Goal: Task Accomplishment & Management: Use online tool/utility

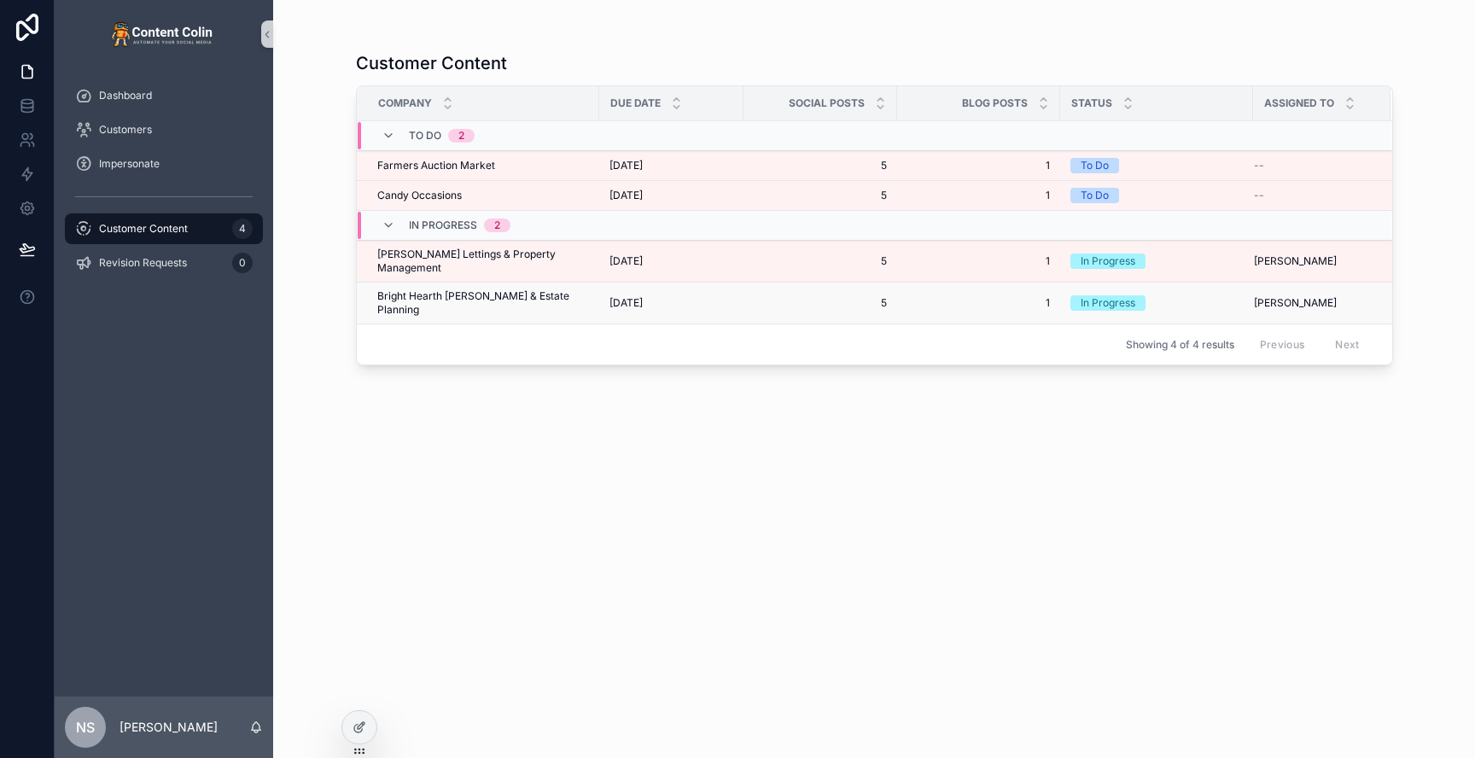
click at [609, 296] on span "[DATE]" at bounding box center [625, 303] width 33 height 14
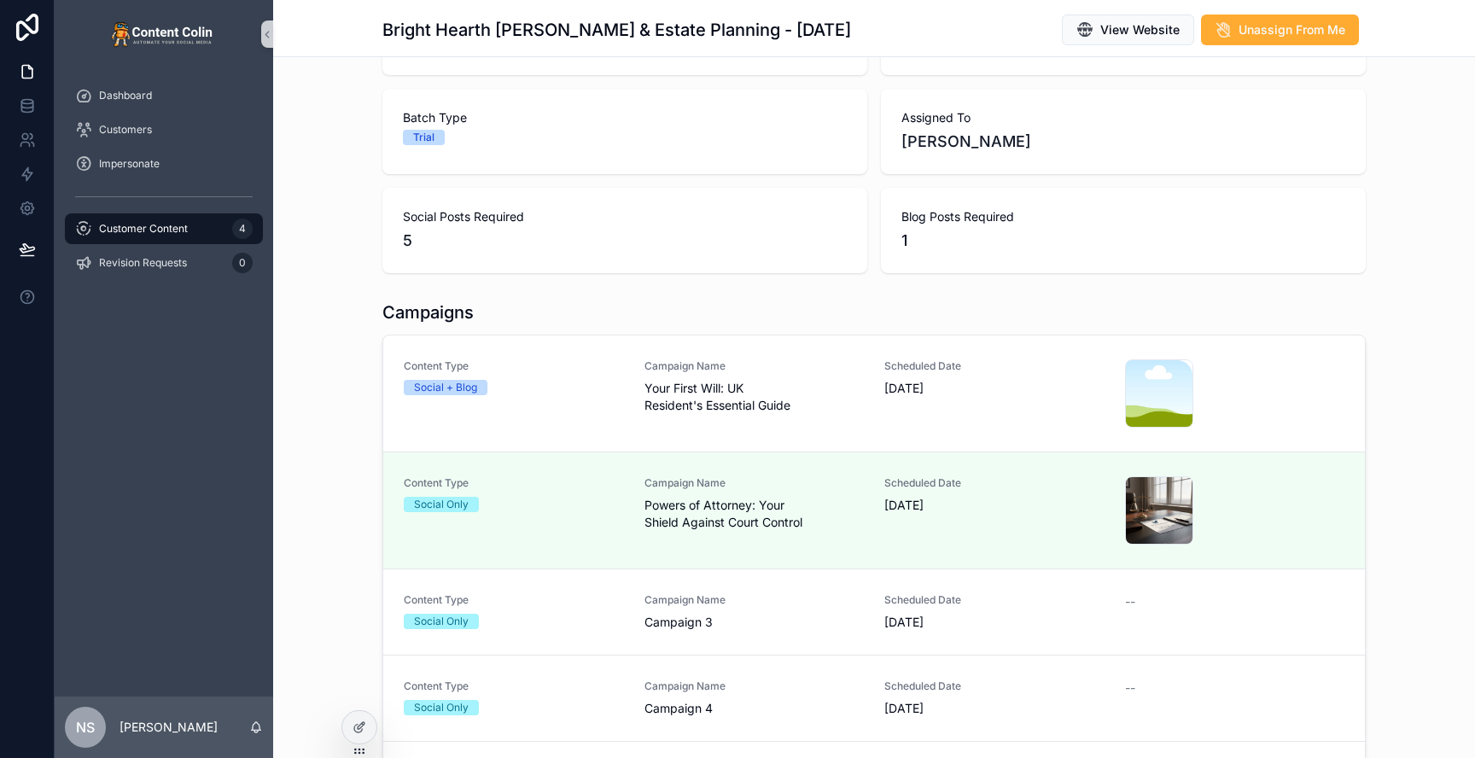
scroll to position [3, 0]
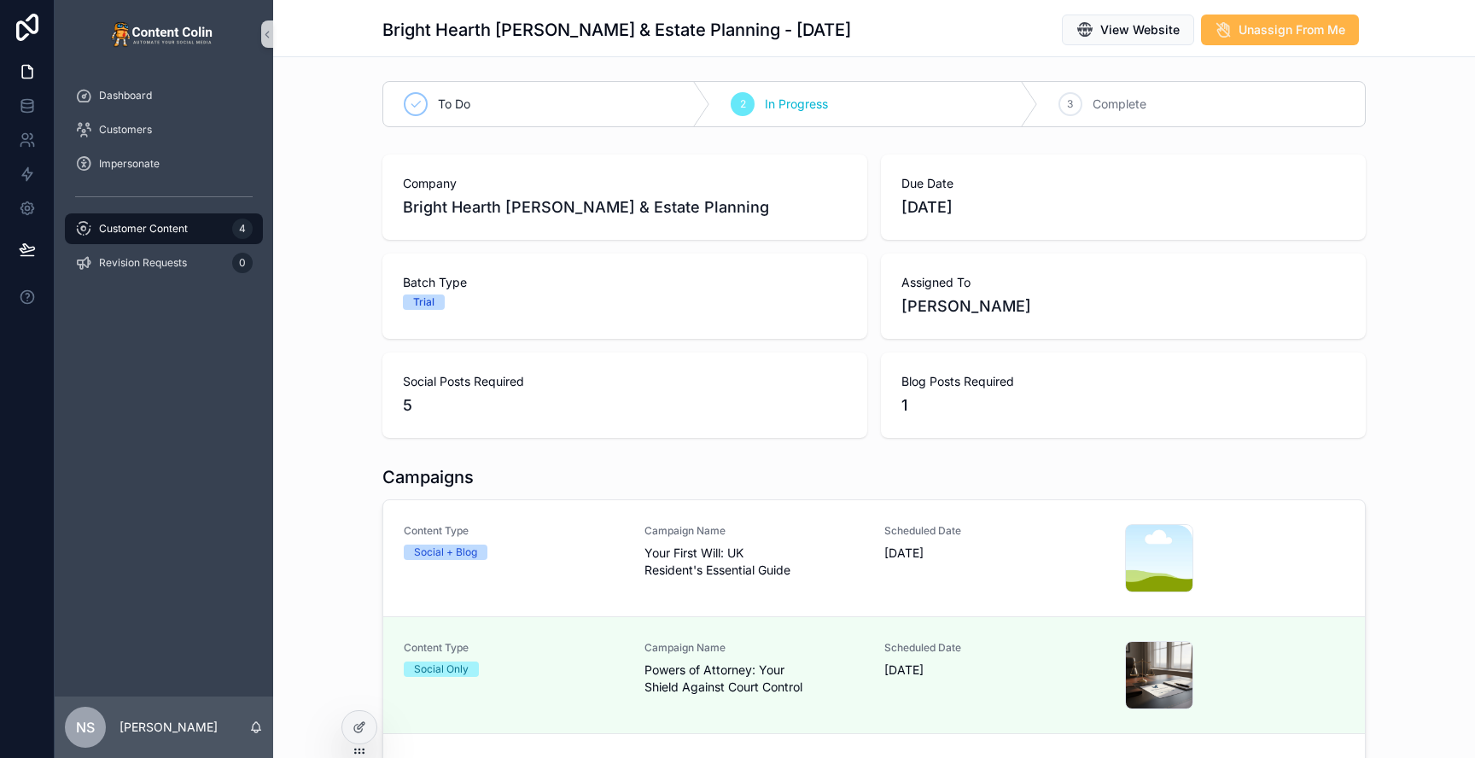
click at [1273, 24] on span "Unassign From Me" at bounding box center [1292, 29] width 107 height 17
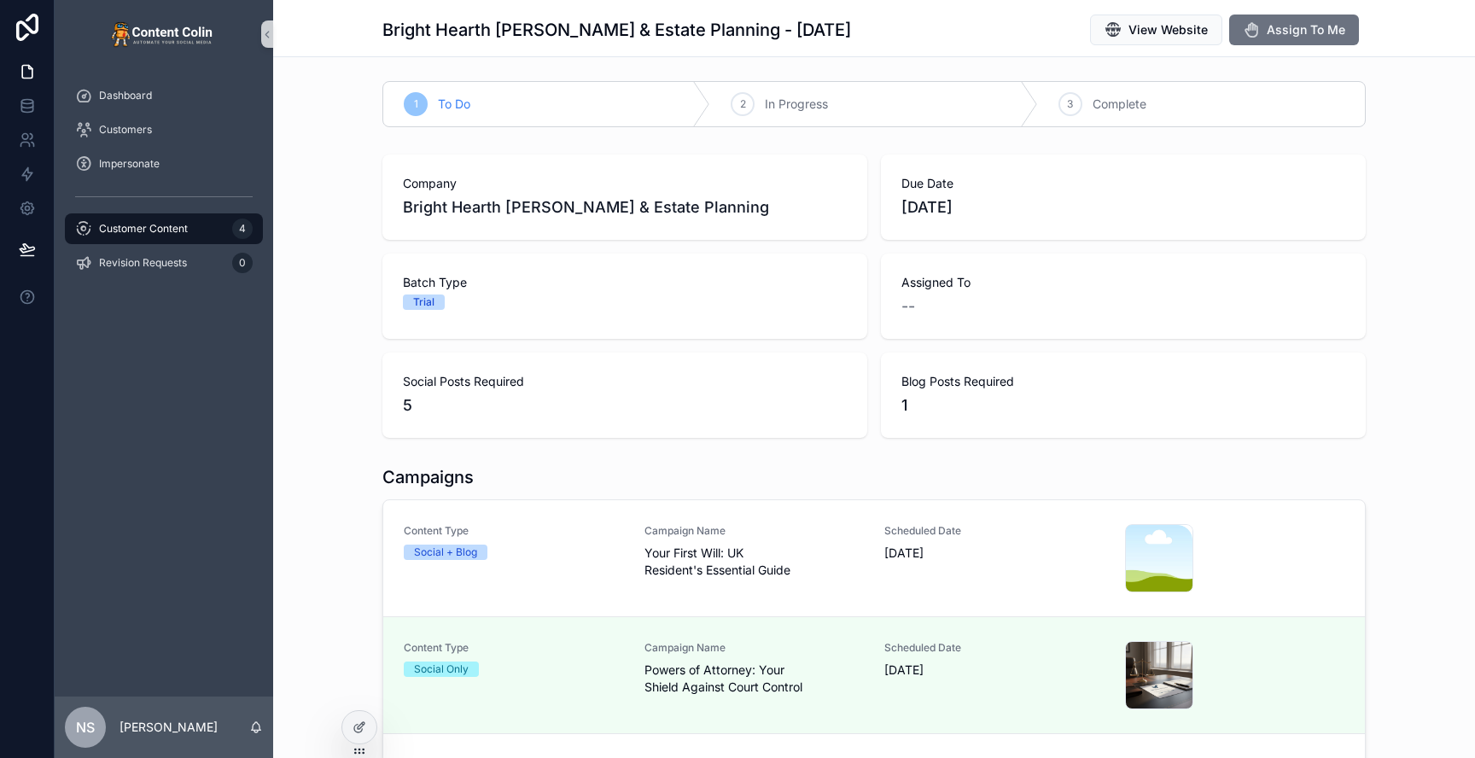
click at [186, 224] on span "Customer Content" at bounding box center [143, 229] width 89 height 14
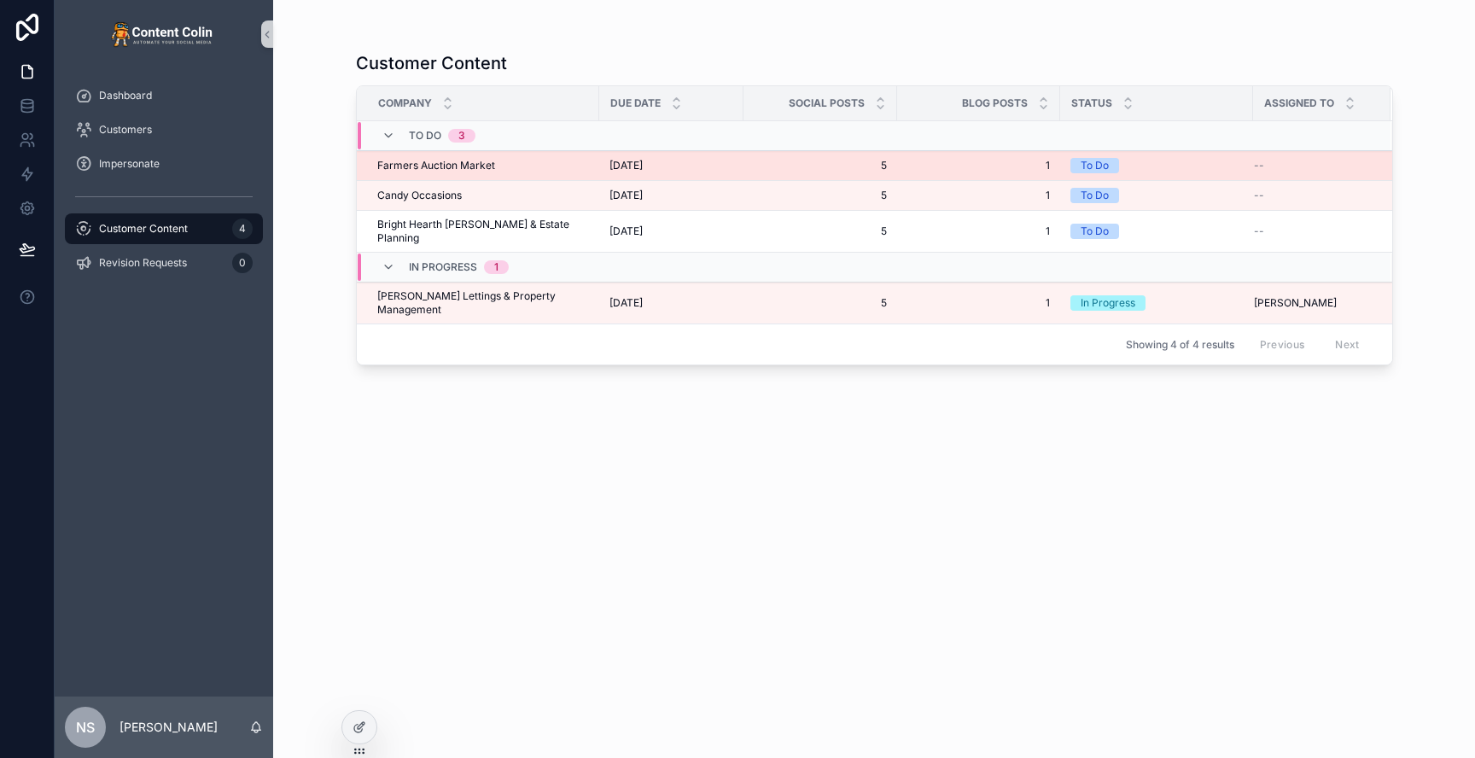
click at [579, 161] on td "Farmers Auction Market Farmers Auction Market" at bounding box center [478, 166] width 242 height 30
click at [643, 164] on span "[DATE]" at bounding box center [625, 166] width 33 height 14
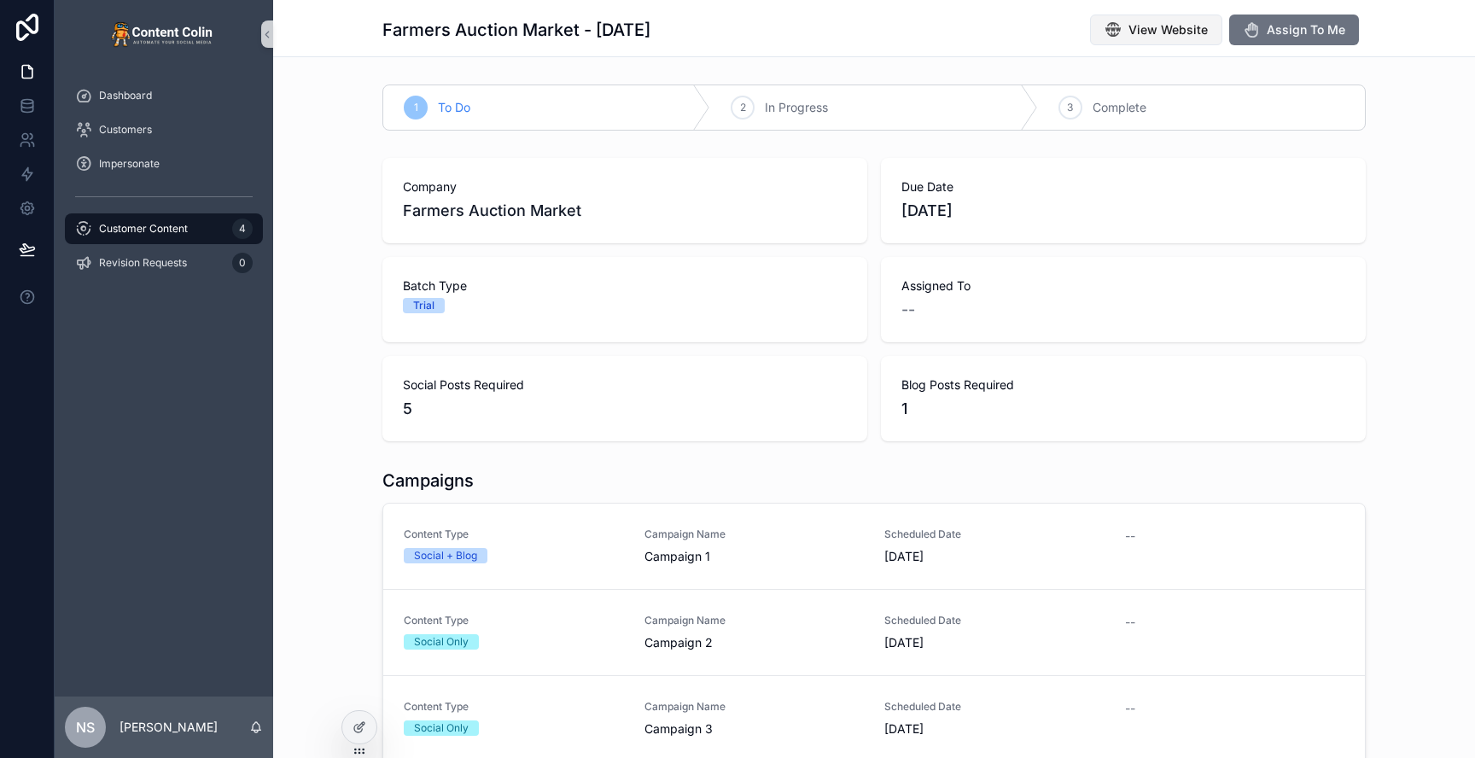
click at [1157, 23] on span "View Website" at bounding box center [1167, 29] width 79 height 17
click at [178, 230] on span "Customer Content" at bounding box center [143, 229] width 89 height 14
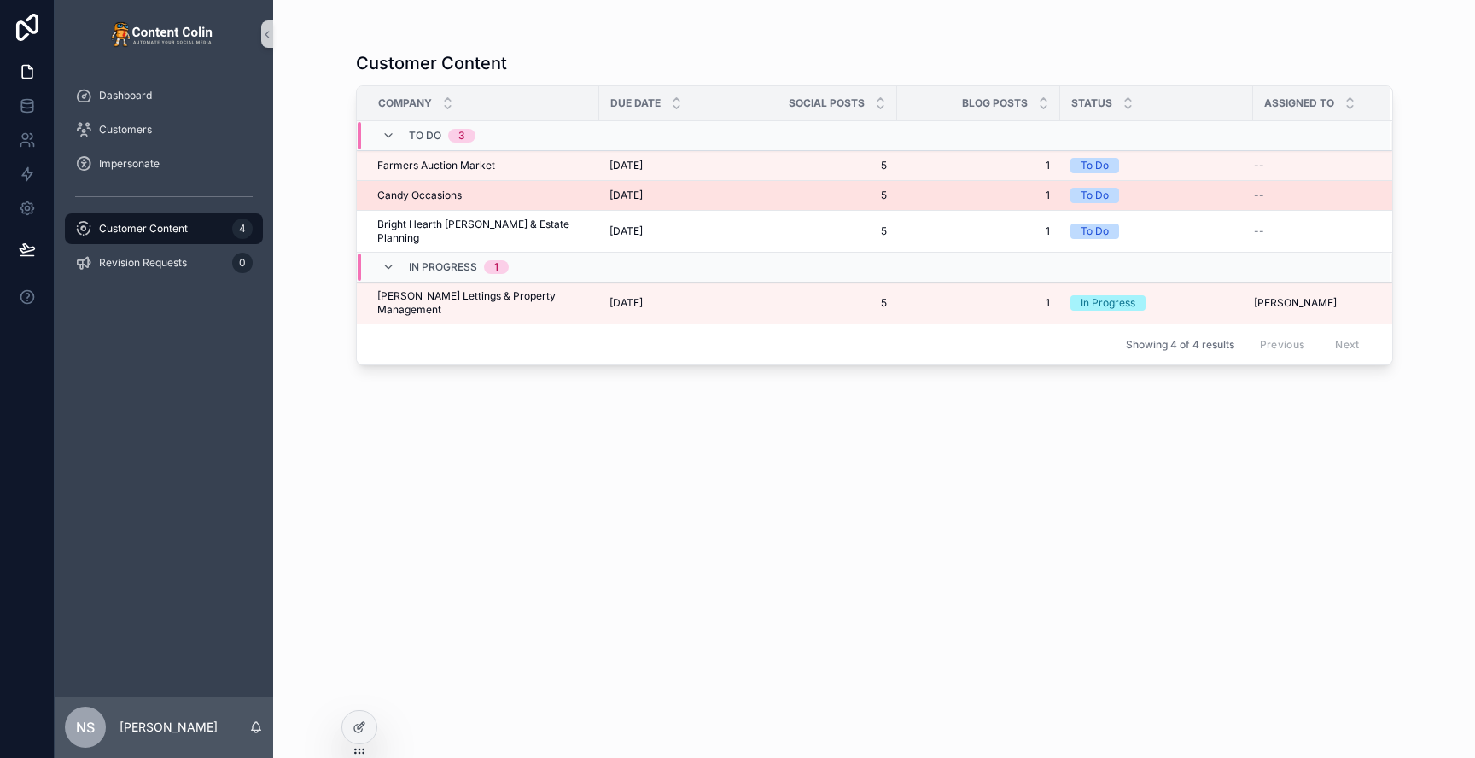
click at [615, 191] on span "[DATE]" at bounding box center [625, 196] width 33 height 14
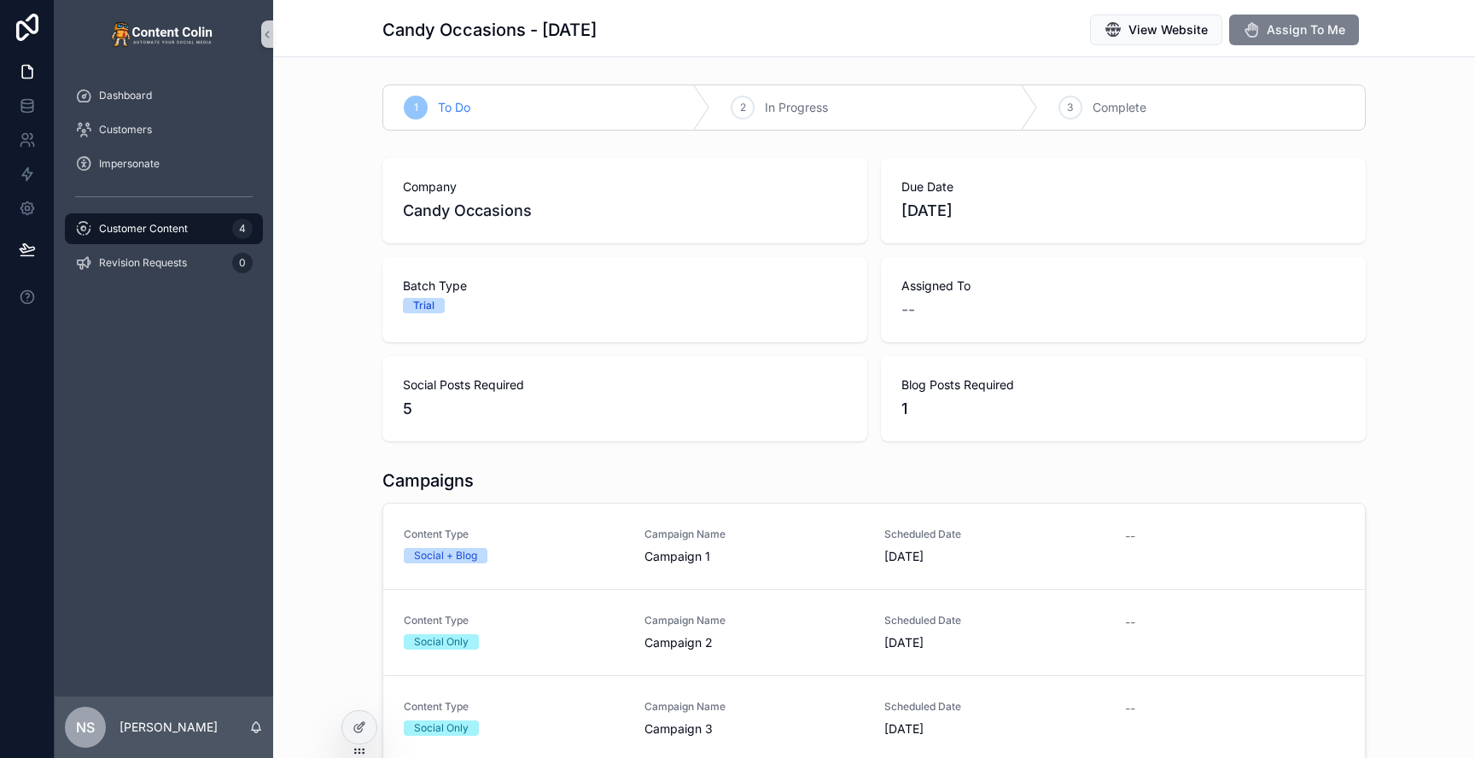
click at [1318, 29] on span "Assign To Me" at bounding box center [1306, 29] width 79 height 17
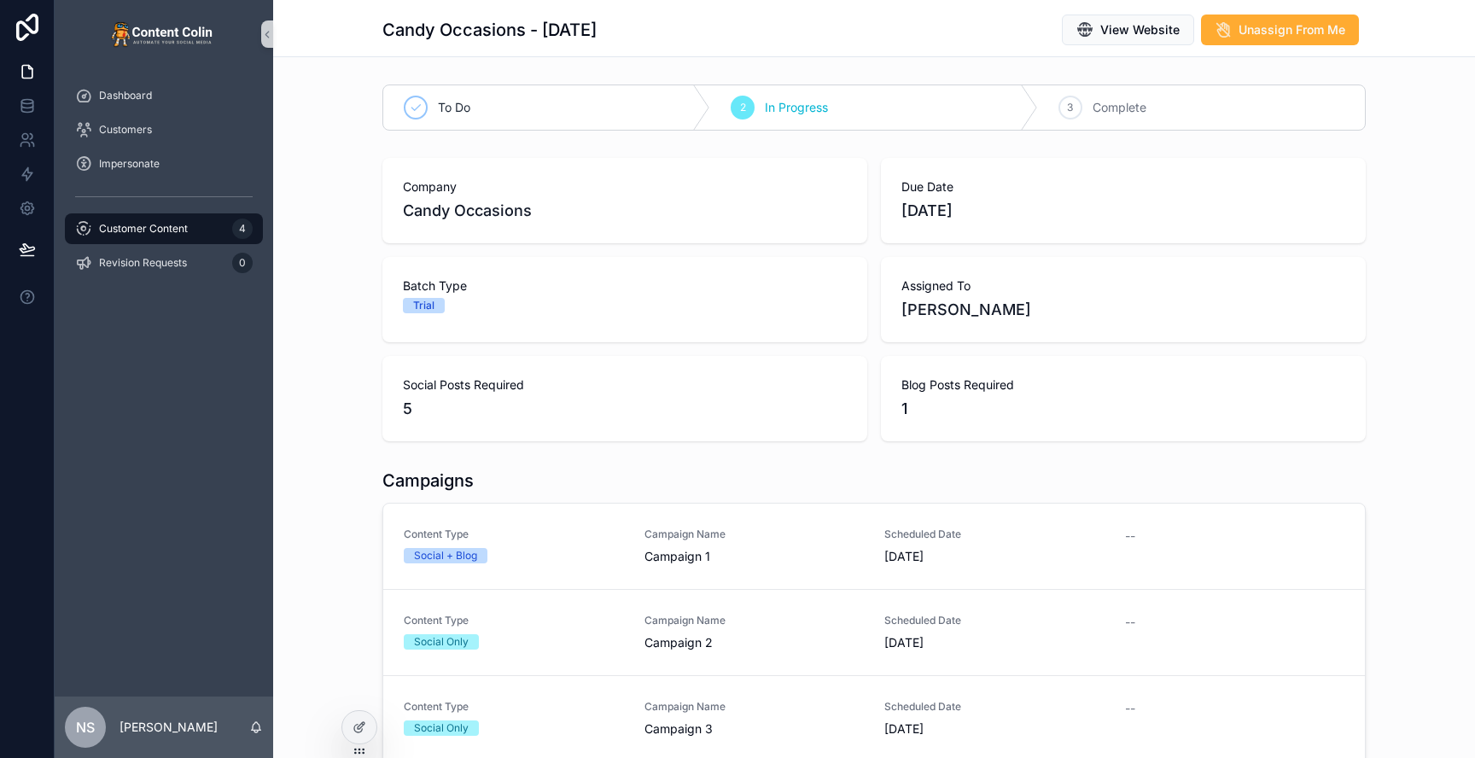
click at [218, 224] on div "Customer Content 4" at bounding box center [164, 228] width 178 height 27
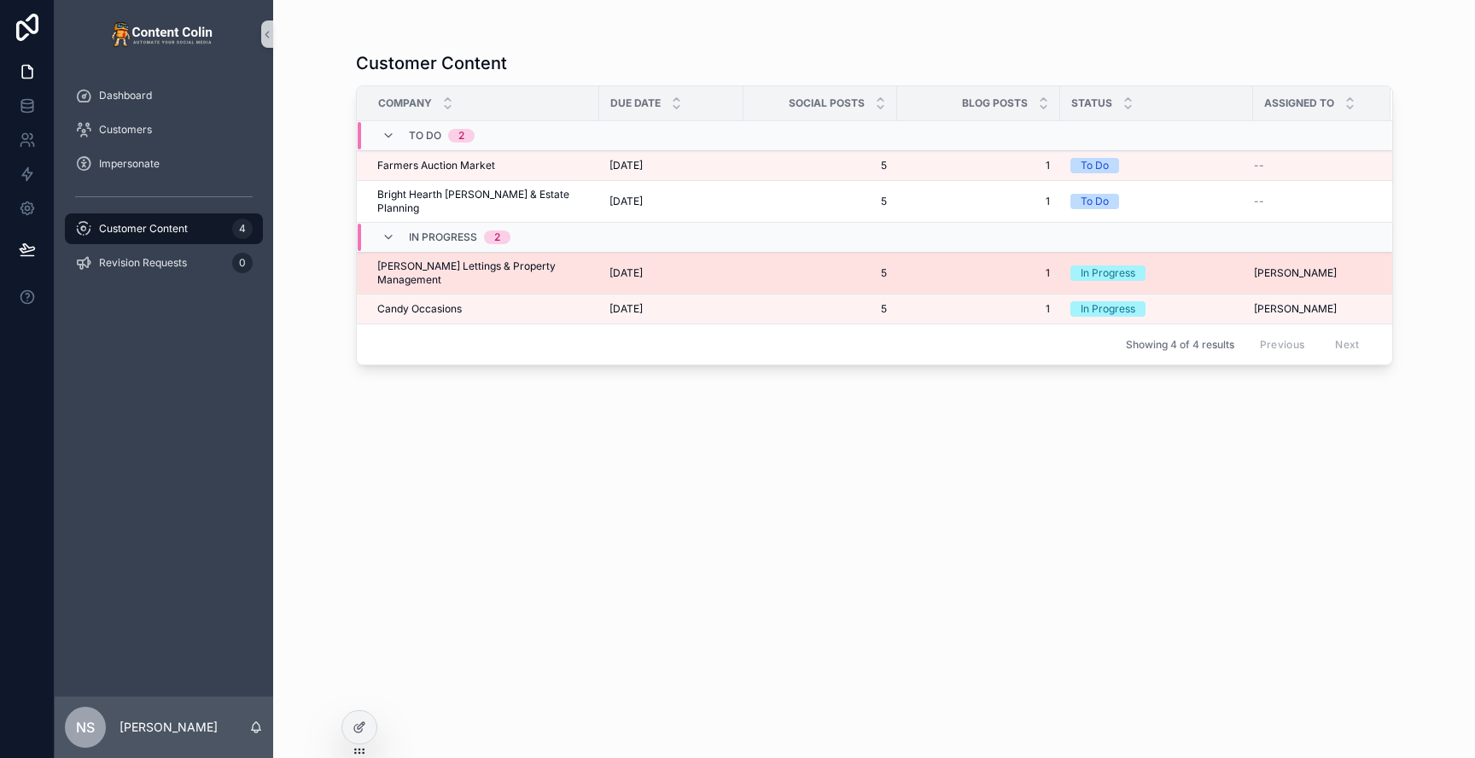
click at [543, 259] on span "[PERSON_NAME] Lettings & Property Management" at bounding box center [483, 272] width 212 height 27
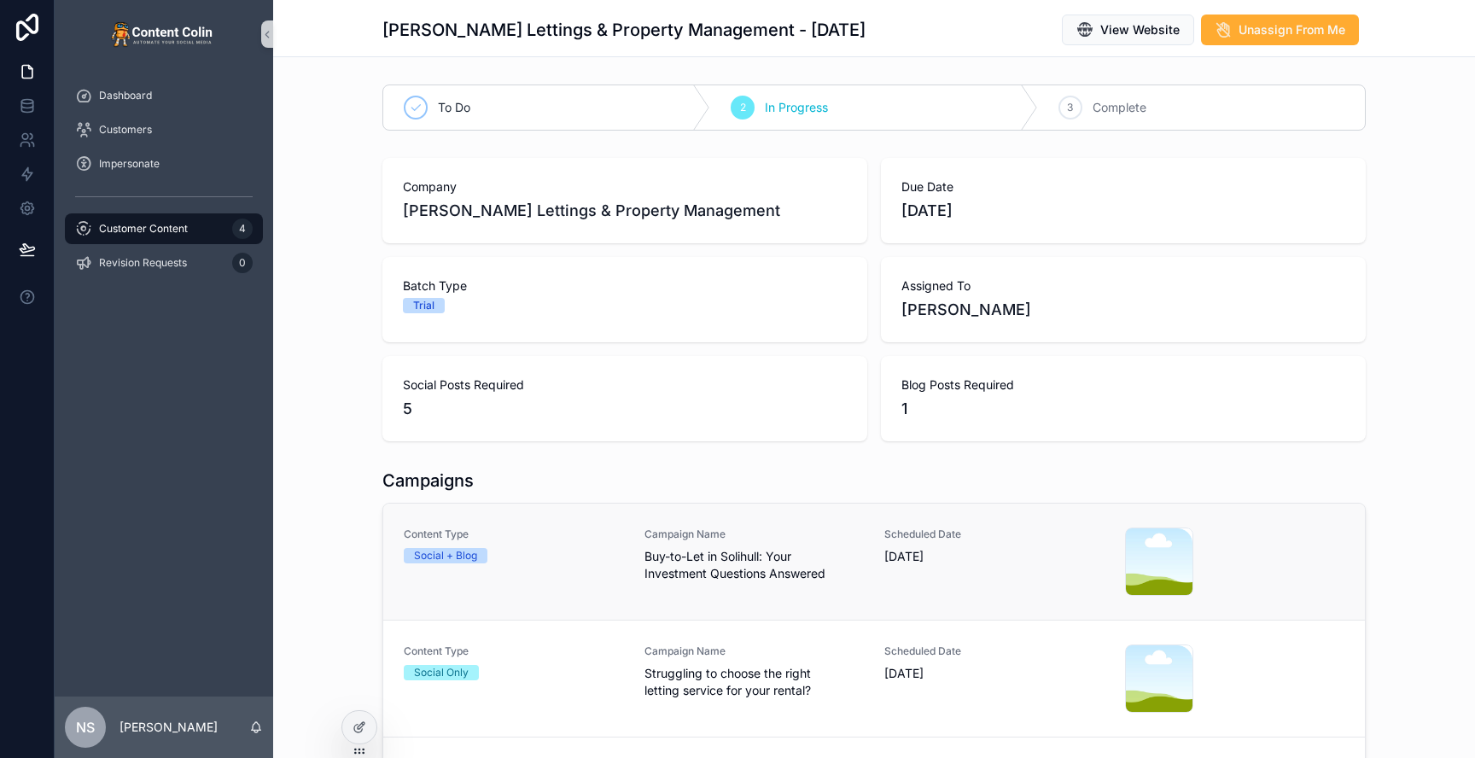
click at [697, 565] on span "Buy-to-Let in Solihull: Your Investment Questions Answered" at bounding box center [754, 565] width 220 height 34
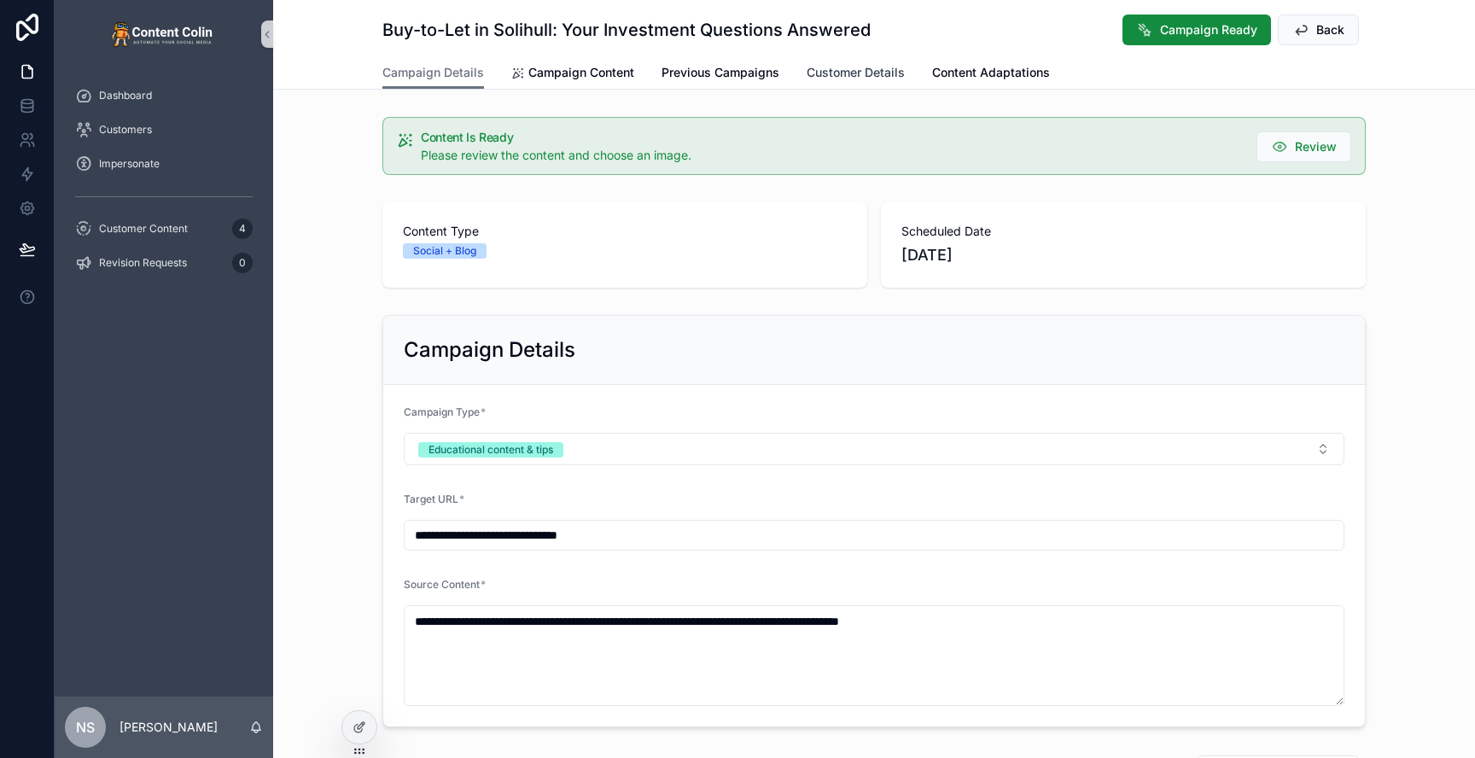
click at [863, 71] on span "Customer Details" at bounding box center [856, 72] width 98 height 17
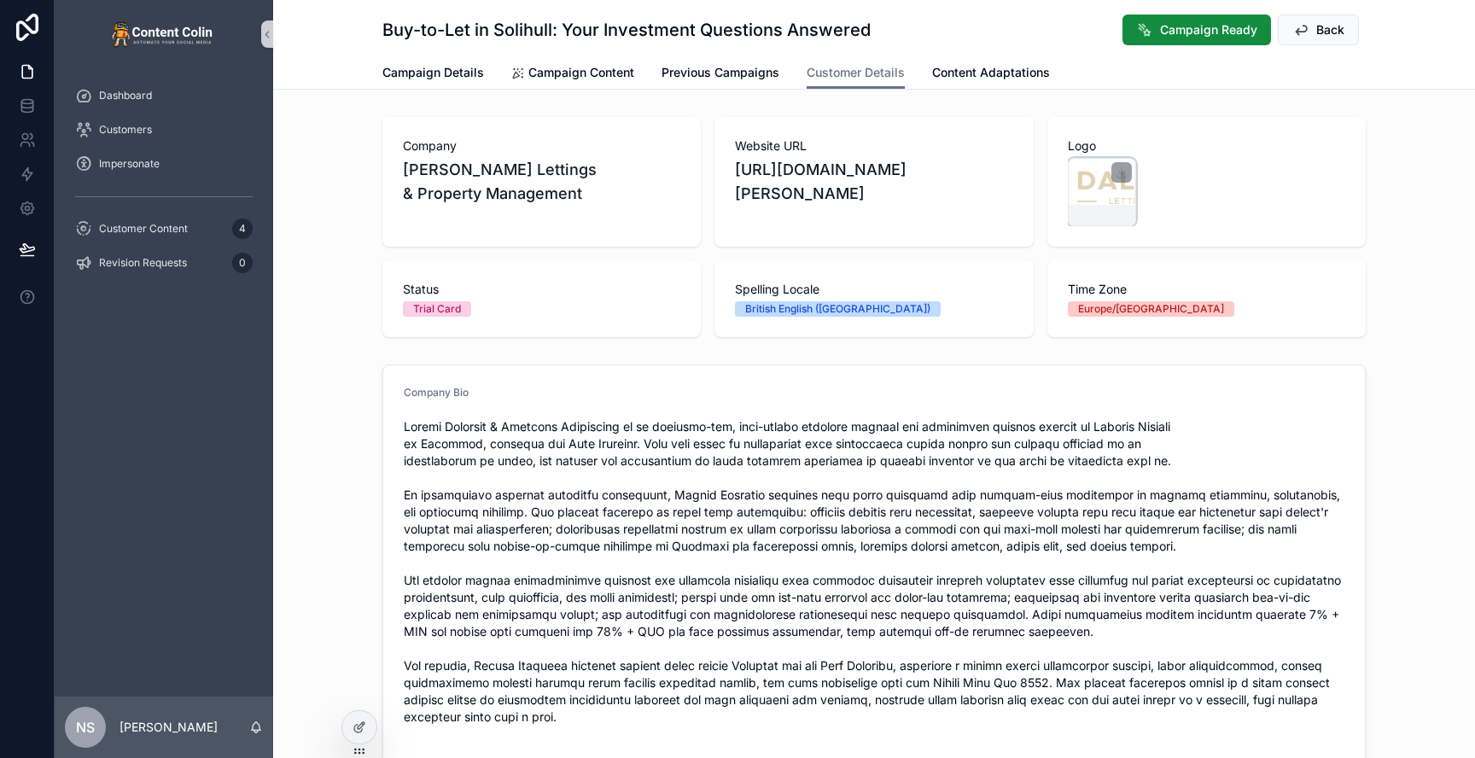
click at [1117, 208] on div "scrollable content" at bounding box center [1102, 215] width 67 height 20
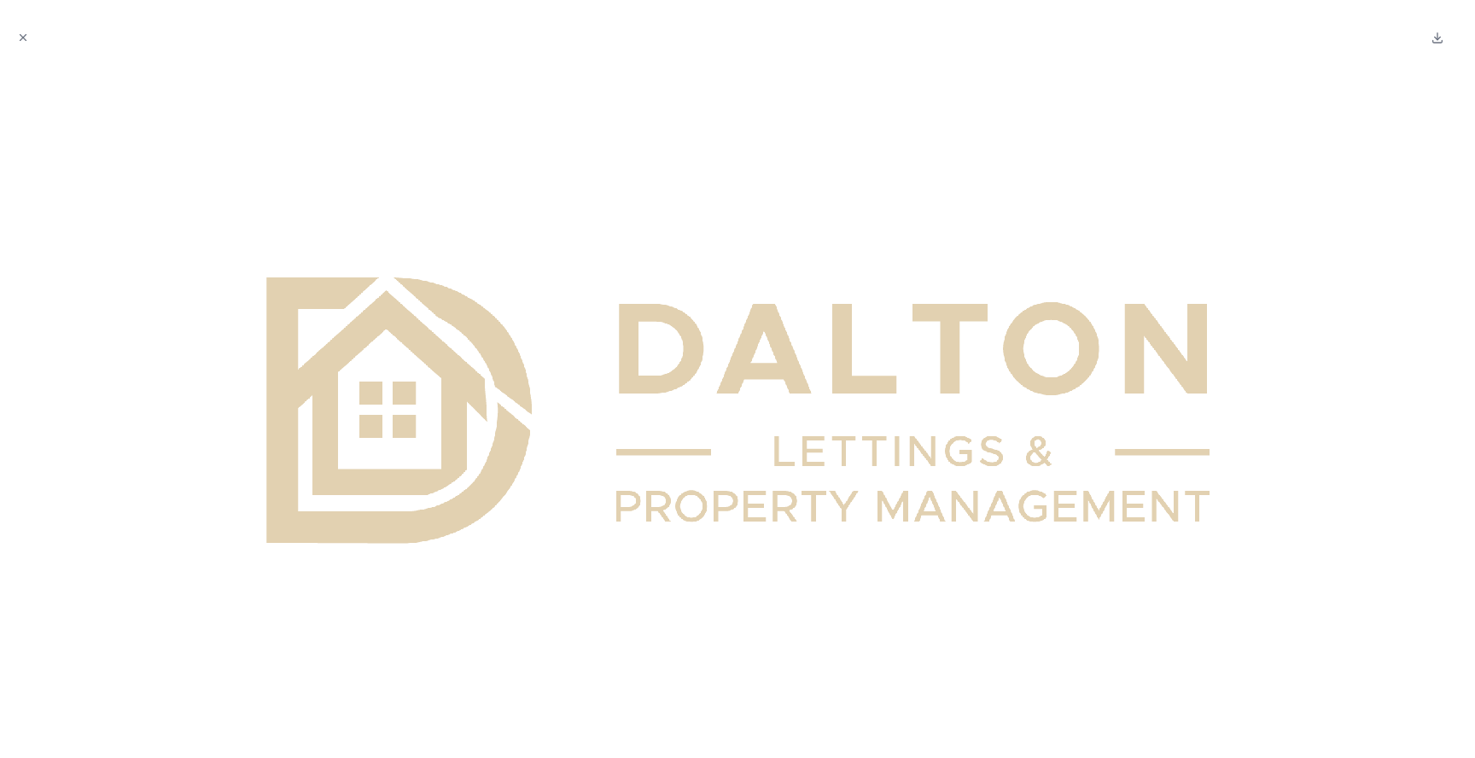
click at [23, 39] on icon "Close modal" at bounding box center [23, 38] width 12 height 12
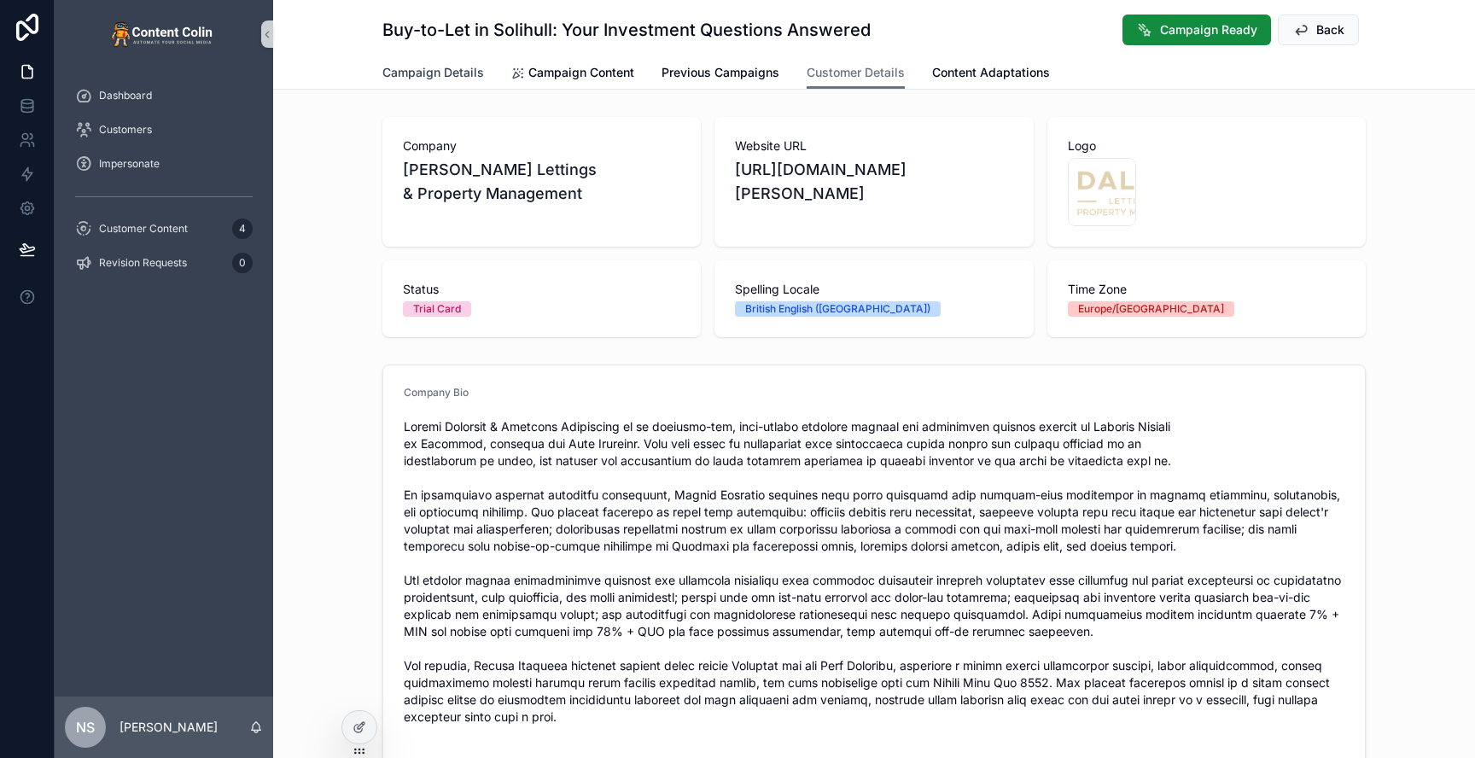
click at [442, 73] on span "Campaign Details" at bounding box center [433, 72] width 102 height 17
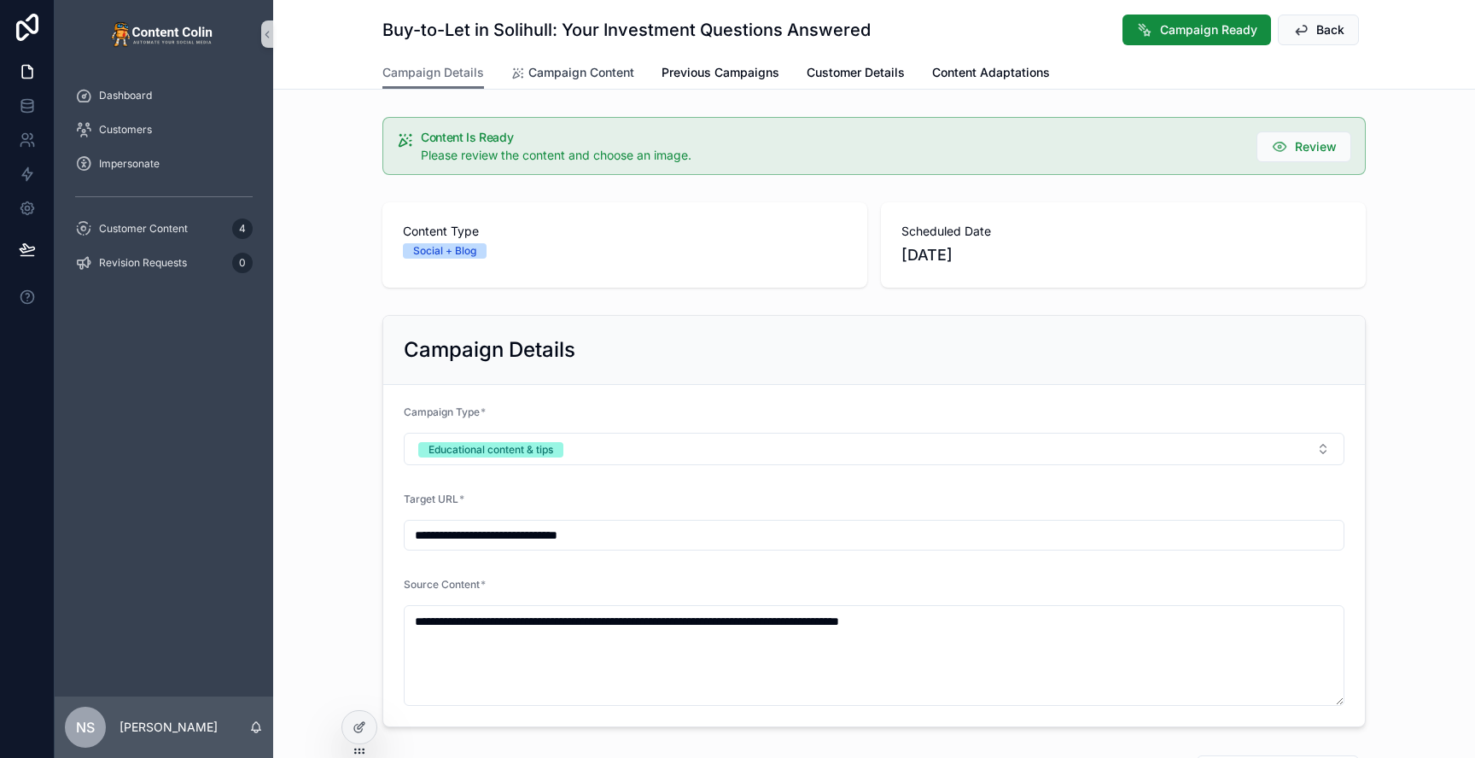
click at [598, 71] on span "Campaign Content" at bounding box center [581, 72] width 106 height 17
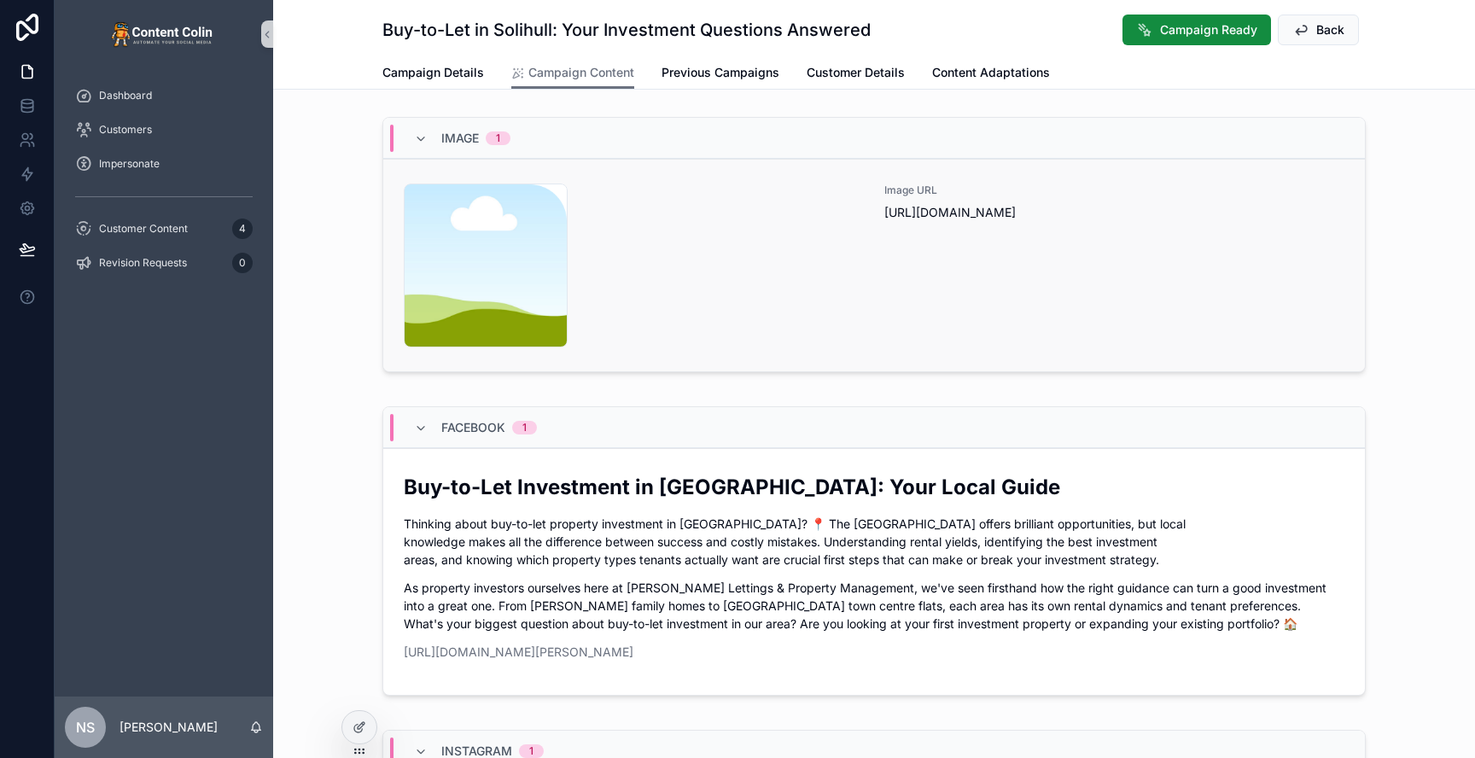
click at [775, 313] on div "content-placeholder .png" at bounding box center [634, 266] width 460 height 164
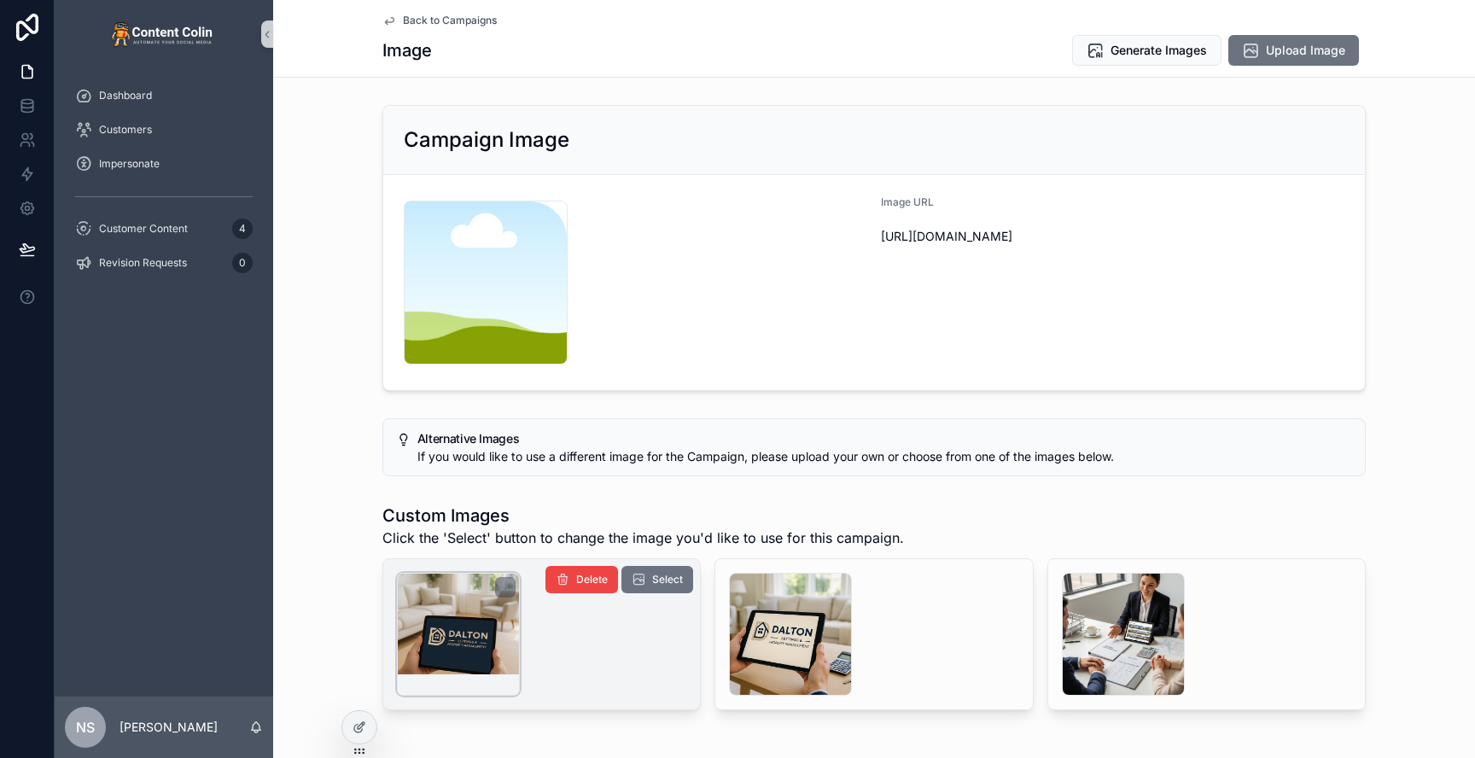
click at [453, 662] on div "scrollable content" at bounding box center [458, 634] width 123 height 123
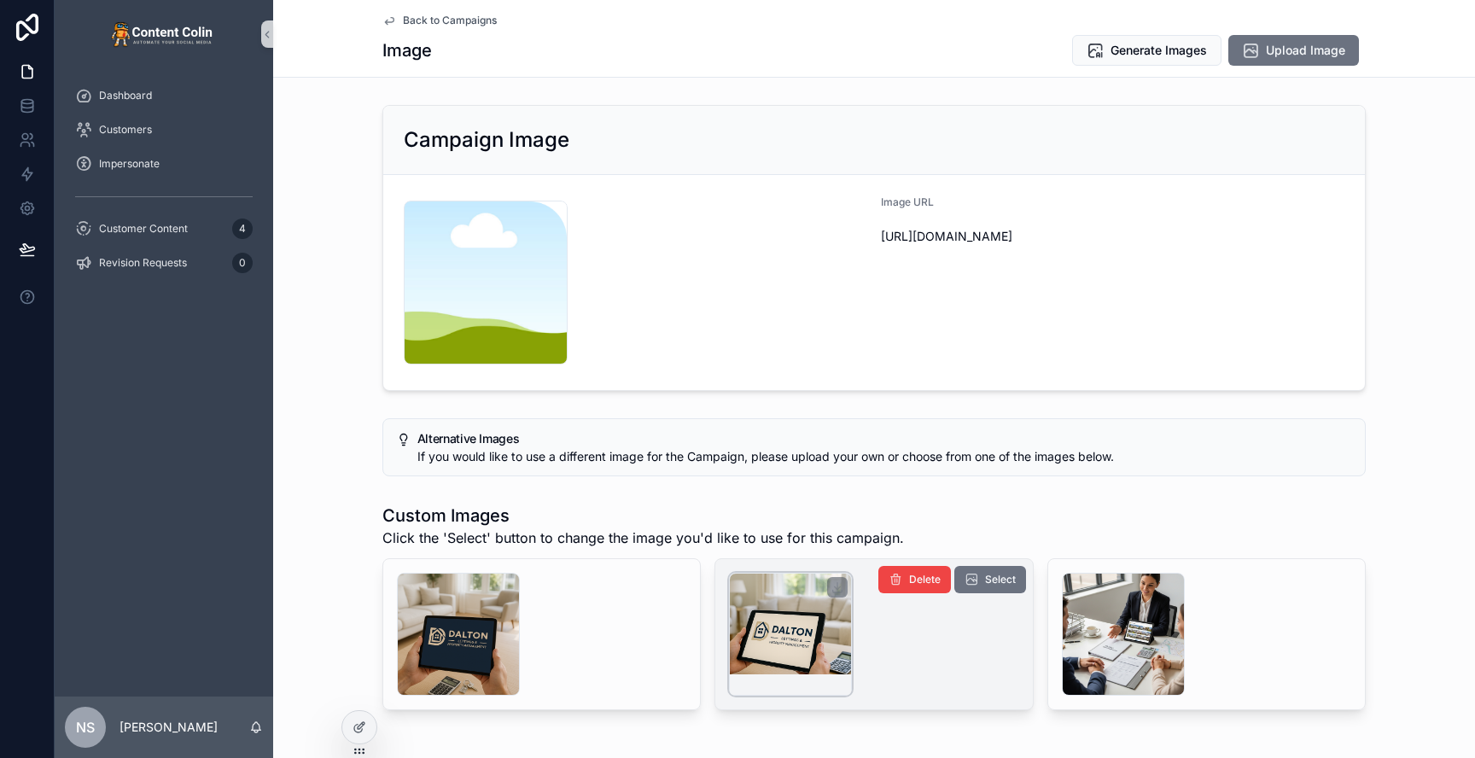
click at [816, 644] on div "scrollable content" at bounding box center [790, 634] width 123 height 123
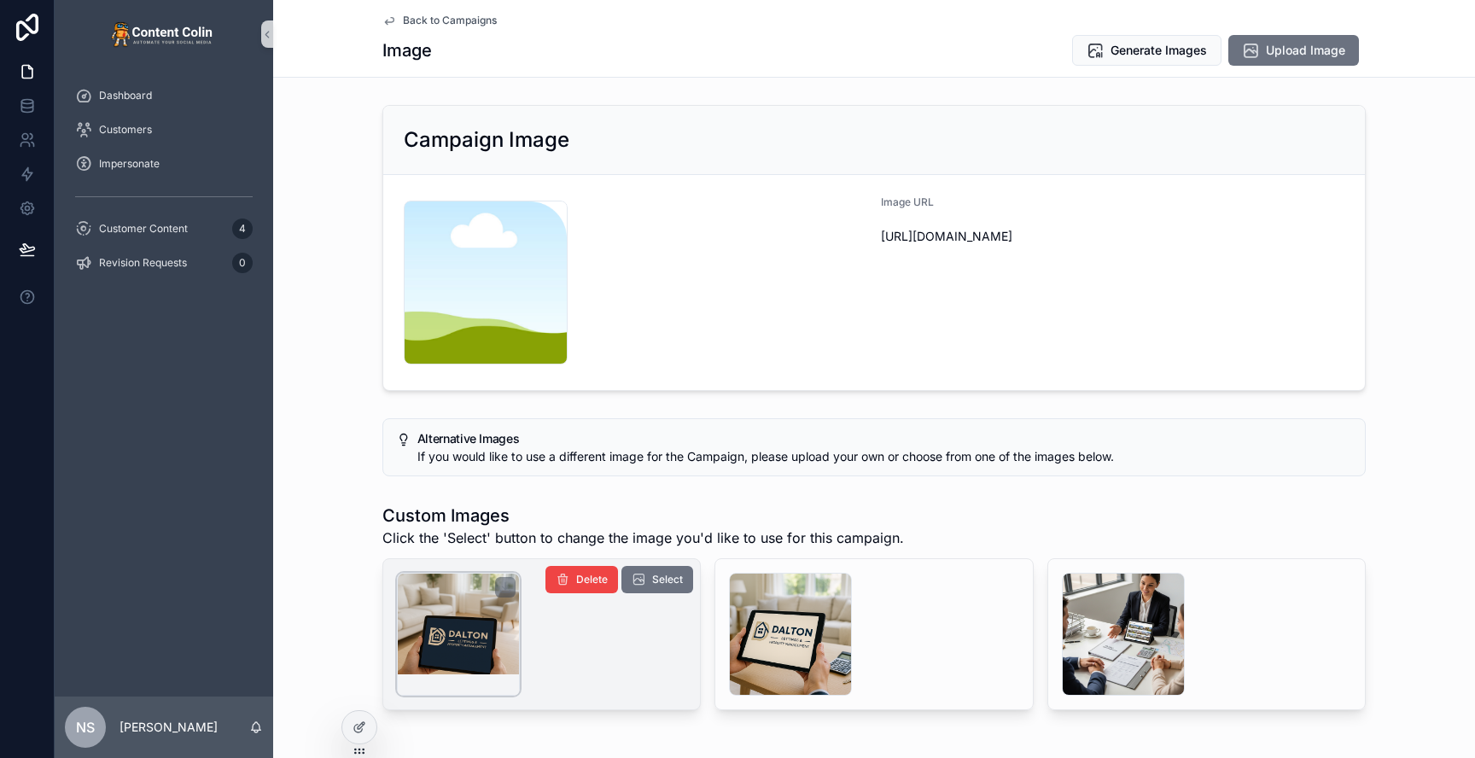
click at [494, 605] on div "scrollable content" at bounding box center [458, 634] width 123 height 123
click at [644, 575] on icon "scrollable content" at bounding box center [639, 580] width 14 height 14
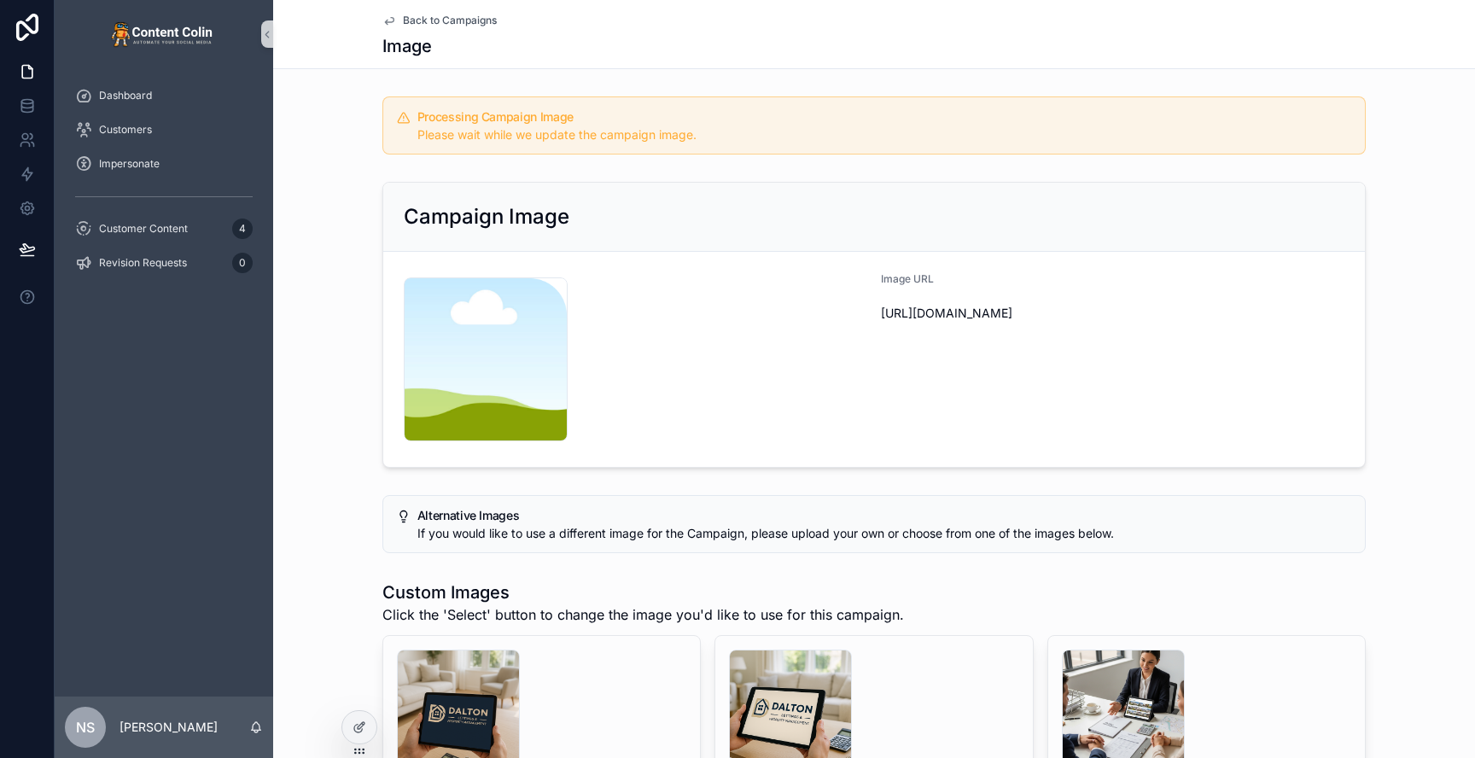
click at [427, 17] on span "Back to Campaigns" at bounding box center [450, 21] width 94 height 14
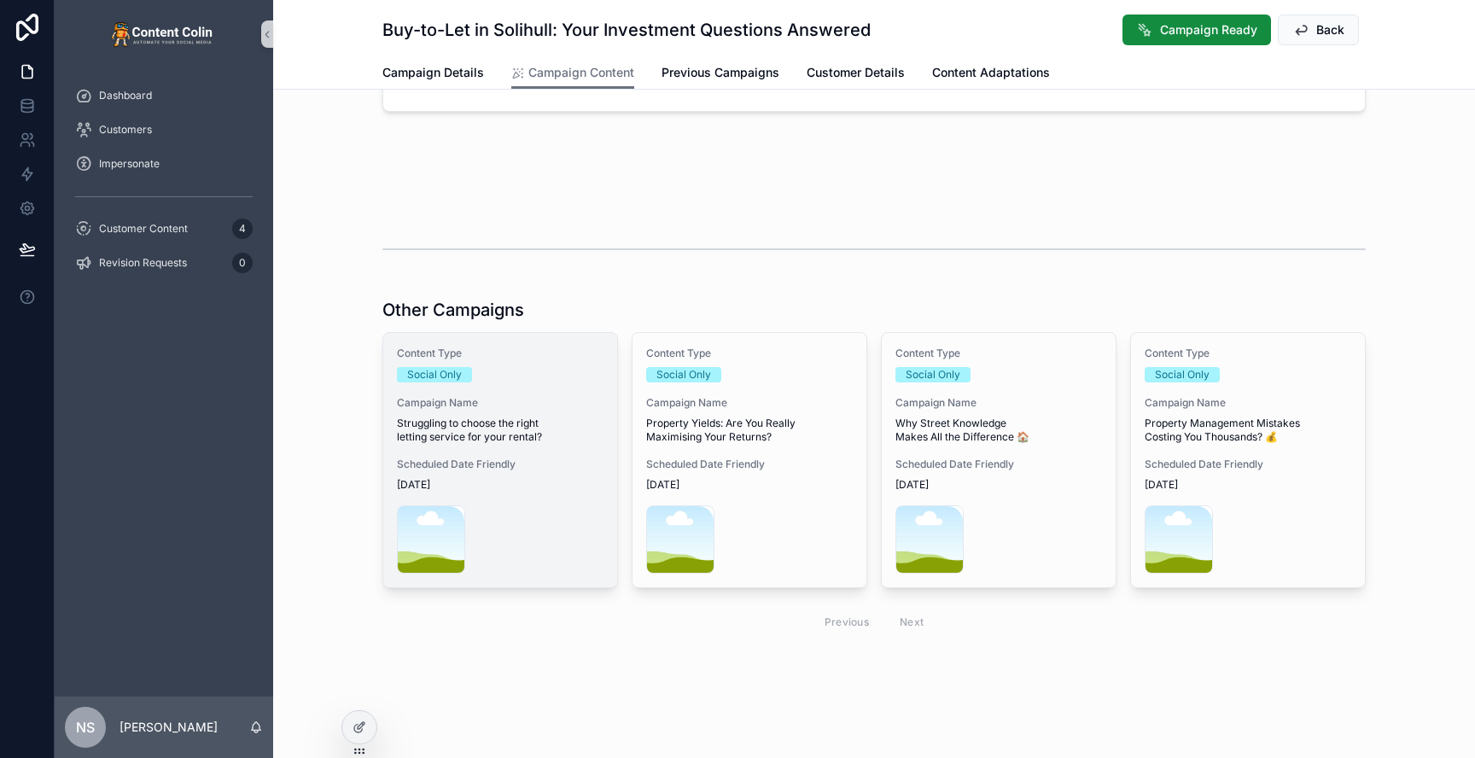
scroll to position [789, 0]
click at [550, 493] on div "Content Type Social Only Campaign Name Struggling to choose the right letting s…" at bounding box center [500, 461] width 234 height 254
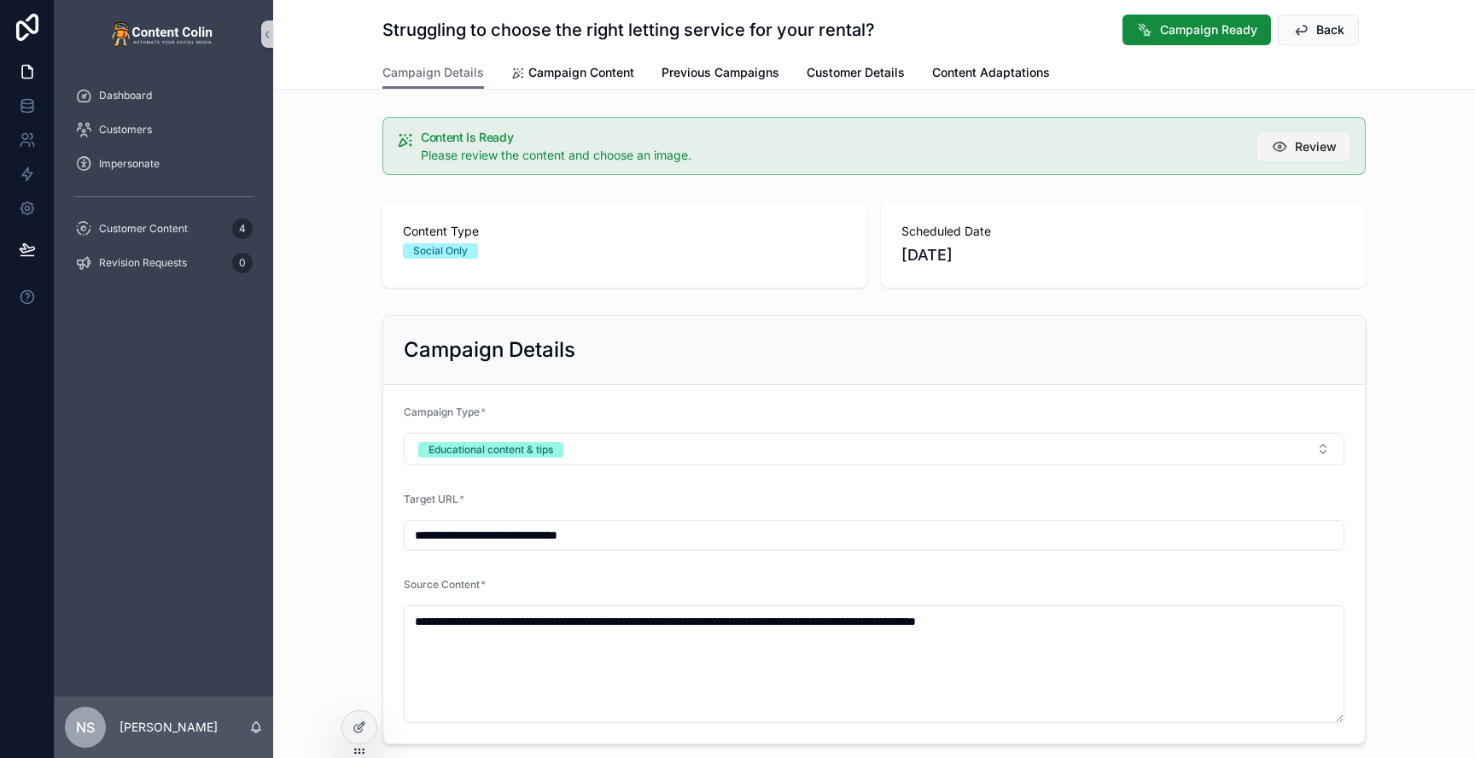
click at [1297, 155] on button "Review" at bounding box center [1303, 146] width 95 height 31
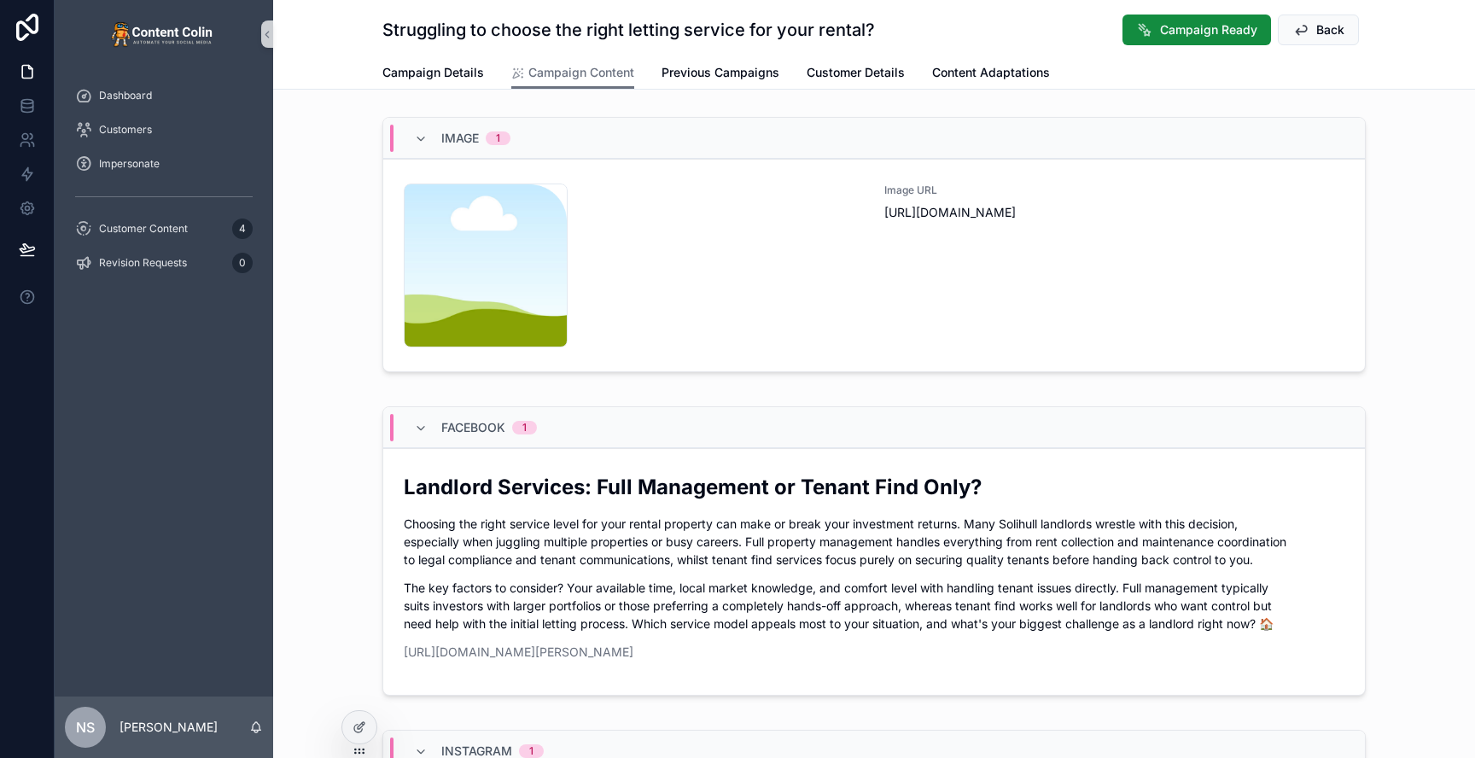
click at [925, 256] on div "Image URL [URL][DOMAIN_NAME]" at bounding box center [1114, 266] width 460 height 164
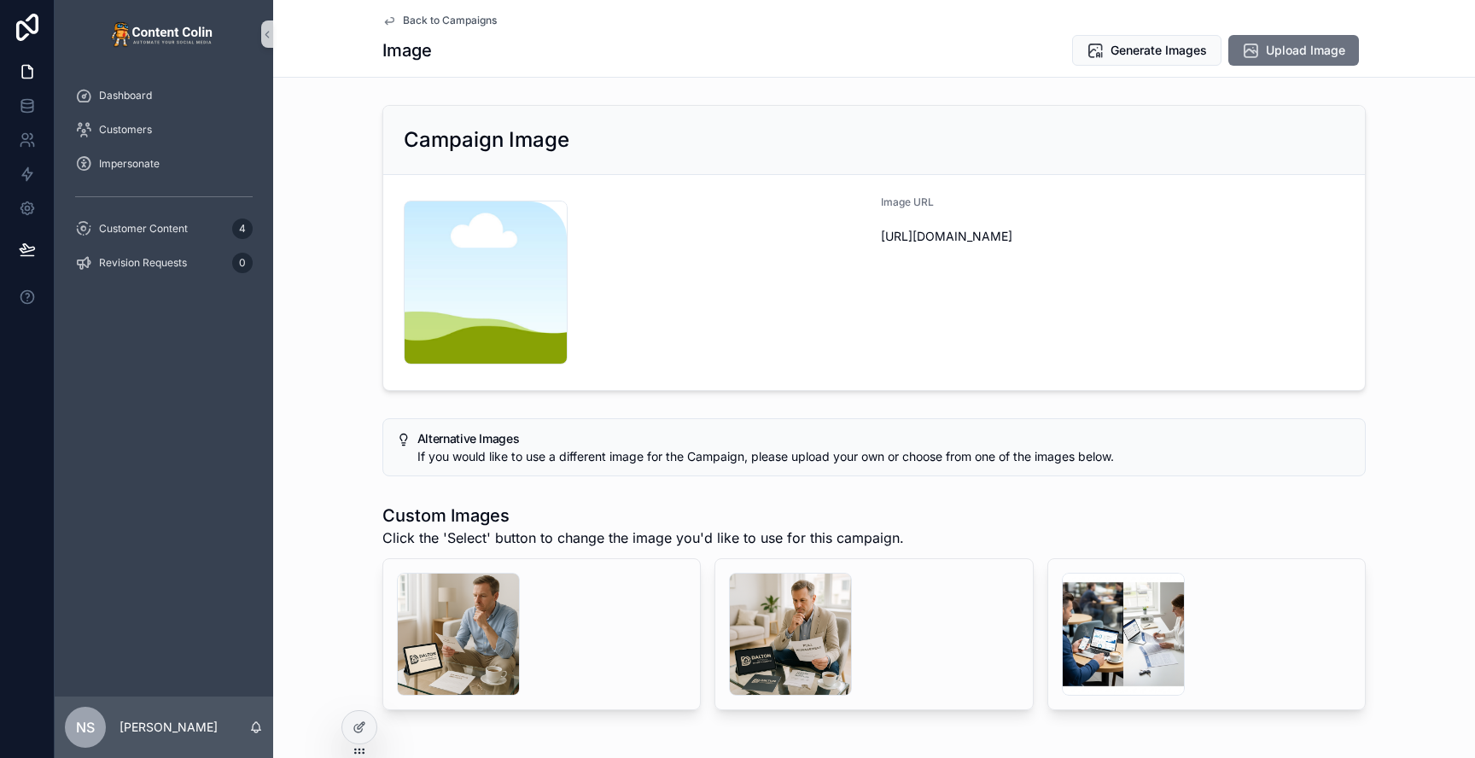
click at [916, 255] on div "Image URL [URL][DOMAIN_NAME]" at bounding box center [1112, 282] width 463 height 174
click at [937, 291] on div "Image URL [URL][DOMAIN_NAME]" at bounding box center [1112, 282] width 463 height 174
click at [621, 252] on div "content-placeholder .png" at bounding box center [635, 283] width 463 height 164
click at [1001, 308] on div "Image URL [URL][DOMAIN_NAME]" at bounding box center [1112, 282] width 463 height 174
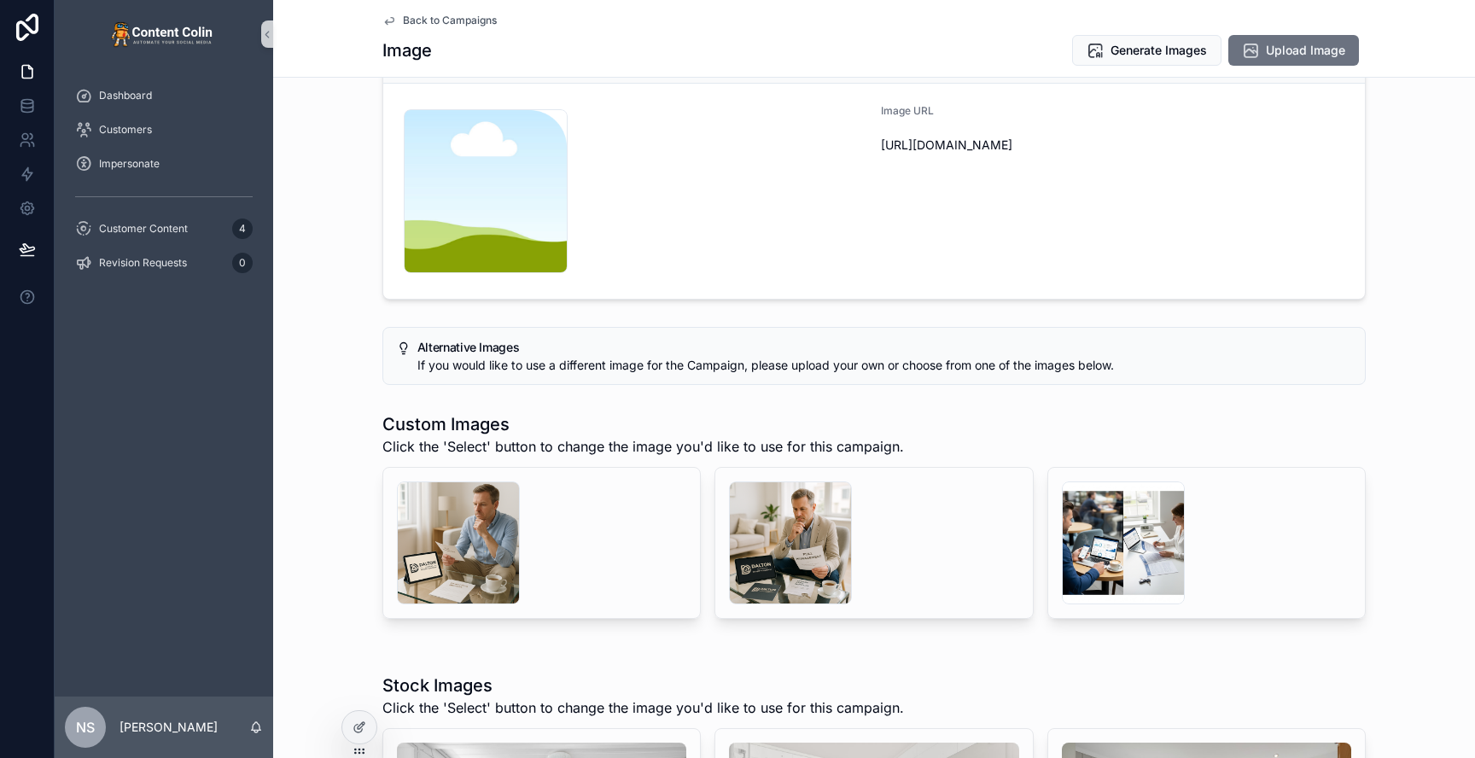
scroll to position [90, 0]
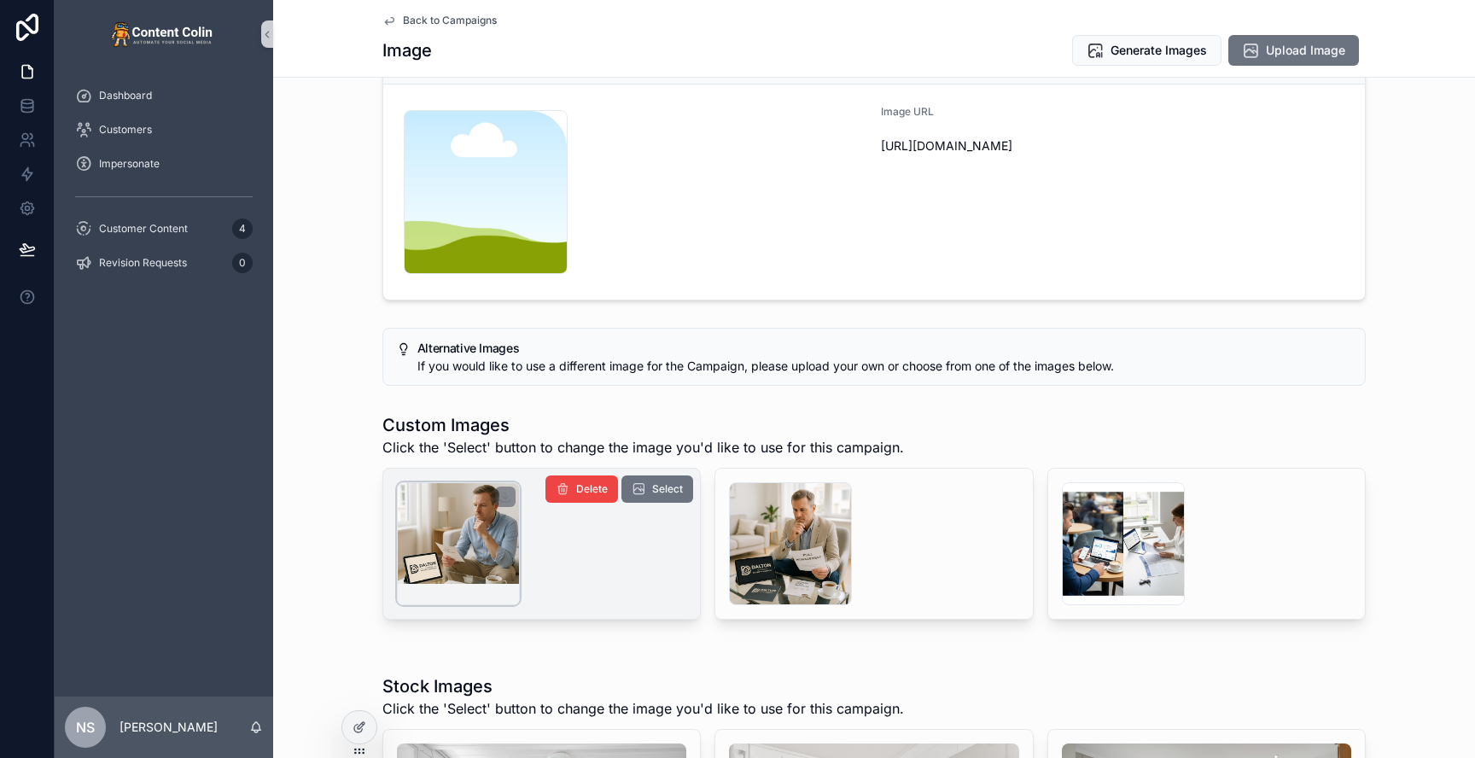
click at [461, 533] on div "scrollable content" at bounding box center [458, 543] width 123 height 123
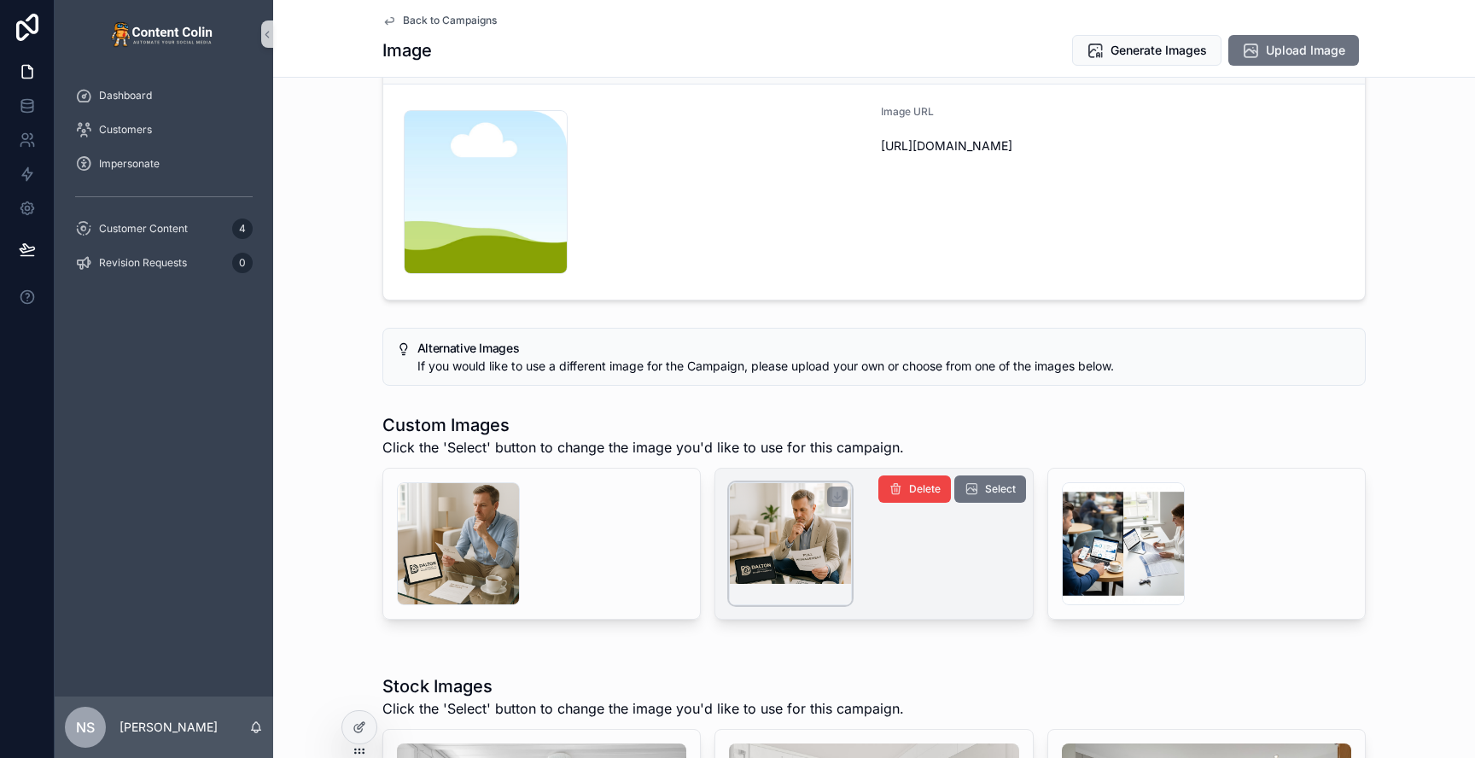
click at [769, 555] on div "scrollable content" at bounding box center [790, 543] width 123 height 123
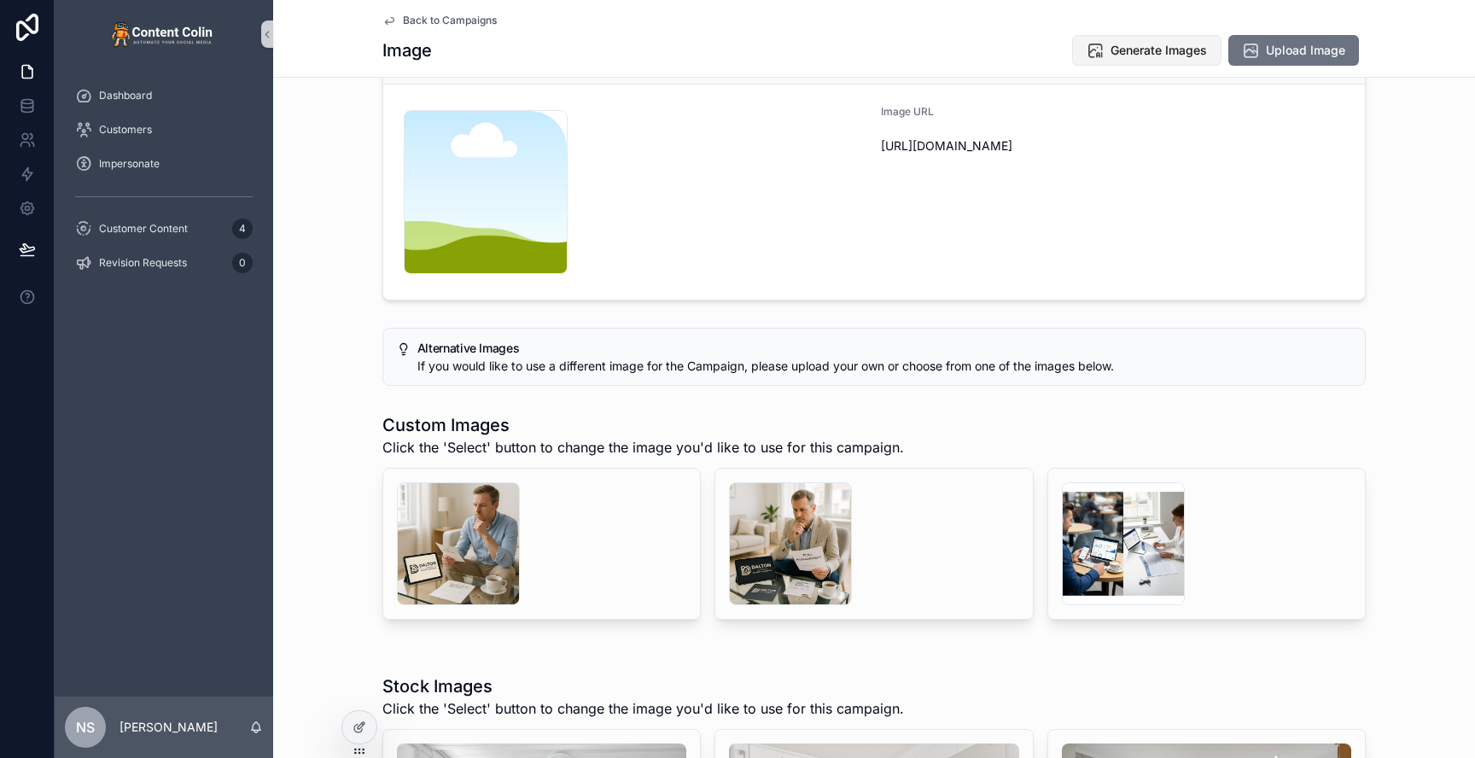
click at [1163, 50] on span "Generate Images" at bounding box center [1159, 50] width 96 height 17
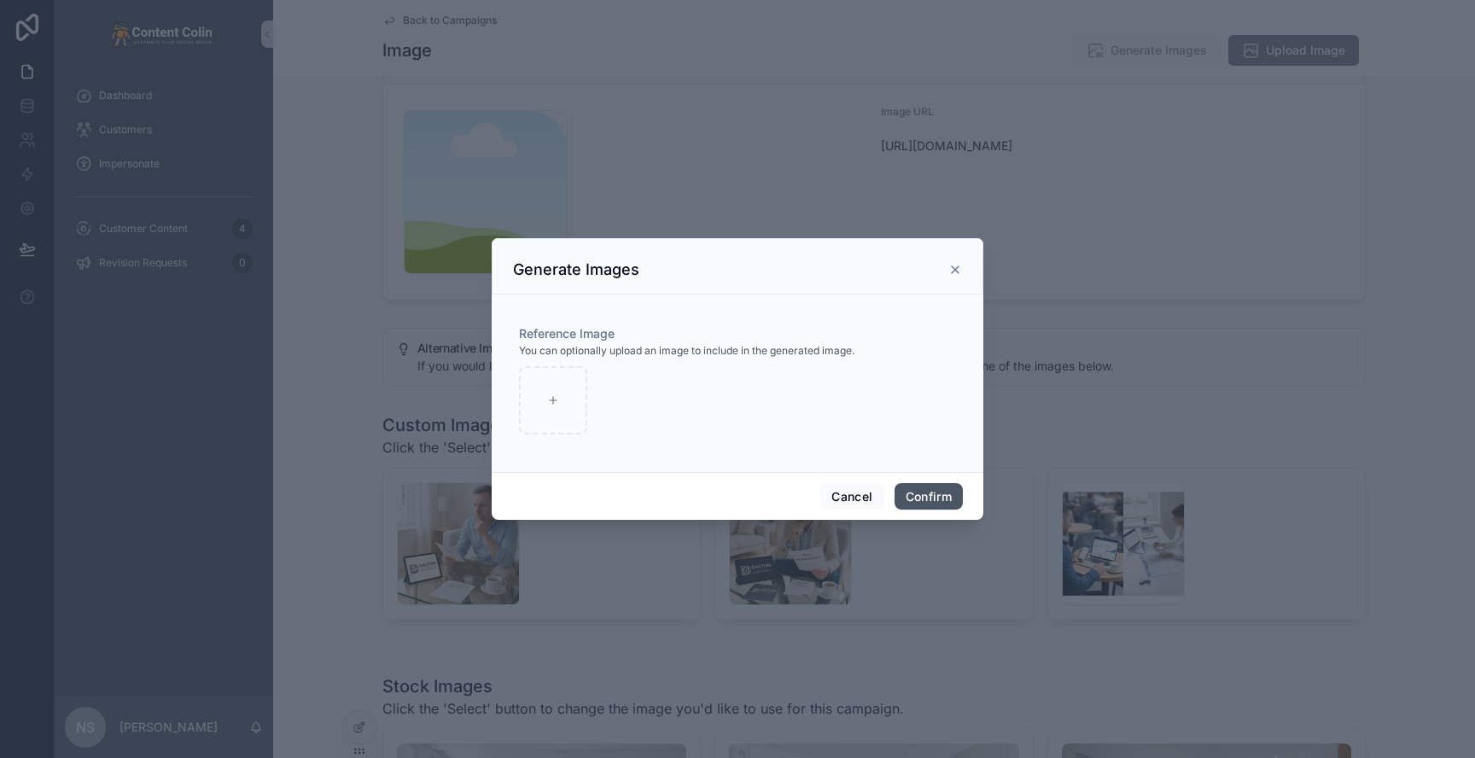
click at [924, 492] on button "Confirm" at bounding box center [929, 496] width 68 height 27
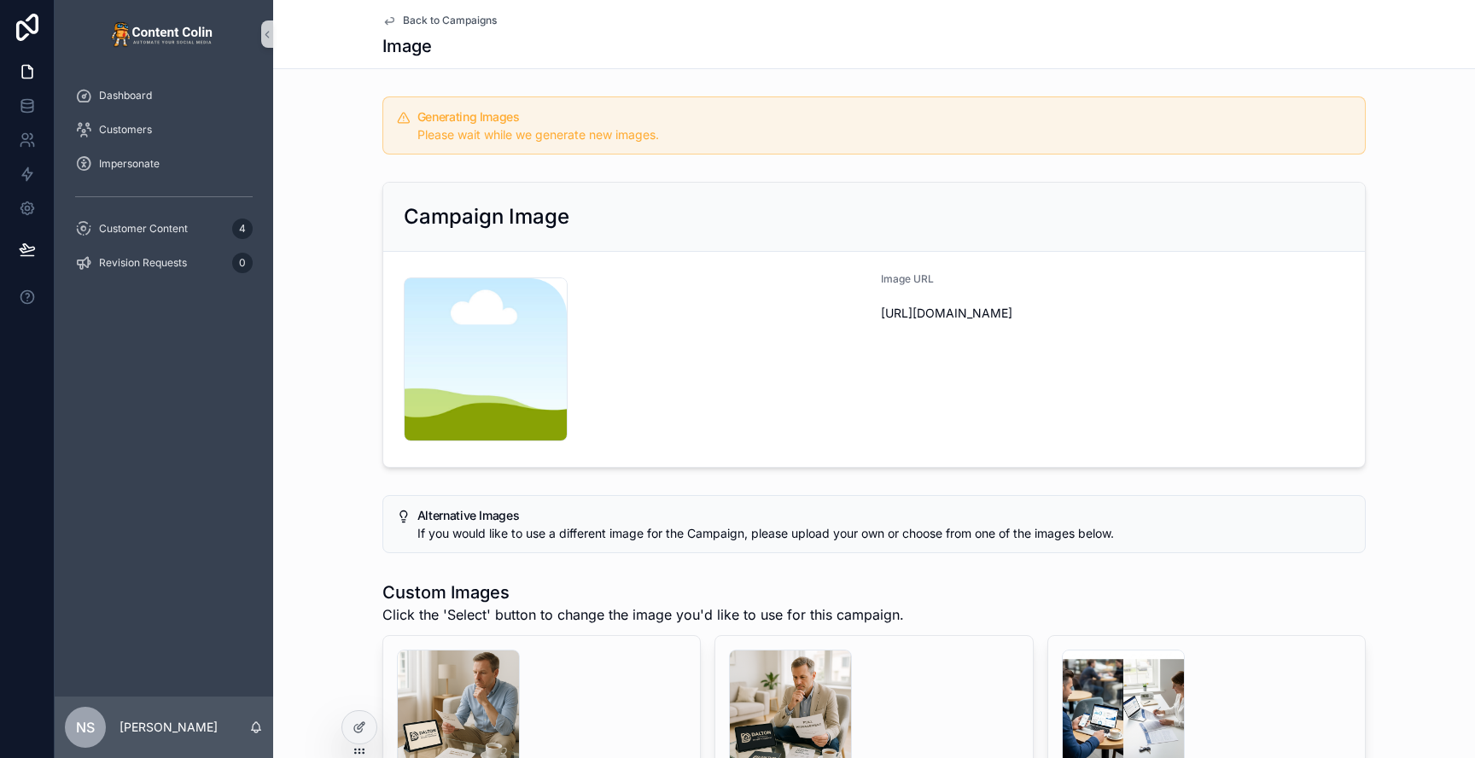
click at [454, 15] on span "Back to Campaigns" at bounding box center [450, 21] width 94 height 14
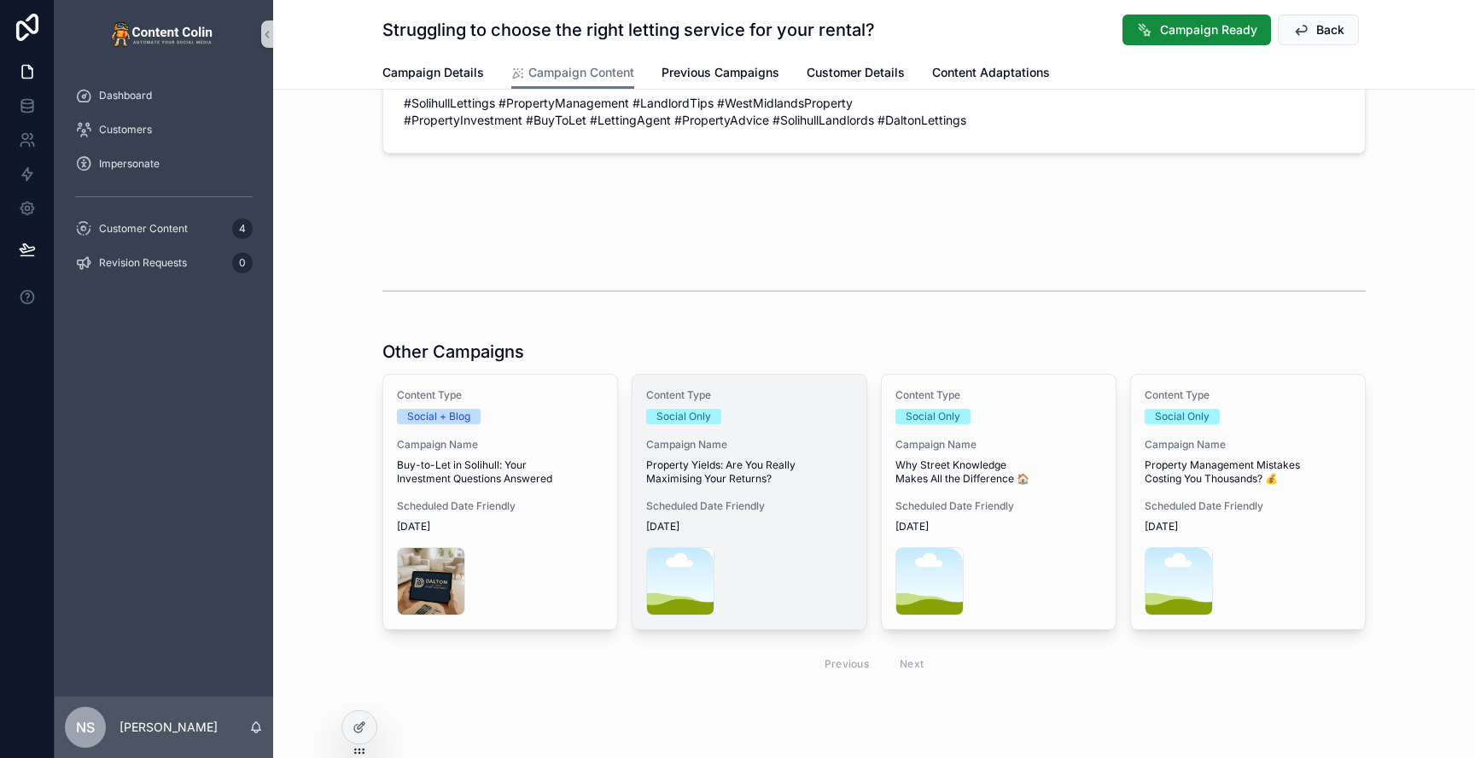
scroll to position [790, 0]
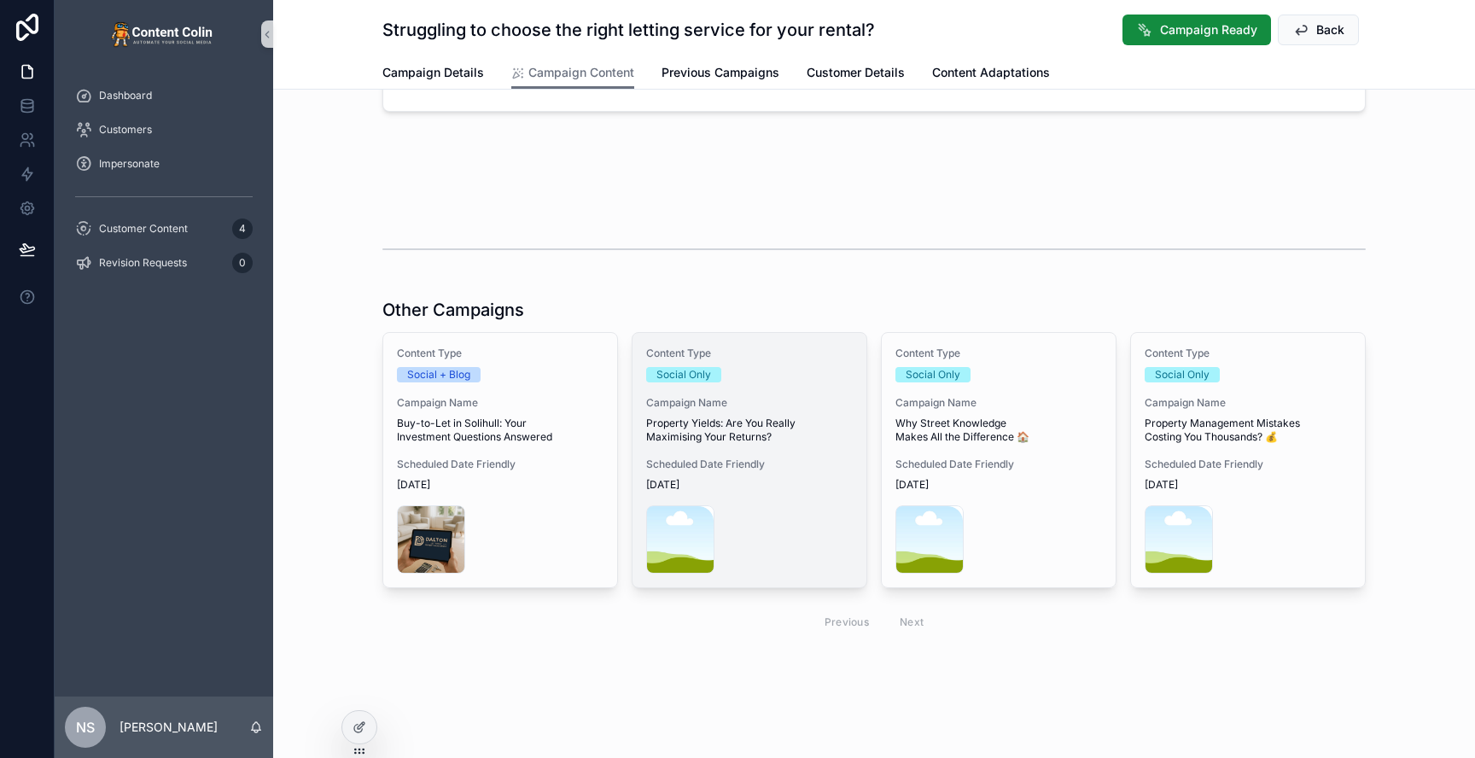
click at [785, 464] on span "Scheduled Date Friendly" at bounding box center [749, 465] width 207 height 14
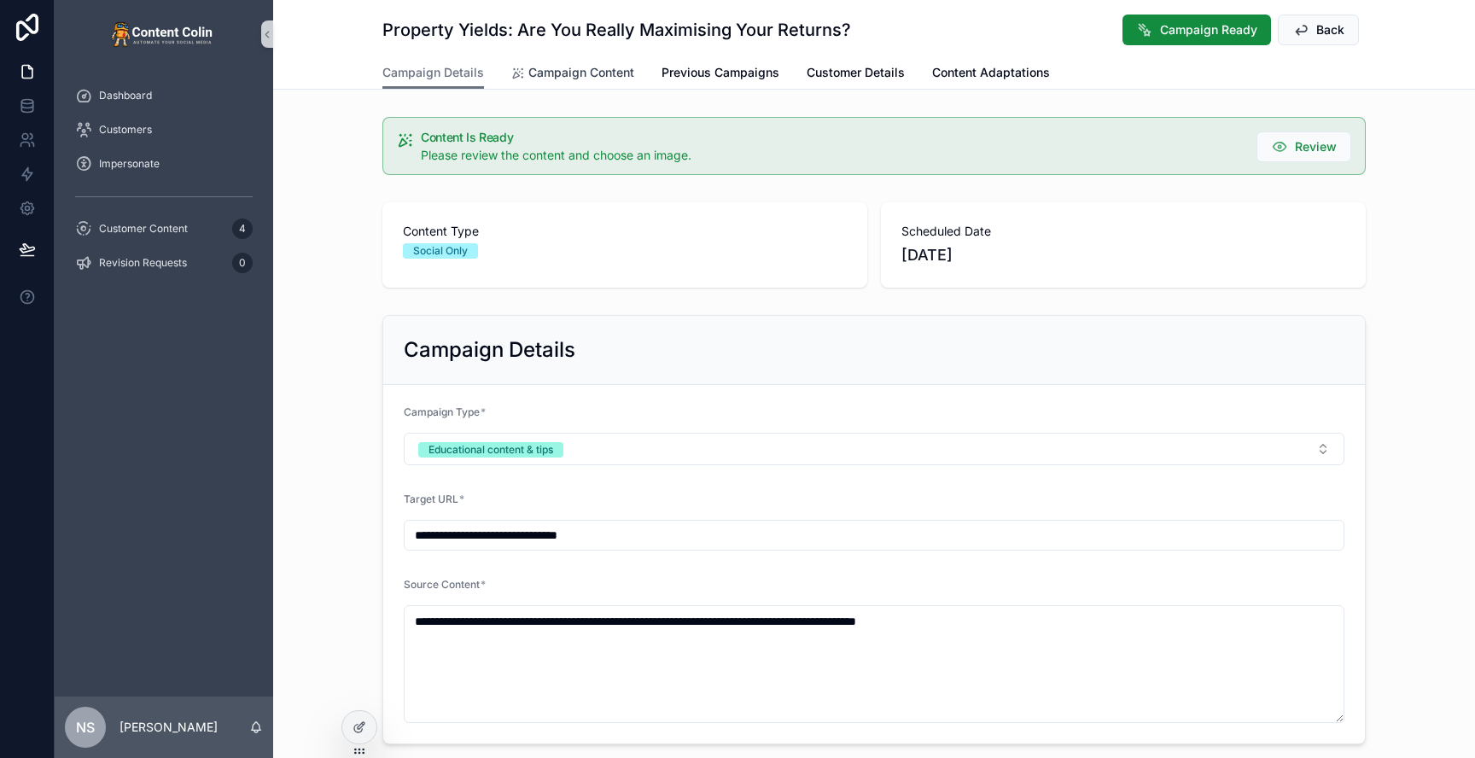
click at [586, 82] on link "Campaign Content" at bounding box center [572, 74] width 123 height 34
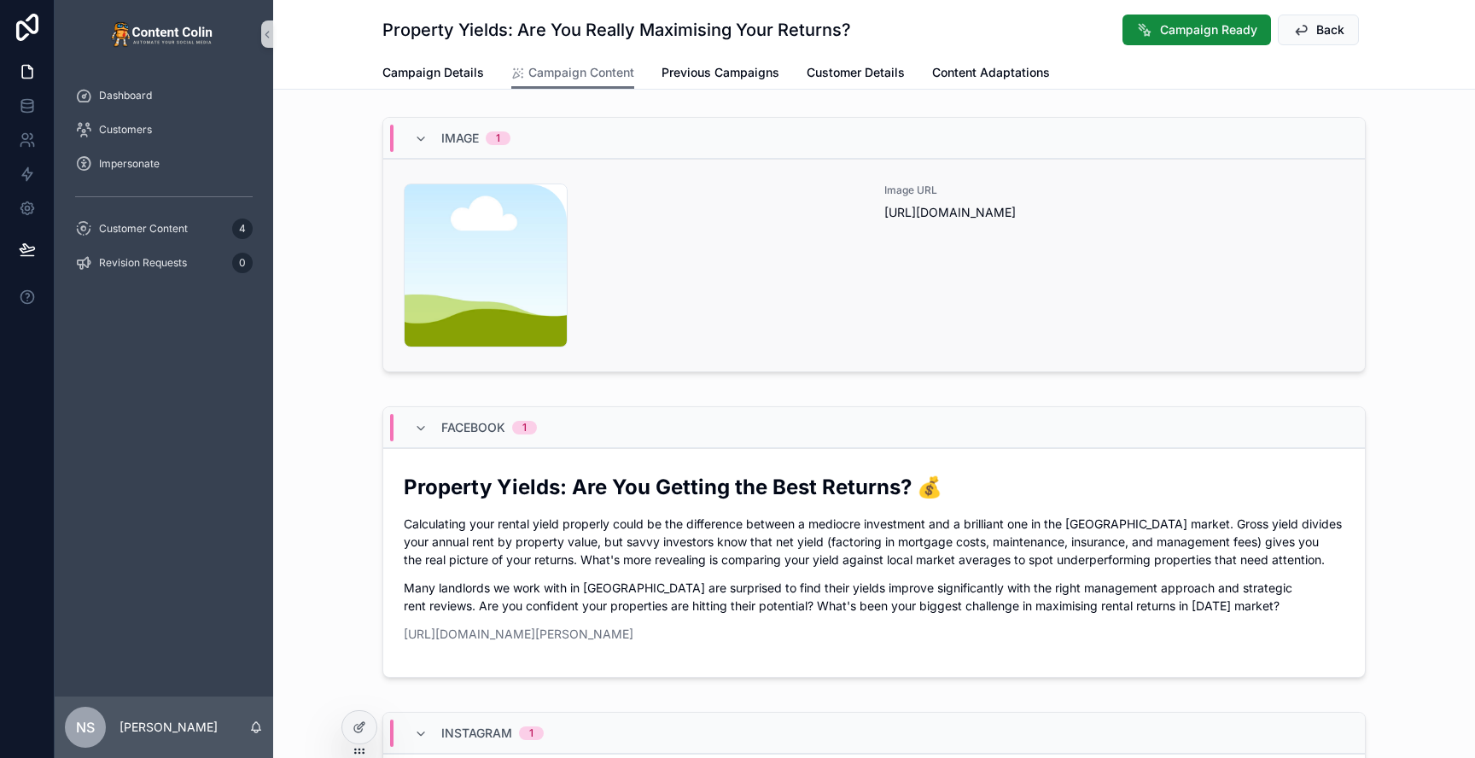
click at [735, 275] on div "content-placeholder .png" at bounding box center [634, 266] width 460 height 164
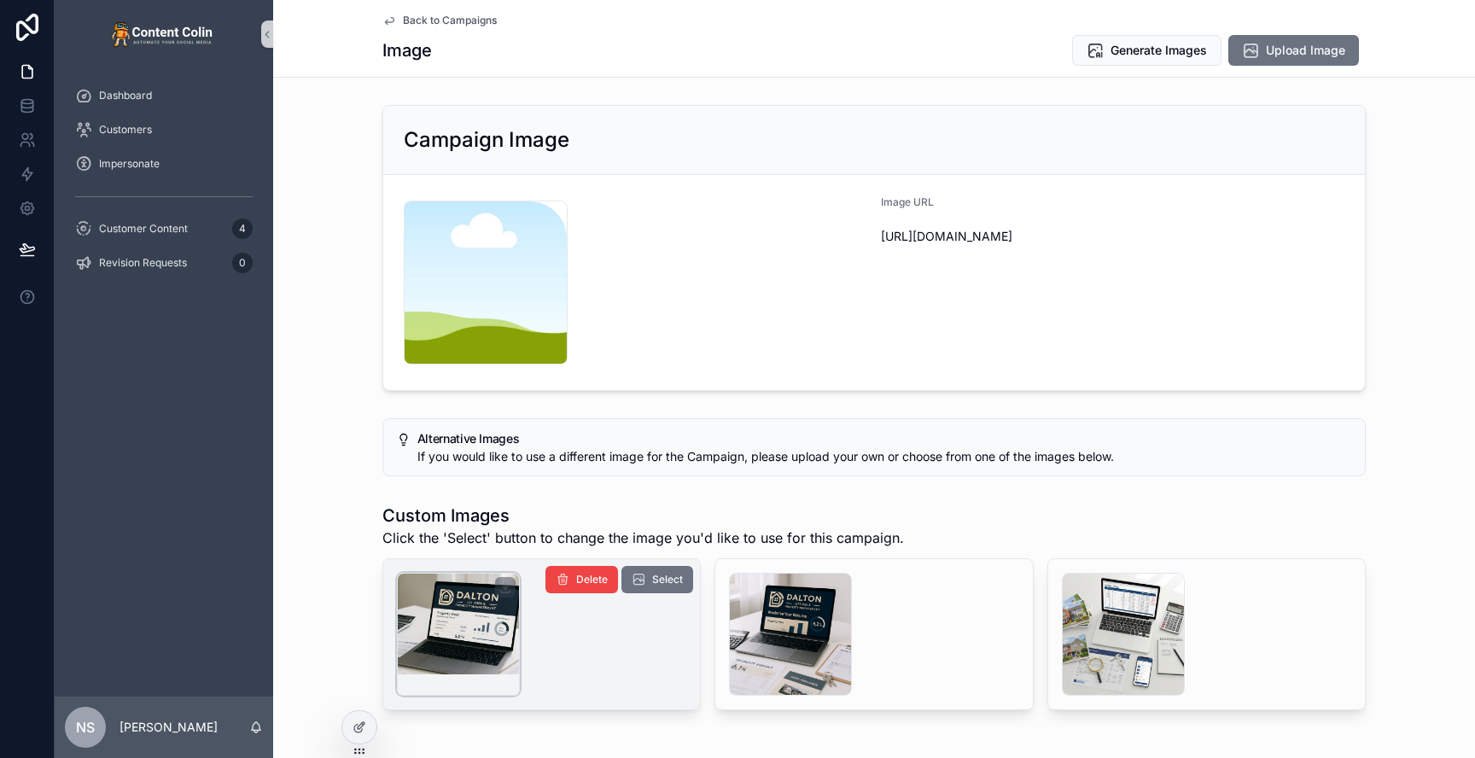
click at [481, 644] on div "scrollable content" at bounding box center [458, 634] width 123 height 123
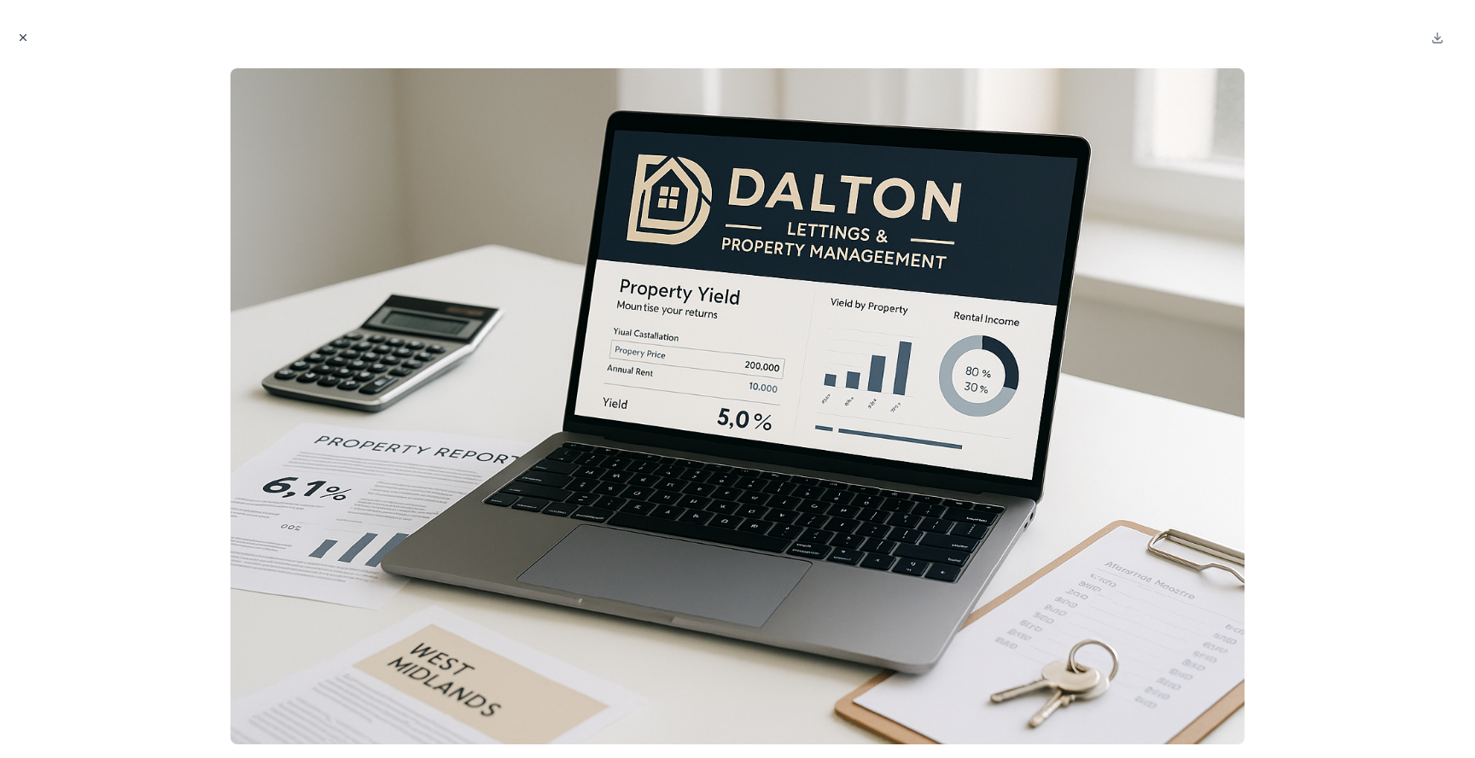
click at [24, 33] on icon "Close modal" at bounding box center [23, 38] width 12 height 12
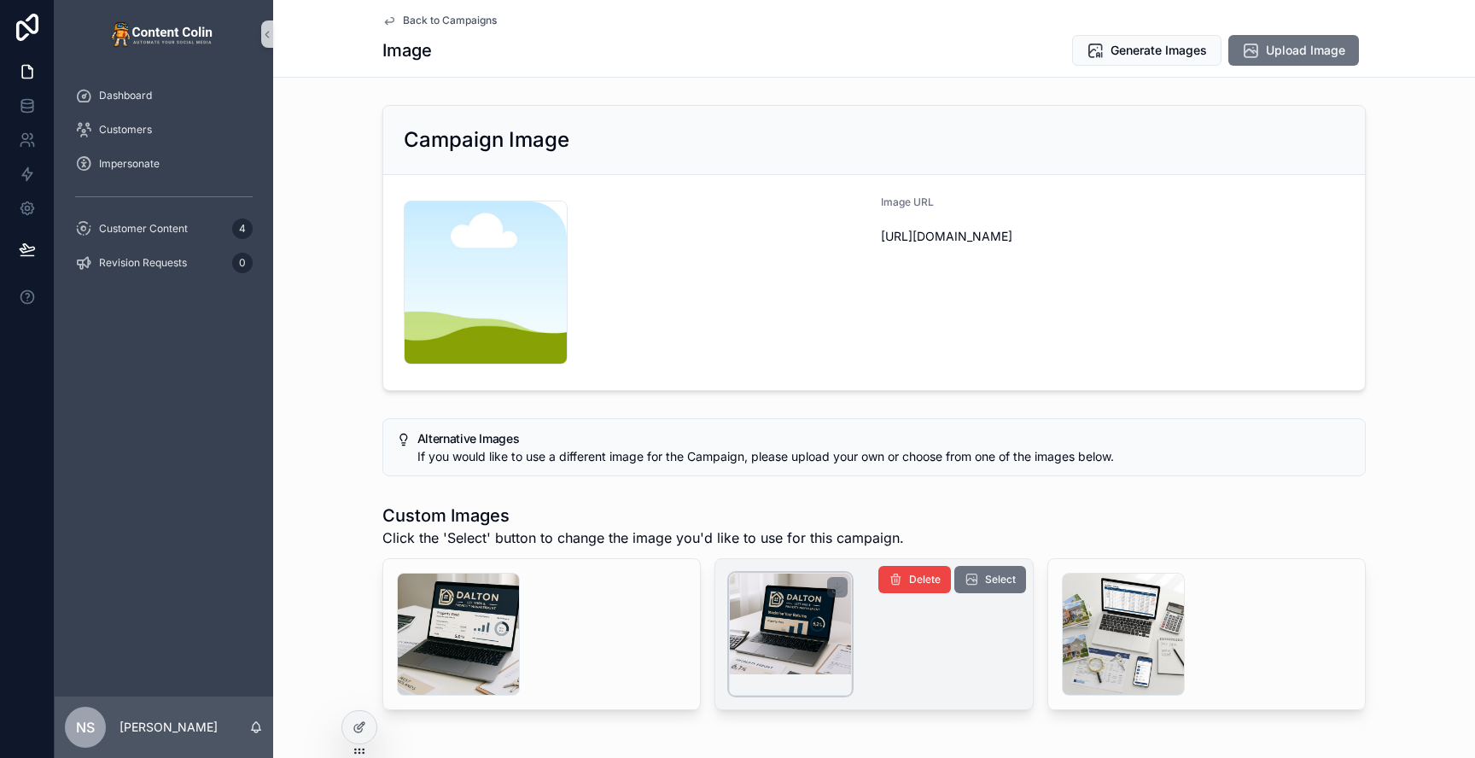
click at [774, 597] on div "scrollable content" at bounding box center [790, 634] width 123 height 123
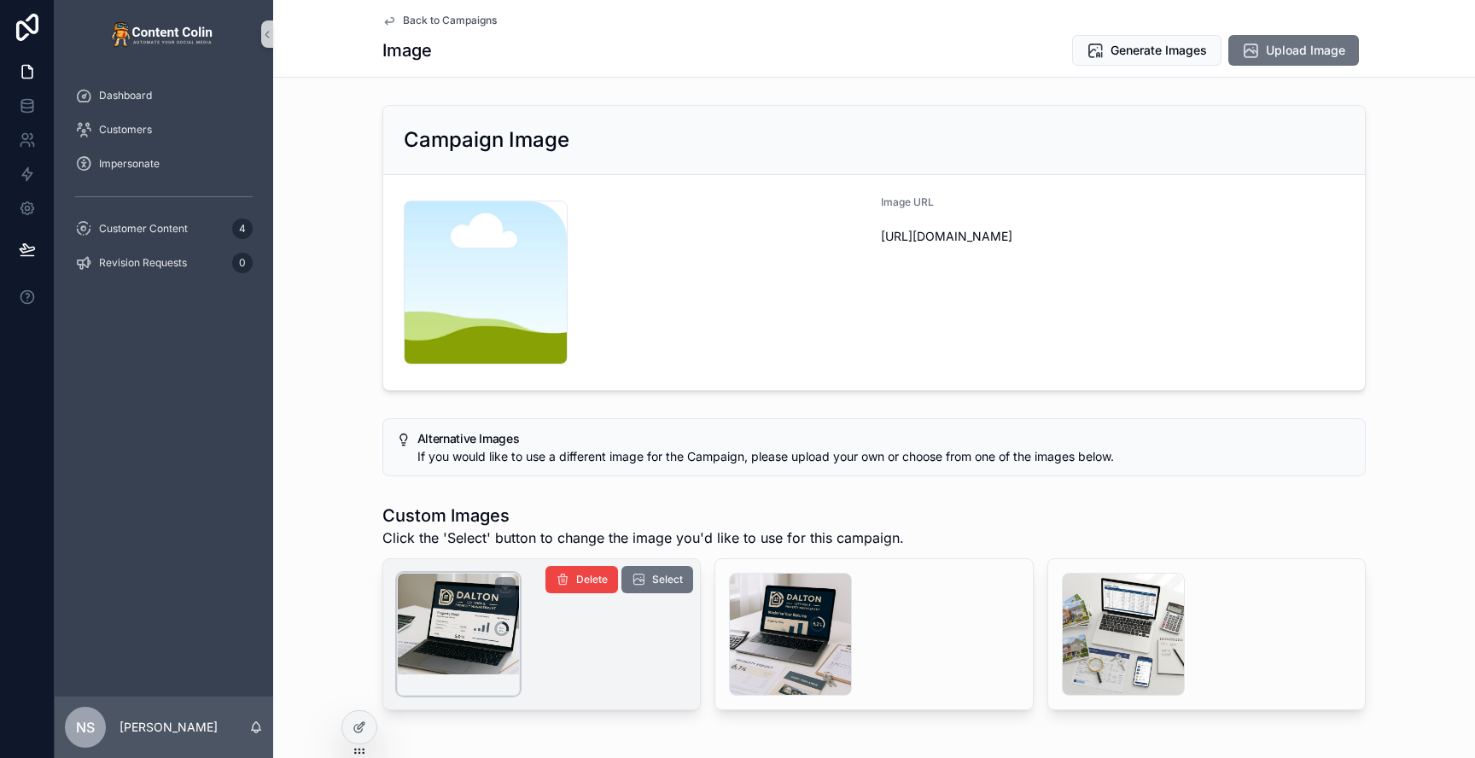
click at [429, 636] on div "scrollable content" at bounding box center [458, 634] width 123 height 123
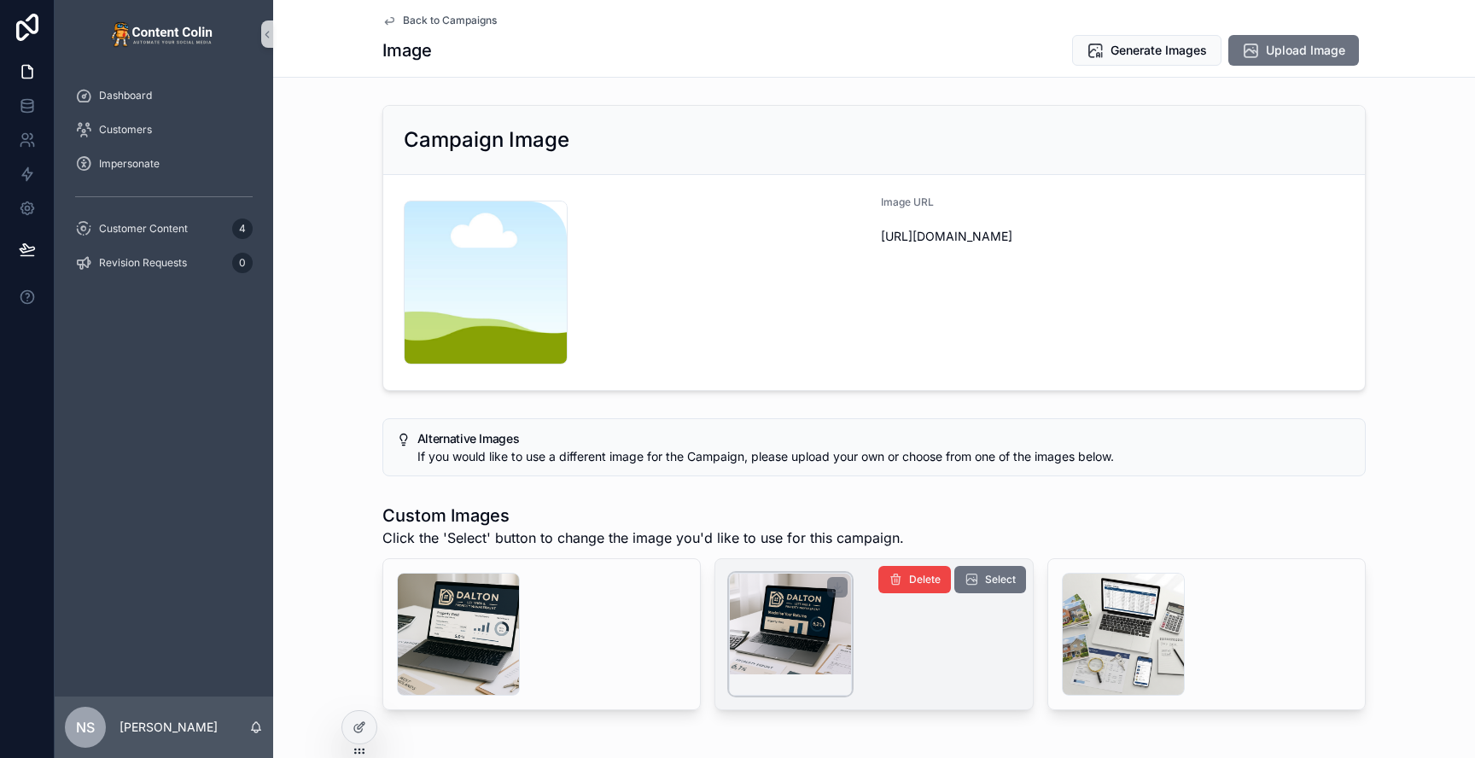
click at [835, 618] on div "scrollable content" at bounding box center [790, 634] width 123 height 123
click at [995, 580] on span "Select" at bounding box center [1000, 580] width 31 height 14
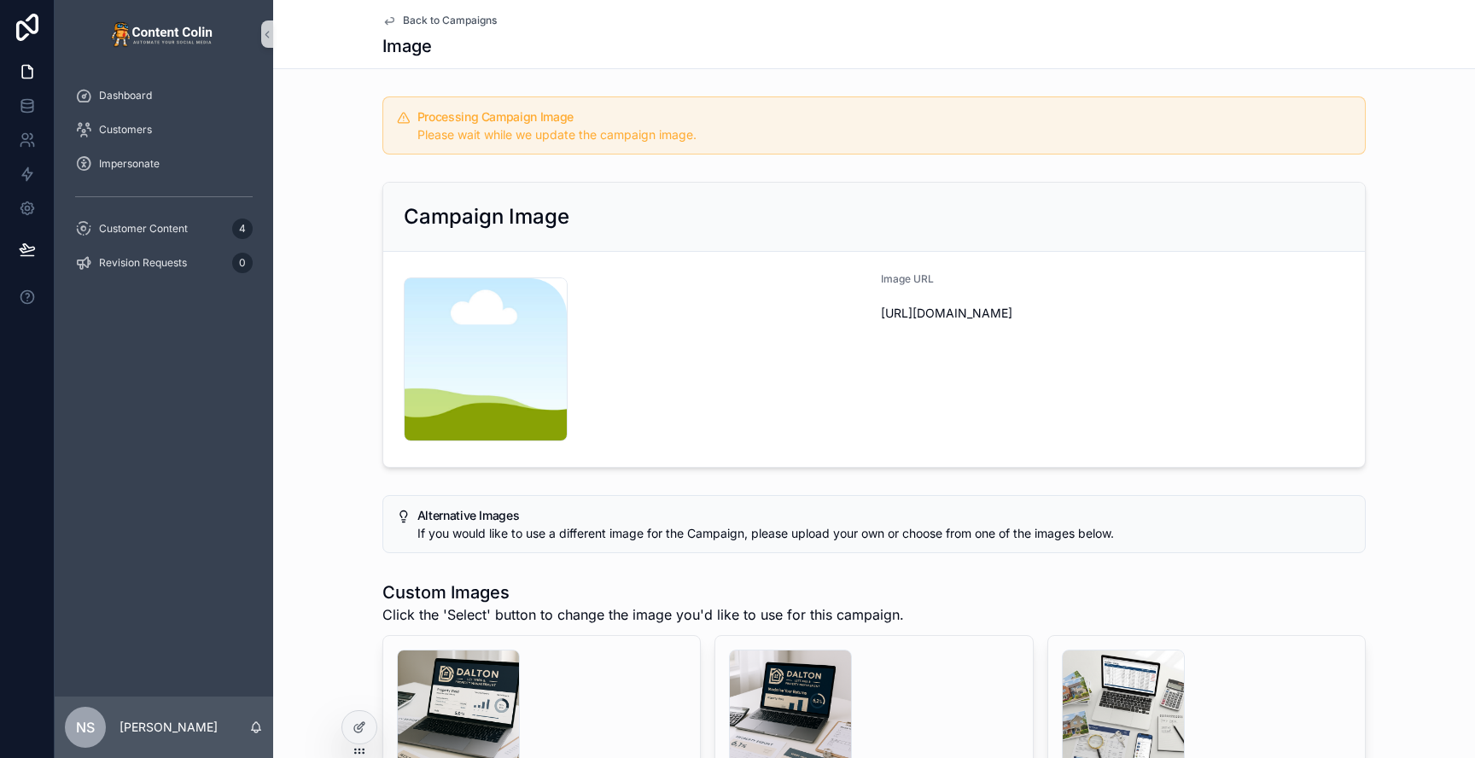
click at [453, 17] on span "Back to Campaigns" at bounding box center [450, 21] width 94 height 14
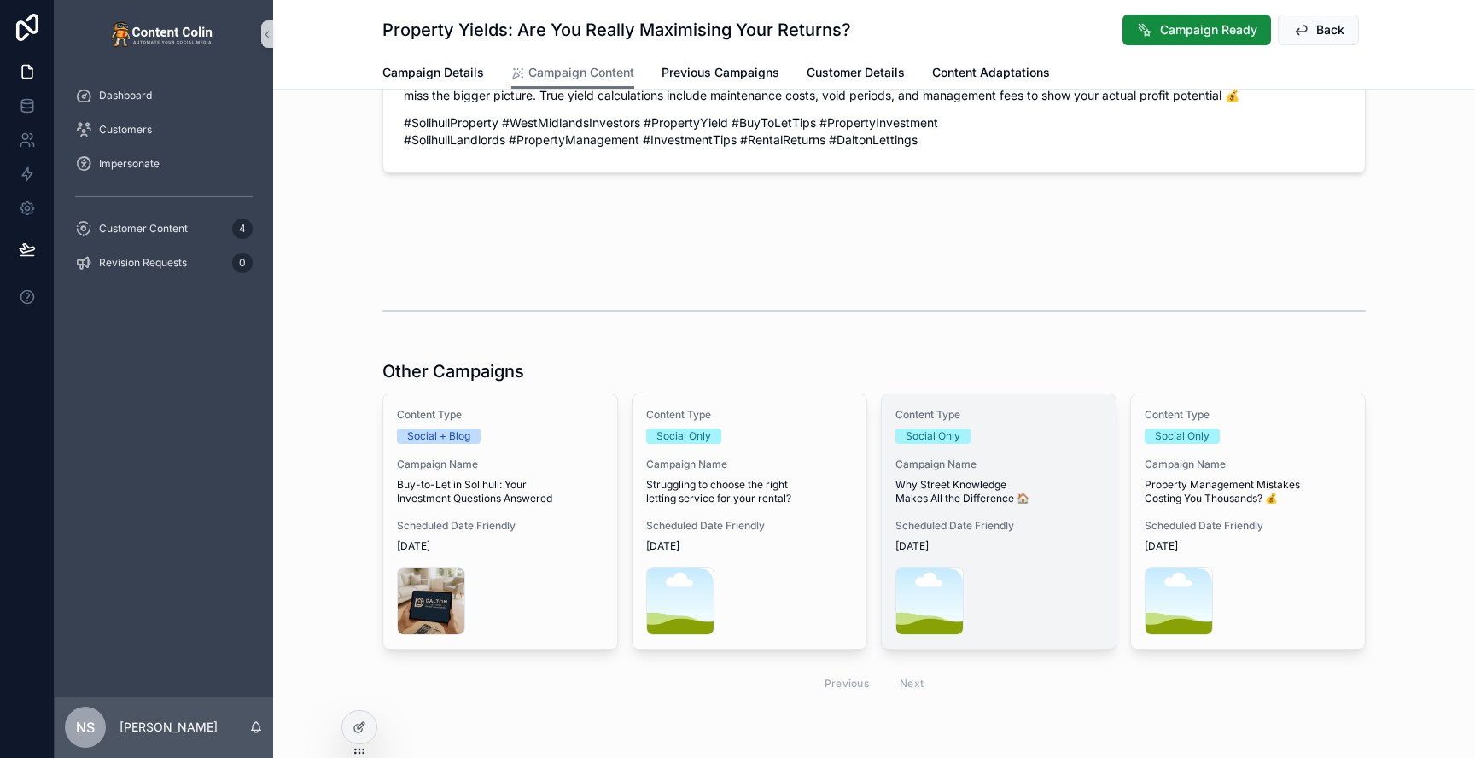
scroll to position [707, 0]
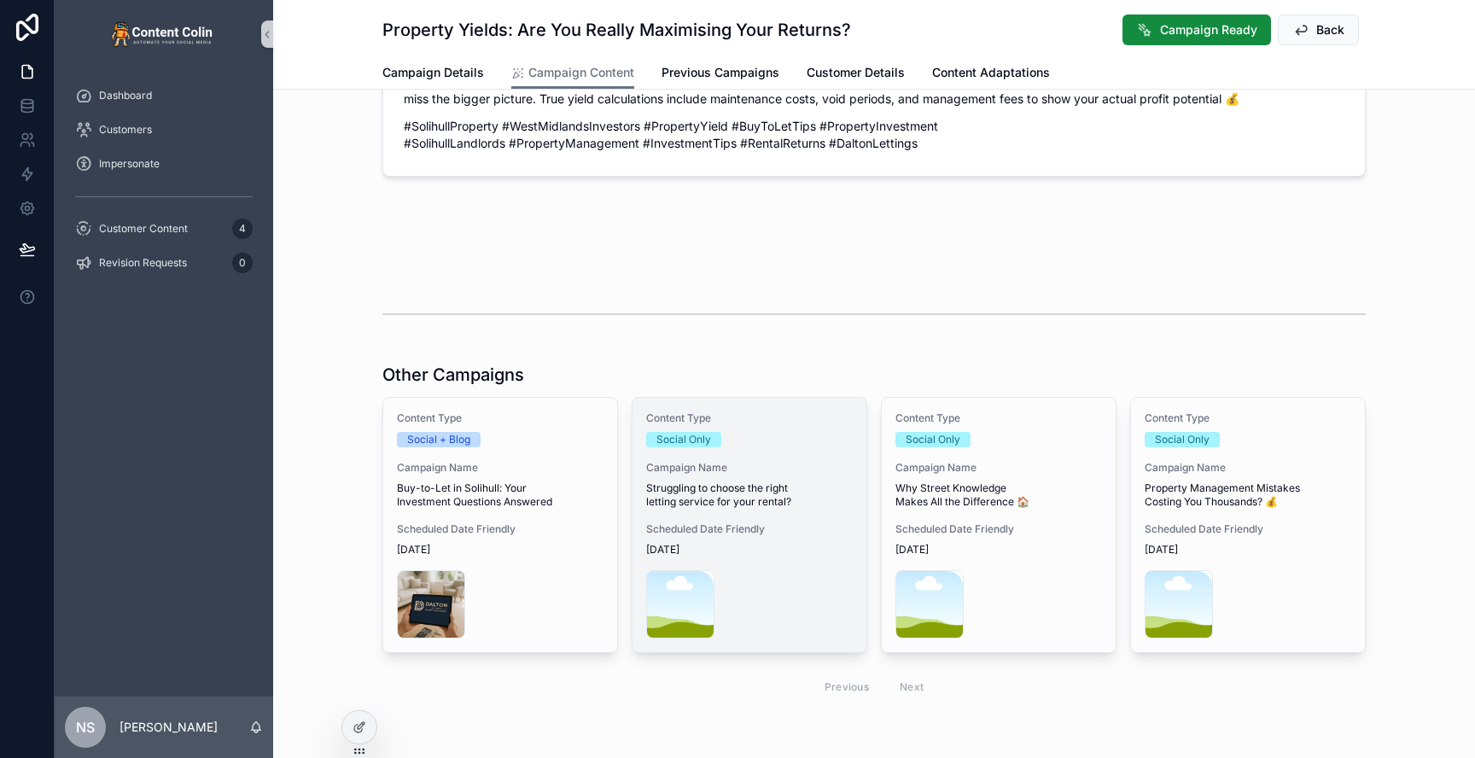
click at [755, 504] on span "Struggling to choose the right letting service for your rental?" at bounding box center [749, 494] width 207 height 27
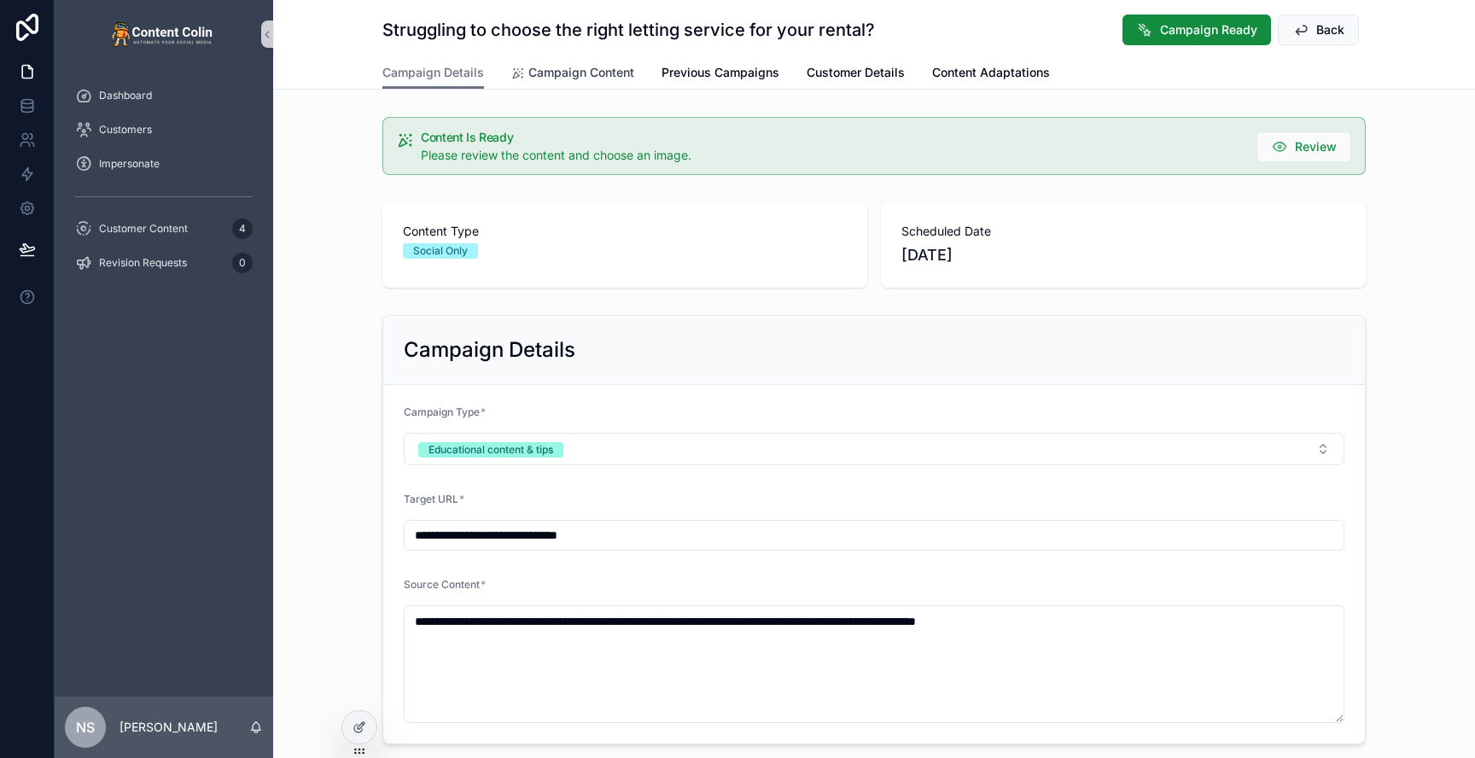
click at [572, 67] on span "Campaign Content" at bounding box center [581, 72] width 106 height 17
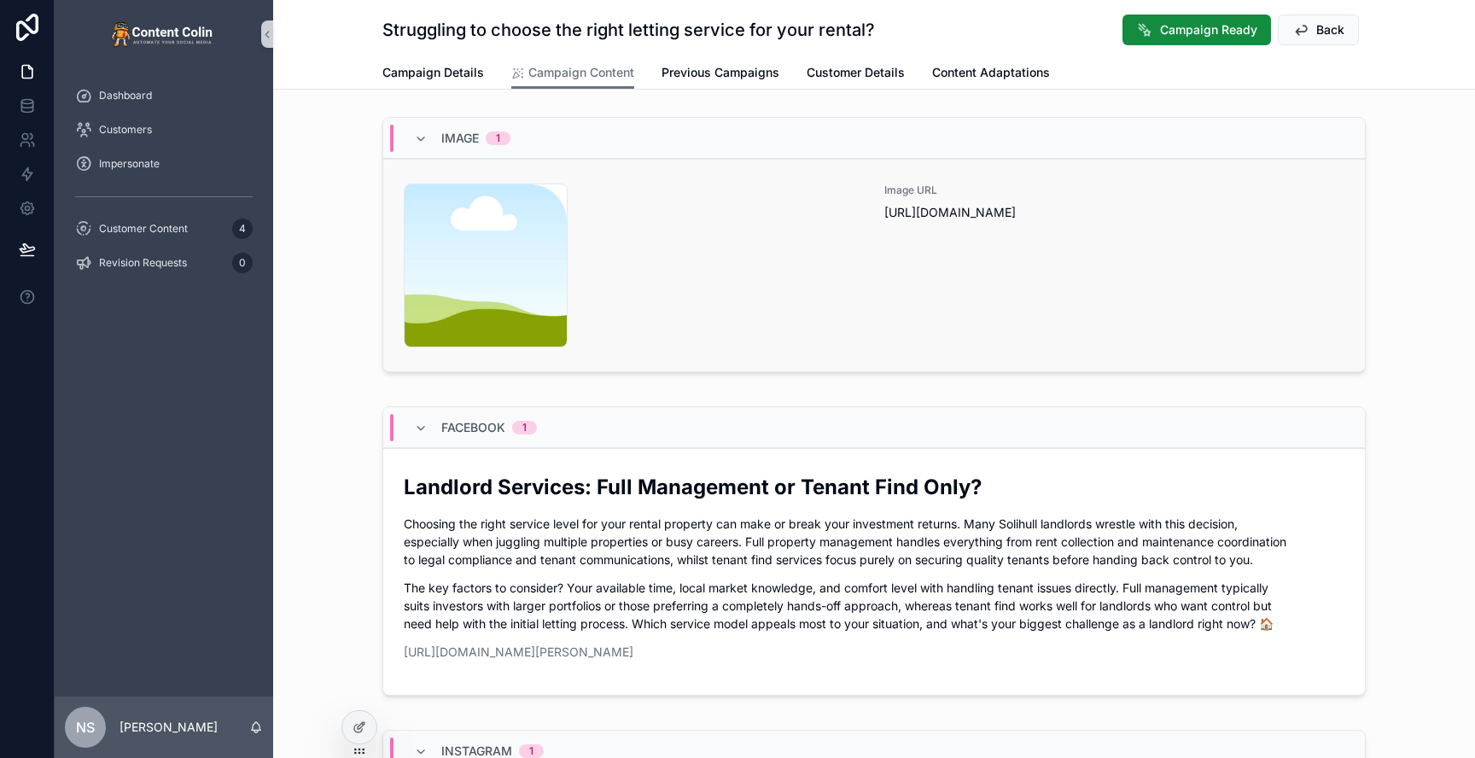
click at [854, 328] on div "content-placeholder .png" at bounding box center [634, 266] width 460 height 164
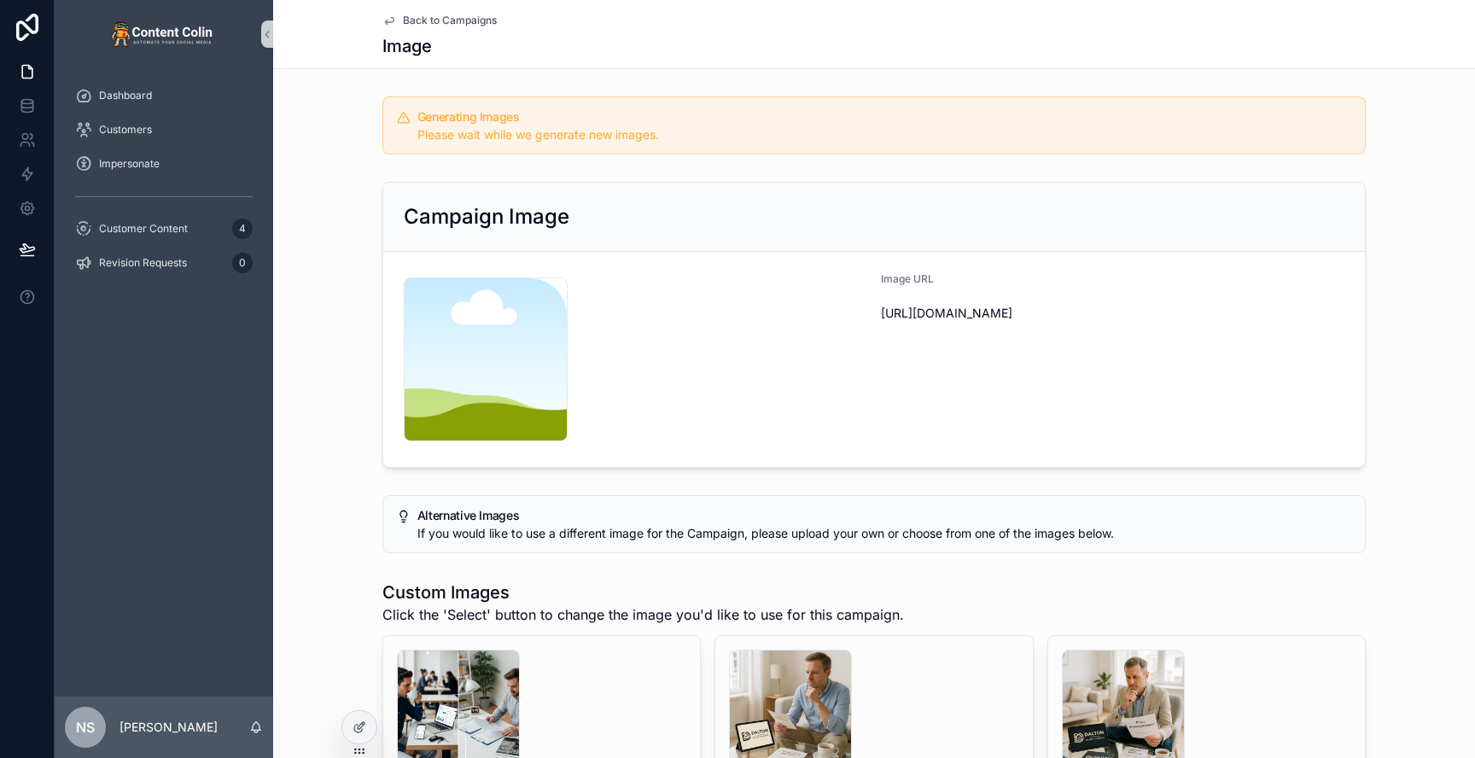
click at [463, 18] on span "Back to Campaigns" at bounding box center [450, 21] width 94 height 14
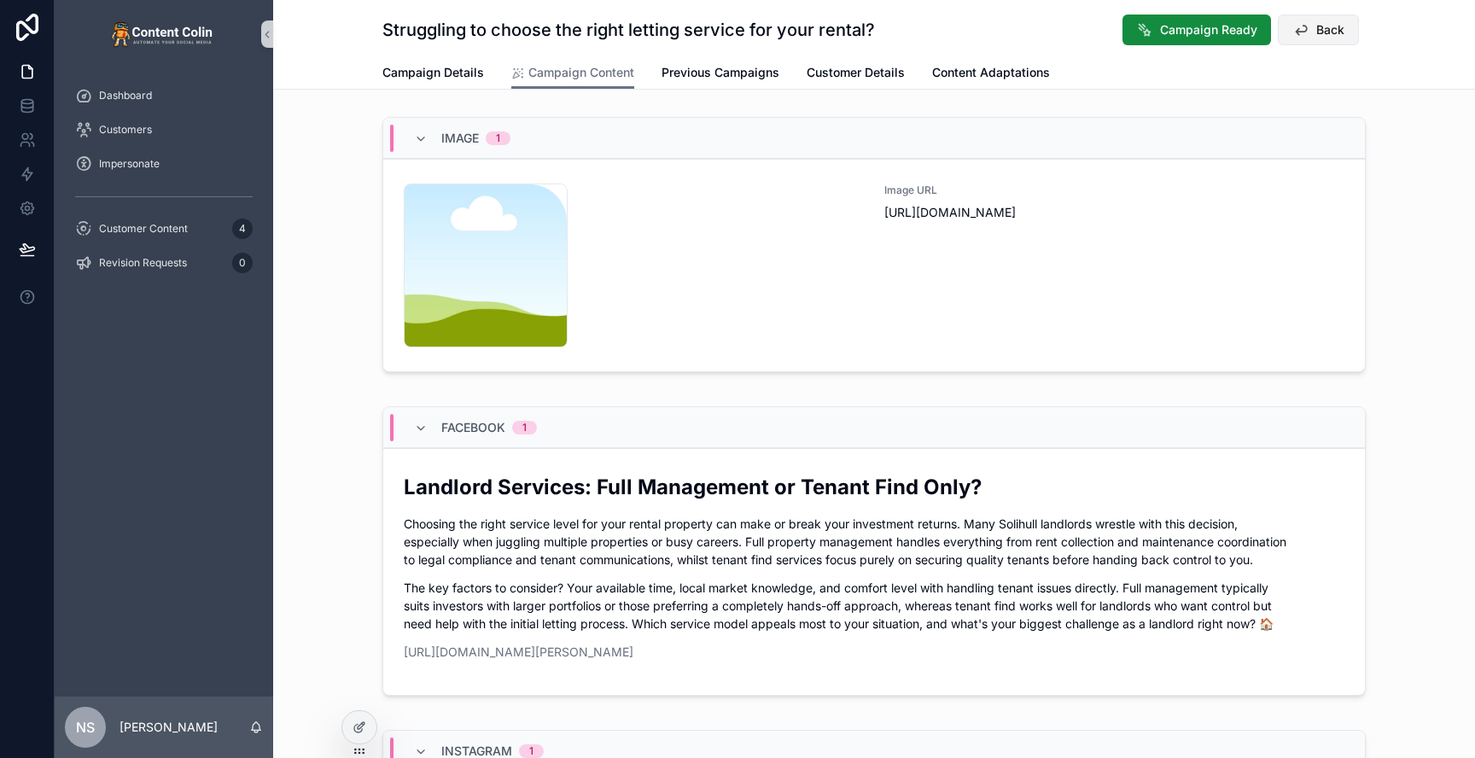
click at [1310, 30] on button "Back" at bounding box center [1318, 30] width 81 height 31
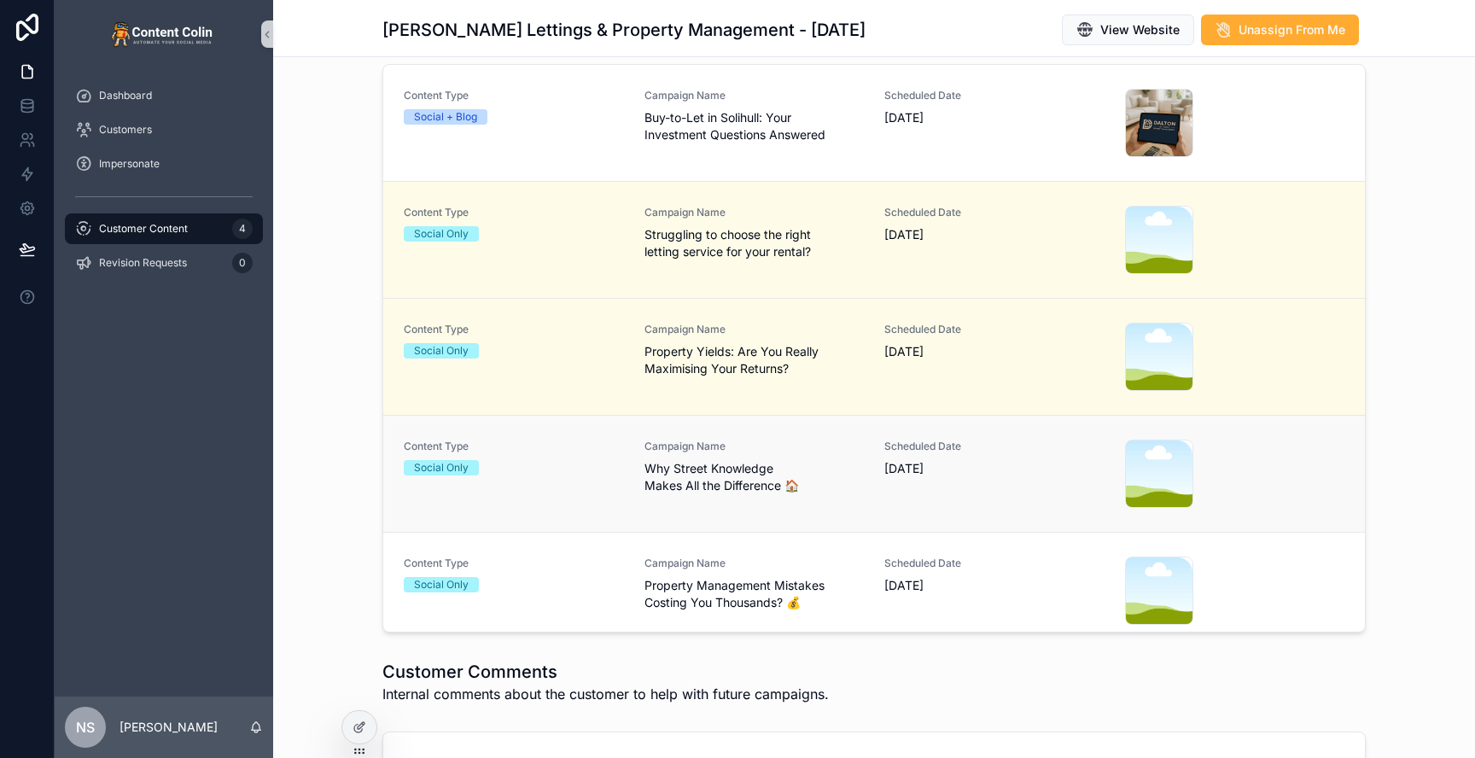
scroll to position [436, 0]
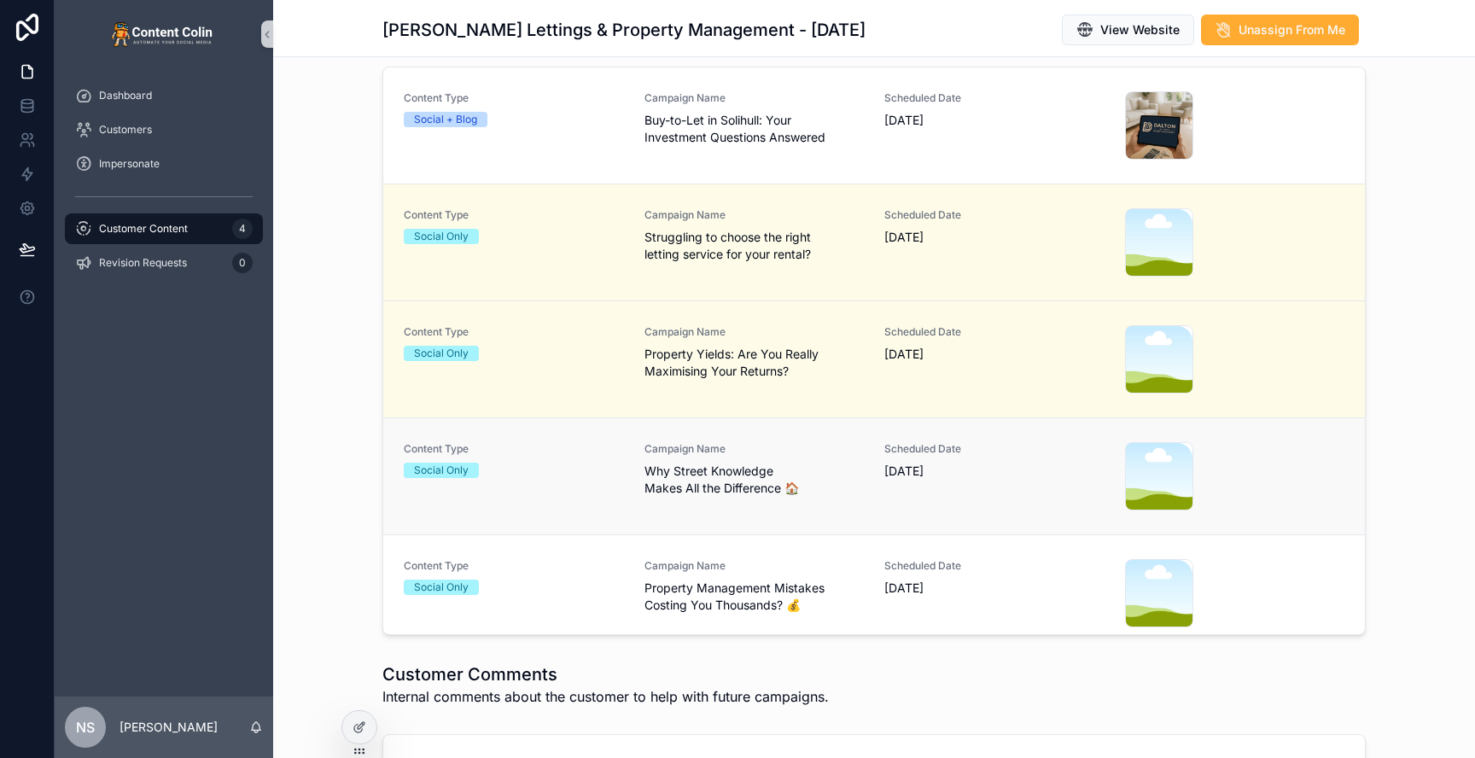
click at [743, 467] on span "Why Street Knowledge Makes All the Difference 🏠" at bounding box center [754, 480] width 220 height 34
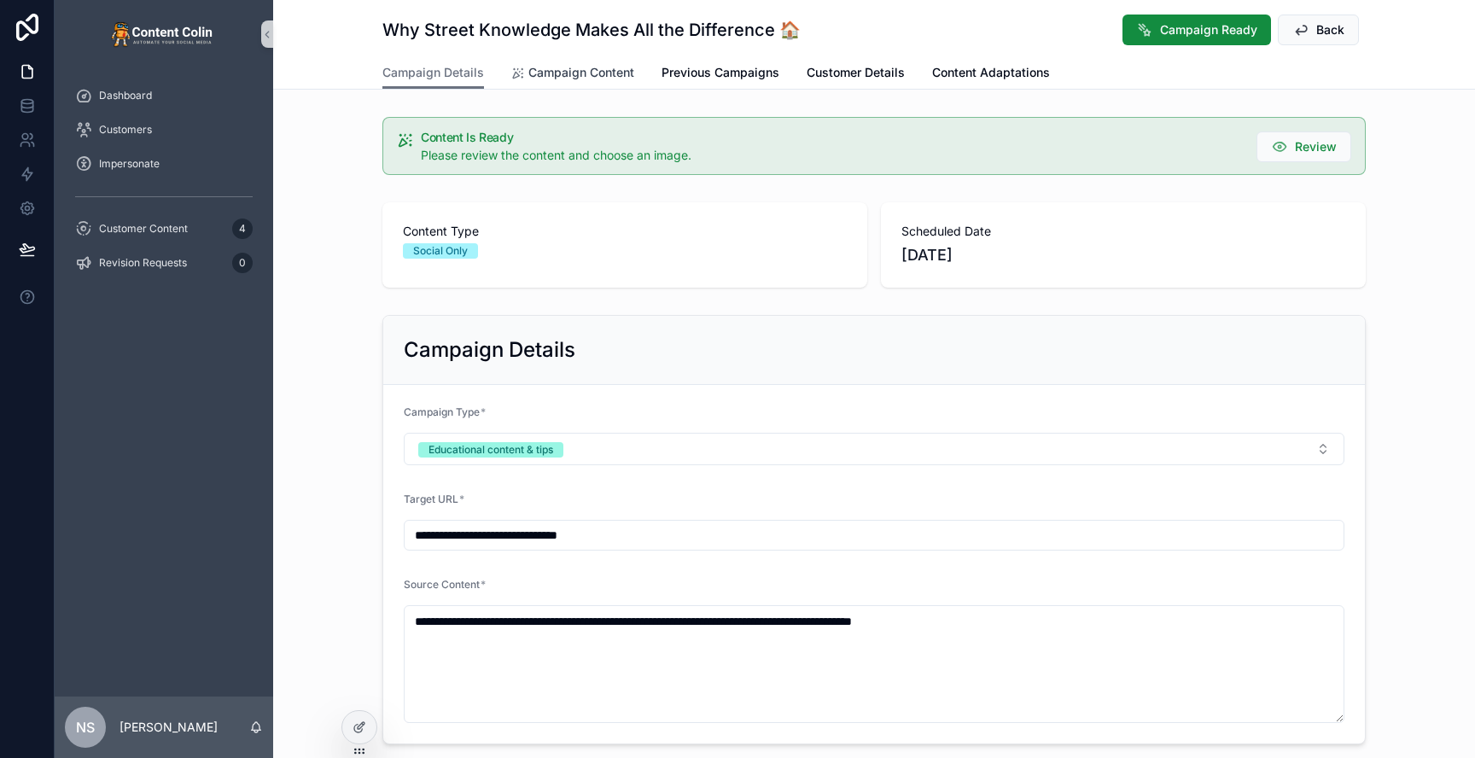
click at [603, 70] on span "Campaign Content" at bounding box center [581, 72] width 106 height 17
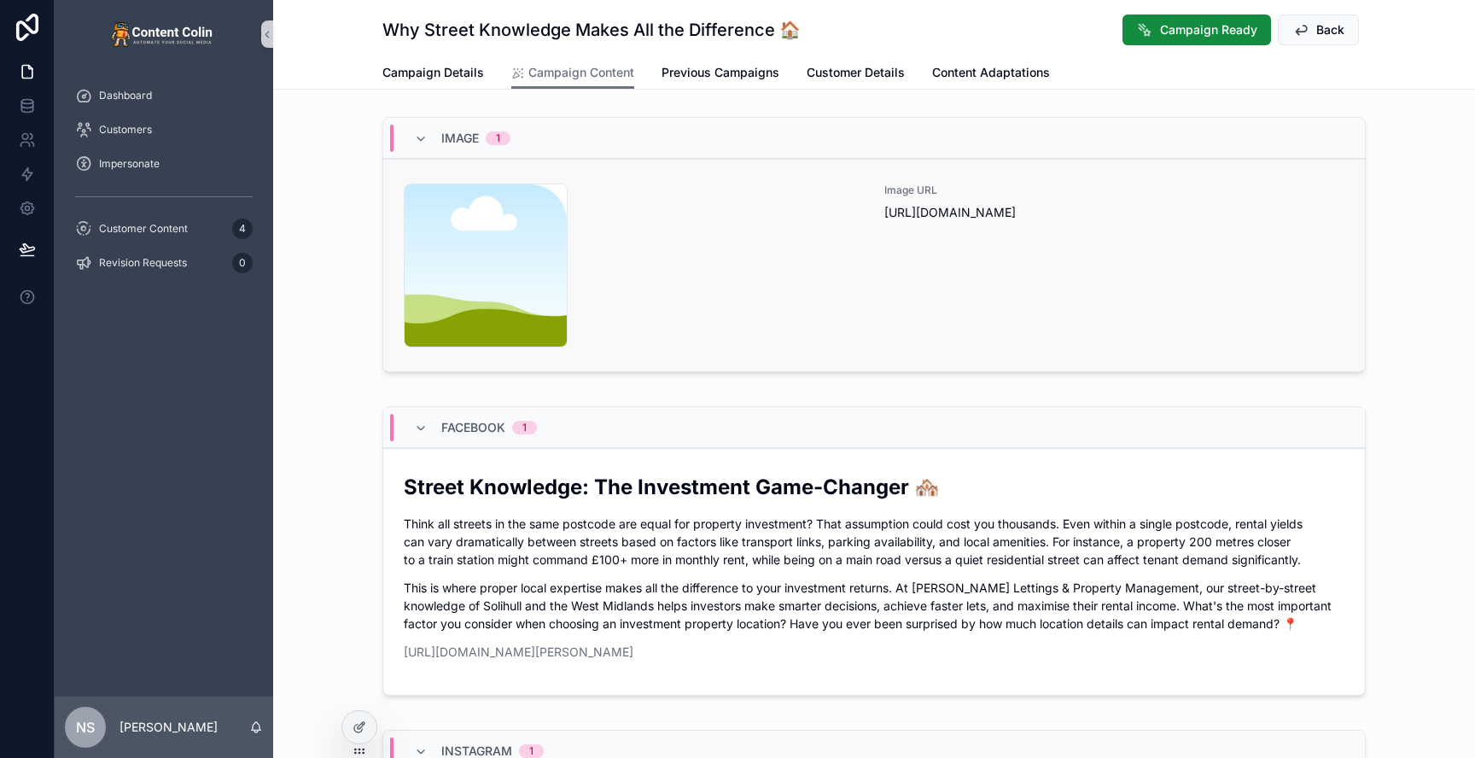
click at [899, 236] on div "Image URL [URL][DOMAIN_NAME]" at bounding box center [1114, 266] width 460 height 164
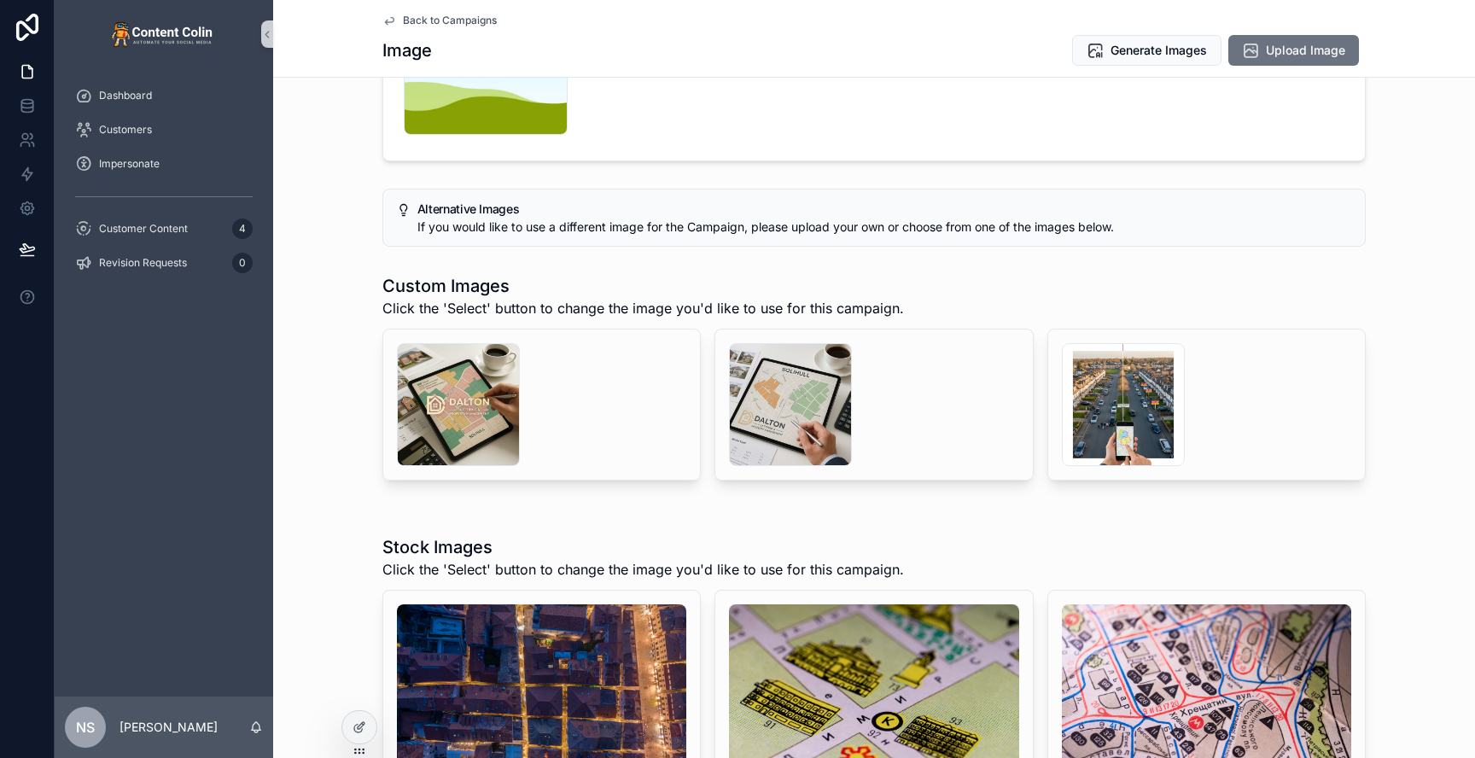
scroll to position [236, 0]
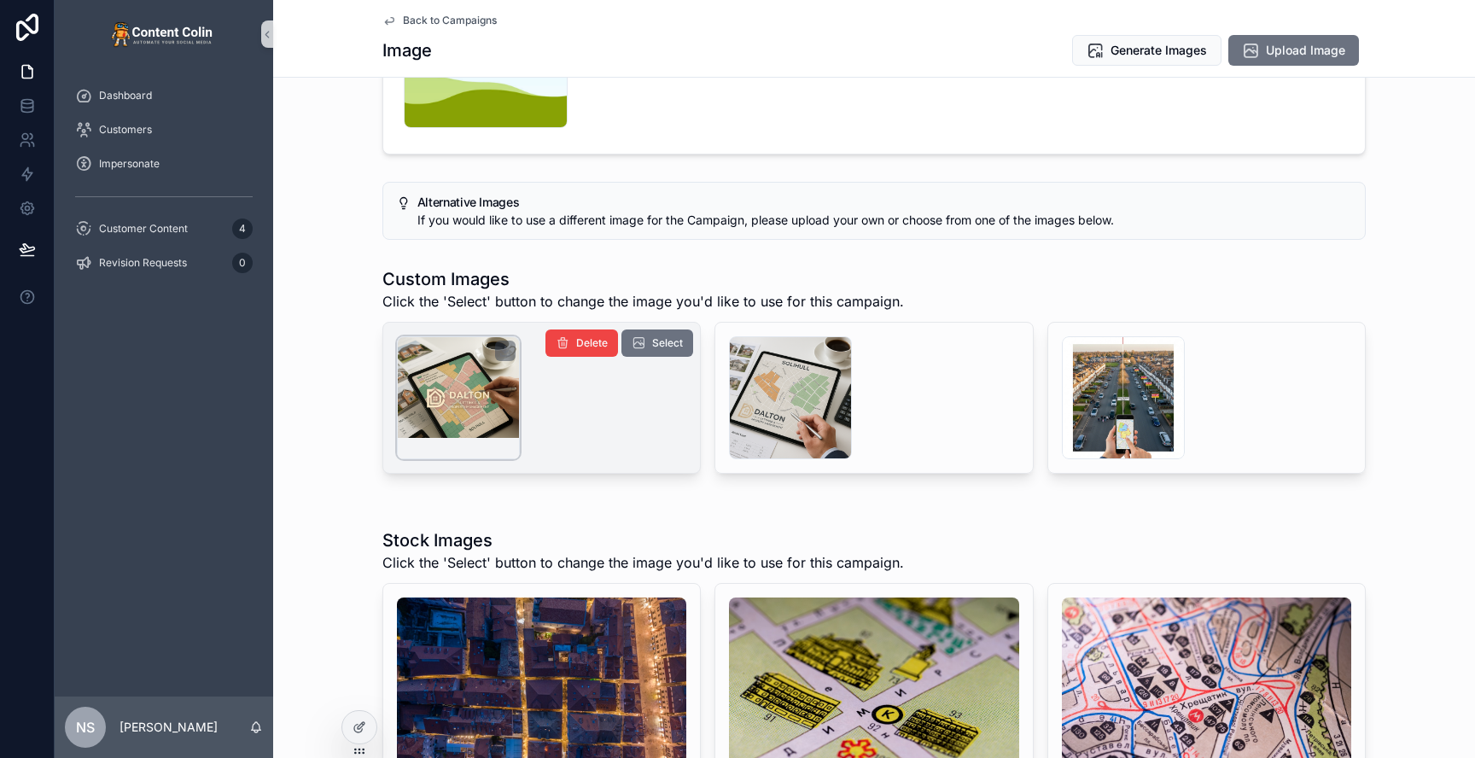
click at [483, 393] on div "scrollable content" at bounding box center [458, 397] width 123 height 123
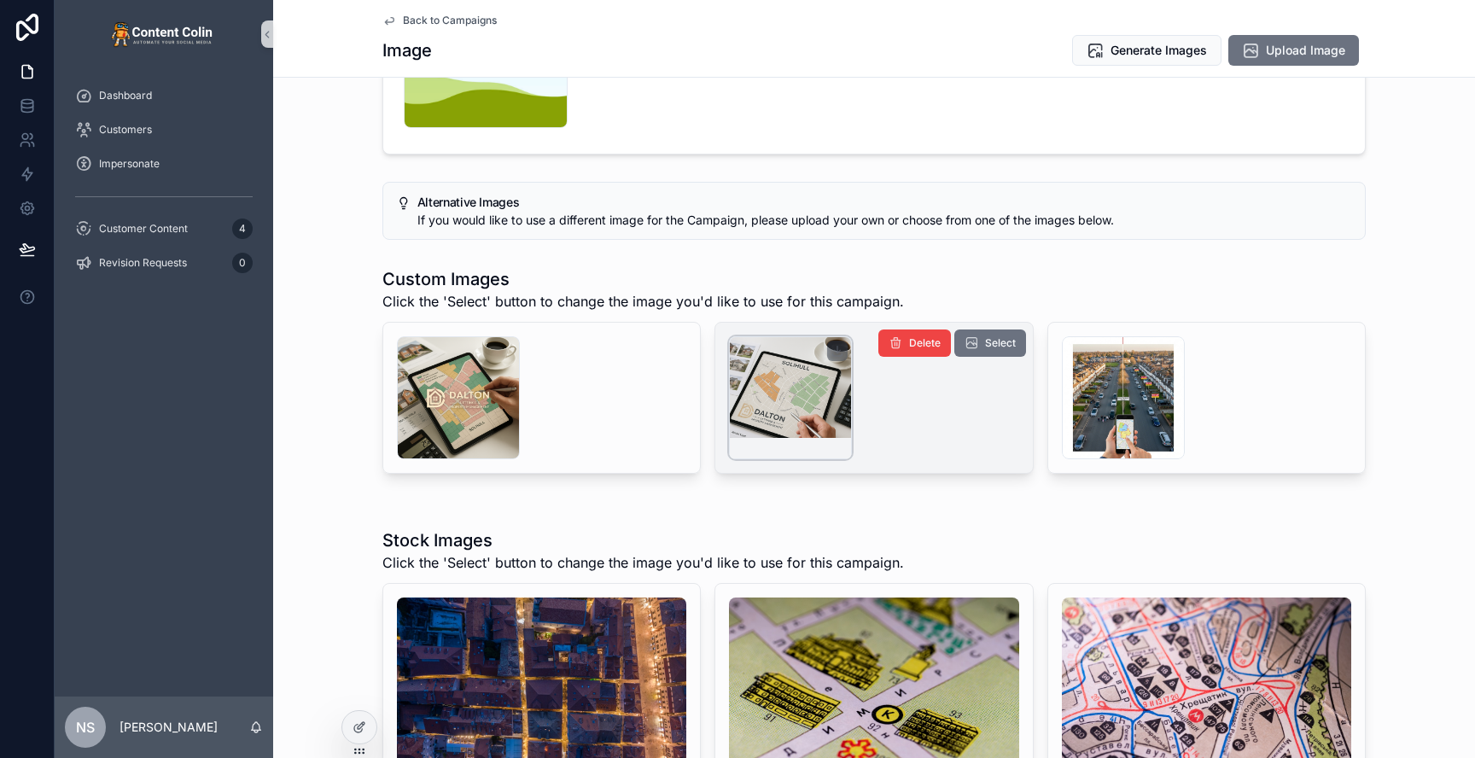
click at [798, 392] on div "scrollable content" at bounding box center [790, 397] width 123 height 123
click at [993, 341] on span "Select" at bounding box center [1000, 343] width 31 height 14
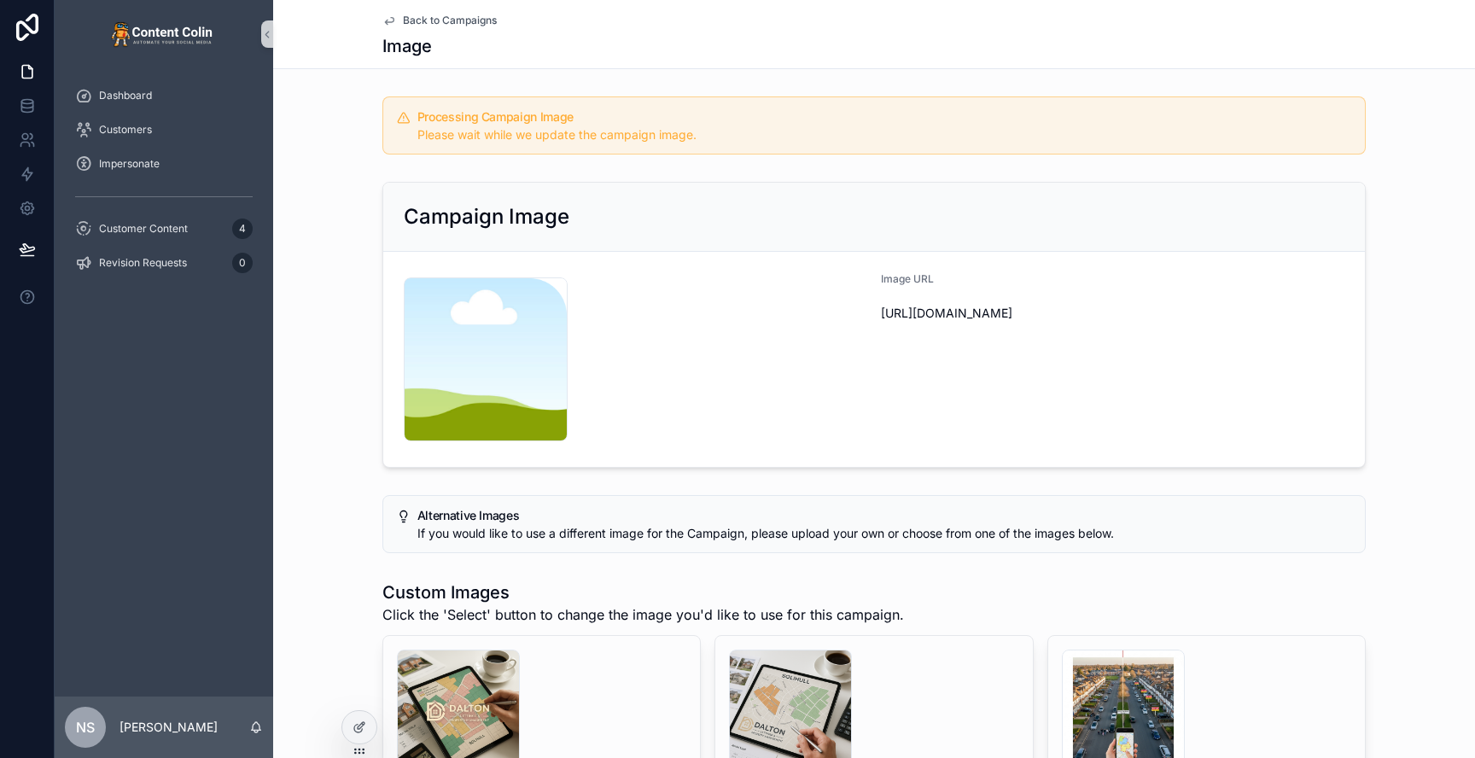
click at [456, 20] on span "Back to Campaigns" at bounding box center [450, 21] width 94 height 14
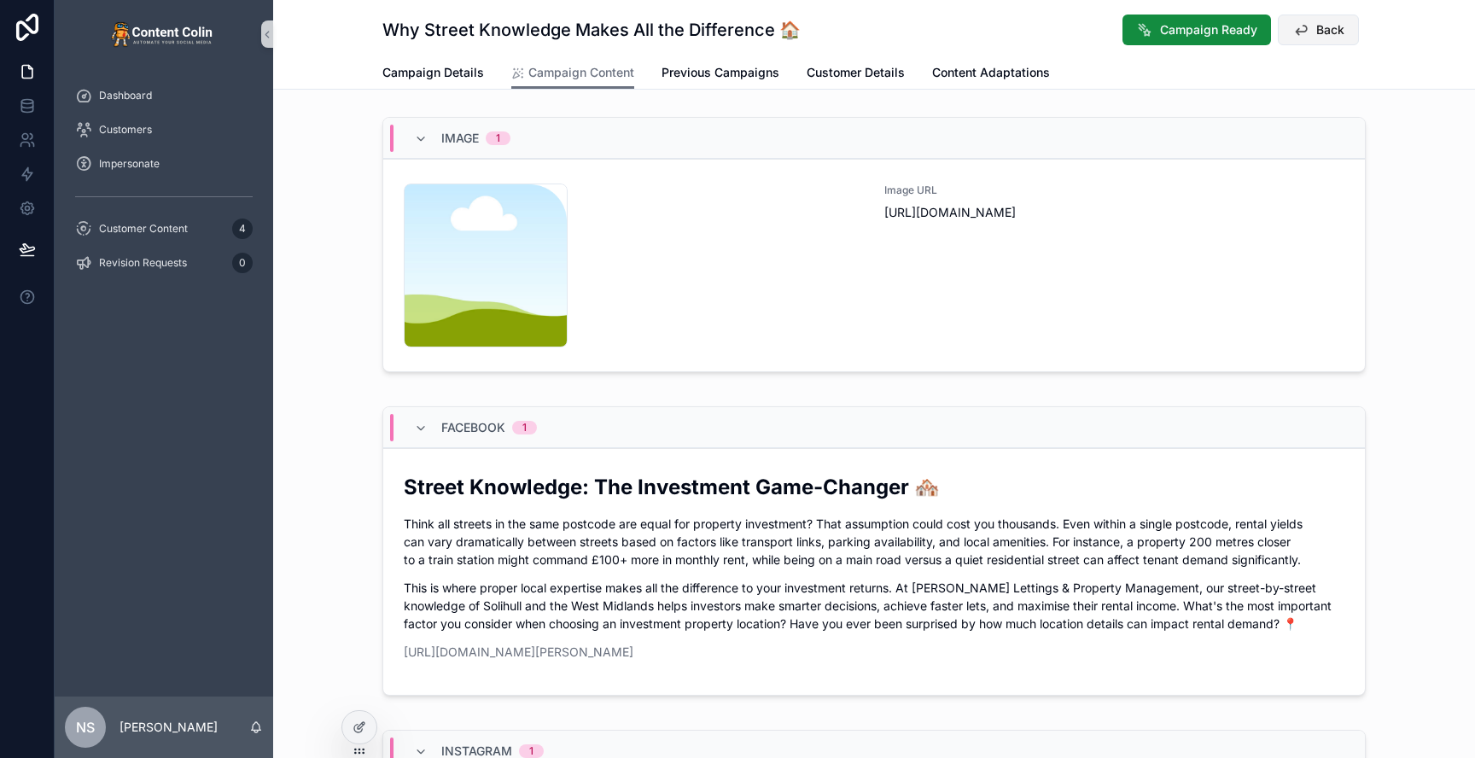
click at [1338, 39] on button "Back" at bounding box center [1318, 30] width 81 height 31
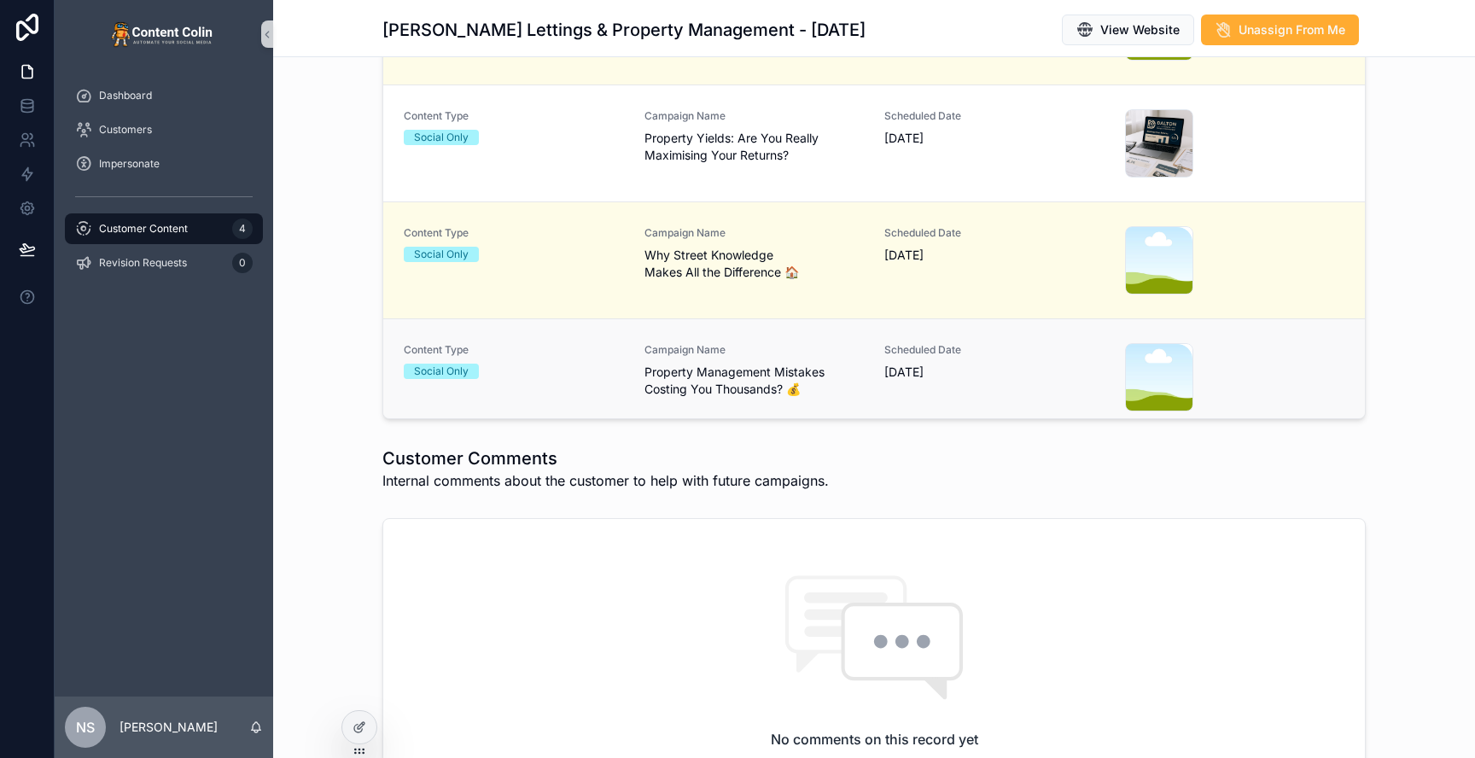
scroll to position [645, 0]
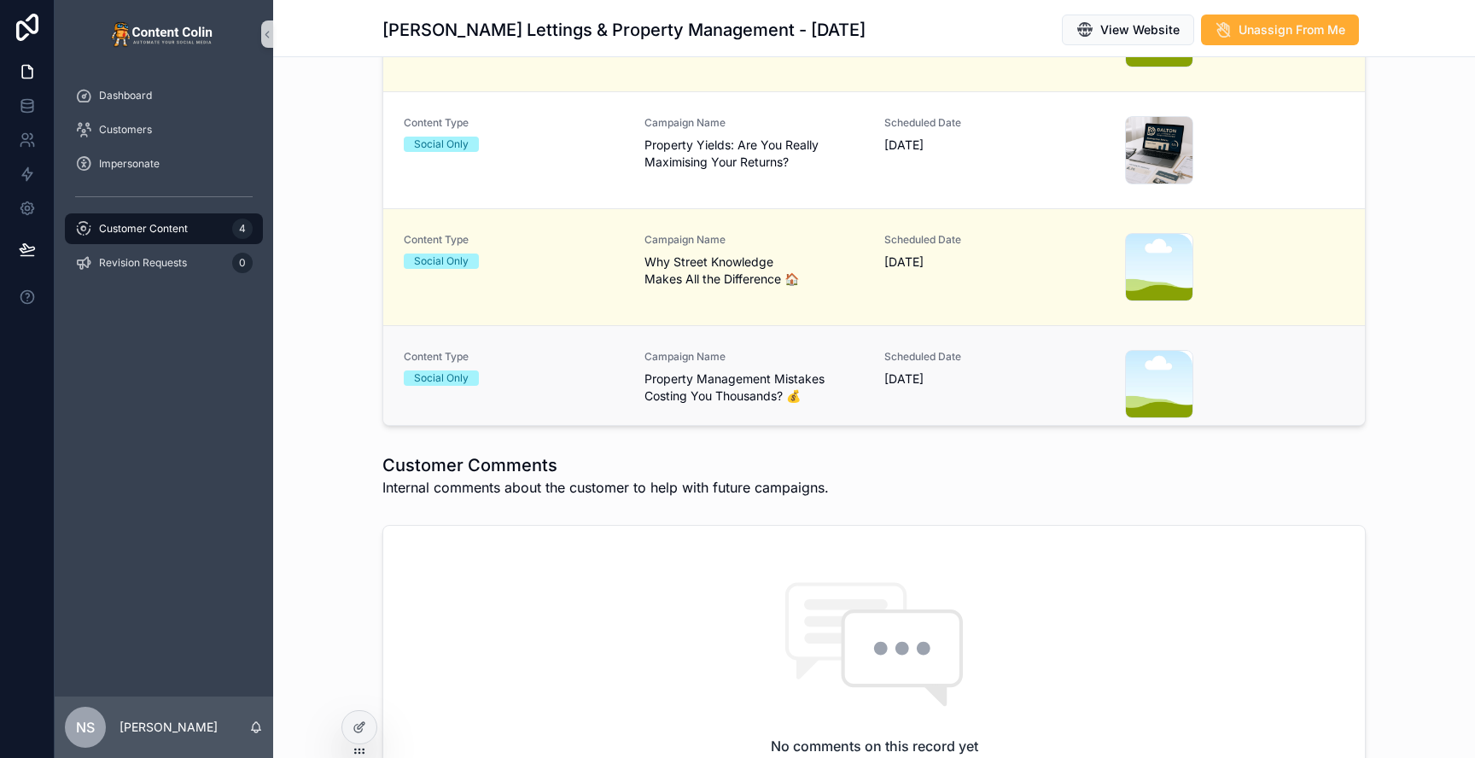
click at [1000, 364] on div "Scheduled Date [DATE]" at bounding box center [994, 369] width 220 height 38
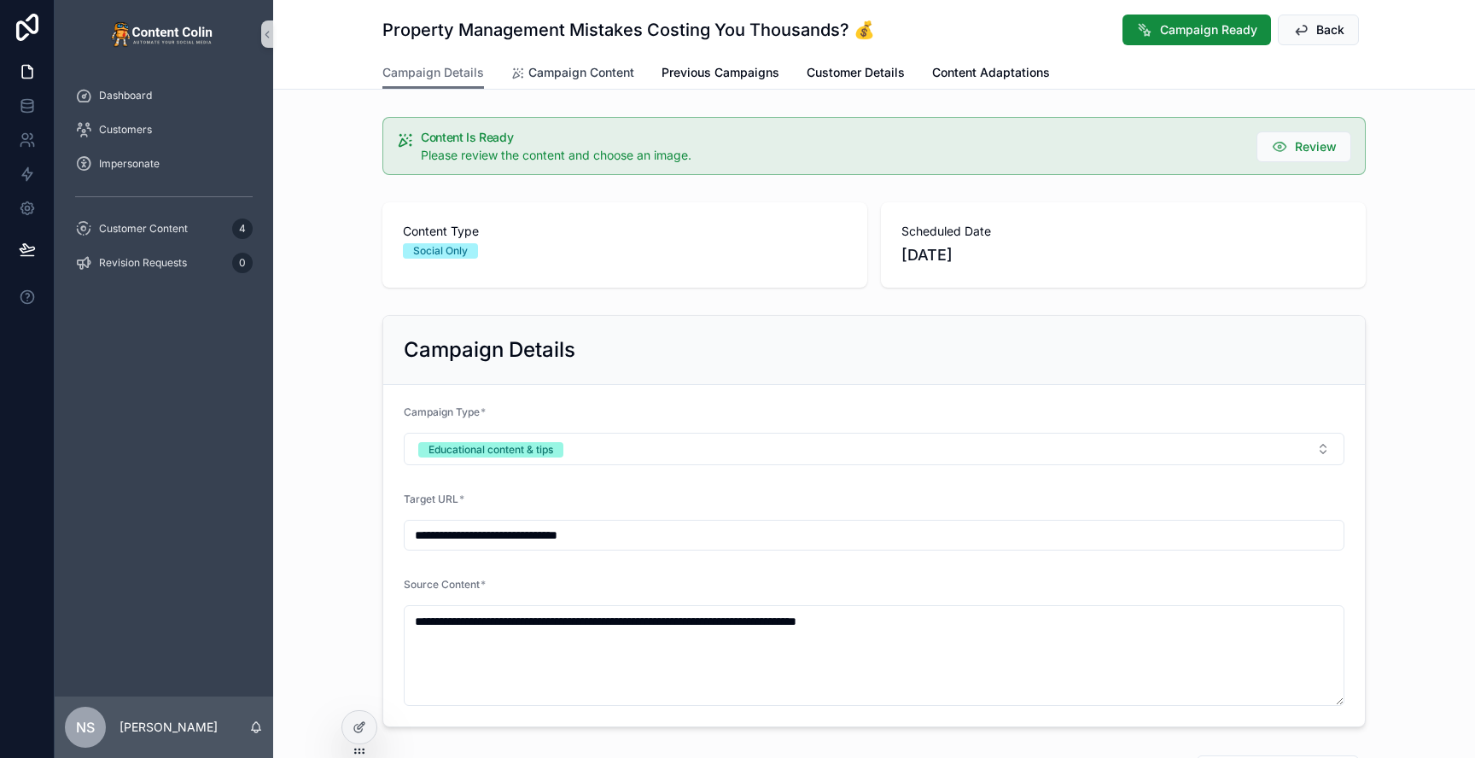
click at [615, 68] on span "Campaign Content" at bounding box center [581, 72] width 106 height 17
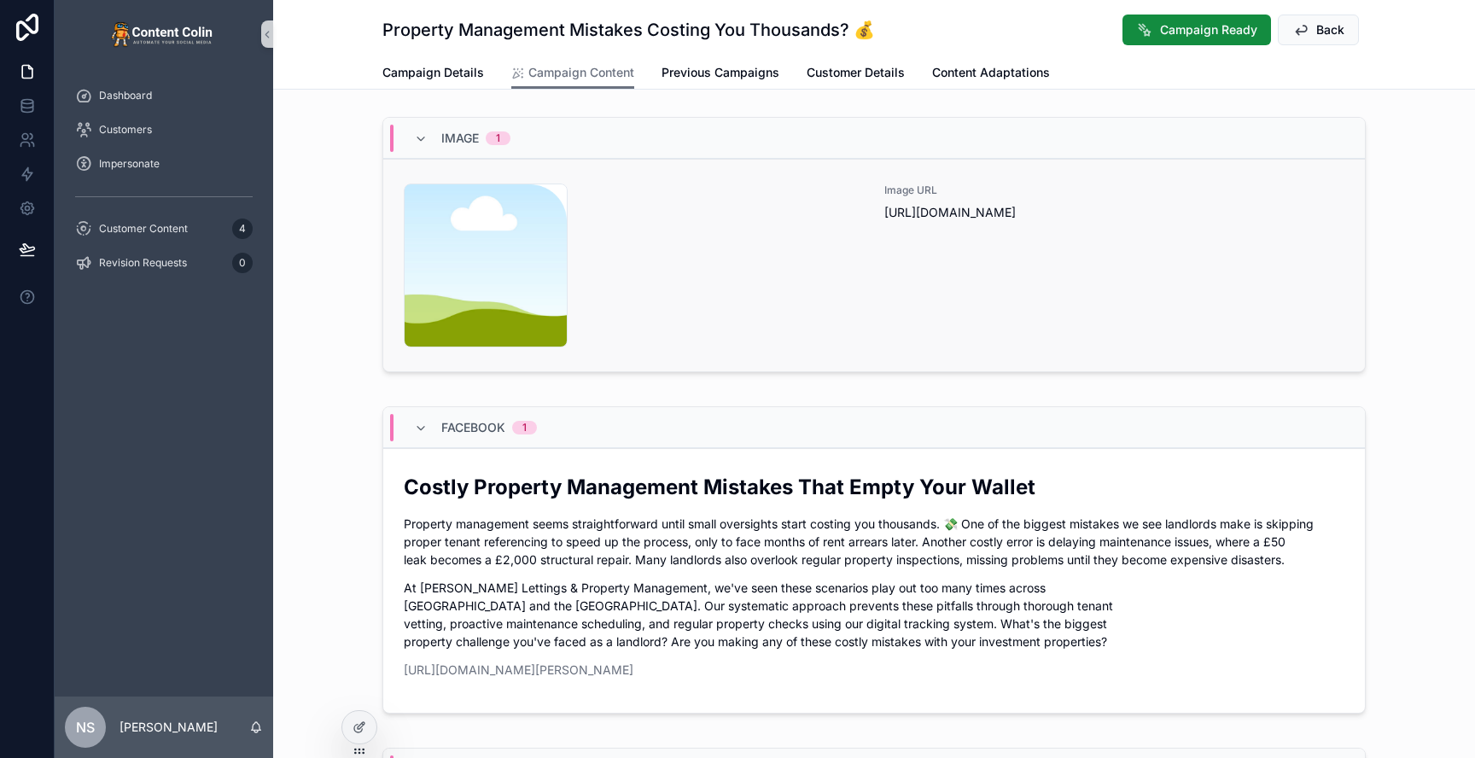
click at [825, 215] on div "content-placeholder .png" at bounding box center [634, 266] width 460 height 164
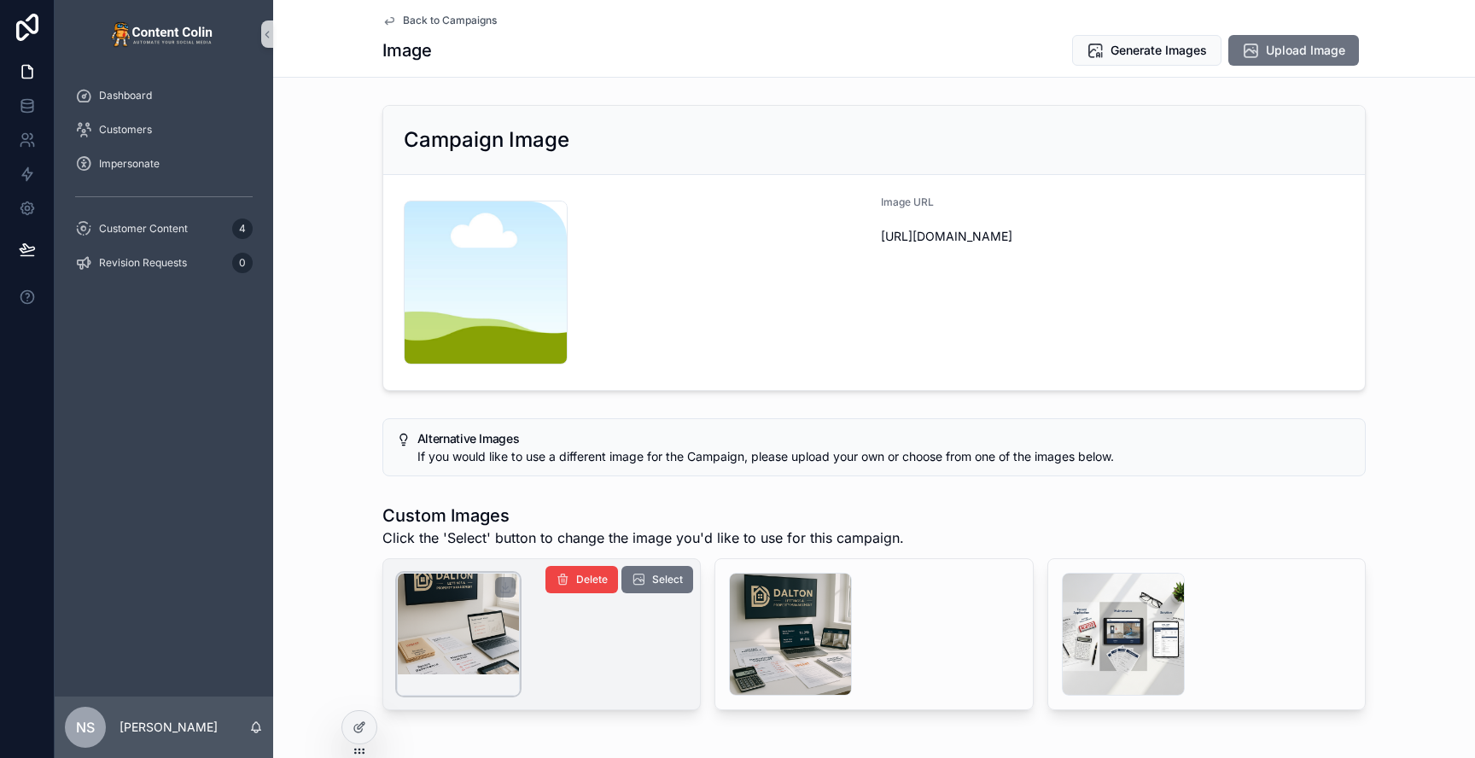
click at [434, 635] on div "scrollable content" at bounding box center [458, 634] width 123 height 123
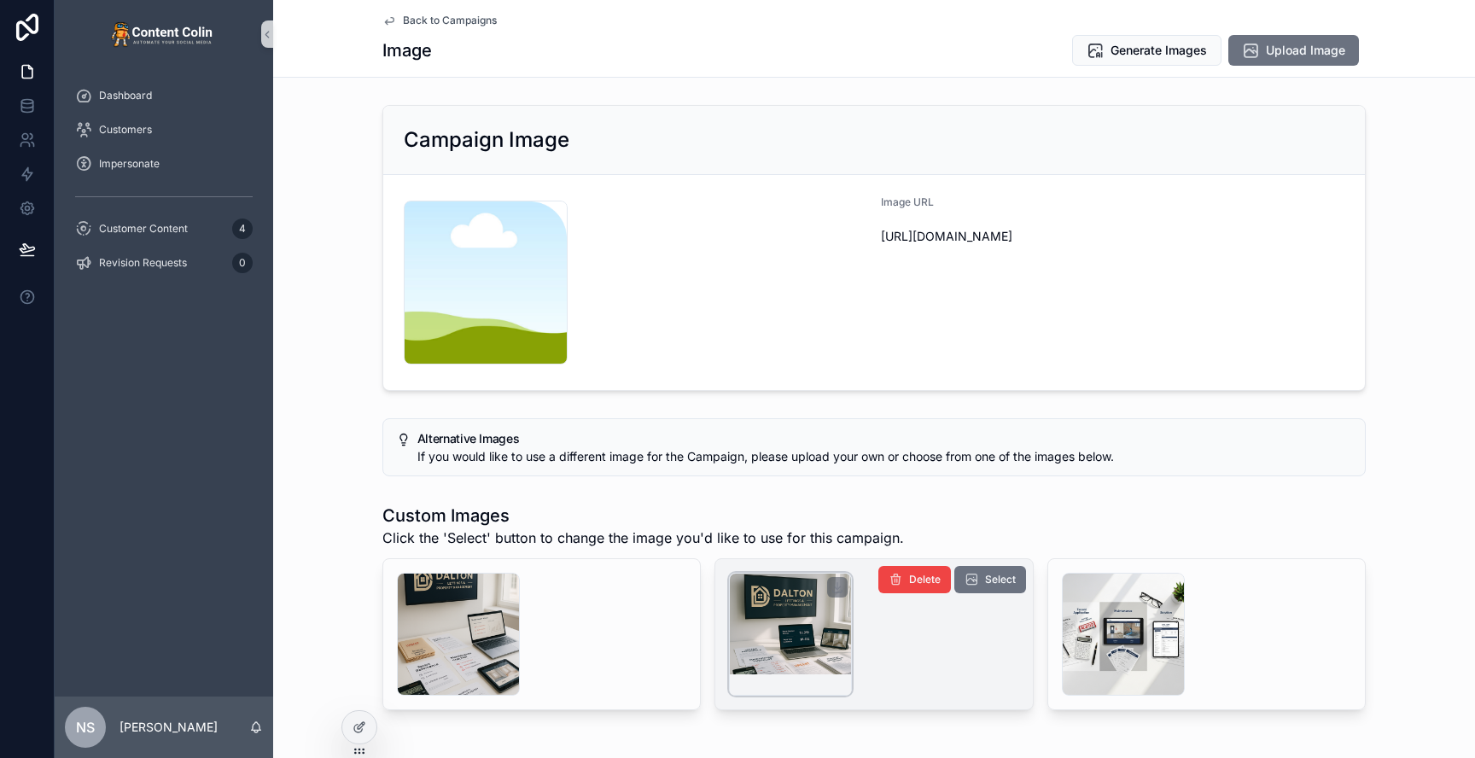
click at [810, 622] on div "scrollable content" at bounding box center [790, 634] width 123 height 123
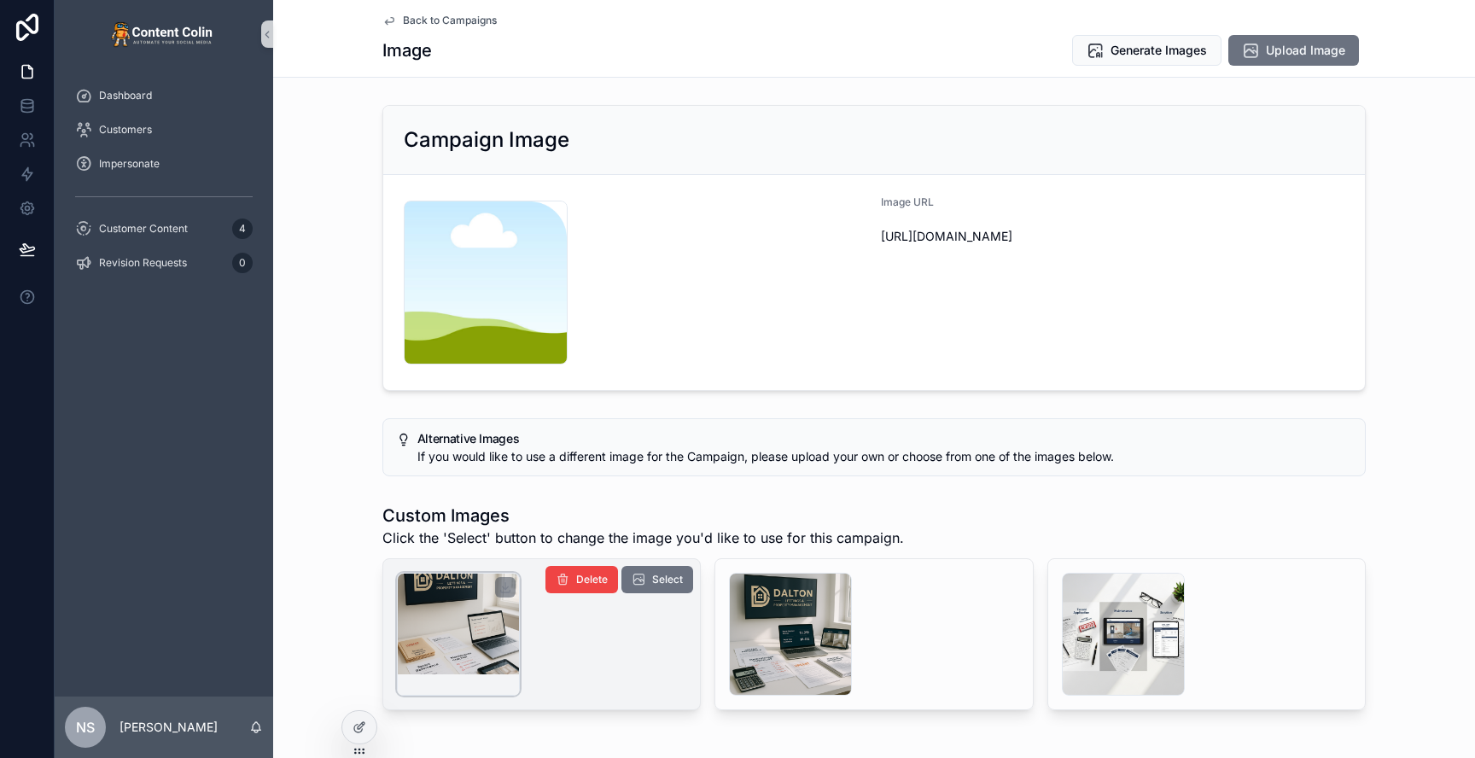
click at [479, 627] on div "scrollable content" at bounding box center [458, 634] width 123 height 123
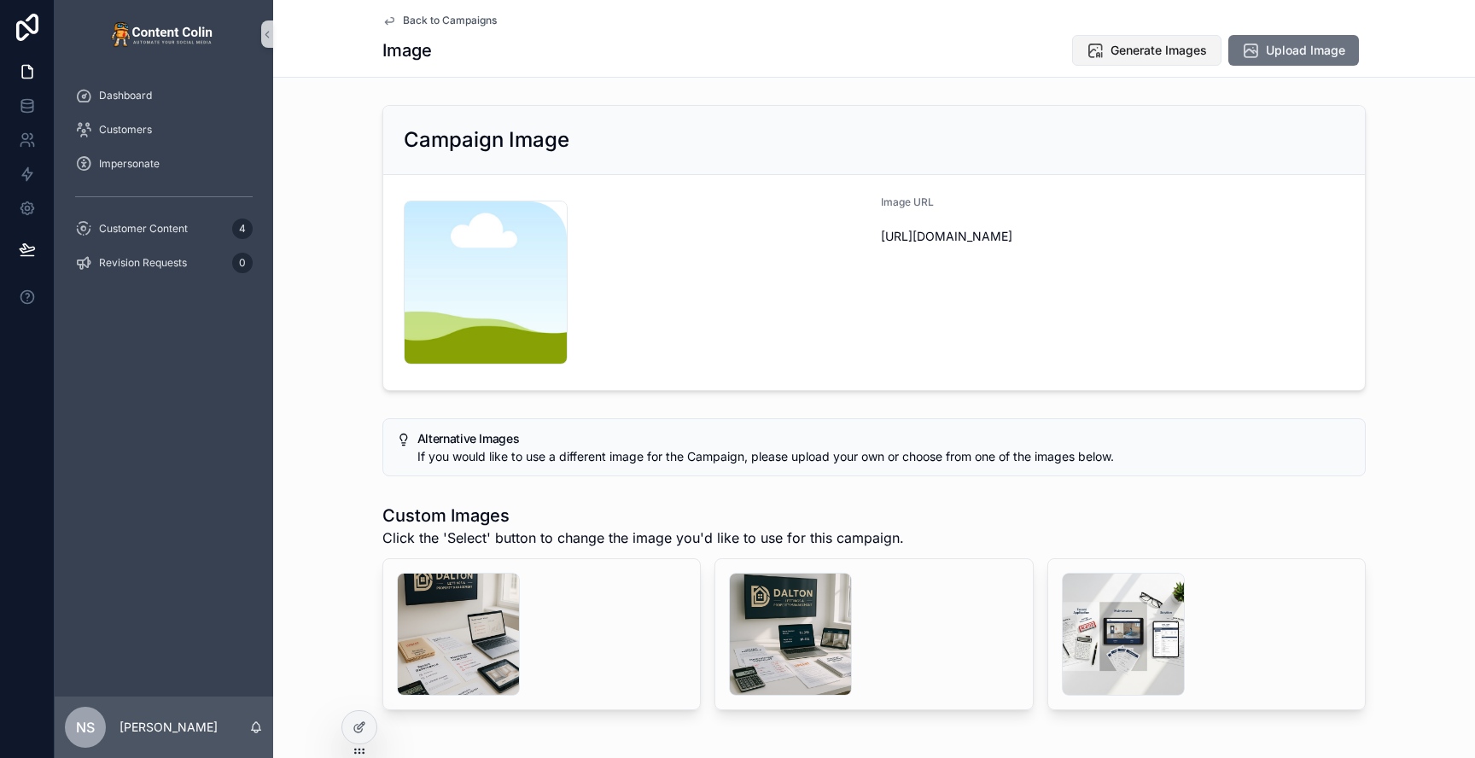
click at [1123, 48] on span "Generate Images" at bounding box center [1159, 50] width 96 height 17
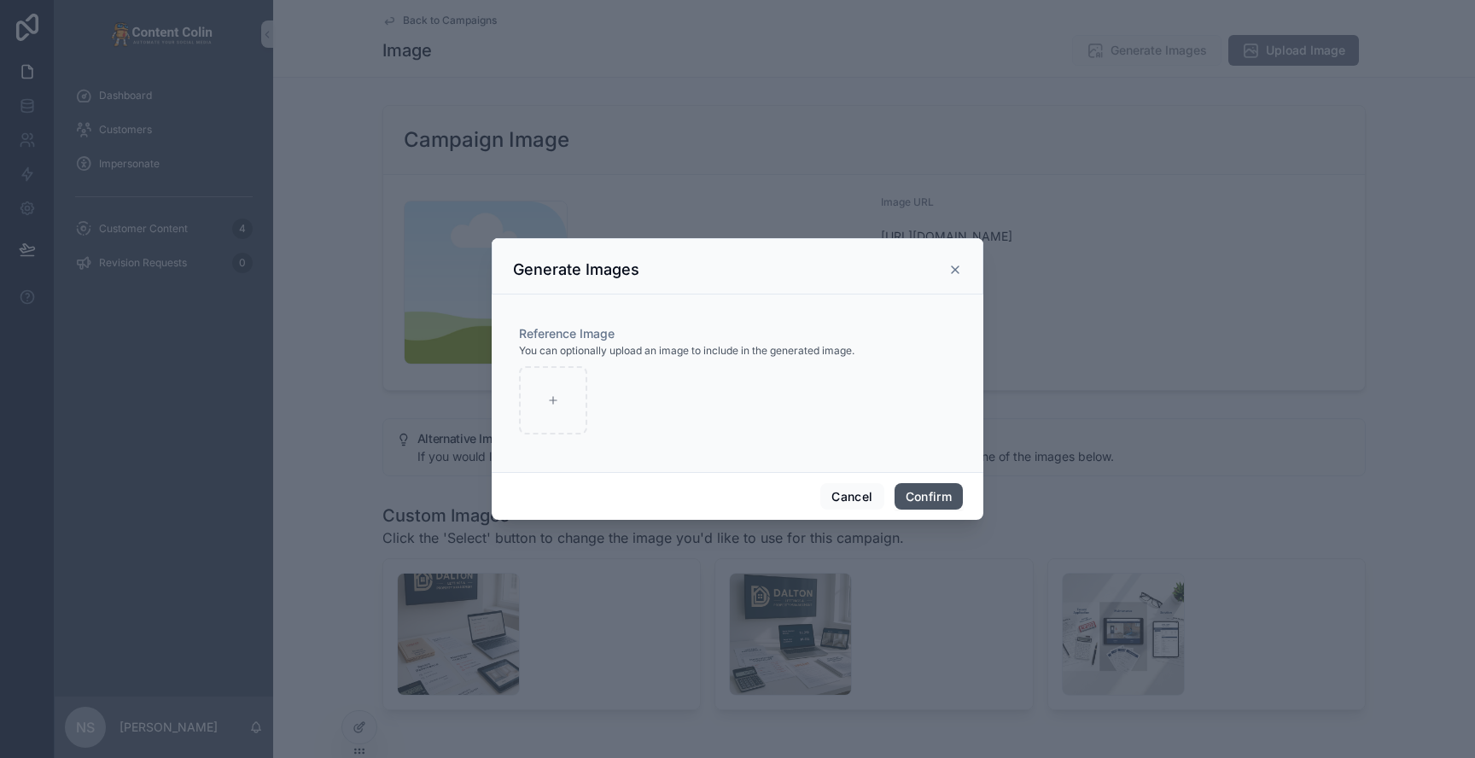
click at [940, 495] on button "Confirm" at bounding box center [929, 496] width 68 height 27
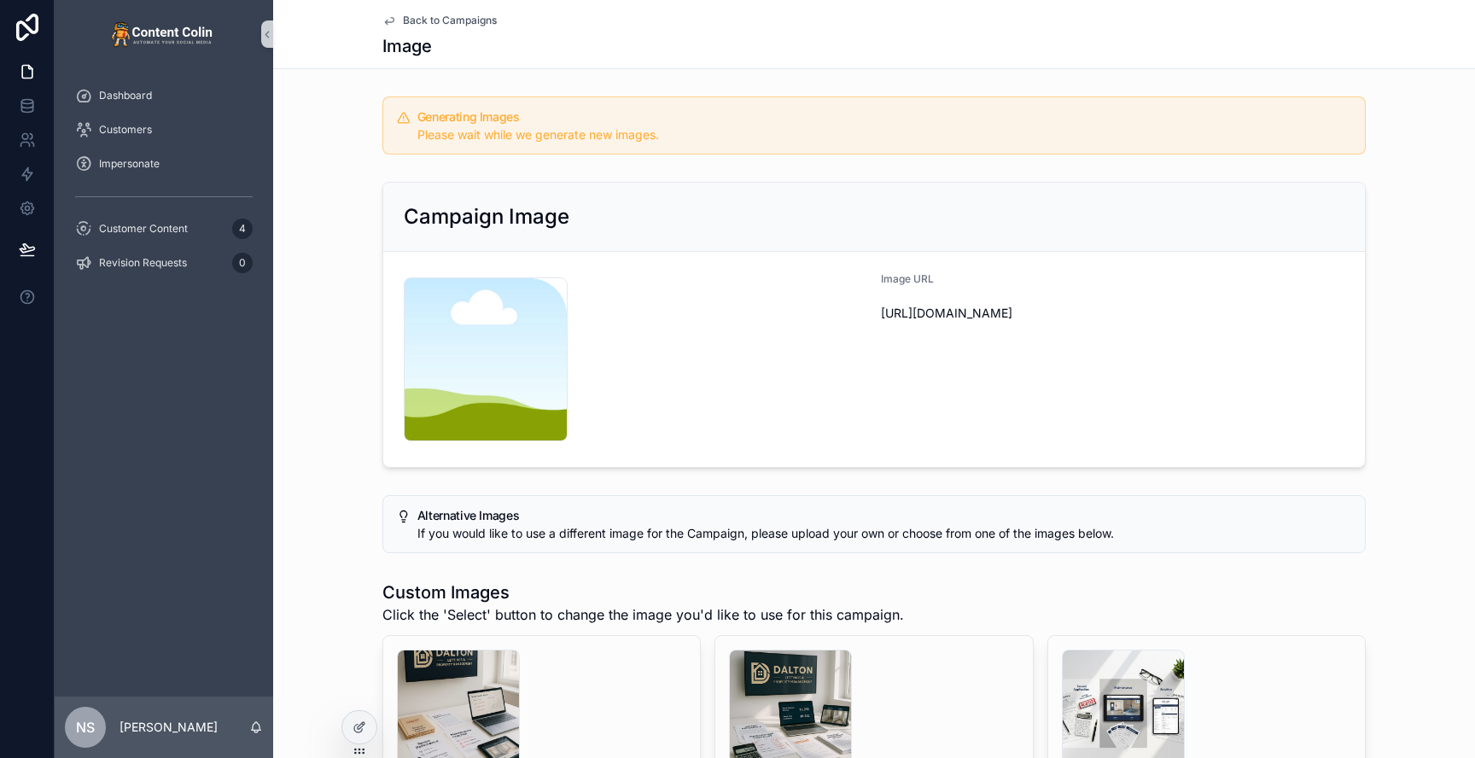
click at [460, 19] on span "Back to Campaigns" at bounding box center [450, 21] width 94 height 14
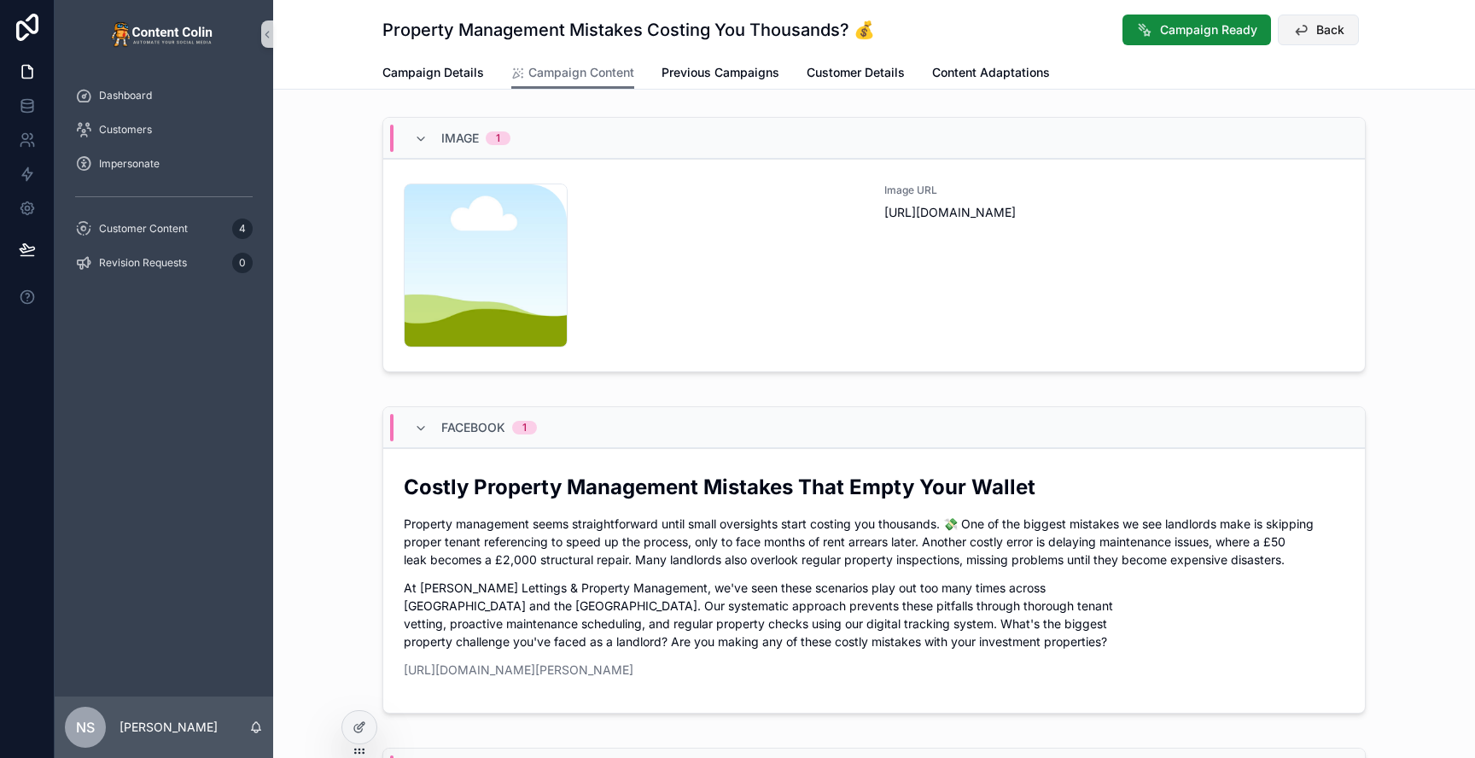
click at [1311, 29] on button "Back" at bounding box center [1318, 30] width 81 height 31
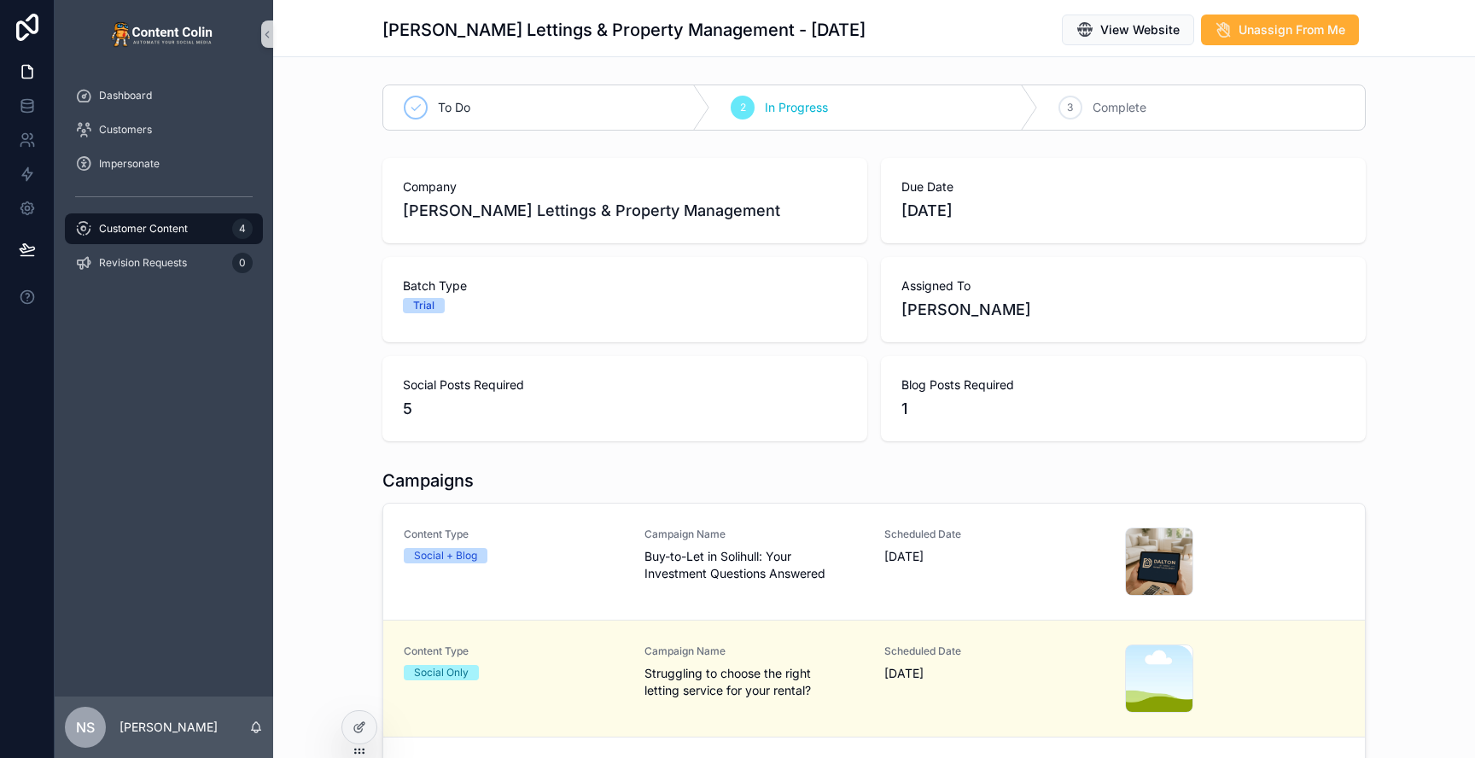
click at [178, 229] on span "Customer Content" at bounding box center [143, 229] width 89 height 14
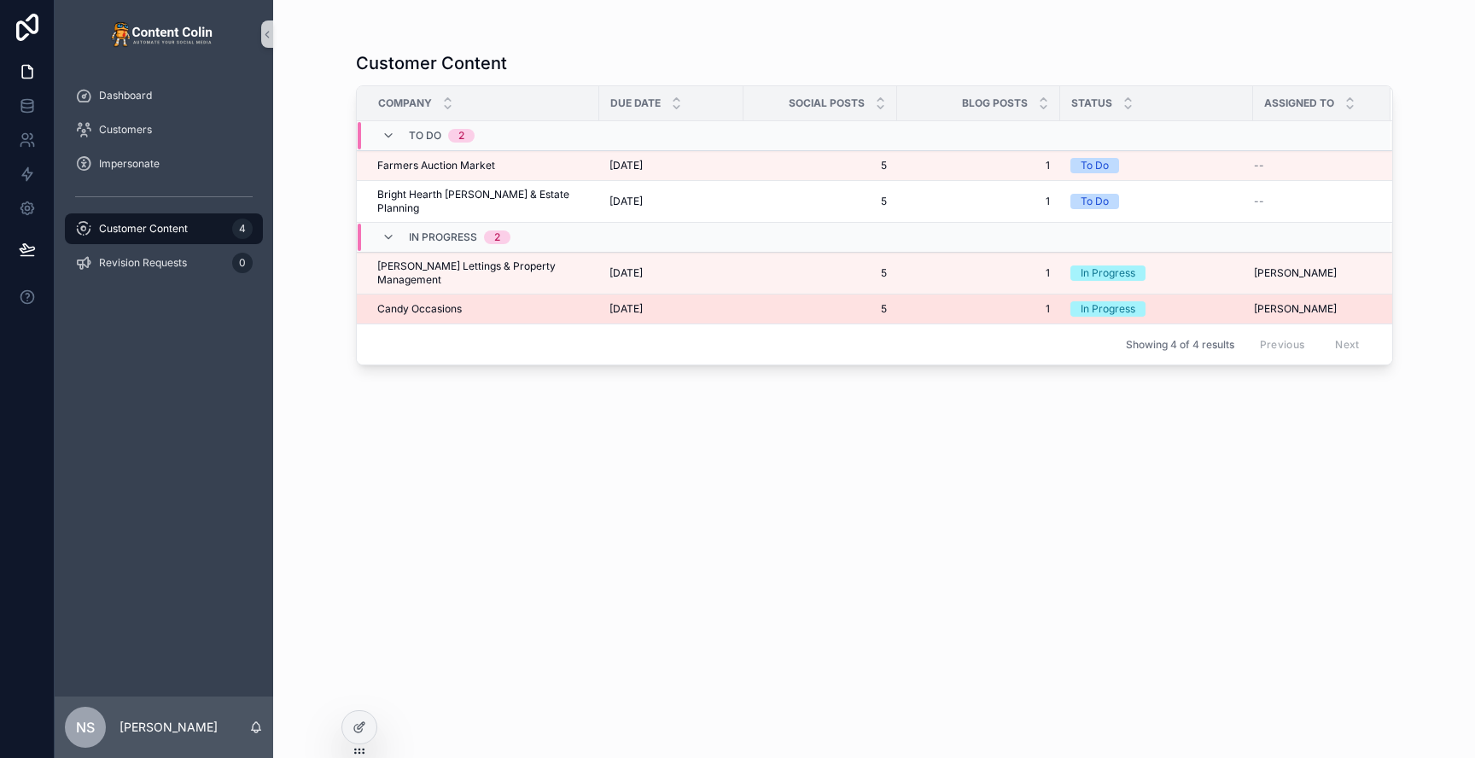
click at [452, 302] on span "Candy Occasions" at bounding box center [419, 309] width 85 height 14
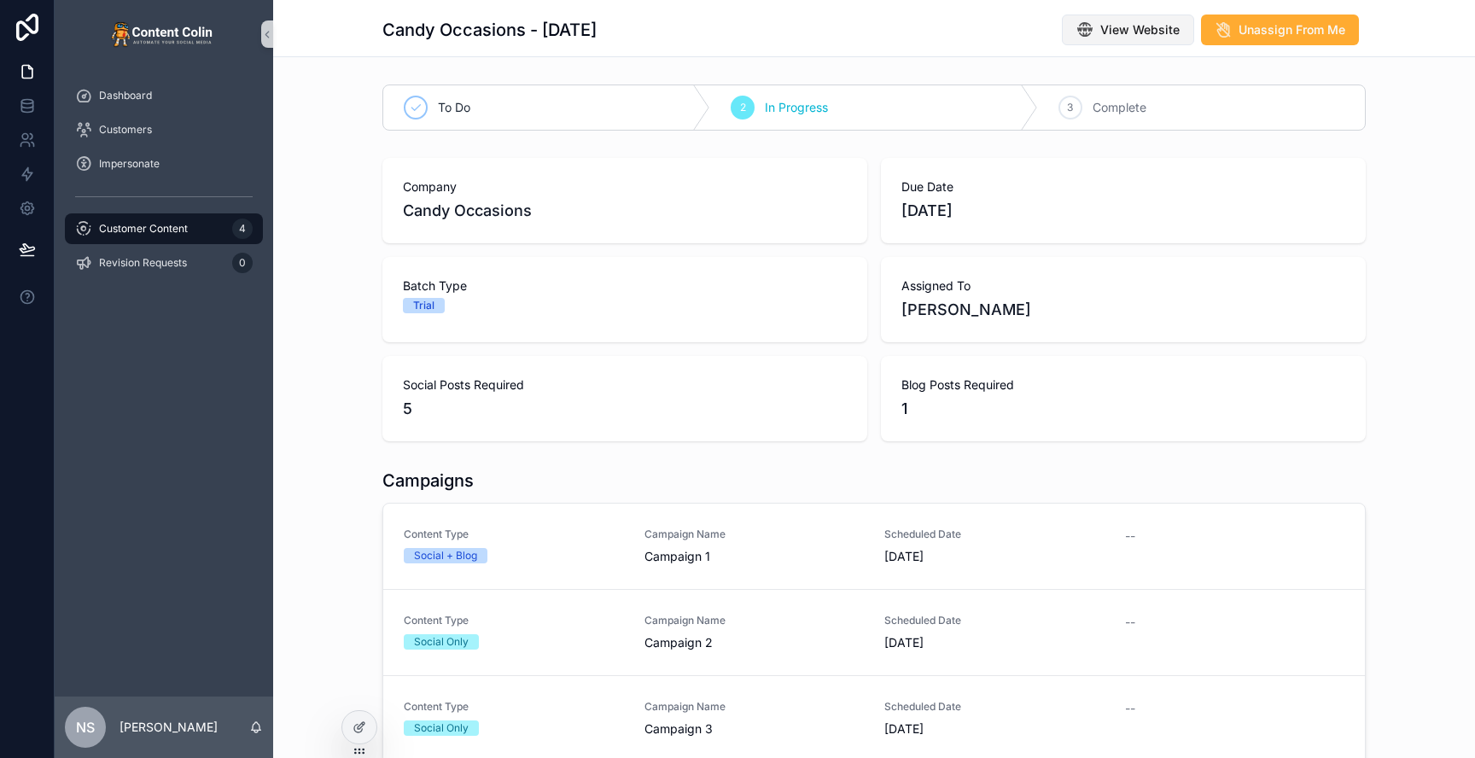
click at [1110, 30] on span "View Website" at bounding box center [1139, 29] width 79 height 17
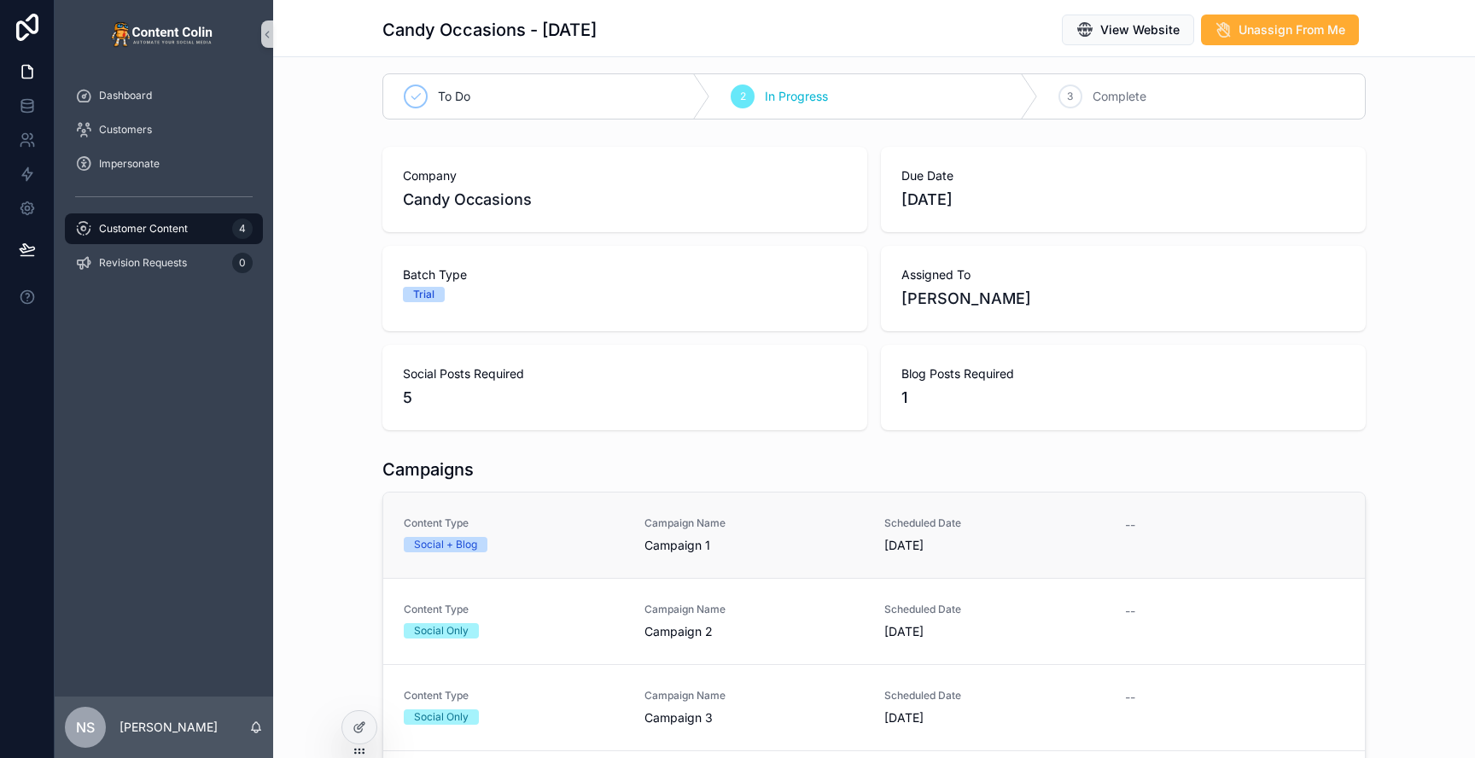
click at [874, 528] on div "Content Type Social + Blog Campaign Name Campaign 1 Scheduled Date [DATE] --" at bounding box center [874, 535] width 941 height 38
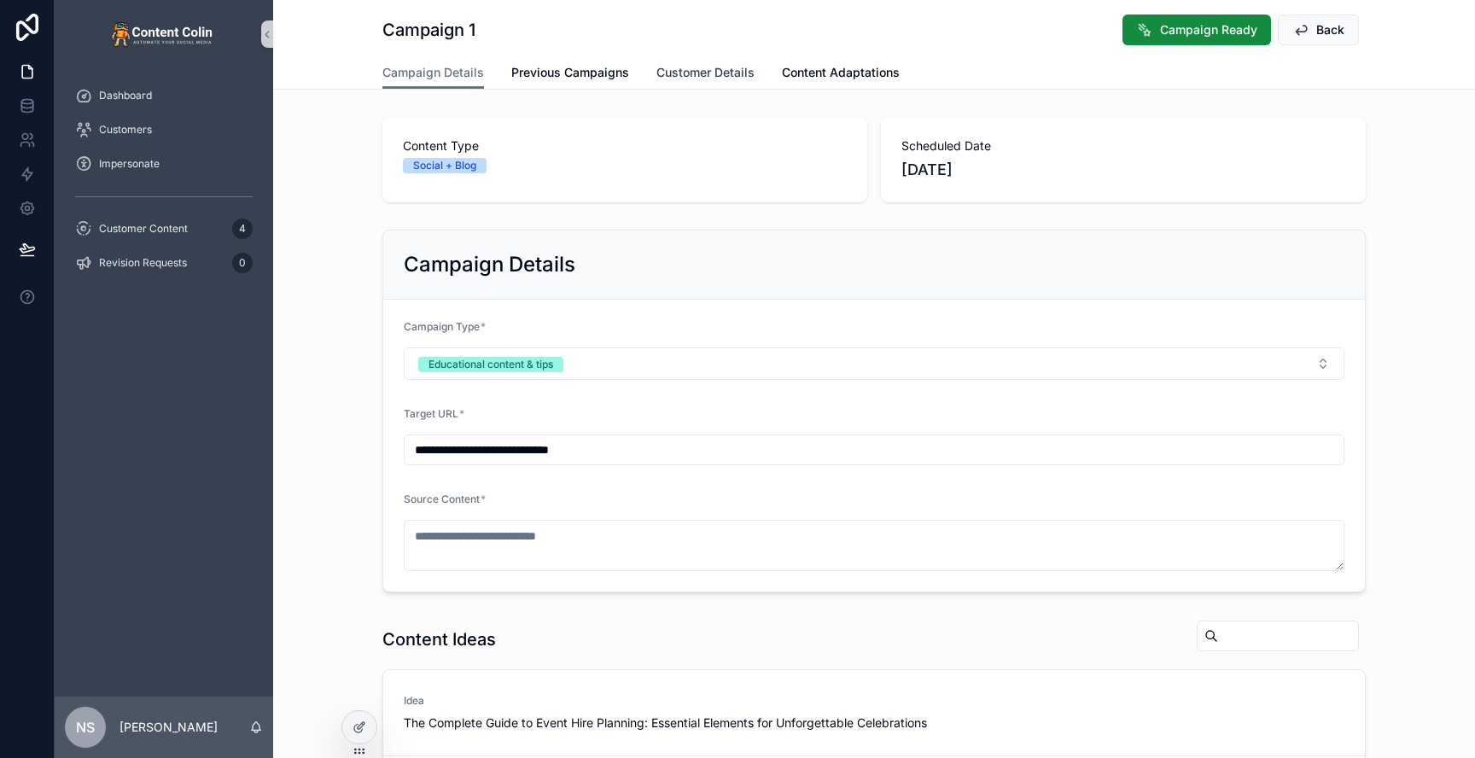
click at [716, 76] on span "Customer Details" at bounding box center [705, 72] width 98 height 17
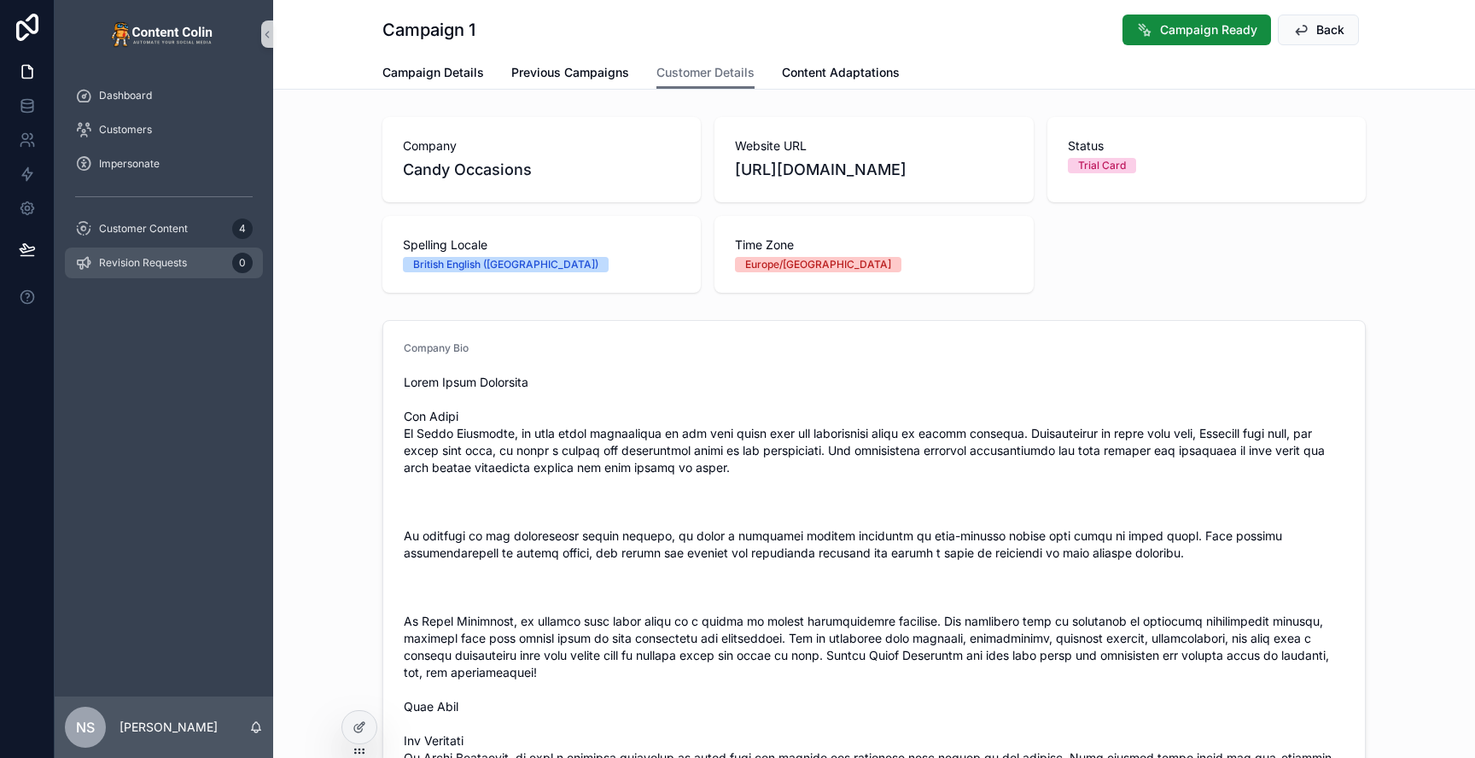
click at [172, 259] on span "Revision Requests" at bounding box center [143, 263] width 88 height 14
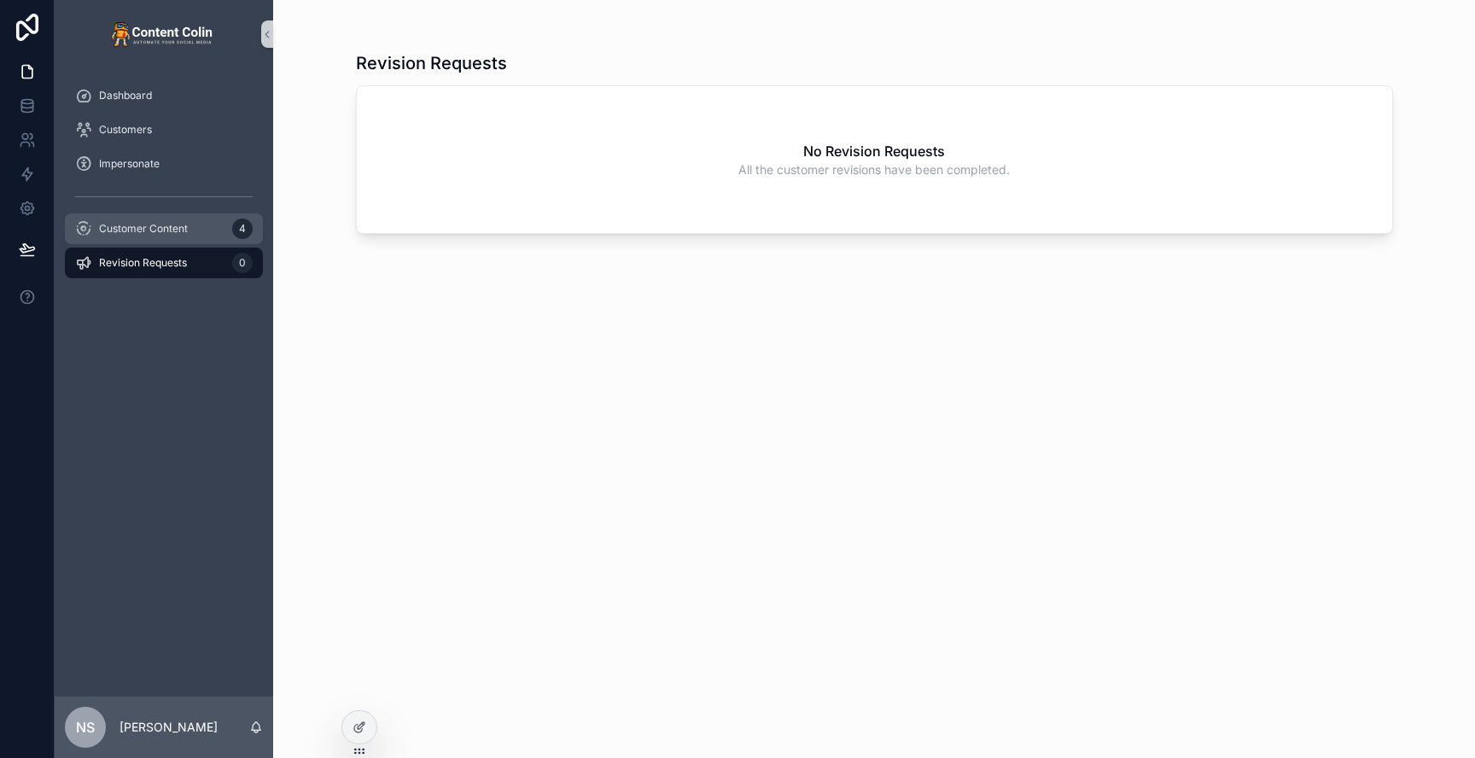
click at [170, 223] on span "Customer Content" at bounding box center [143, 229] width 89 height 14
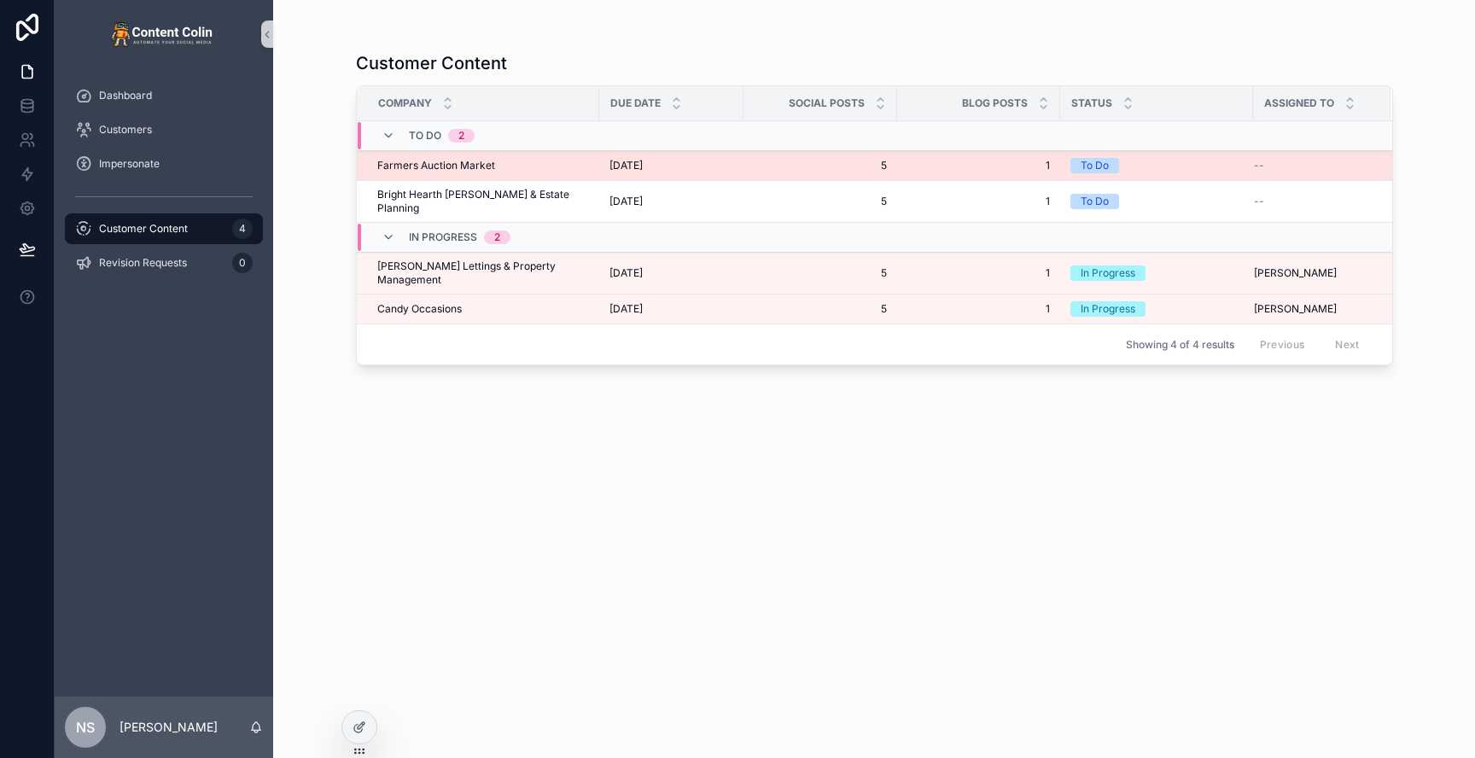
click at [609, 169] on span "[DATE]" at bounding box center [625, 166] width 33 height 14
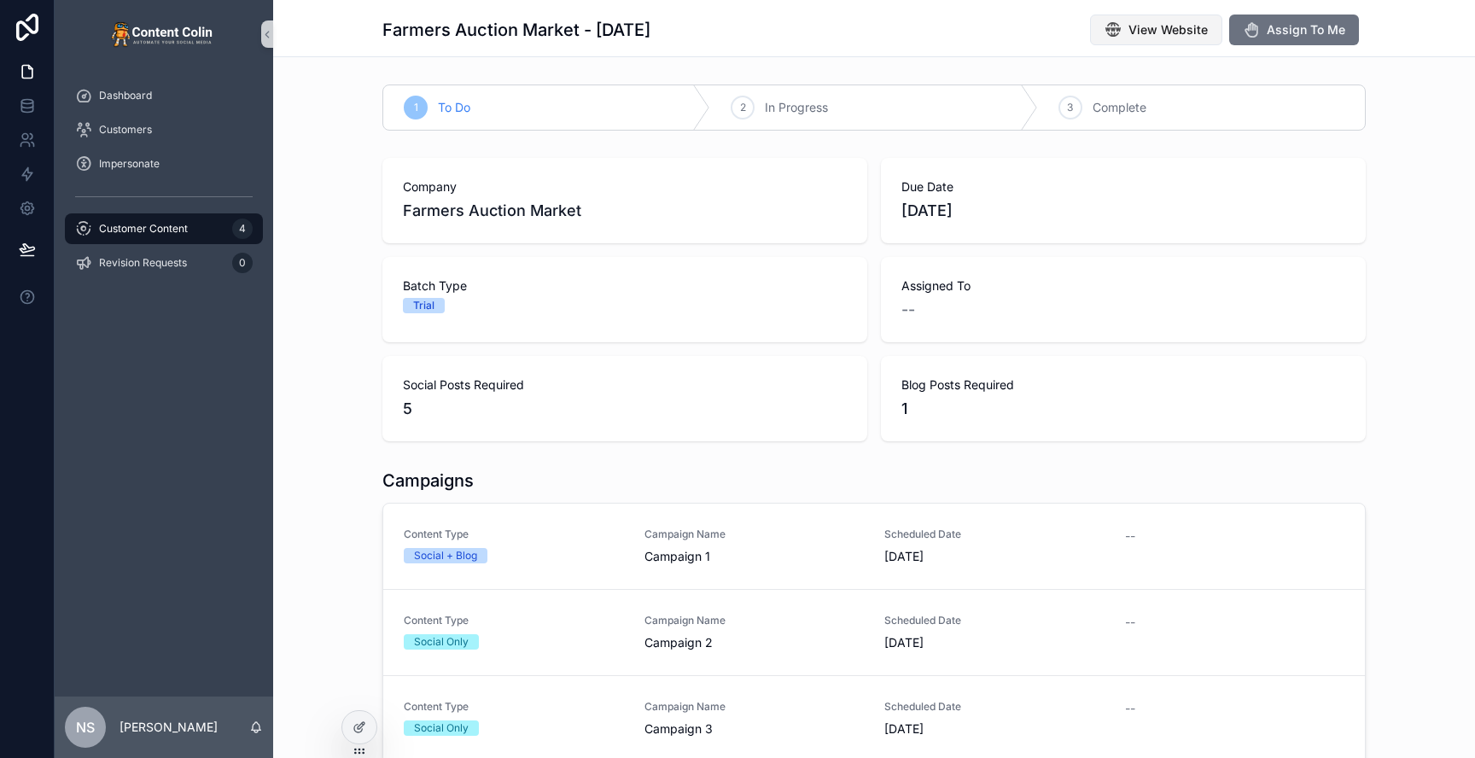
click at [1180, 22] on span "View Website" at bounding box center [1167, 29] width 79 height 17
click at [166, 224] on span "Customer Content" at bounding box center [143, 229] width 89 height 14
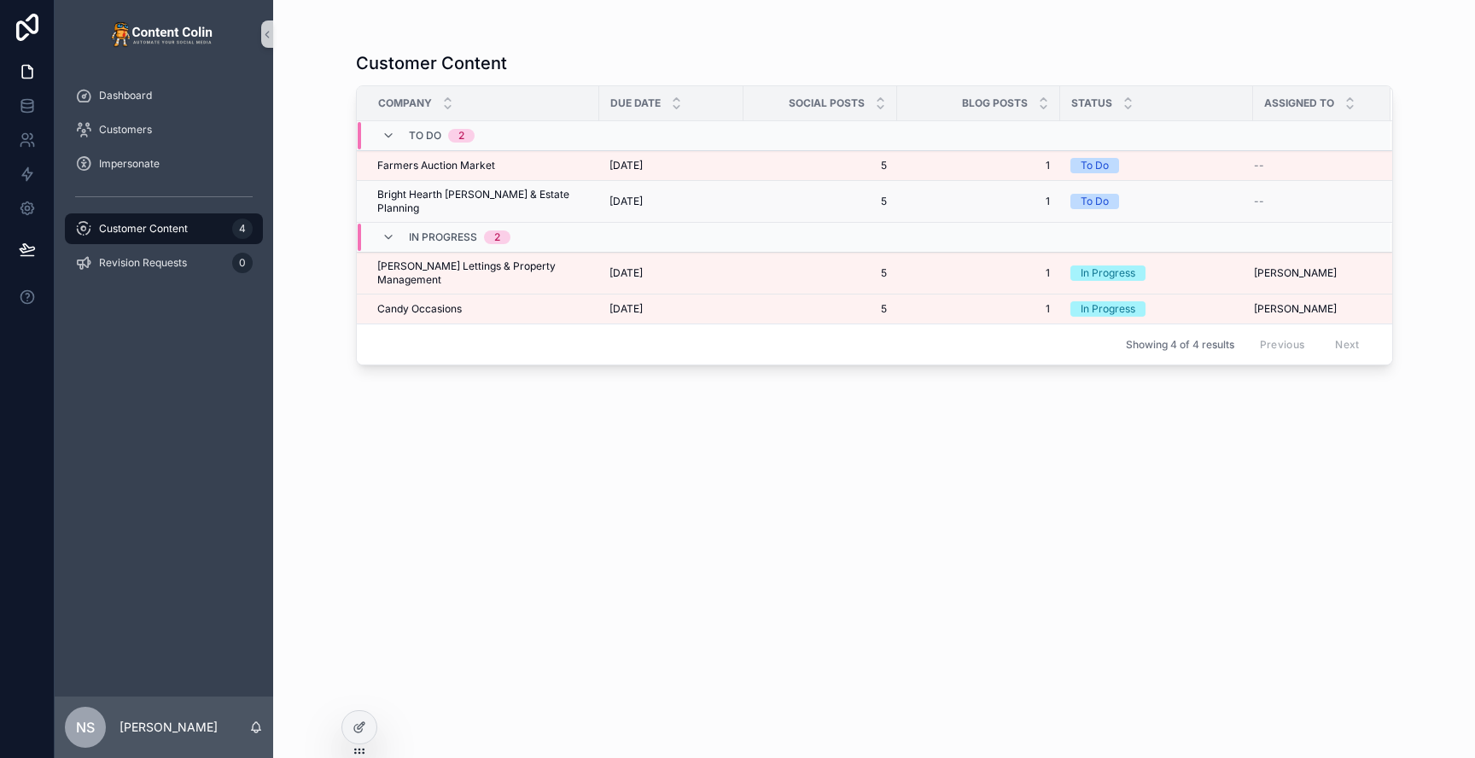
click at [599, 196] on td "[DATE] [DATE]" at bounding box center [671, 202] width 144 height 42
click at [643, 195] on span "[DATE]" at bounding box center [625, 202] width 33 height 14
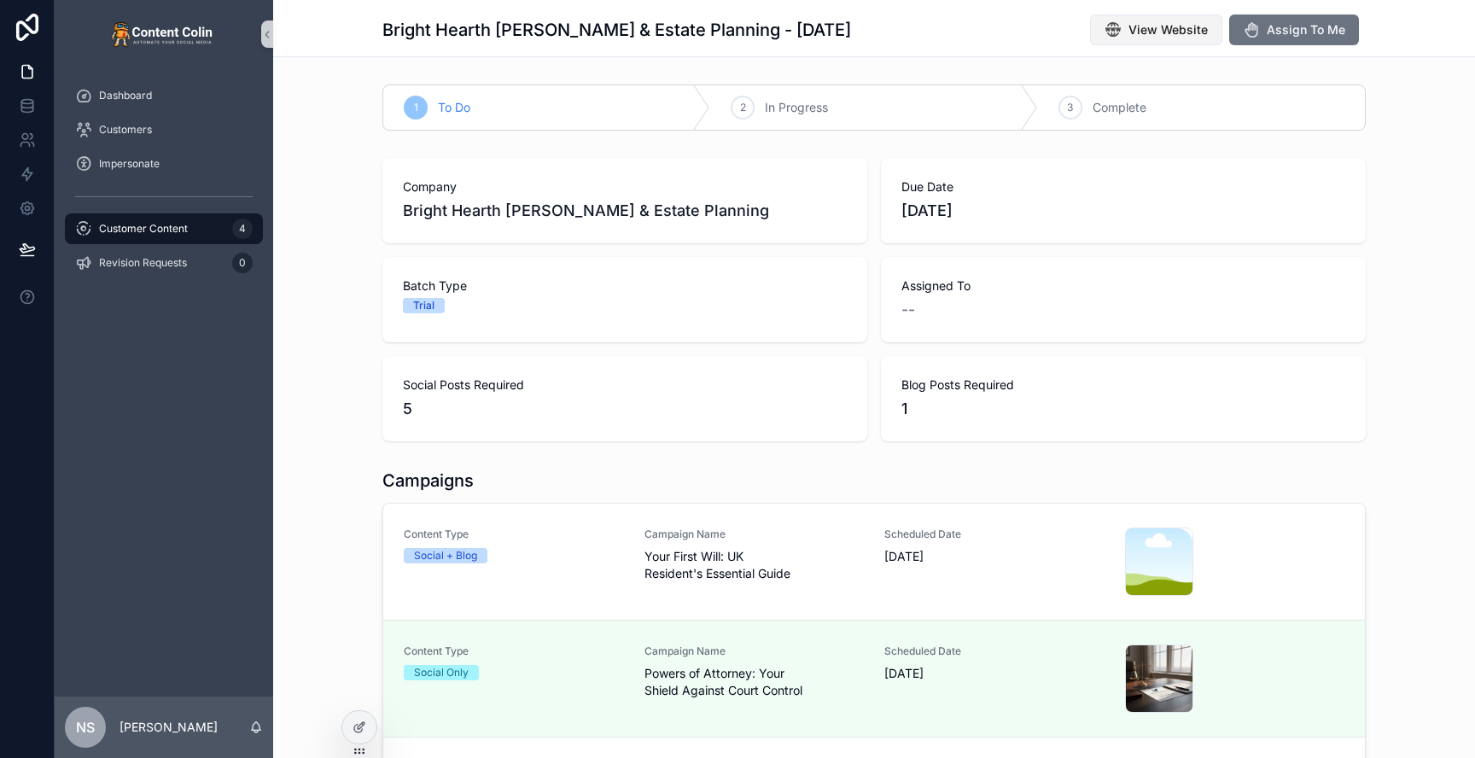
click at [1158, 21] on span "View Website" at bounding box center [1167, 29] width 79 height 17
click at [571, 569] on div "Content Type Social + Blog" at bounding box center [514, 562] width 220 height 68
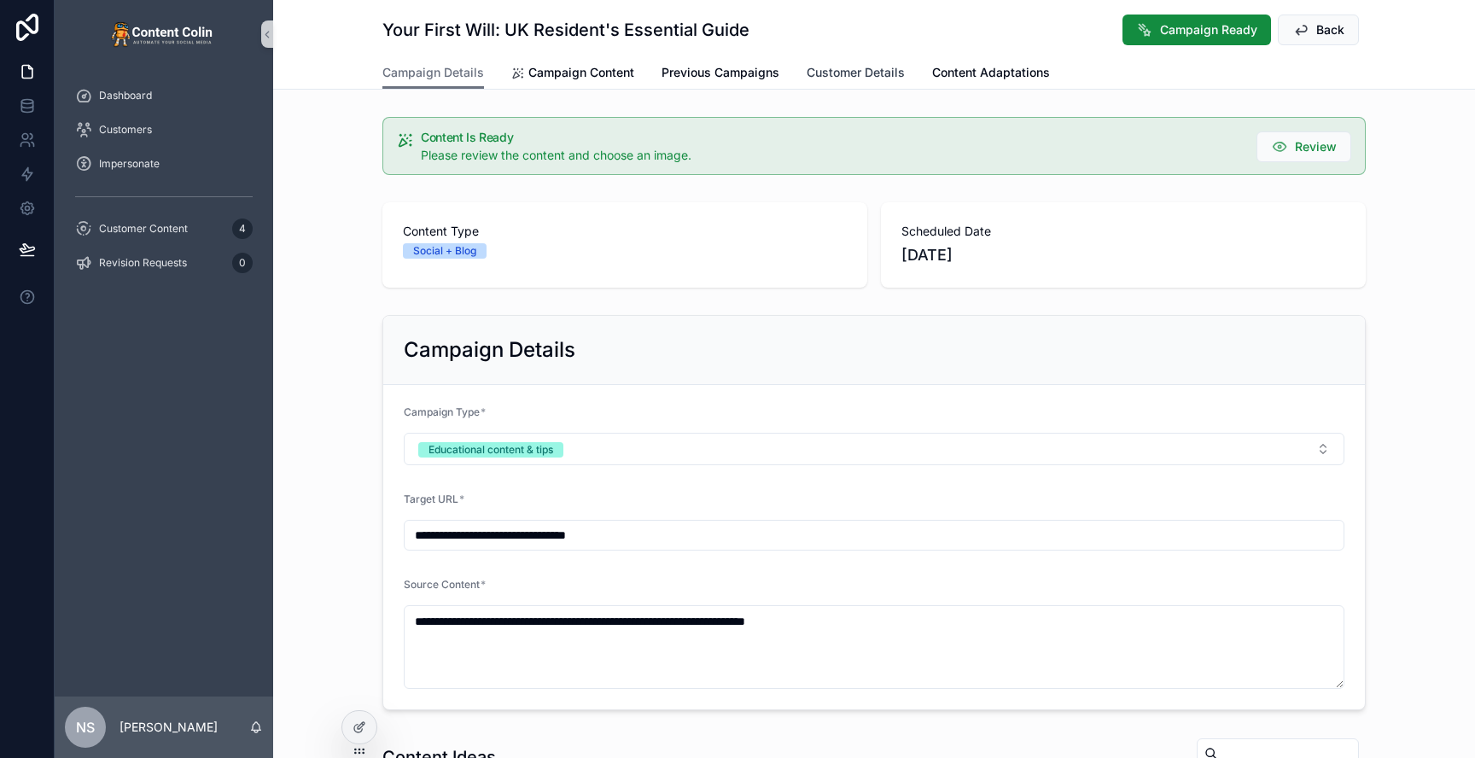
click at [864, 71] on span "Customer Details" at bounding box center [856, 72] width 98 height 17
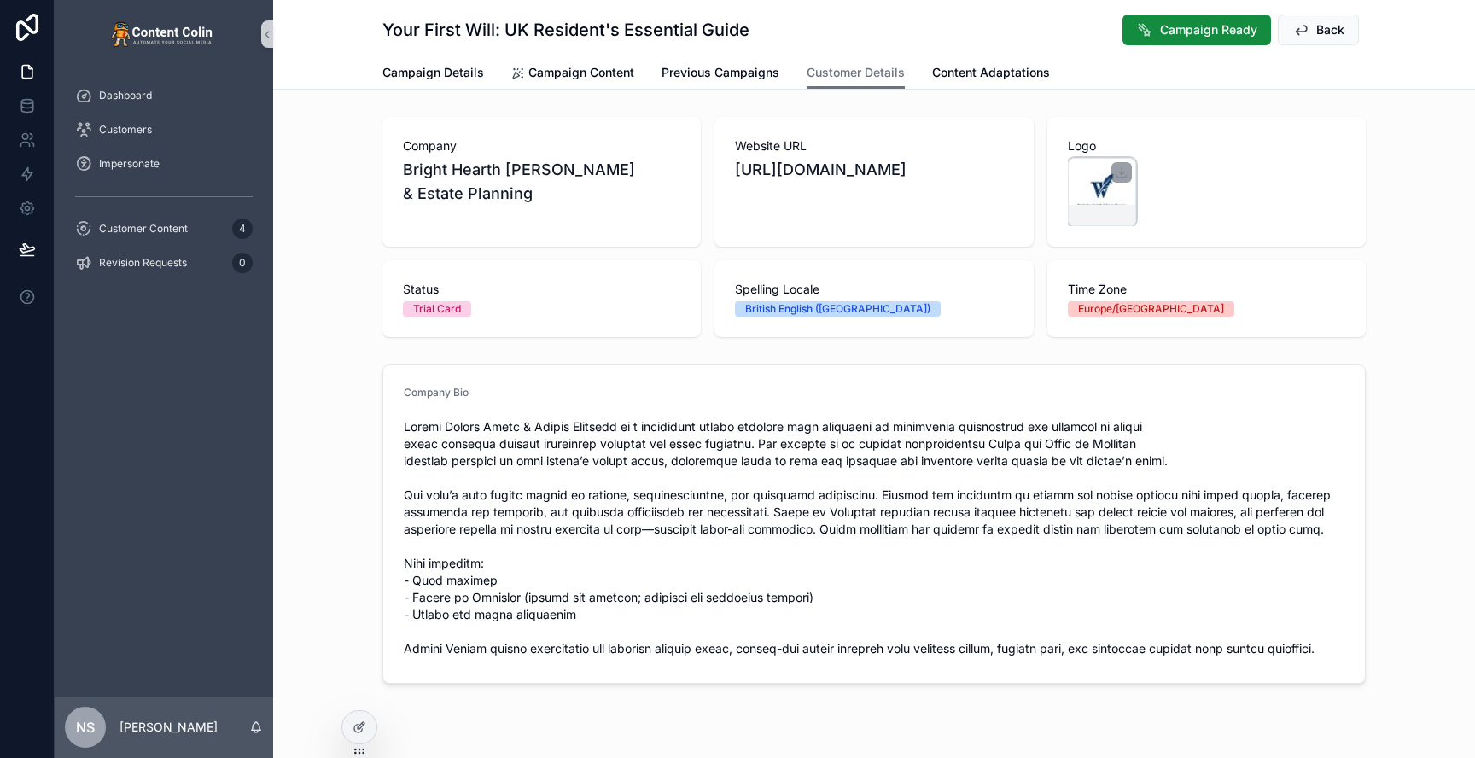
click at [1115, 200] on div "scrollable content" at bounding box center [1102, 192] width 68 height 68
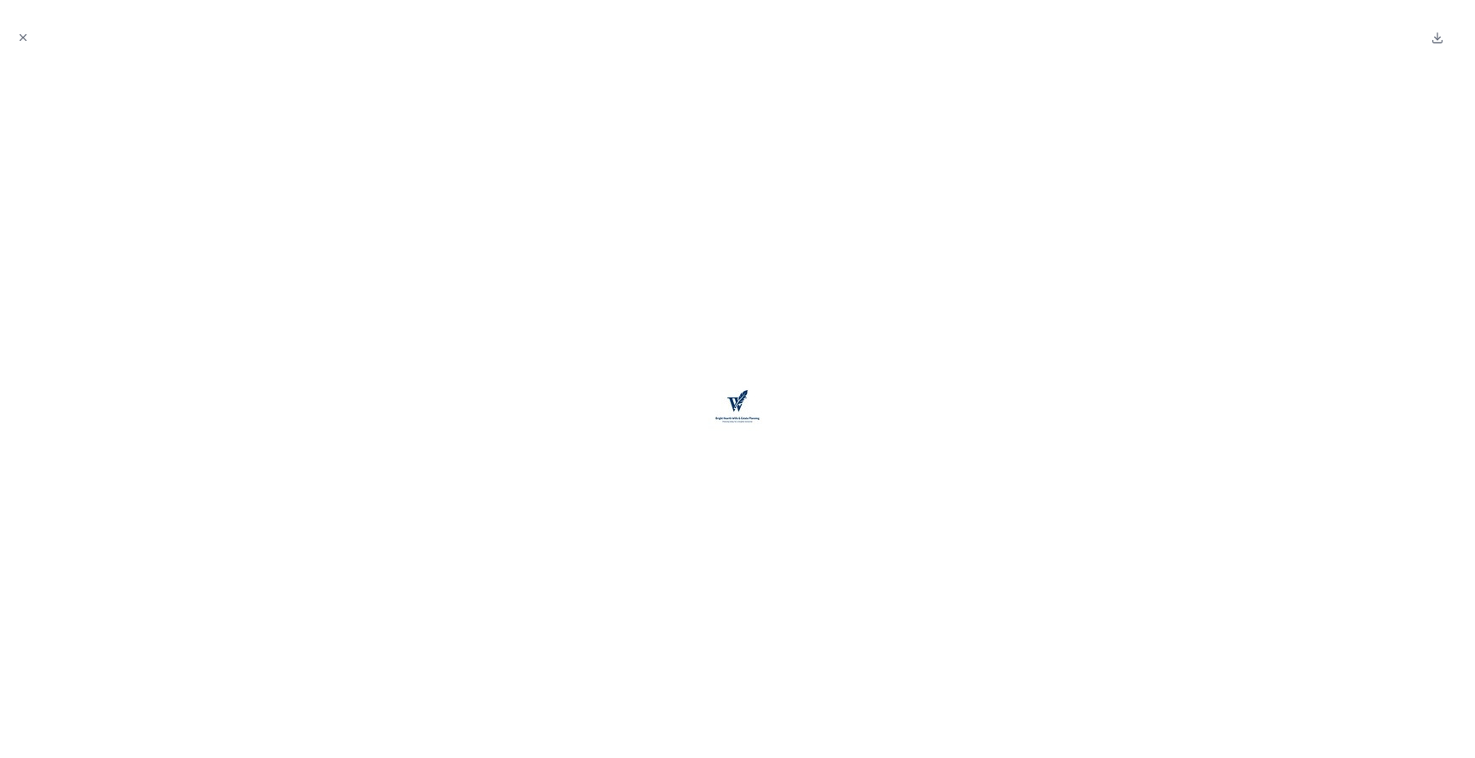
drag, startPoint x: 17, startPoint y: 39, endPoint x: 50, endPoint y: 37, distance: 33.4
click at [17, 39] on icon "Close modal" at bounding box center [23, 38] width 12 height 12
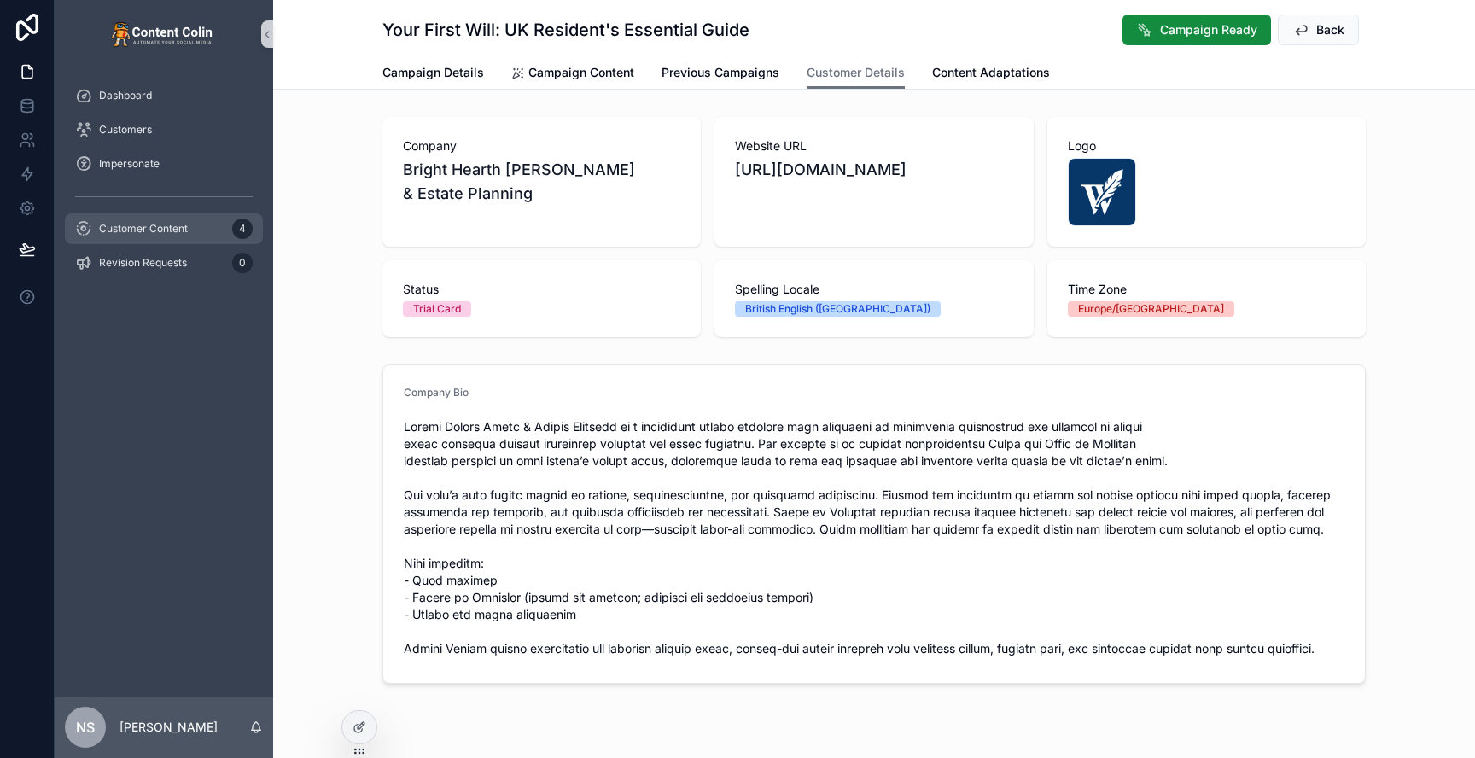
click at [180, 221] on div "Customer Content 4" at bounding box center [164, 228] width 178 height 27
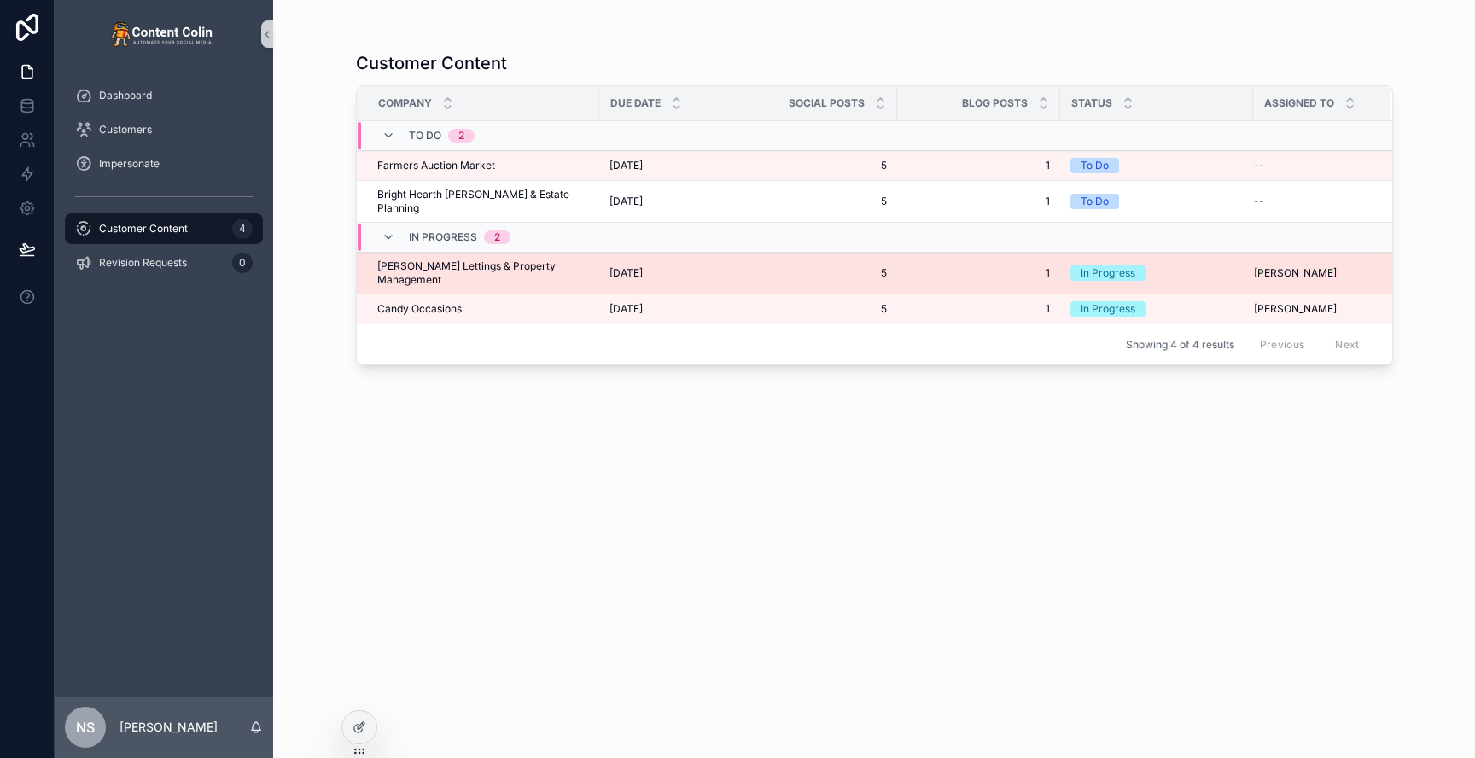
click at [467, 259] on span "[PERSON_NAME] Lettings & Property Management" at bounding box center [483, 272] width 212 height 27
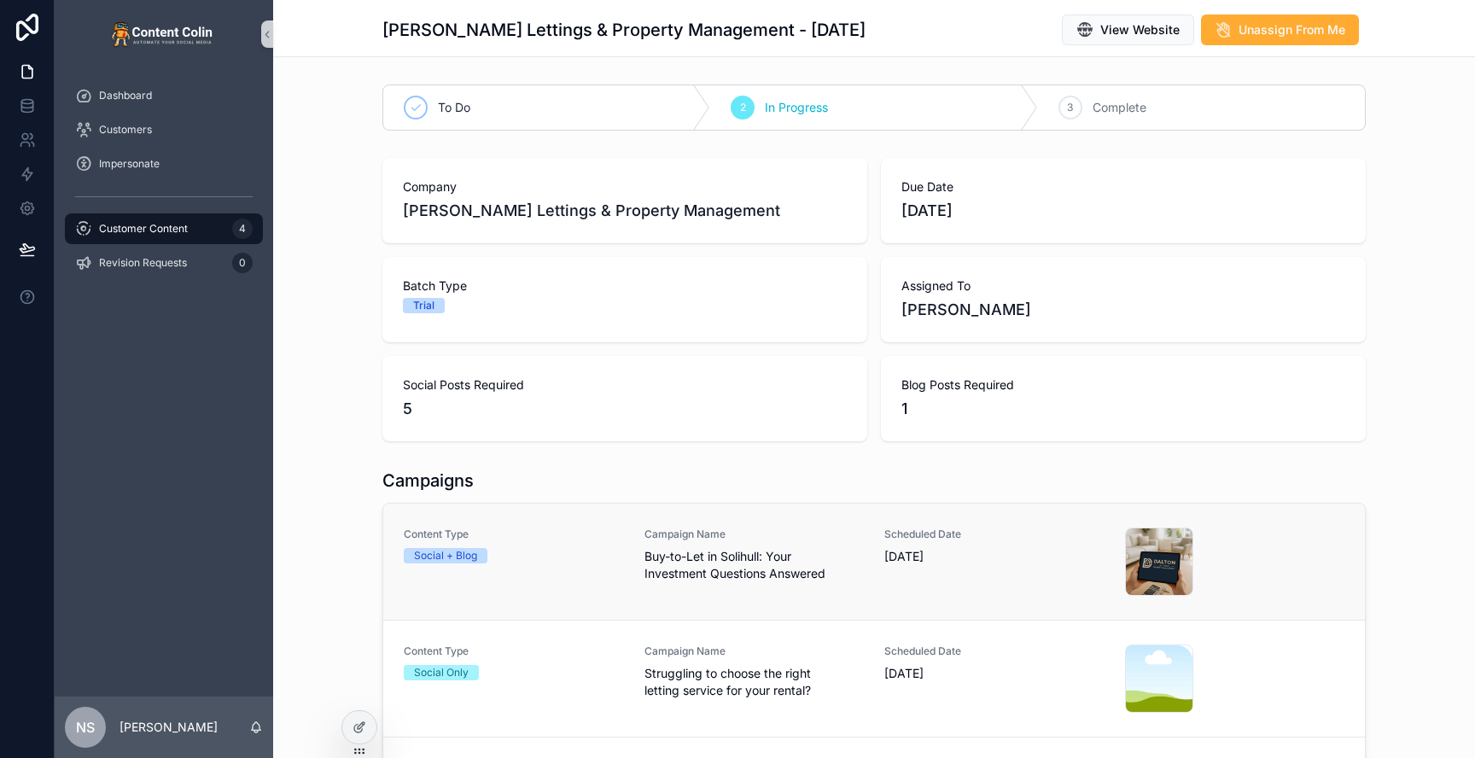
click at [600, 558] on div "Social + Blog" at bounding box center [514, 555] width 220 height 15
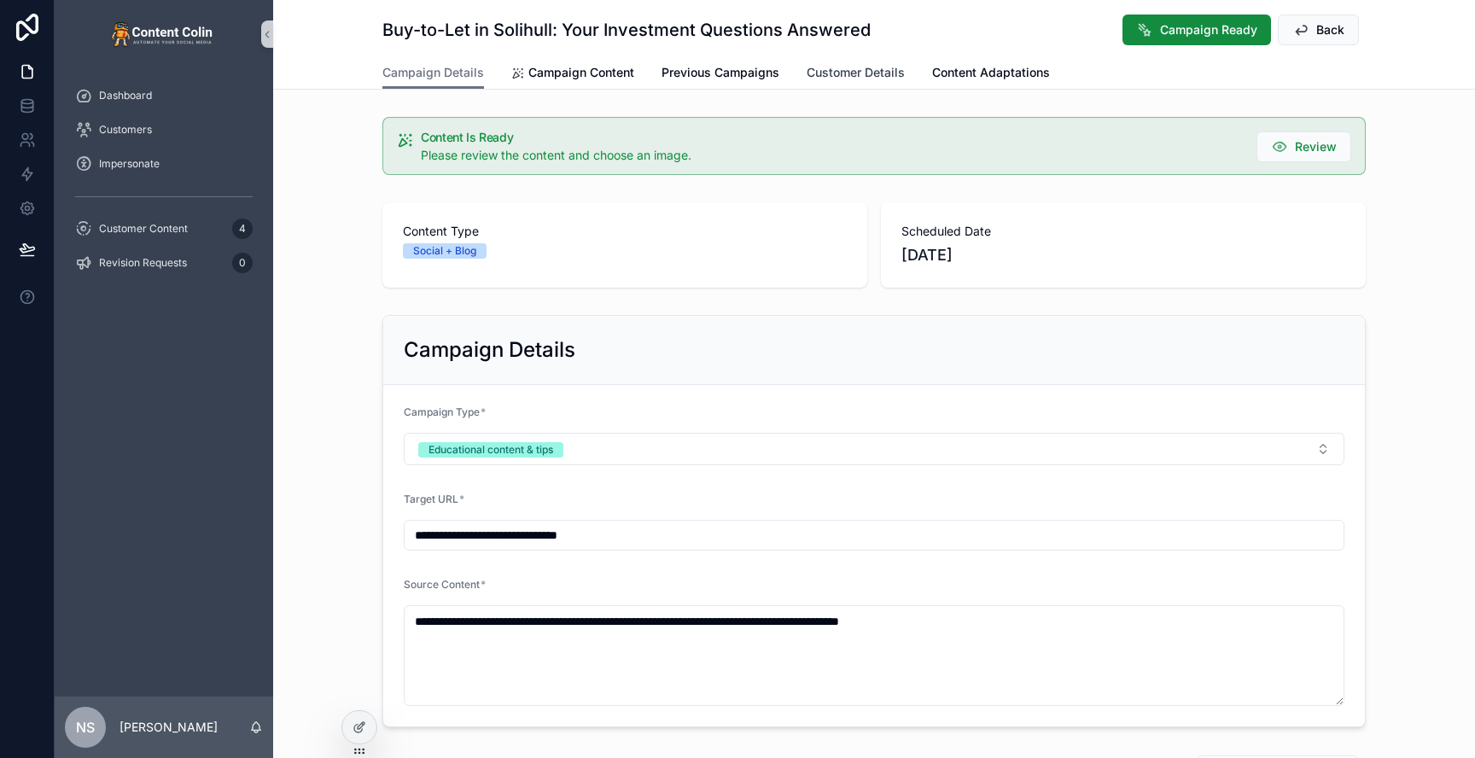
click at [862, 72] on span "Customer Details" at bounding box center [856, 72] width 98 height 17
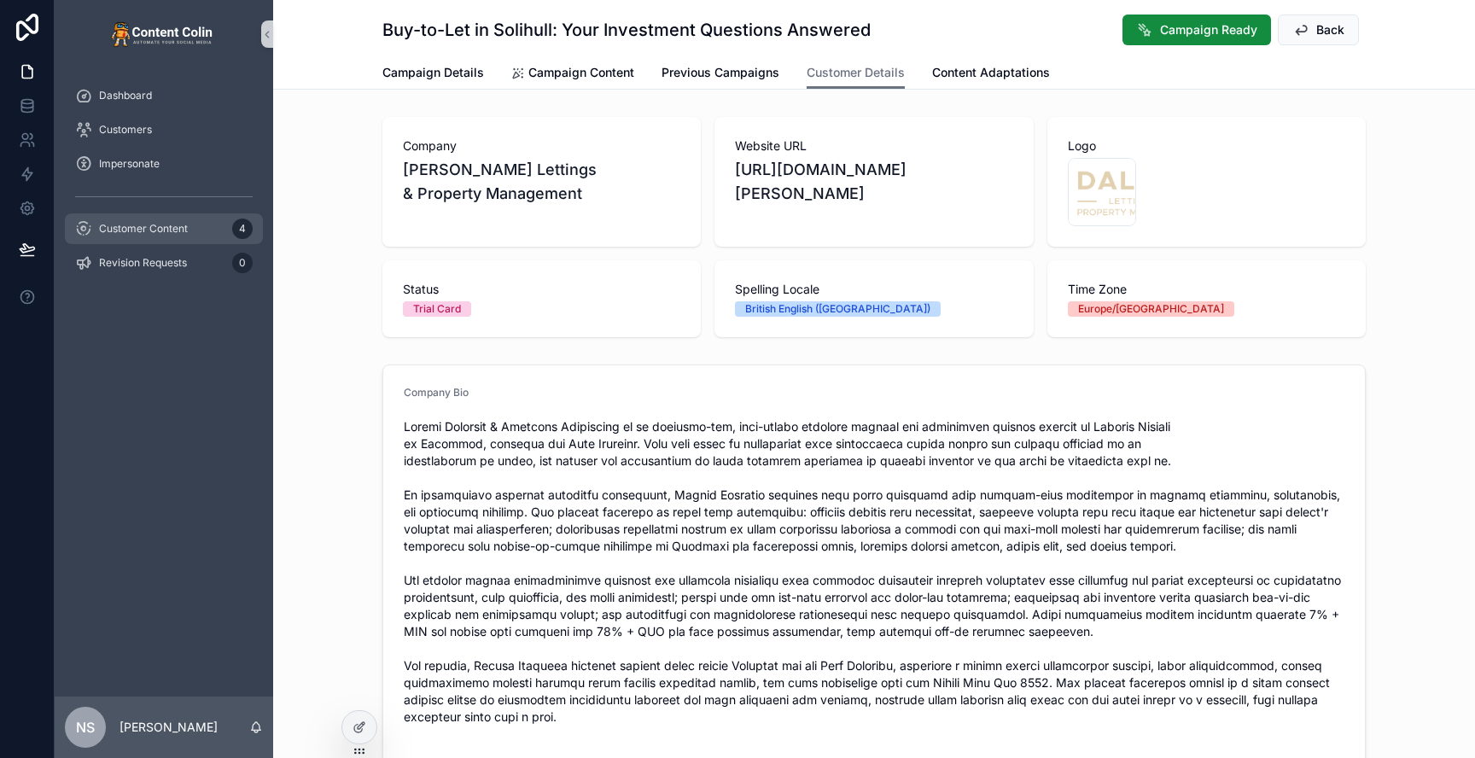
click at [167, 231] on span "Customer Content" at bounding box center [143, 229] width 89 height 14
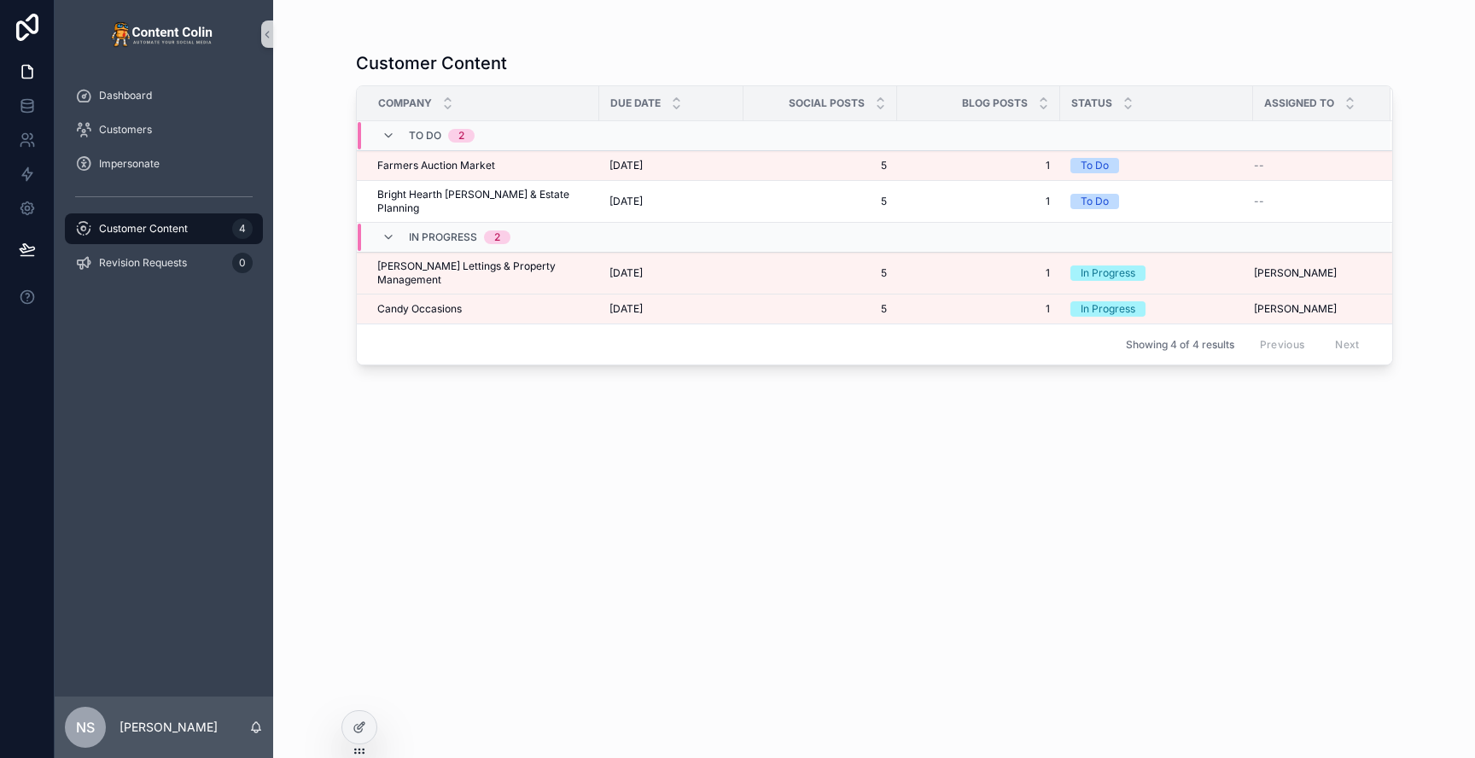
click at [170, 231] on span "Customer Content" at bounding box center [143, 229] width 89 height 14
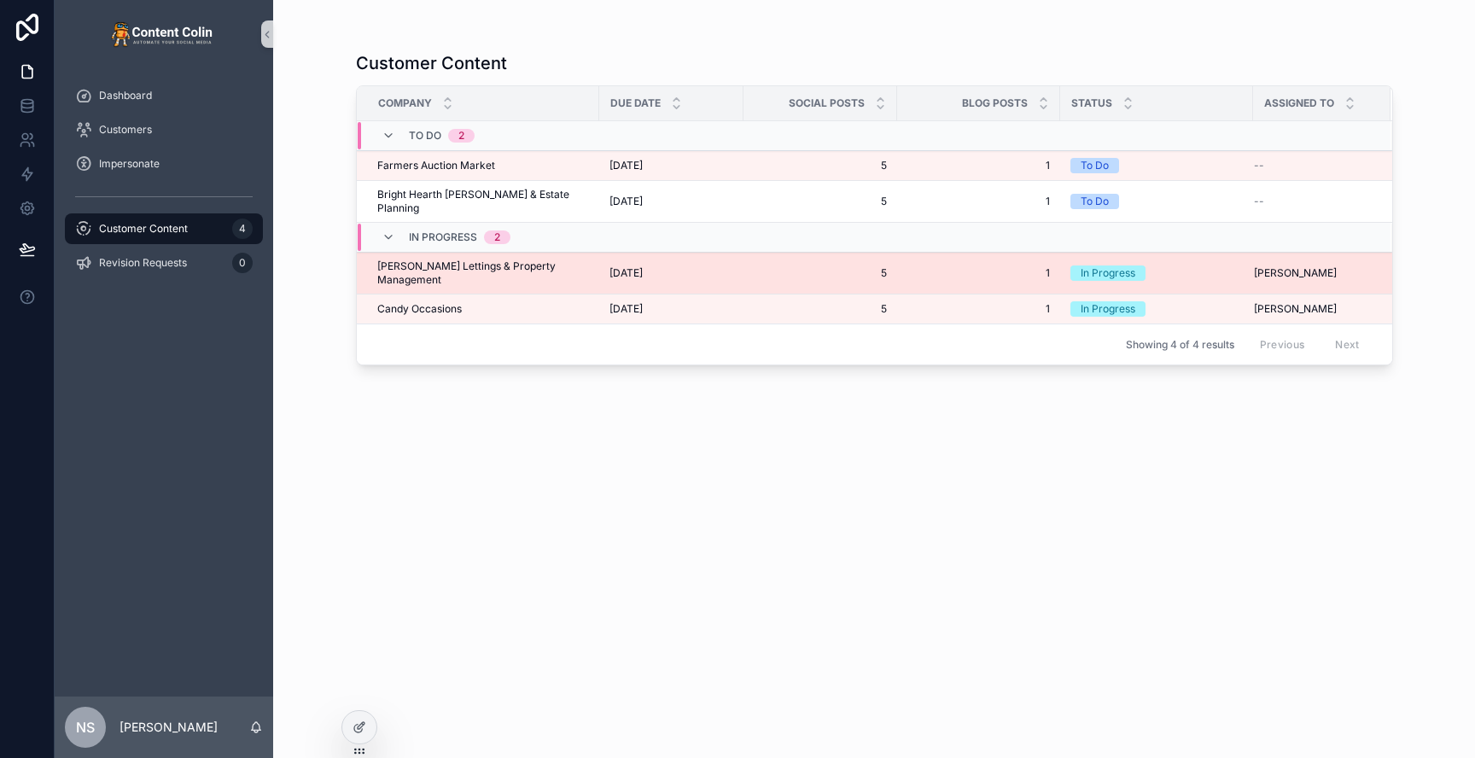
click at [552, 259] on span "[PERSON_NAME] Lettings & Property Management" at bounding box center [483, 272] width 212 height 27
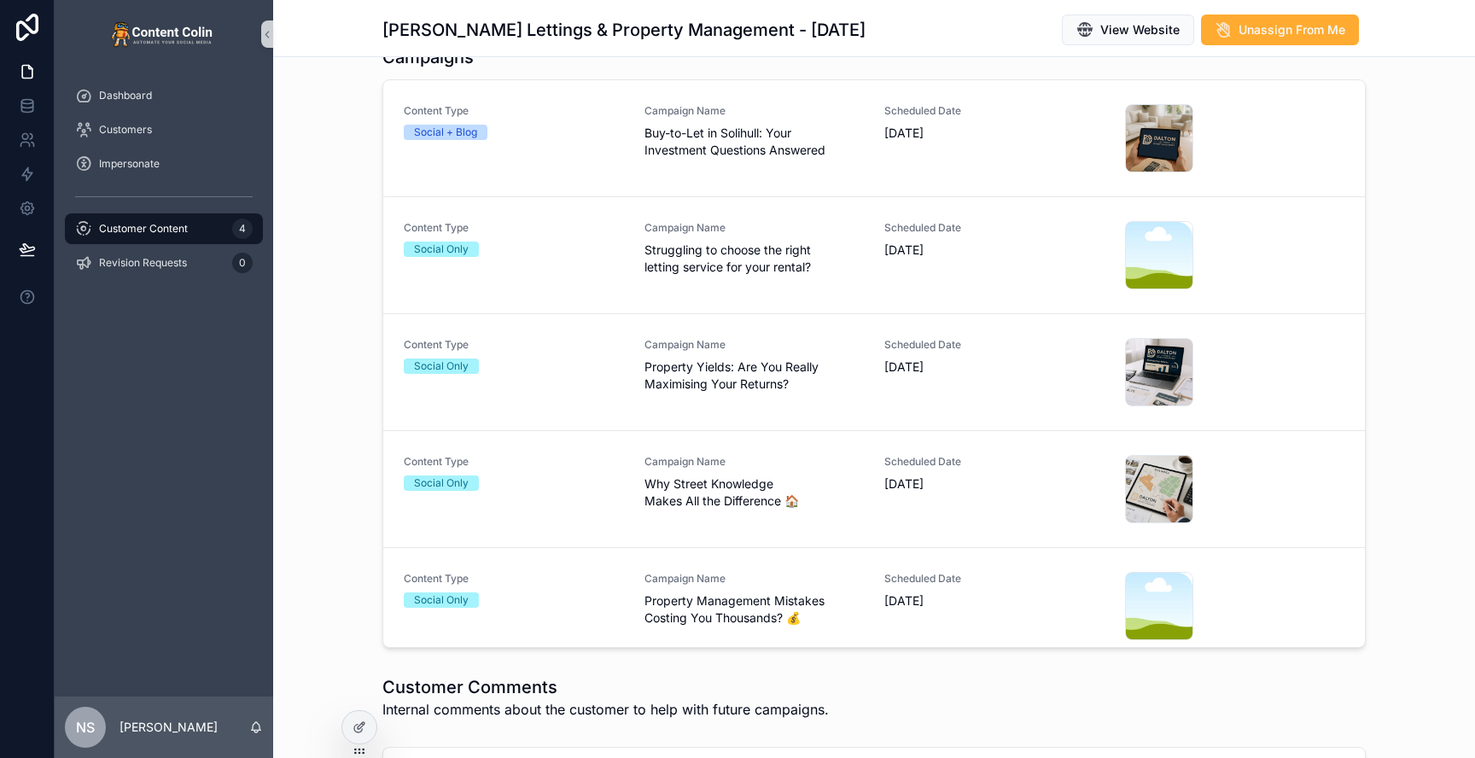
scroll to position [425, 0]
click at [568, 256] on div "Content Type Social Only" at bounding box center [514, 253] width 220 height 68
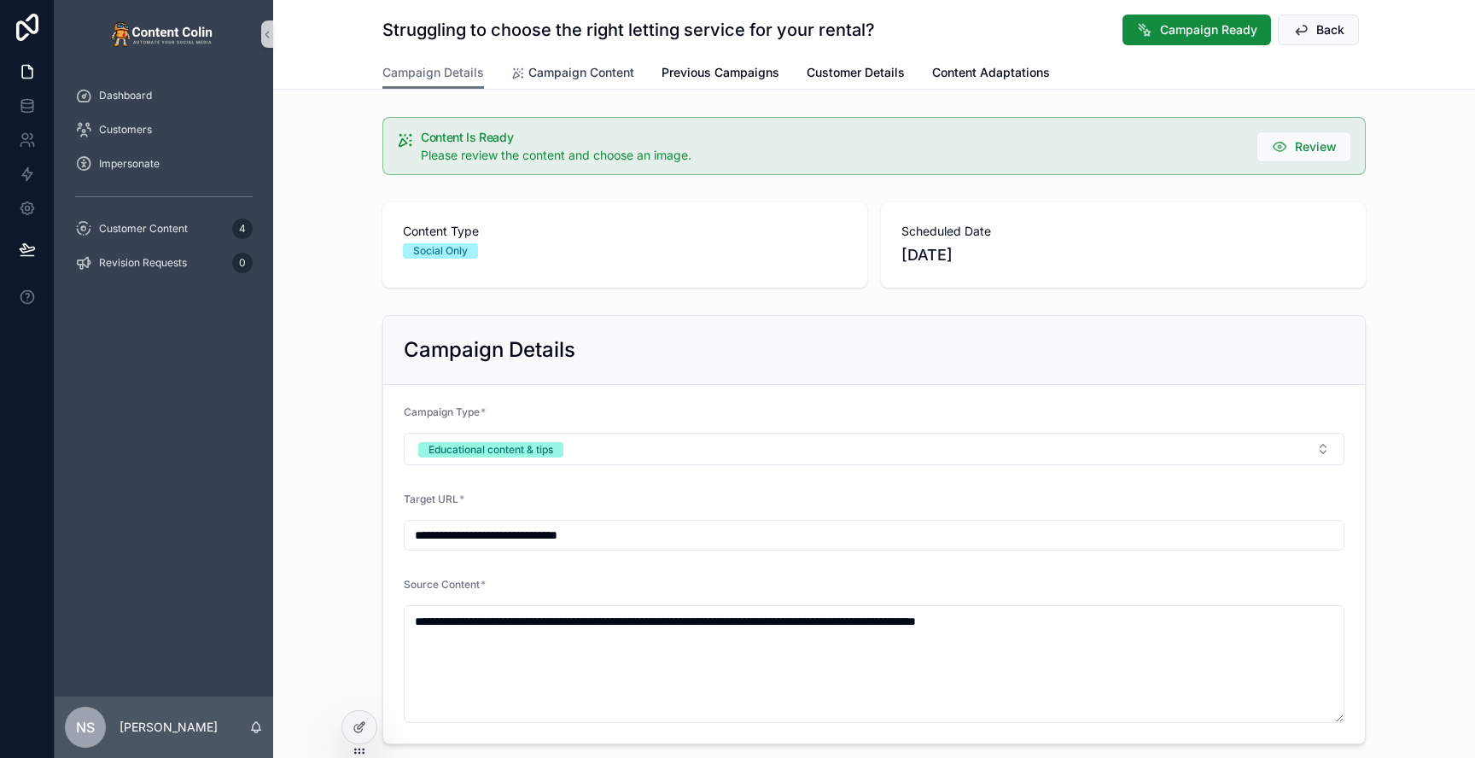
click at [592, 67] on span "Campaign Content" at bounding box center [581, 72] width 106 height 17
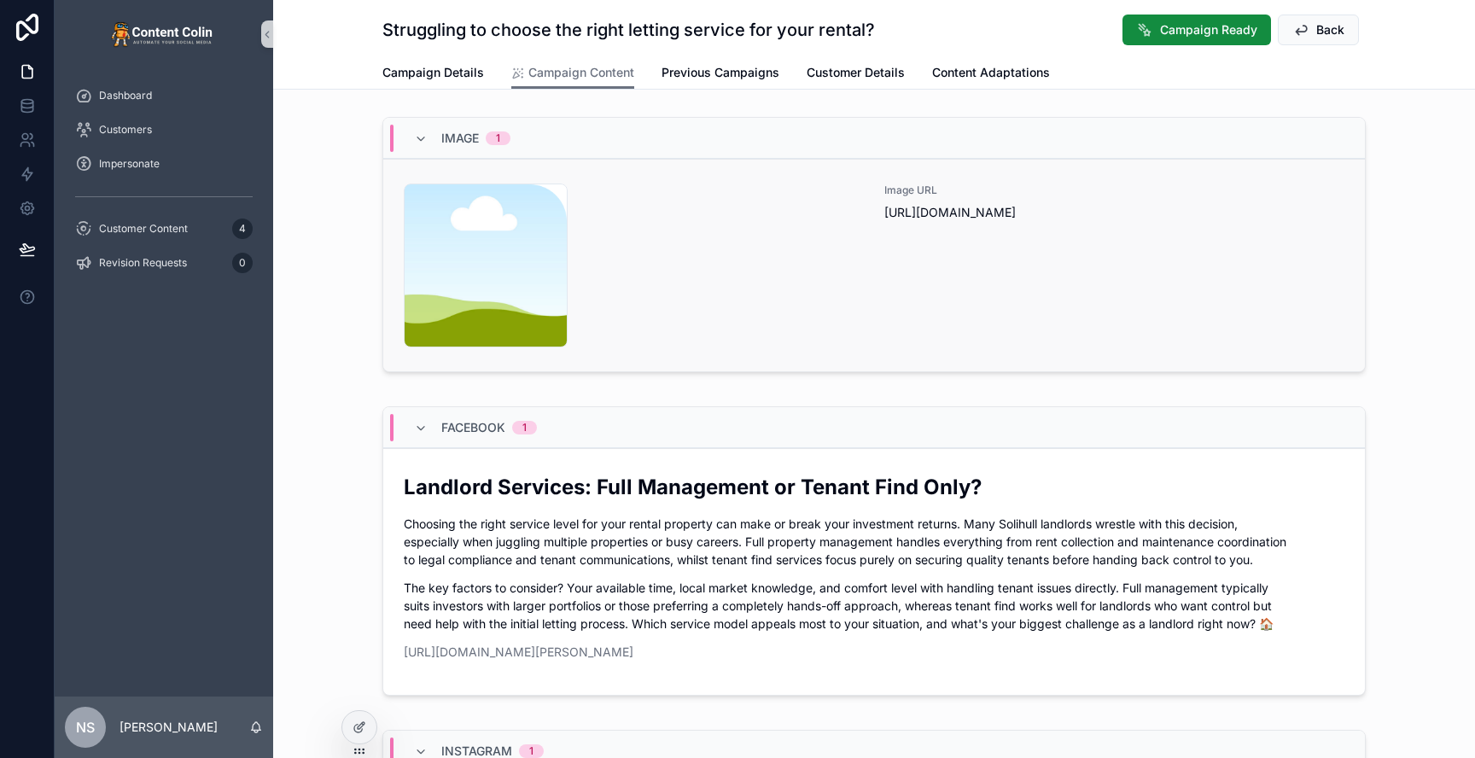
click at [794, 210] on div "content-placeholder .png" at bounding box center [634, 266] width 460 height 164
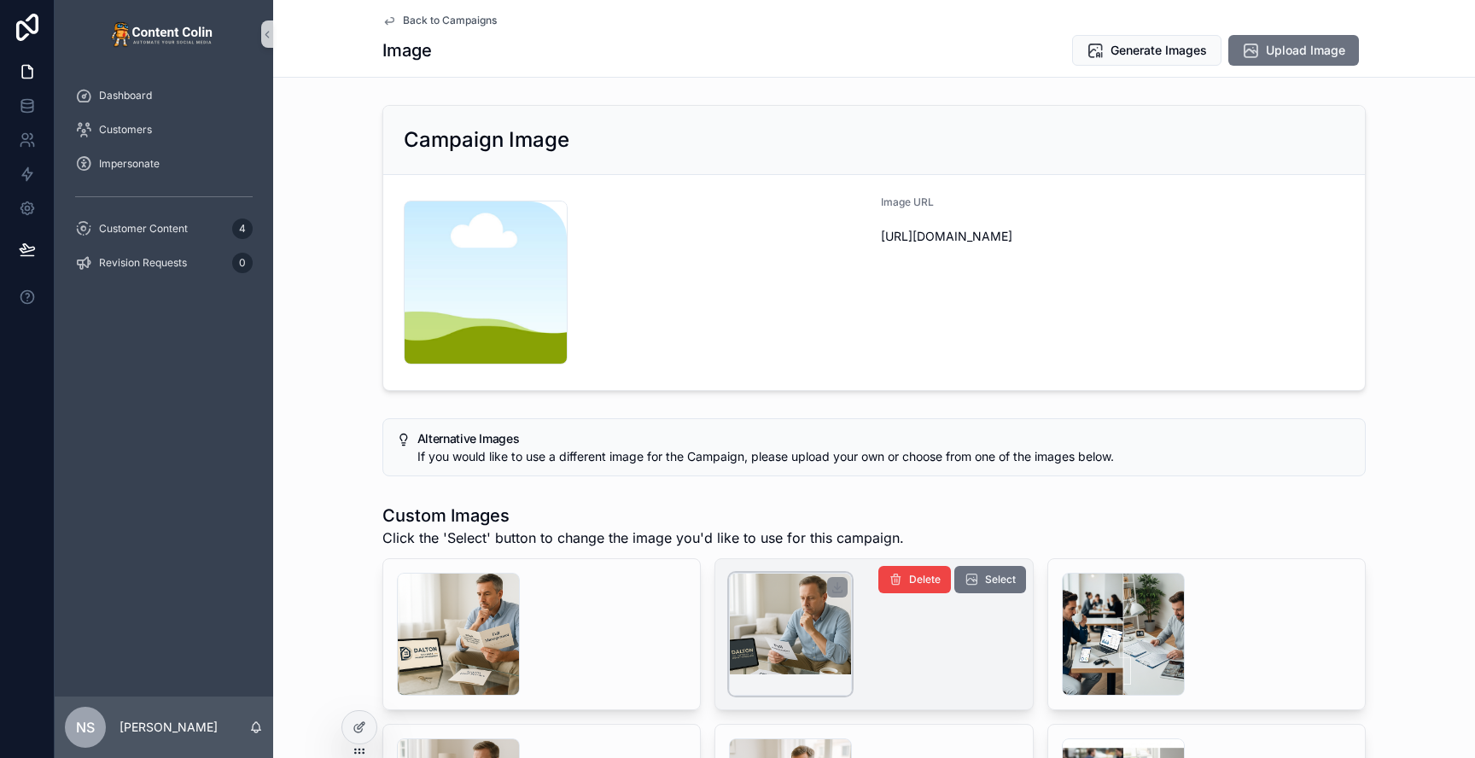
click at [770, 637] on div "scrollable content" at bounding box center [790, 634] width 123 height 123
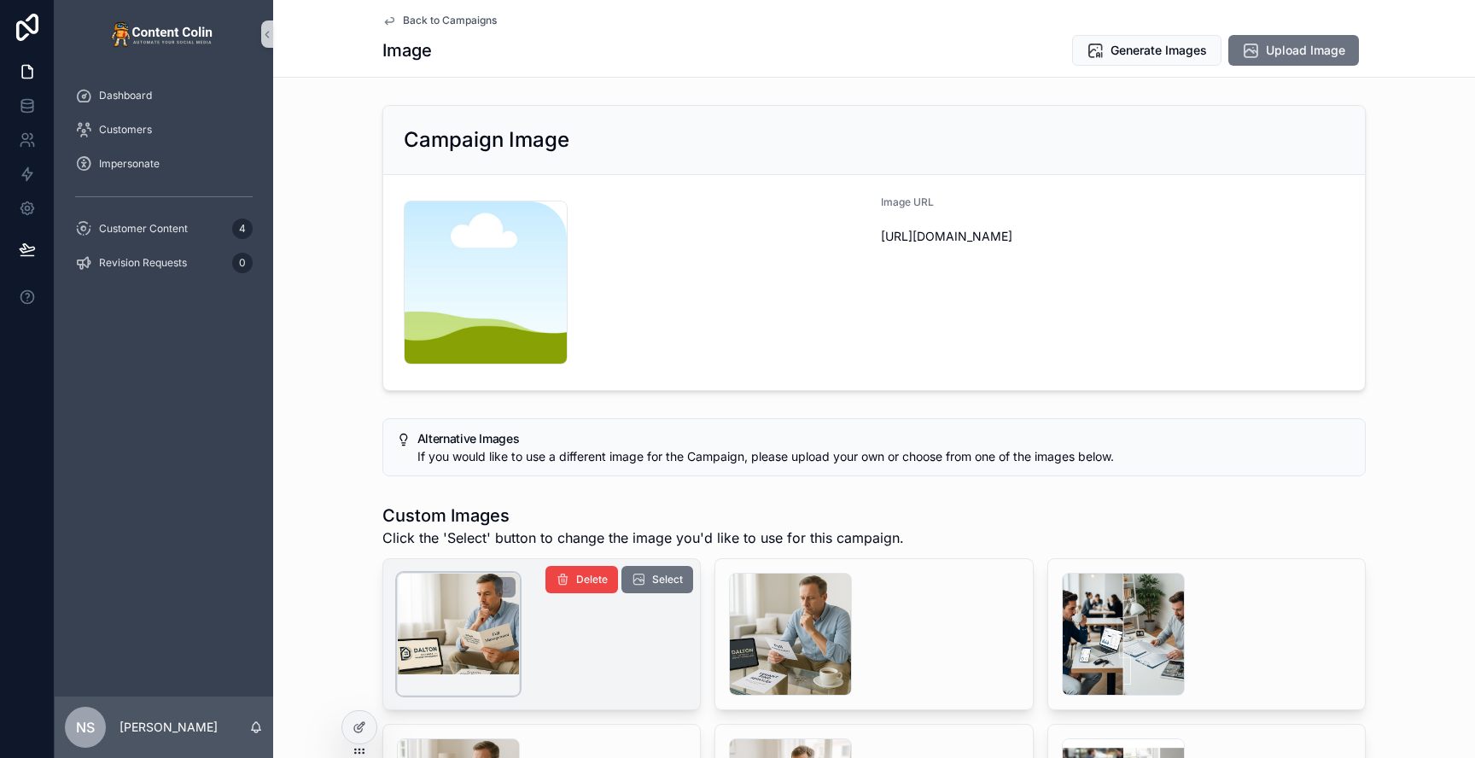
click at [490, 621] on div "scrollable content" at bounding box center [458, 634] width 123 height 123
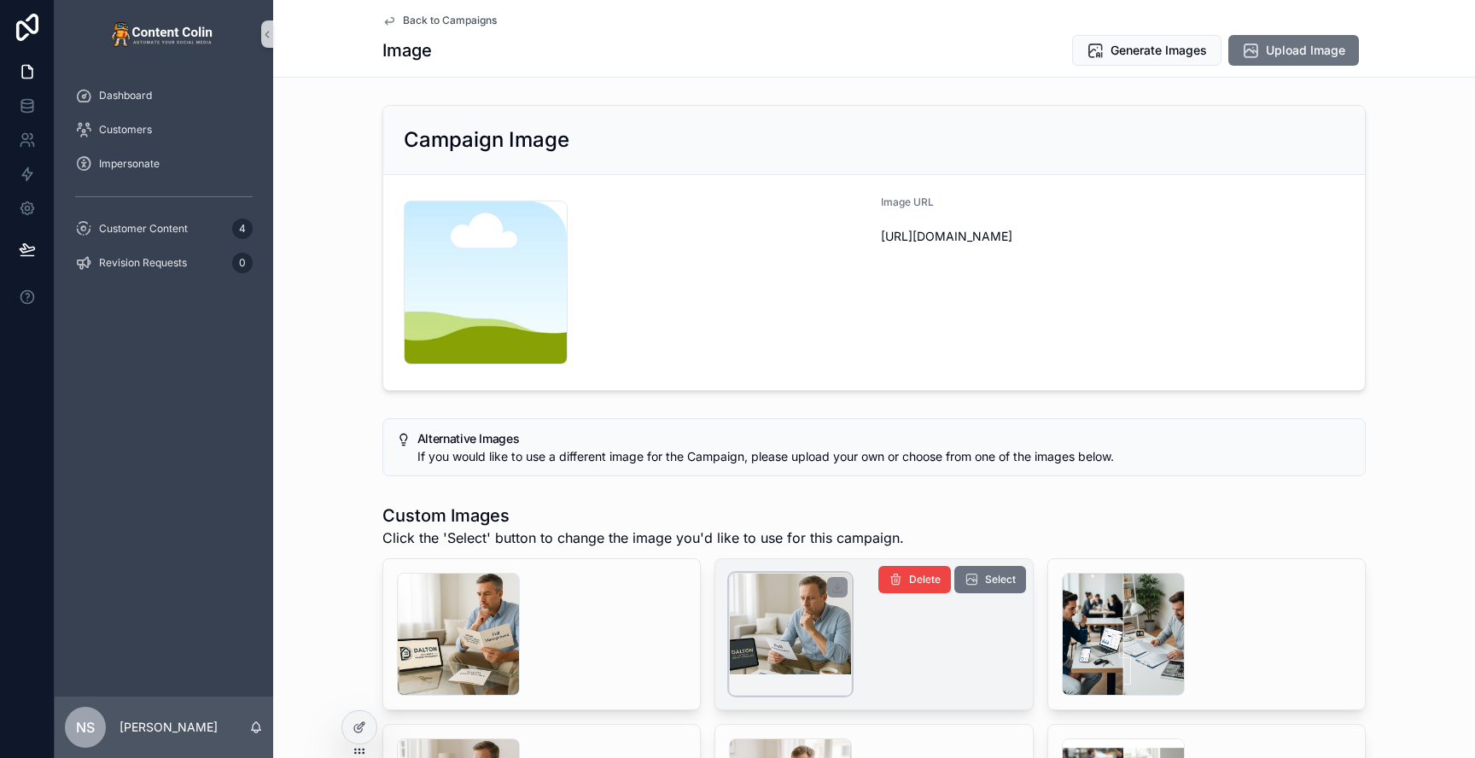
click at [807, 625] on div "scrollable content" at bounding box center [790, 634] width 123 height 123
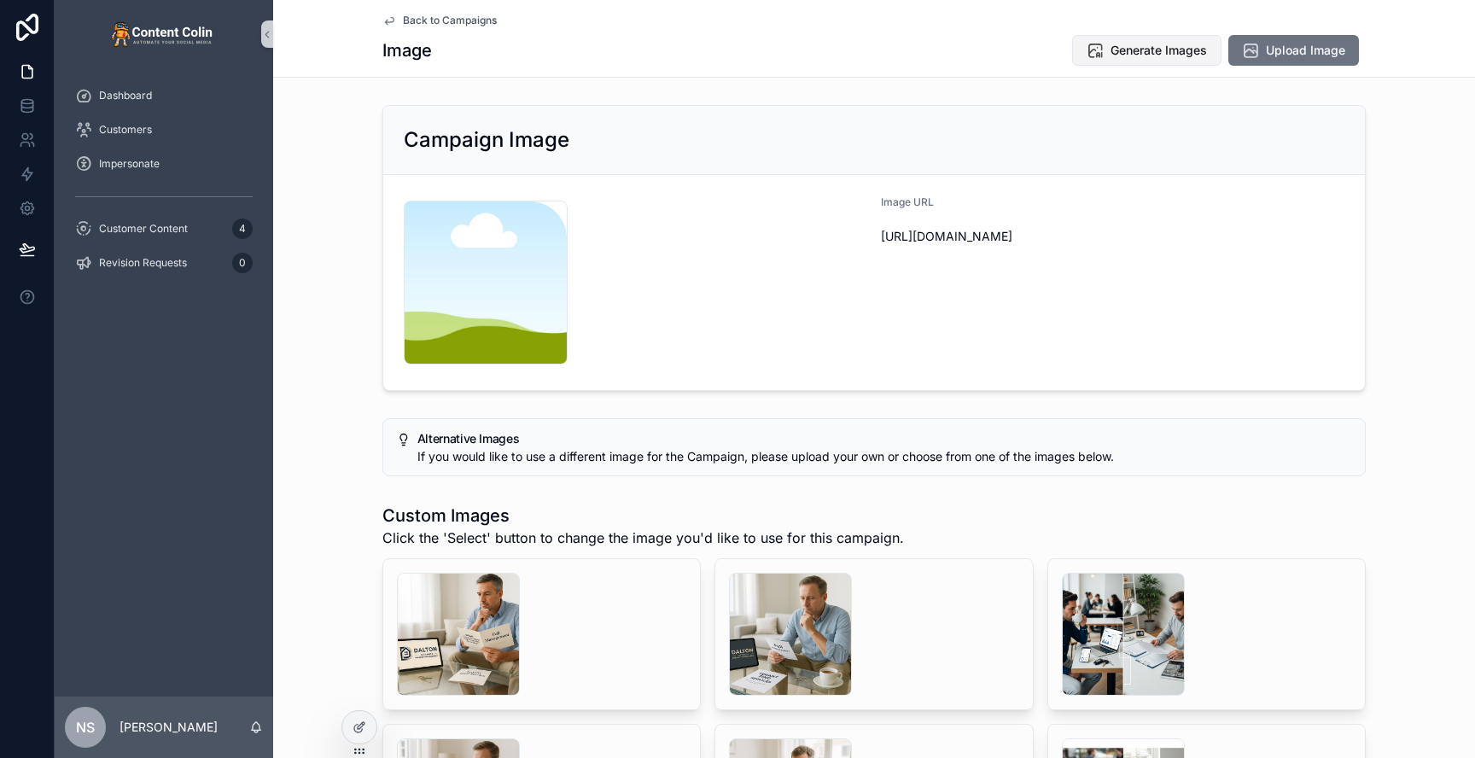
click at [1151, 59] on button "Generate Images" at bounding box center [1146, 50] width 149 height 31
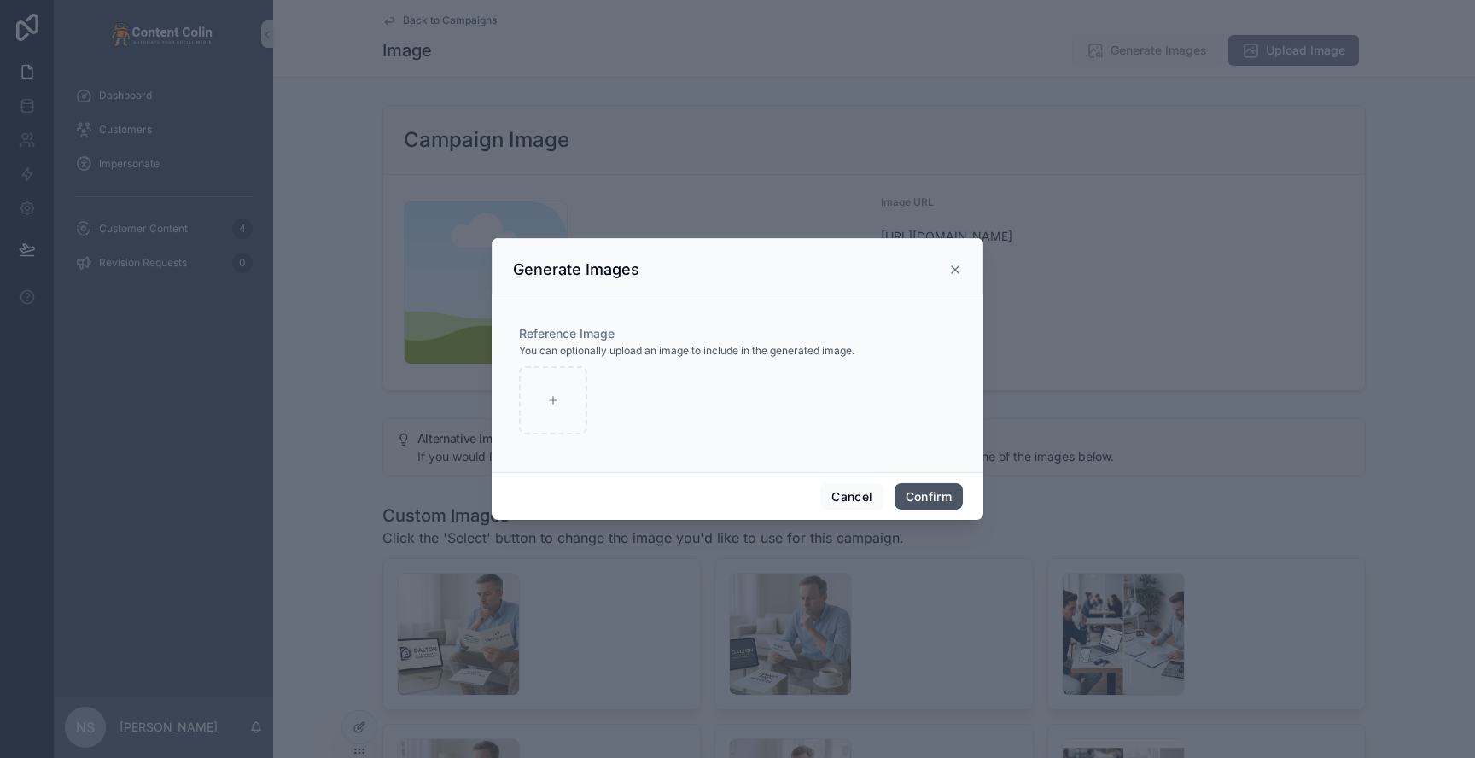
click at [911, 497] on button "Confirm" at bounding box center [929, 496] width 68 height 27
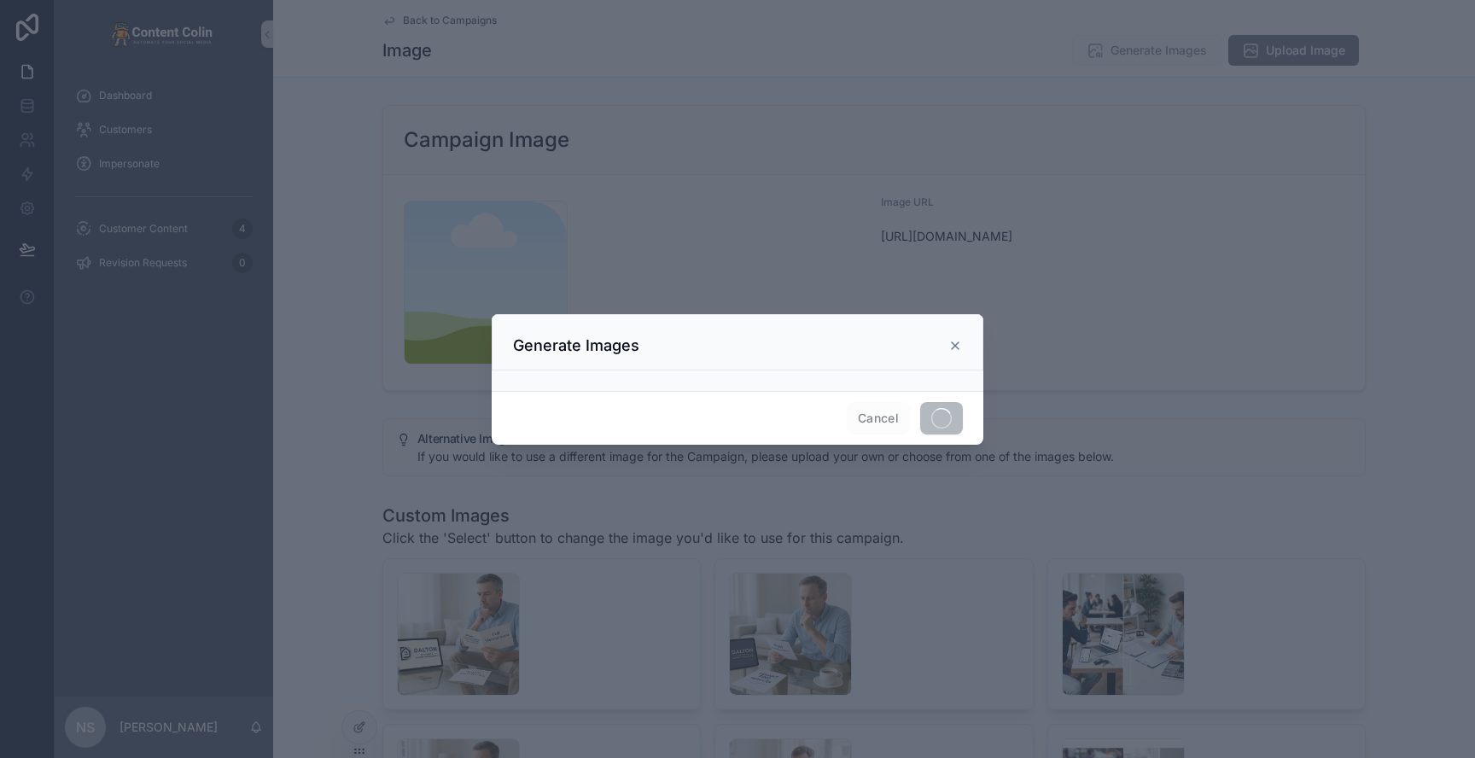
click at [439, 19] on div at bounding box center [737, 379] width 1475 height 758
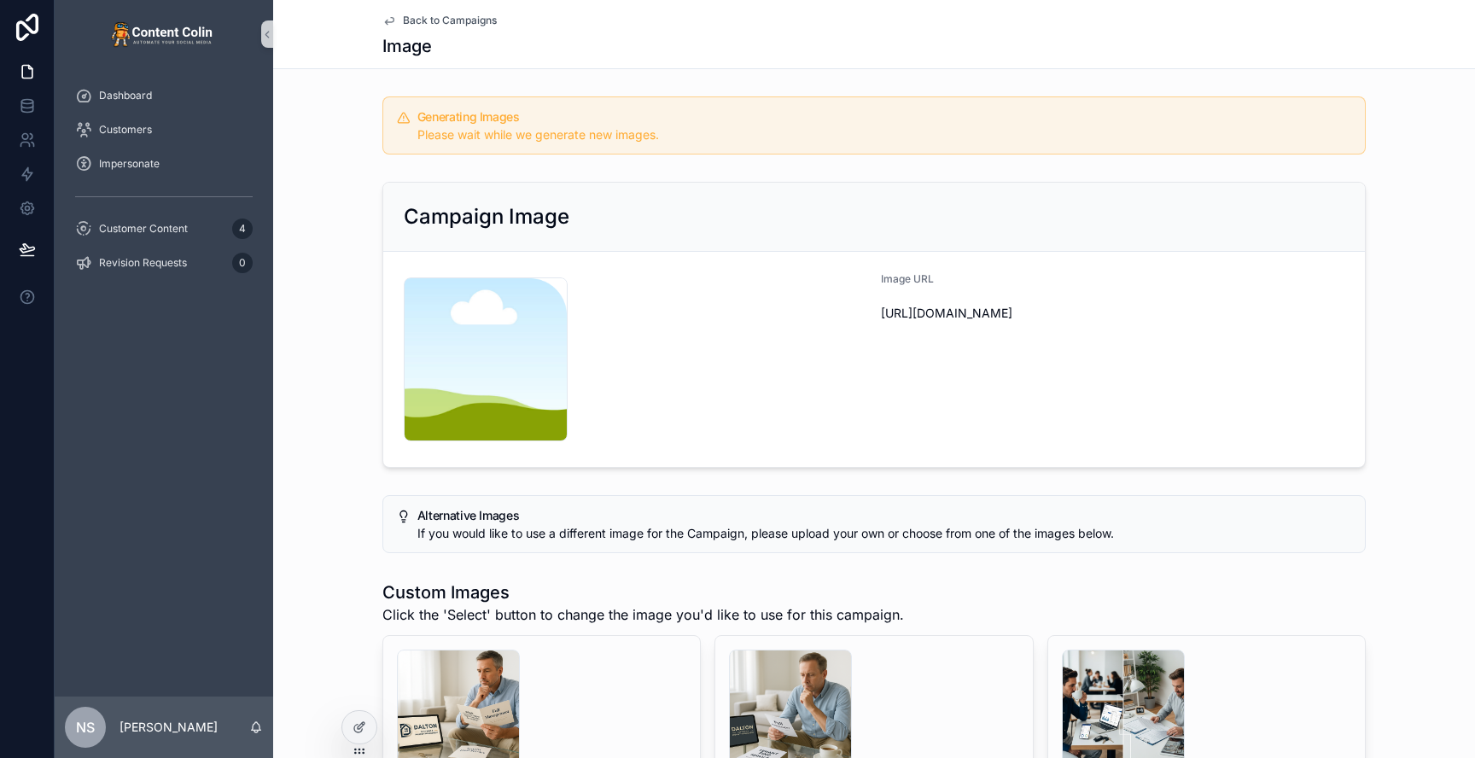
click at [439, 19] on span "Back to Campaigns" at bounding box center [450, 21] width 94 height 14
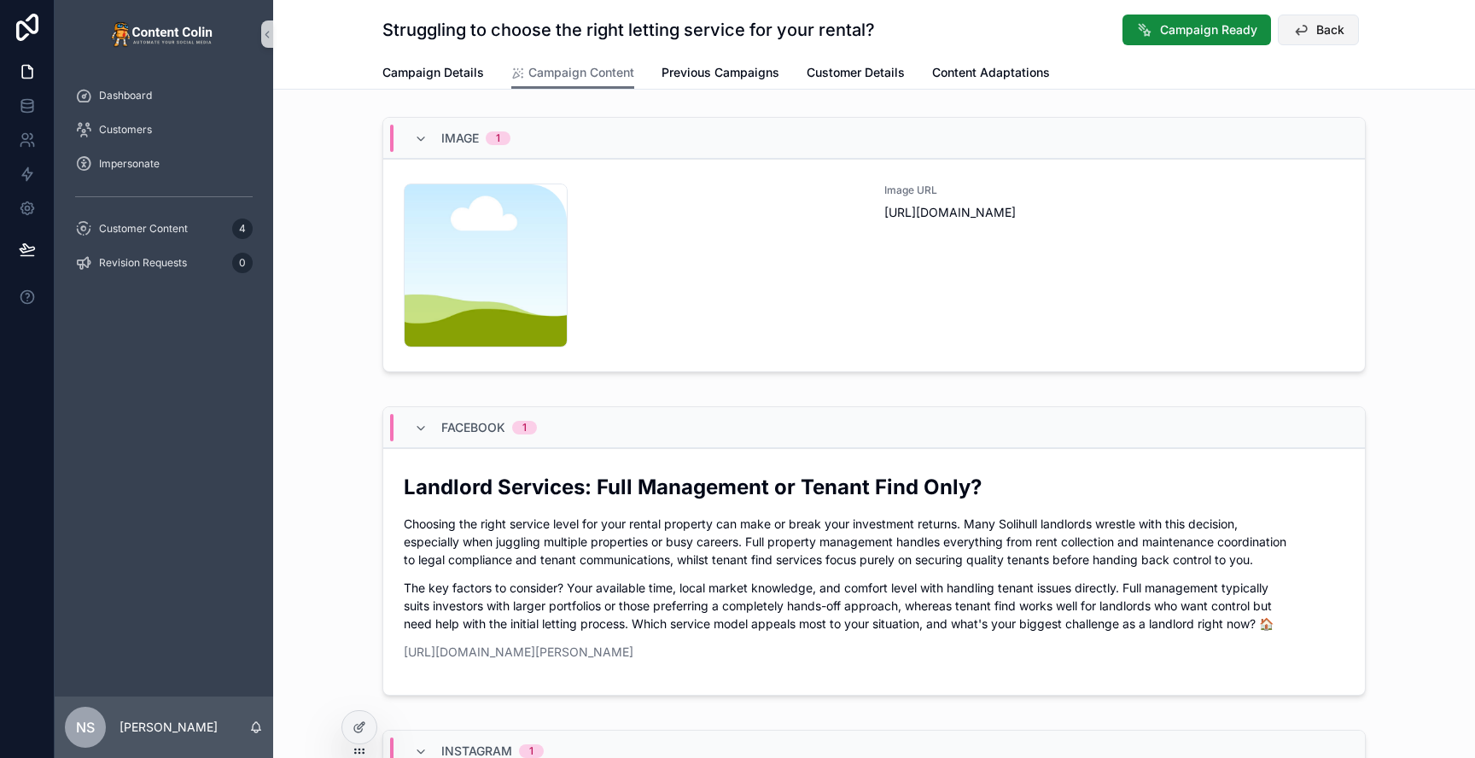
click at [1322, 34] on span "Back" at bounding box center [1330, 29] width 28 height 17
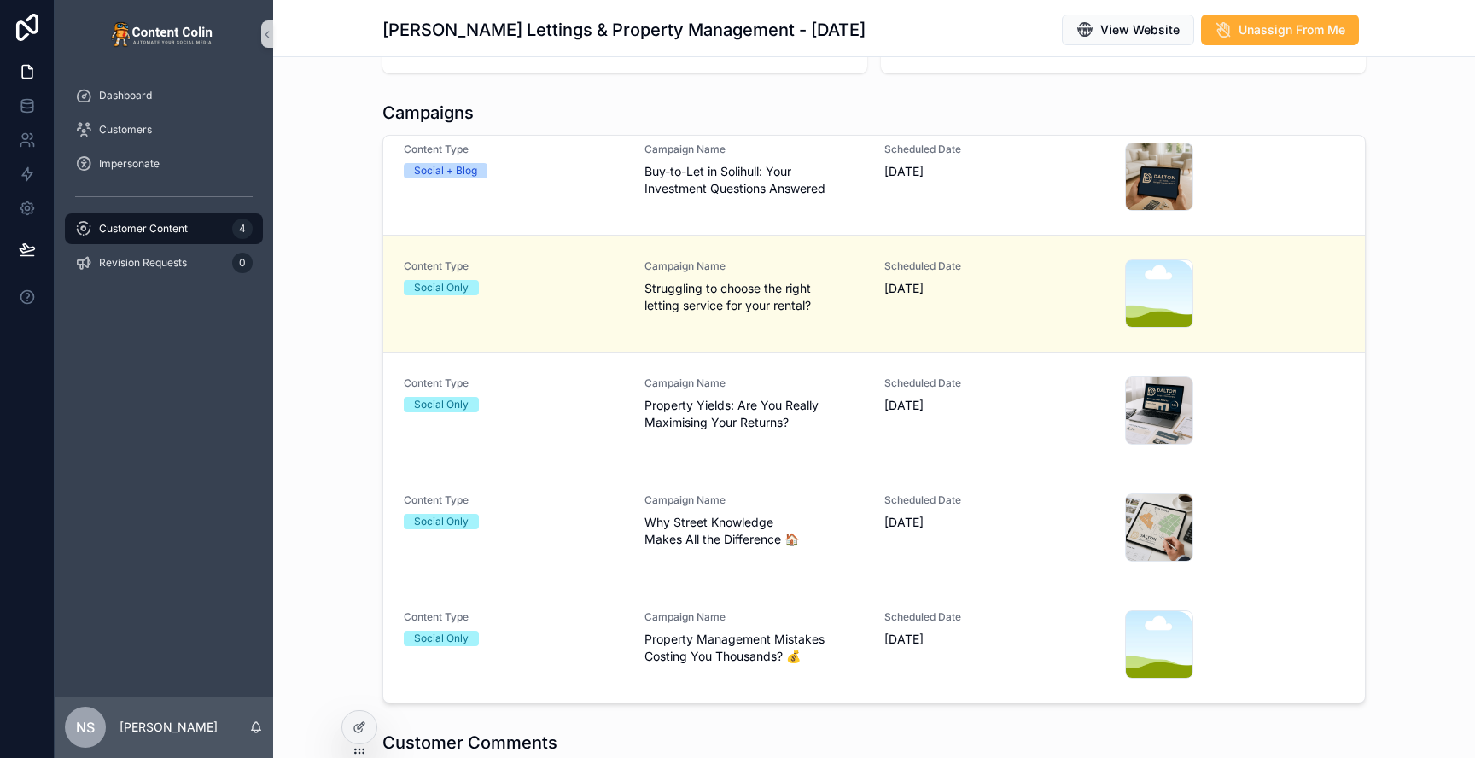
scroll to position [371, 0]
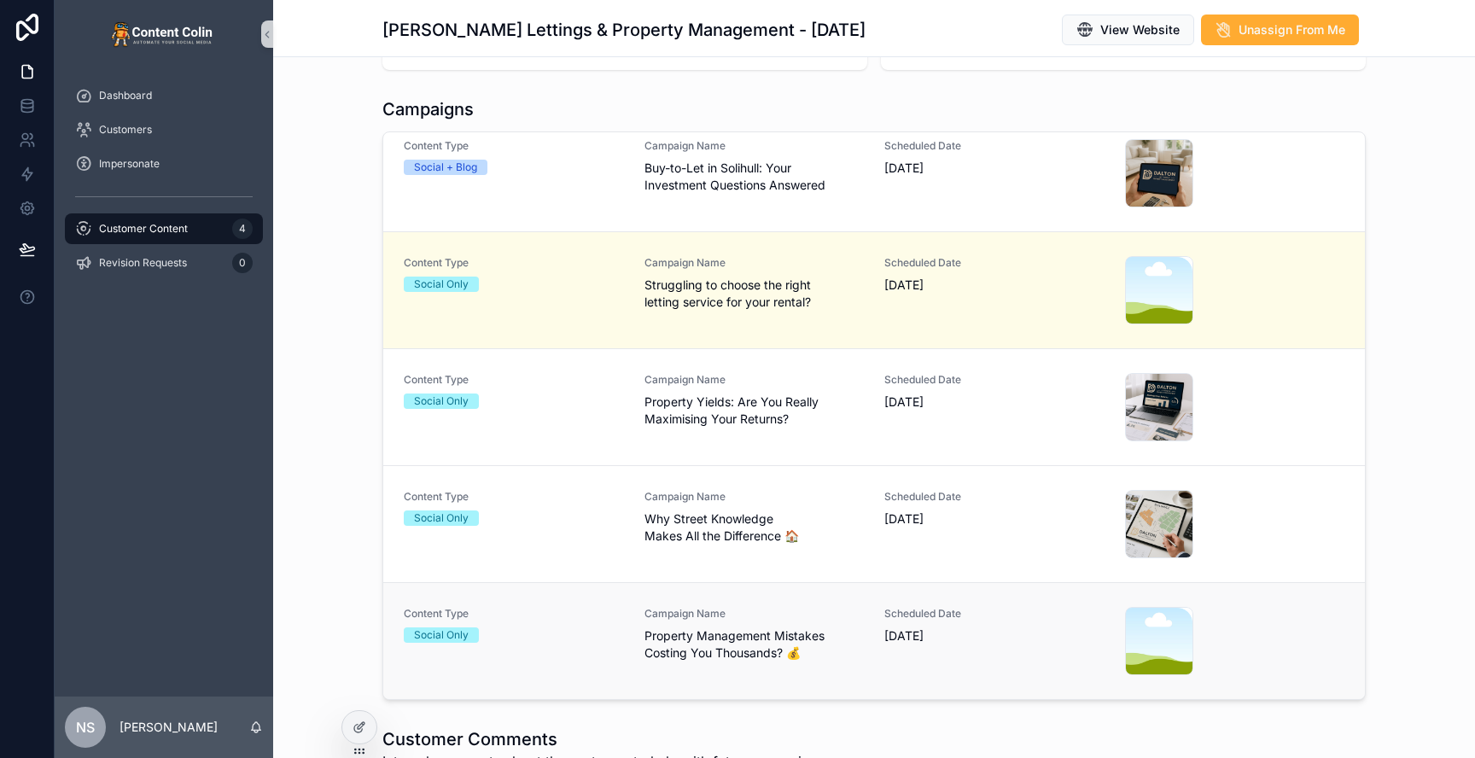
click at [957, 628] on span "[DATE]" at bounding box center [994, 635] width 220 height 17
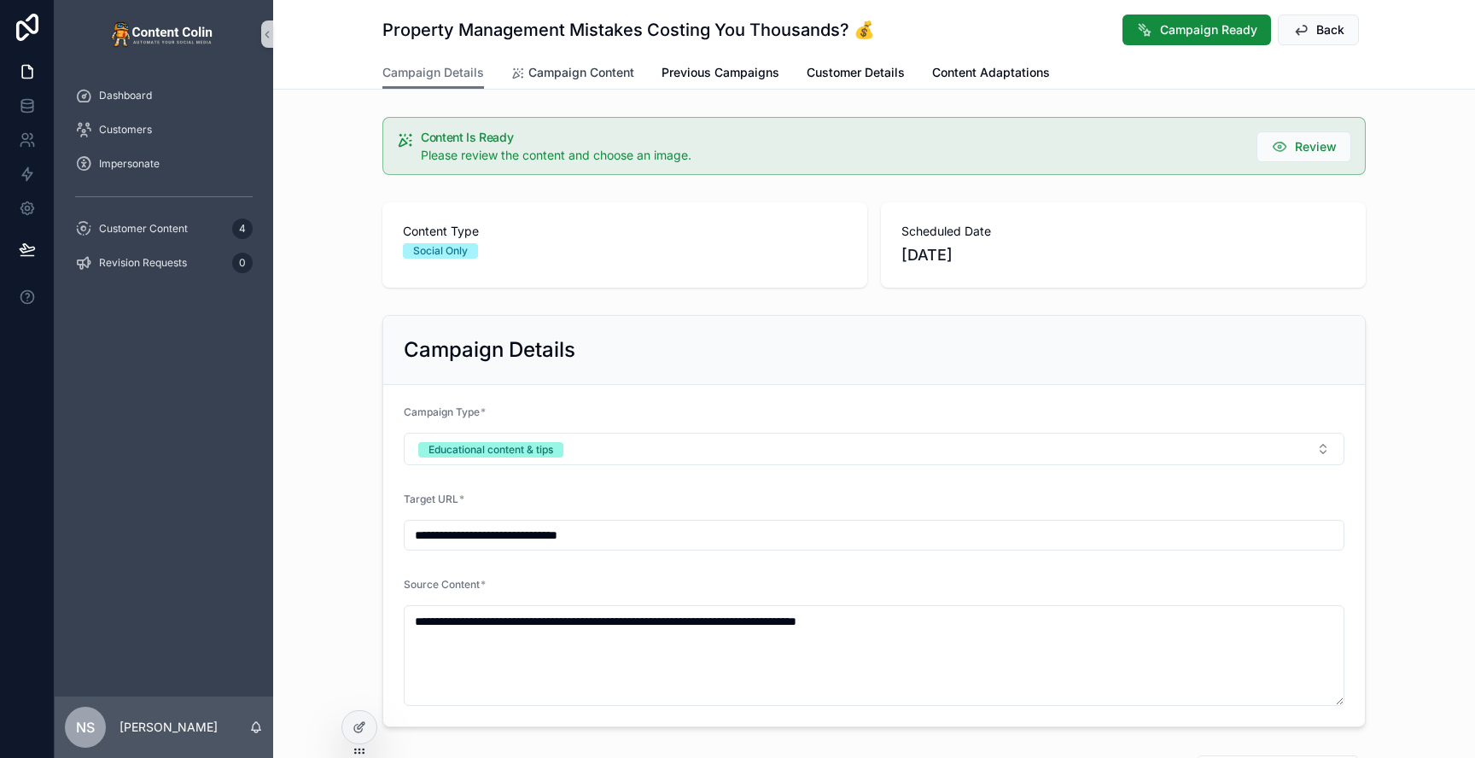
click at [592, 65] on span "Campaign Content" at bounding box center [581, 72] width 106 height 17
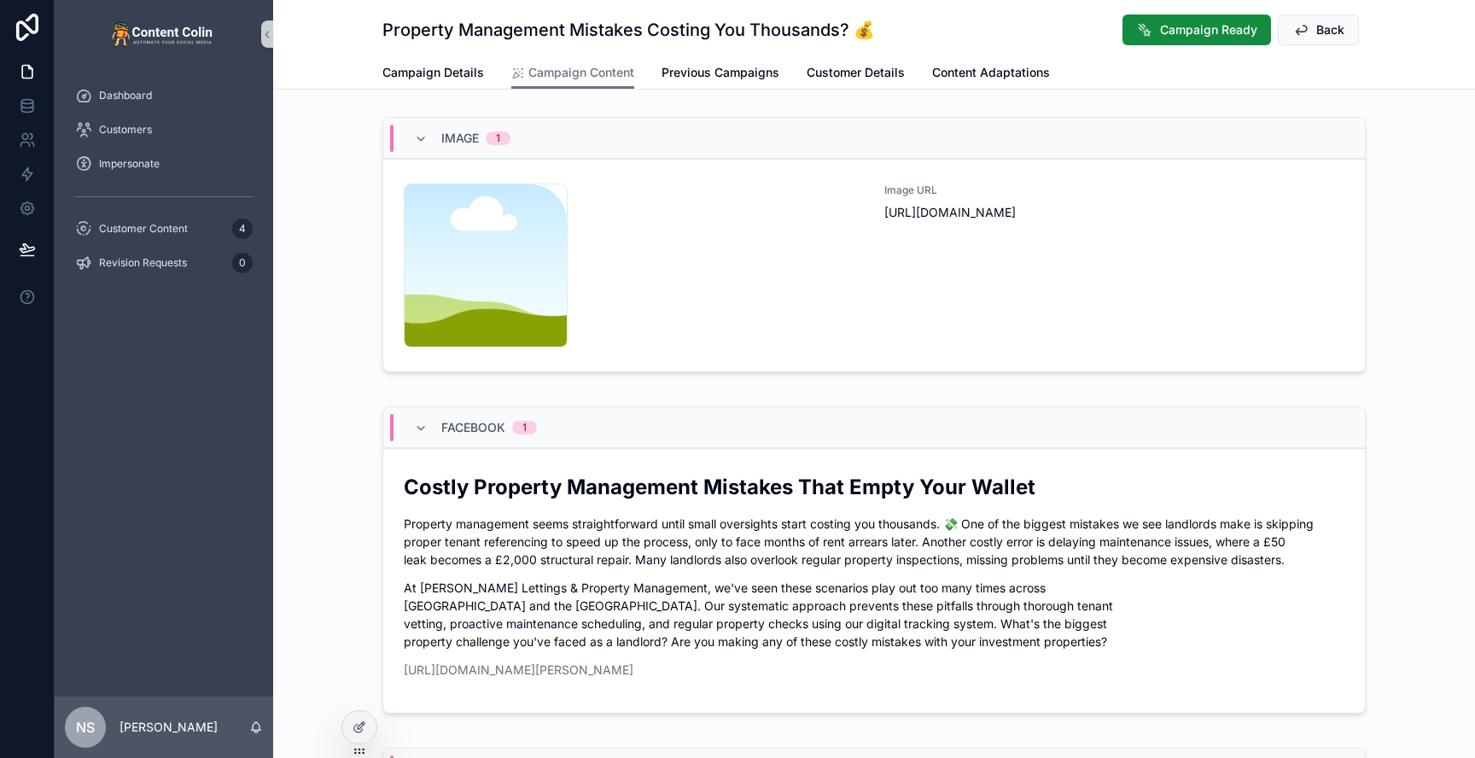
scroll to position [159, 0]
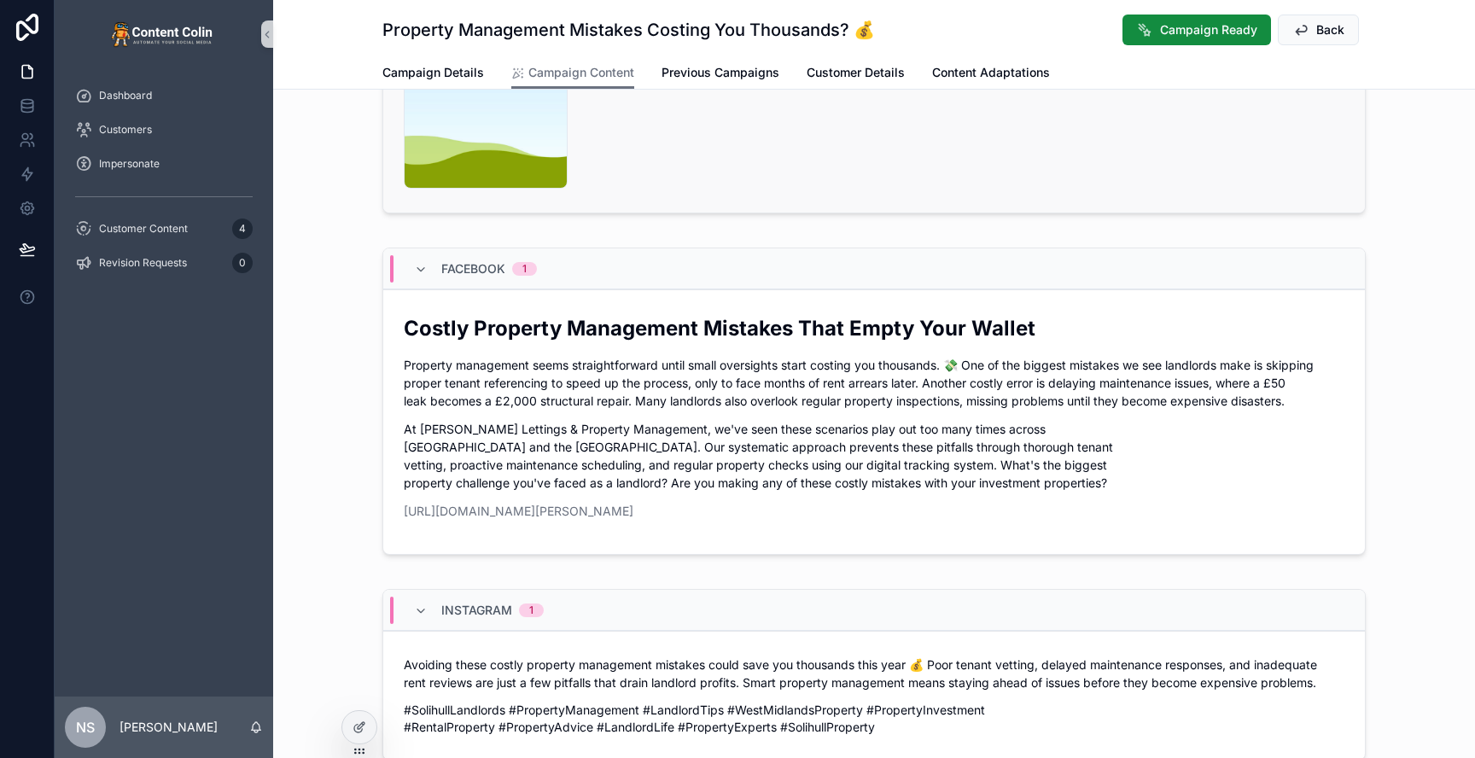
click at [763, 127] on div "content-placeholder .png" at bounding box center [634, 107] width 460 height 164
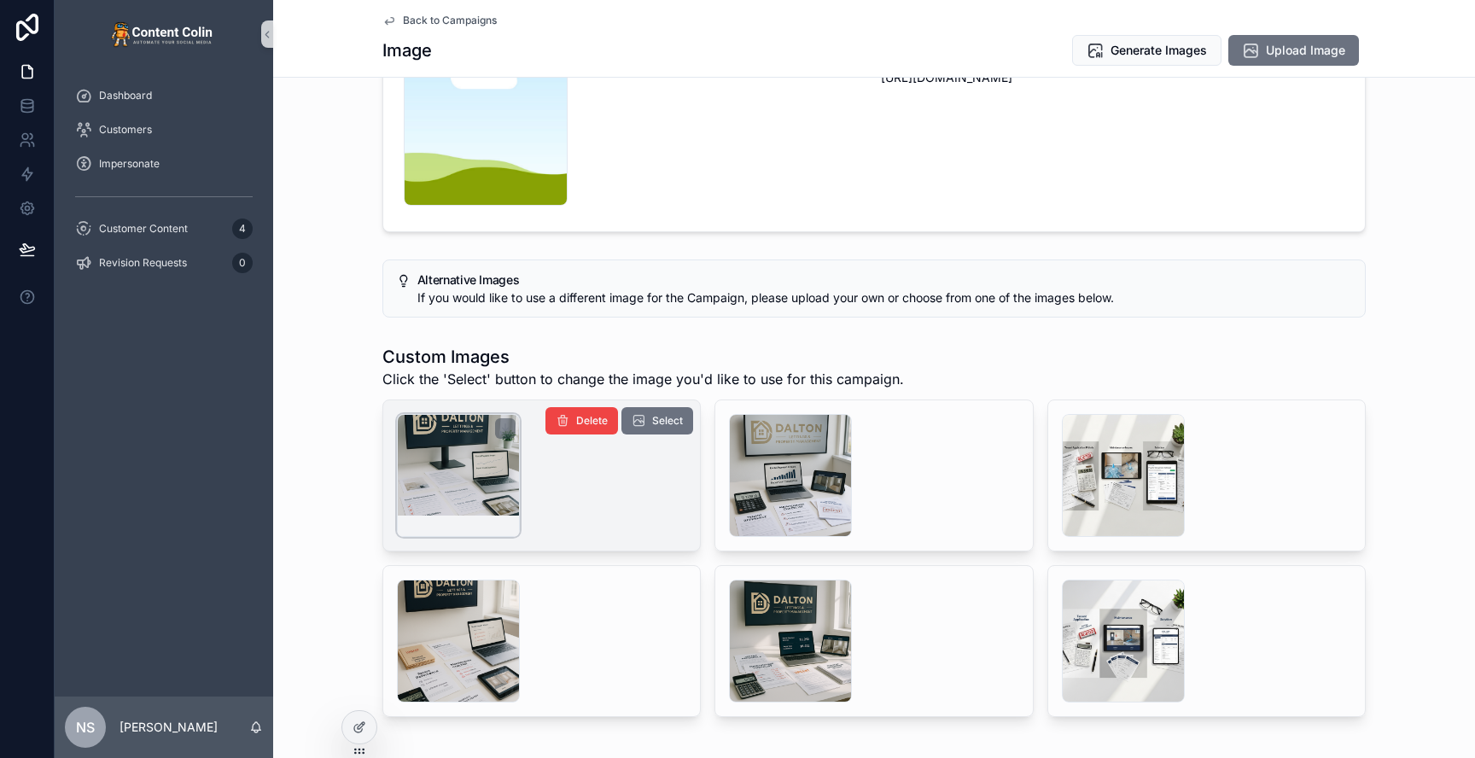
click at [470, 481] on div "scrollable content" at bounding box center [458, 475] width 123 height 123
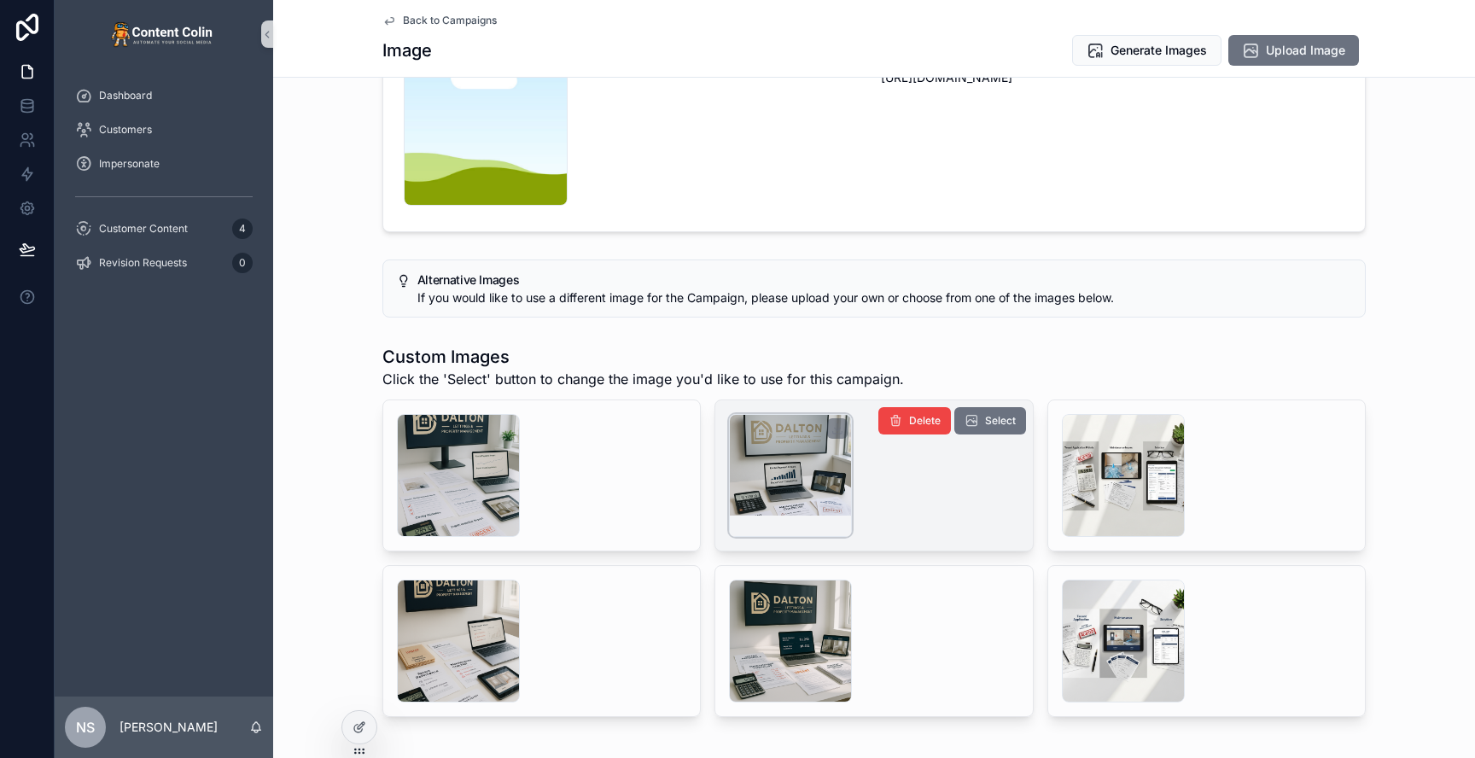
click at [814, 478] on div "scrollable content" at bounding box center [790, 475] width 123 height 123
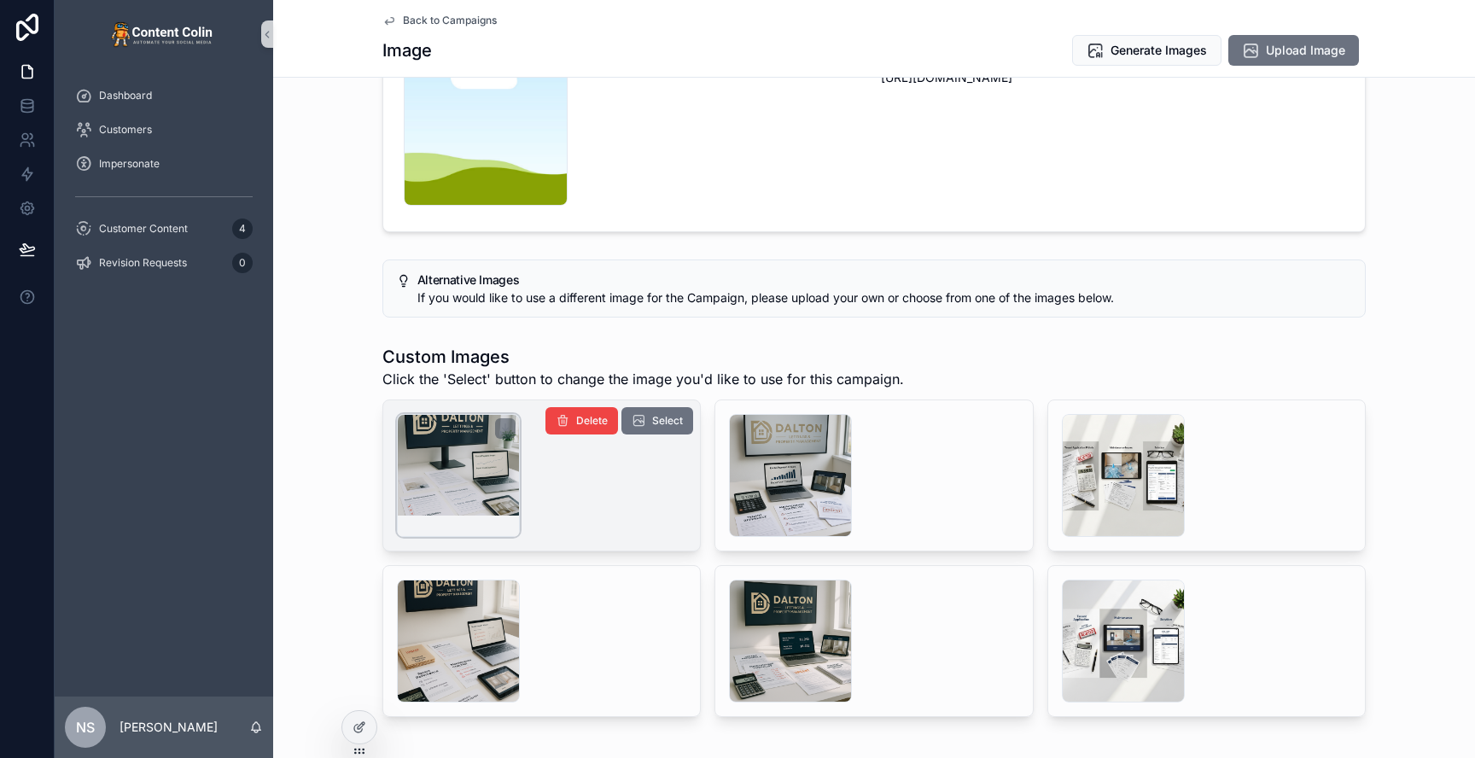
click at [458, 473] on div "scrollable content" at bounding box center [458, 475] width 123 height 123
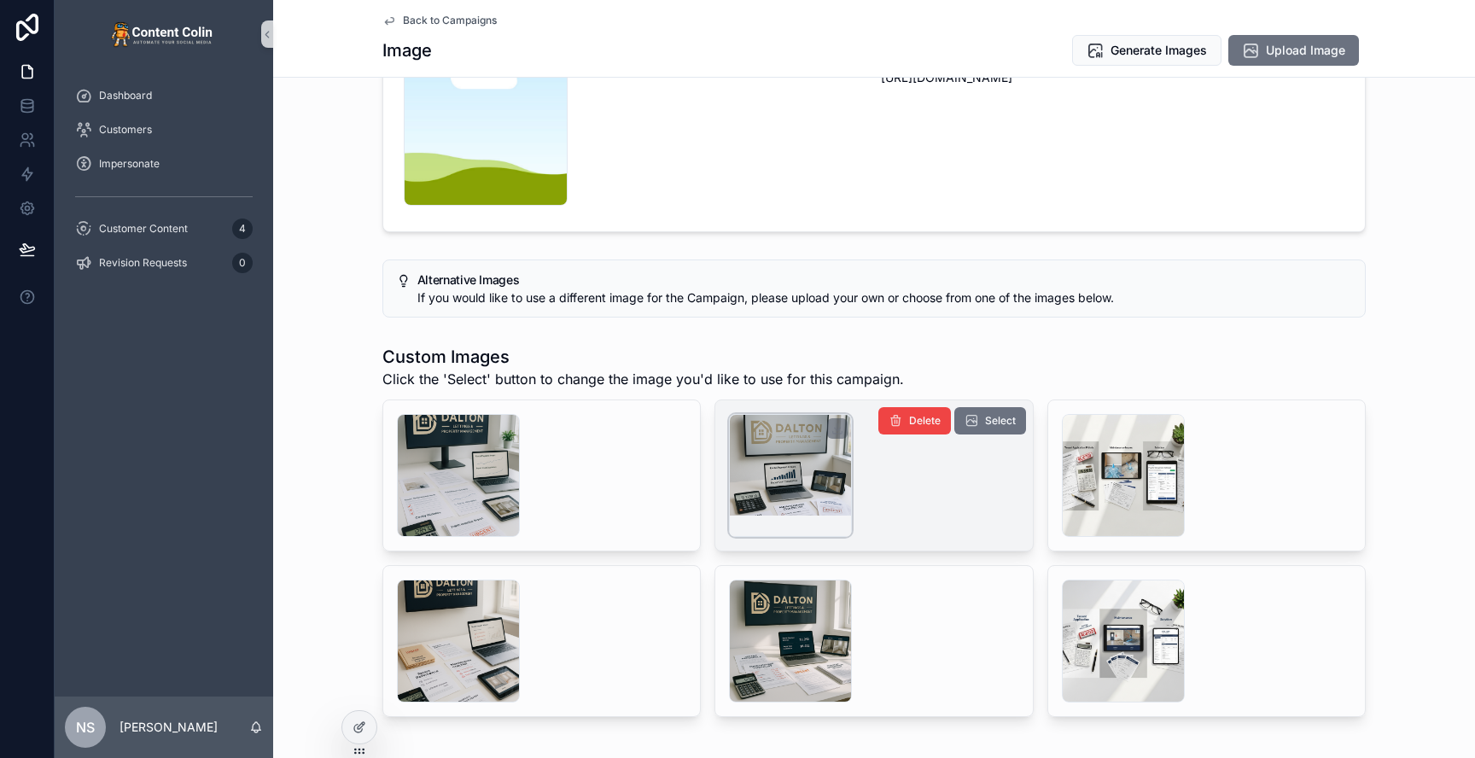
click at [768, 488] on div "scrollable content" at bounding box center [790, 475] width 123 height 123
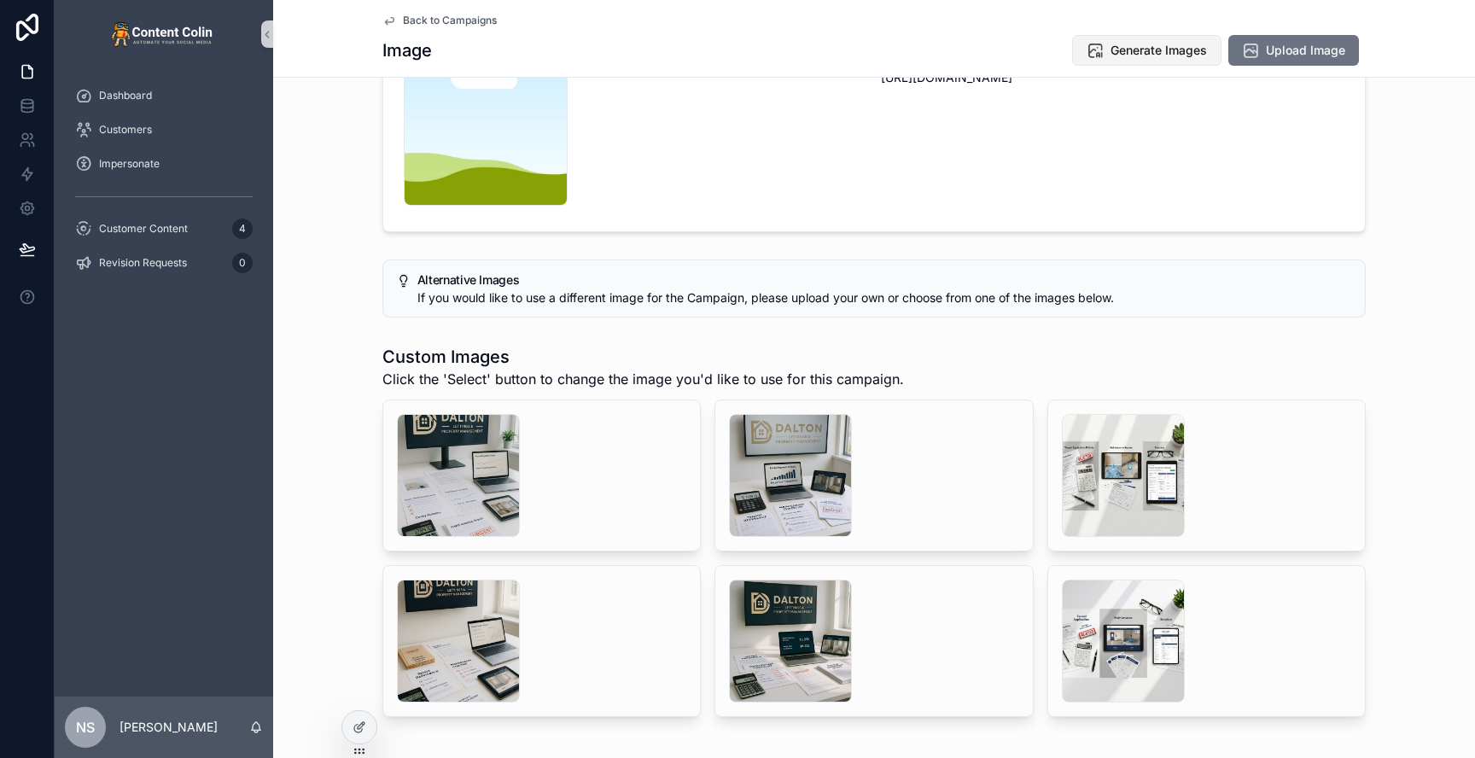
click at [1150, 51] on span "Generate Images" at bounding box center [1159, 50] width 96 height 17
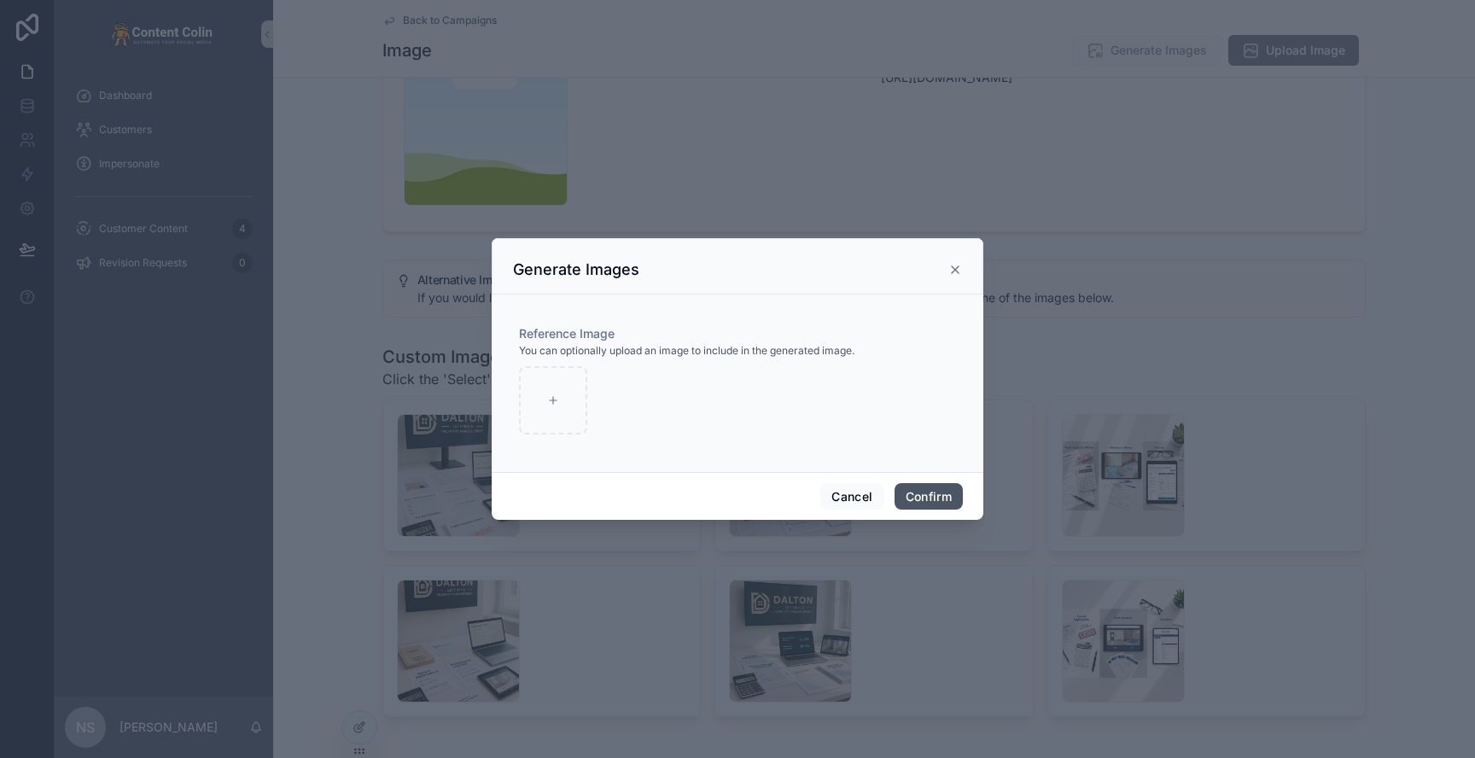
click at [935, 494] on button "Confirm" at bounding box center [929, 496] width 68 height 27
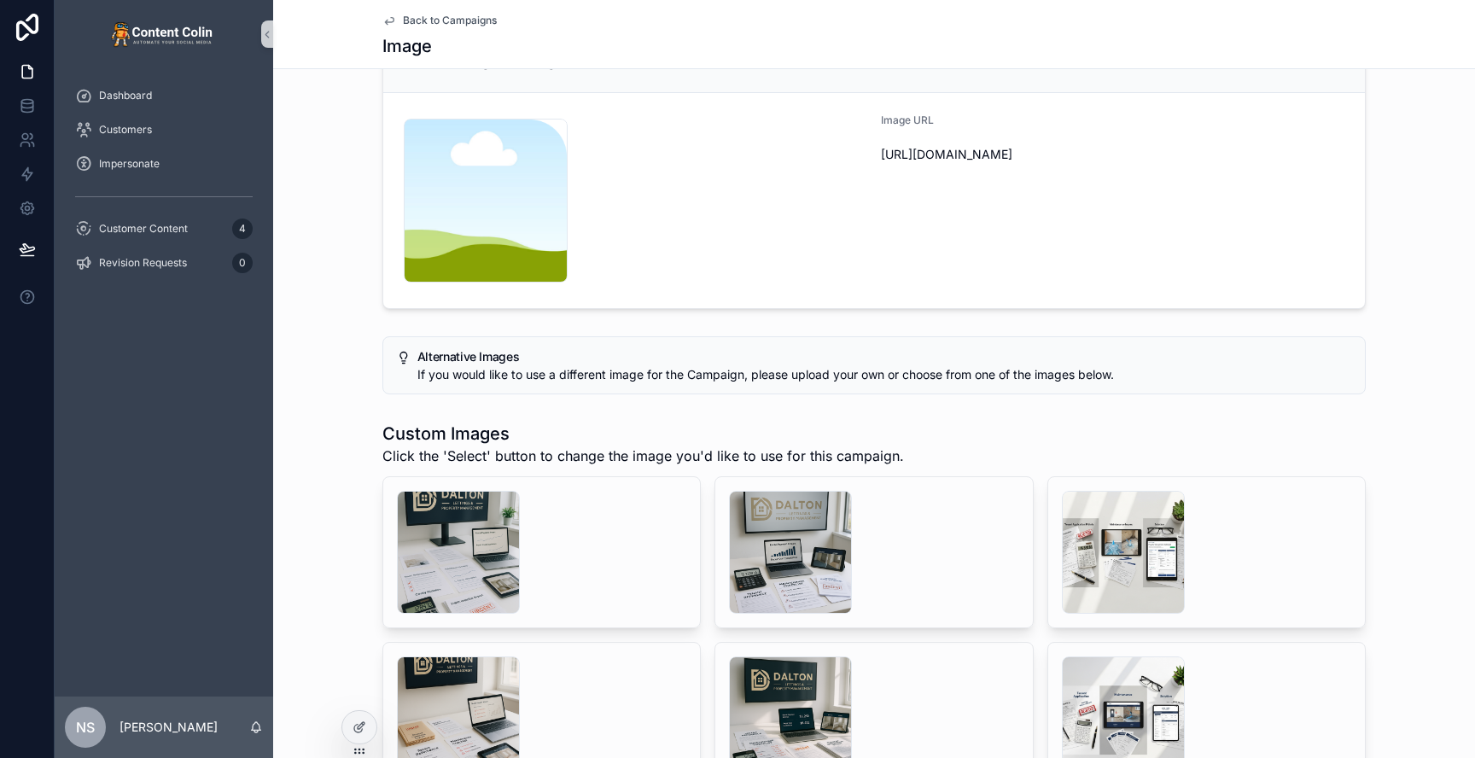
scroll to position [236, 0]
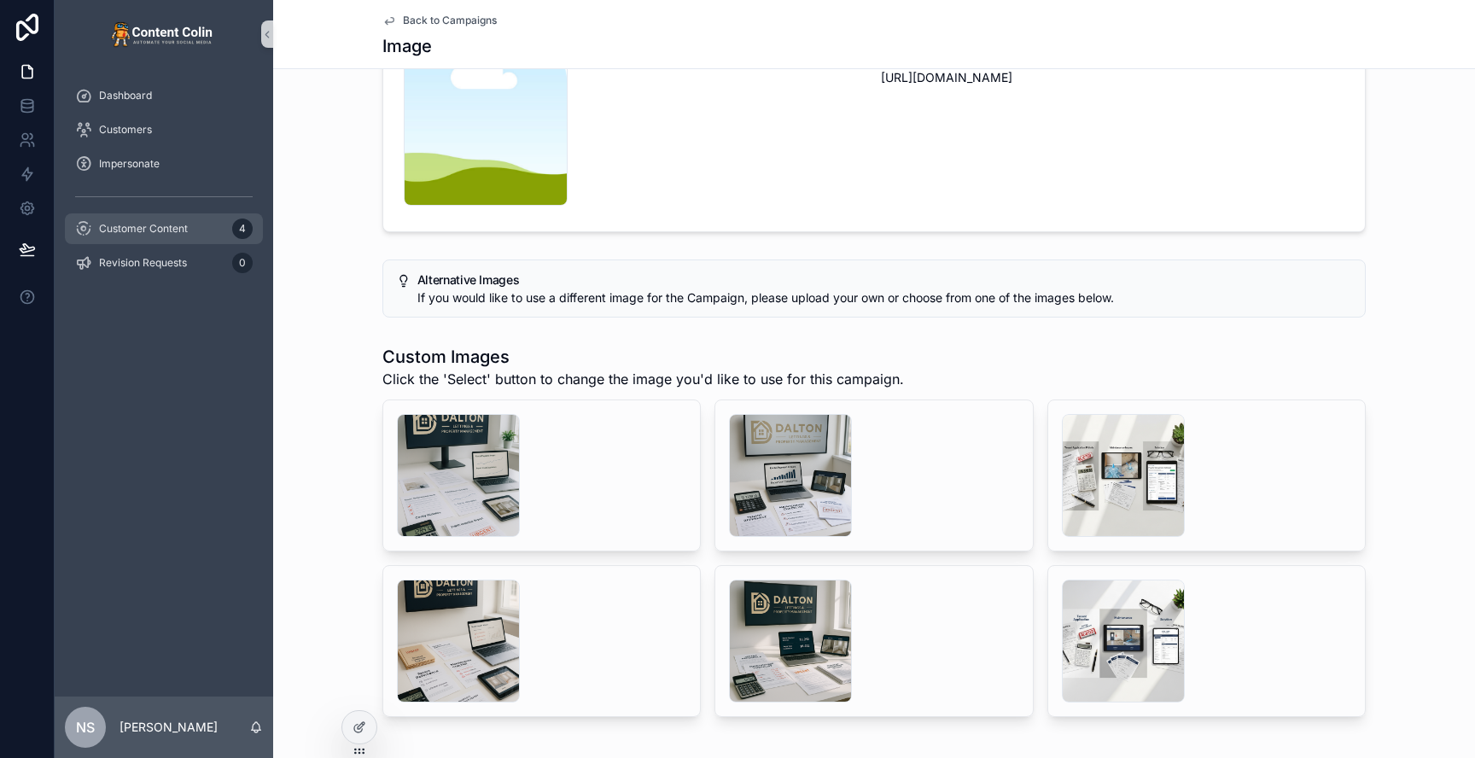
click at [160, 233] on span "Customer Content" at bounding box center [143, 229] width 89 height 14
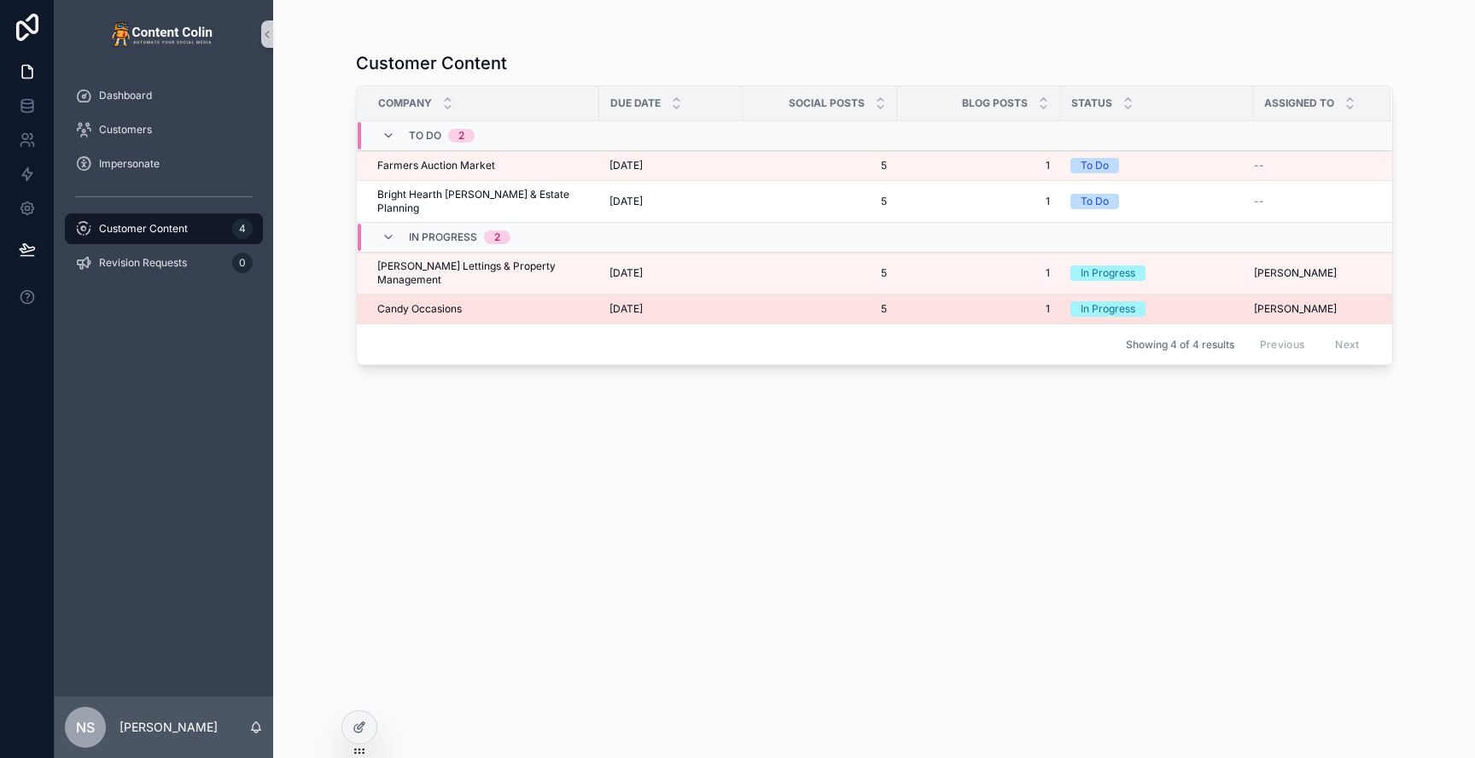
click at [534, 302] on div "Candy Occasions Candy Occasions" at bounding box center [483, 309] width 212 height 14
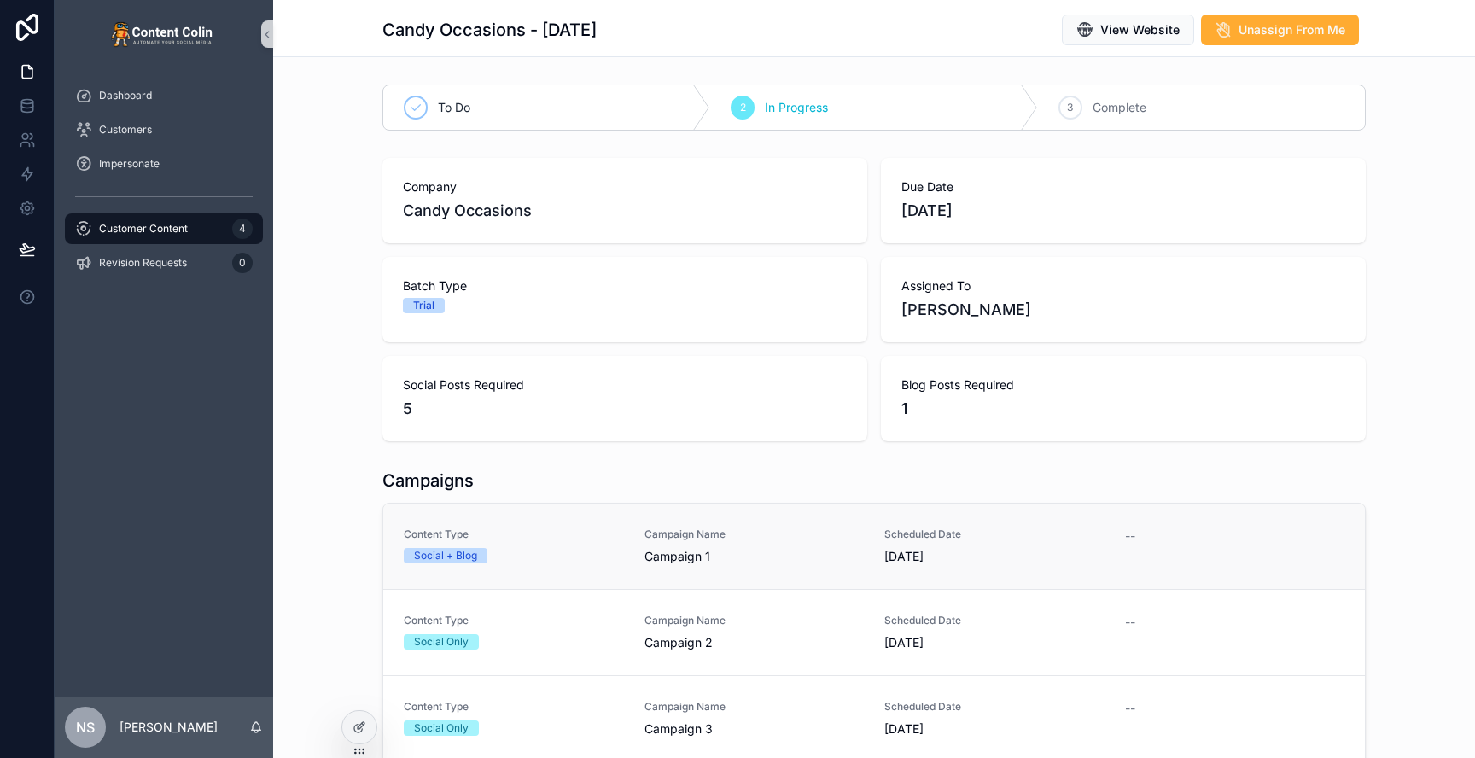
click at [688, 528] on span "Campaign Name" at bounding box center [754, 535] width 220 height 14
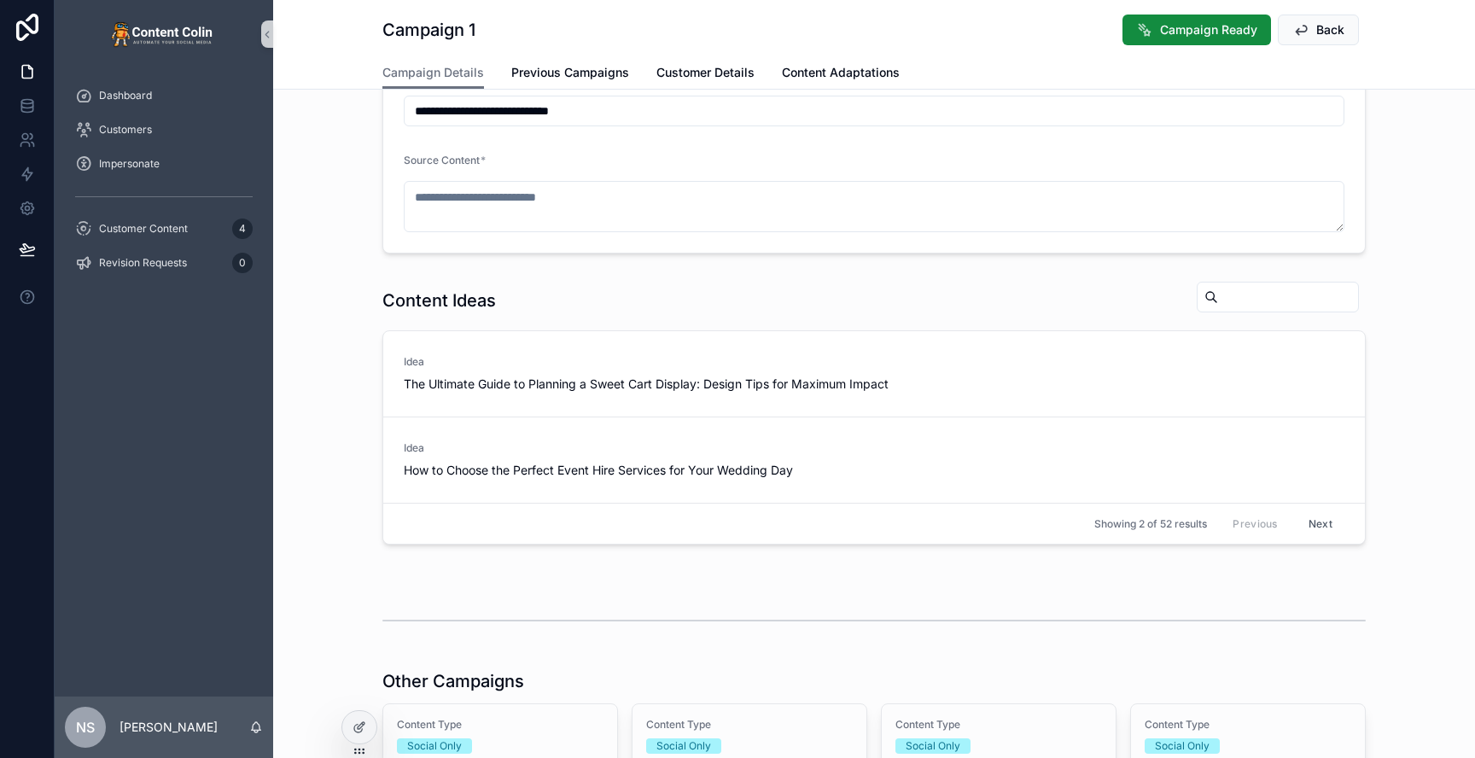
scroll to position [347, 0]
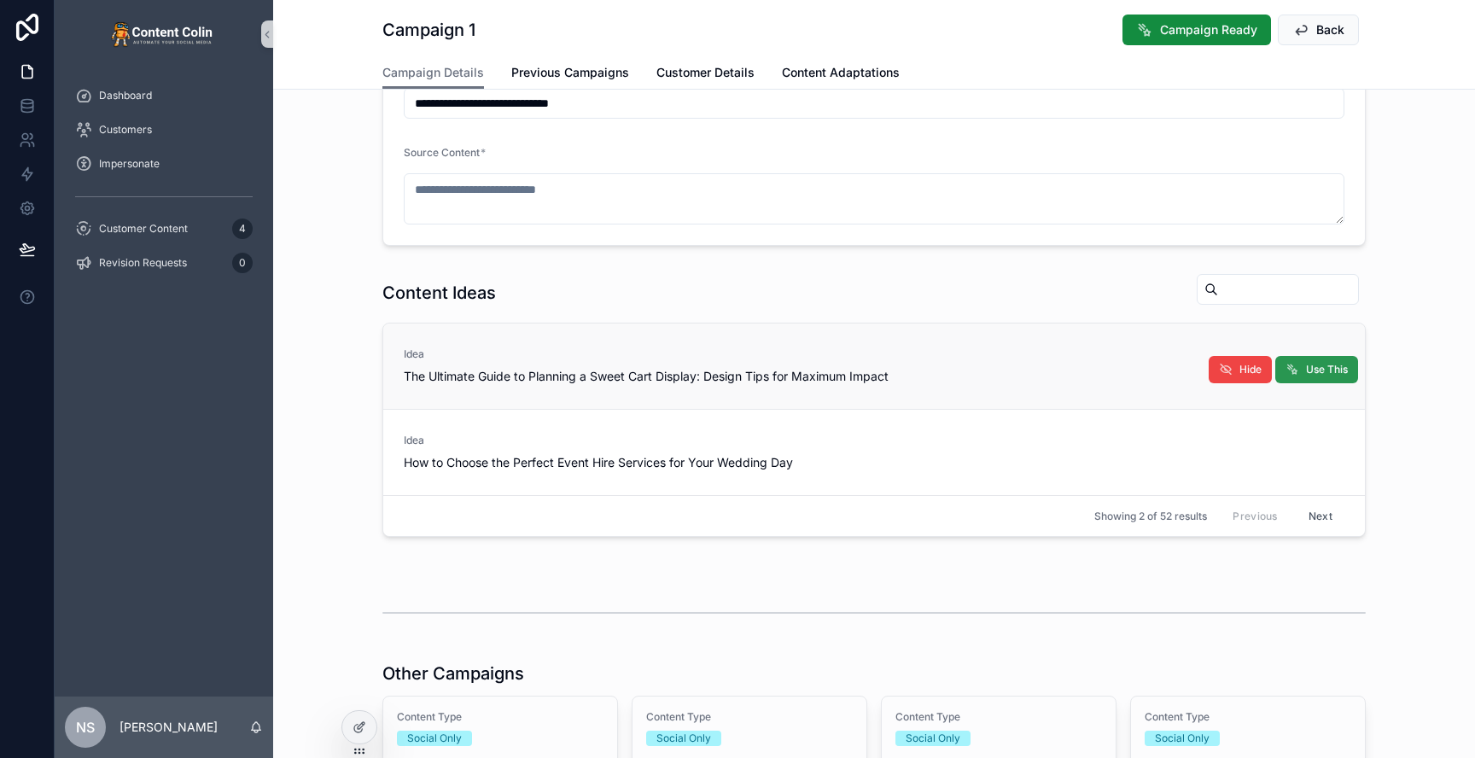
click at [1310, 370] on span "Use This" at bounding box center [1327, 370] width 42 height 14
type textarea "**********"
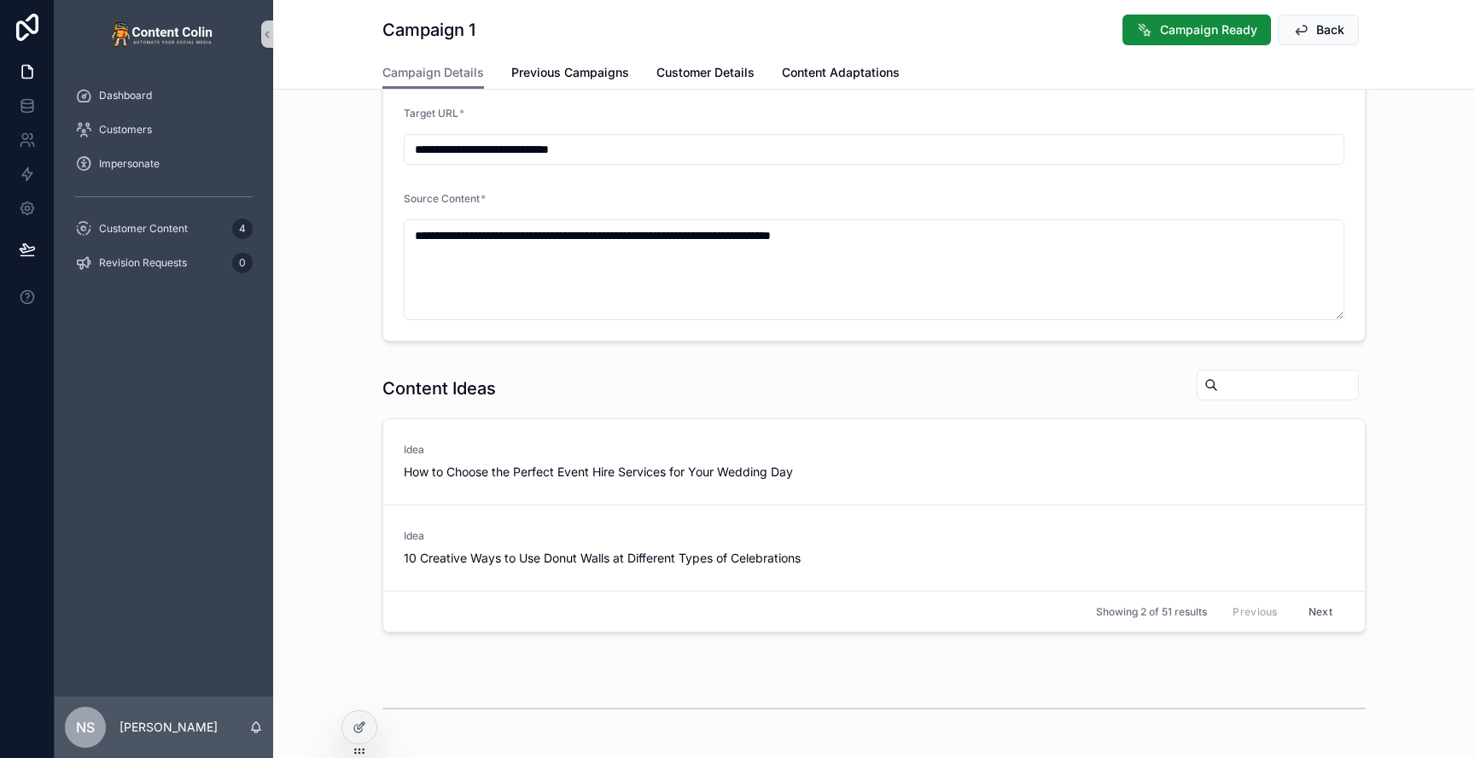
scroll to position [621, 0]
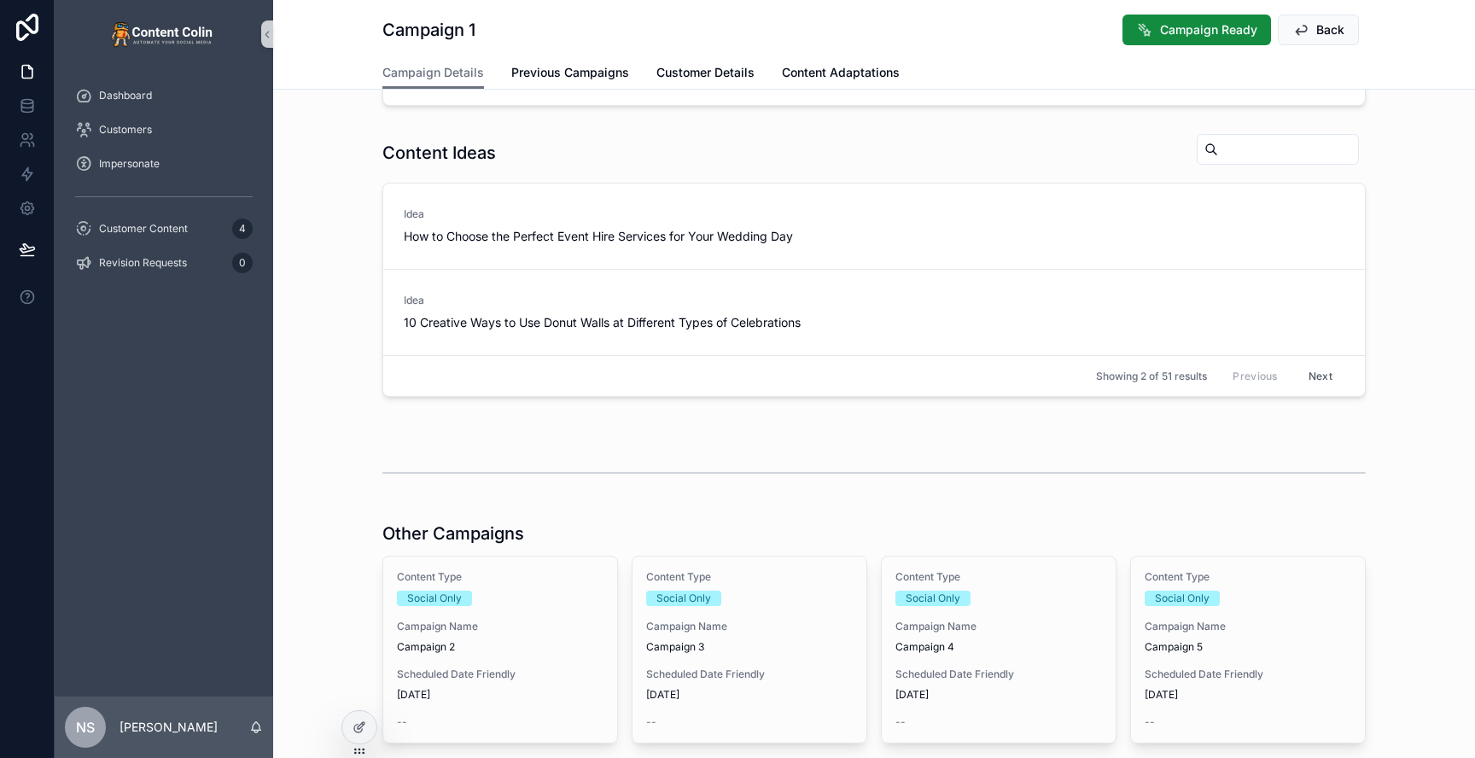
click at [536, 607] on div "Content Type Social Only Campaign Name Campaign 2 Scheduled Date Friendly [DATE…" at bounding box center [500, 650] width 234 height 186
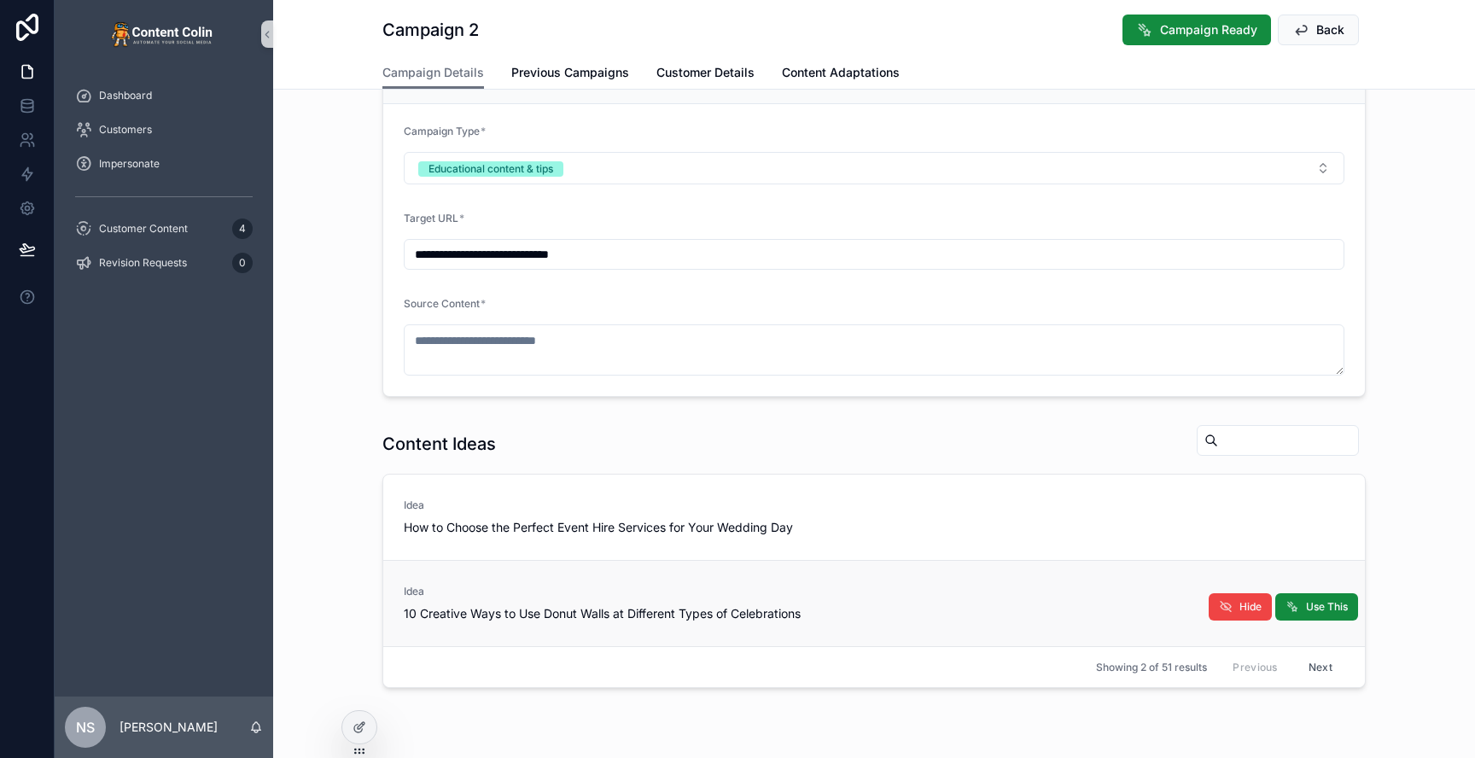
scroll to position [192, 0]
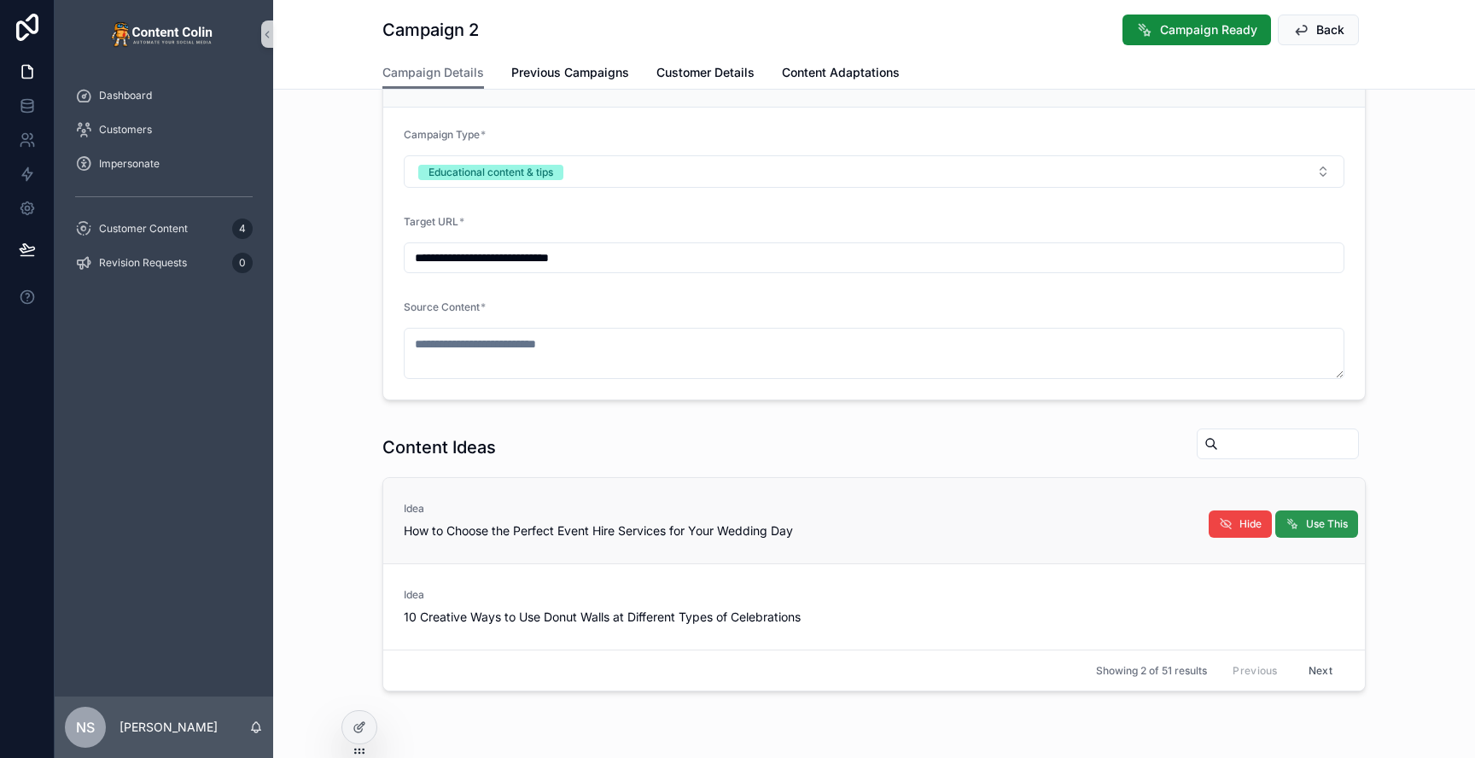
click at [1315, 520] on span "Use This" at bounding box center [1327, 524] width 42 height 14
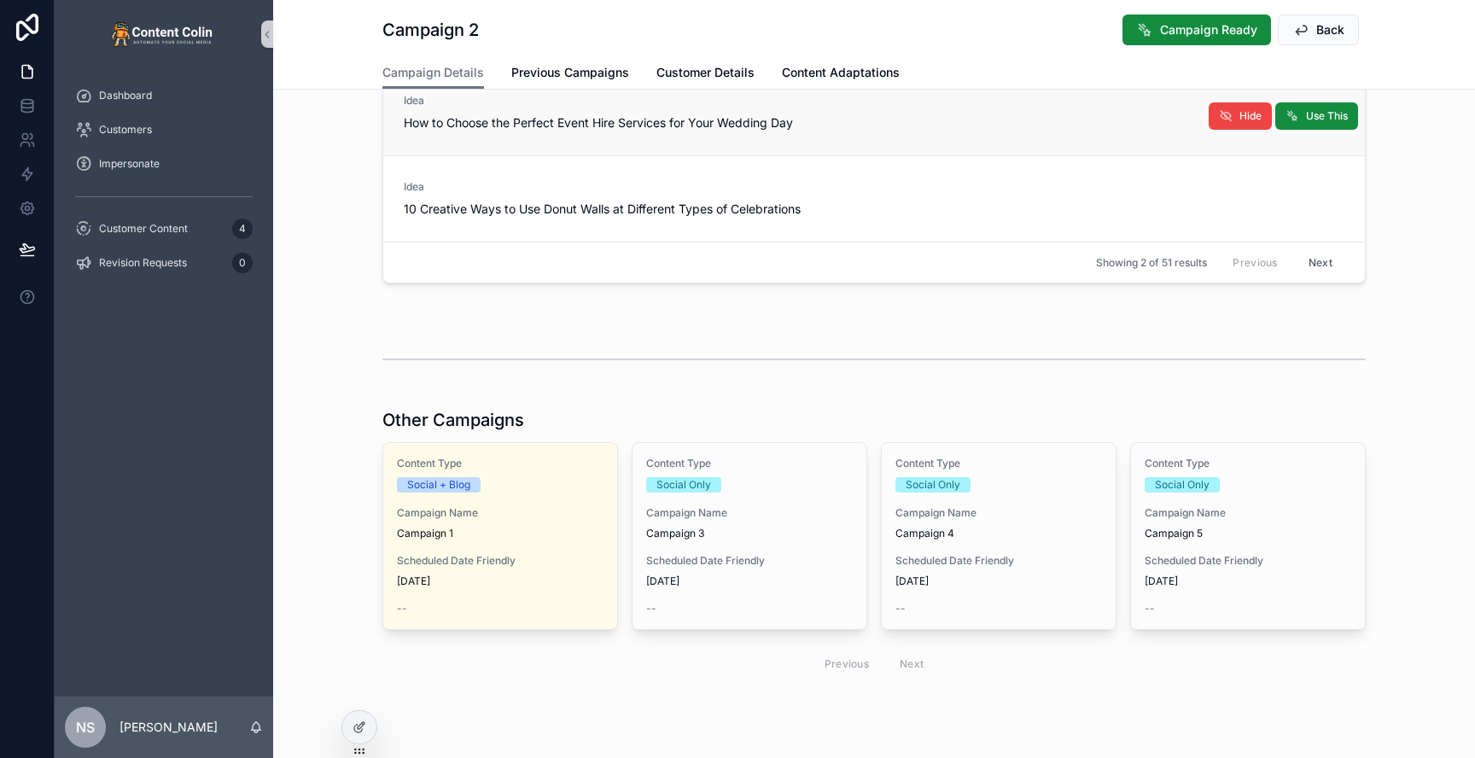
scroll to position [642, 0]
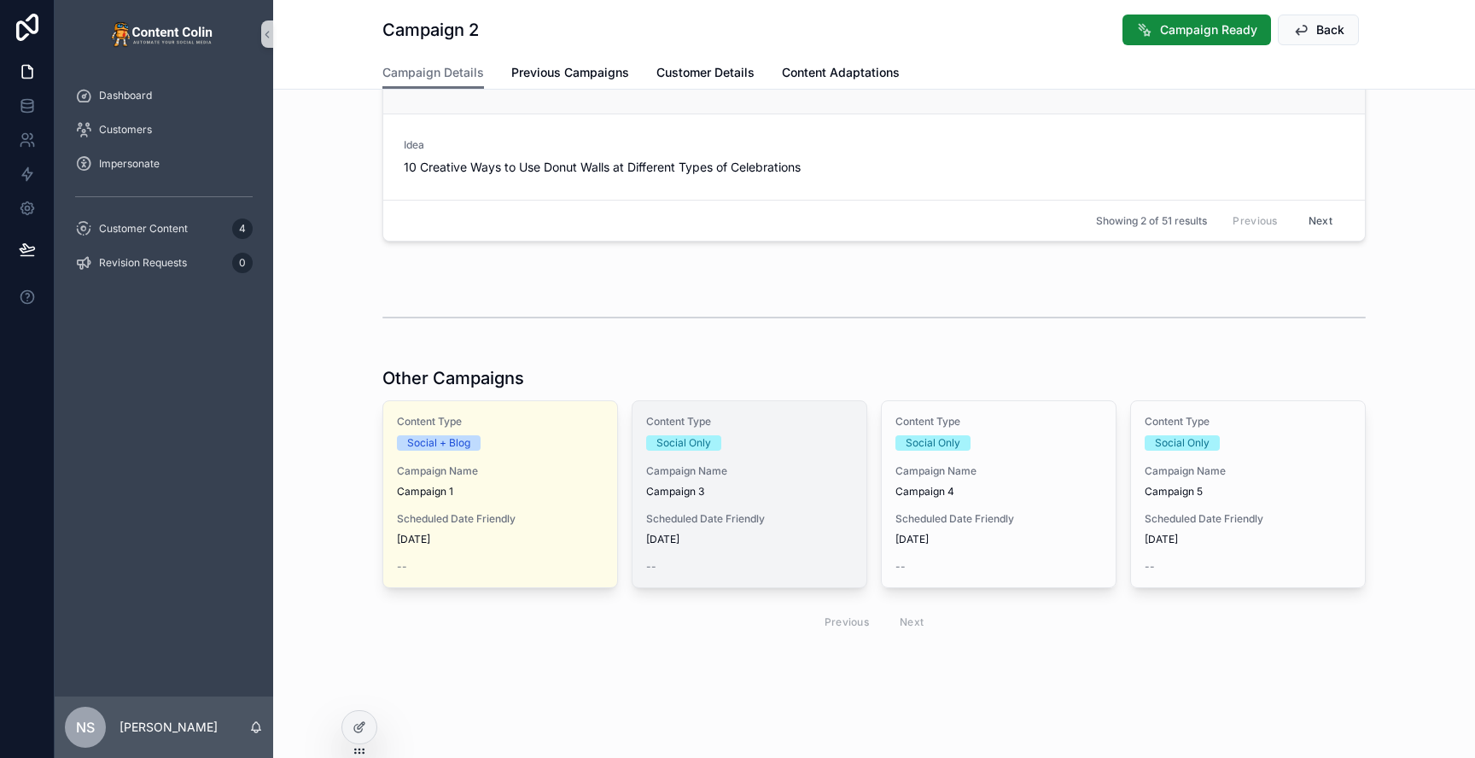
click at [786, 499] on div "Content Type Social Only Campaign Name Campaign 3 Scheduled Date Friendly [DATE…" at bounding box center [749, 494] width 234 height 186
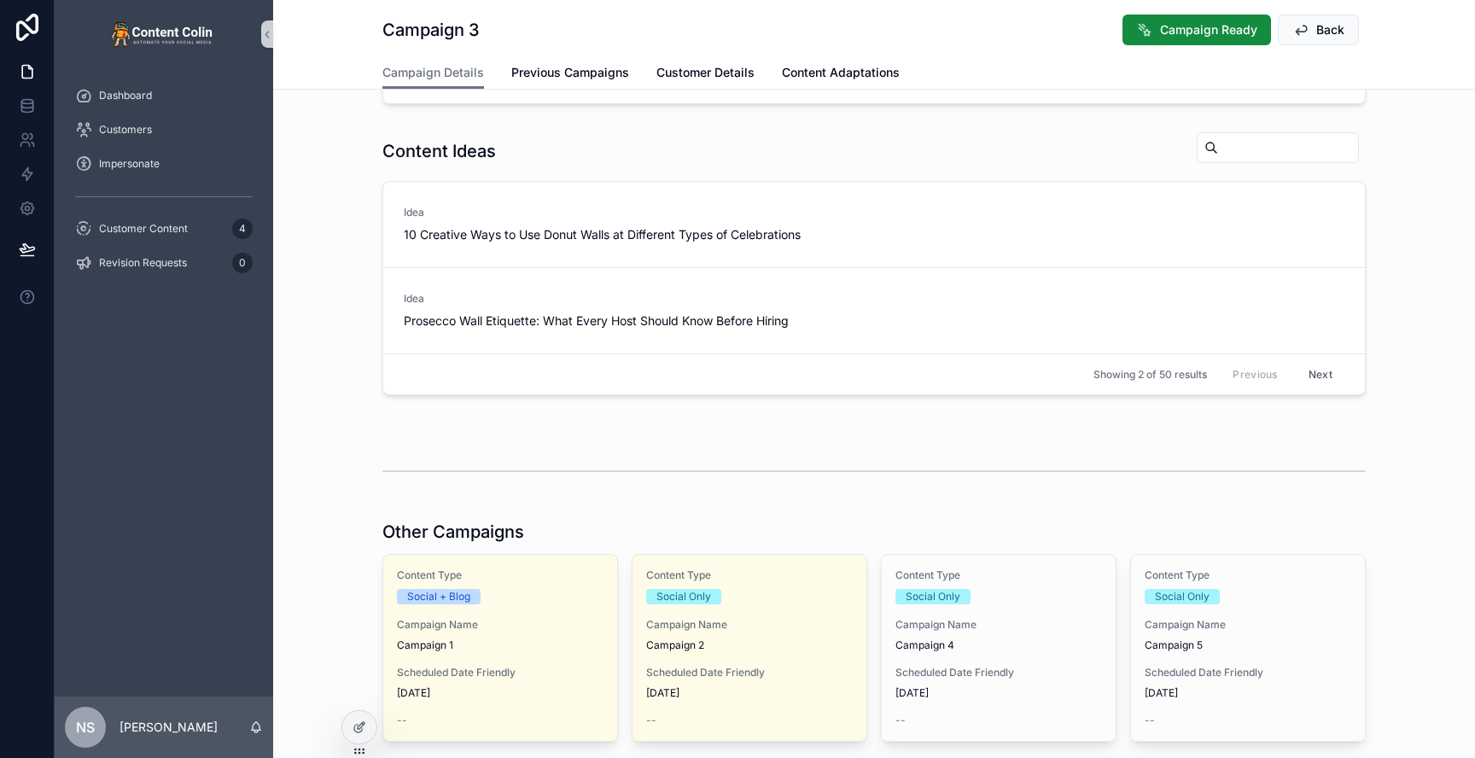
scroll to position [521, 0]
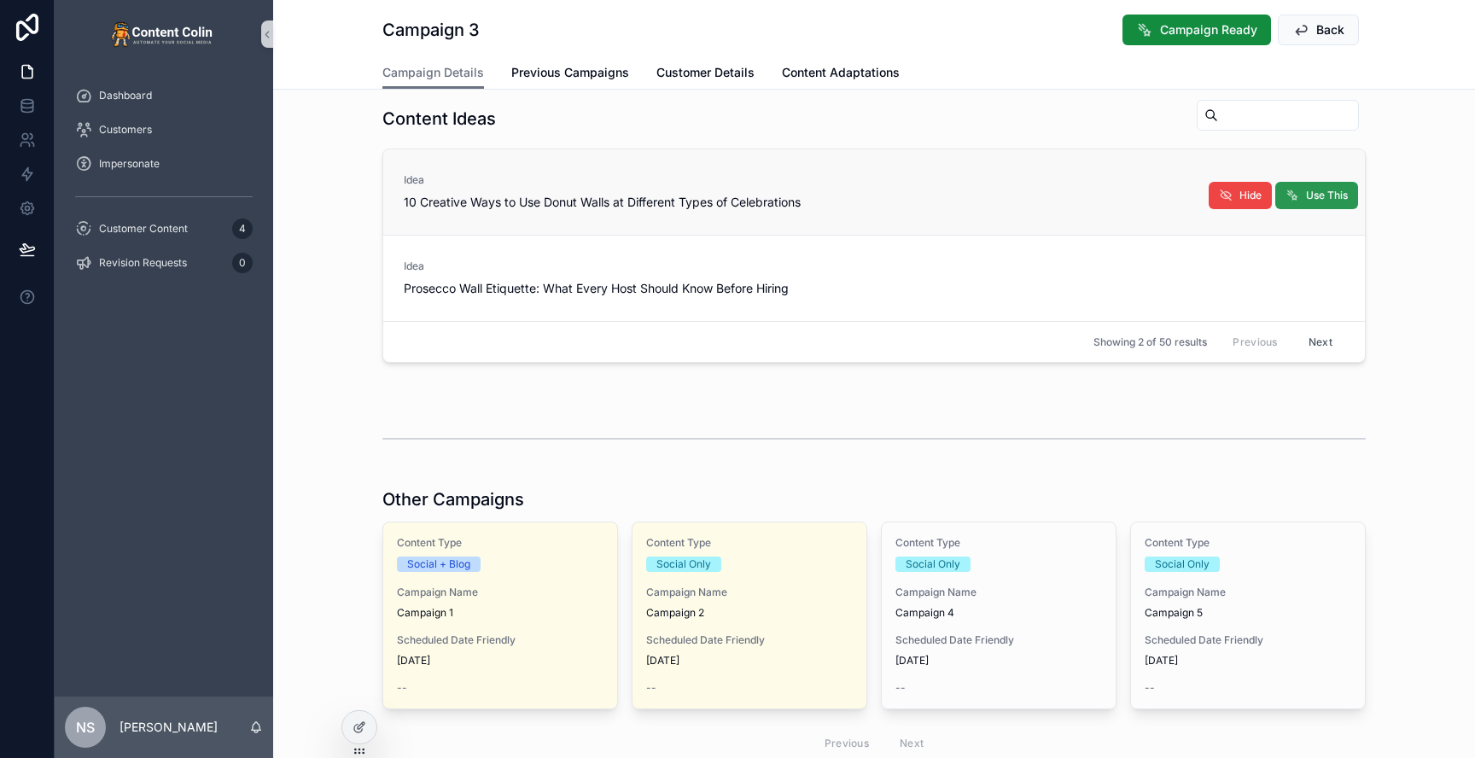
click at [1337, 195] on span "Use This" at bounding box center [1327, 196] width 42 height 14
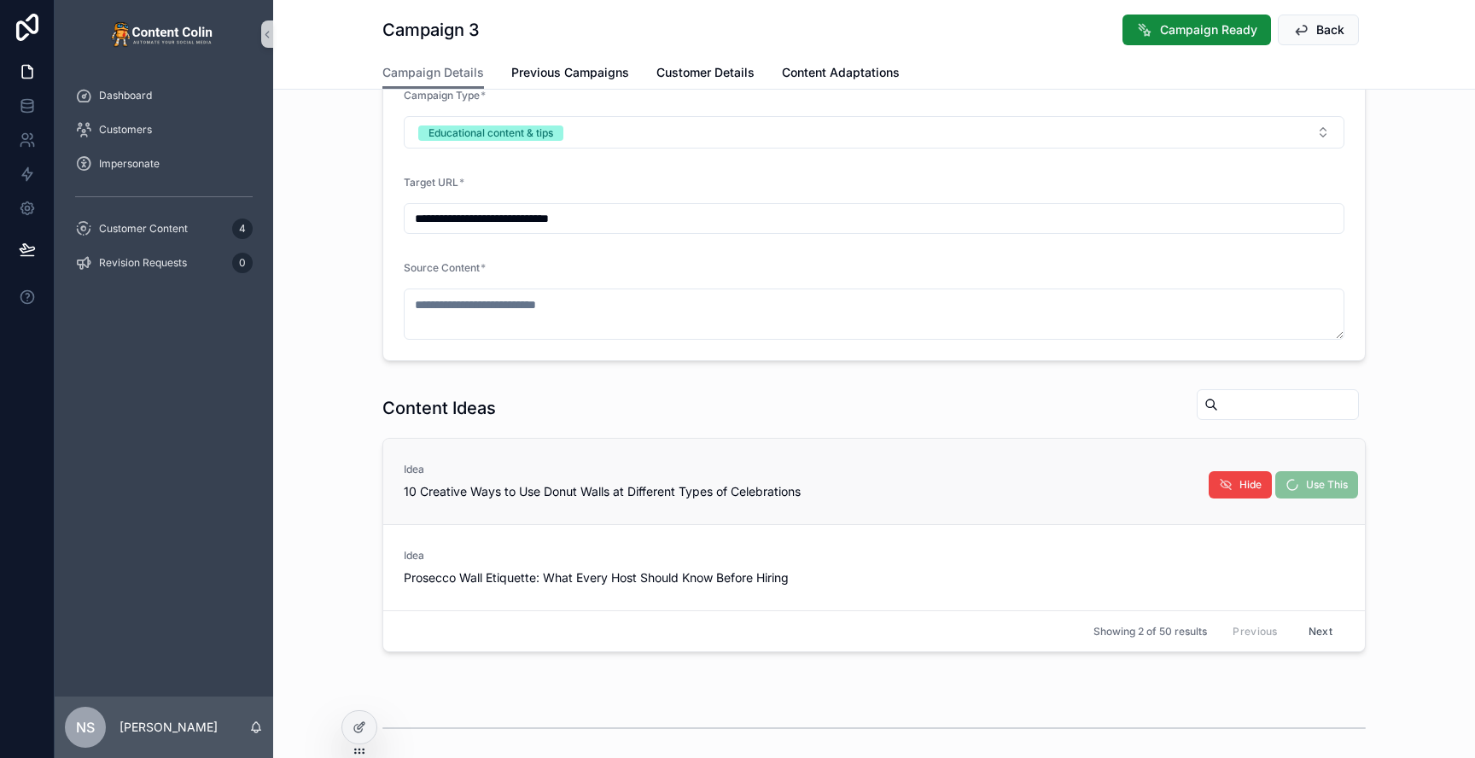
scroll to position [138, 0]
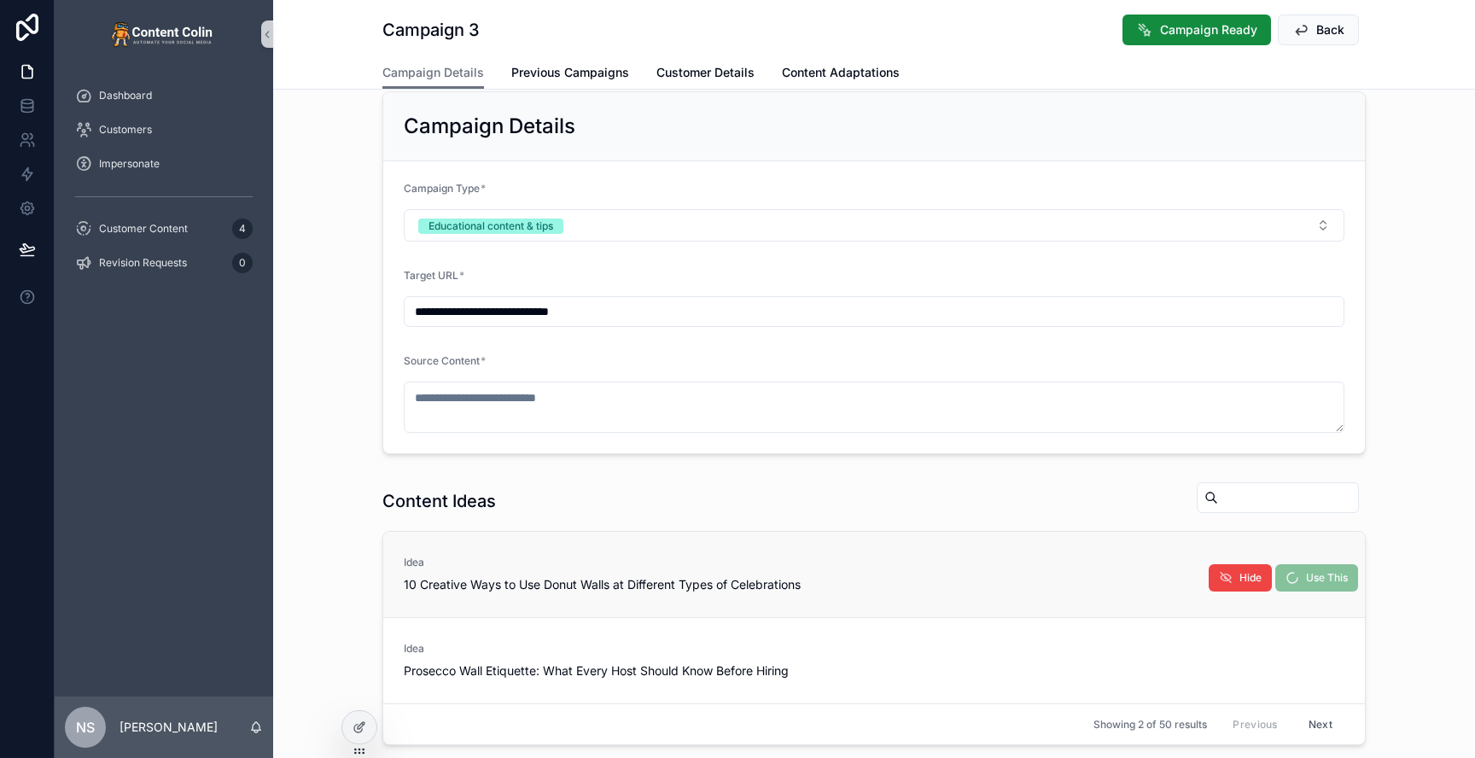
type textarea "**********"
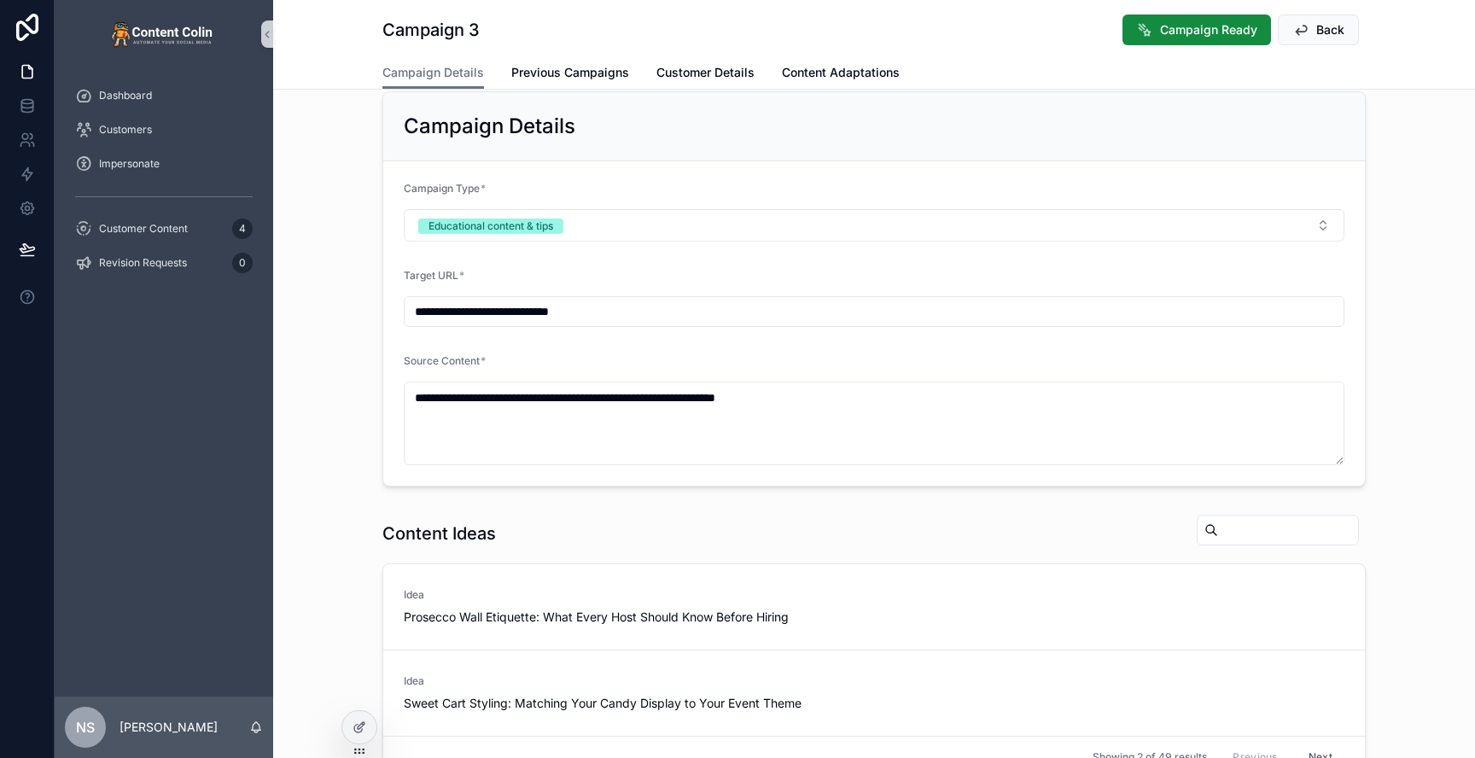
scroll to position [760, 0]
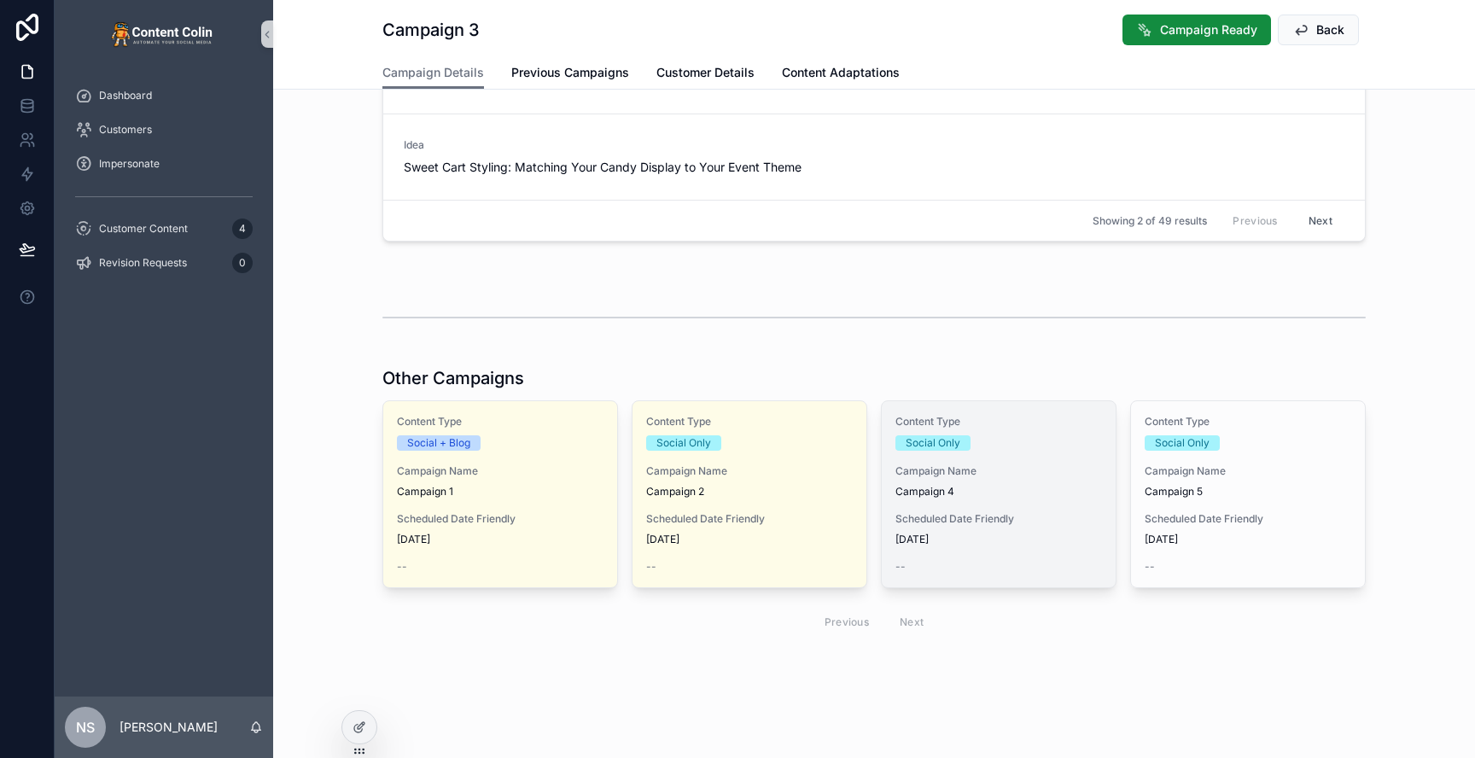
click at [1008, 518] on span "Scheduled Date Friendly" at bounding box center [998, 519] width 207 height 14
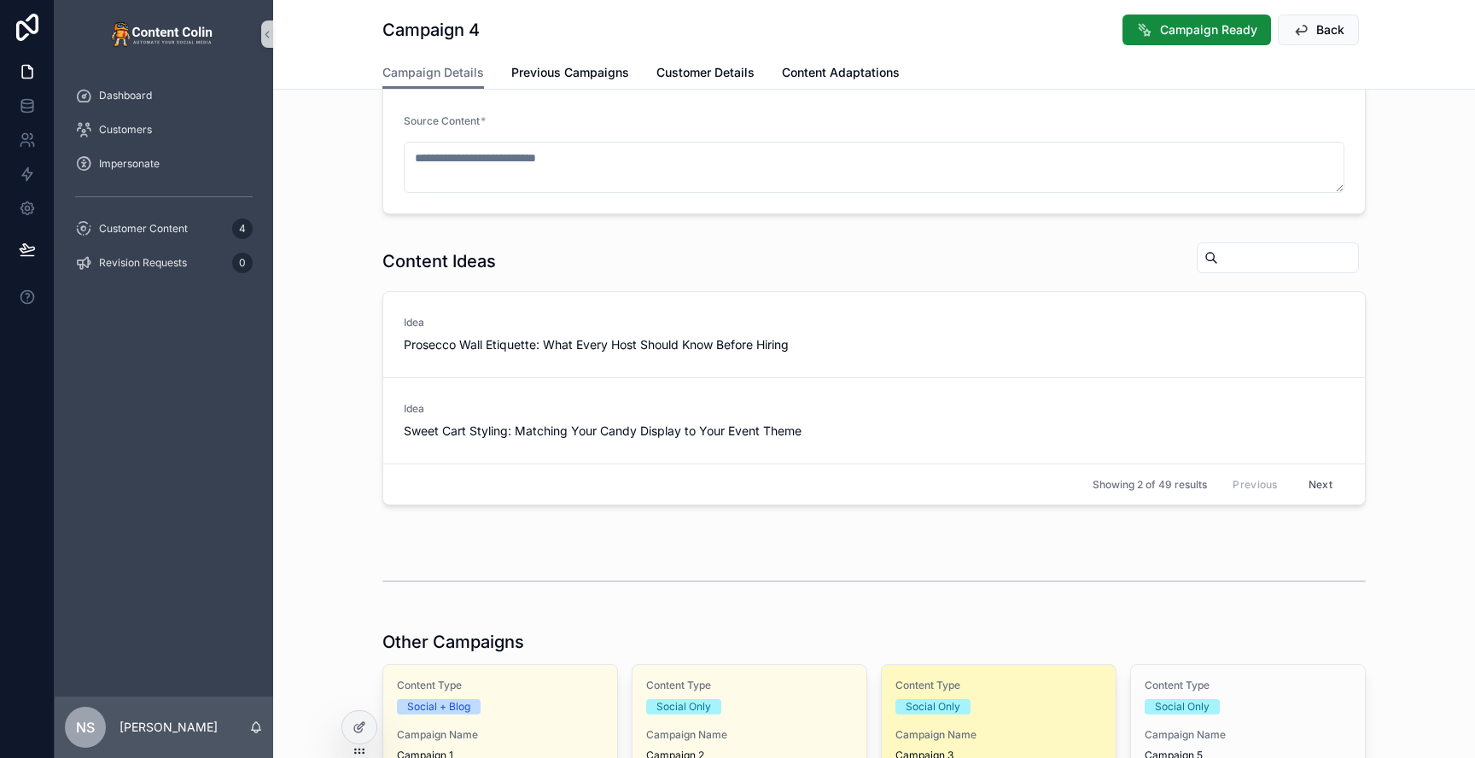
scroll to position [355, 0]
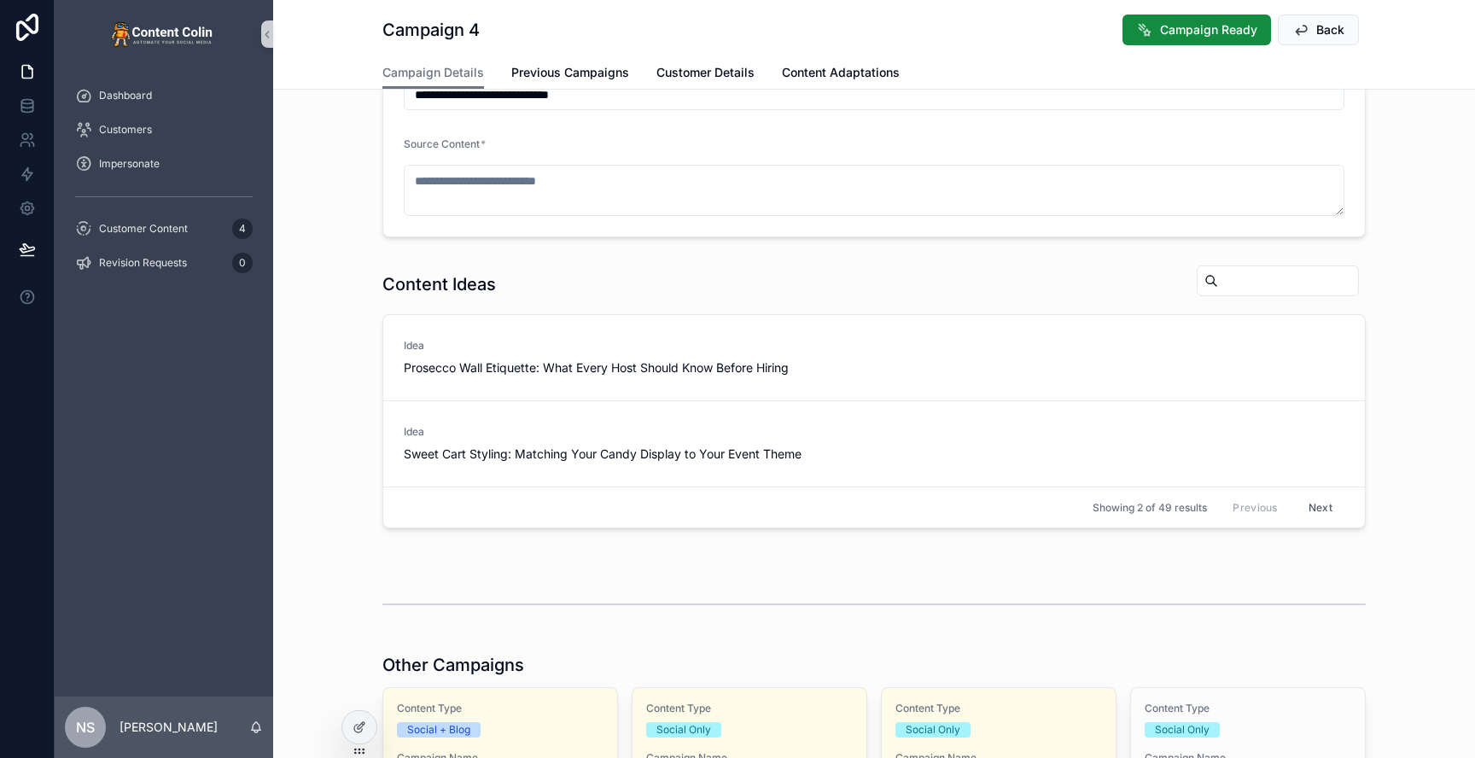
click at [1326, 505] on button "Next" at bounding box center [1321, 507] width 48 height 26
click at [1318, 509] on button "Next" at bounding box center [1321, 507] width 48 height 26
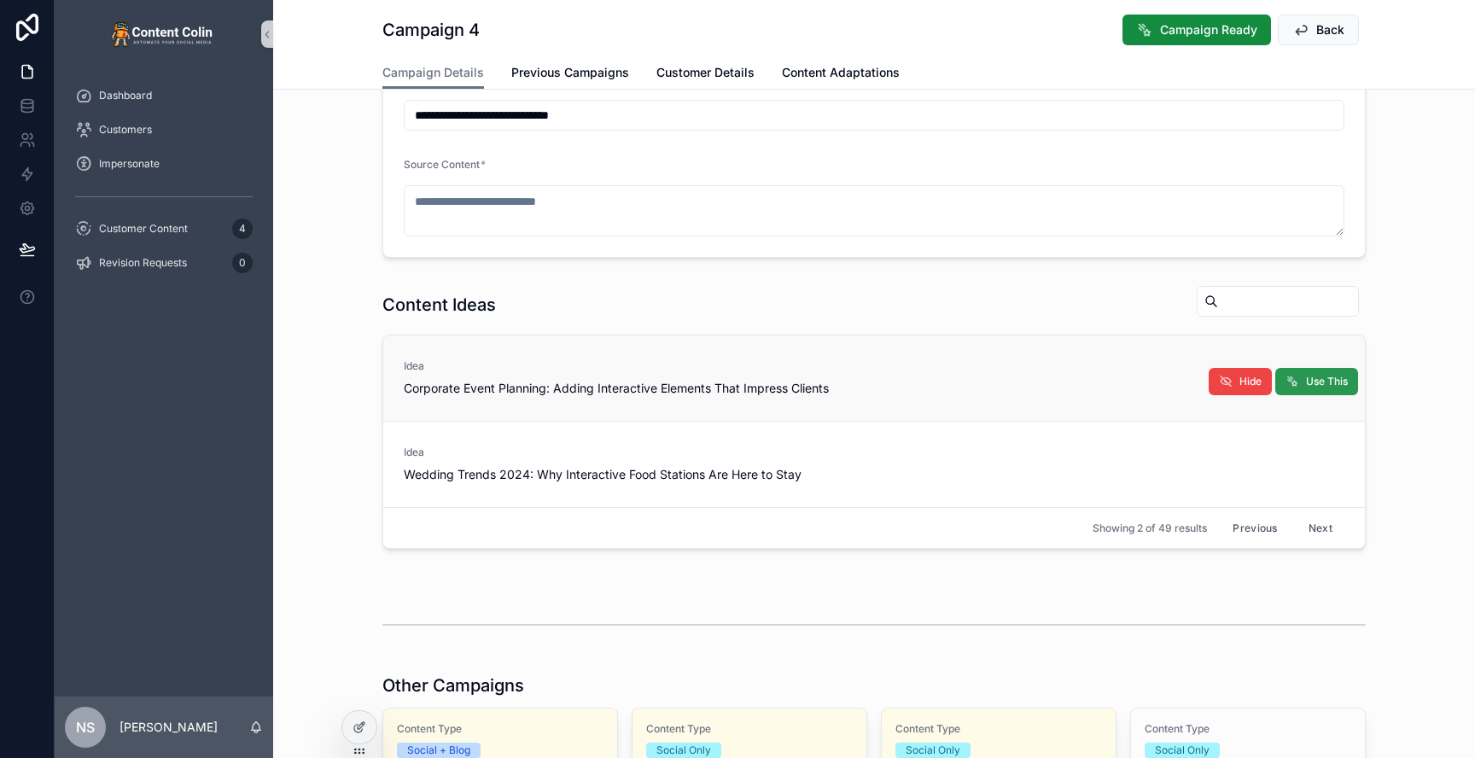
scroll to position [334, 0]
click at [1333, 380] on span "Use This" at bounding box center [1327, 383] width 42 height 14
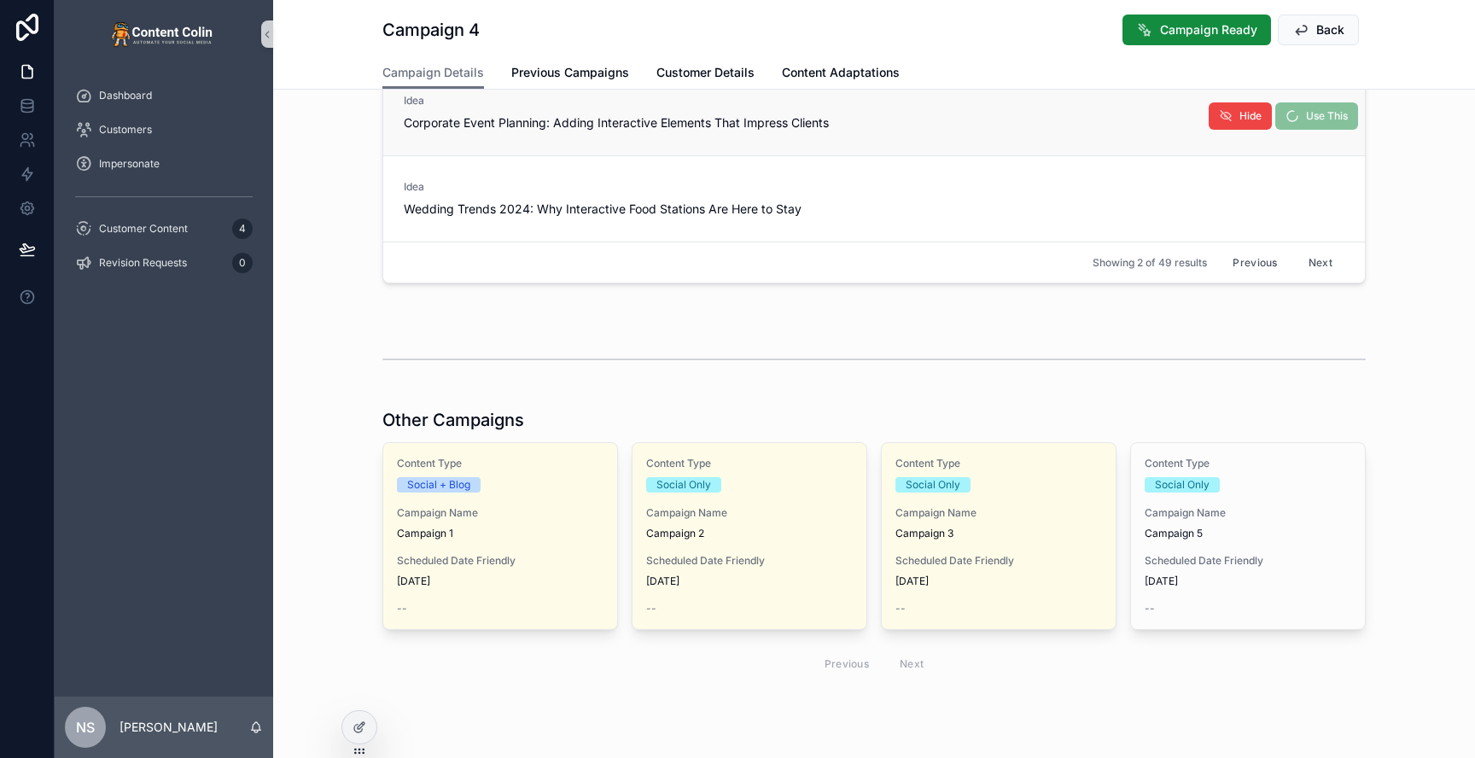
scroll to position [607, 0]
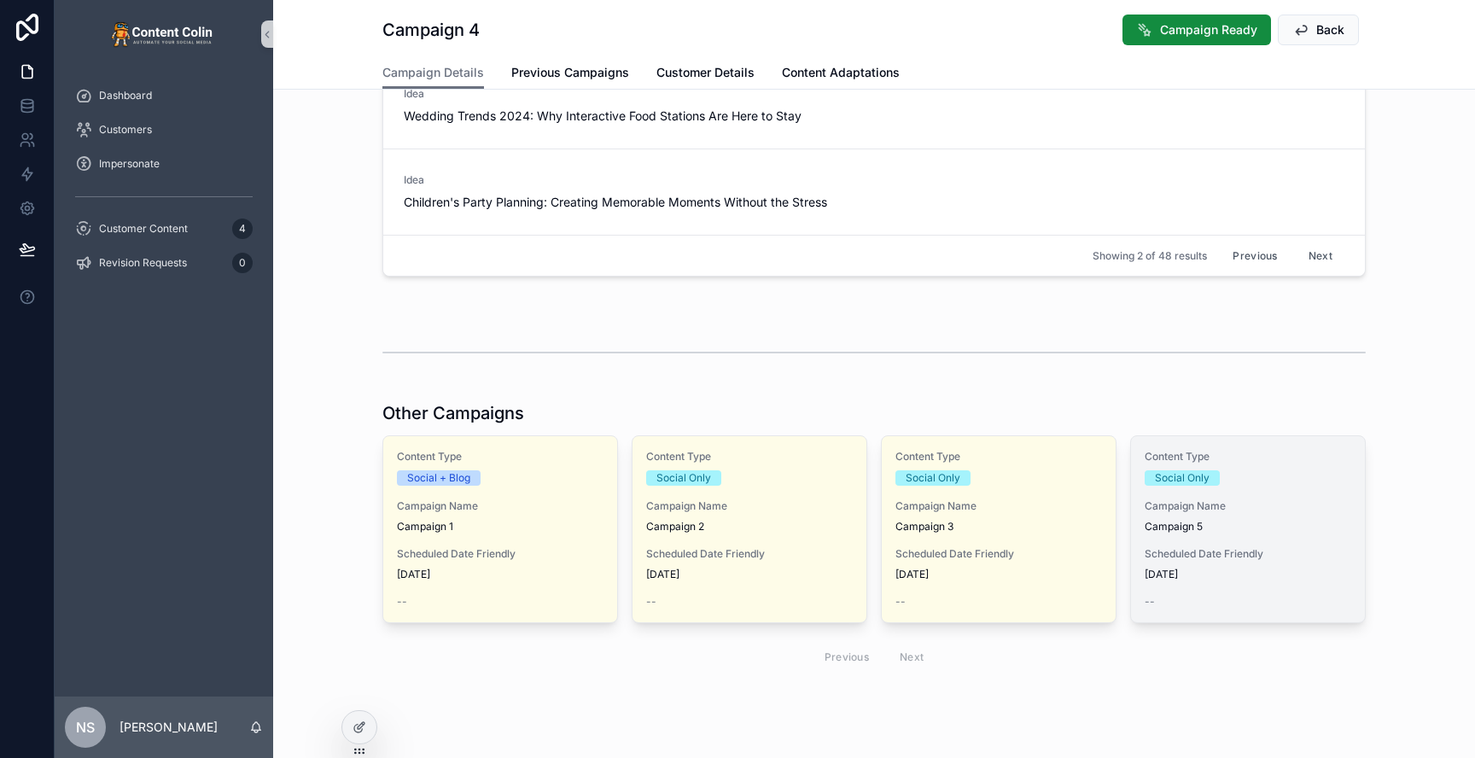
click at [1312, 487] on div "Content Type Social Only Campaign Name Campaign 5 Scheduled Date Friendly [DATE…" at bounding box center [1248, 529] width 234 height 186
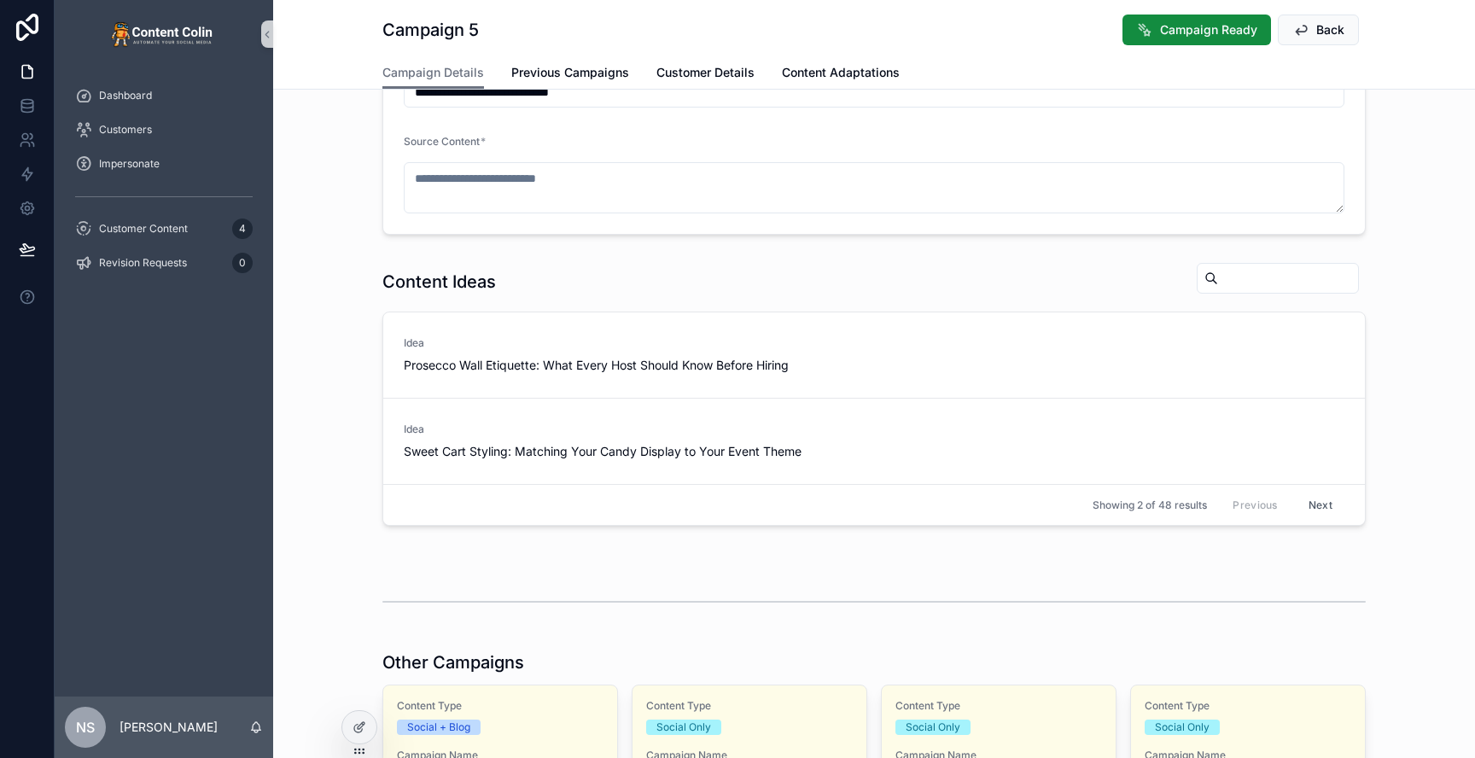
scroll to position [364, 0]
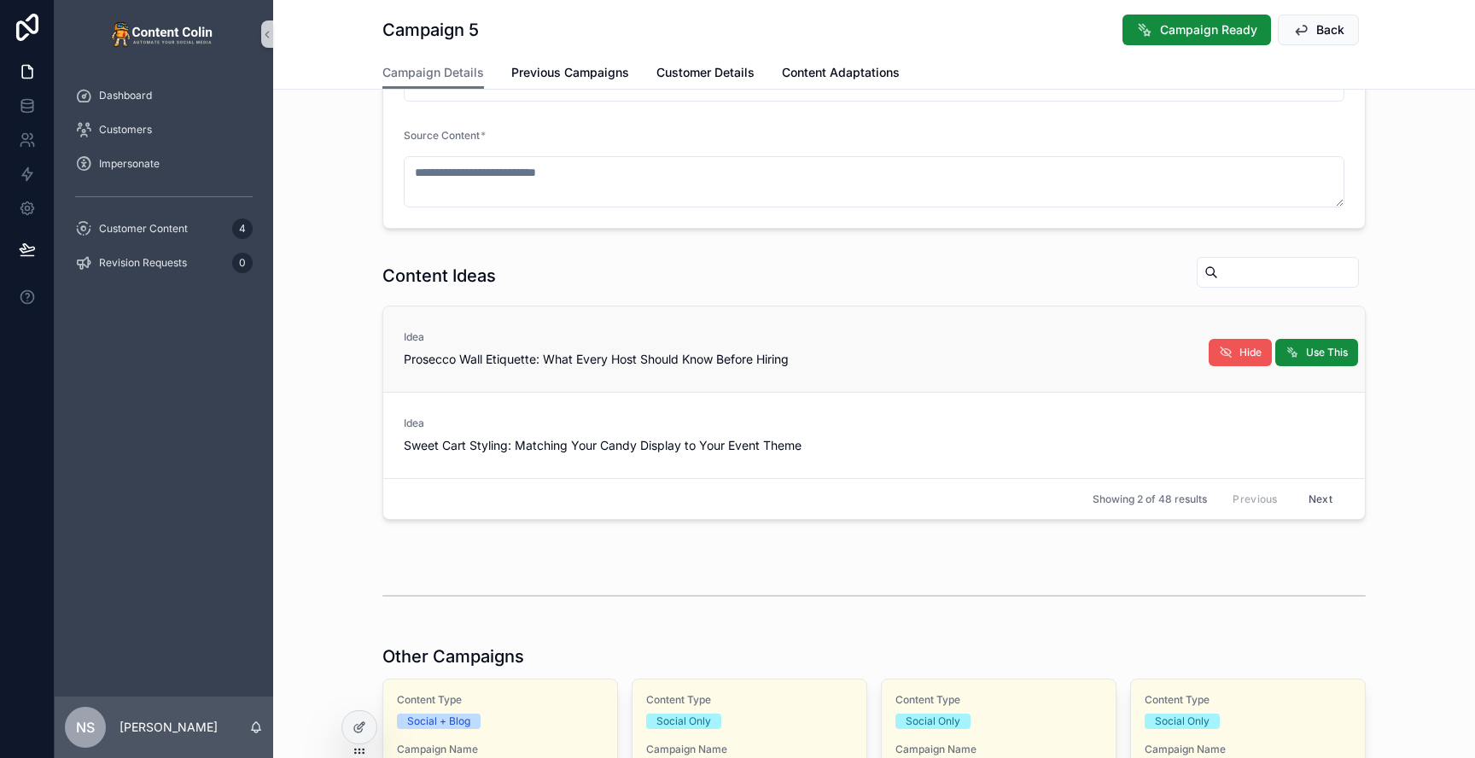
click at [1240, 362] on button "Hide" at bounding box center [1240, 352] width 63 height 27
click at [1316, 356] on span "Use This" at bounding box center [1327, 353] width 42 height 14
type textarea "**********"
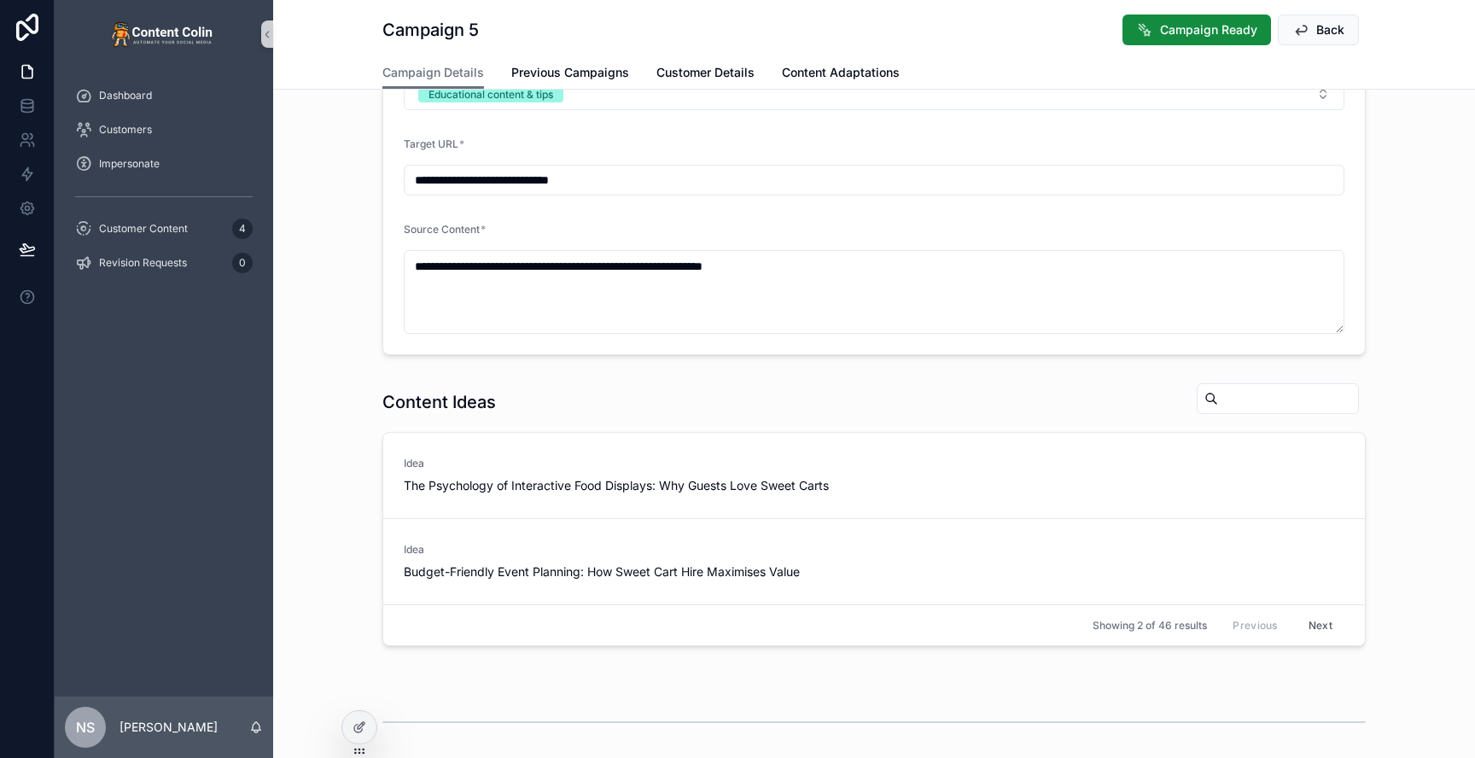
scroll to position [215, 0]
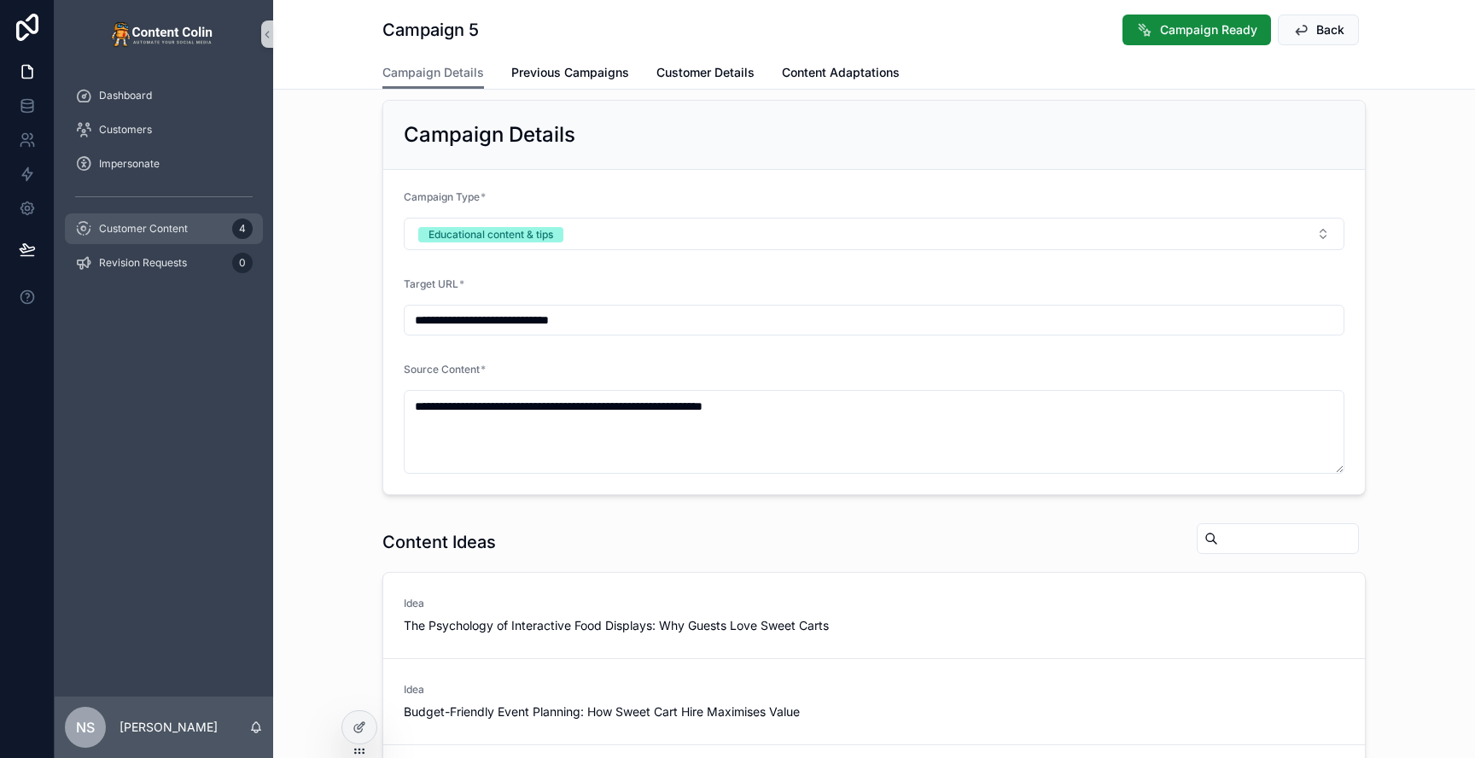
click at [140, 233] on span "Customer Content" at bounding box center [143, 229] width 89 height 14
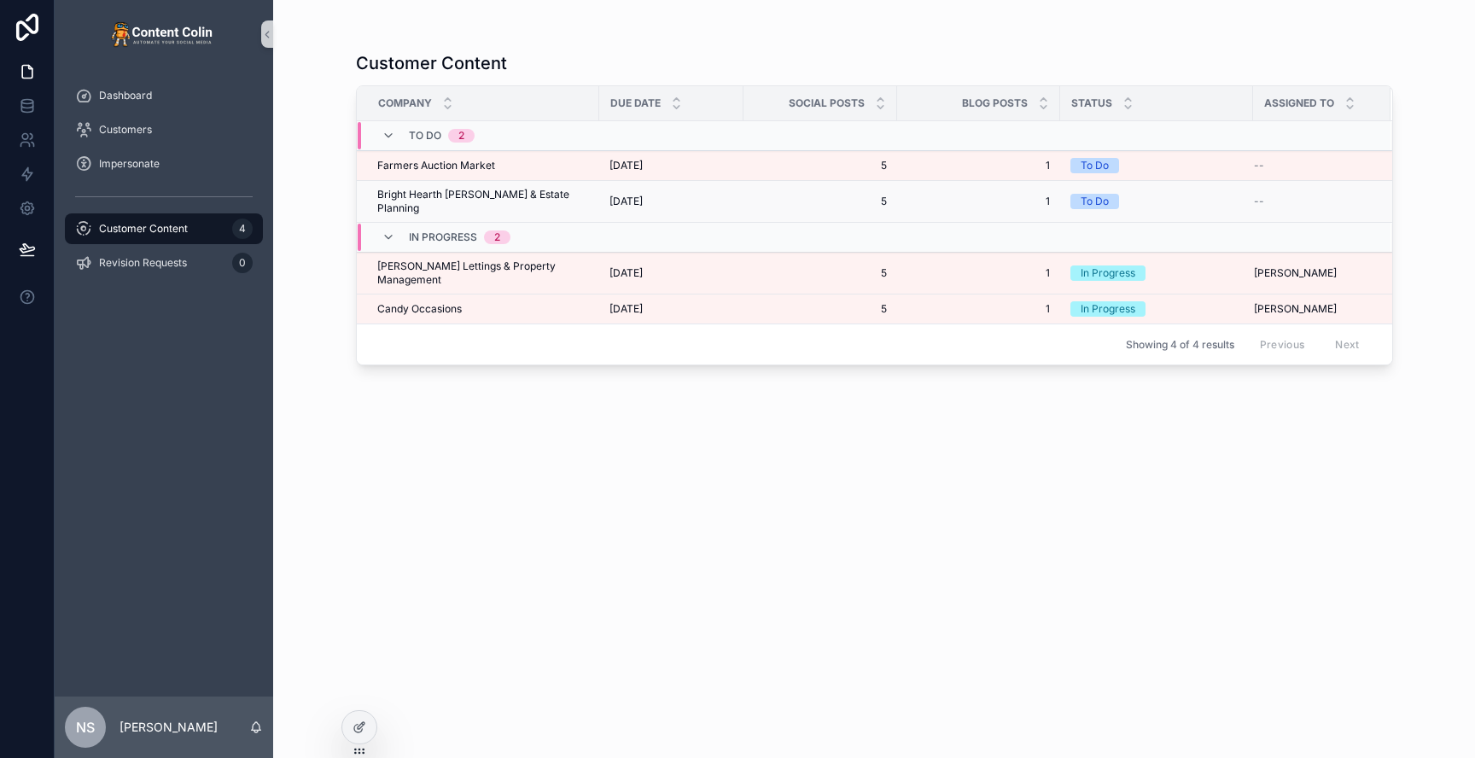
click at [640, 195] on span "[DATE]" at bounding box center [625, 202] width 33 height 14
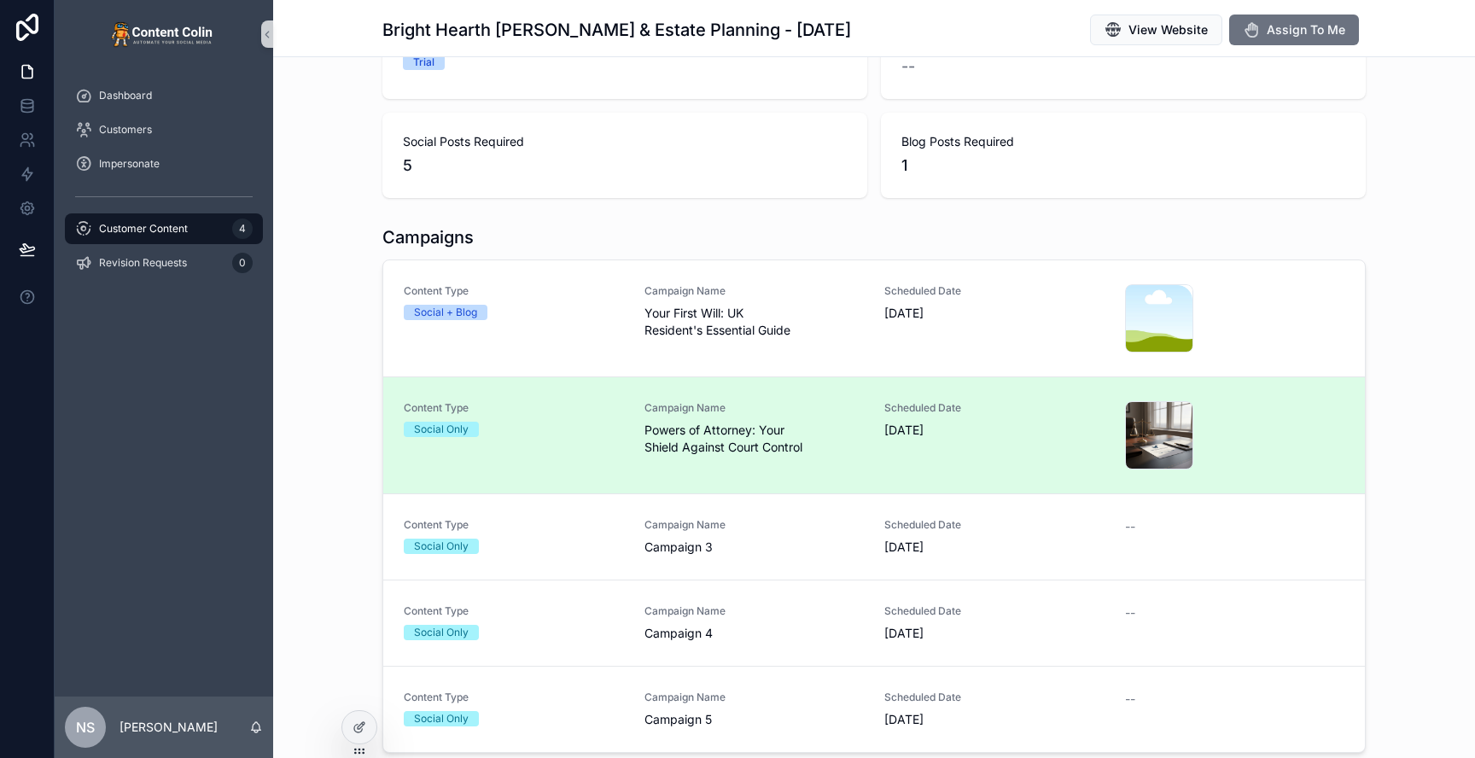
scroll to position [254, 0]
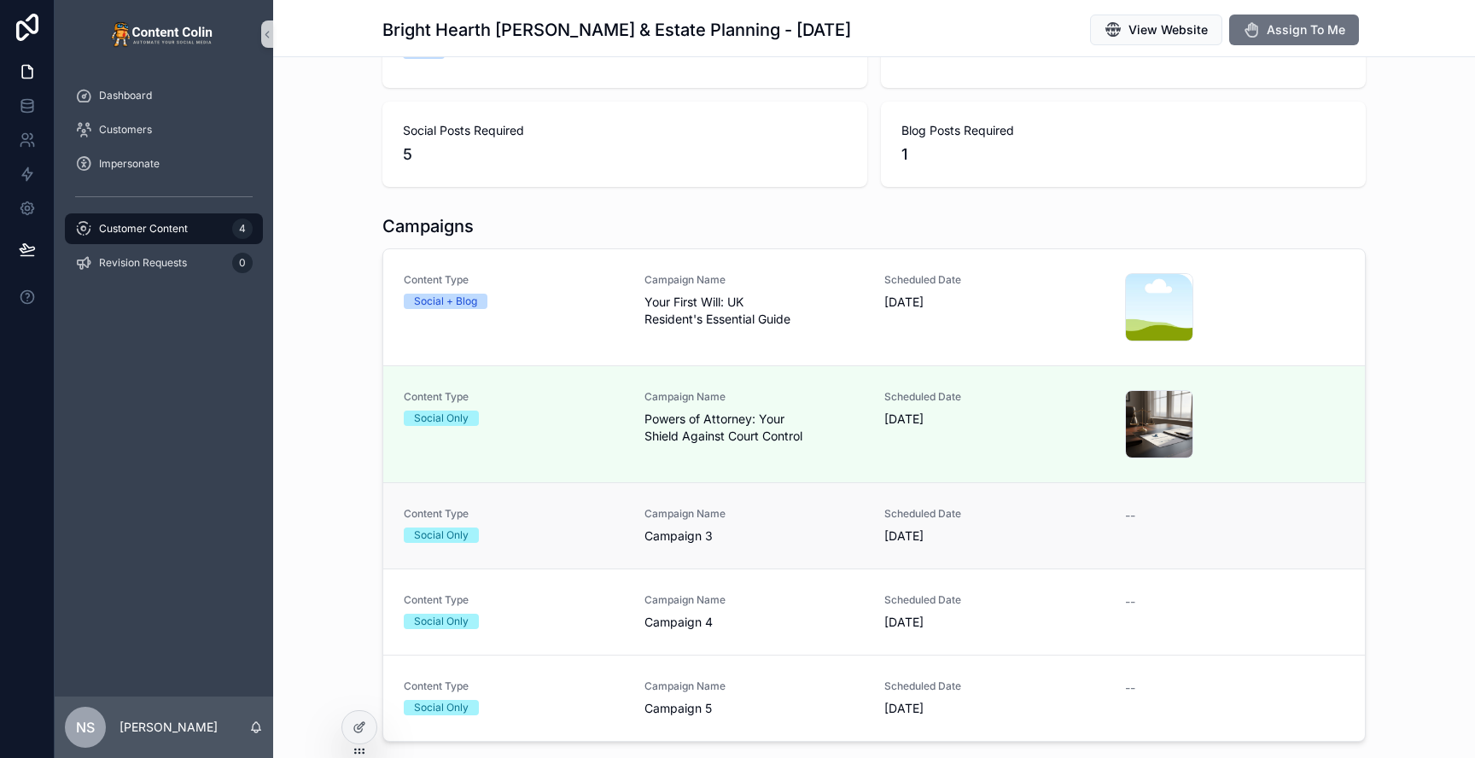
click at [728, 526] on div "Campaign Name Campaign 3" at bounding box center [754, 526] width 220 height 38
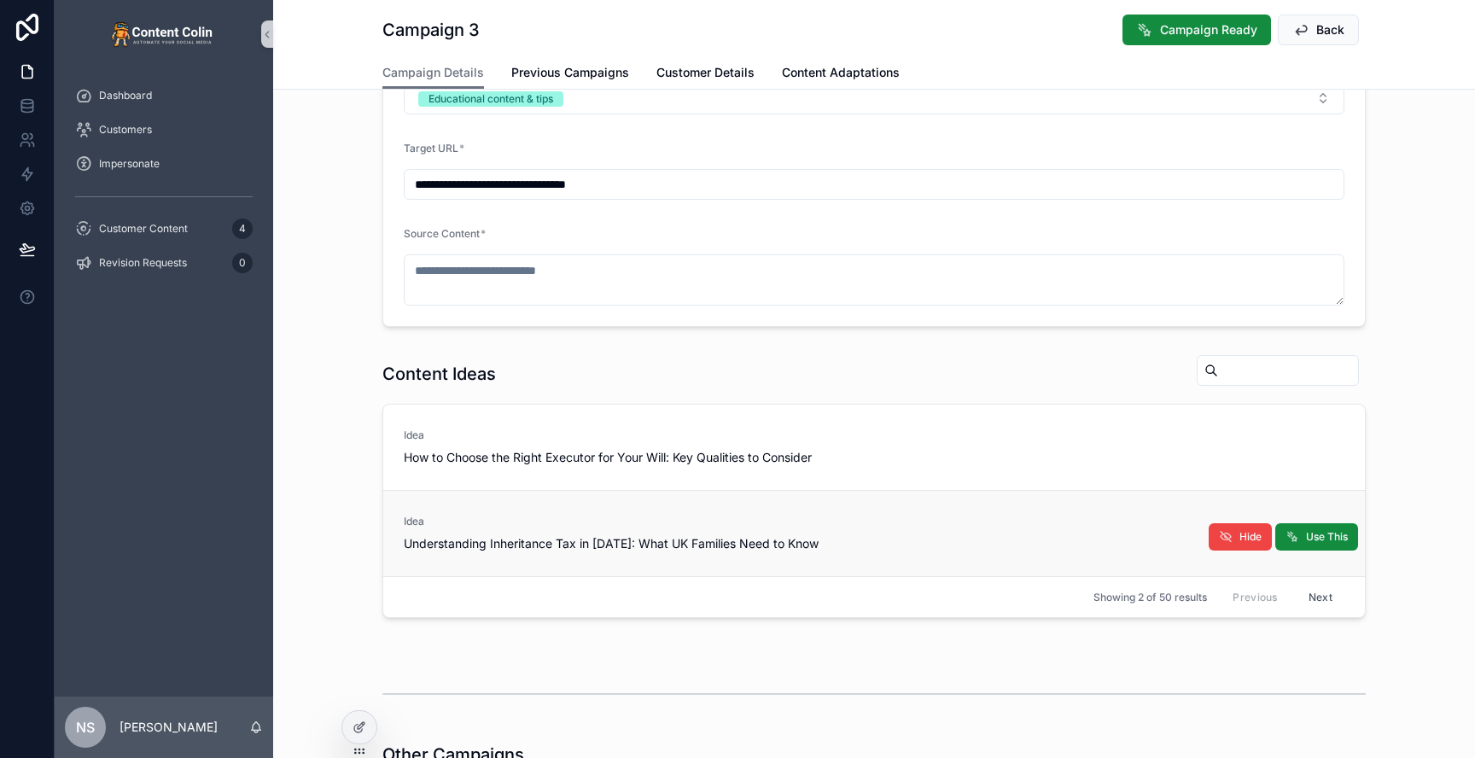
scroll to position [268, 0]
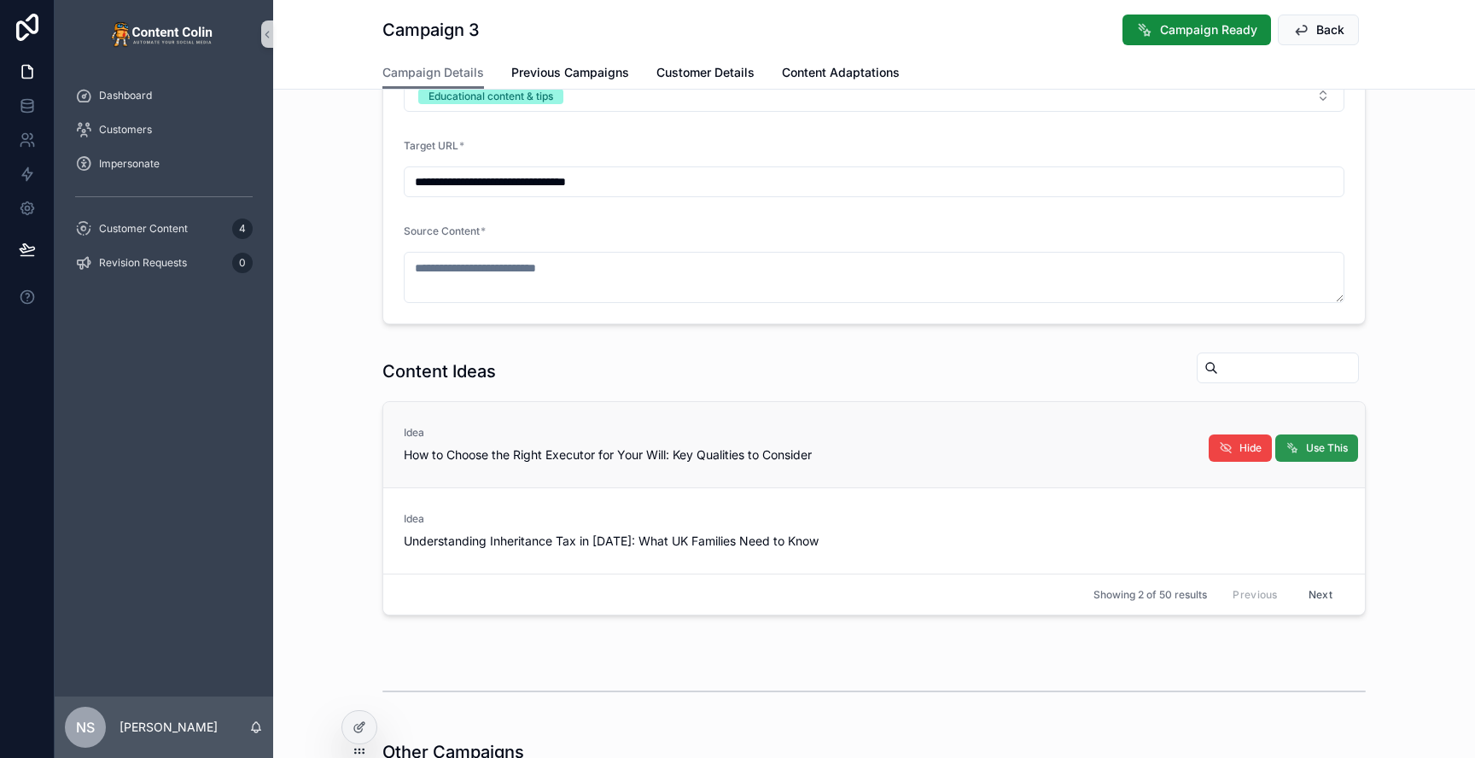
click at [1323, 444] on span "Use This" at bounding box center [1327, 448] width 42 height 14
type textarea "**********"
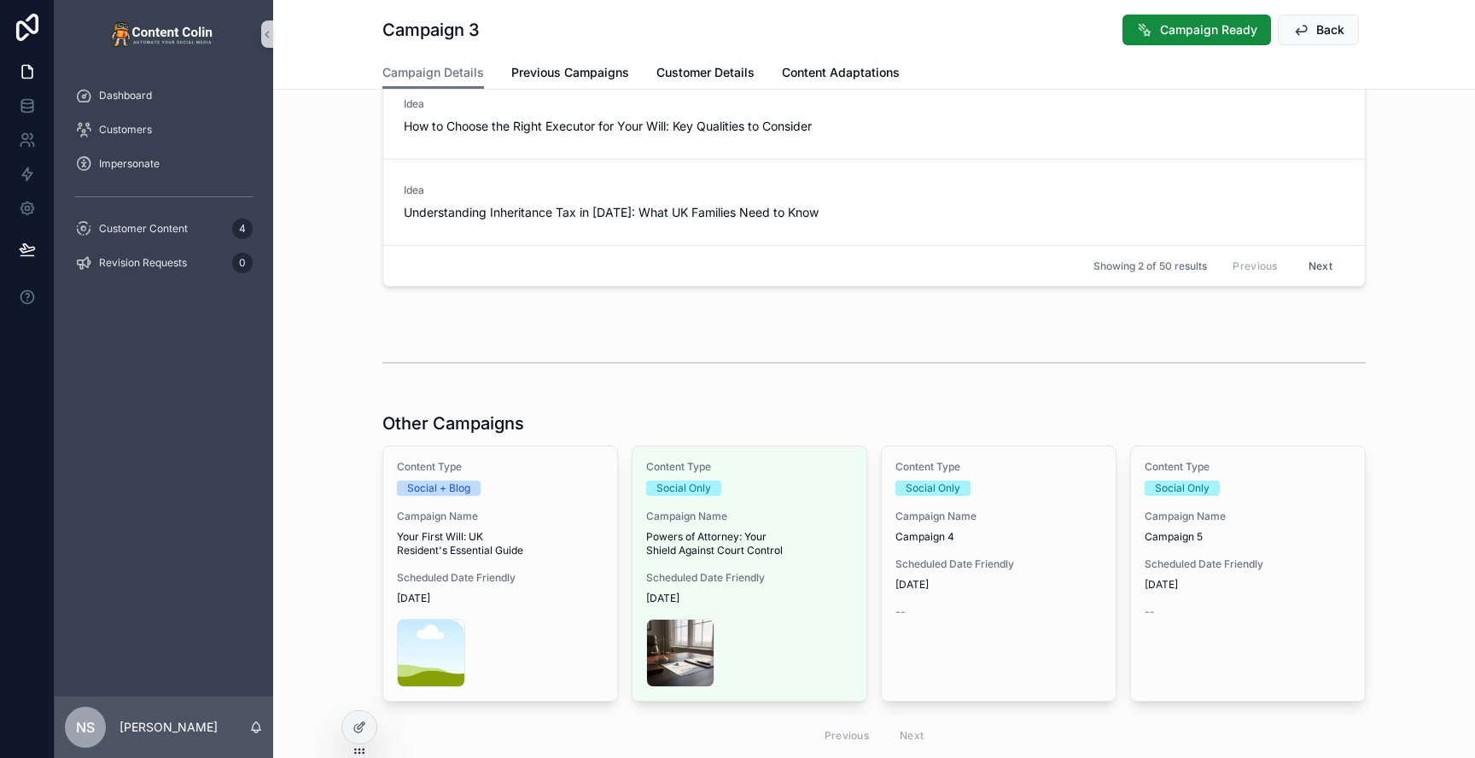
scroll to position [668, 0]
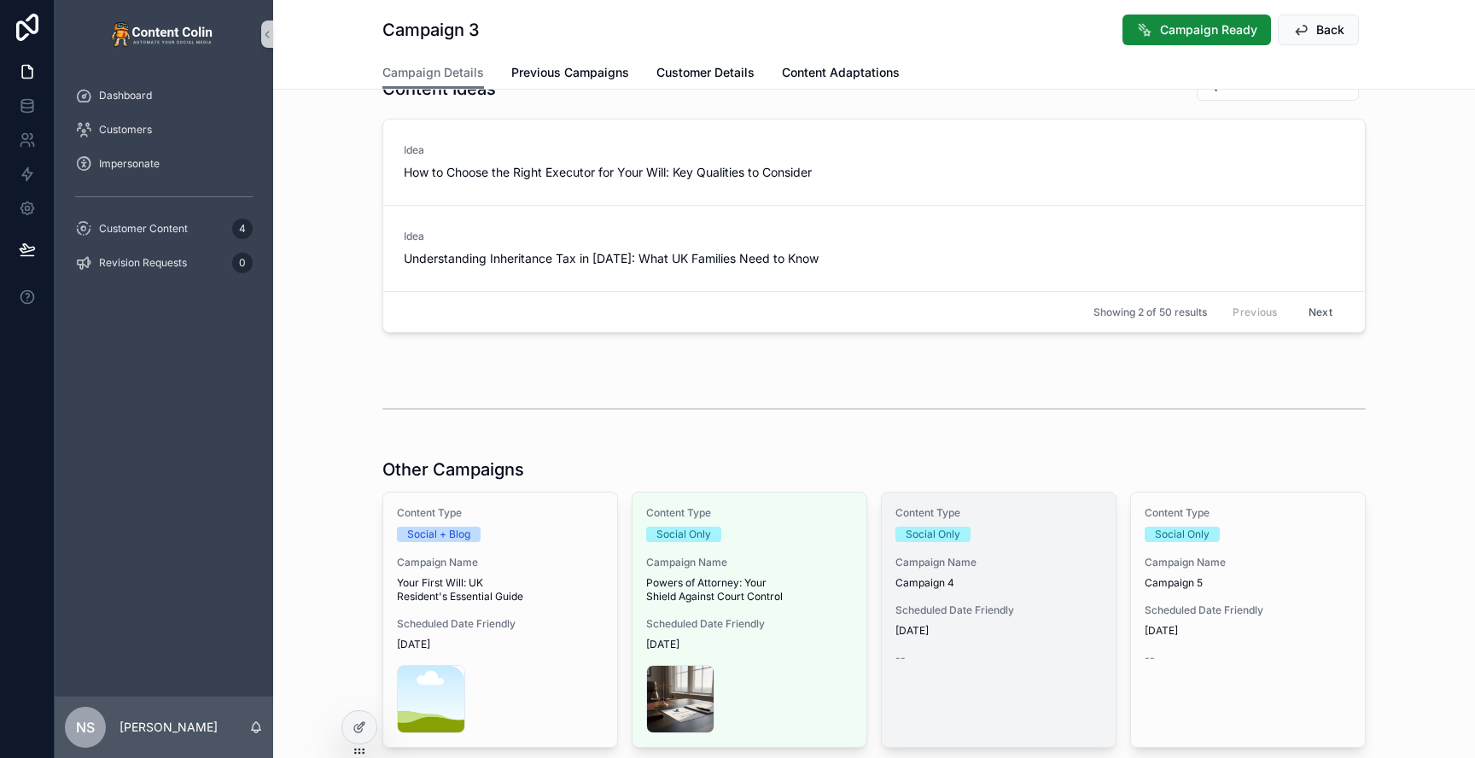
click at [966, 598] on div "Content Type Social Only Campaign Name Campaign 4 Scheduled Date Friendly [DATE…" at bounding box center [999, 586] width 234 height 186
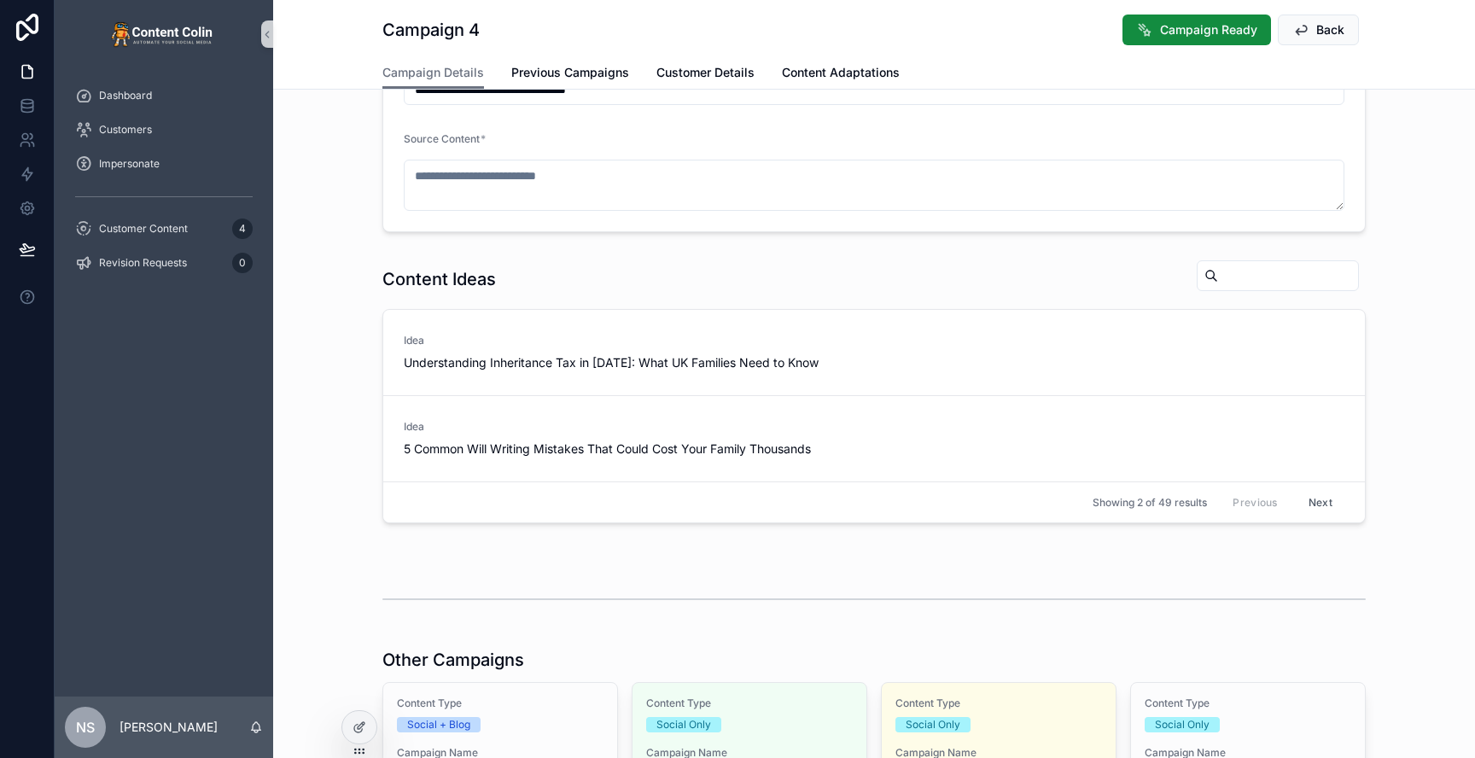
scroll to position [338, 0]
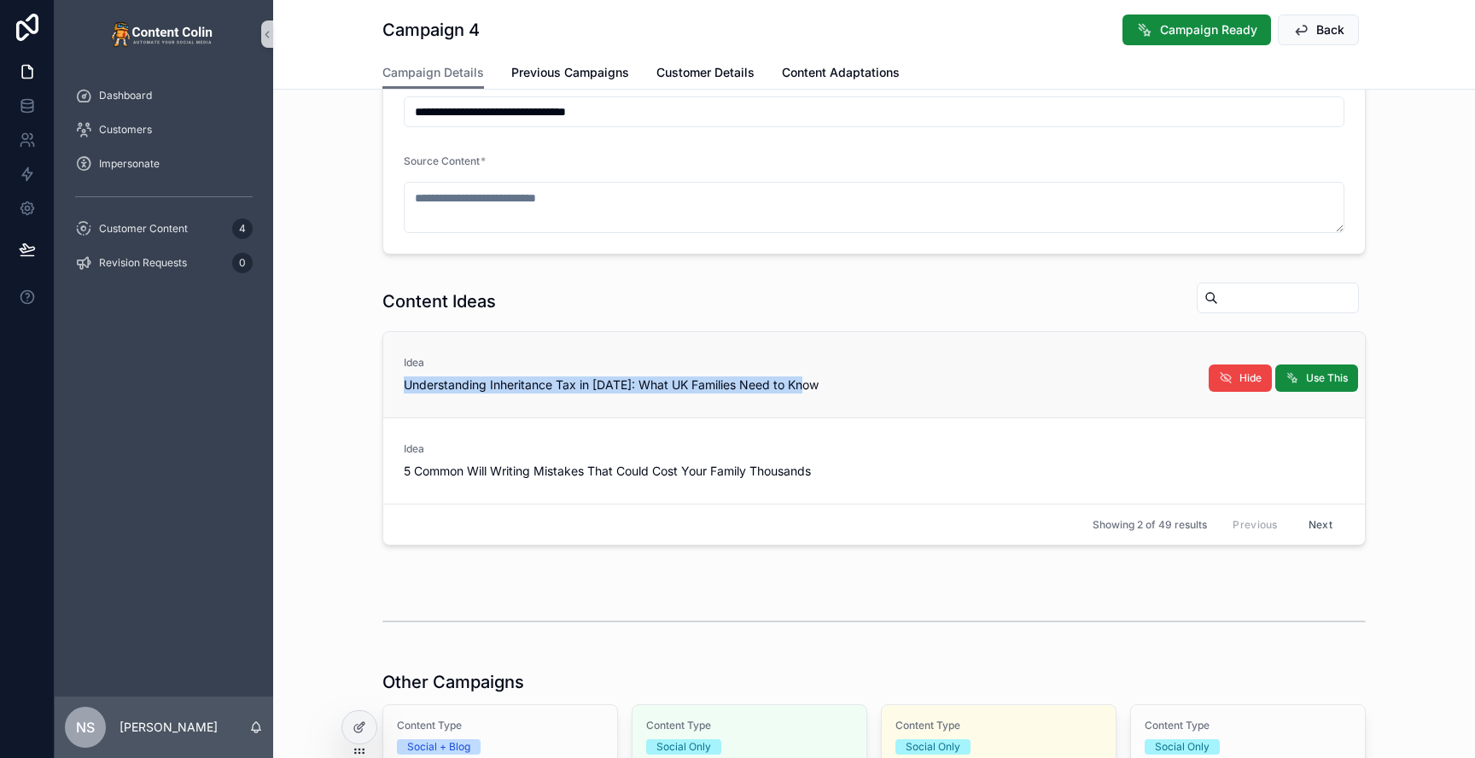
drag, startPoint x: 831, startPoint y: 388, endPoint x: 399, endPoint y: 390, distance: 432.8
click at [398, 390] on div "Idea Understanding Inheritance Tax in [DATE]: What UK Families Need to Know Use…" at bounding box center [874, 374] width 982 height 85
copy span "Understanding Inheritance Tax in [DATE]: What UK Families Need to Know"
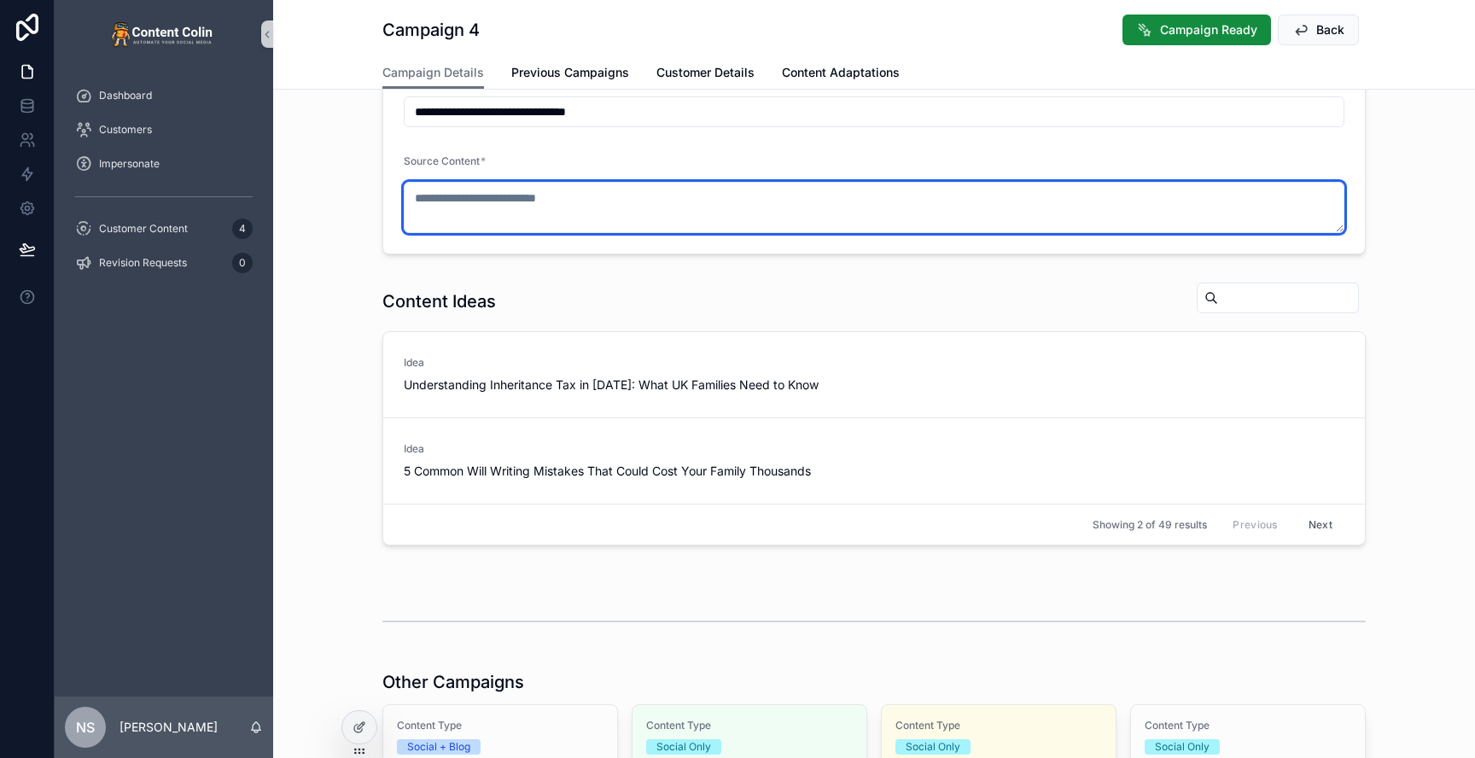
click at [596, 206] on textarea "scrollable content" at bounding box center [874, 207] width 941 height 51
paste textarea "**********"
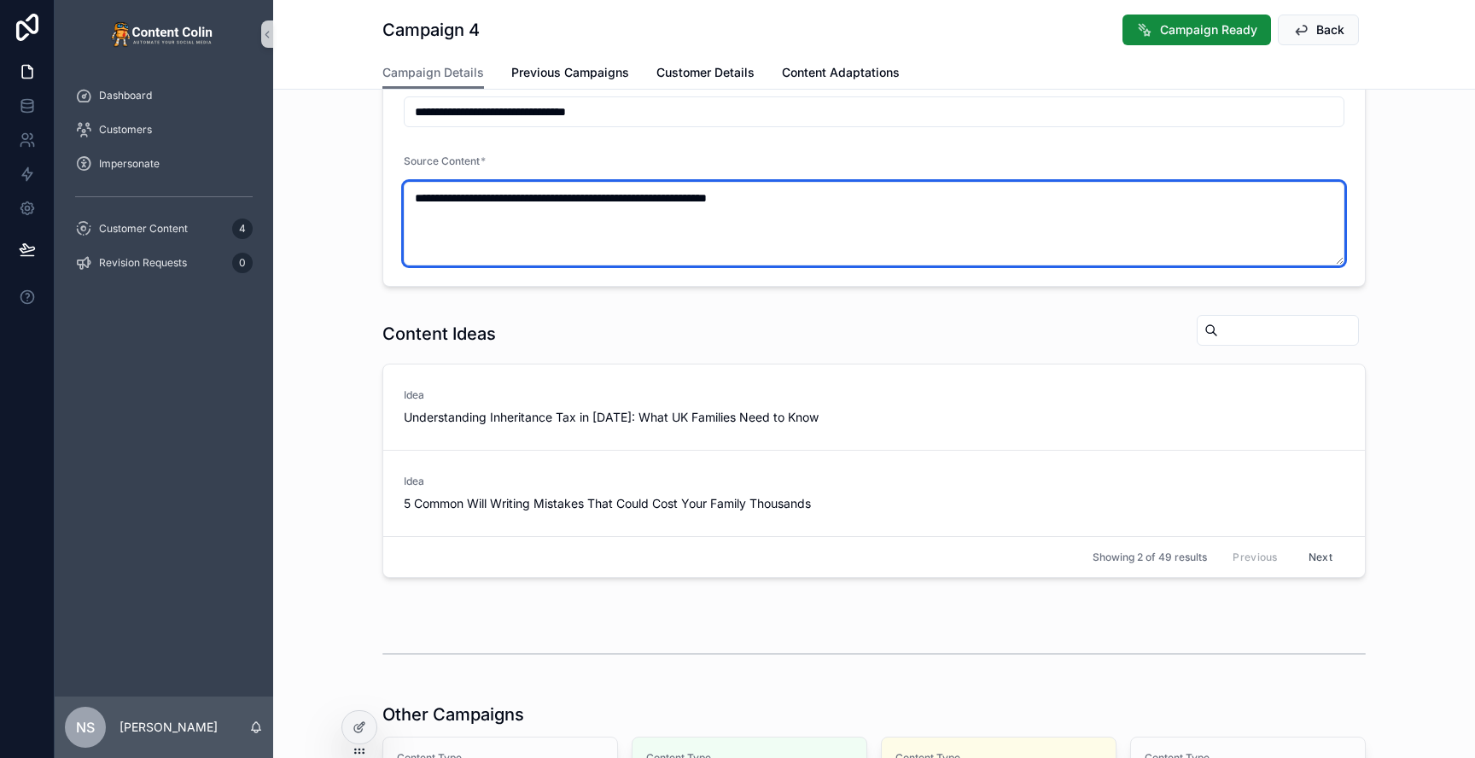
click at [630, 197] on textarea "**********" at bounding box center [874, 224] width 941 height 84
type textarea "**********"
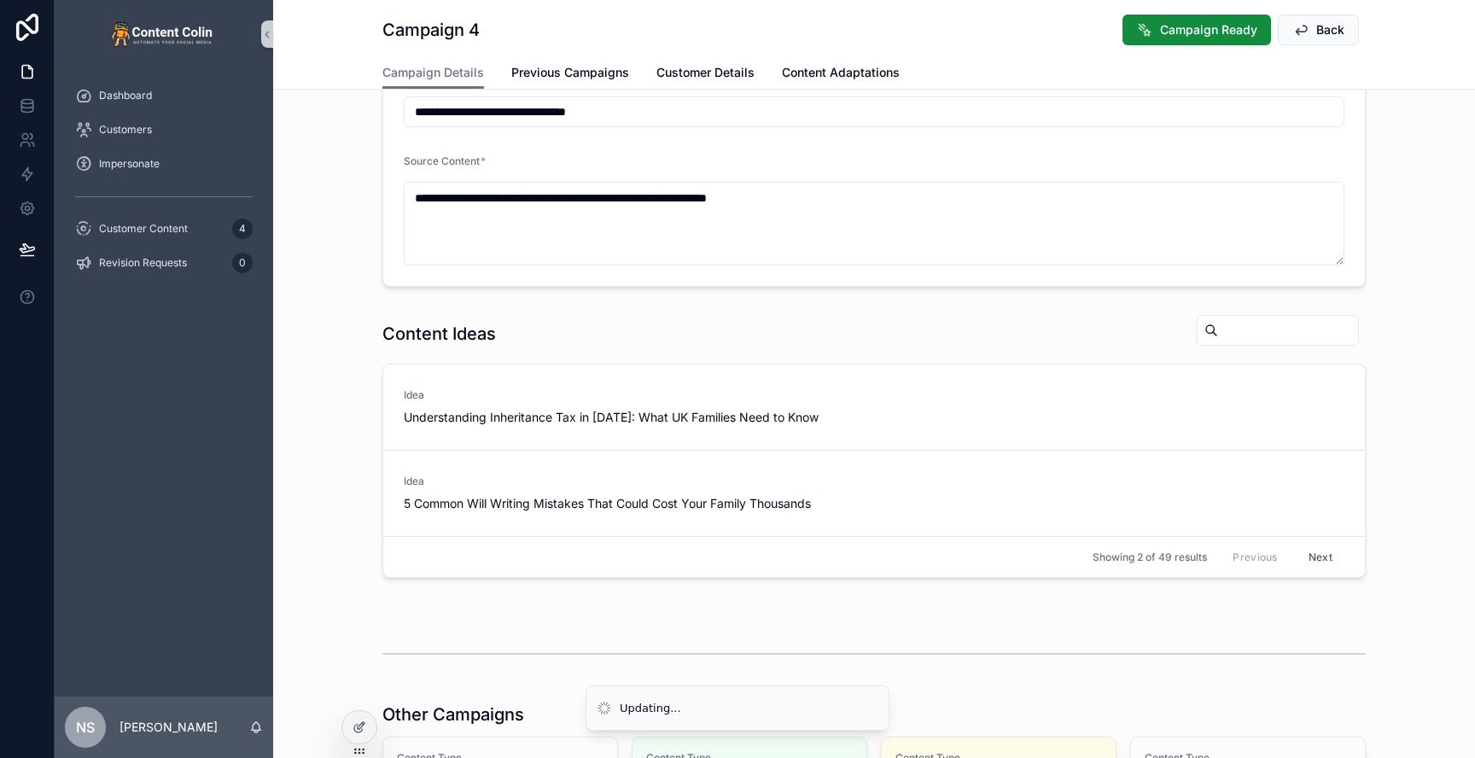
click at [1431, 315] on div "Content Ideas Idea Understanding Inheritance Tax in [DATE]: What UK Families Ne…" at bounding box center [874, 445] width 1202 height 277
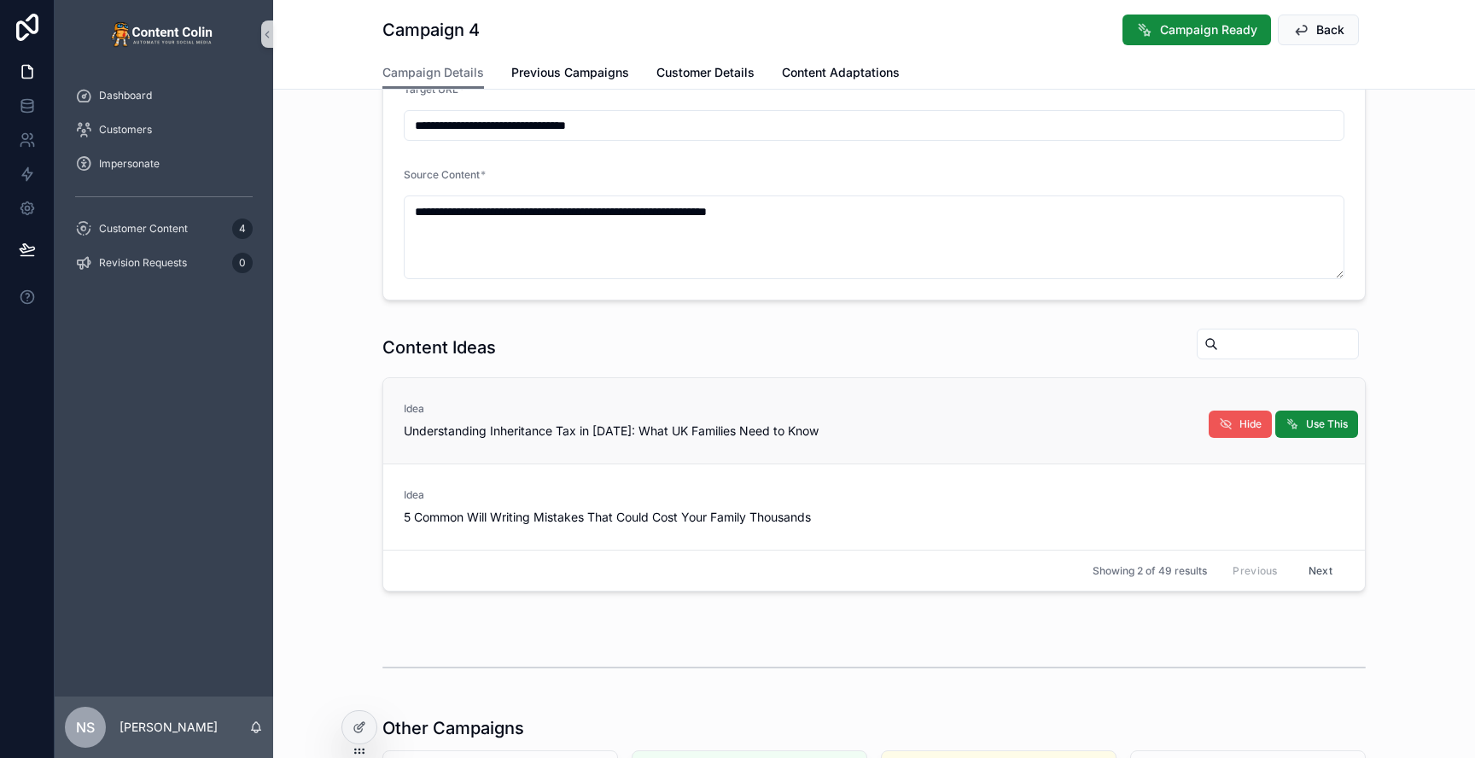
scroll to position [327, 0]
click at [1241, 422] on span "Hide" at bounding box center [1250, 425] width 22 height 14
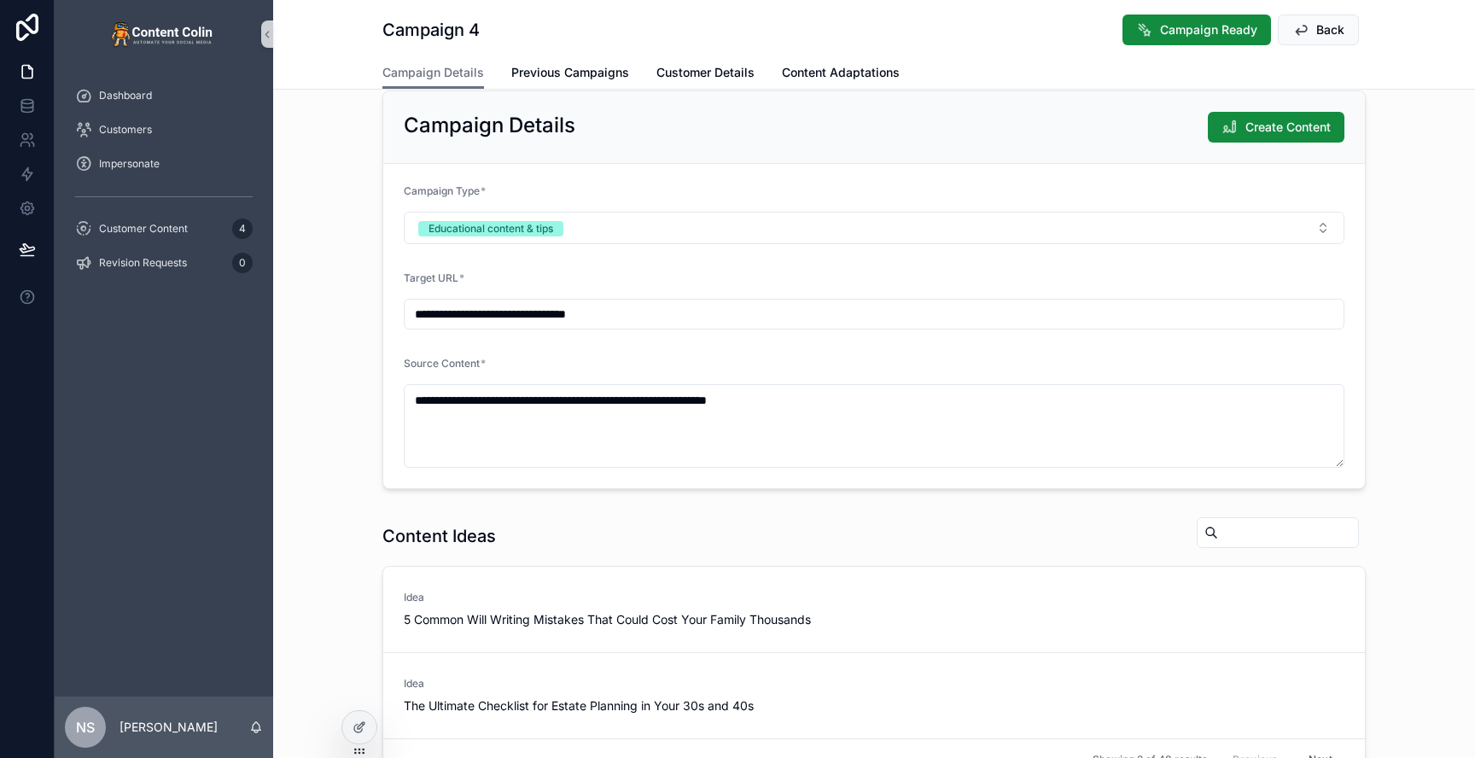
scroll to position [0, 0]
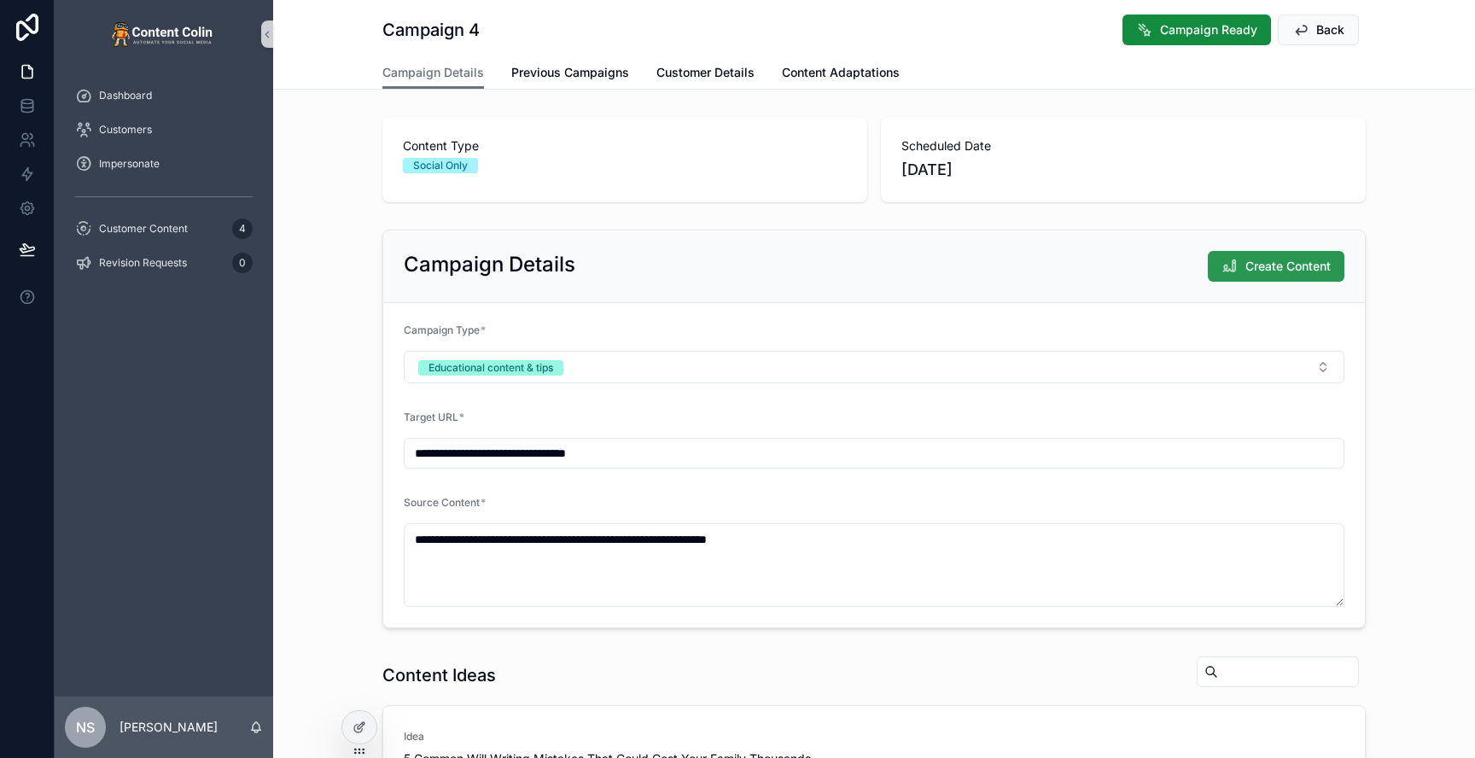
click at [1289, 259] on span "Create Content" at bounding box center [1287, 266] width 85 height 17
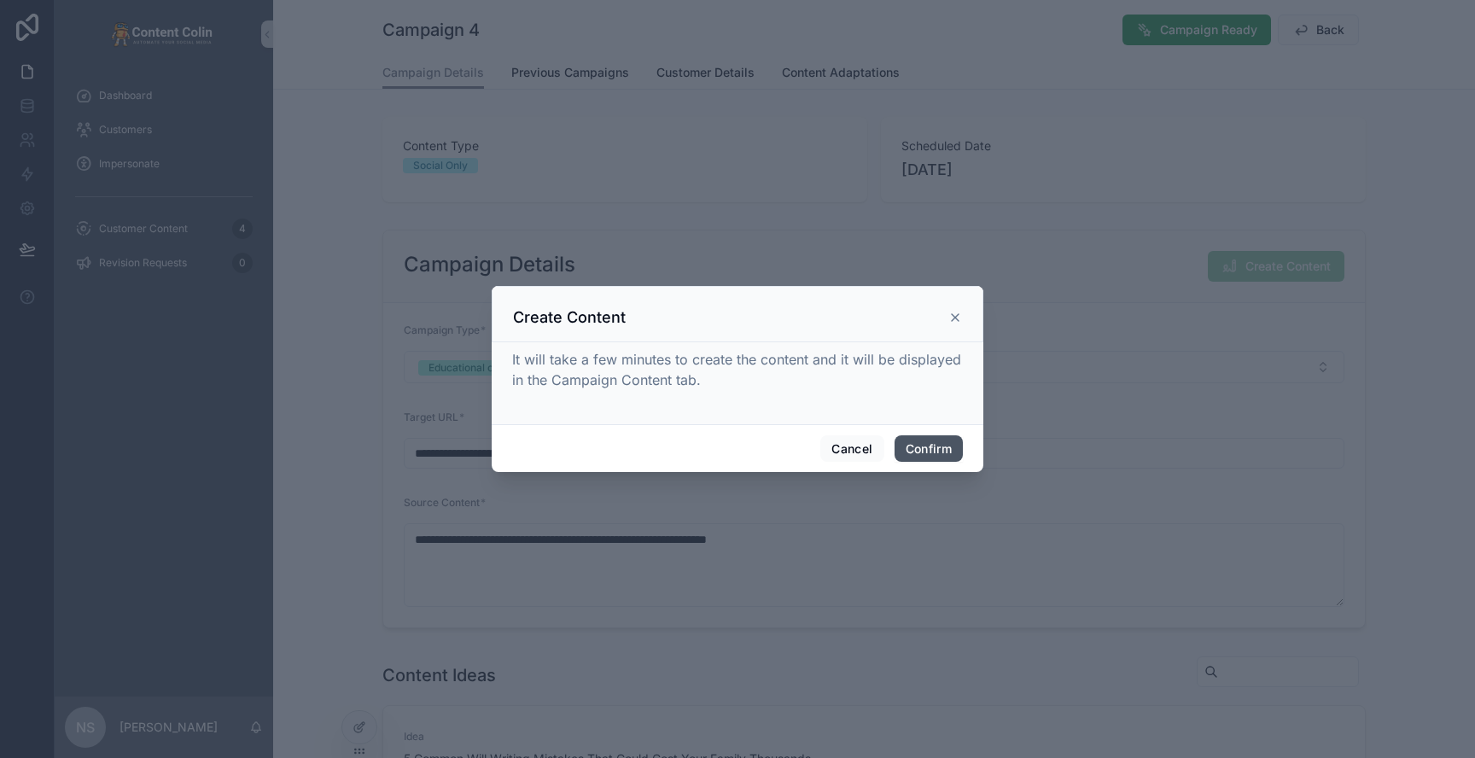
click at [934, 440] on button "Confirm" at bounding box center [929, 448] width 68 height 27
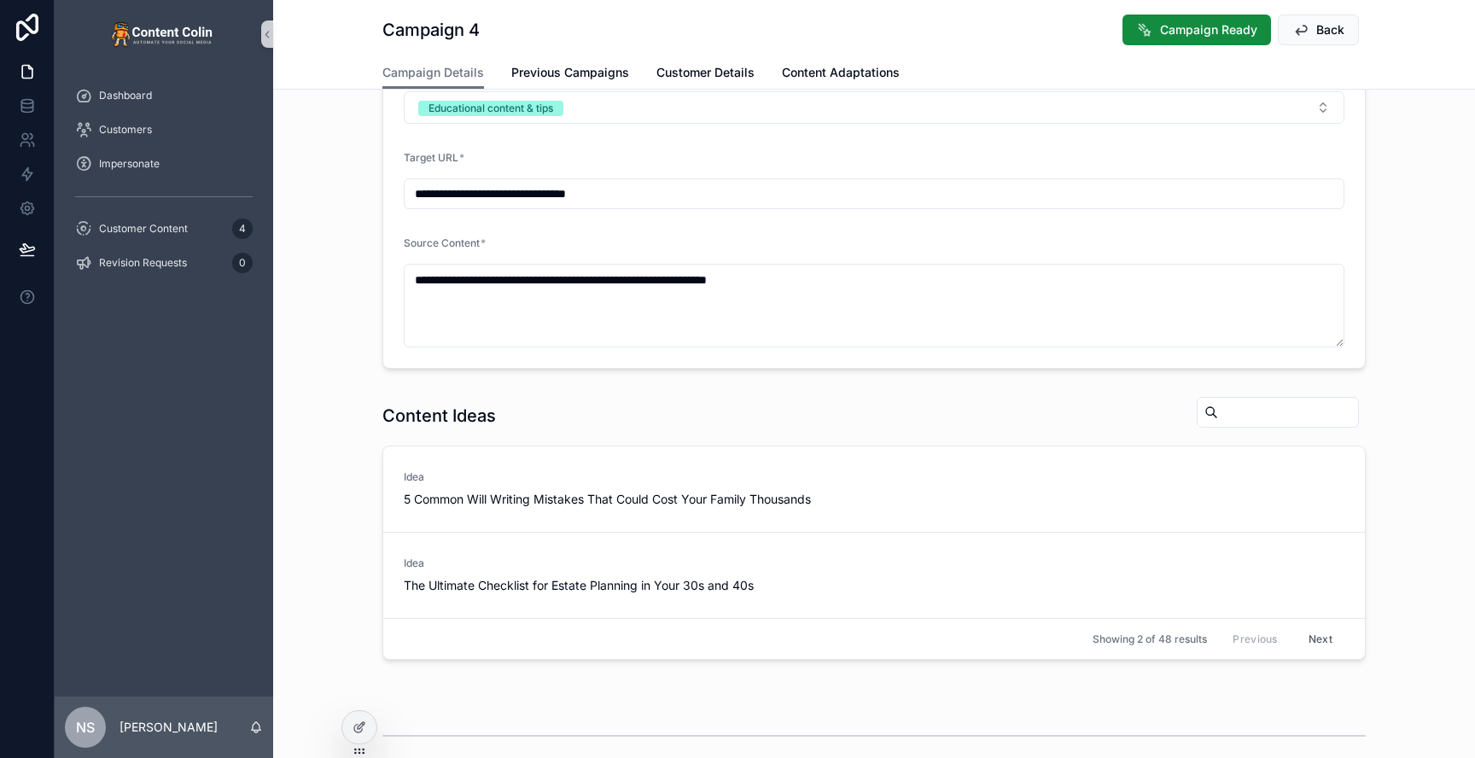
scroll to position [828, 0]
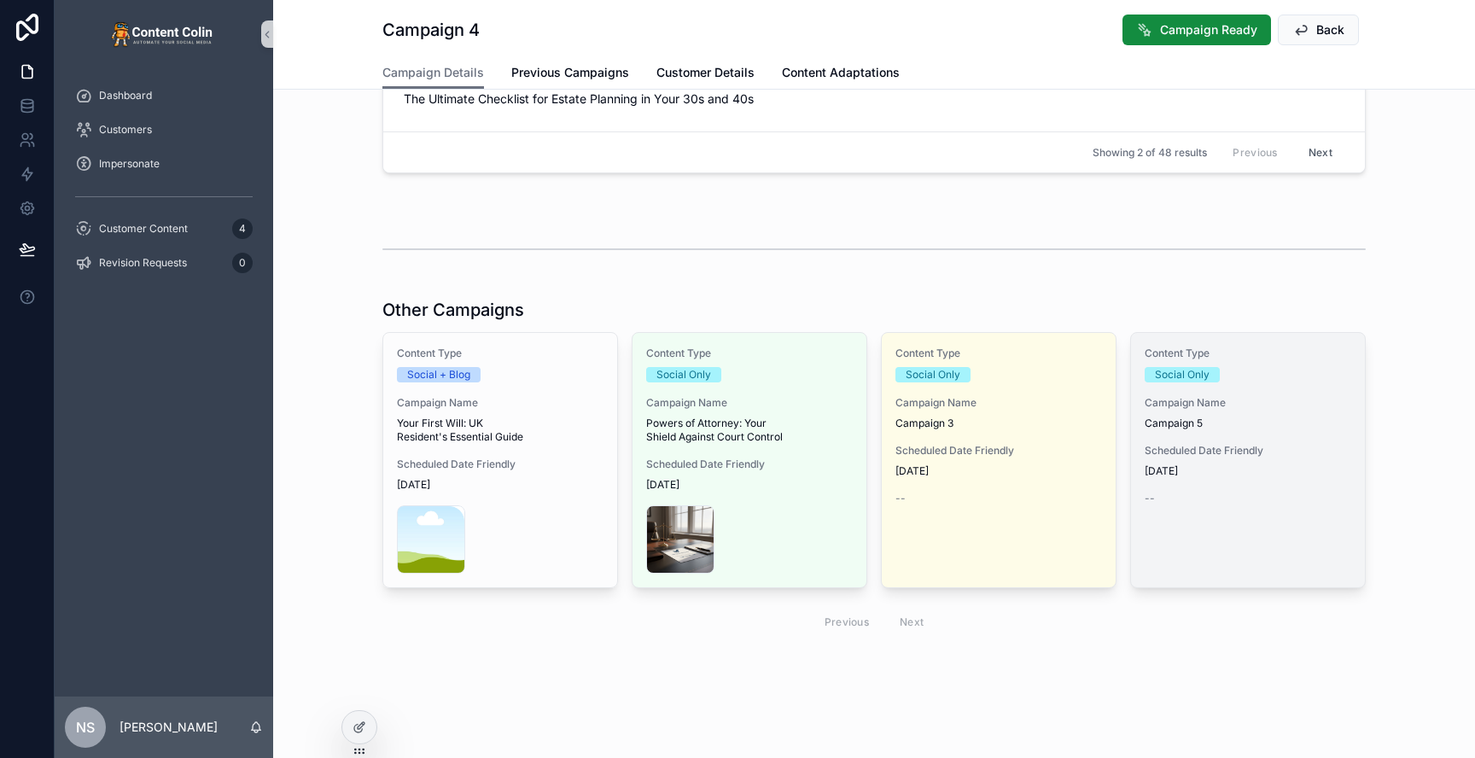
click at [1221, 486] on div "Content Type Social Only Campaign Name Campaign 5 Scheduled Date Friendly [DATE…" at bounding box center [1248, 426] width 234 height 186
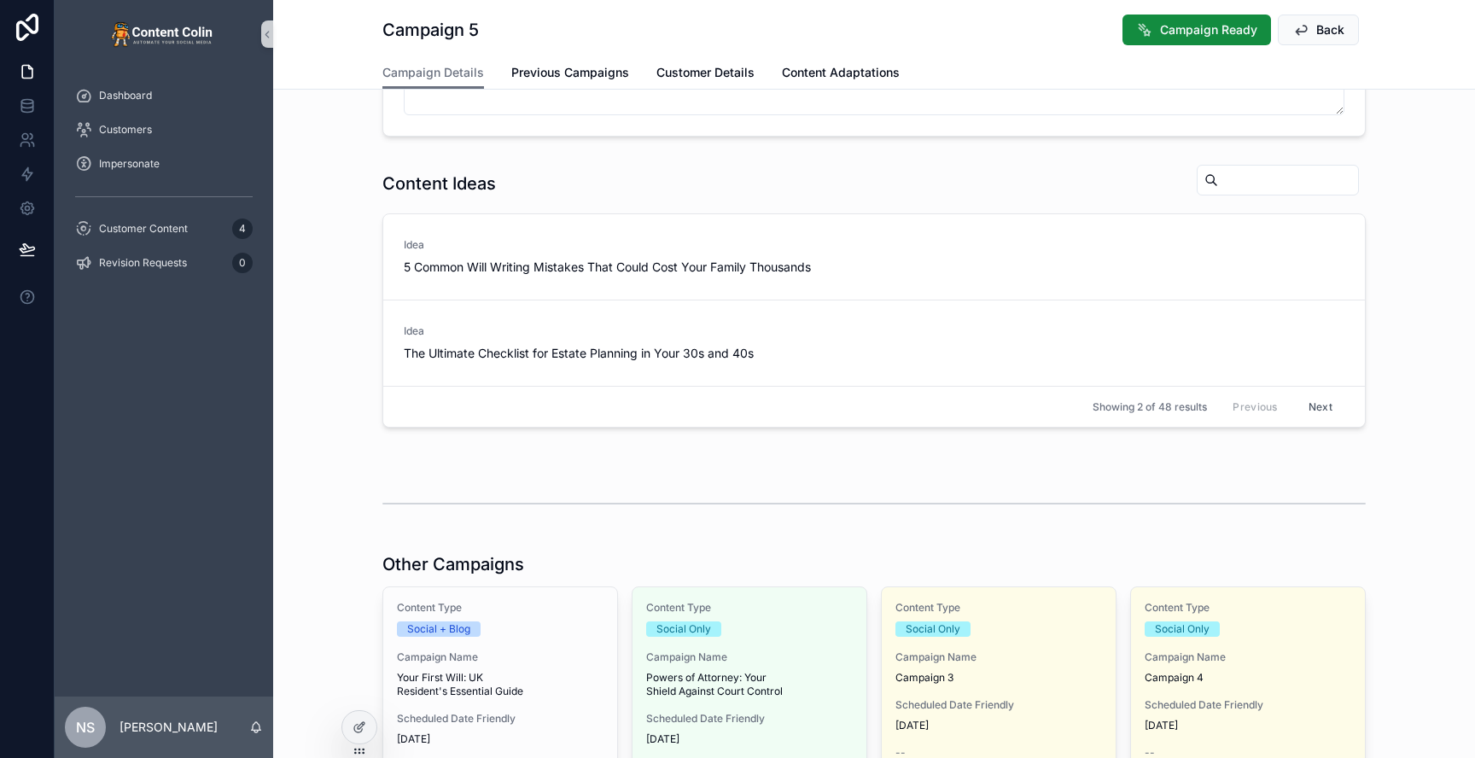
scroll to position [446, 0]
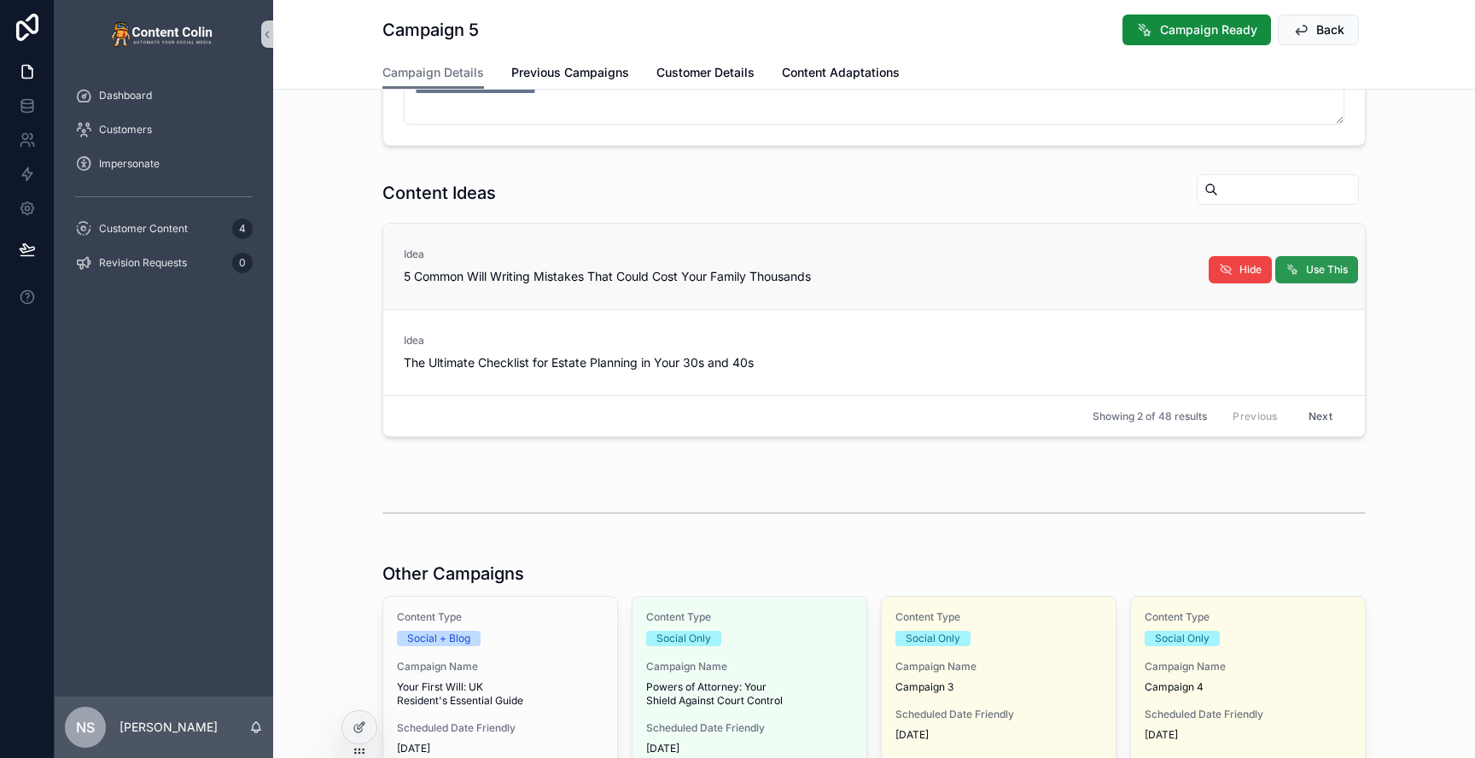
click at [1307, 271] on span "Use This" at bounding box center [1327, 270] width 42 height 14
type textarea "**********"
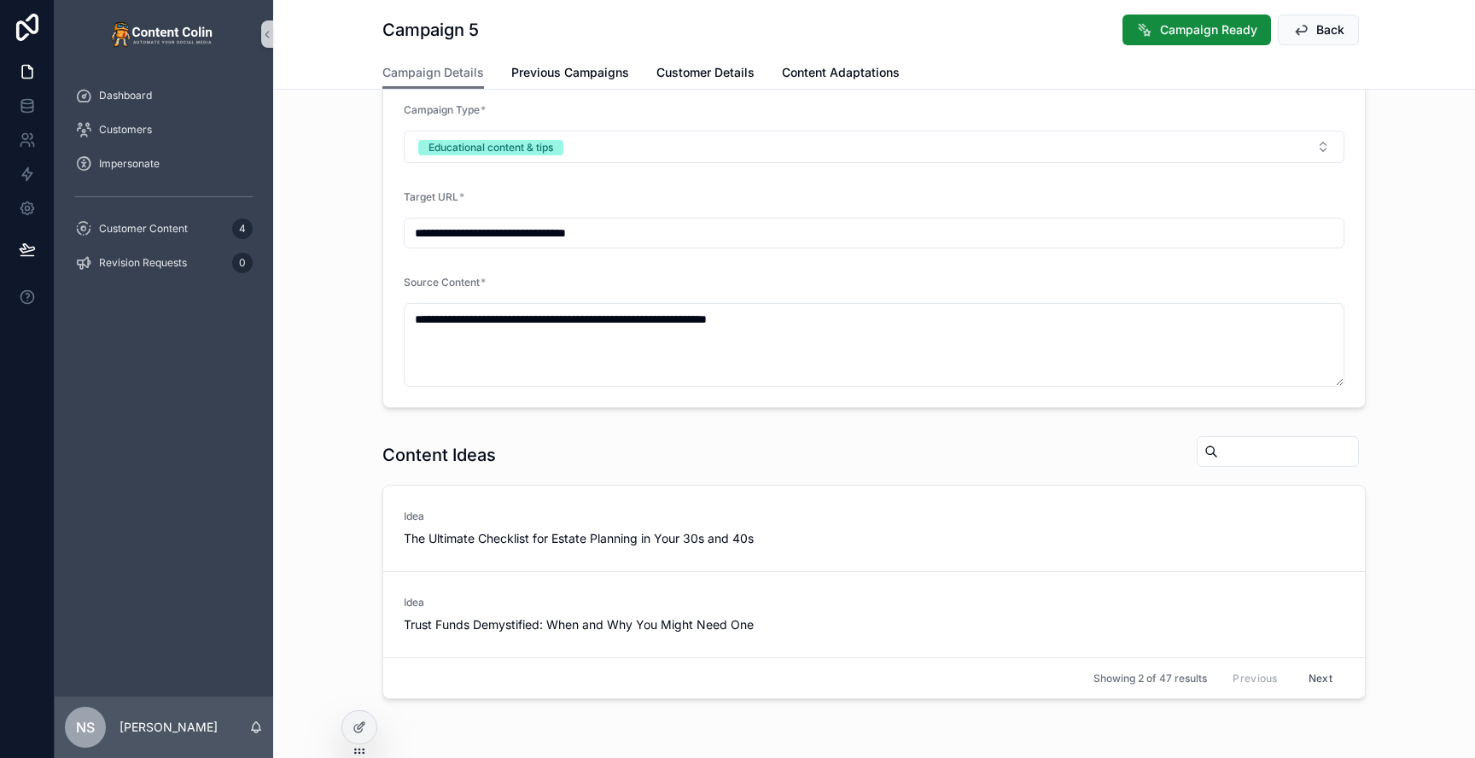
scroll to position [0, 0]
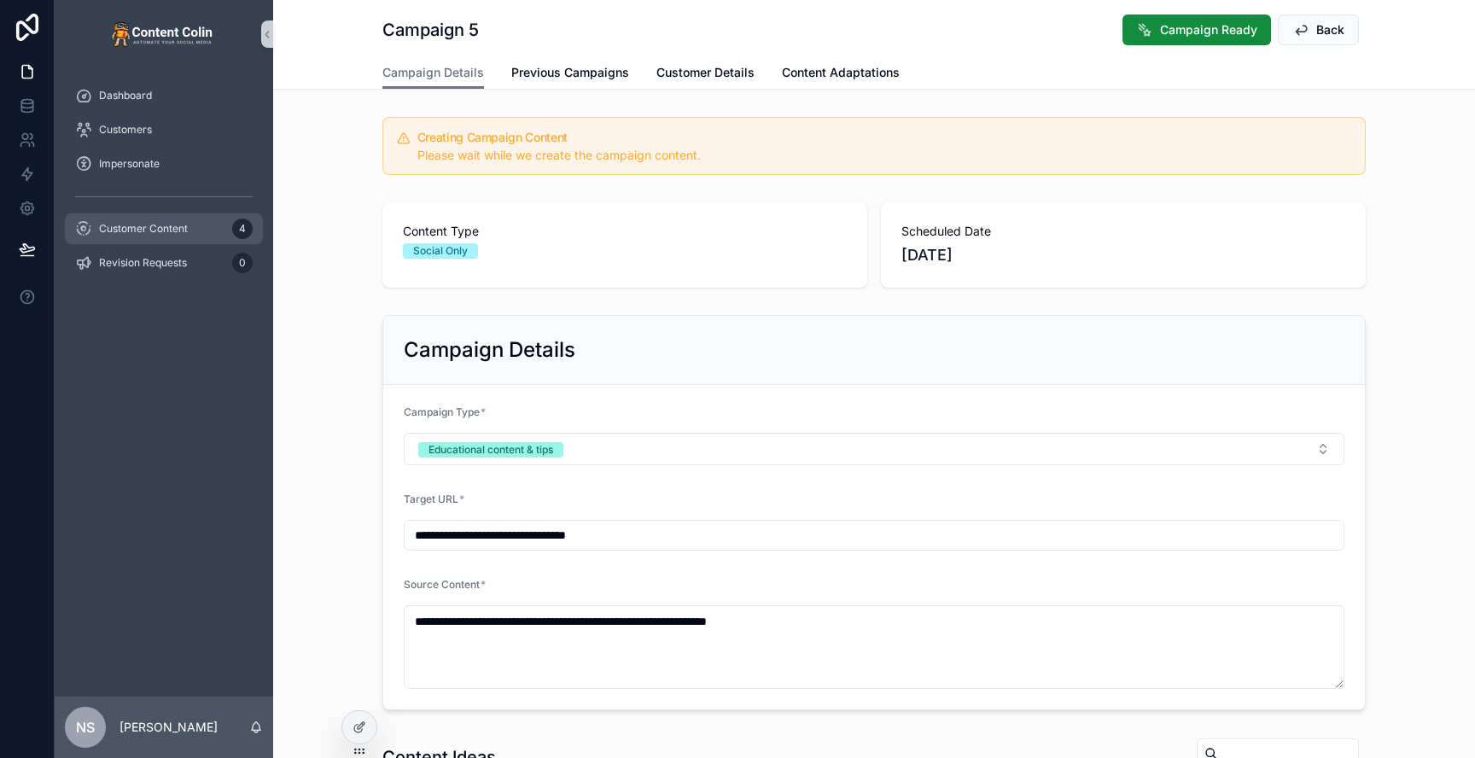
click at [195, 224] on div "Customer Content 4" at bounding box center [164, 228] width 178 height 27
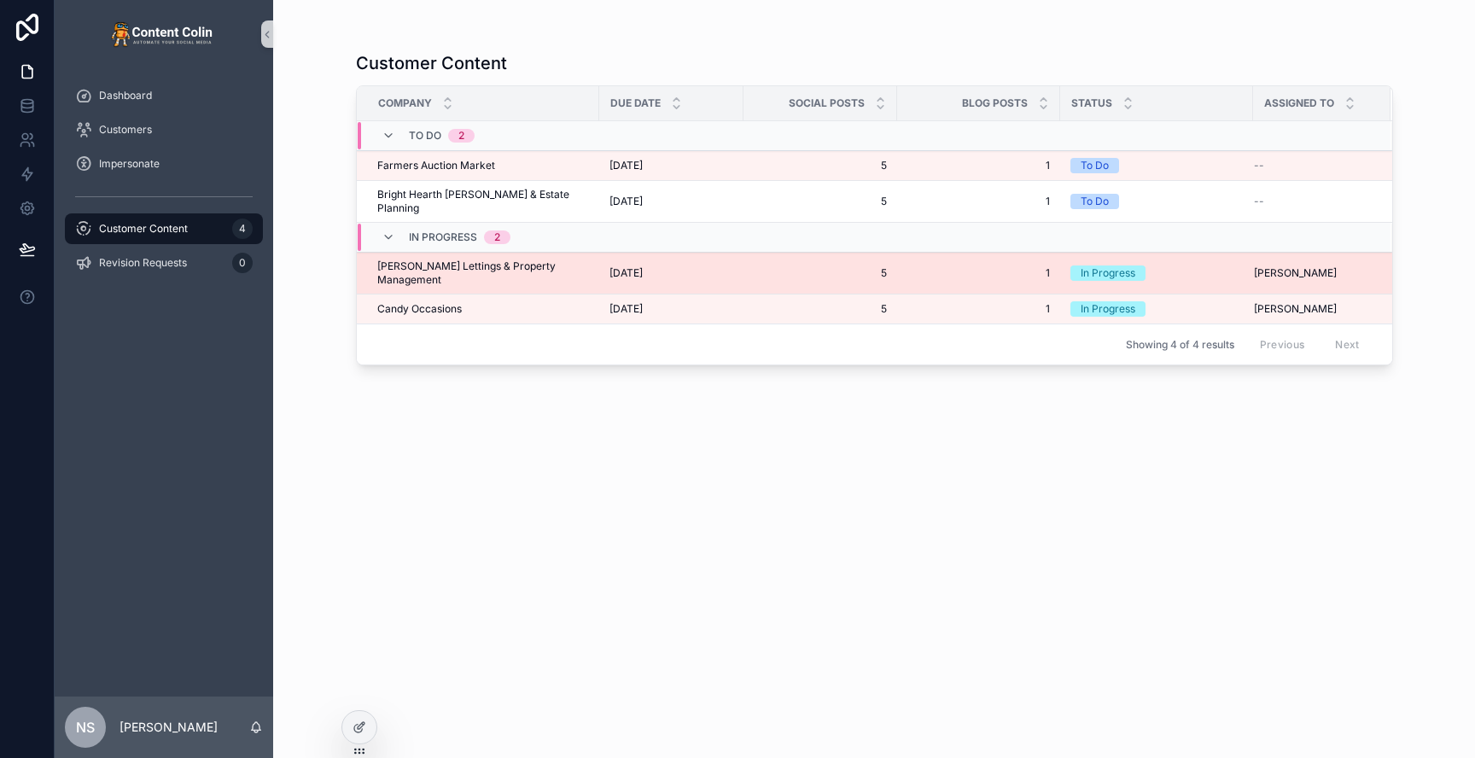
click at [614, 266] on span "[DATE]" at bounding box center [625, 273] width 33 height 14
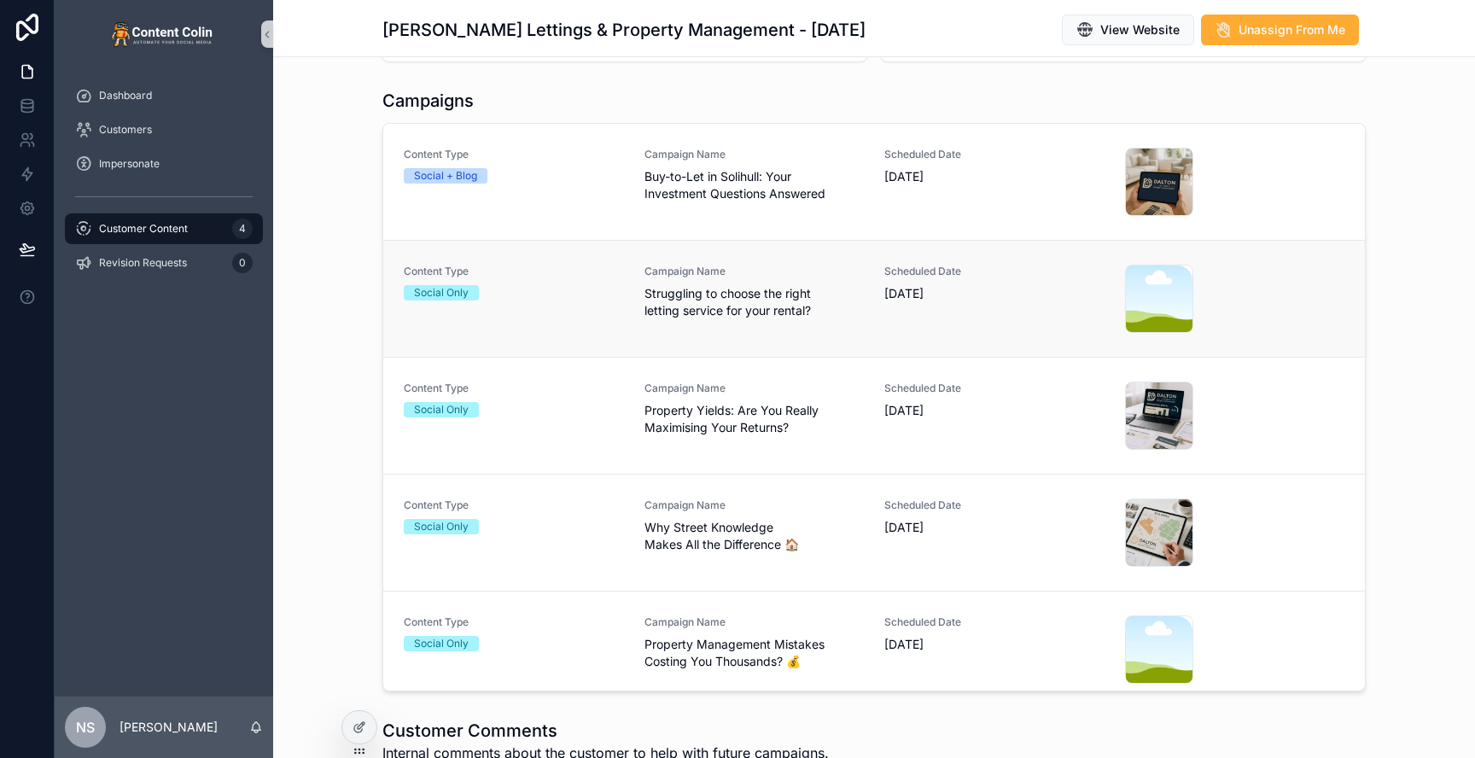
scroll to position [376, 0]
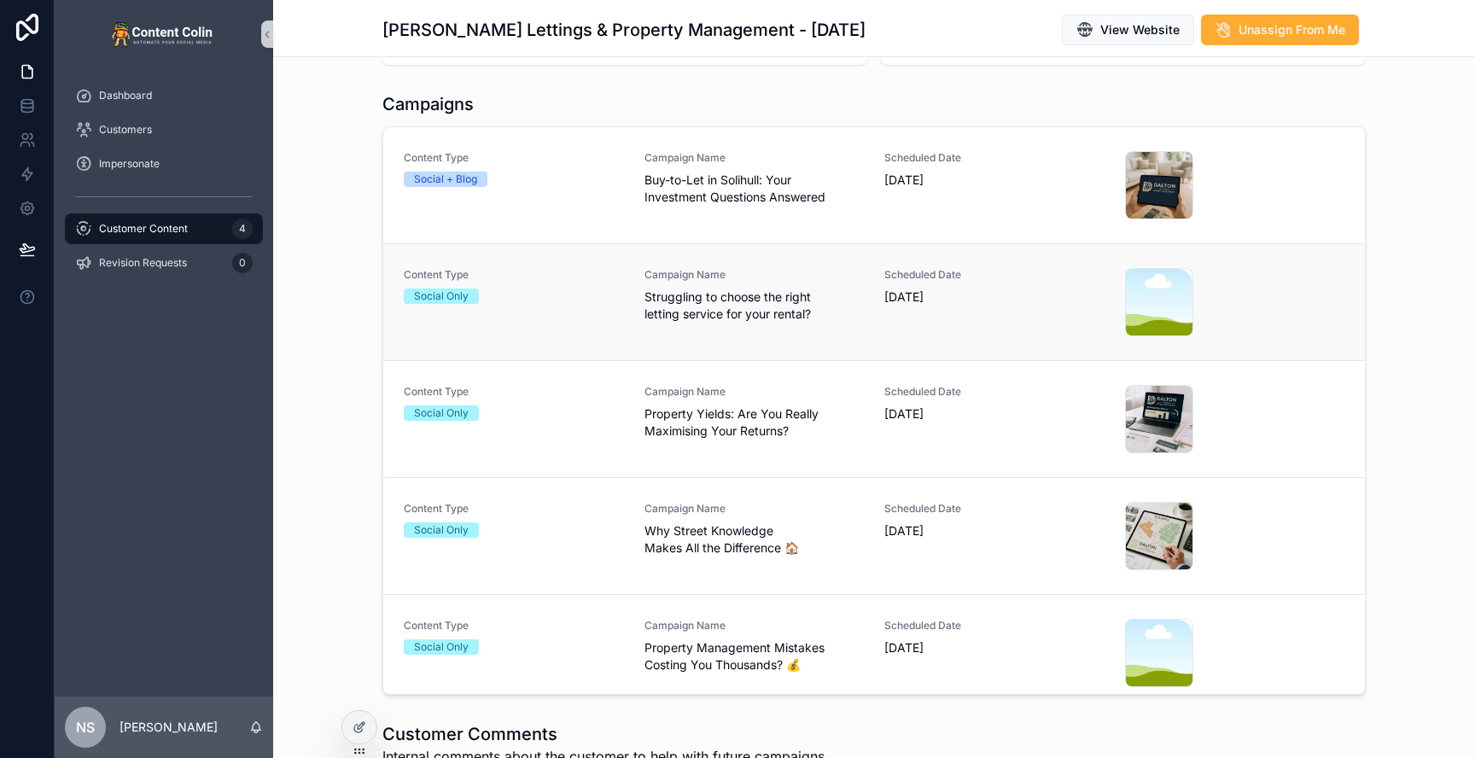
click at [661, 283] on div "Campaign Name Struggling to choose the right letting service for your rental?" at bounding box center [754, 295] width 220 height 55
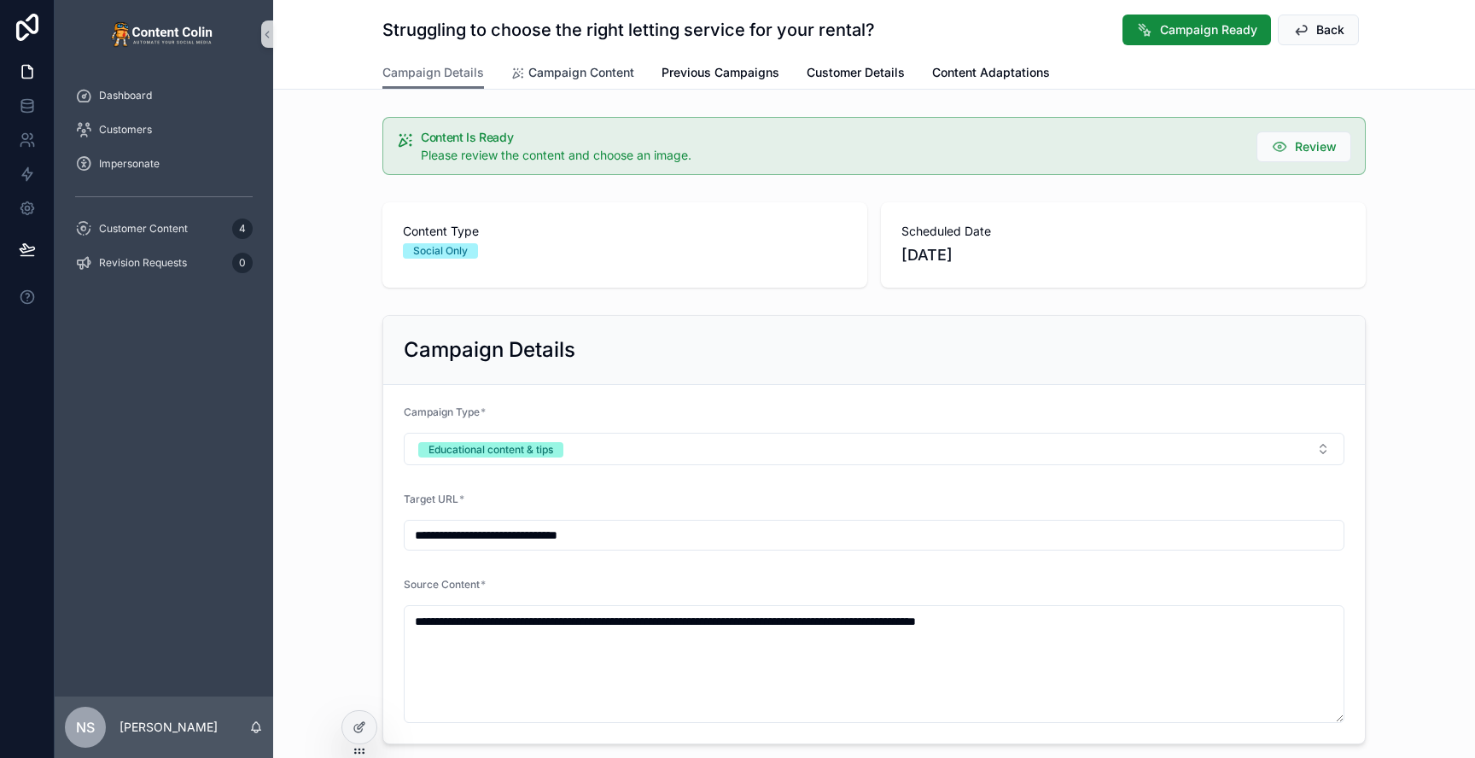
click at [588, 77] on span "Campaign Content" at bounding box center [581, 72] width 106 height 17
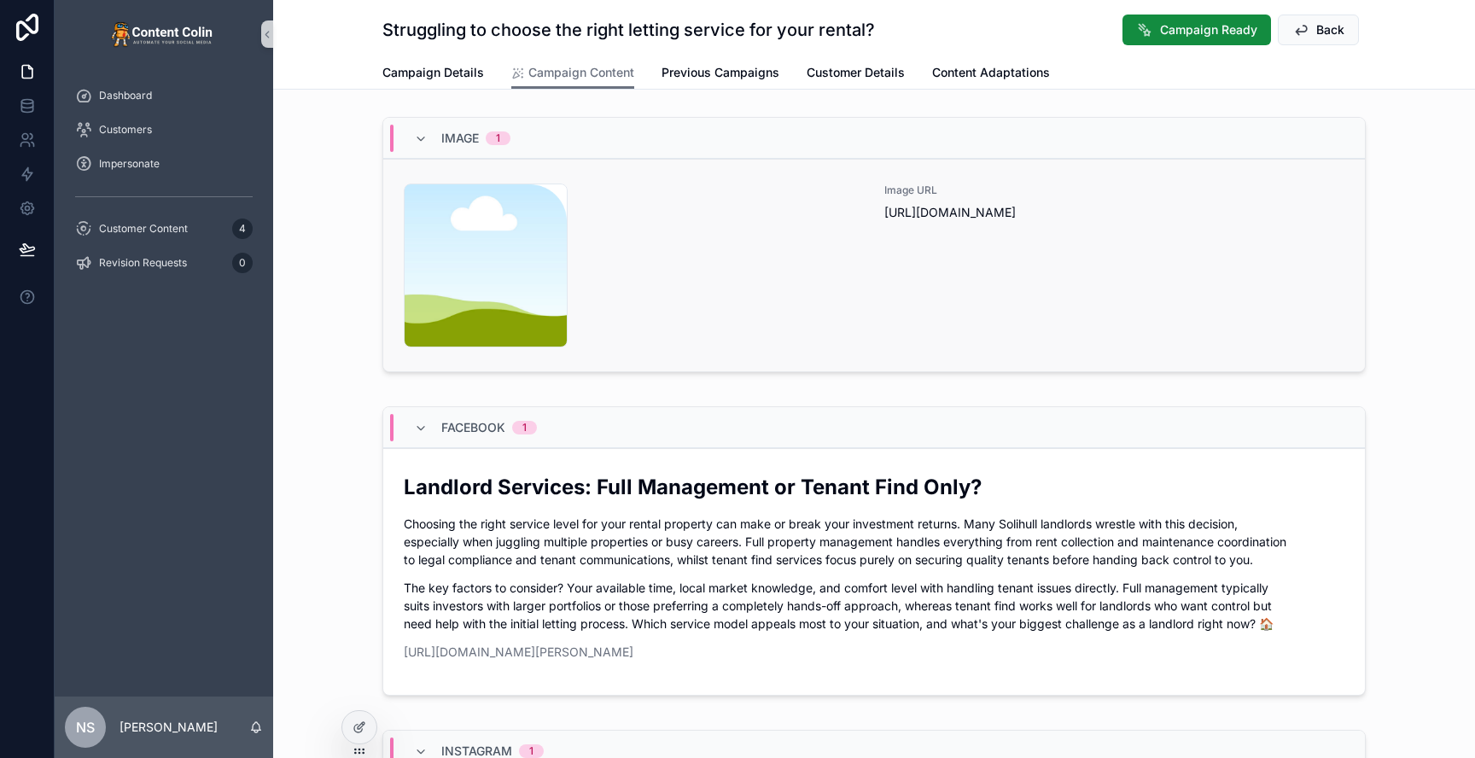
click at [784, 275] on div "content-placeholder .png" at bounding box center [634, 266] width 460 height 164
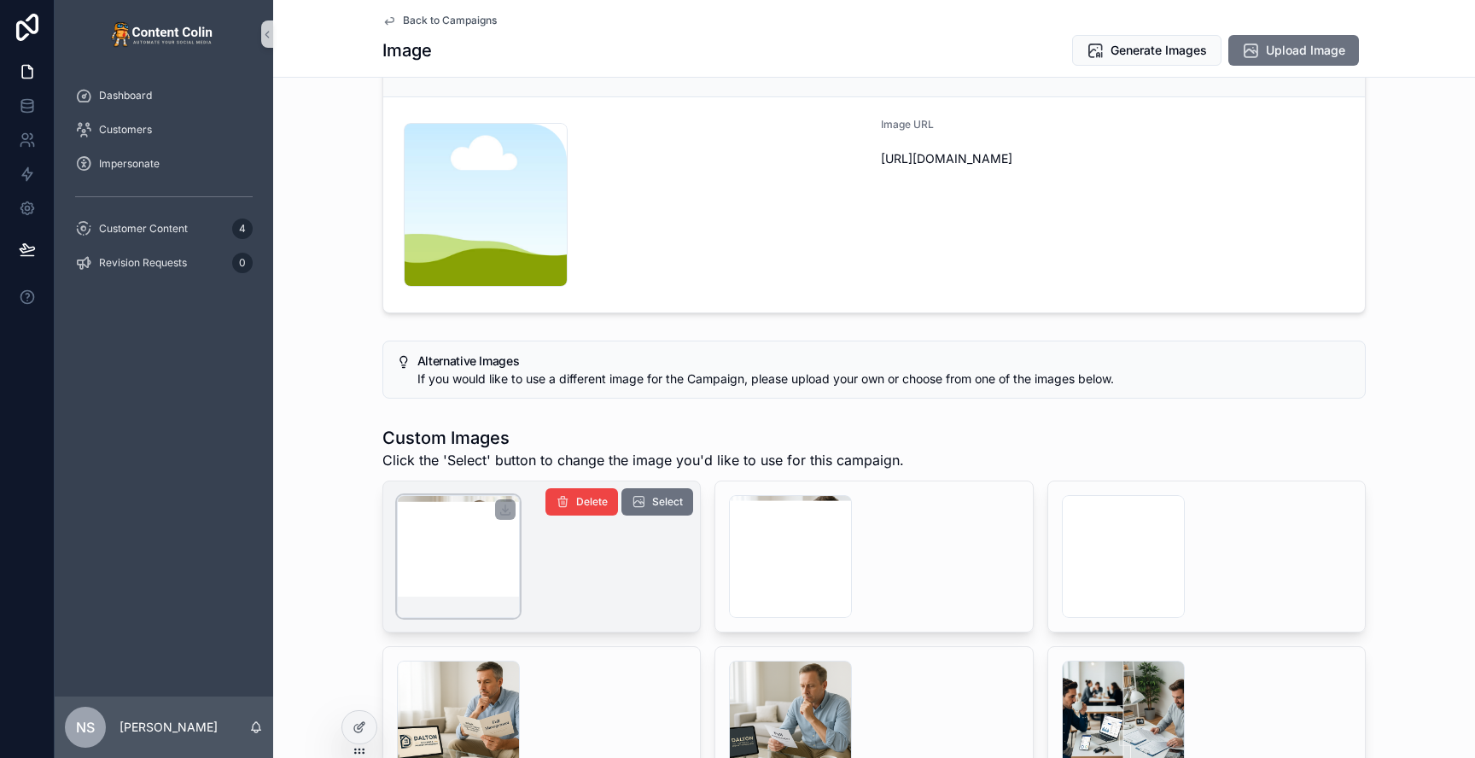
scroll to position [90, 0]
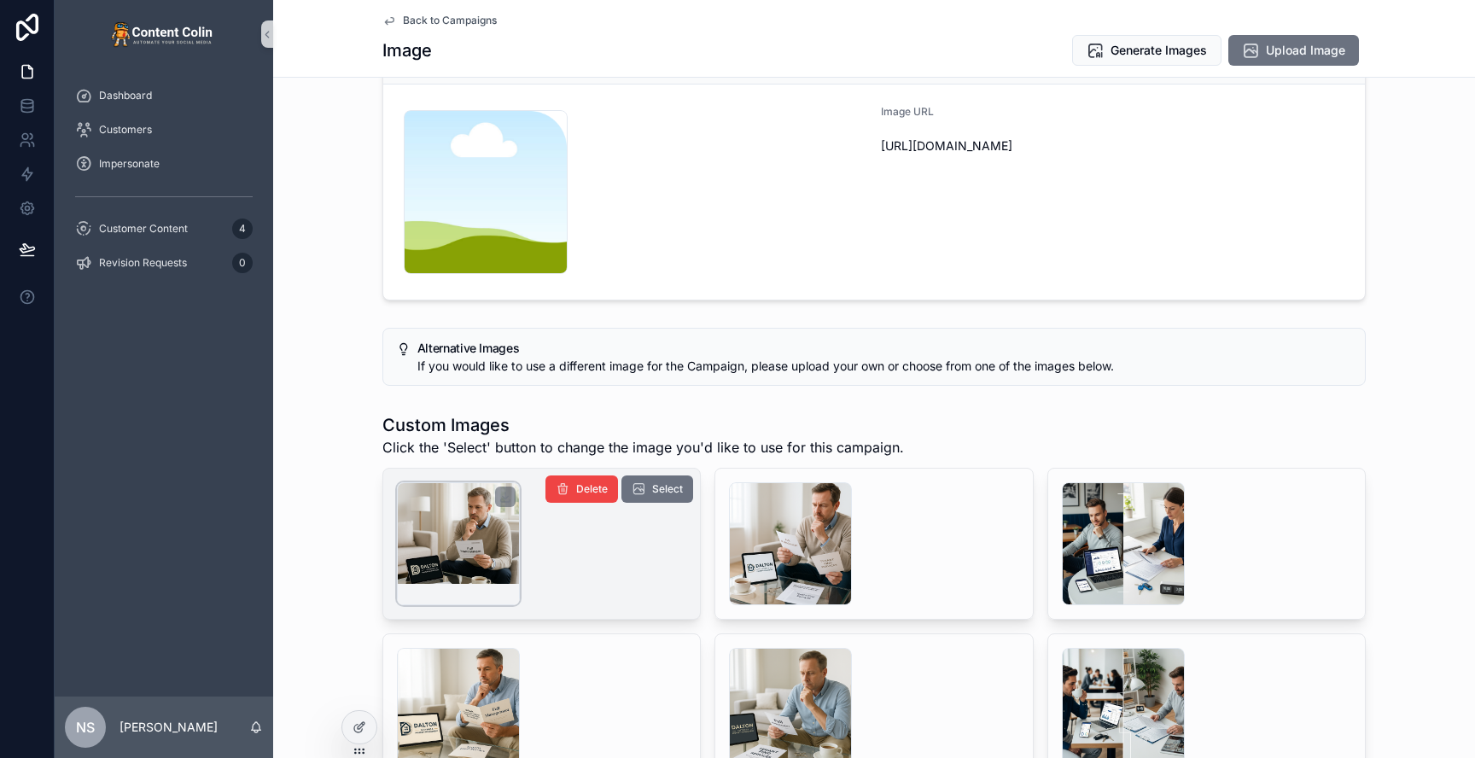
click at [464, 528] on div "scrollable content" at bounding box center [458, 543] width 123 height 123
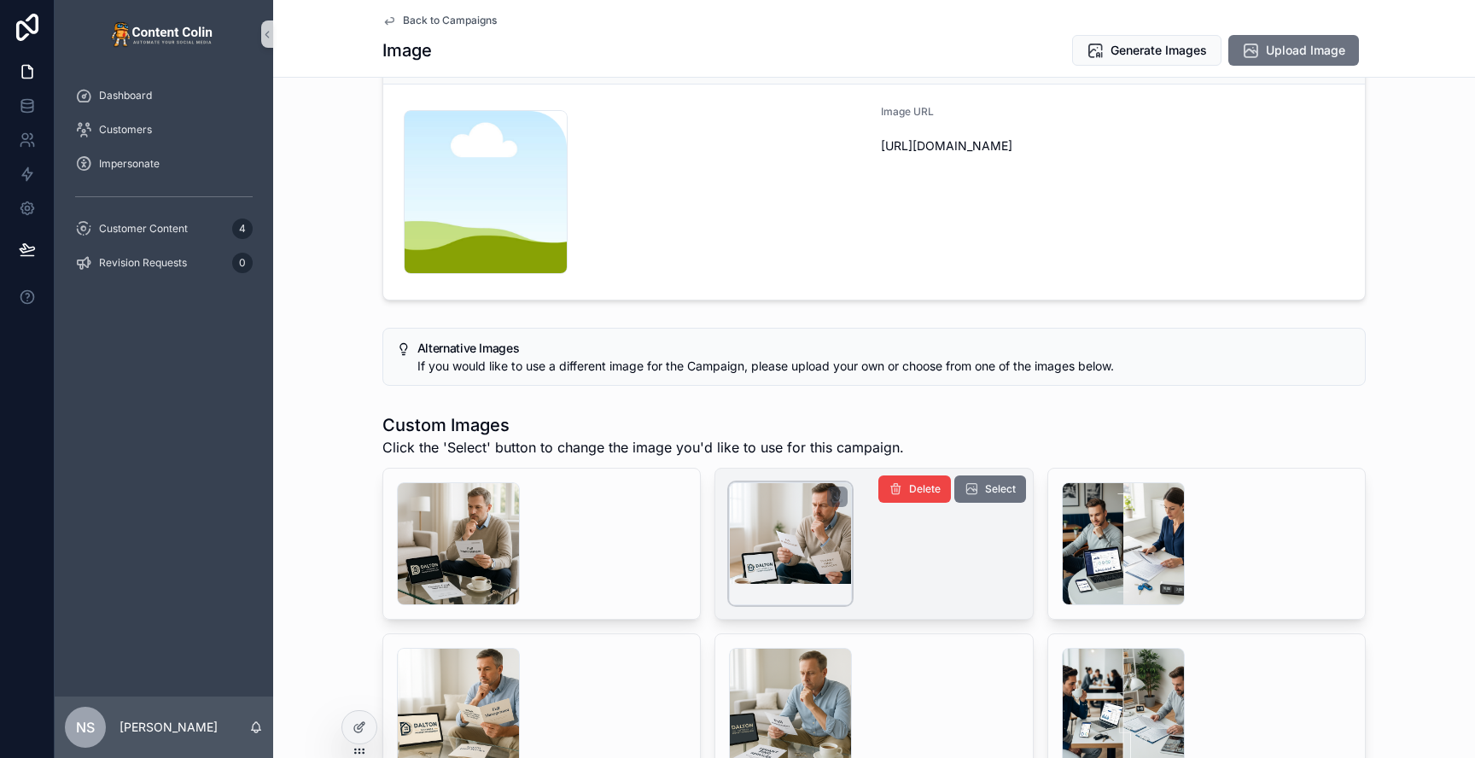
click at [758, 524] on div "scrollable content" at bounding box center [790, 543] width 123 height 123
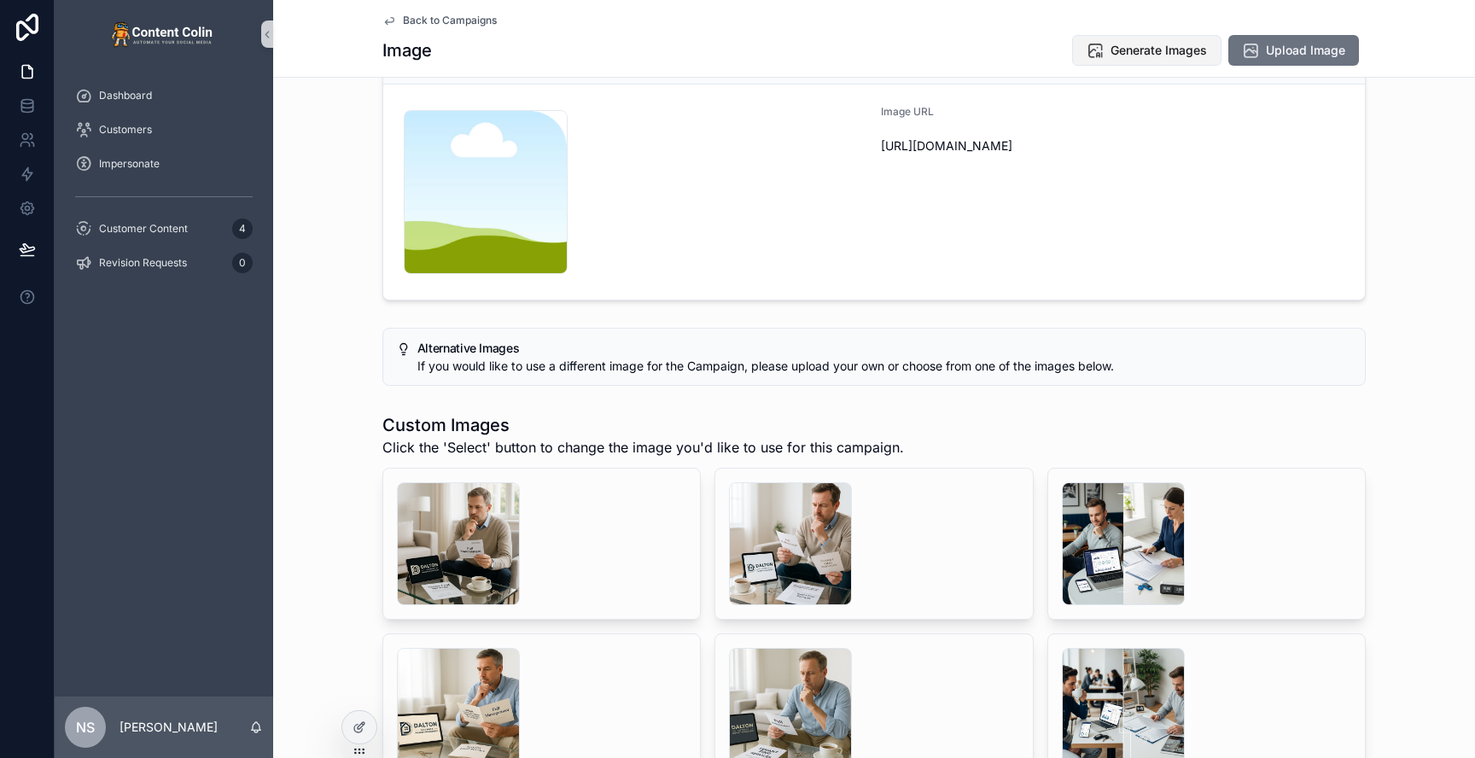
click at [1154, 48] on span "Generate Images" at bounding box center [1159, 50] width 96 height 17
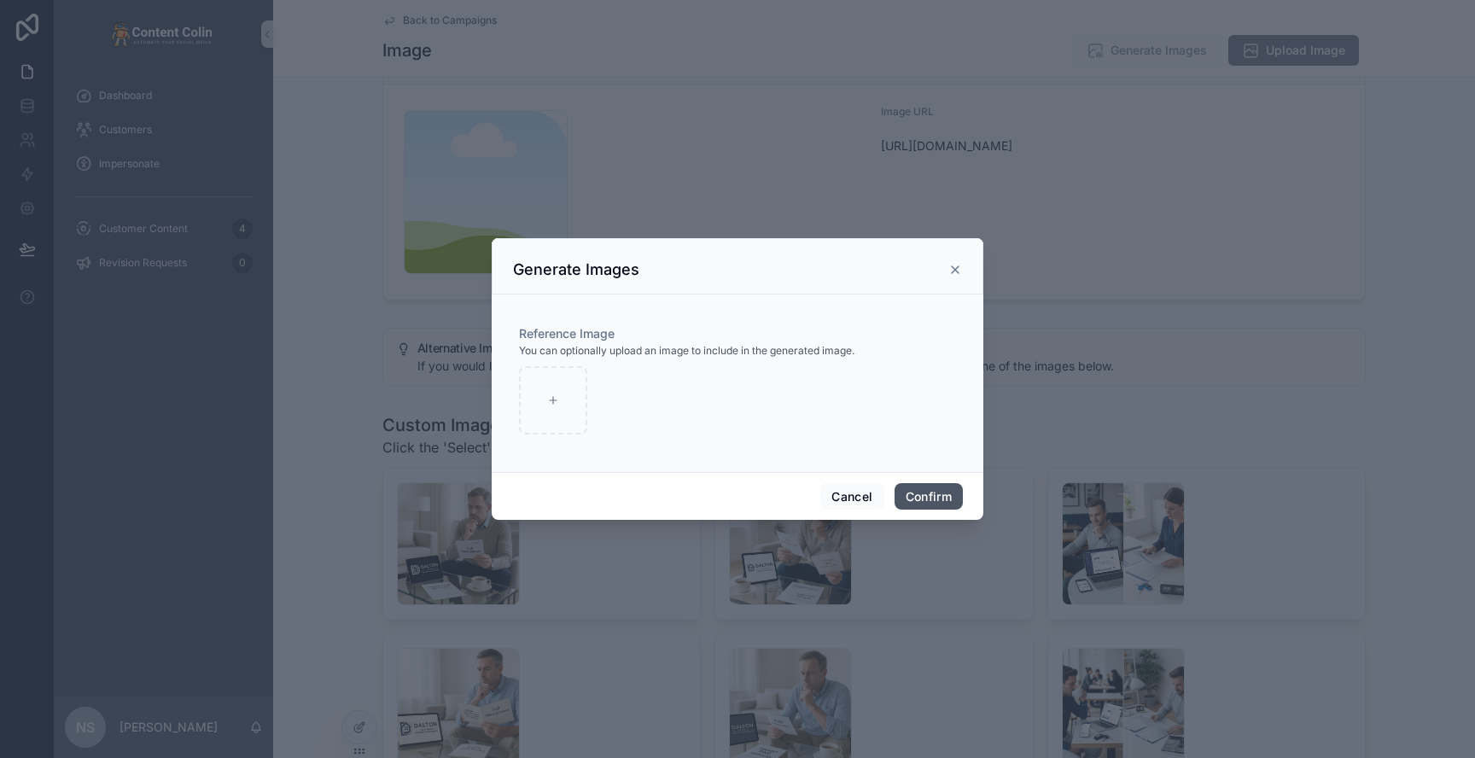
click at [922, 498] on button "Confirm" at bounding box center [929, 496] width 68 height 27
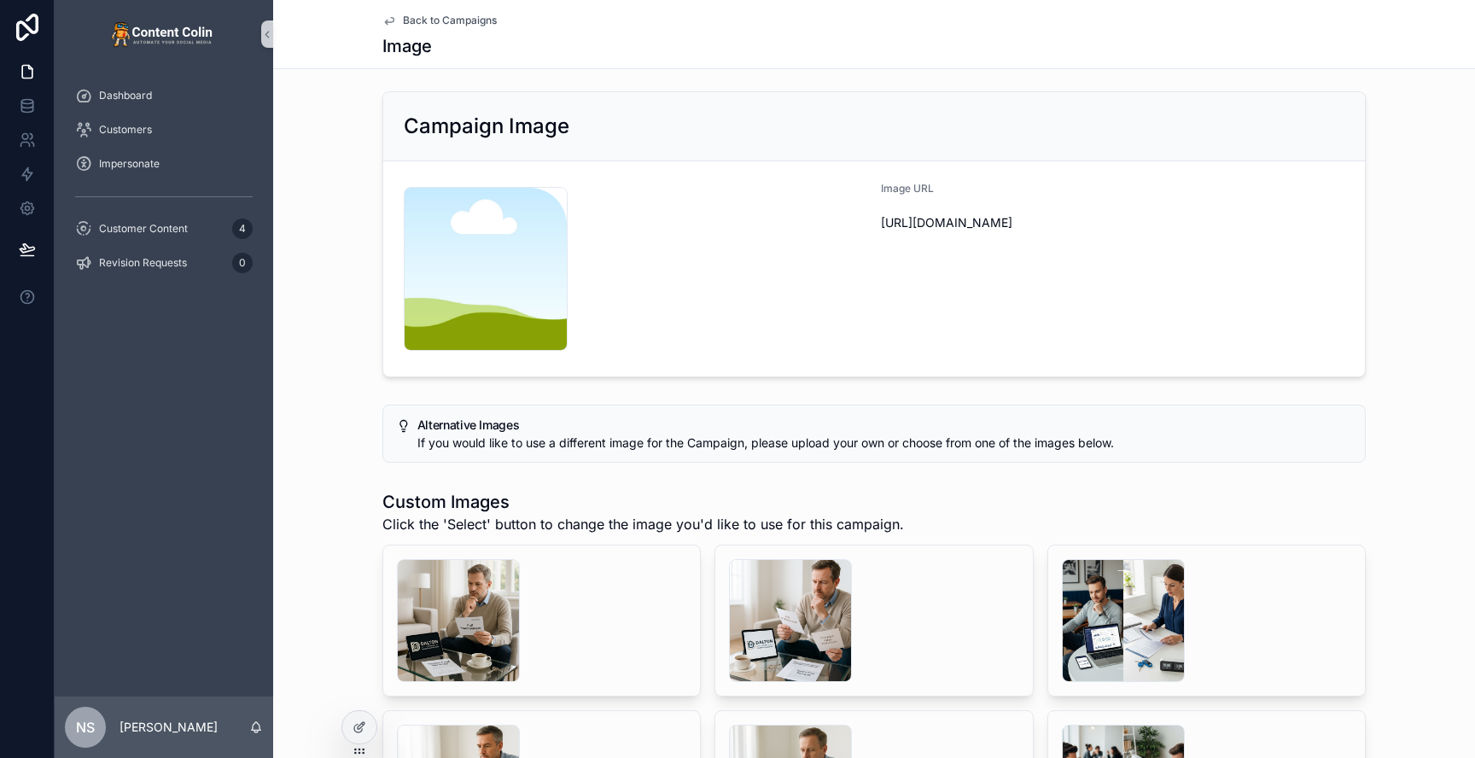
scroll to position [167, 0]
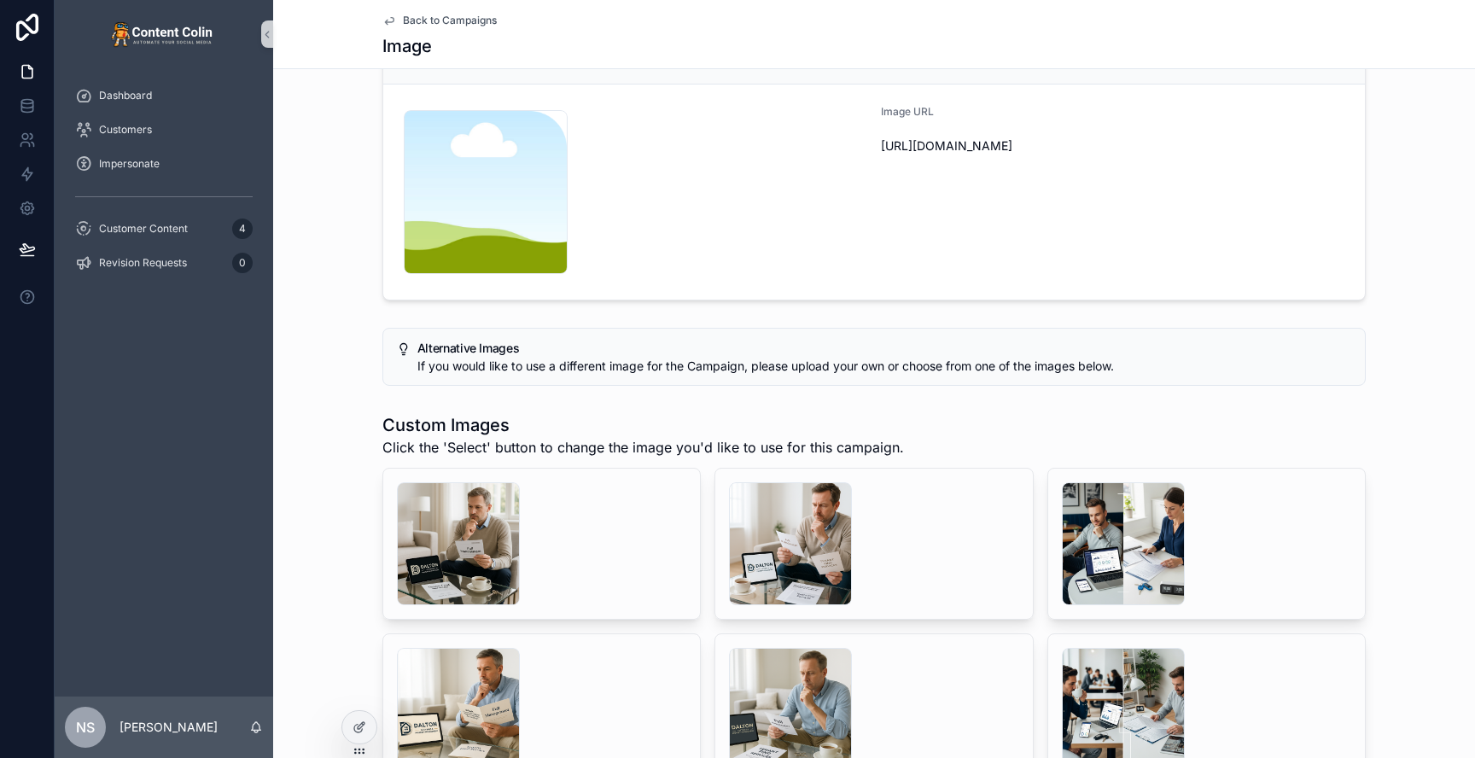
click at [454, 25] on span "Back to Campaigns" at bounding box center [450, 21] width 94 height 14
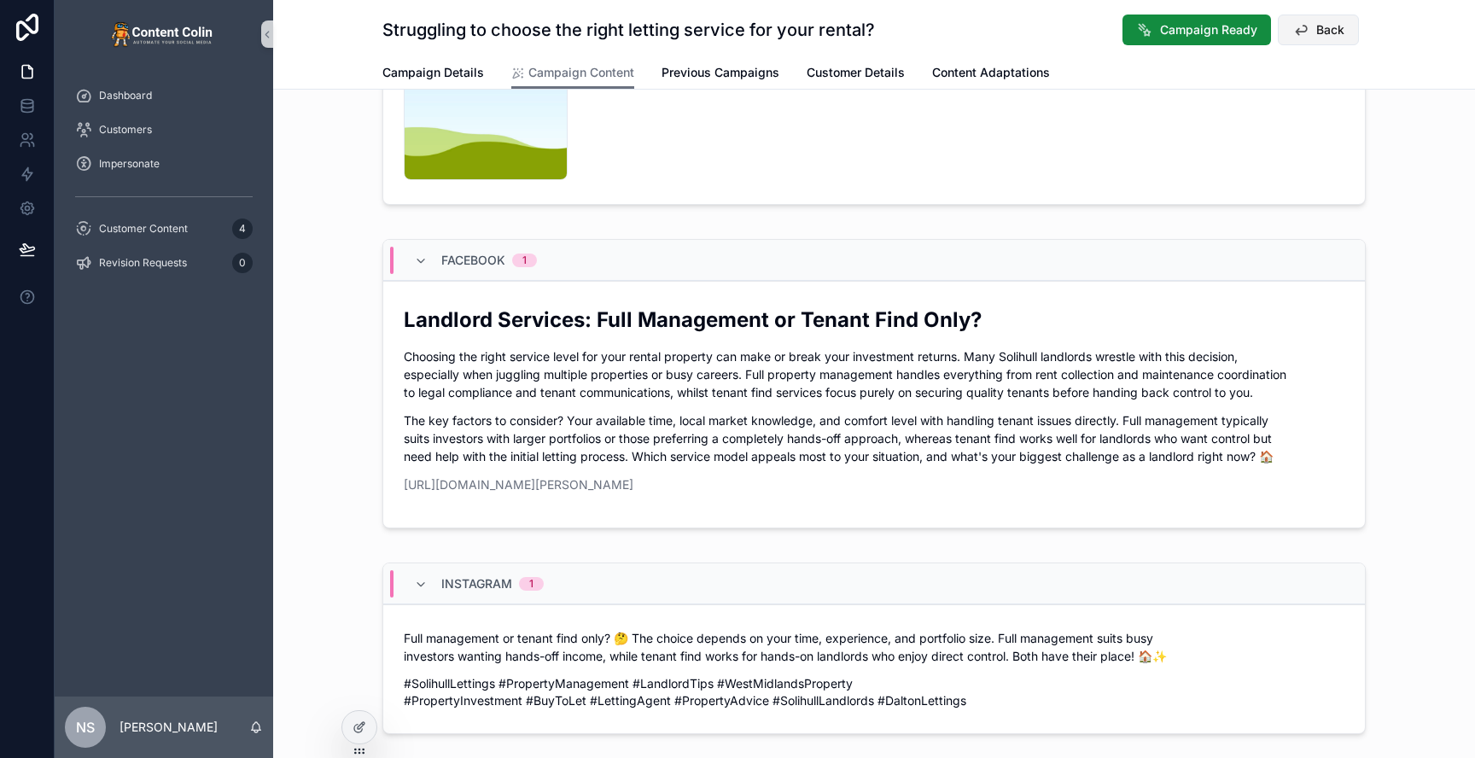
click at [1337, 39] on button "Back" at bounding box center [1318, 30] width 81 height 31
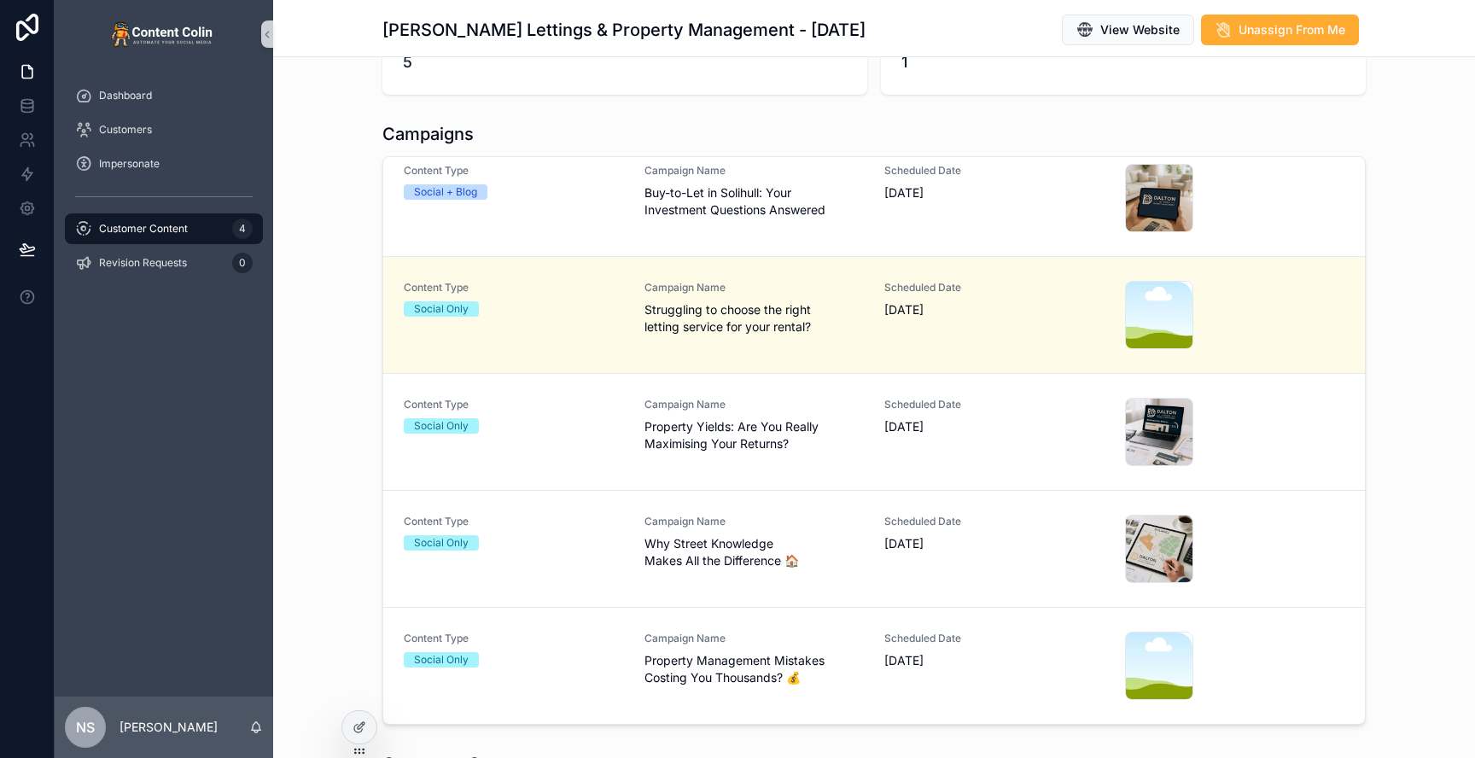
scroll to position [350, 0]
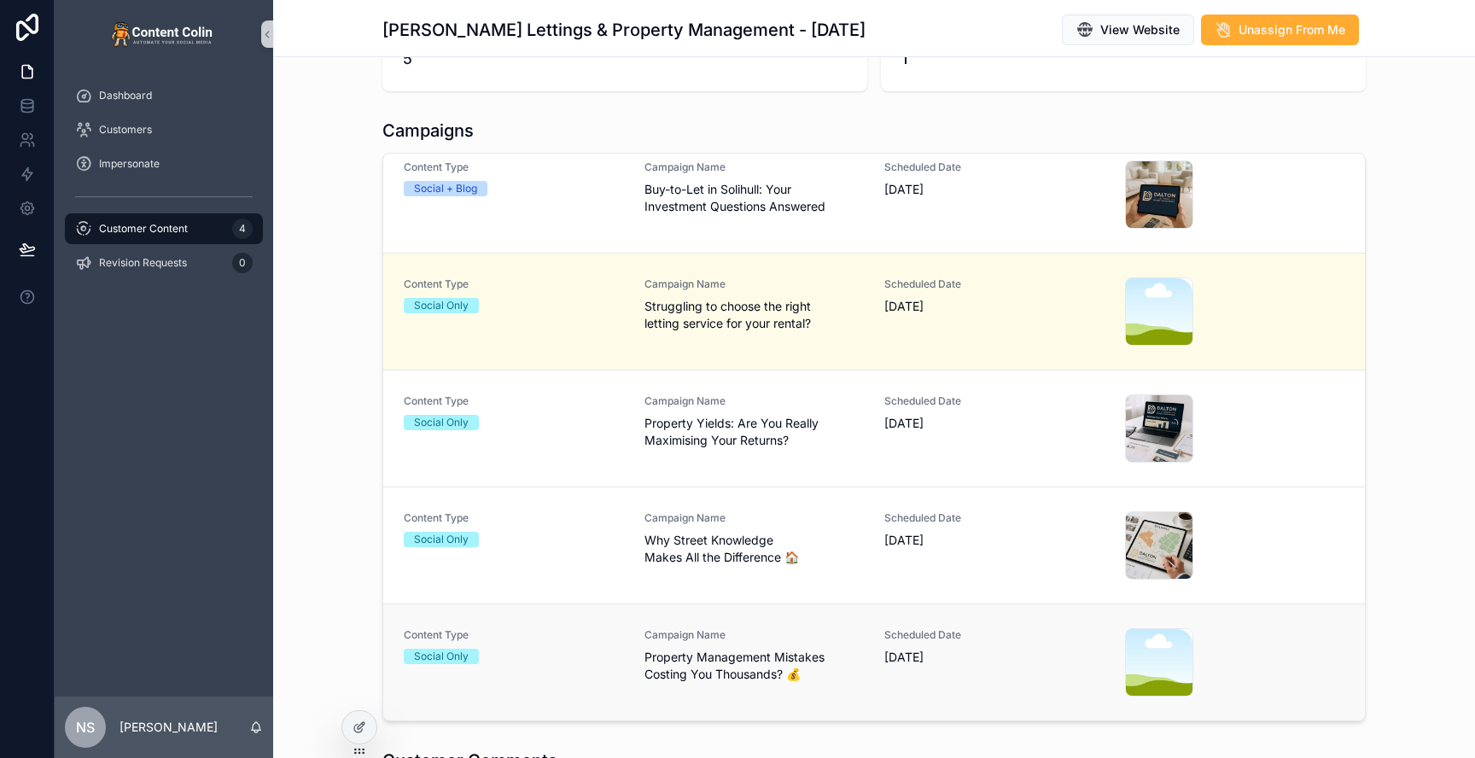
click at [845, 637] on span "Campaign Name" at bounding box center [754, 635] width 220 height 14
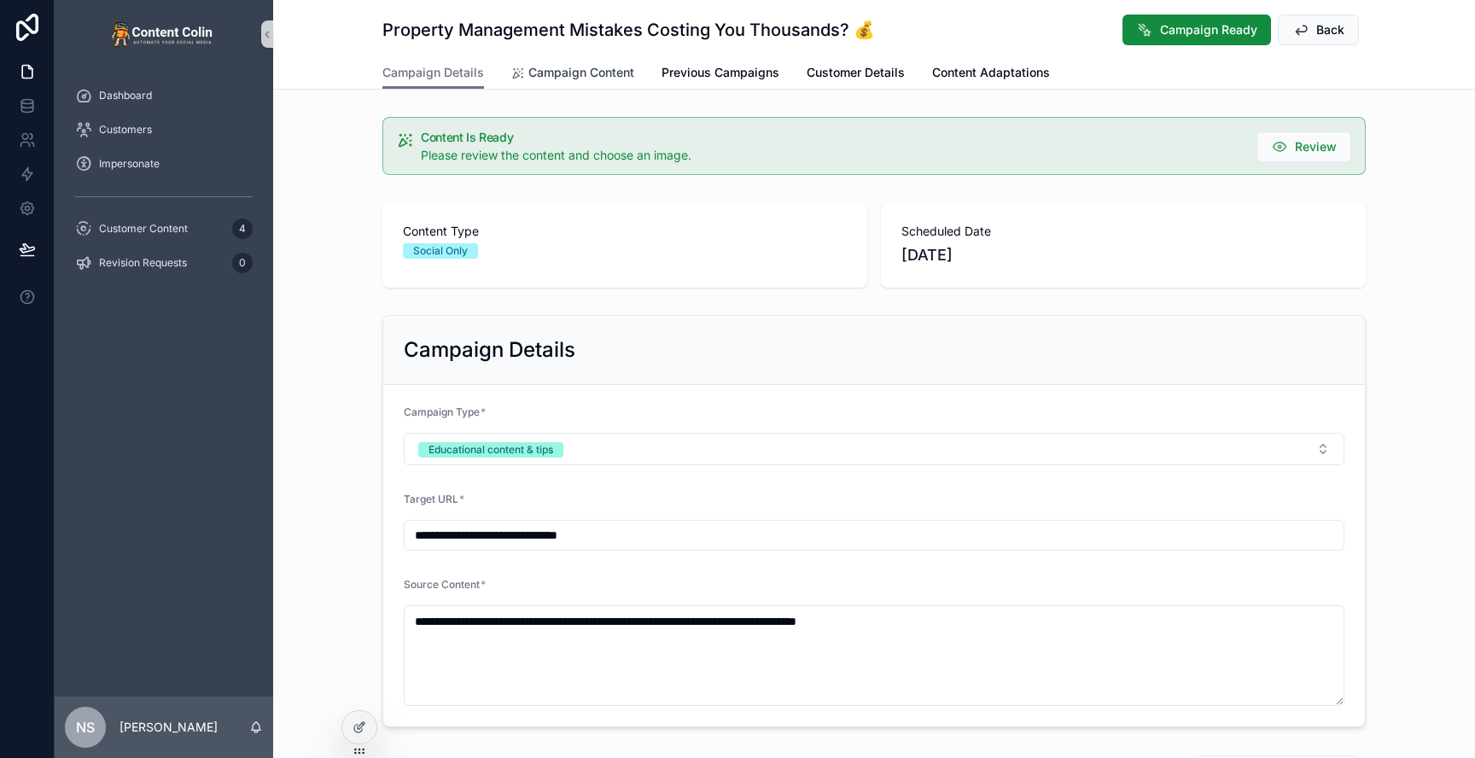
click at [586, 80] on span "Campaign Content" at bounding box center [581, 72] width 106 height 17
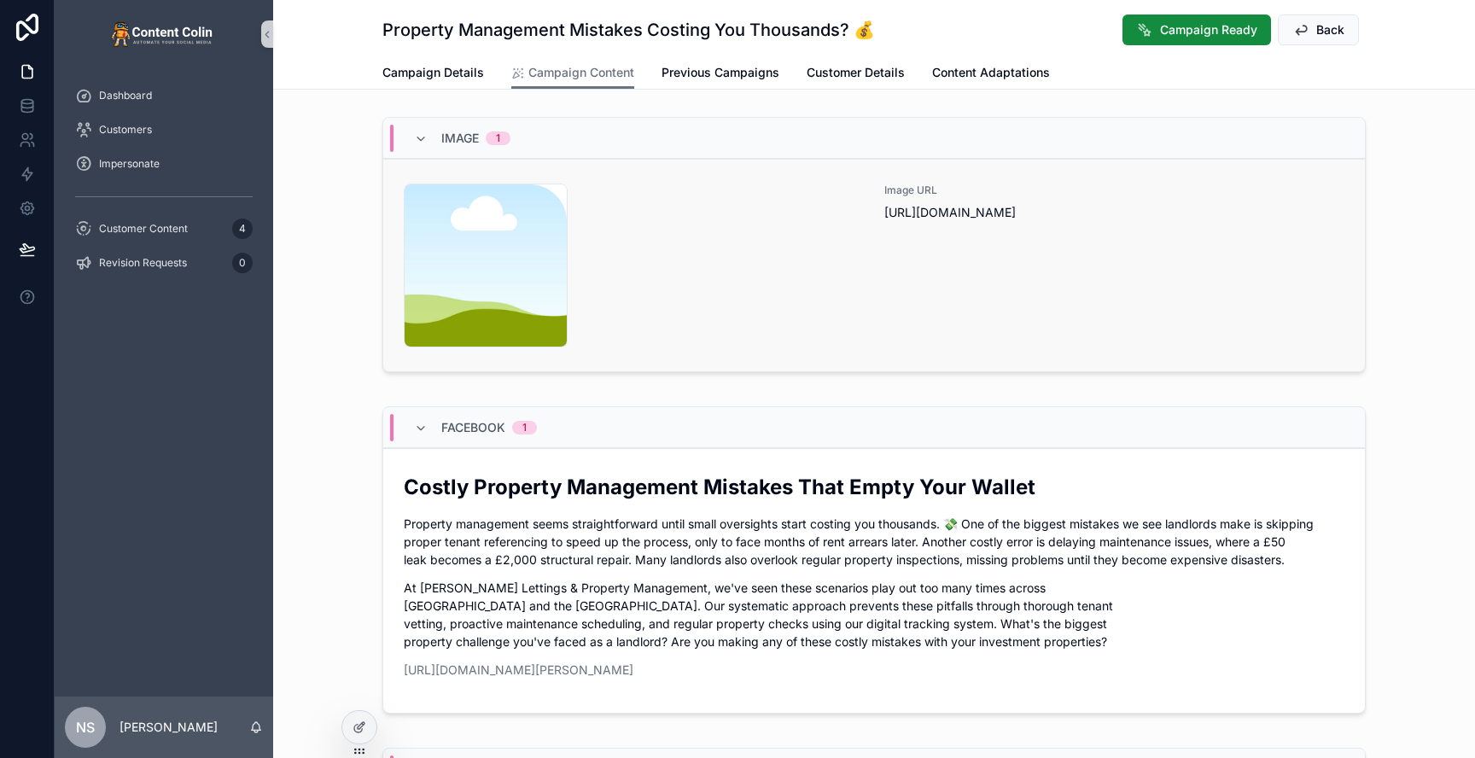
click at [744, 271] on div "content-placeholder .png" at bounding box center [634, 266] width 460 height 164
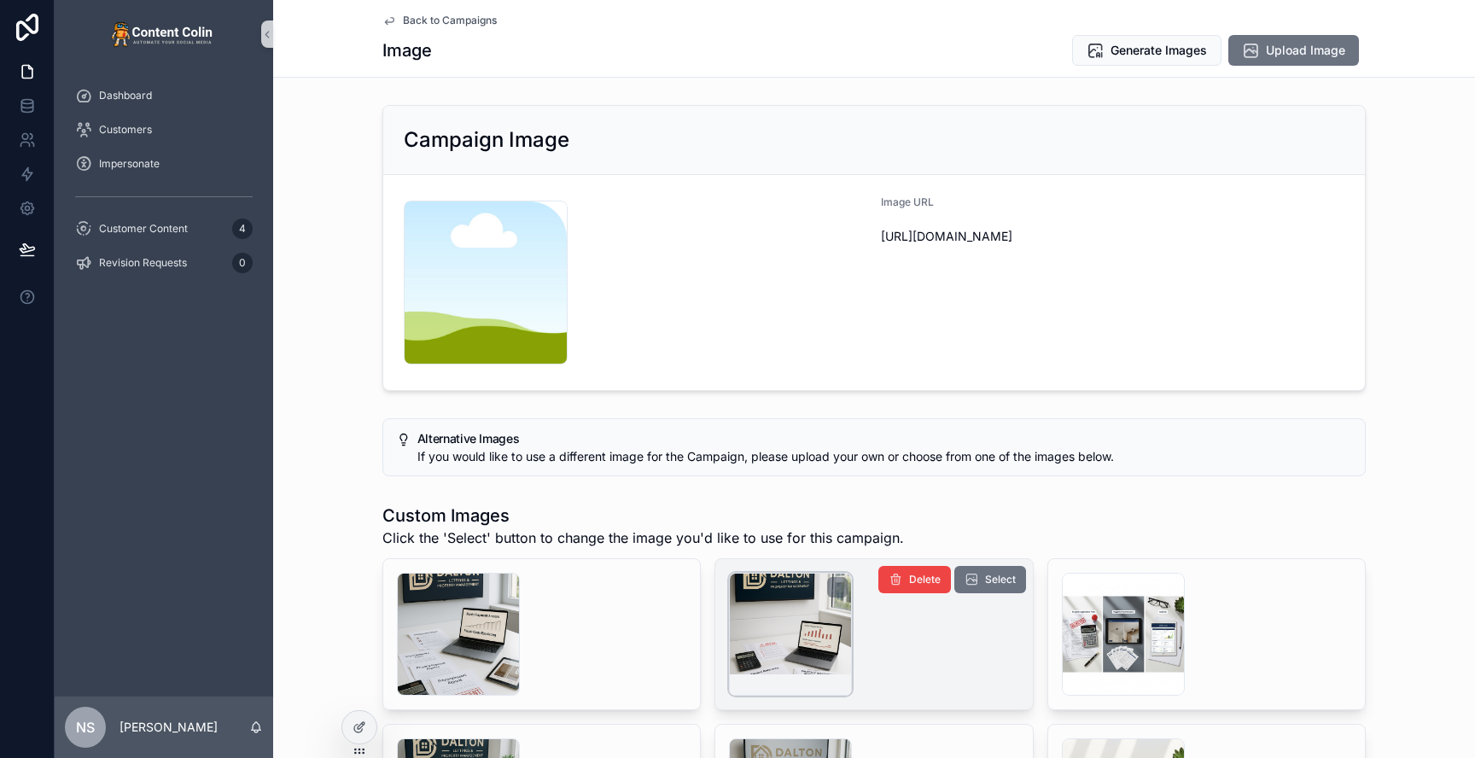
click at [772, 623] on div "scrollable content" at bounding box center [790, 634] width 123 height 123
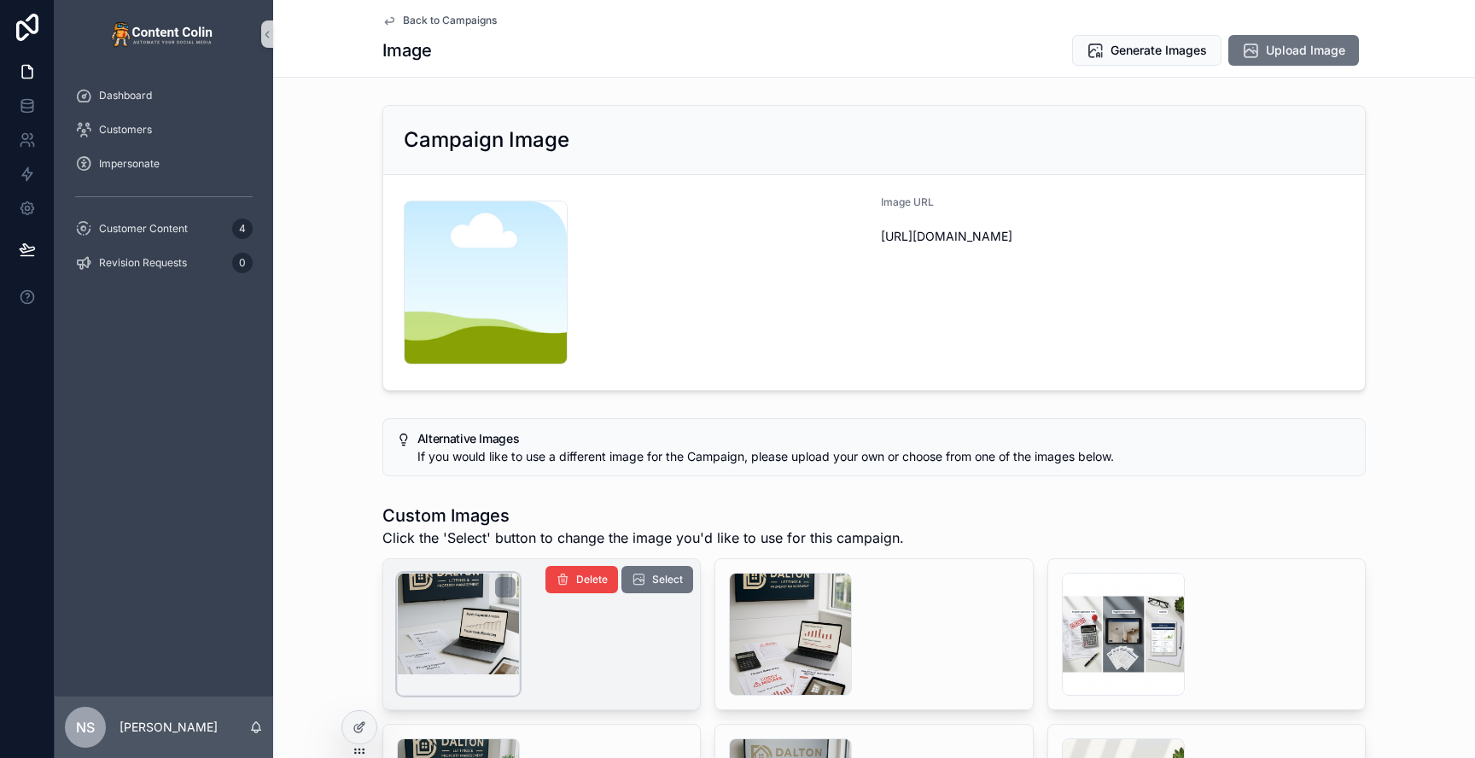
click at [451, 631] on div "scrollable content" at bounding box center [458, 634] width 123 height 123
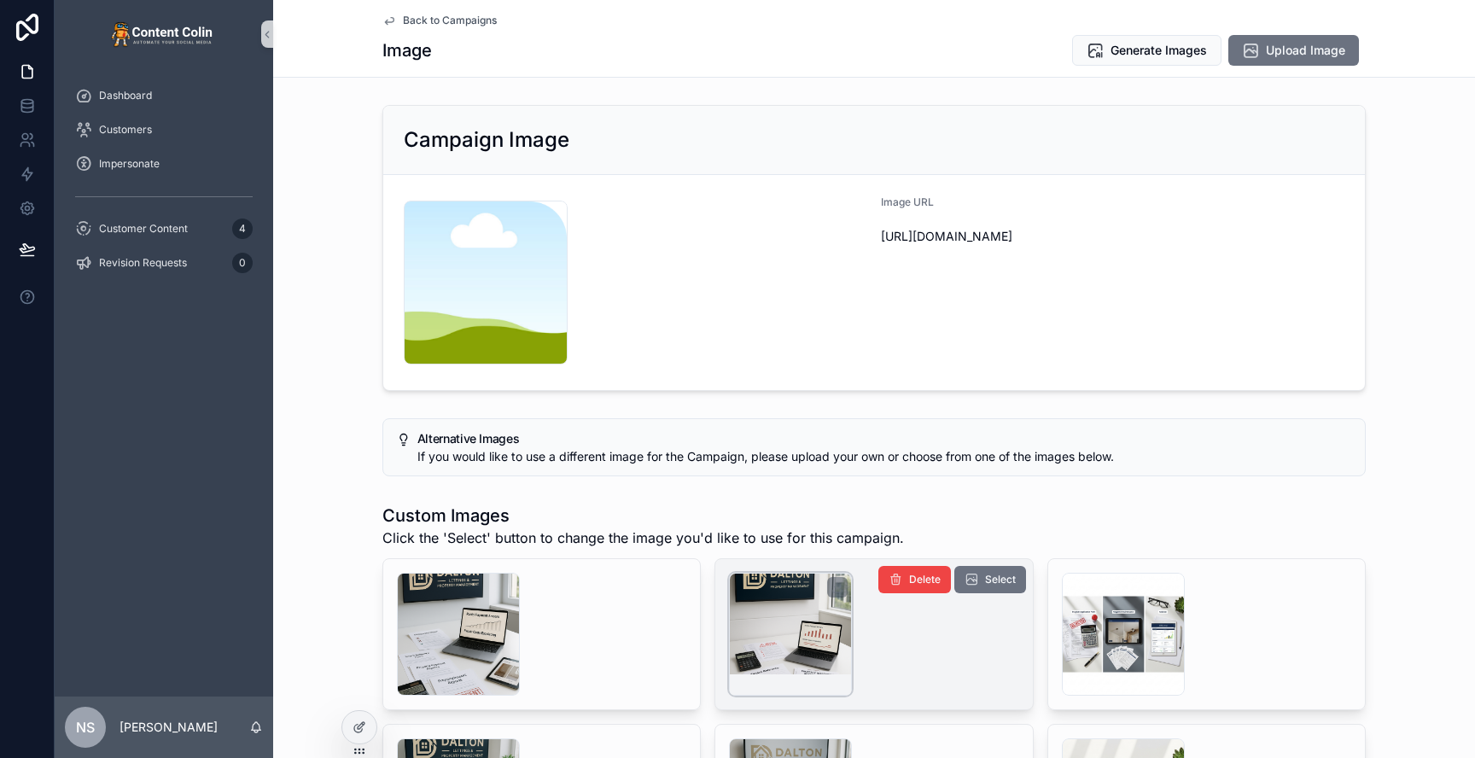
click at [785, 632] on div "scrollable content" at bounding box center [790, 634] width 123 height 123
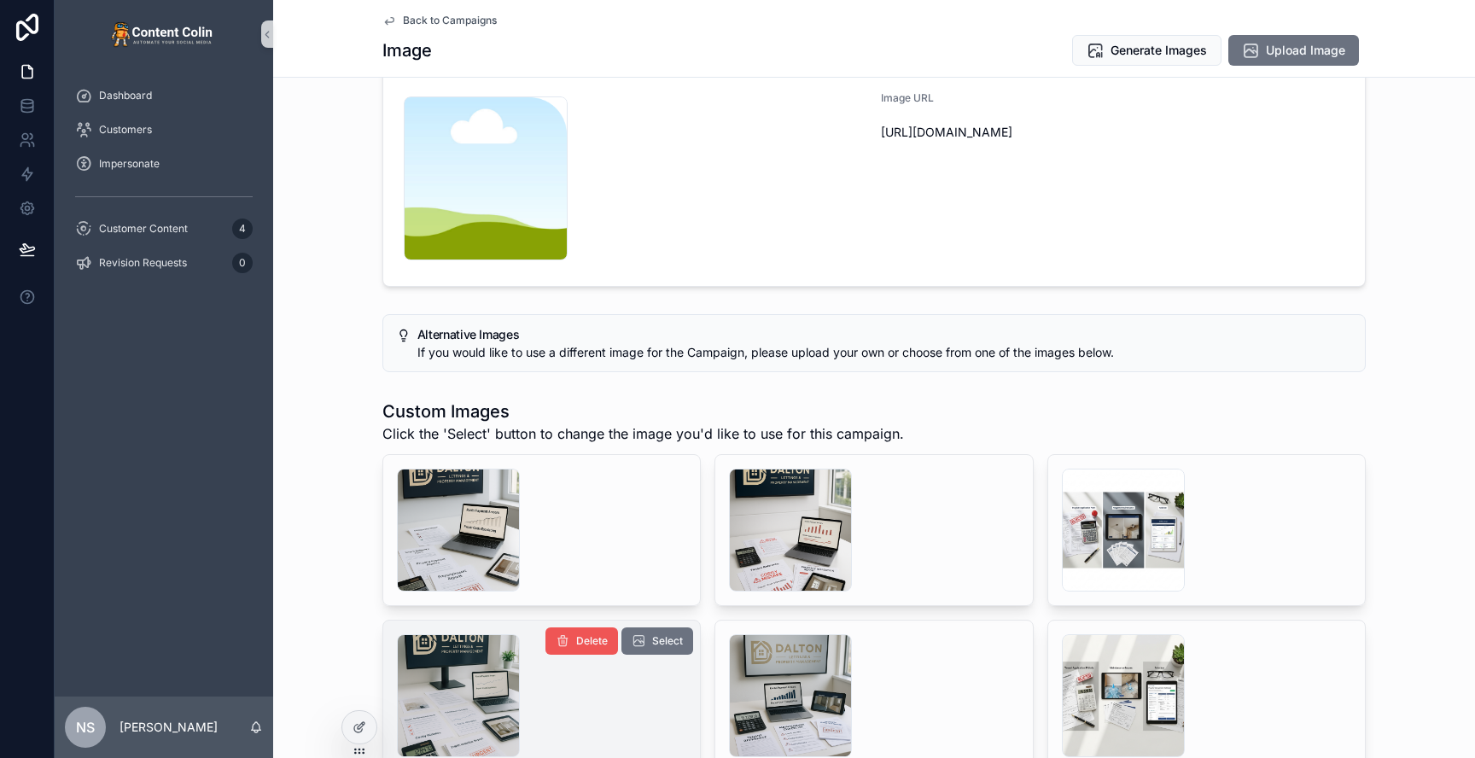
scroll to position [143, 0]
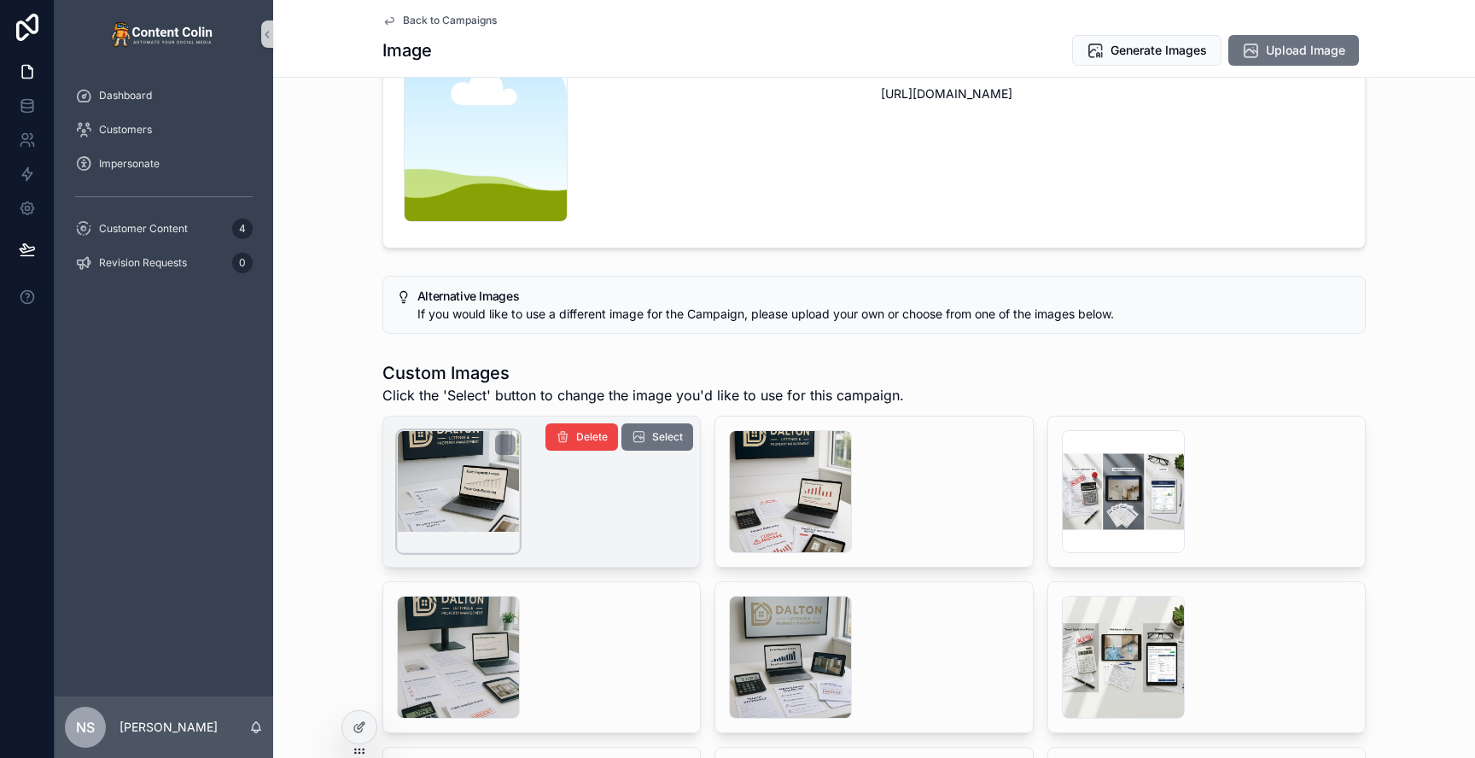
click at [473, 500] on div "scrollable content" at bounding box center [458, 491] width 123 height 123
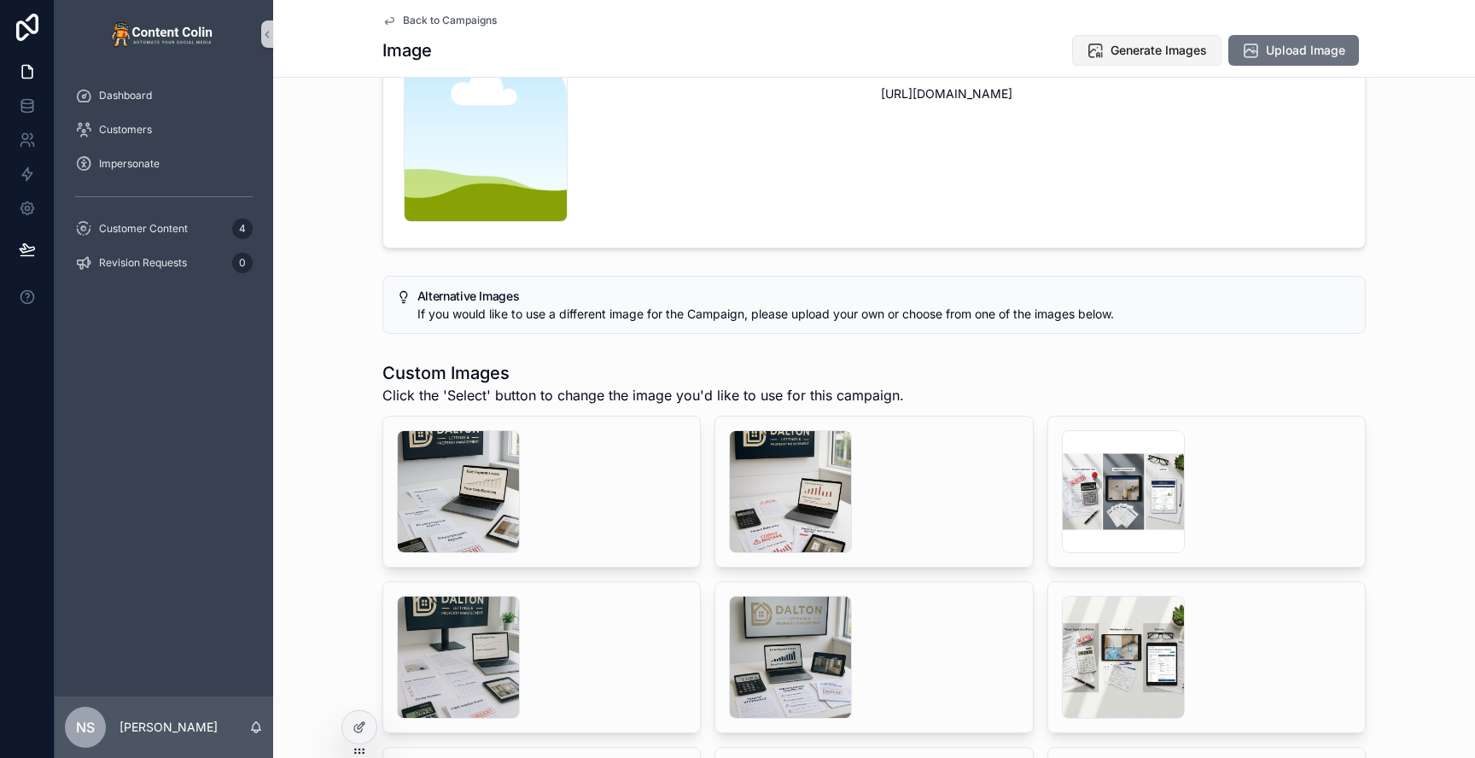
click at [1148, 49] on span "Generate Images" at bounding box center [1159, 50] width 96 height 17
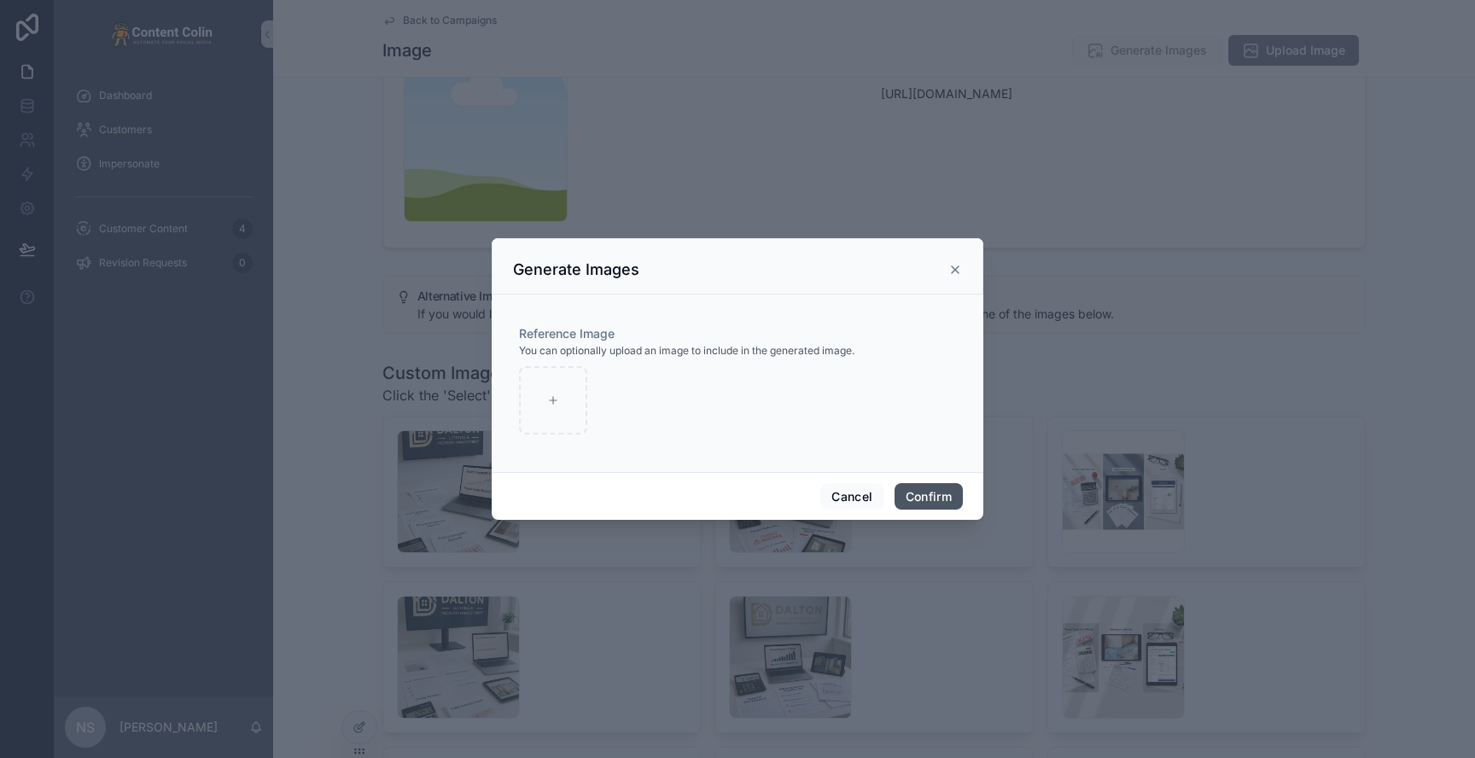
click at [924, 494] on button "Confirm" at bounding box center [929, 496] width 68 height 27
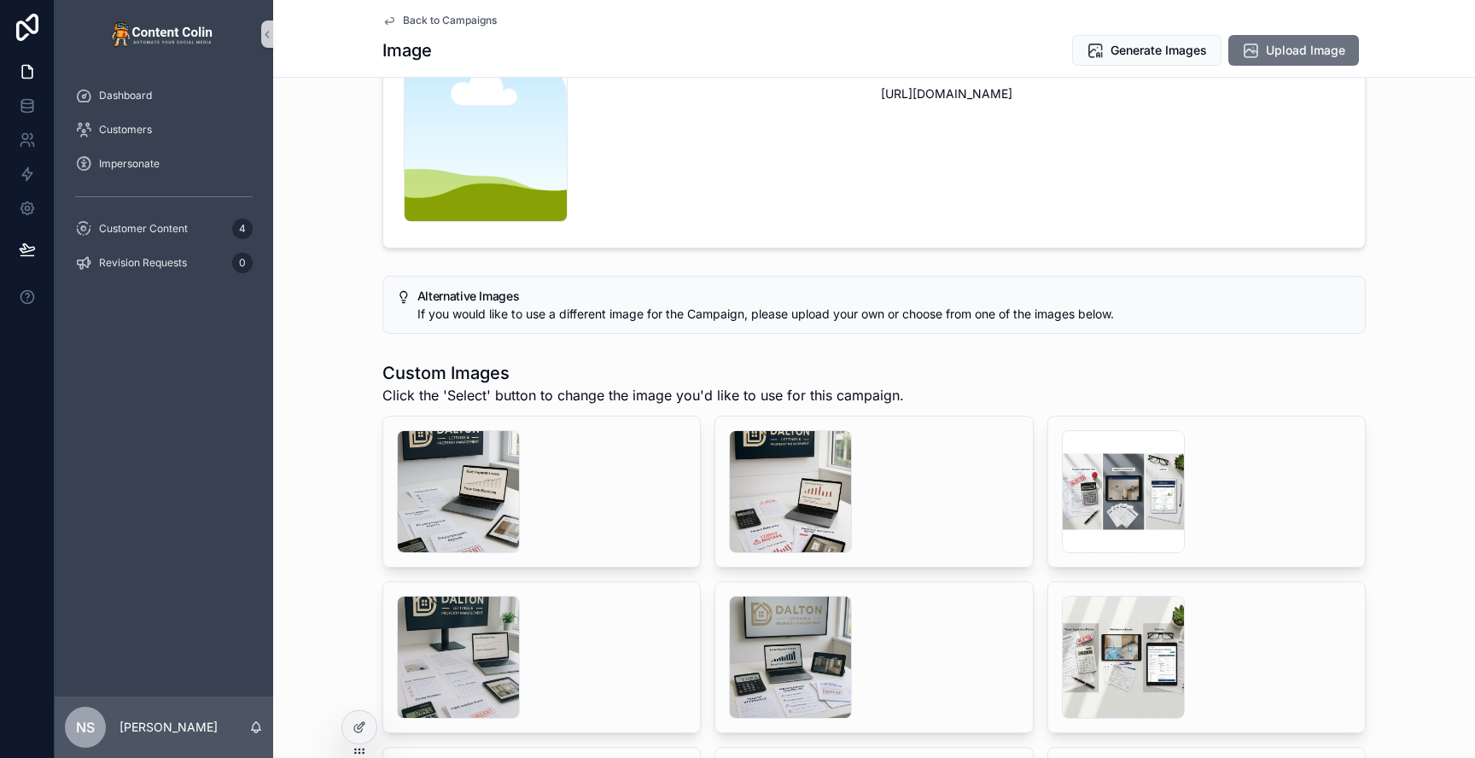
scroll to position [219, 0]
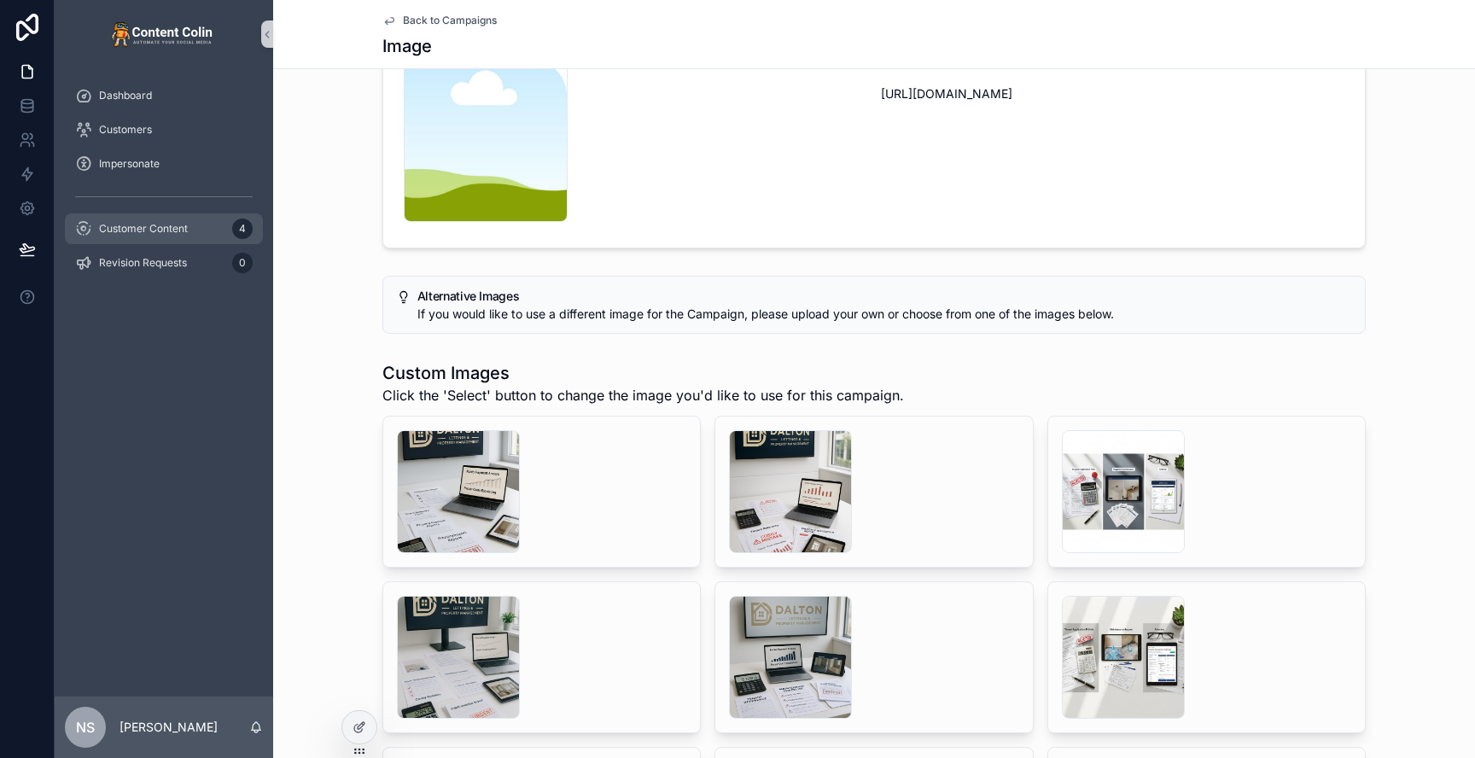
click at [142, 224] on span "Customer Content" at bounding box center [143, 229] width 89 height 14
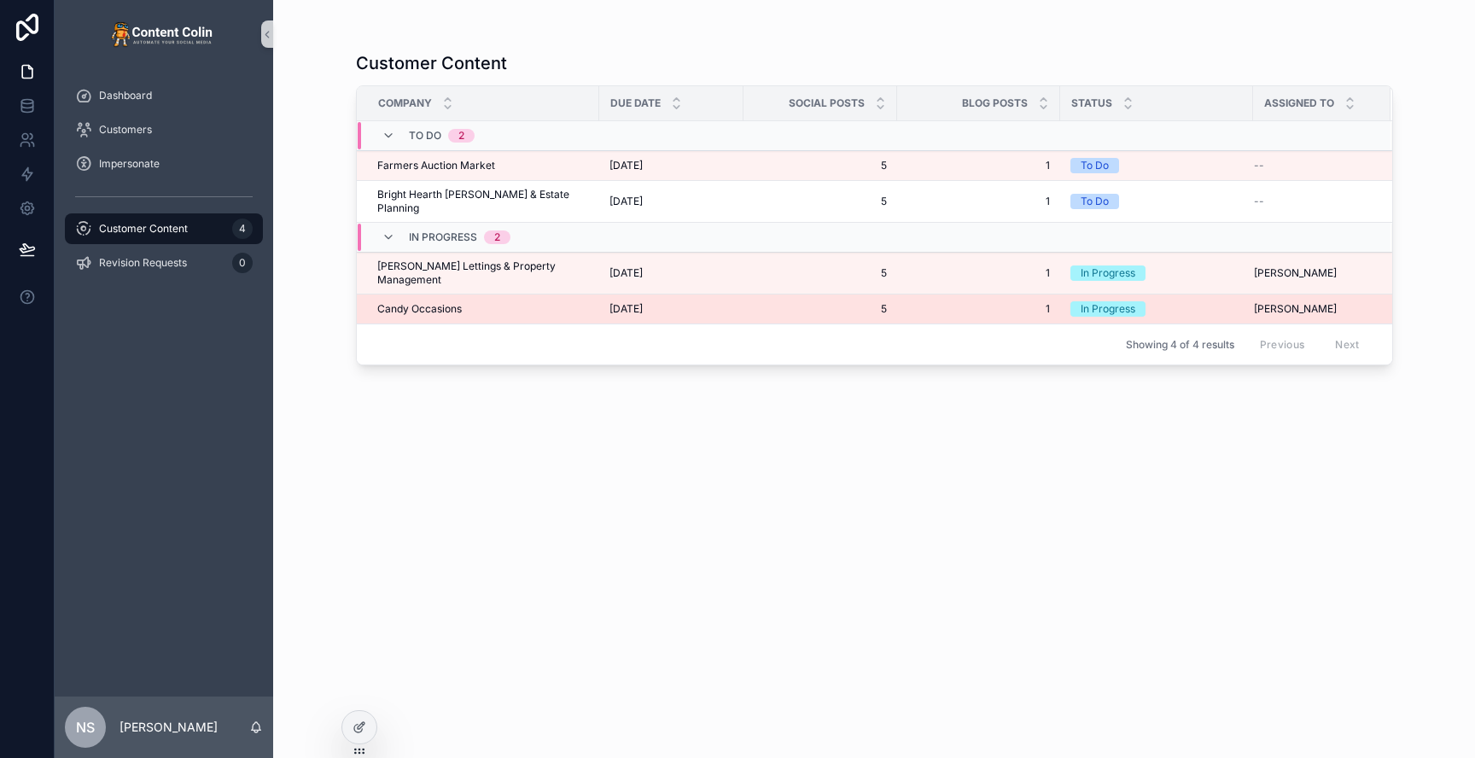
click at [493, 302] on div "Candy Occasions Candy Occasions" at bounding box center [483, 309] width 212 height 14
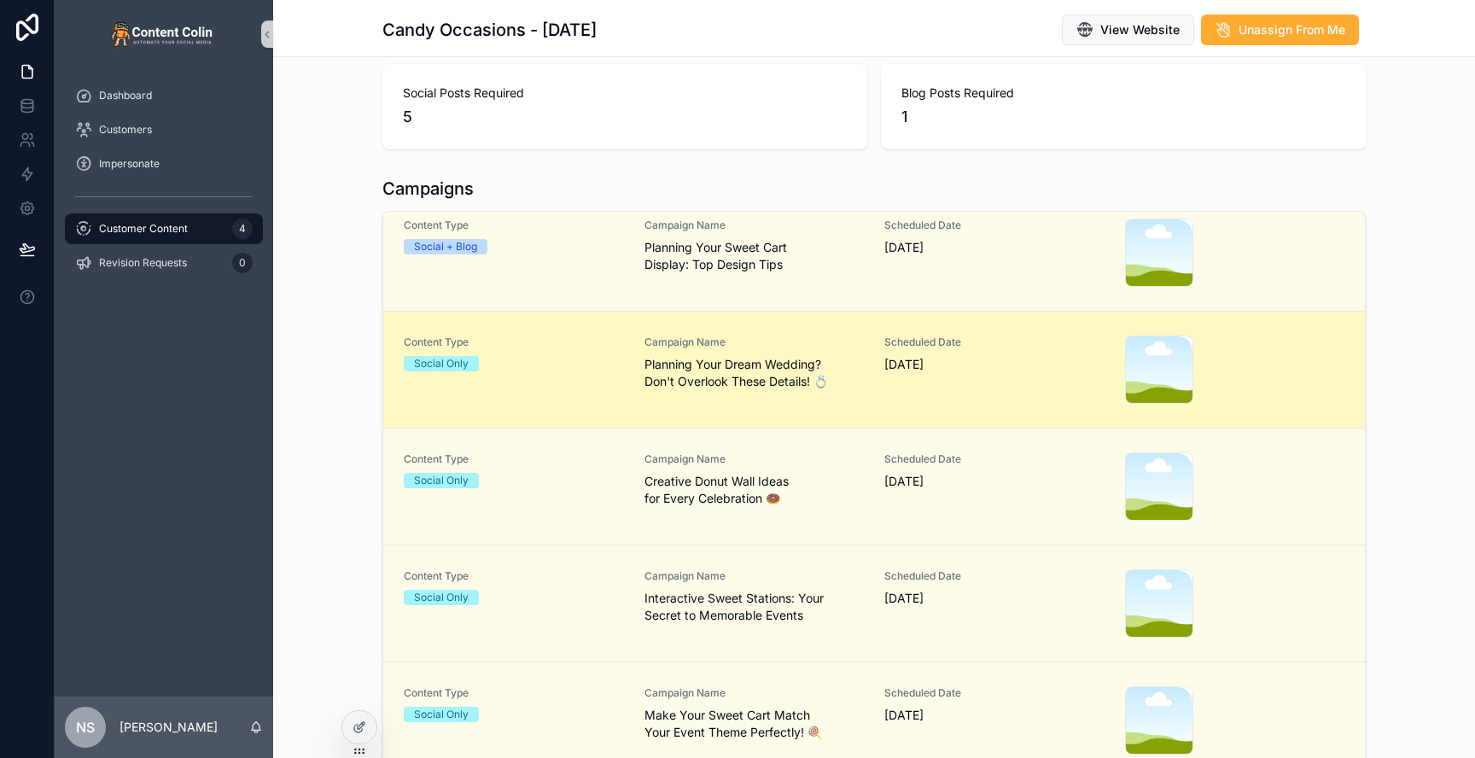
scroll to position [289, 0]
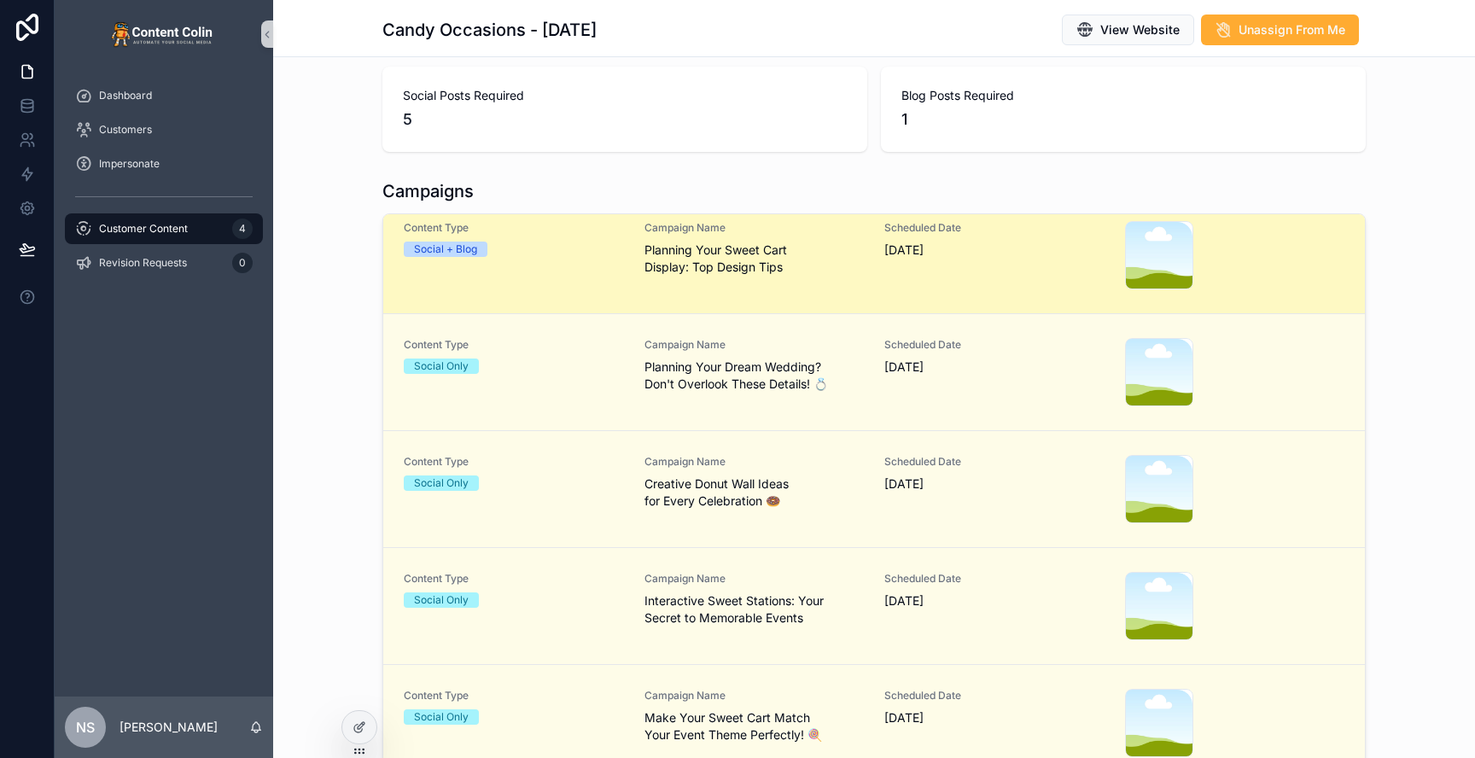
click at [753, 275] on span "Planning Your Sweet Cart Display: Top Design Tips" at bounding box center [754, 259] width 220 height 34
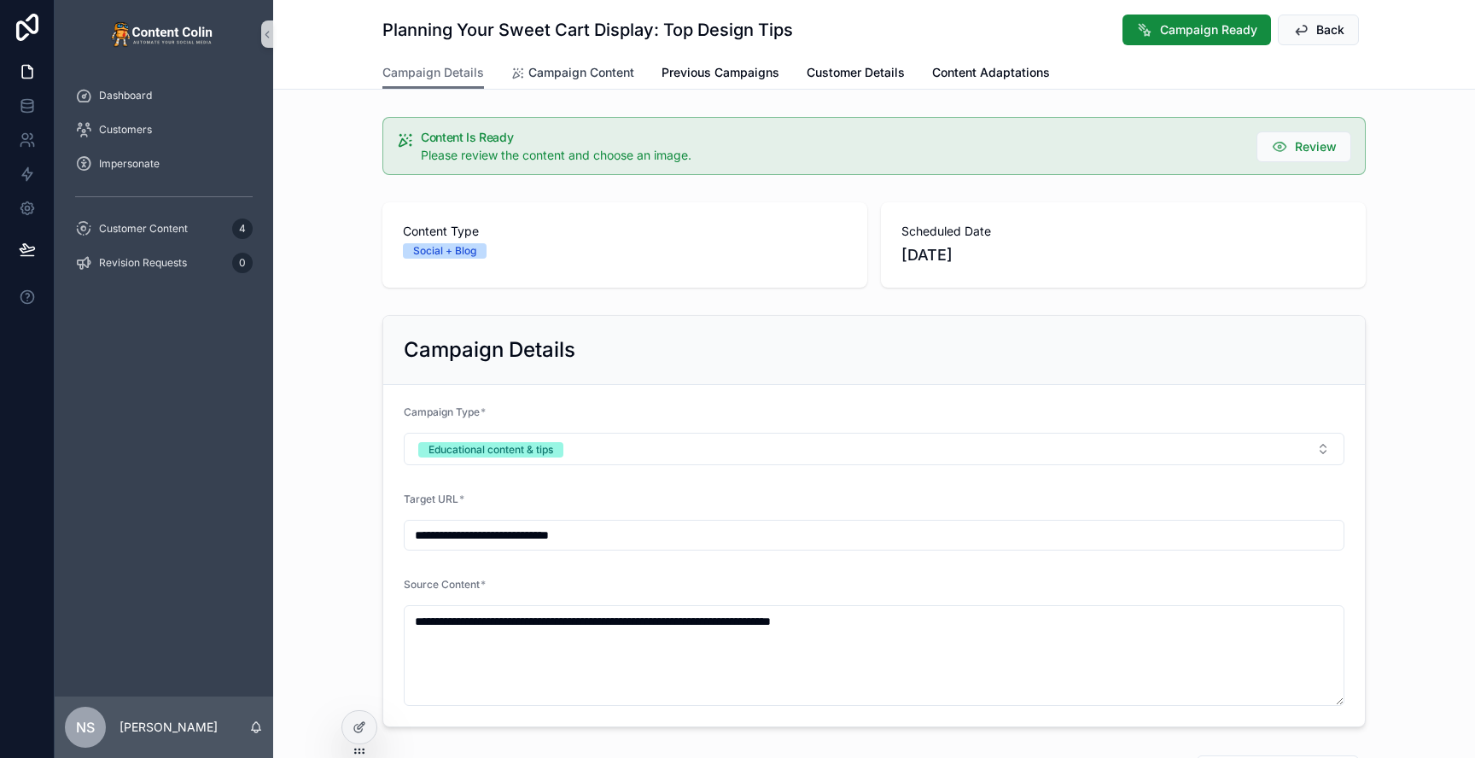
click at [582, 79] on span "Campaign Content" at bounding box center [581, 72] width 106 height 17
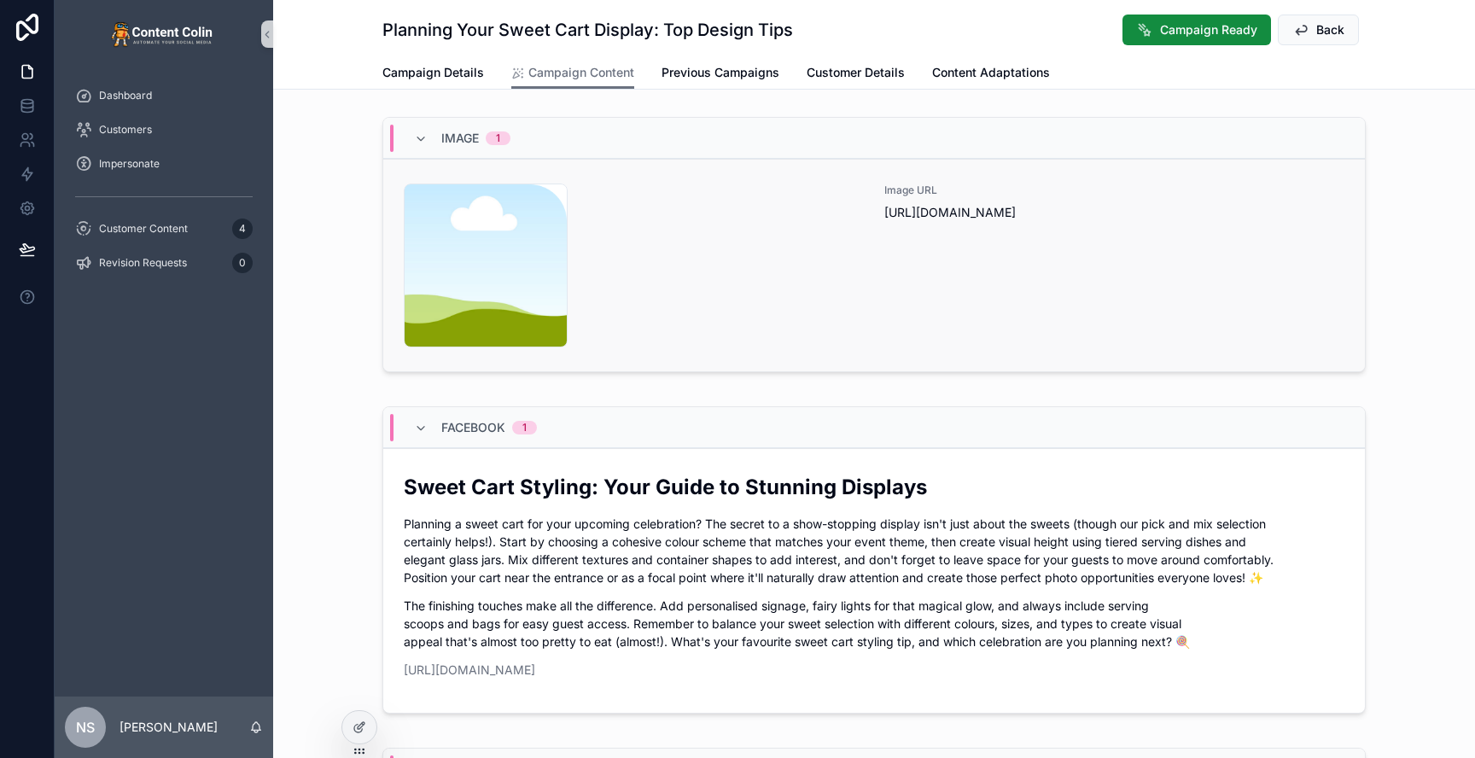
click at [955, 309] on div "Image URL [URL][DOMAIN_NAME]" at bounding box center [1114, 266] width 460 height 164
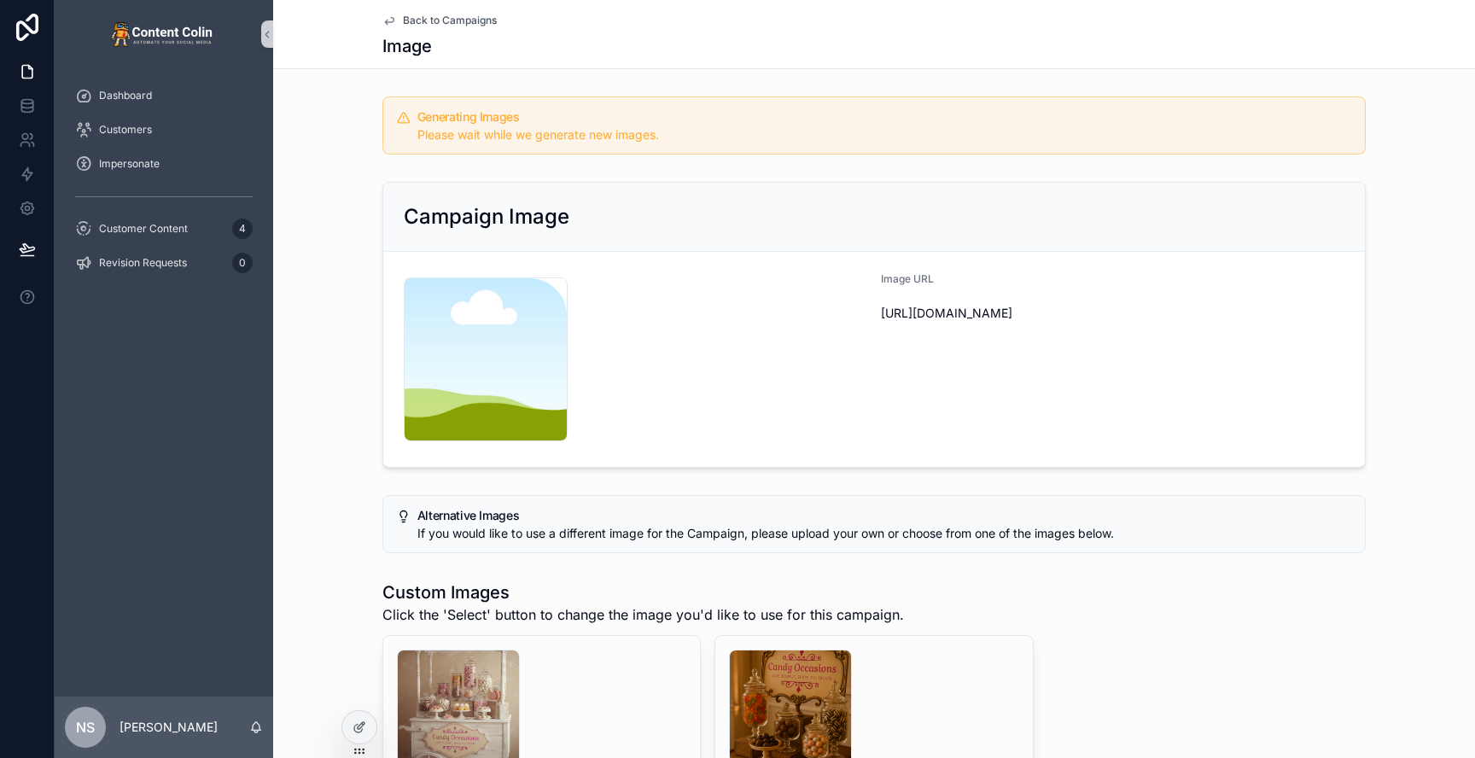
click at [433, 30] on div "Back to Campaigns Image" at bounding box center [873, 34] width 983 height 68
click at [438, 25] on span "Back to Campaigns" at bounding box center [450, 21] width 94 height 14
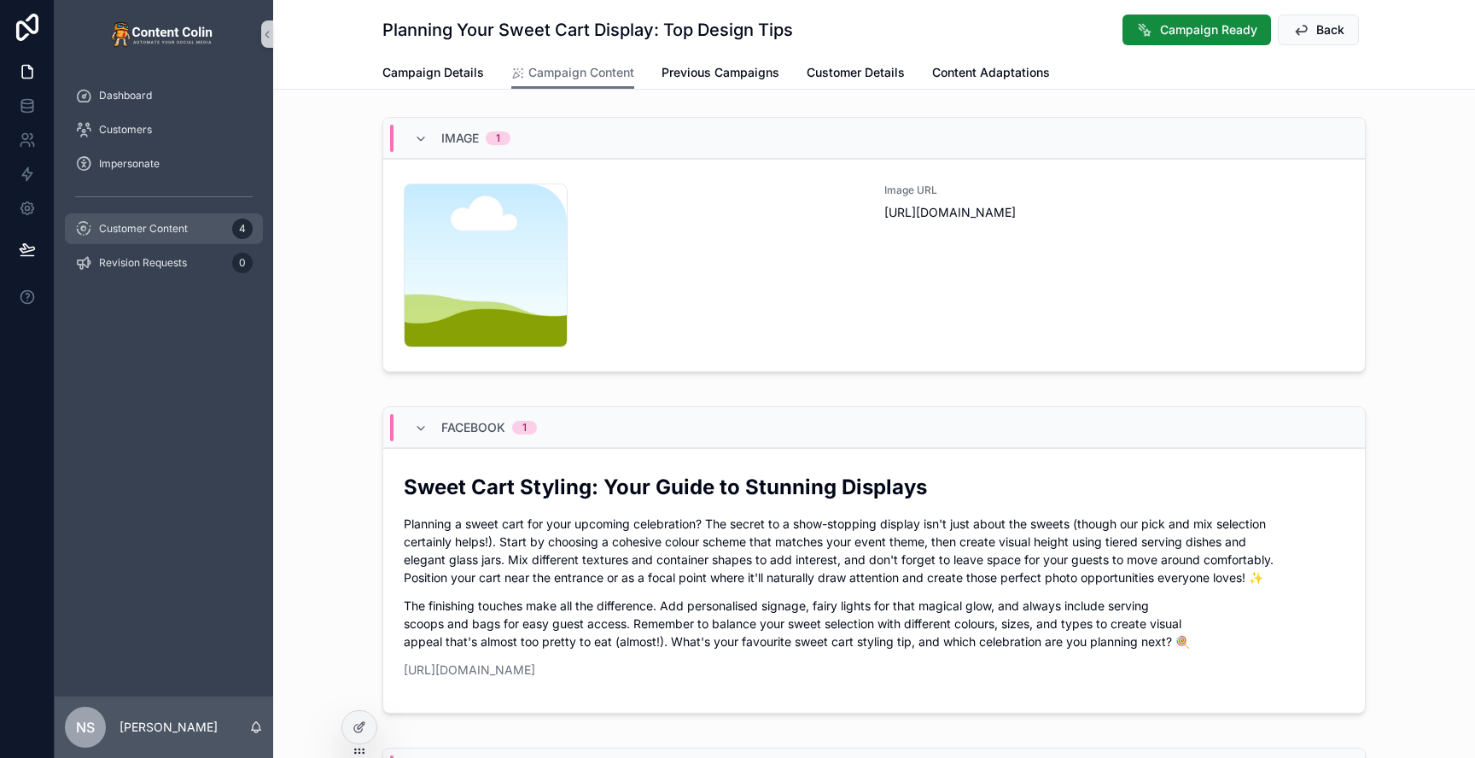
click at [174, 241] on div "Customer Content 4" at bounding box center [164, 228] width 178 height 27
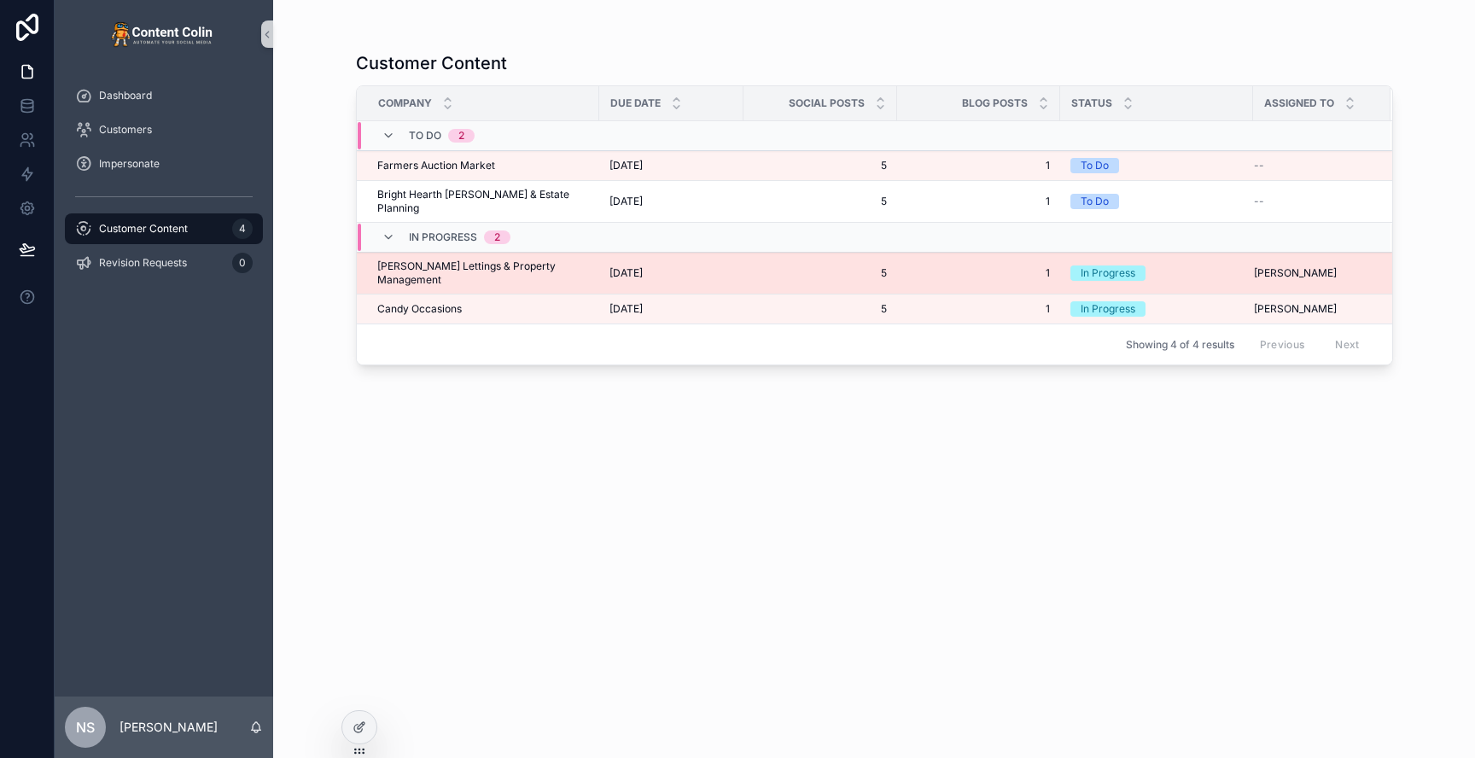
click at [470, 259] on span "[PERSON_NAME] Lettings & Property Management" at bounding box center [483, 272] width 212 height 27
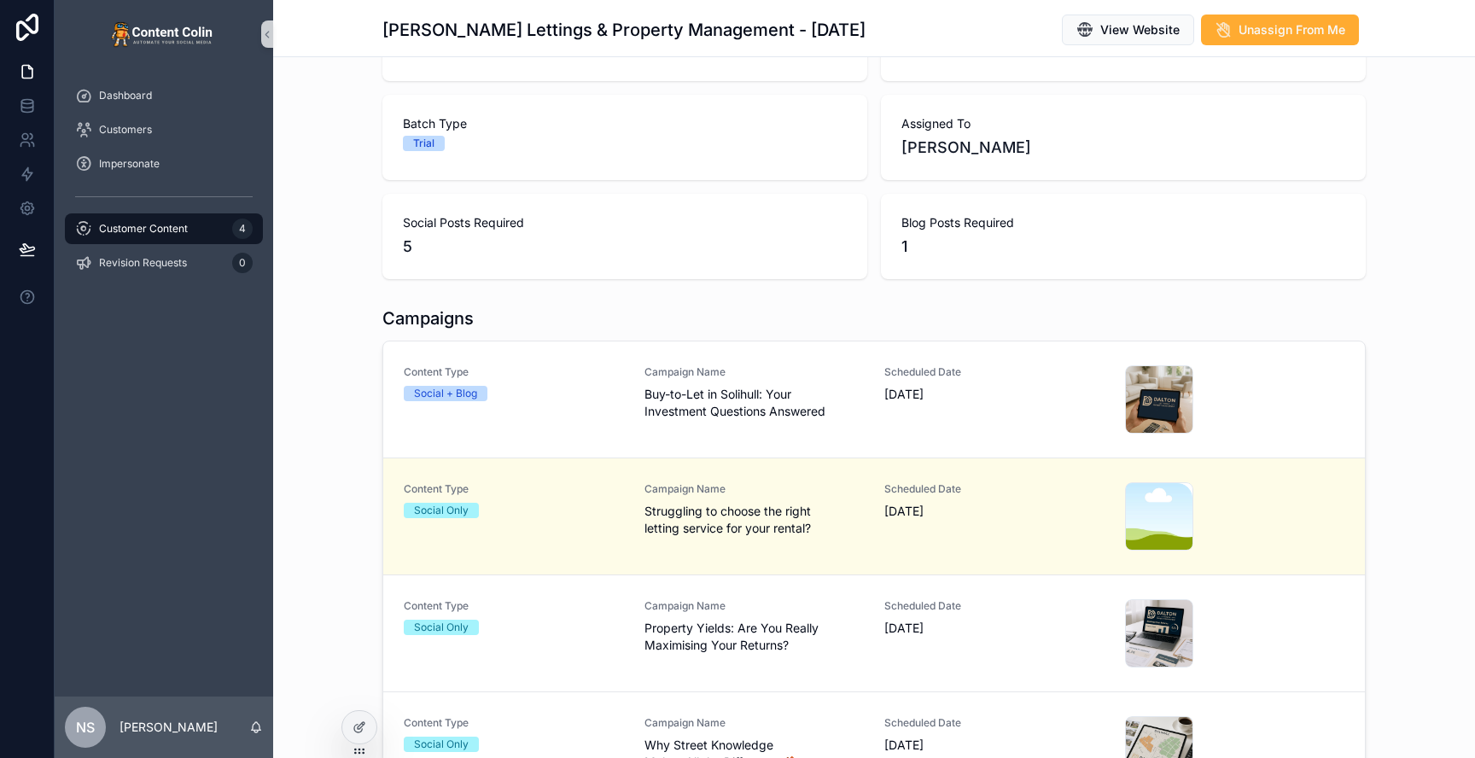
scroll to position [186, 0]
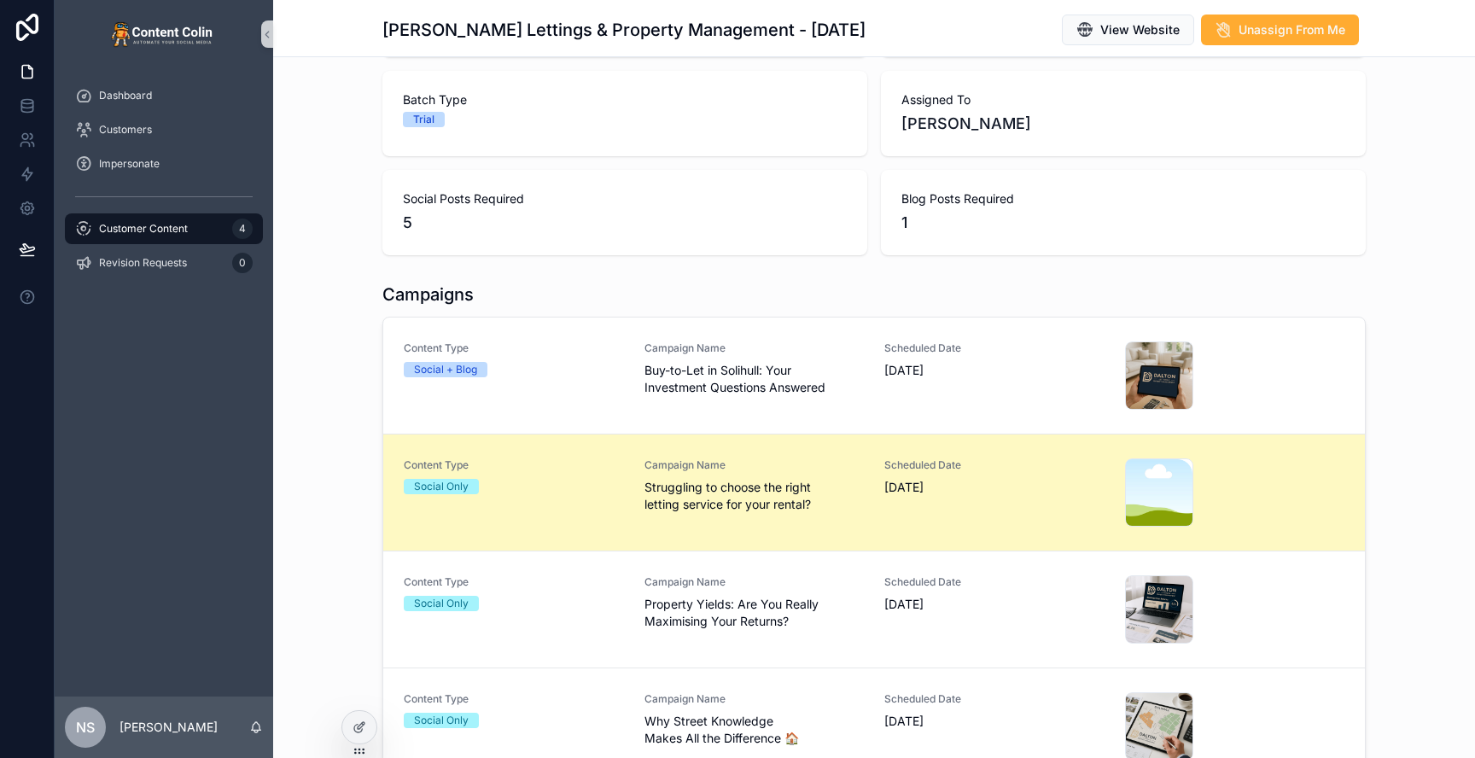
click at [720, 499] on span "Struggling to choose the right letting service for your rental?" at bounding box center [754, 496] width 220 height 34
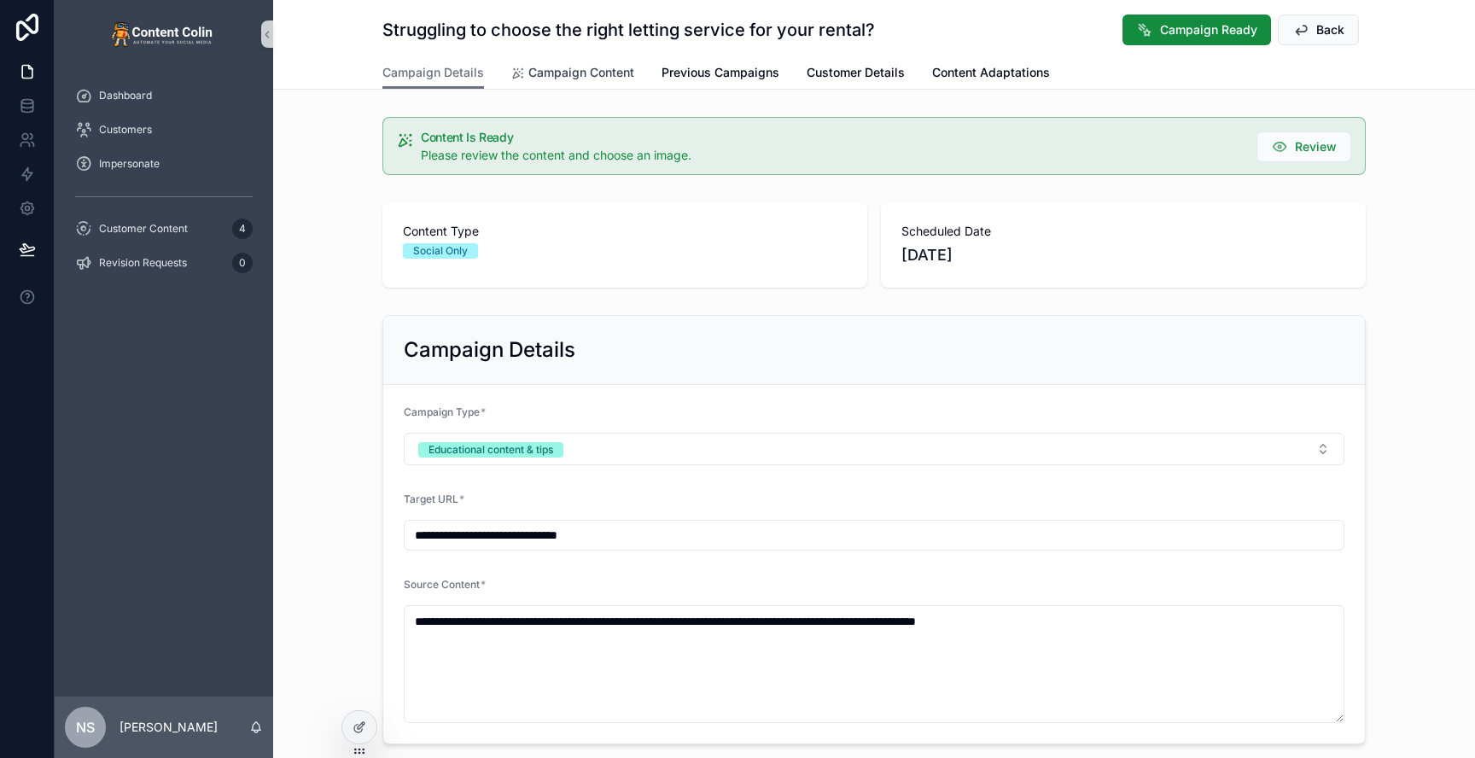
click at [539, 68] on span "Campaign Content" at bounding box center [581, 72] width 106 height 17
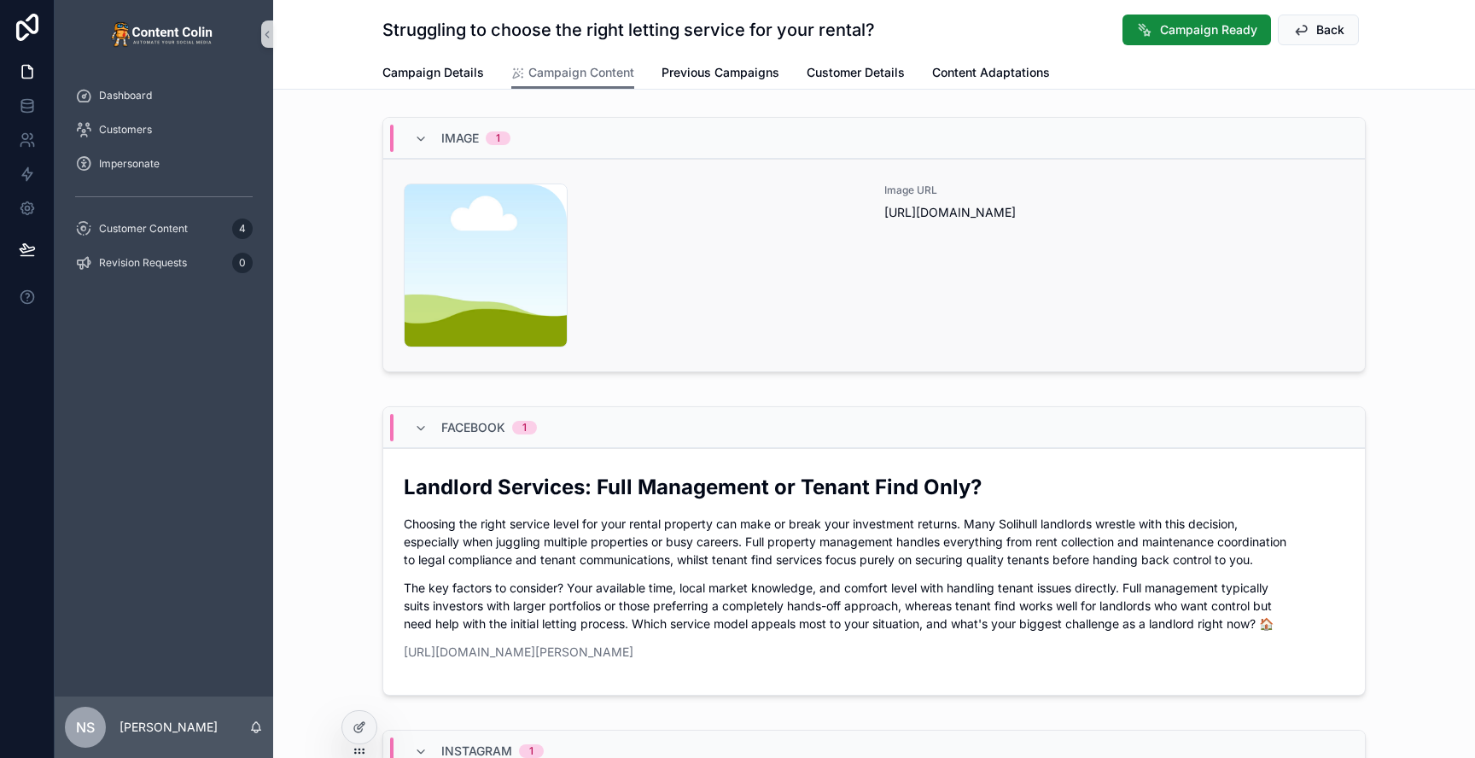
click at [776, 322] on div "content-placeholder .png" at bounding box center [634, 266] width 460 height 164
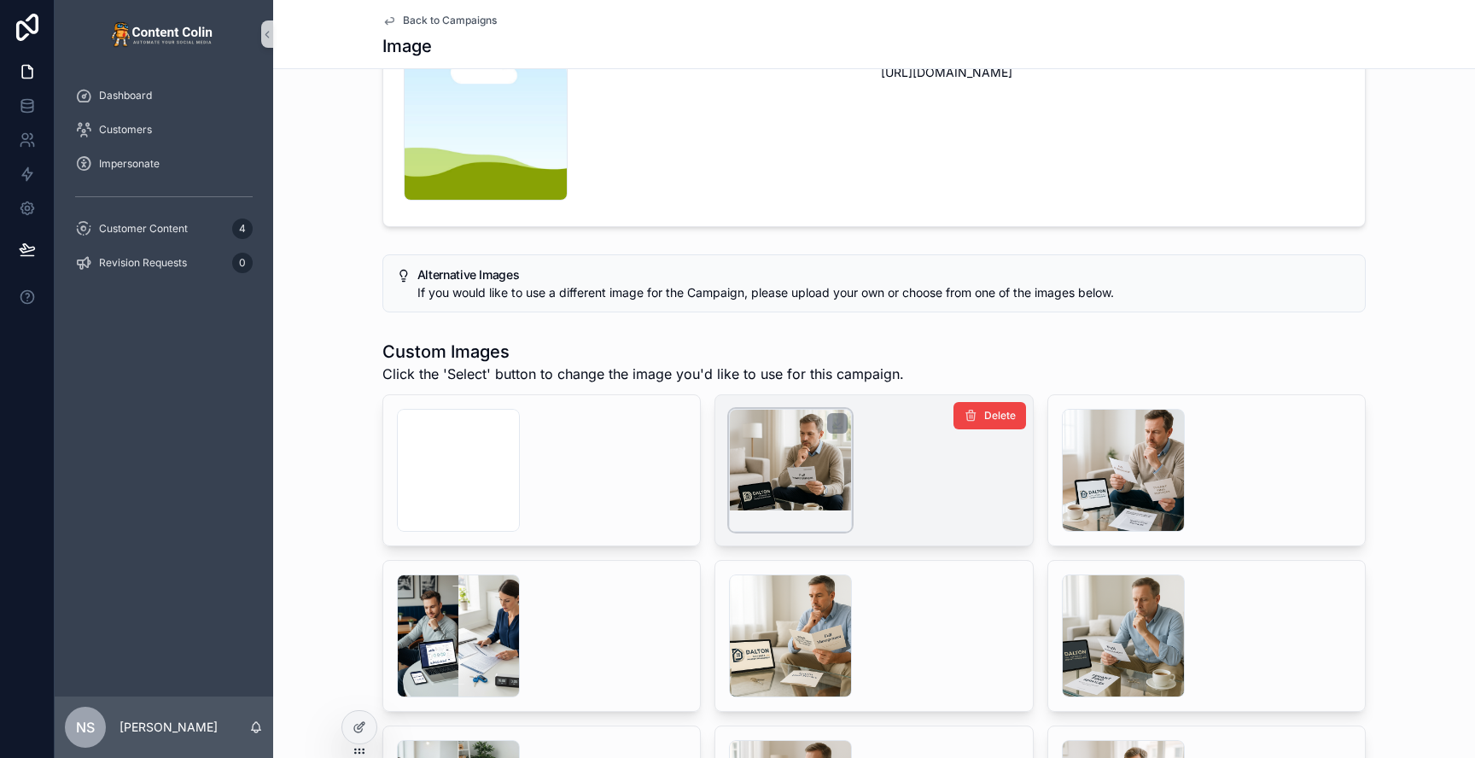
scroll to position [224, 0]
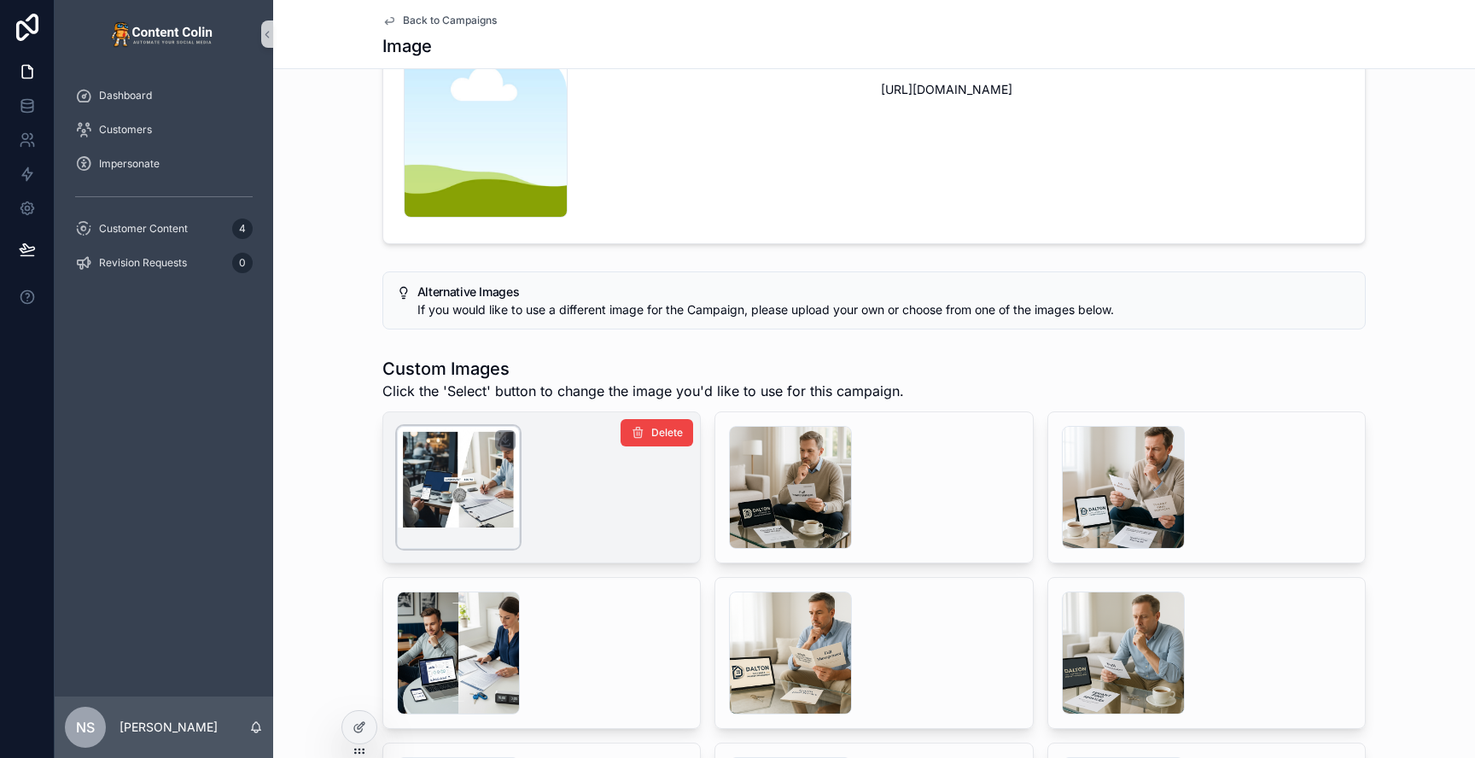
click at [462, 482] on div "scrollable content" at bounding box center [458, 487] width 123 height 123
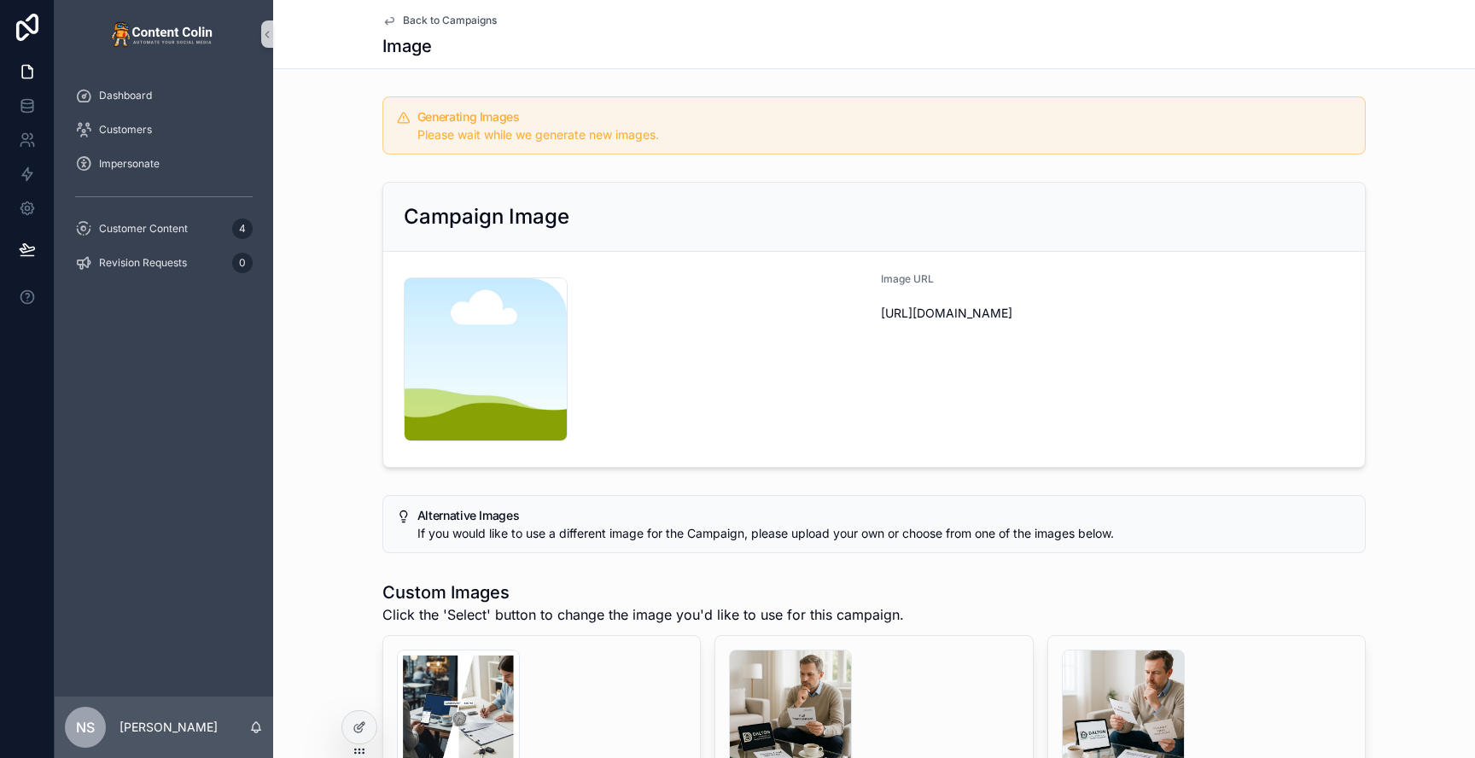
click at [467, 20] on span "Back to Campaigns" at bounding box center [450, 21] width 94 height 14
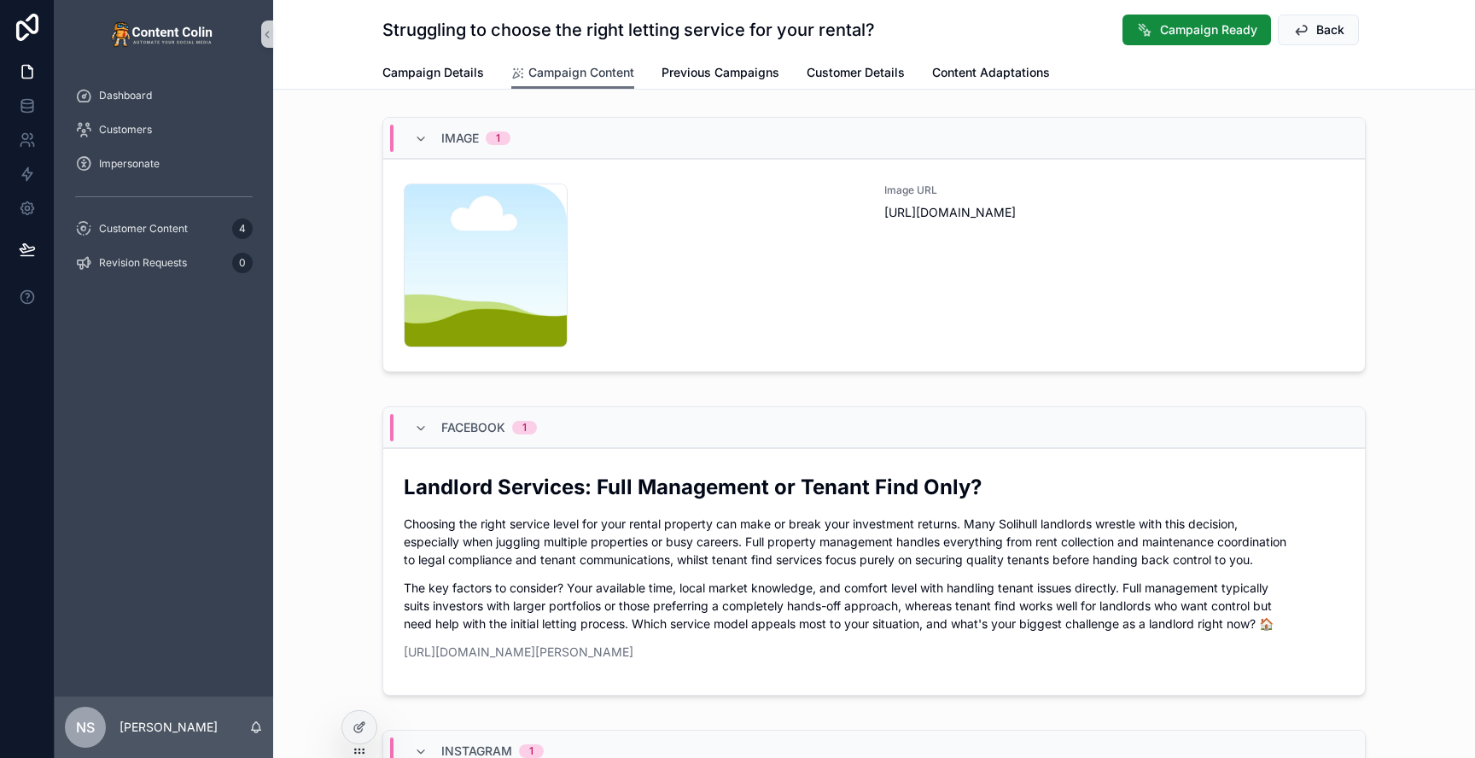
click at [587, 64] on span "Campaign Content" at bounding box center [581, 72] width 106 height 17
click at [760, 348] on link "content-placeholder .png Image URL [URL][DOMAIN_NAME]" at bounding box center [874, 265] width 982 height 213
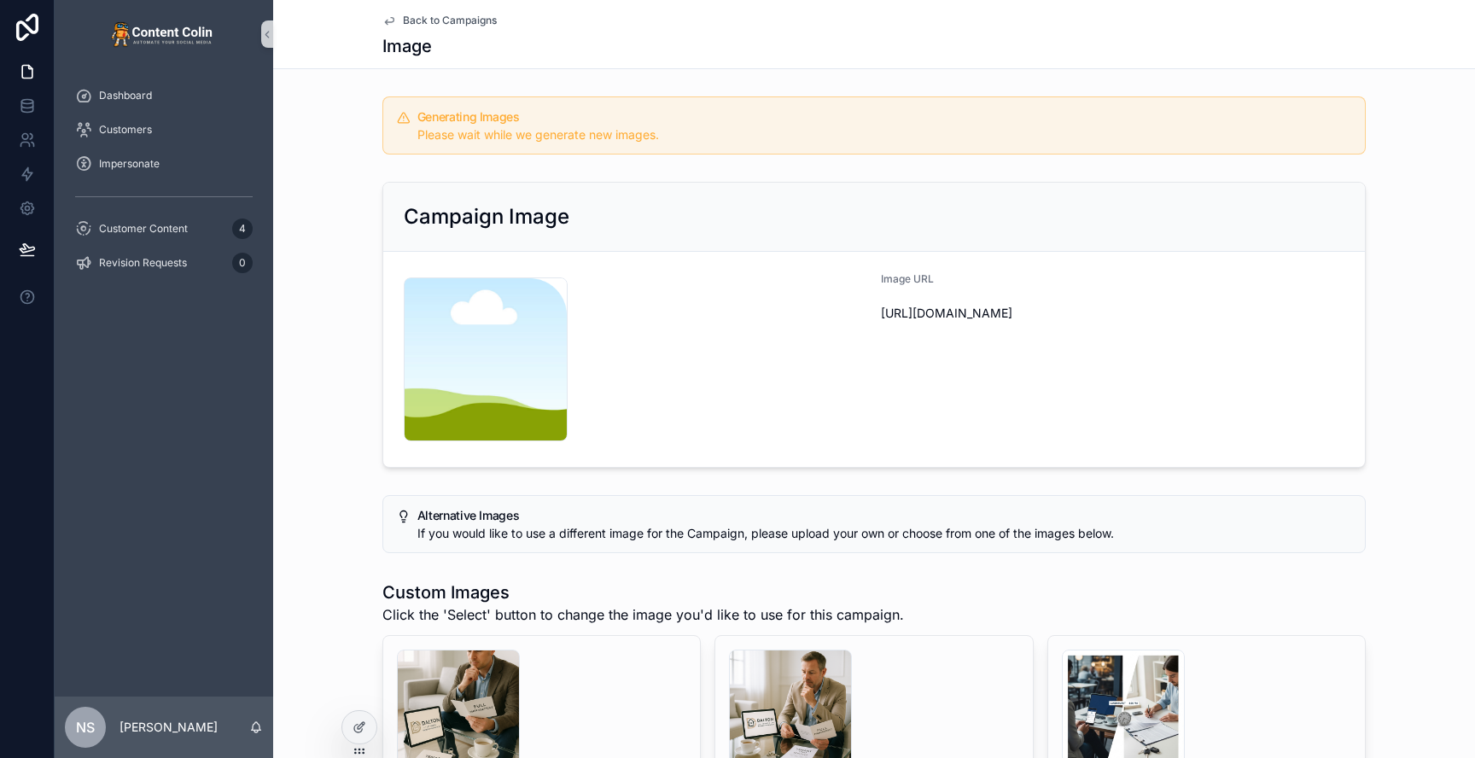
click at [367, 91] on div "Generating Images Please wait while we generate new images." at bounding box center [874, 126] width 1202 height 72
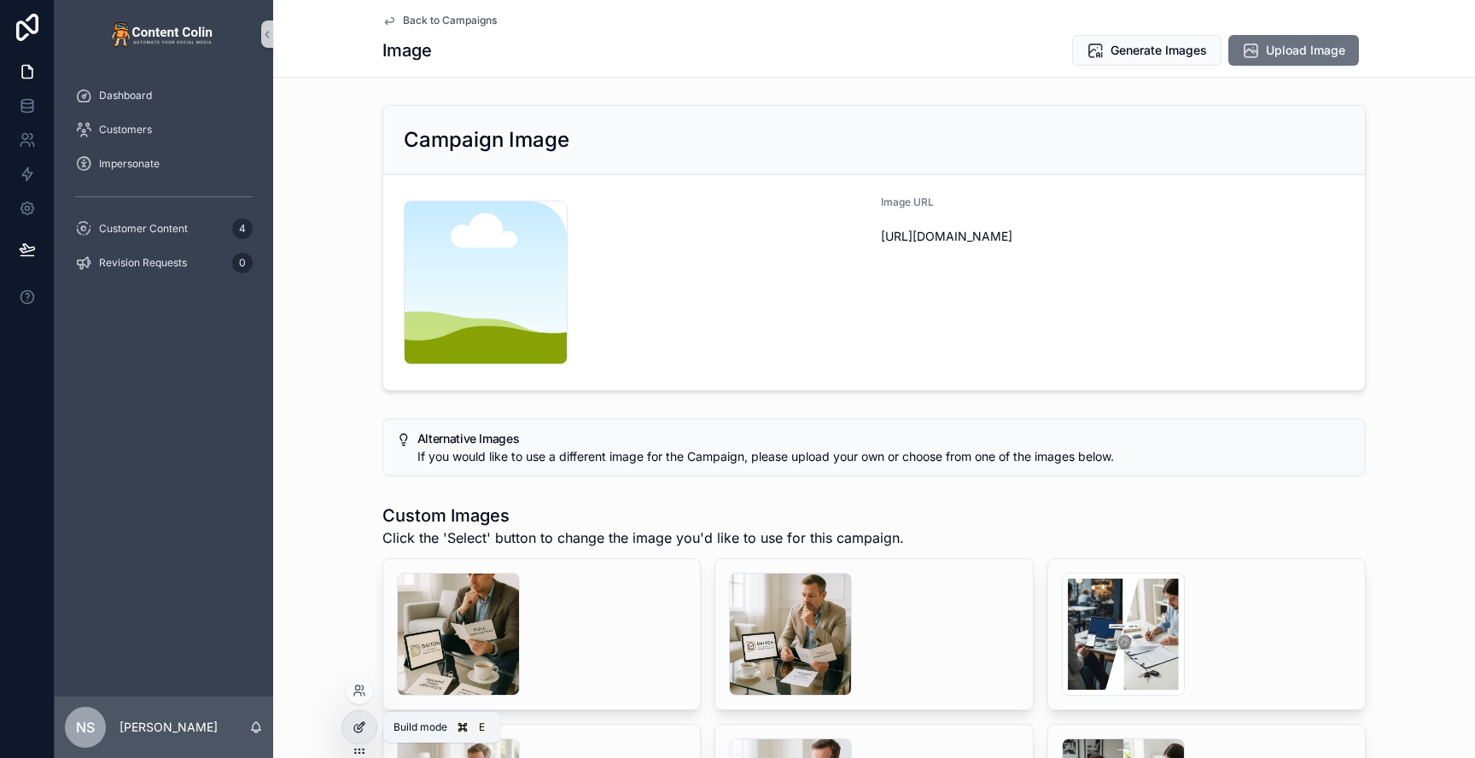
click at [355, 723] on icon at bounding box center [360, 727] width 14 height 14
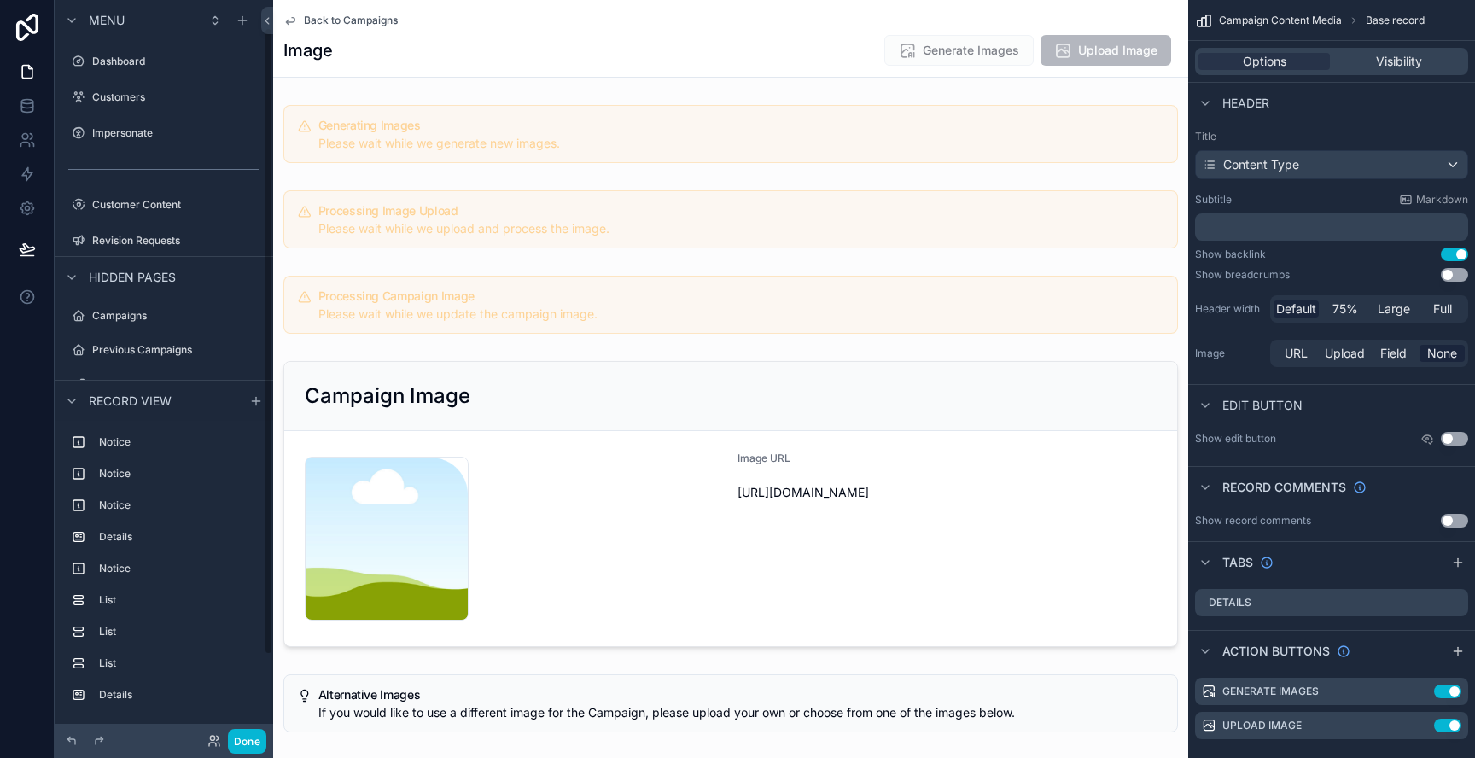
scroll to position [32, 0]
click at [1387, 56] on span "Visibility" at bounding box center [1399, 61] width 46 height 17
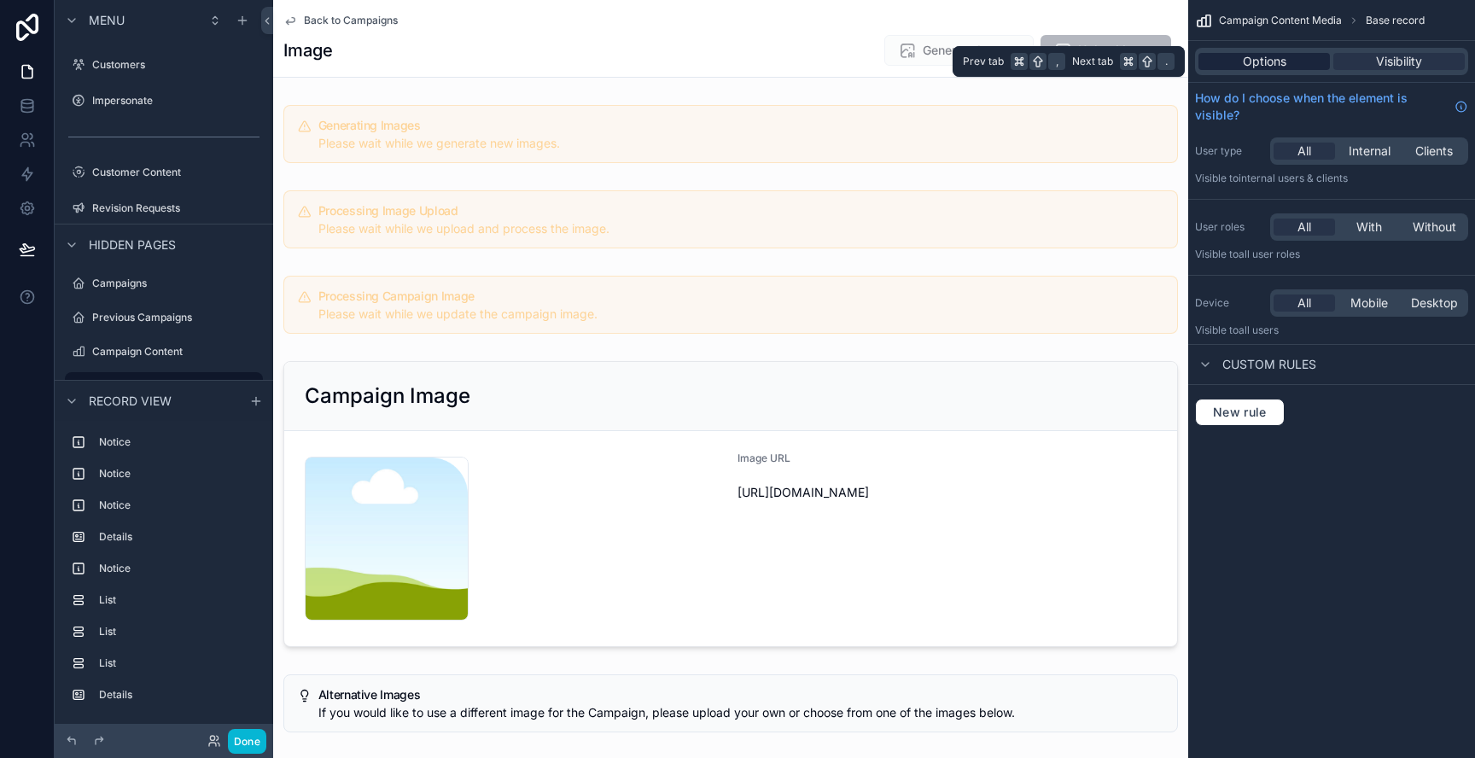
click at [1270, 65] on span "Options" at bounding box center [1265, 61] width 44 height 17
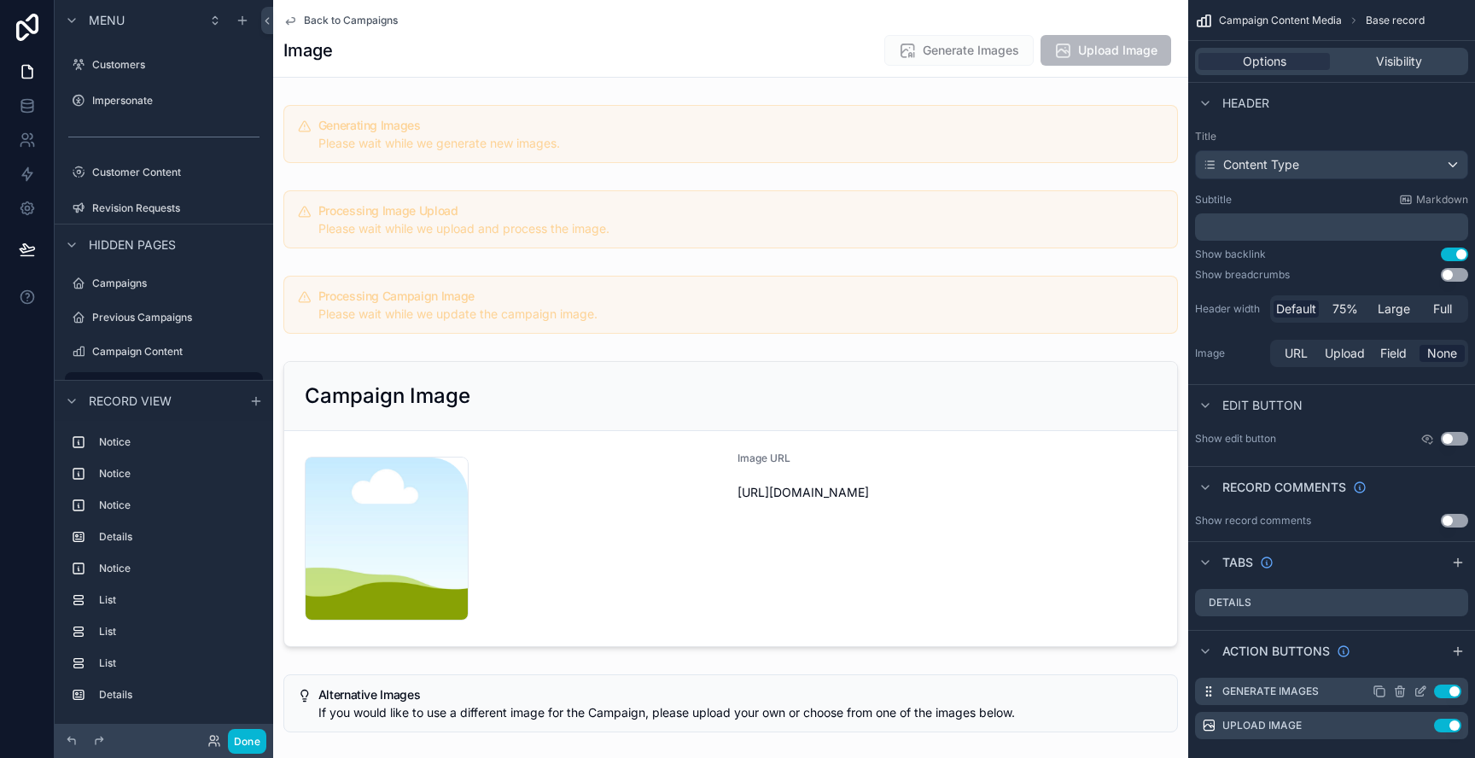
click at [1425, 694] on icon "scrollable content" at bounding box center [1421, 692] width 14 height 14
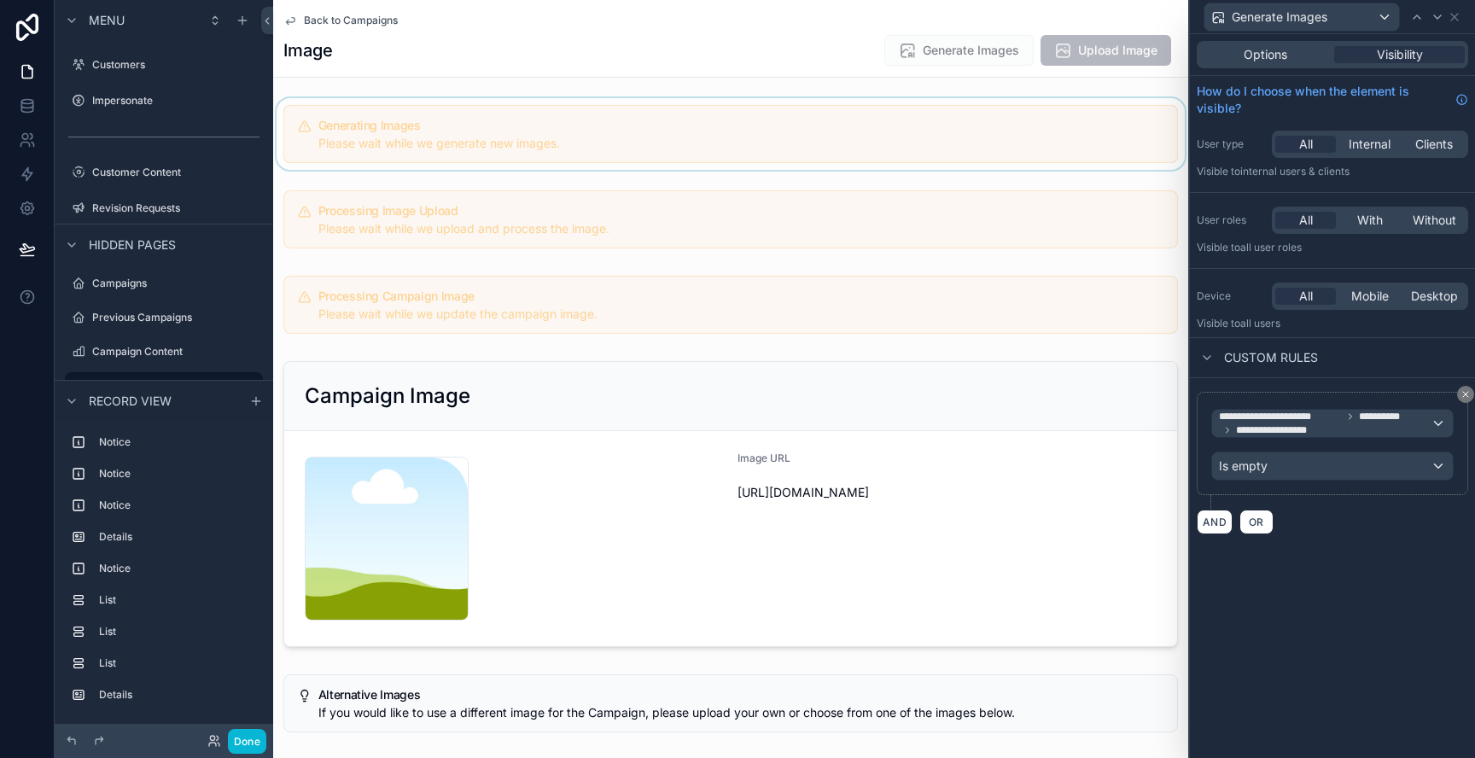
click at [859, 115] on div "scrollable content" at bounding box center [730, 134] width 915 height 72
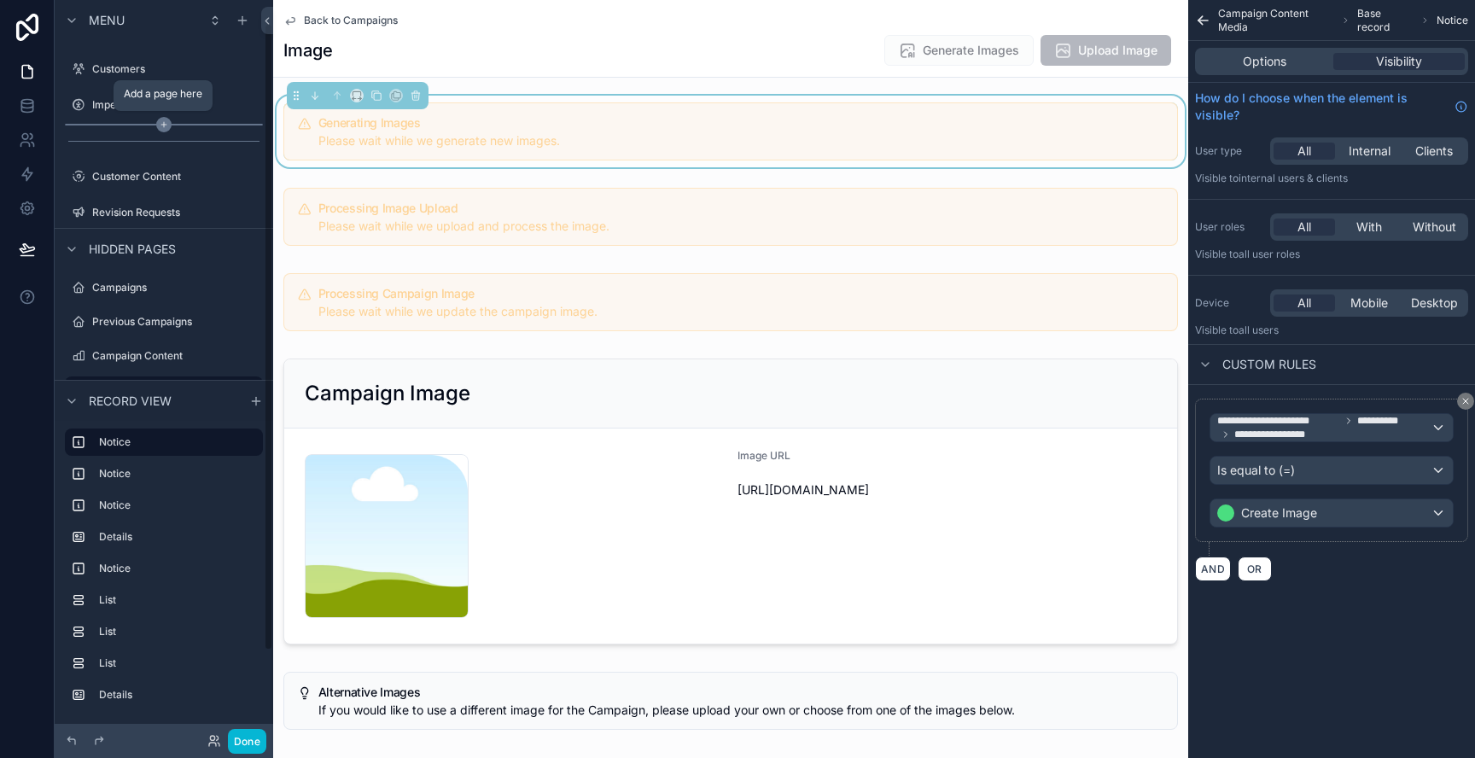
scroll to position [26, 0]
click at [249, 737] on button "Done" at bounding box center [247, 741] width 38 height 25
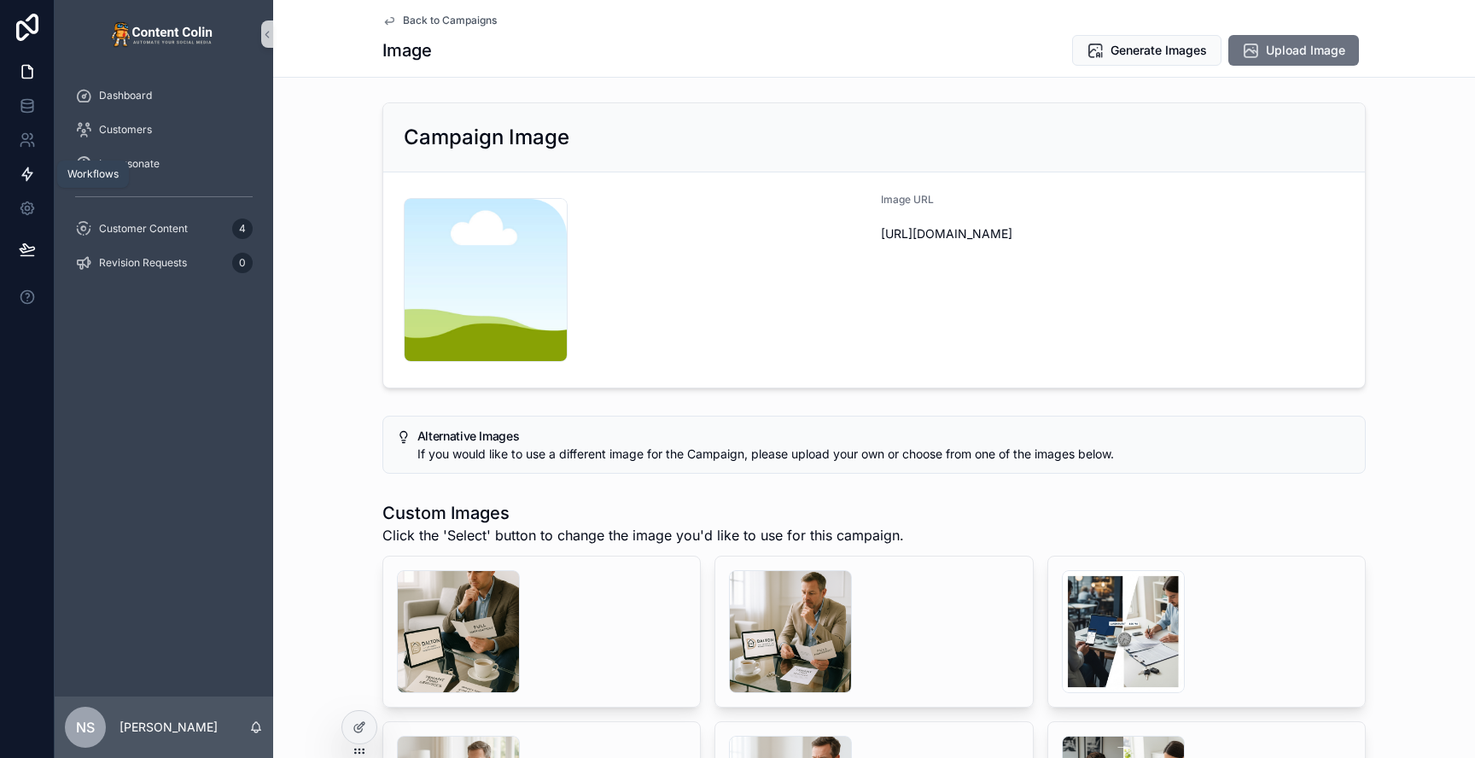
click at [29, 183] on link at bounding box center [27, 174] width 54 height 34
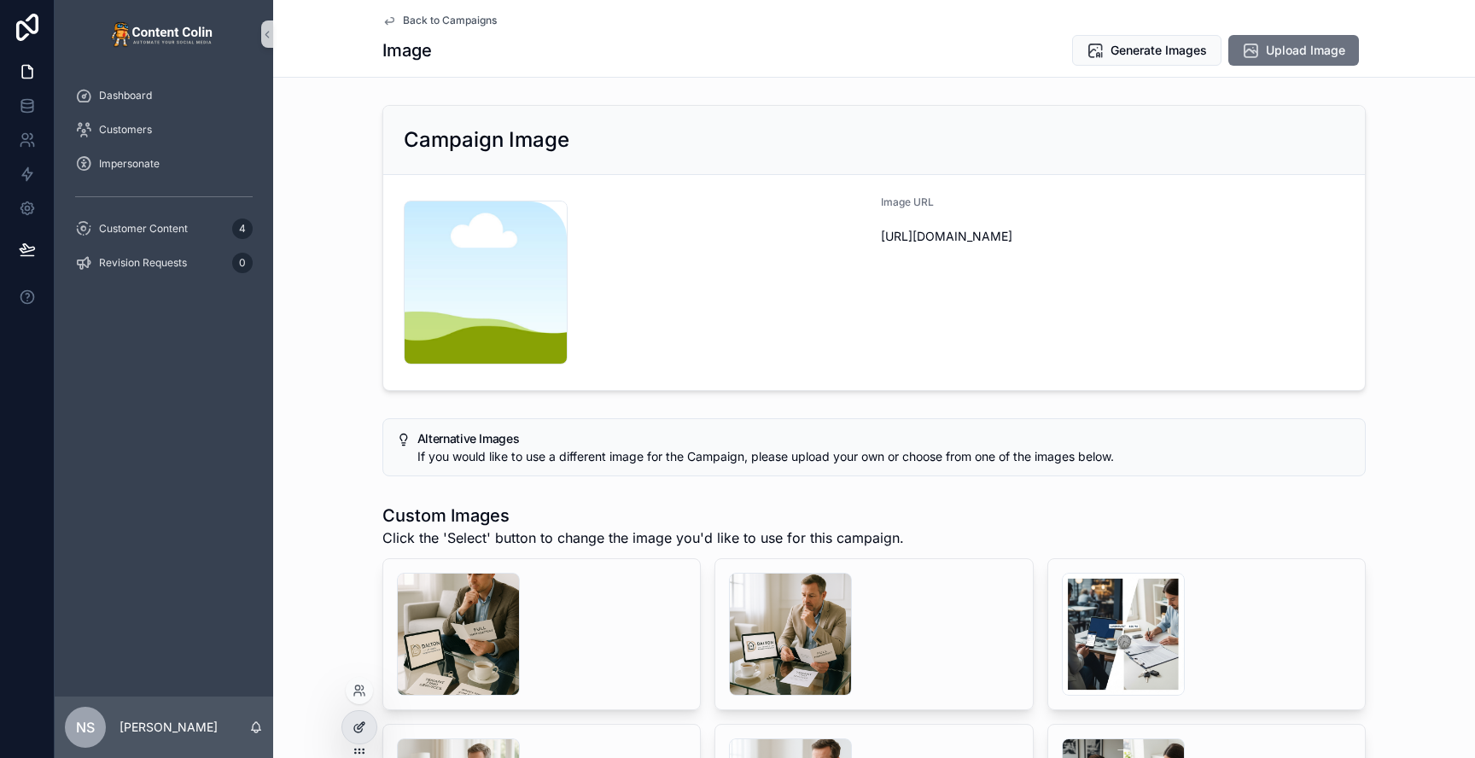
click at [360, 732] on icon at bounding box center [358, 729] width 8 height 8
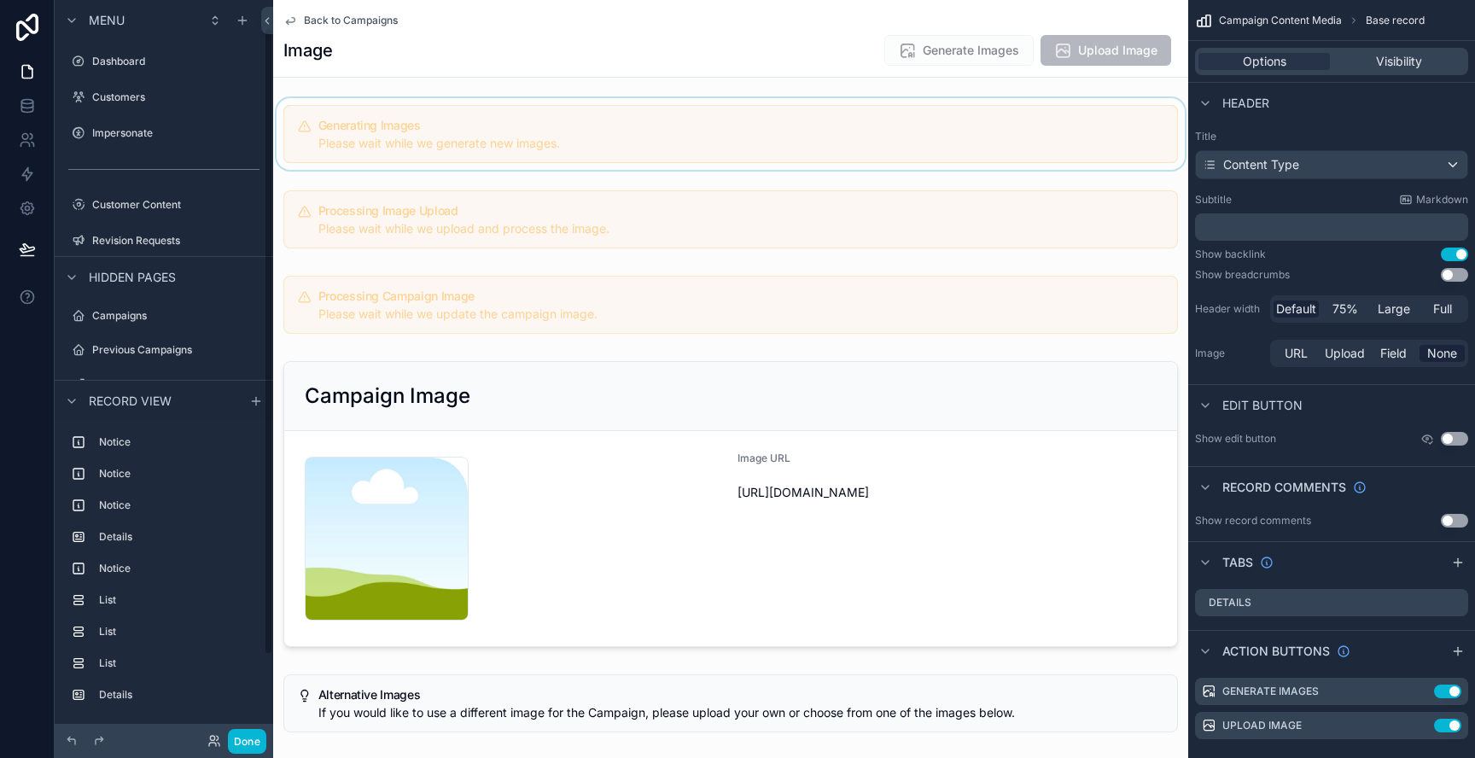
scroll to position [32, 0]
click at [1421, 692] on icon "scrollable content" at bounding box center [1422, 689] width 7 height 7
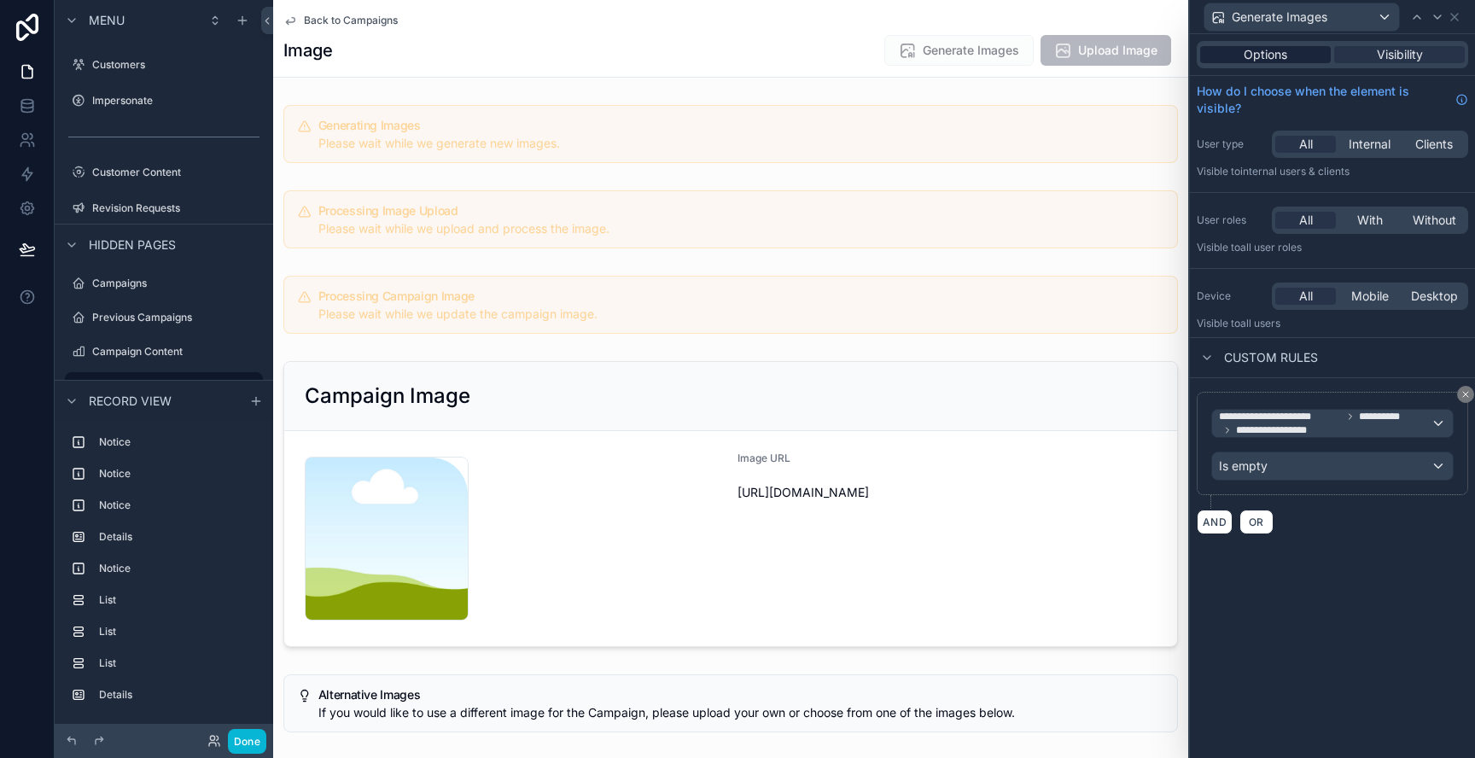
click at [1278, 53] on span "Options" at bounding box center [1266, 54] width 44 height 17
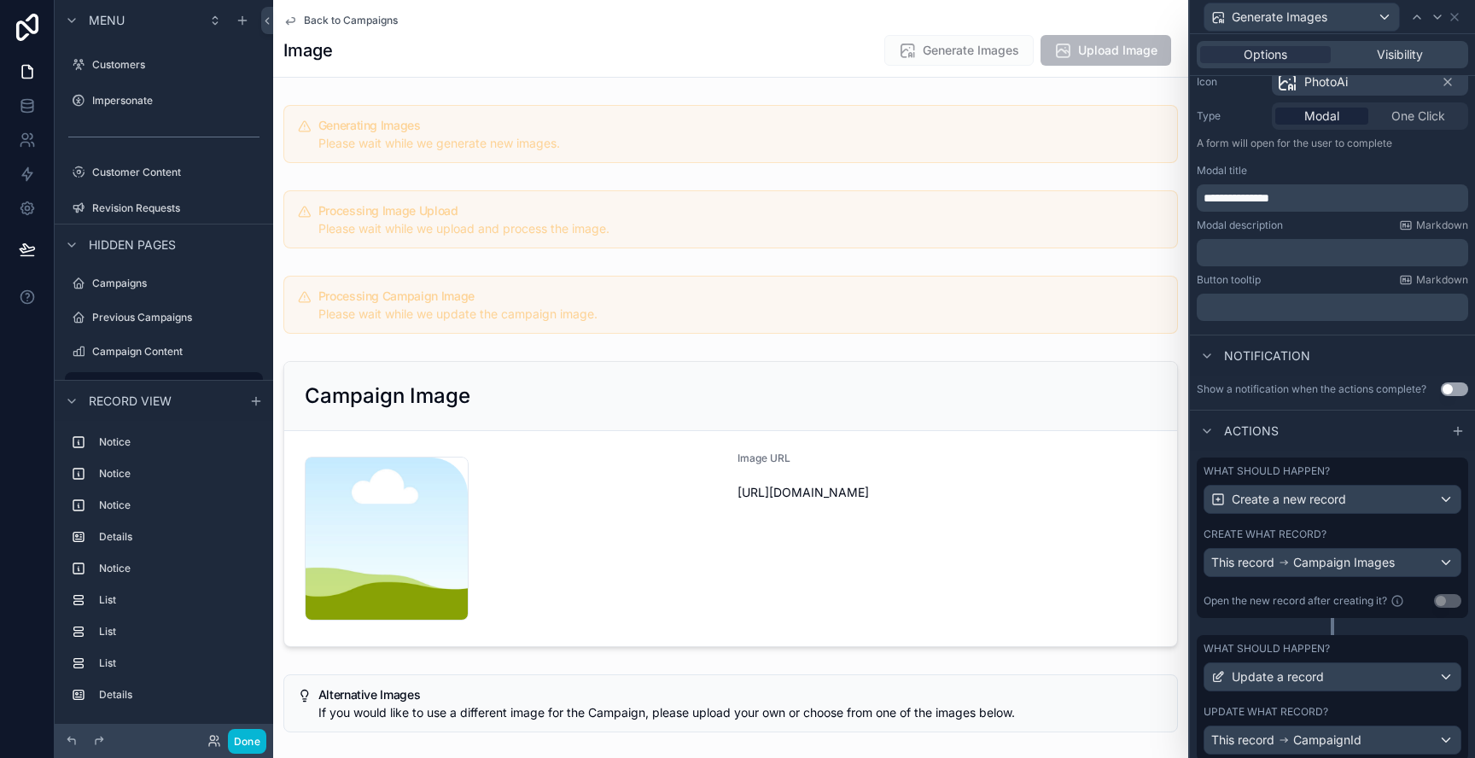
scroll to position [181, 0]
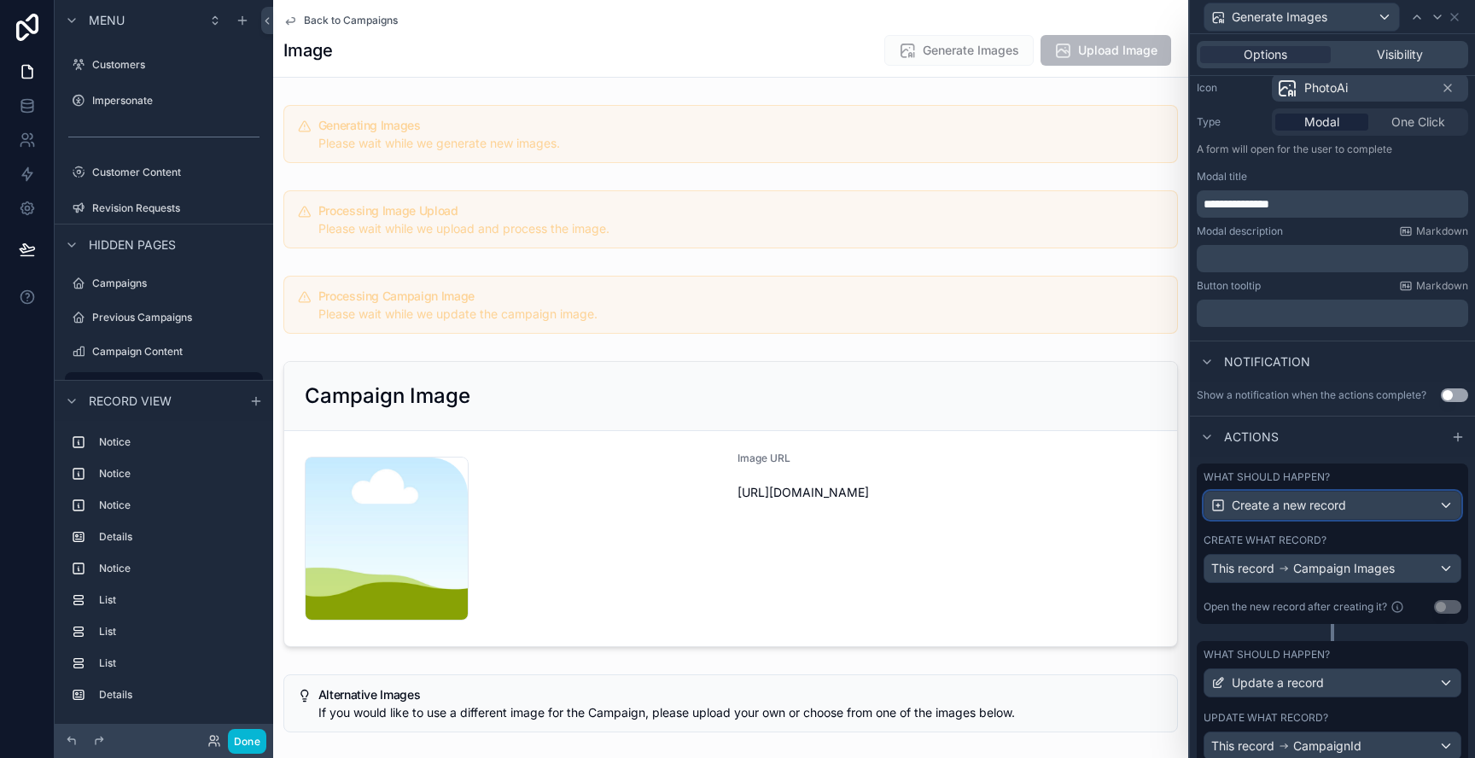
click at [1345, 503] on span "Create a new record" at bounding box center [1289, 505] width 114 height 17
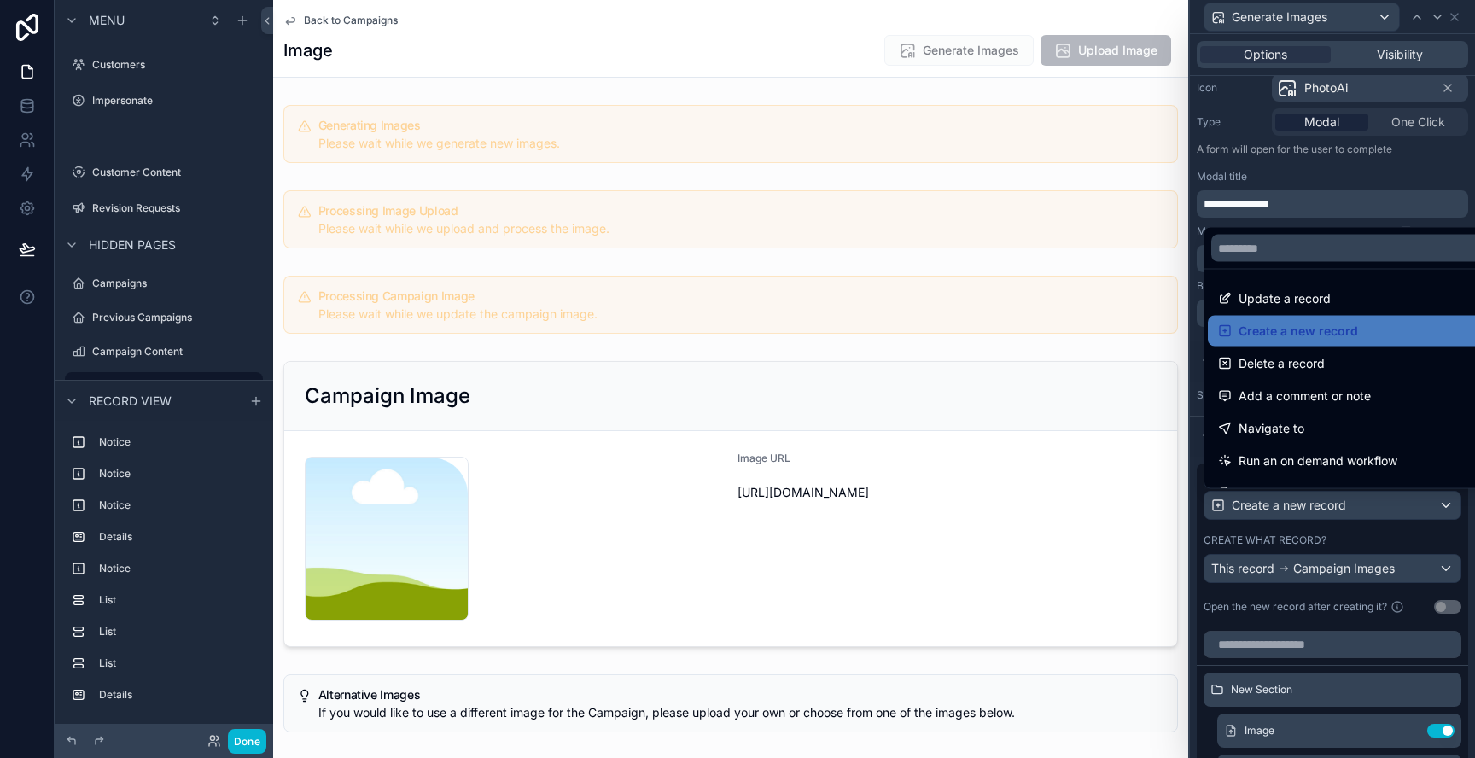
click at [1345, 503] on div at bounding box center [1332, 379] width 285 height 758
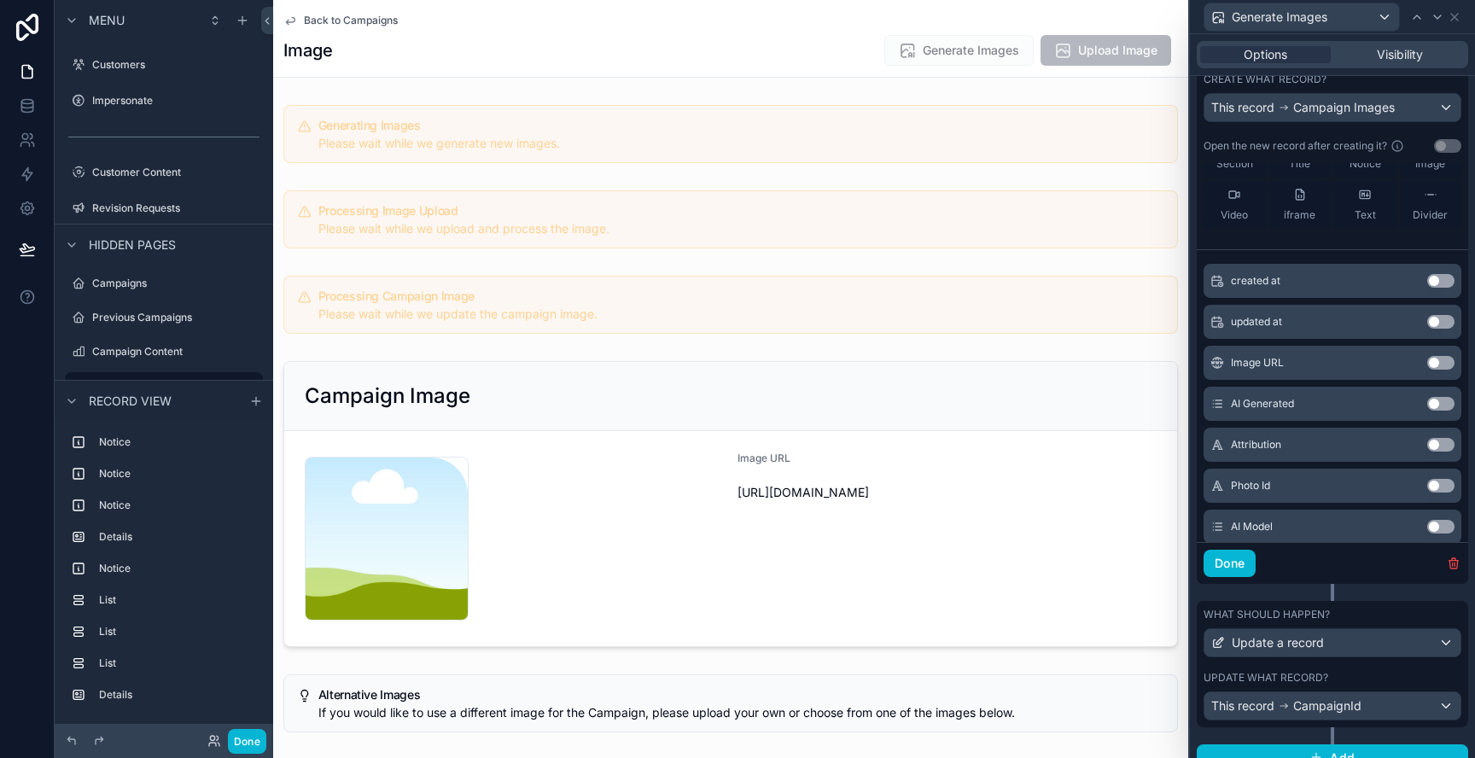
scroll to position [662, 0]
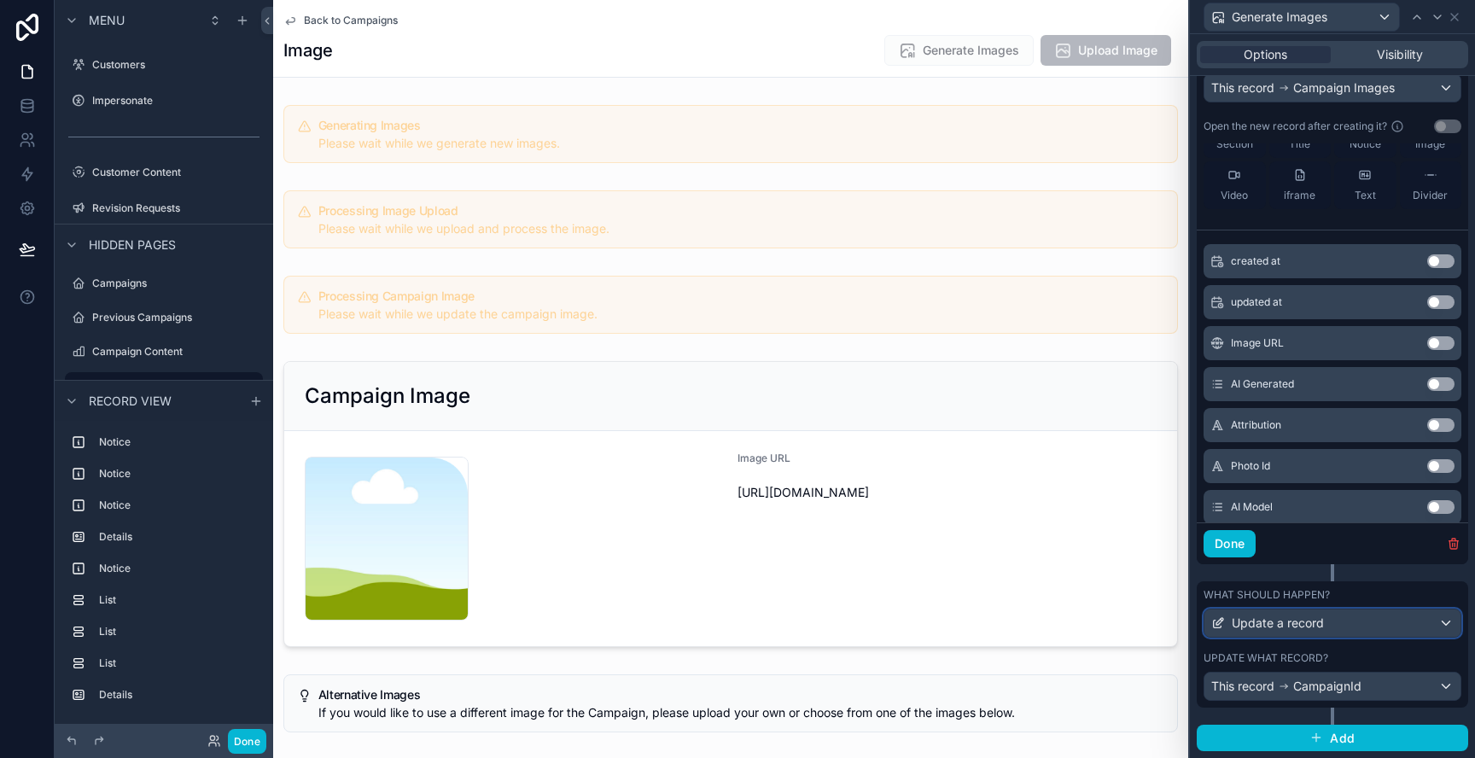
click at [1396, 618] on div "Update a record" at bounding box center [1332, 622] width 256 height 27
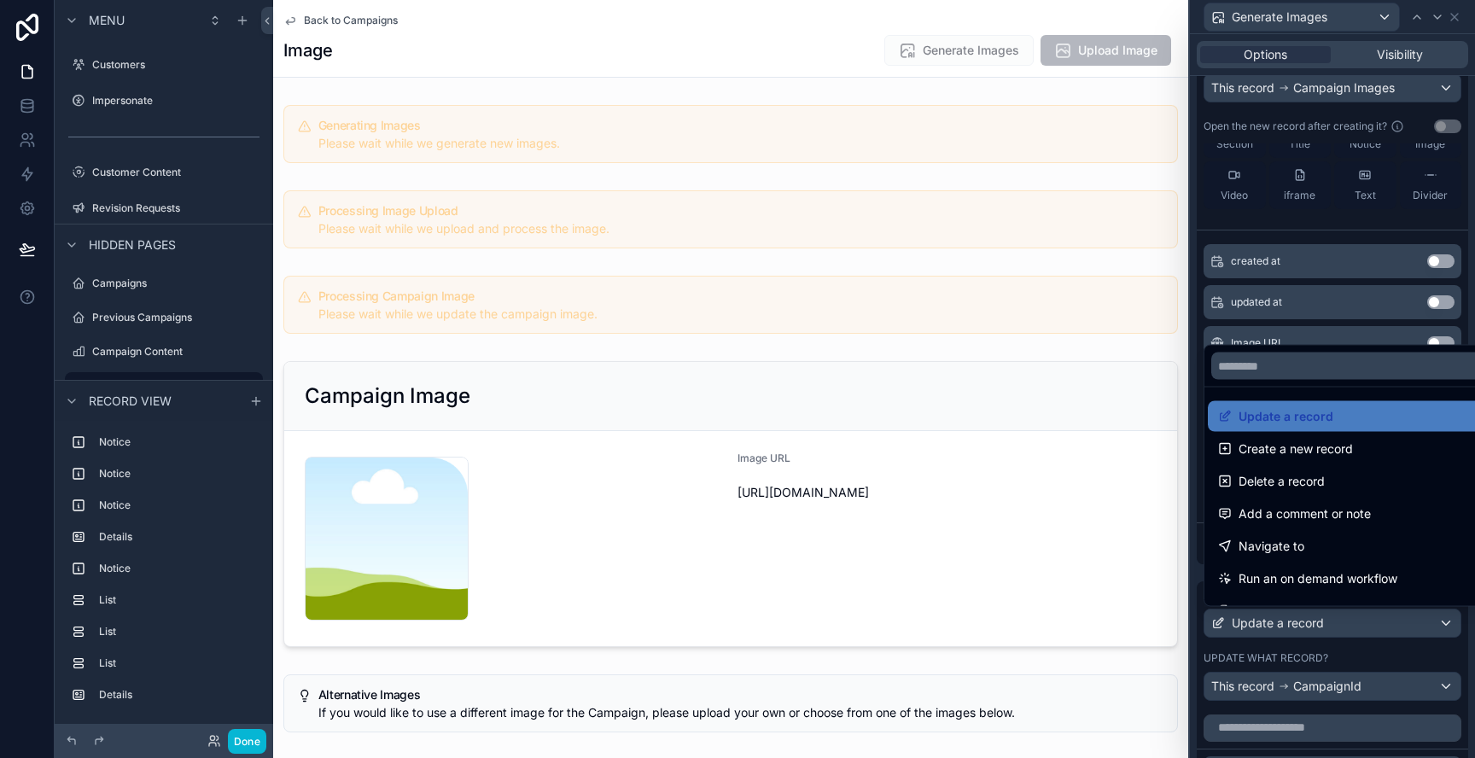
click at [1396, 618] on div at bounding box center [1332, 379] width 285 height 758
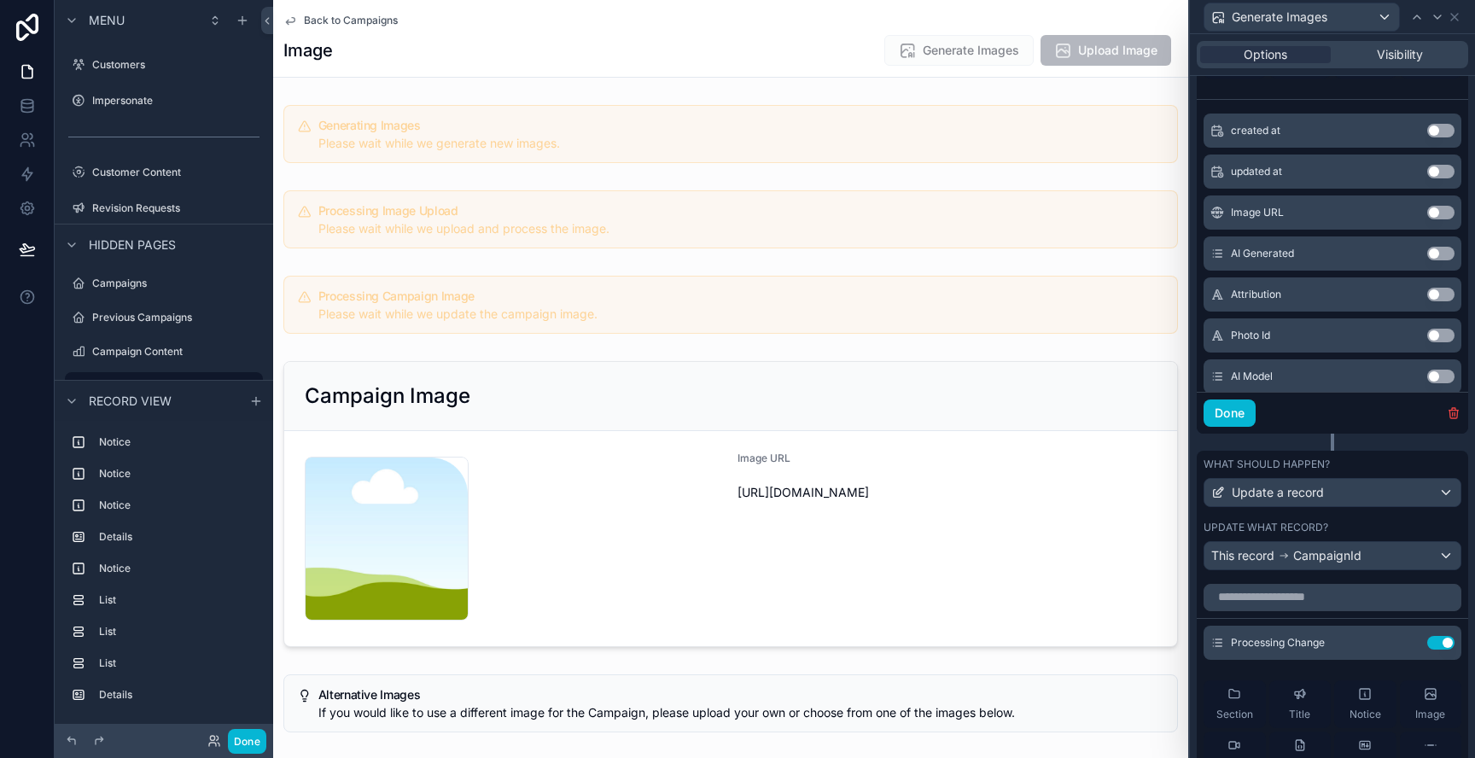
scroll to position [805, 0]
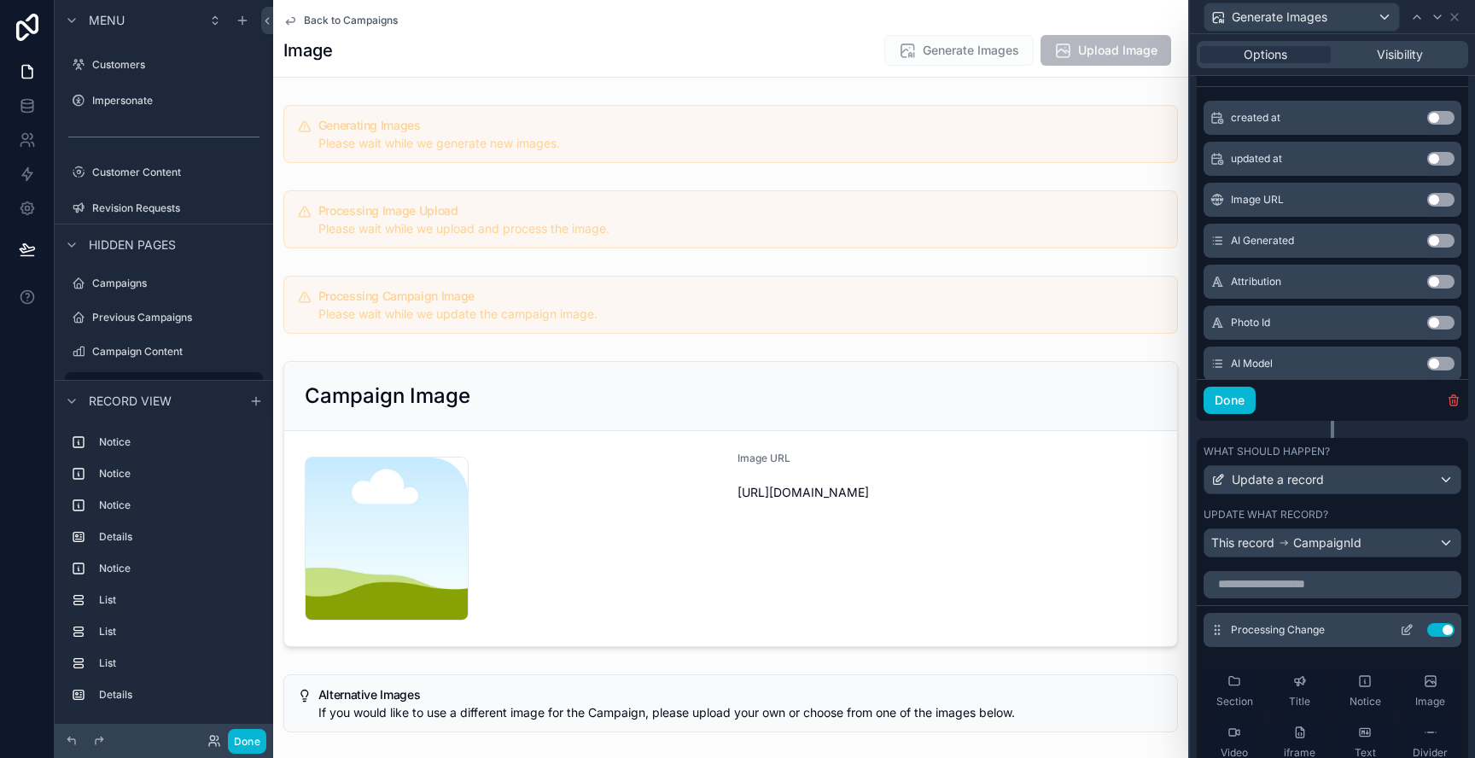
click at [1404, 629] on icon at bounding box center [1407, 630] width 14 height 14
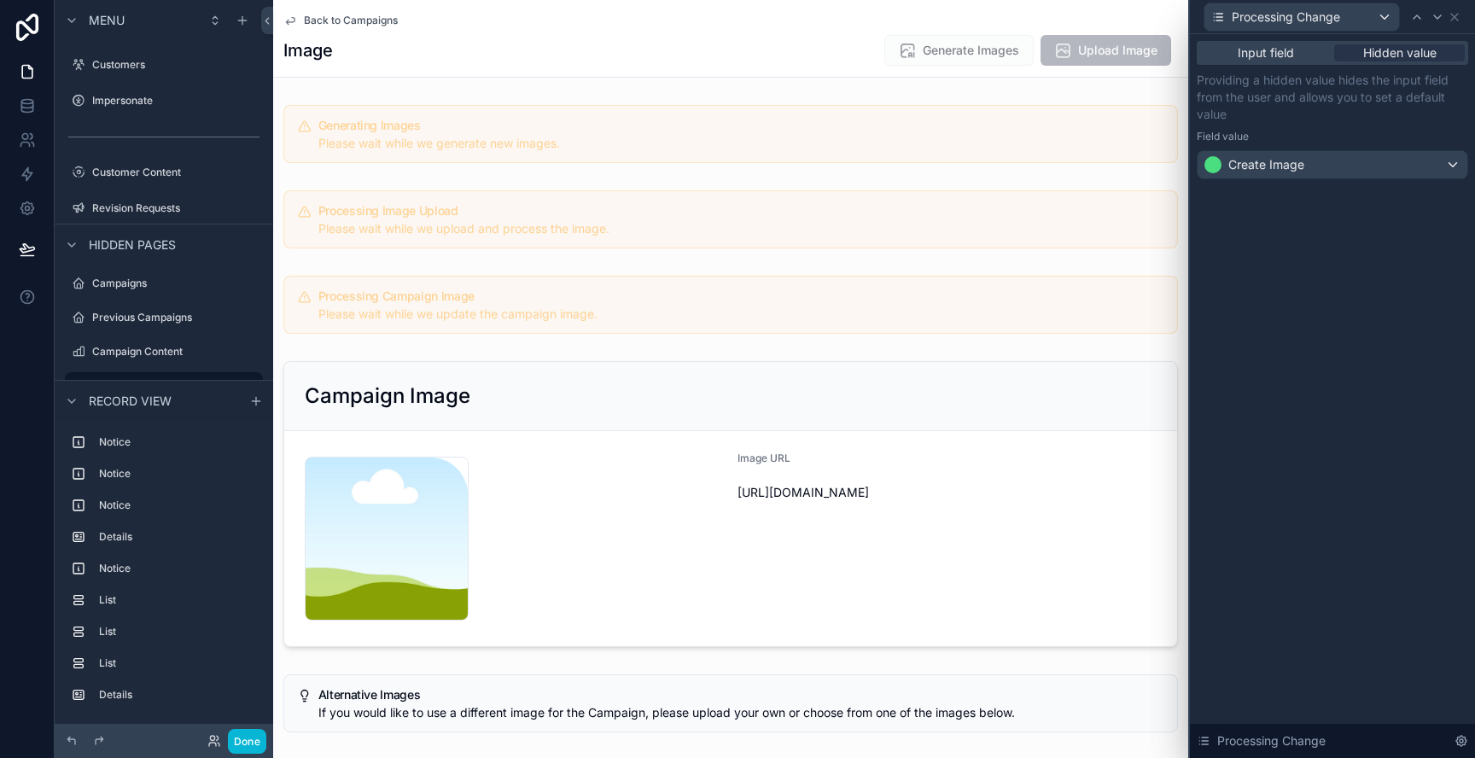
scroll to position [813, 0]
click at [1454, 16] on icon at bounding box center [1454, 17] width 7 height 7
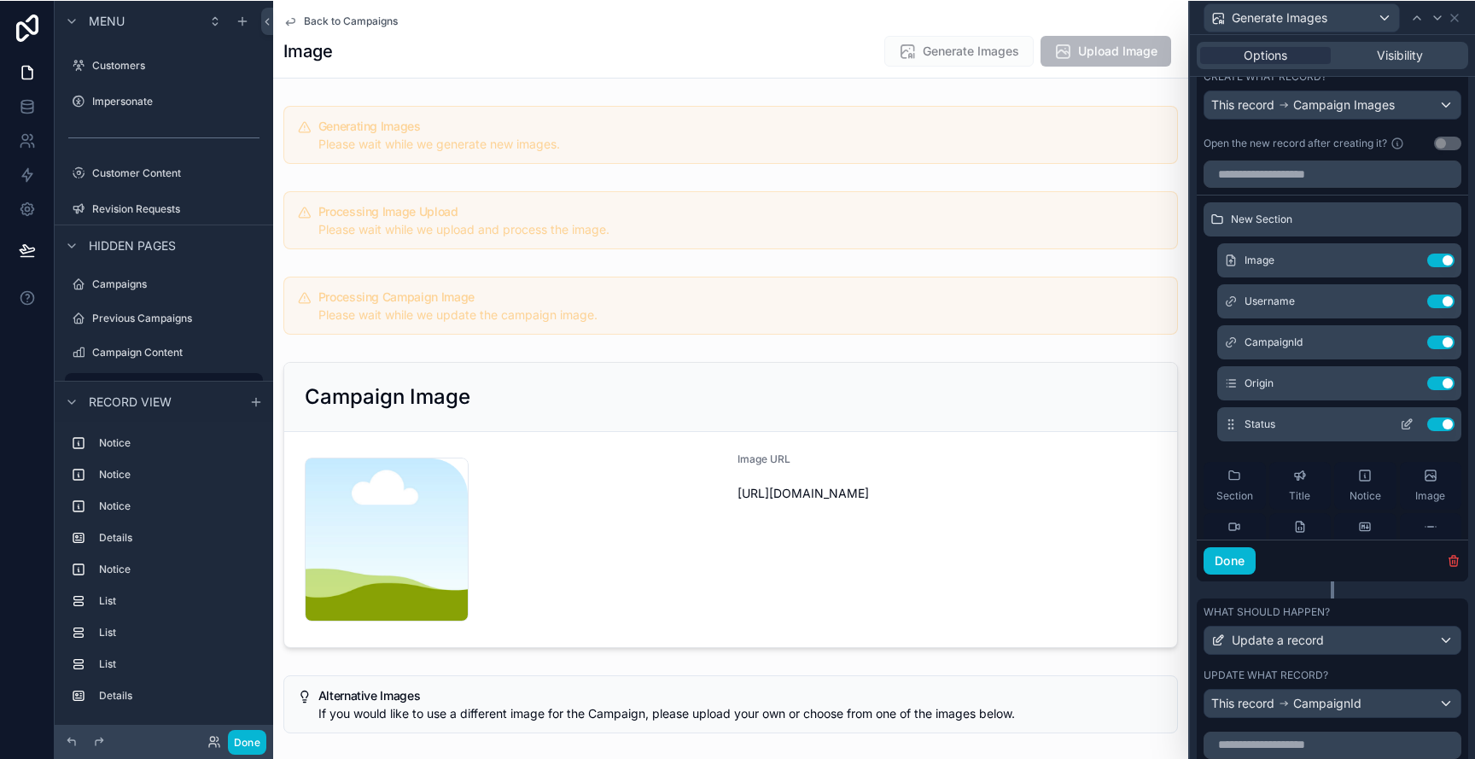
scroll to position [0, 0]
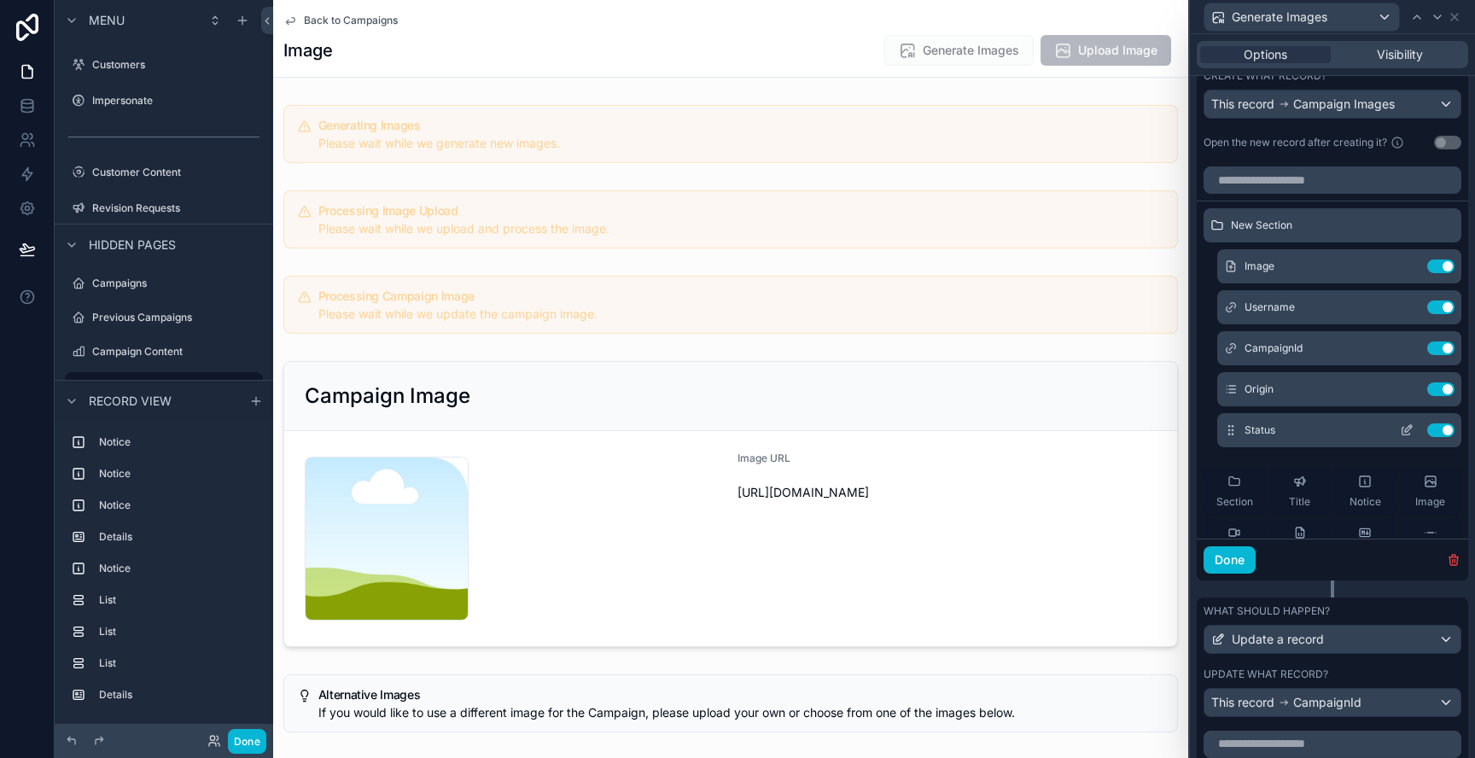
click at [1411, 432] on icon at bounding box center [1407, 430] width 14 height 14
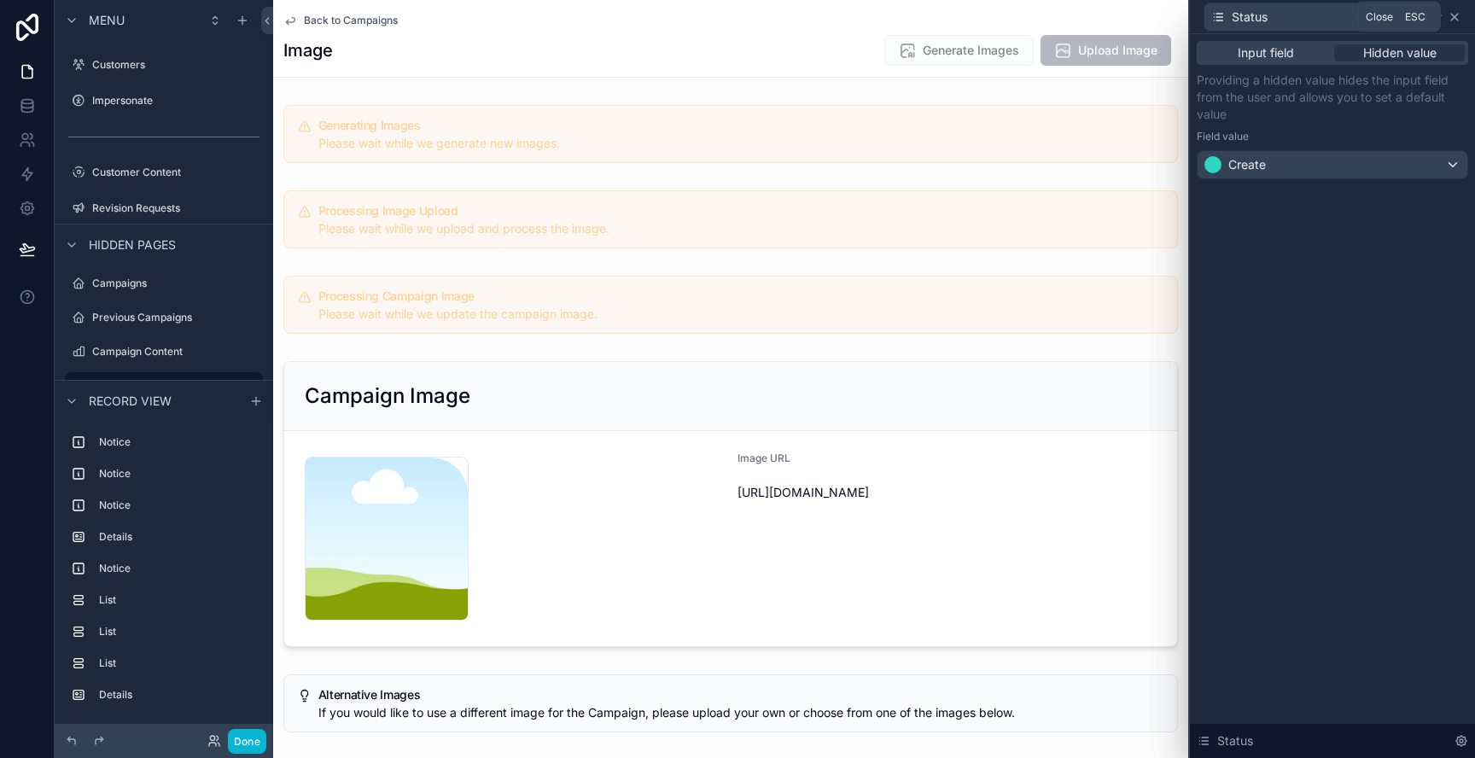
click at [1457, 15] on icon at bounding box center [1455, 17] width 14 height 14
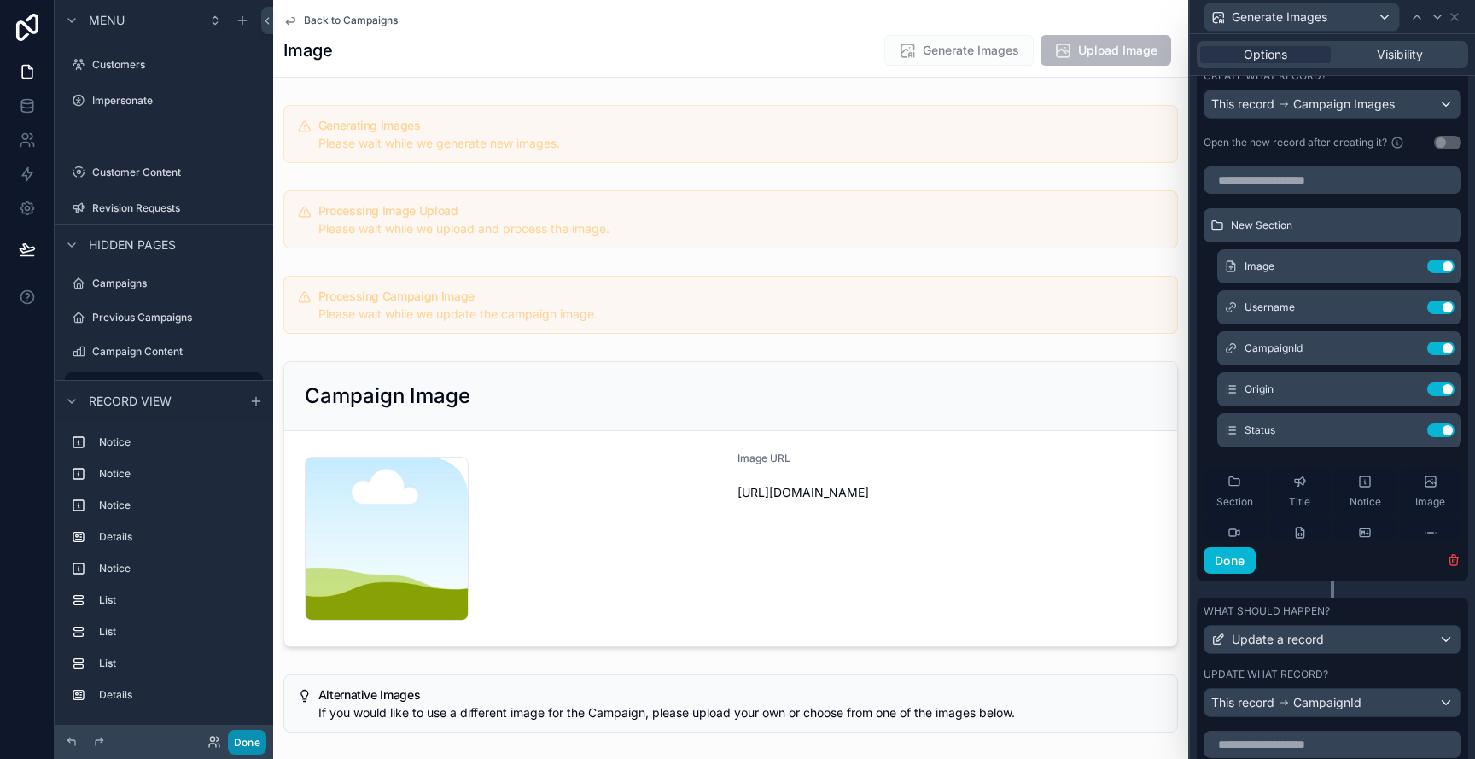
click at [254, 746] on button "Done" at bounding box center [247, 742] width 38 height 25
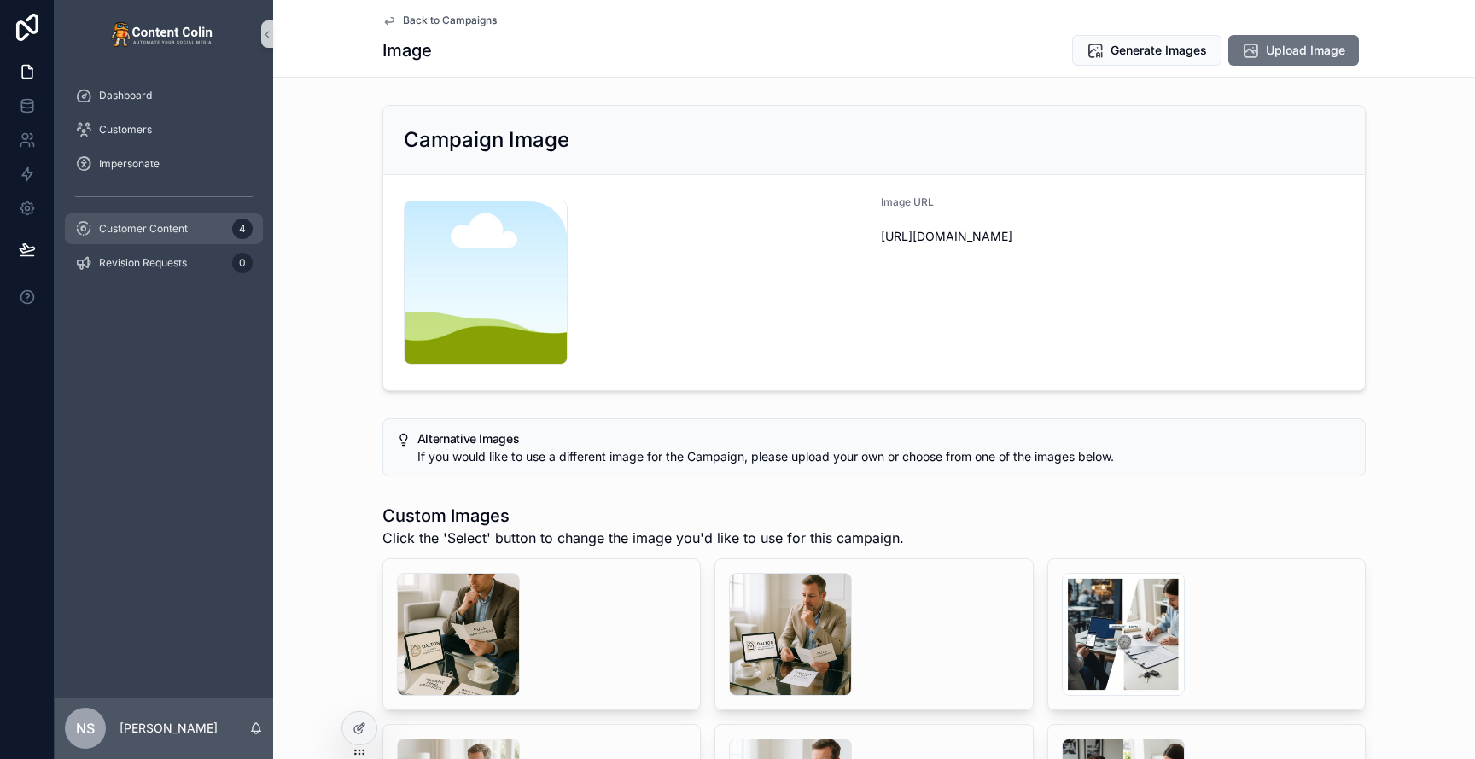
click at [166, 228] on span "Customer Content" at bounding box center [143, 229] width 89 height 14
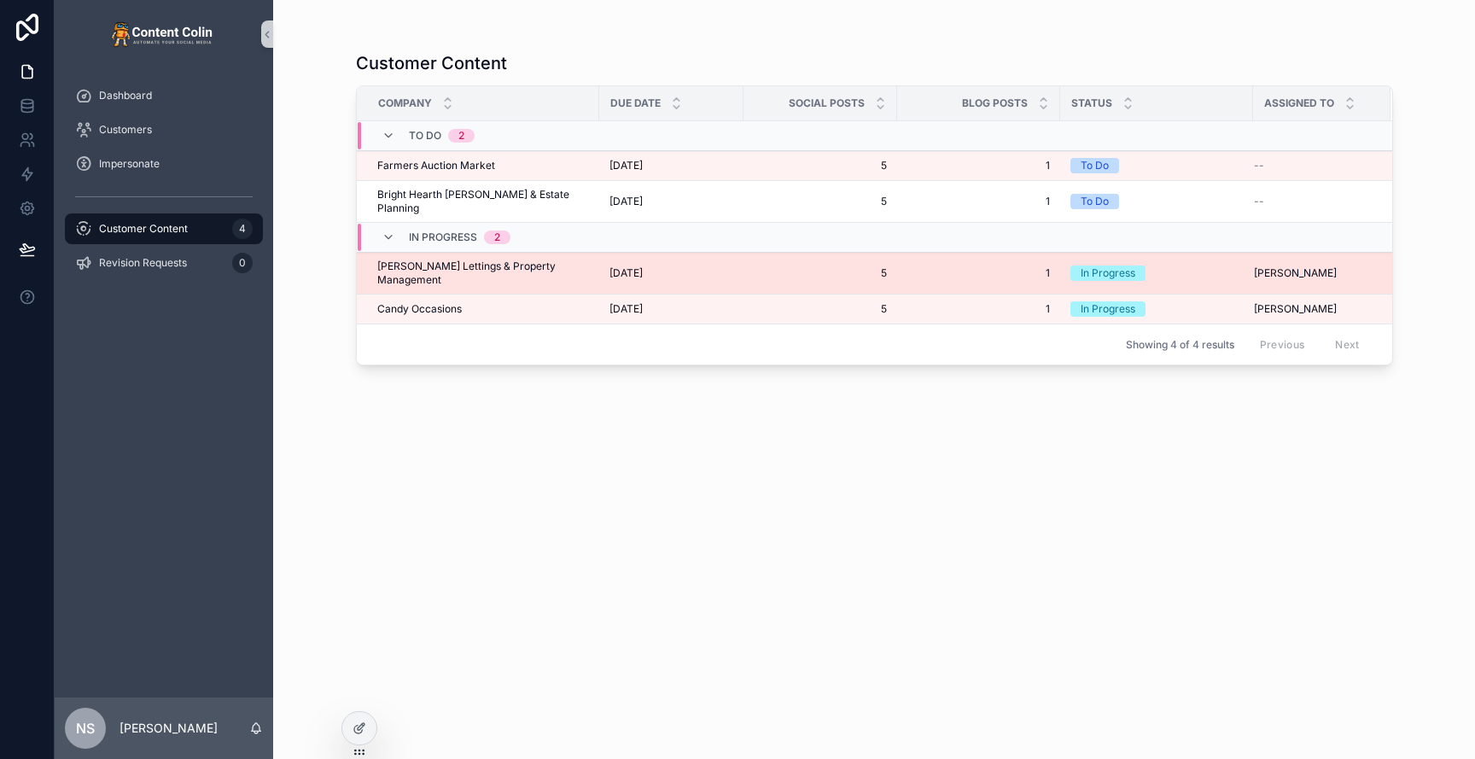
click at [527, 259] on span "[PERSON_NAME] Lettings & Property Management" at bounding box center [483, 272] width 212 height 27
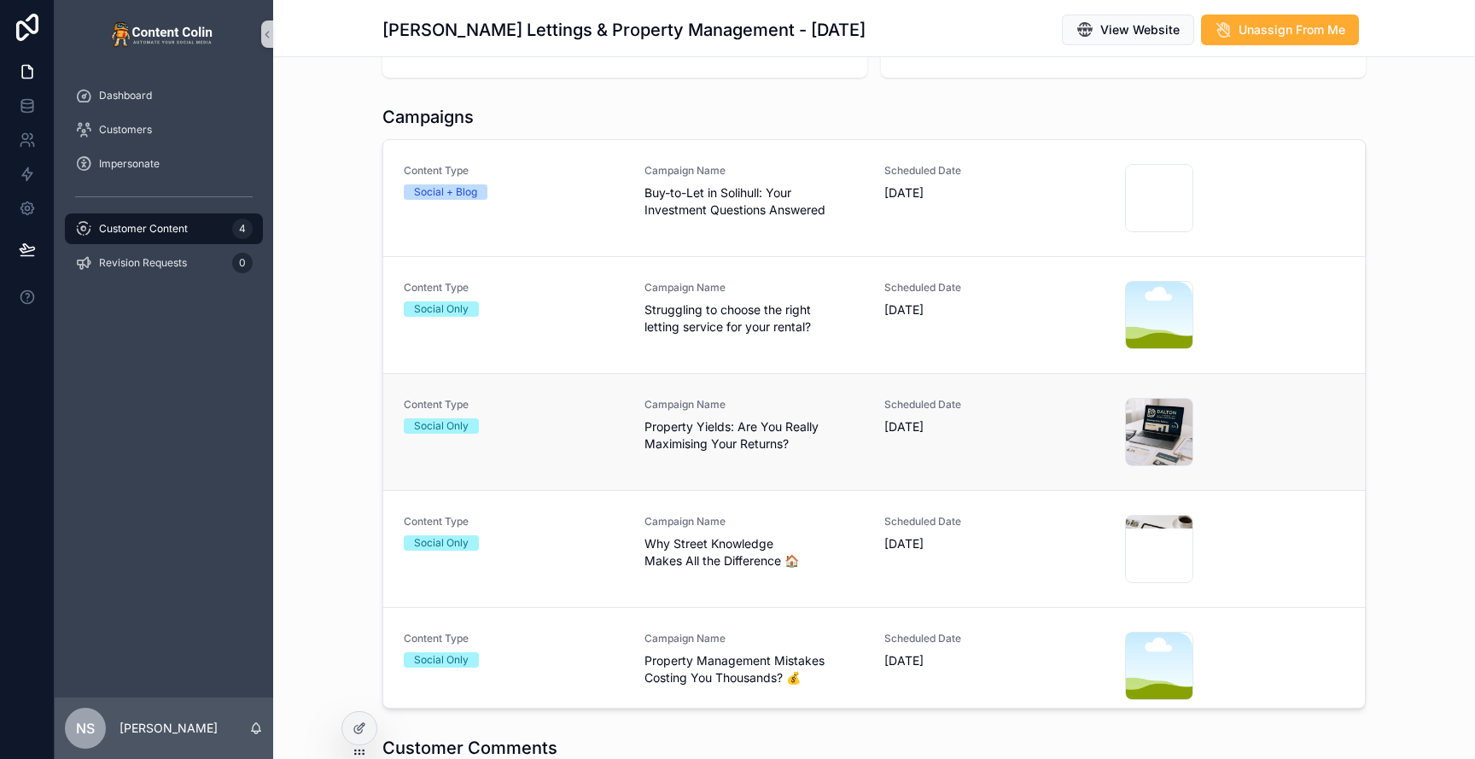
scroll to position [377, 0]
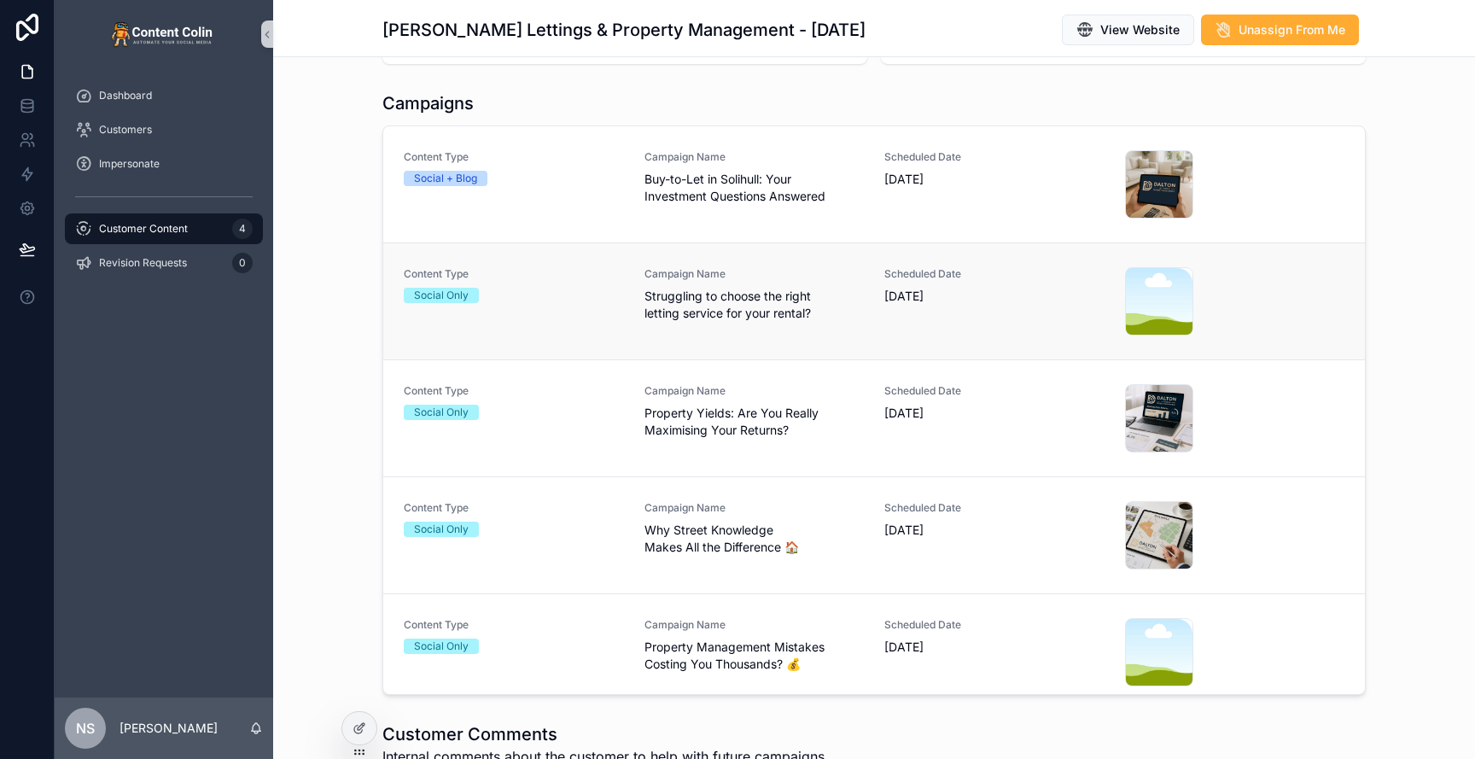
click at [788, 307] on span "Struggling to choose the right letting service for your rental?" at bounding box center [754, 305] width 220 height 34
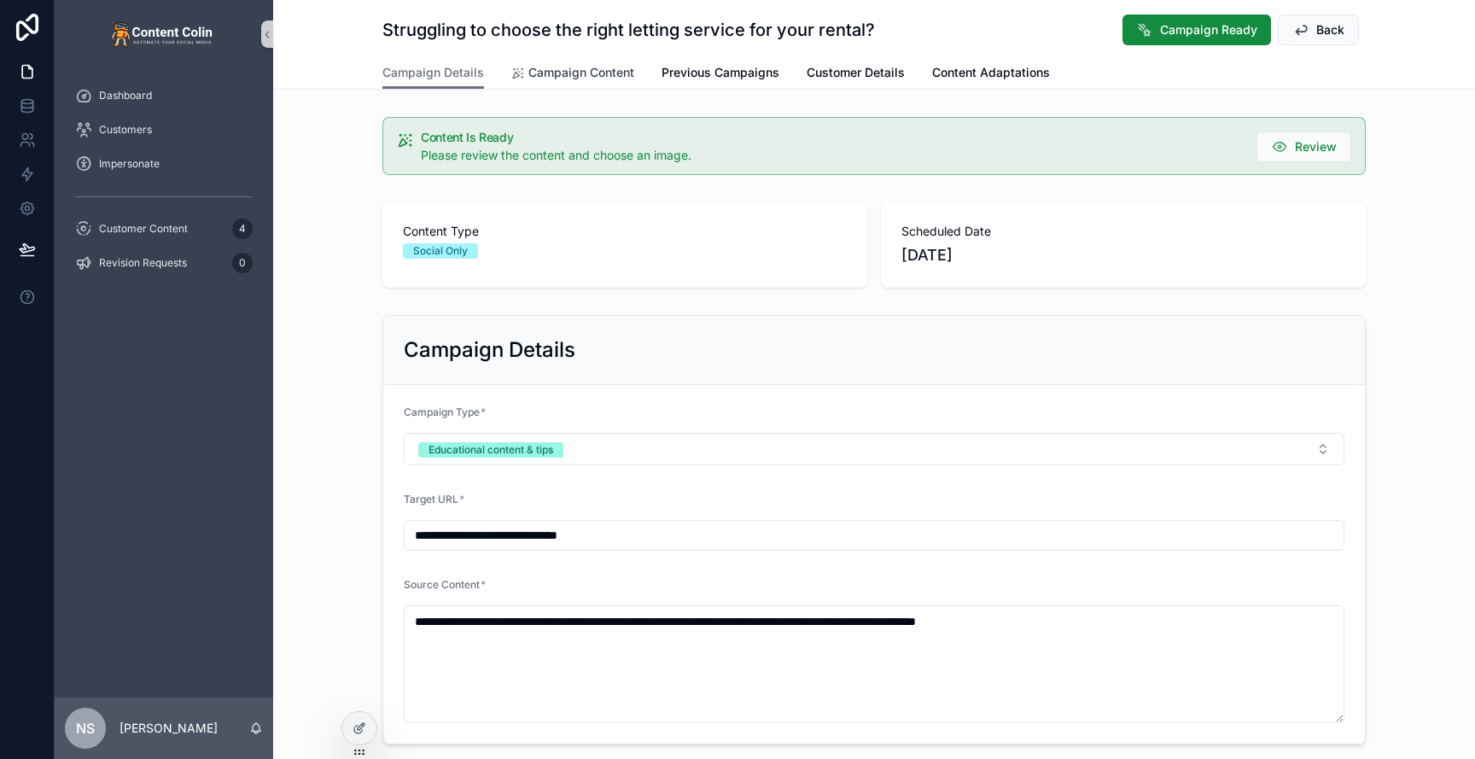
click at [579, 65] on span "Campaign Content" at bounding box center [581, 72] width 106 height 17
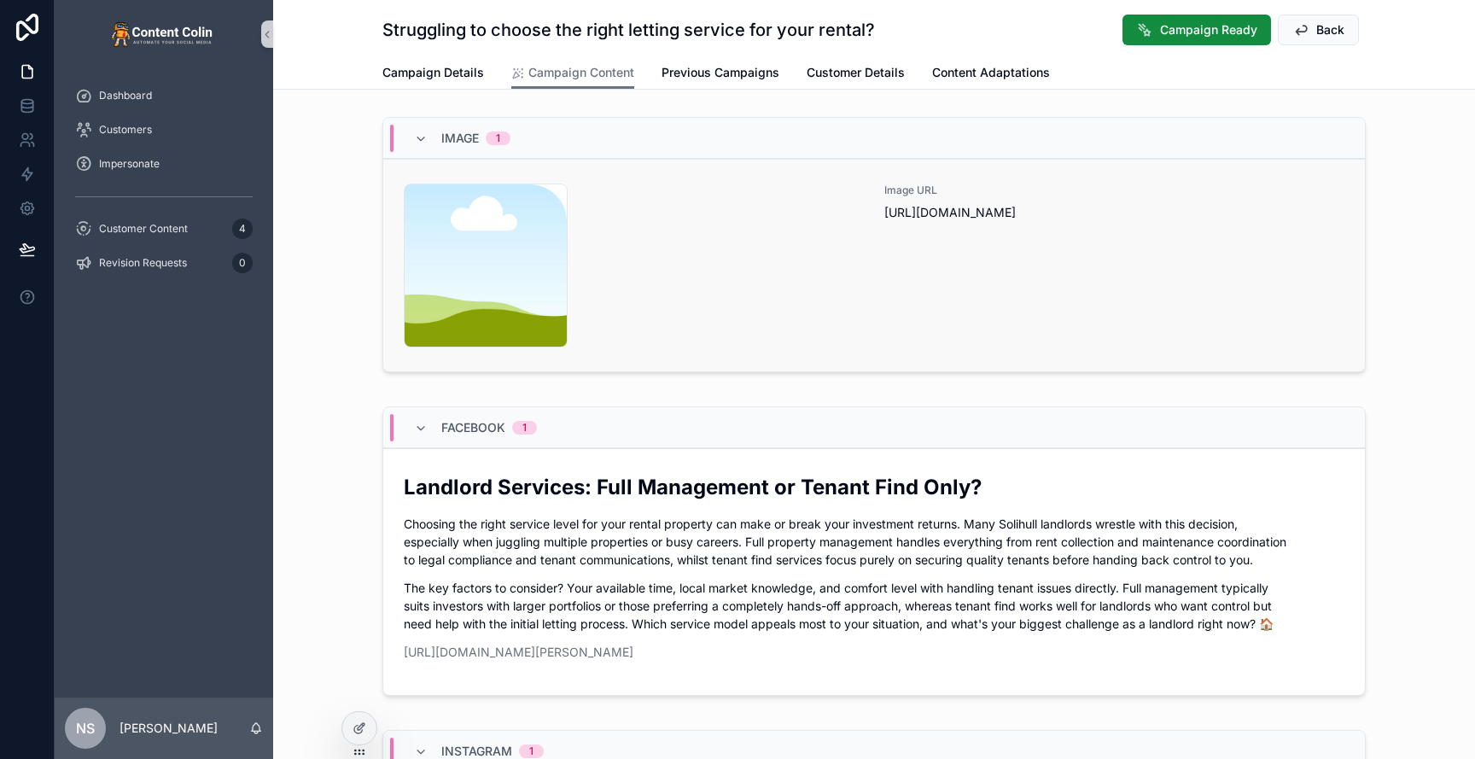
click at [993, 296] on div "Image URL [URL][DOMAIN_NAME]" at bounding box center [1114, 266] width 460 height 164
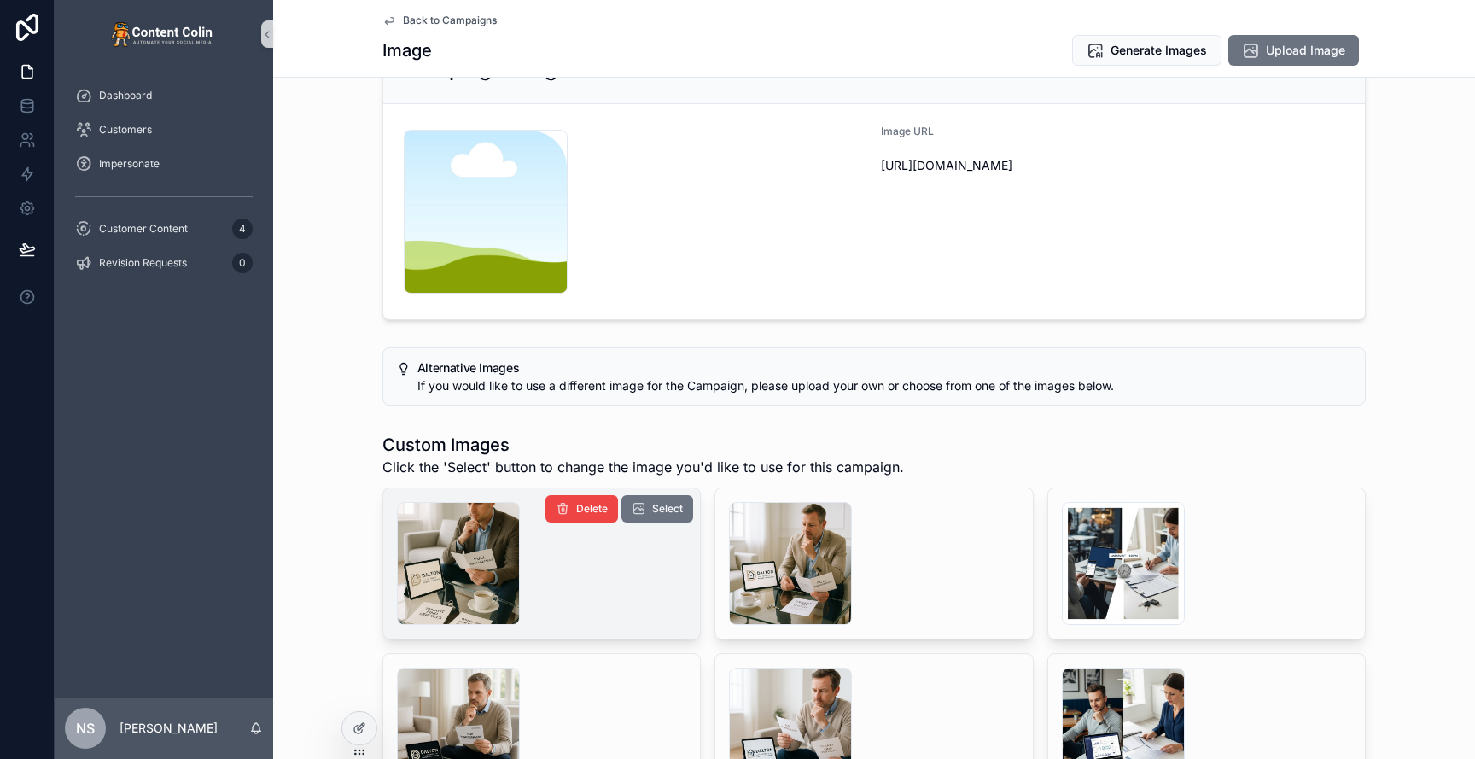
scroll to position [73, 0]
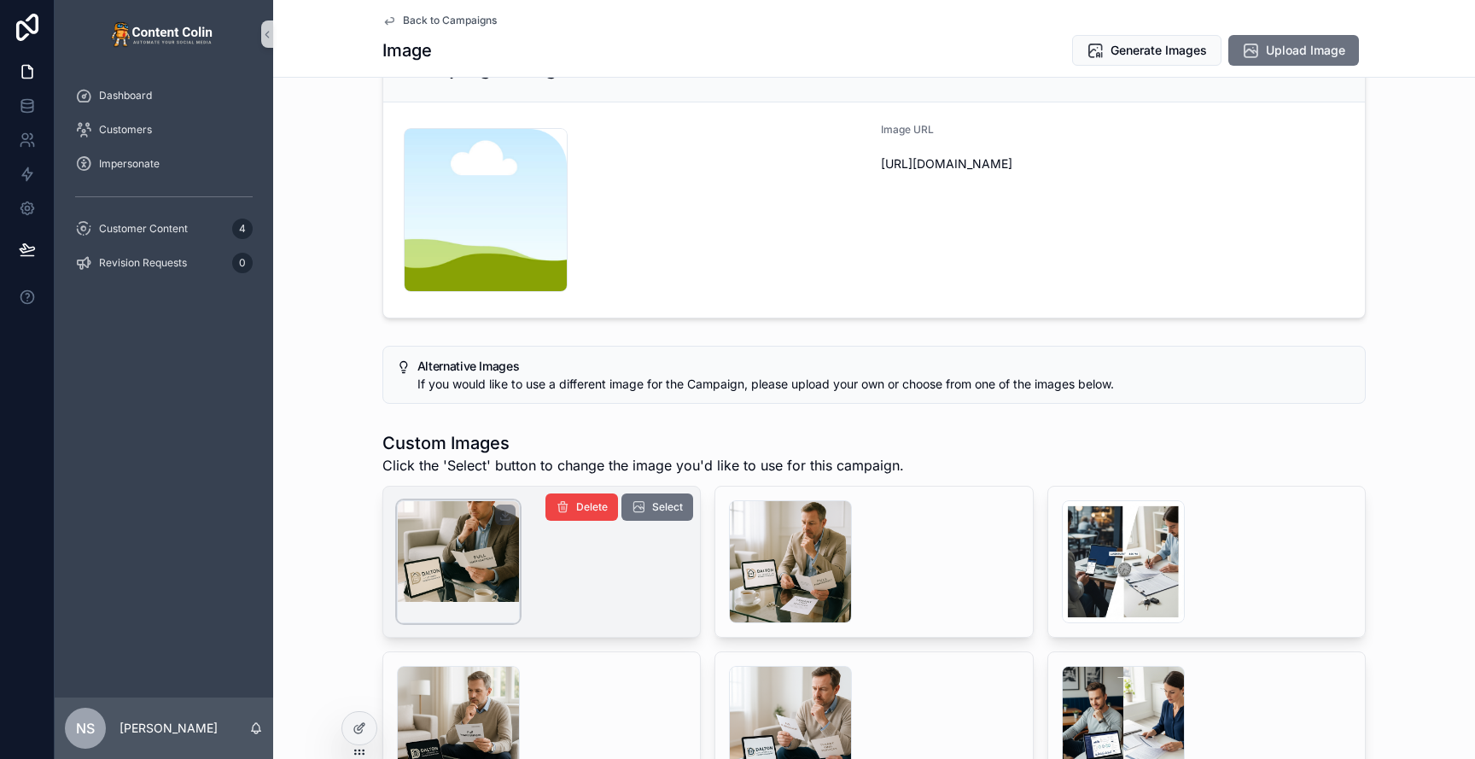
click at [476, 555] on div "scrollable content" at bounding box center [458, 561] width 123 height 123
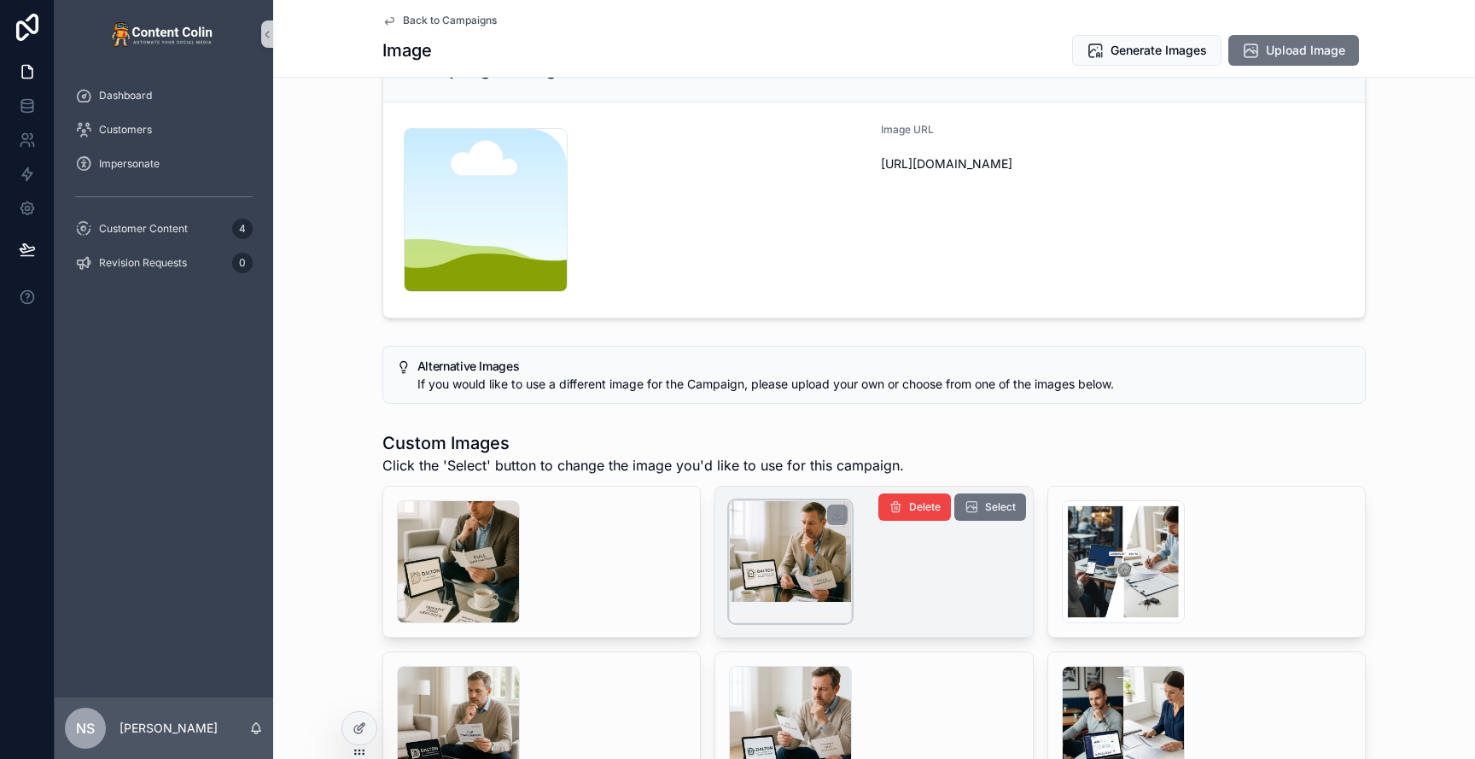
click at [772, 560] on div "scrollable content" at bounding box center [790, 561] width 123 height 123
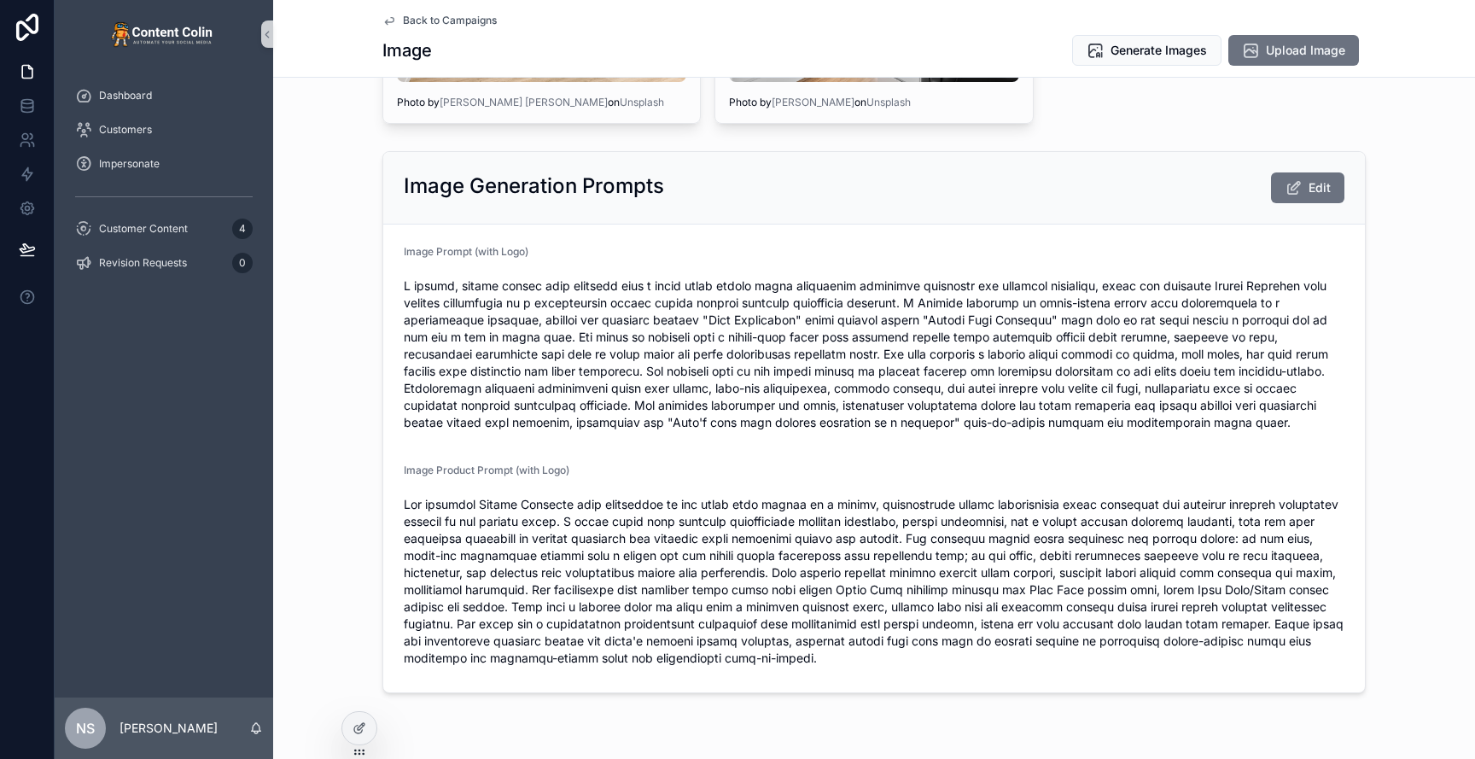
scroll to position [1852, 0]
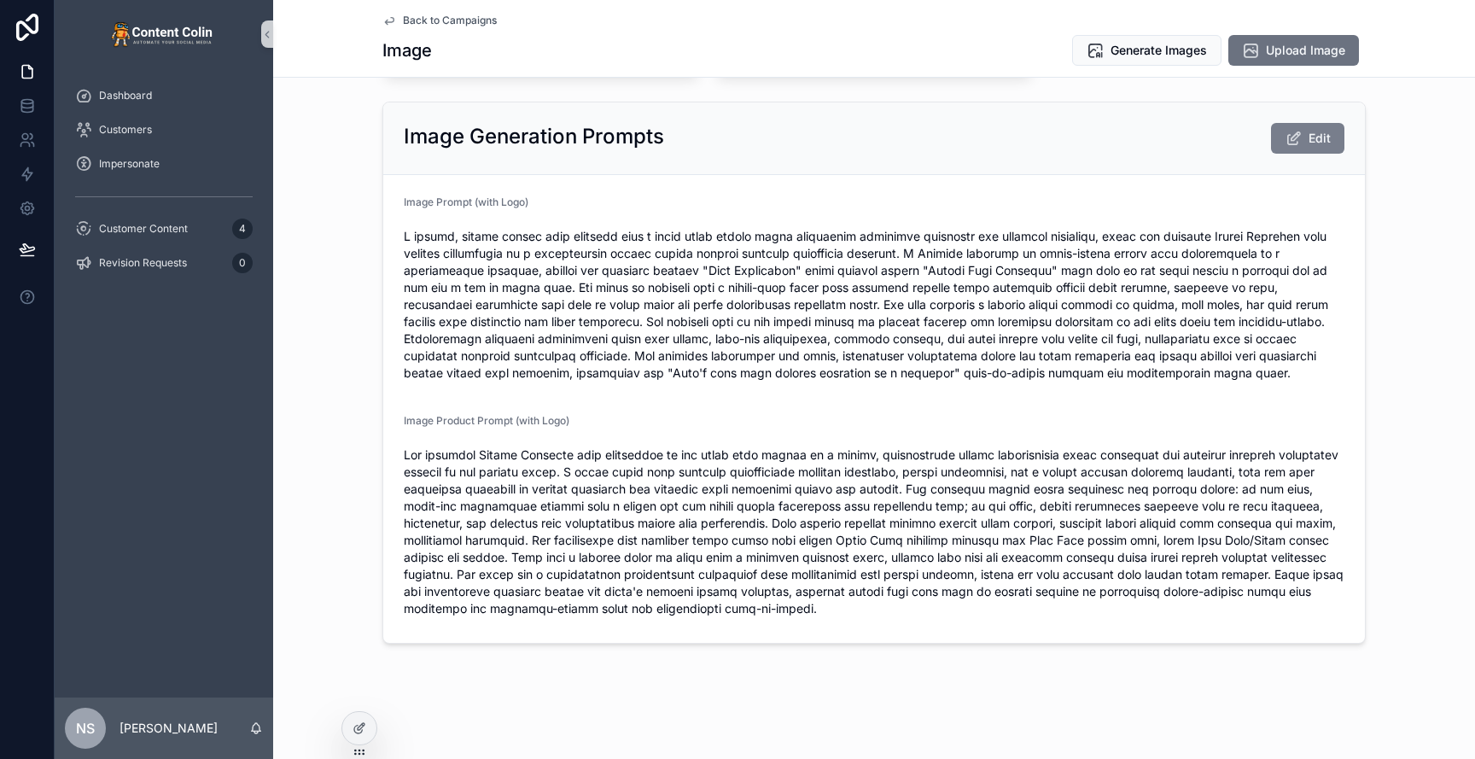
click at [1294, 130] on icon "scrollable content" at bounding box center [1294, 138] width 18 height 17
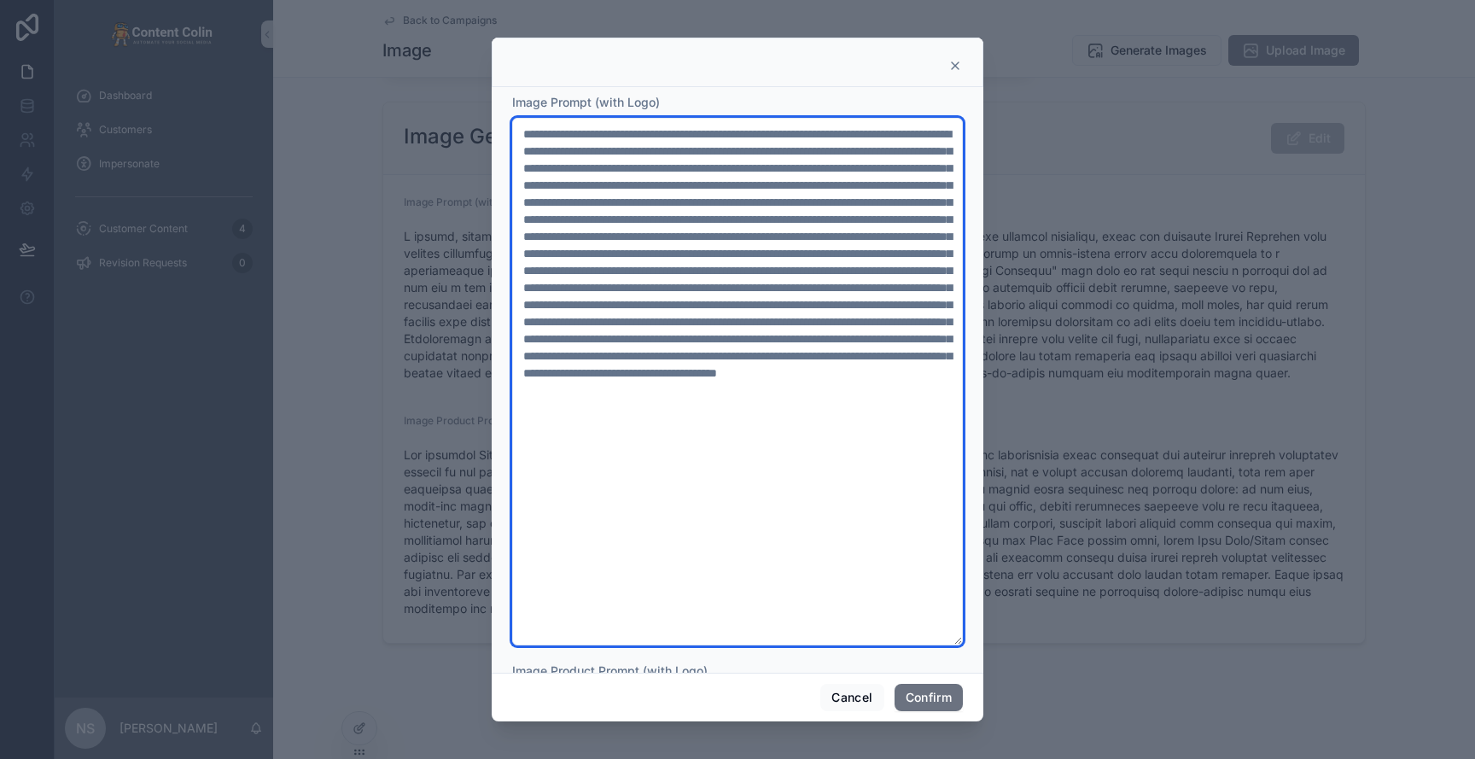
drag, startPoint x: 581, startPoint y: 234, endPoint x: 914, endPoint y: 226, distance: 333.0
click at [733, 219] on textarea at bounding box center [737, 382] width 451 height 528
drag, startPoint x: 834, startPoint y: 445, endPoint x: 803, endPoint y: 393, distance: 60.5
click at [803, 393] on textarea at bounding box center [737, 382] width 451 height 528
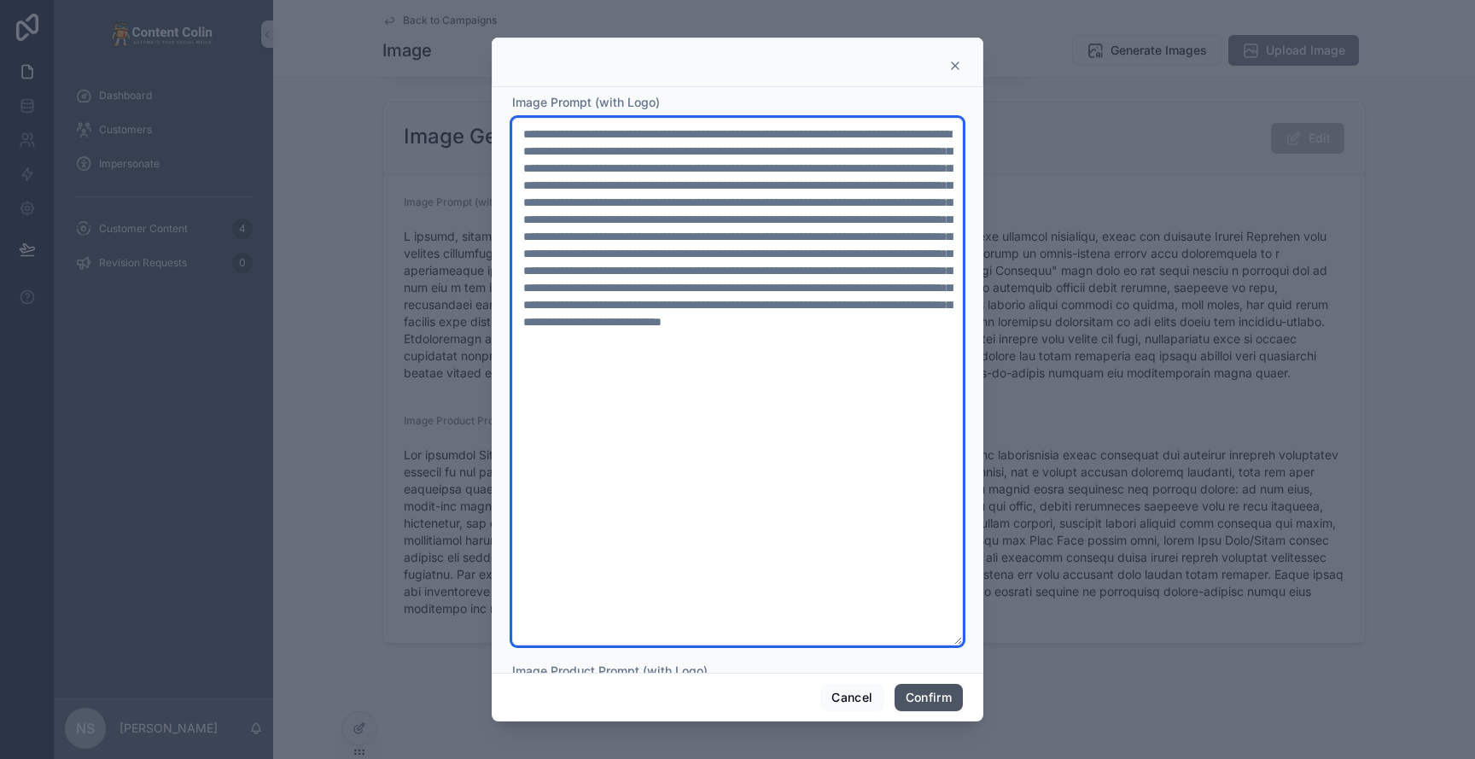
type textarea "**********"
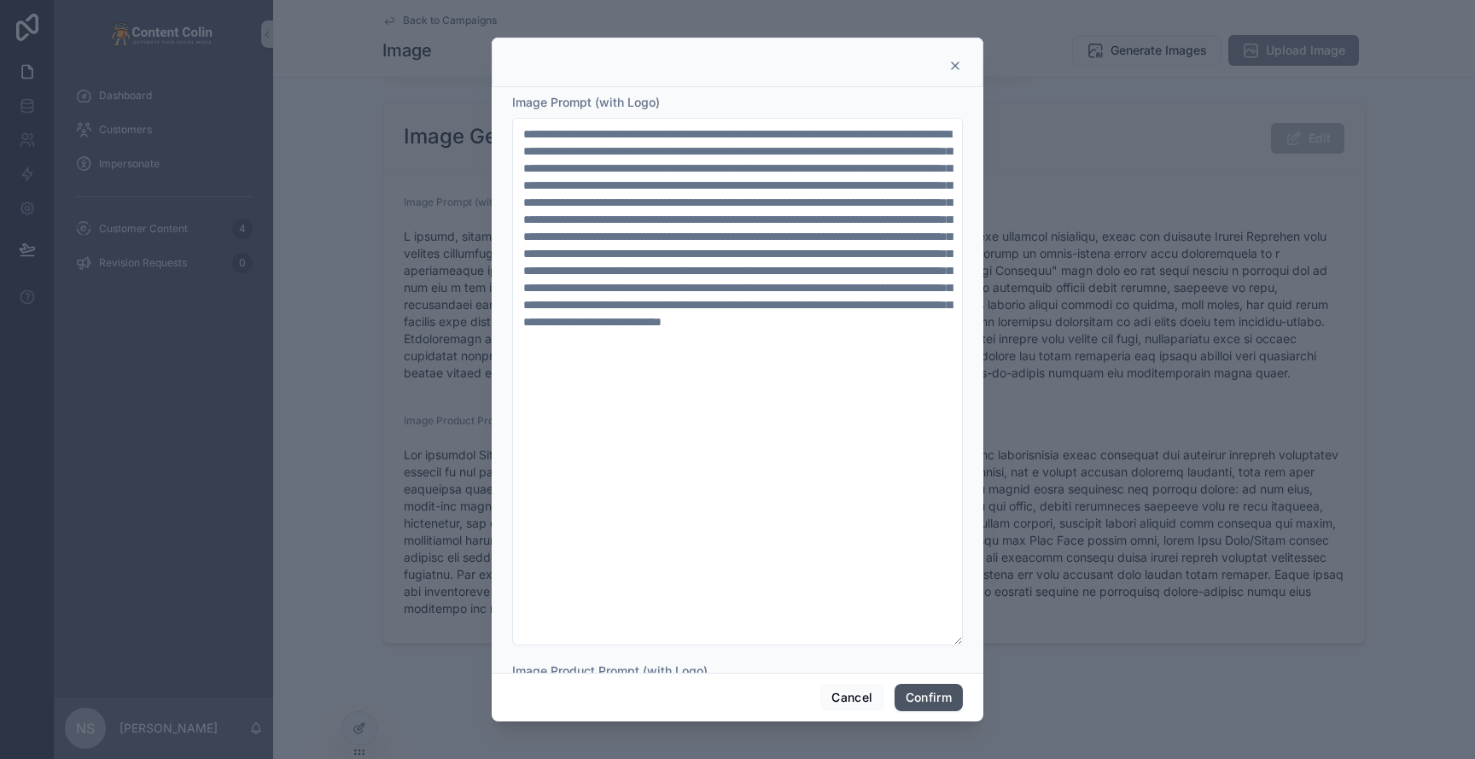
click at [915, 691] on button "Confirm" at bounding box center [929, 697] width 68 height 27
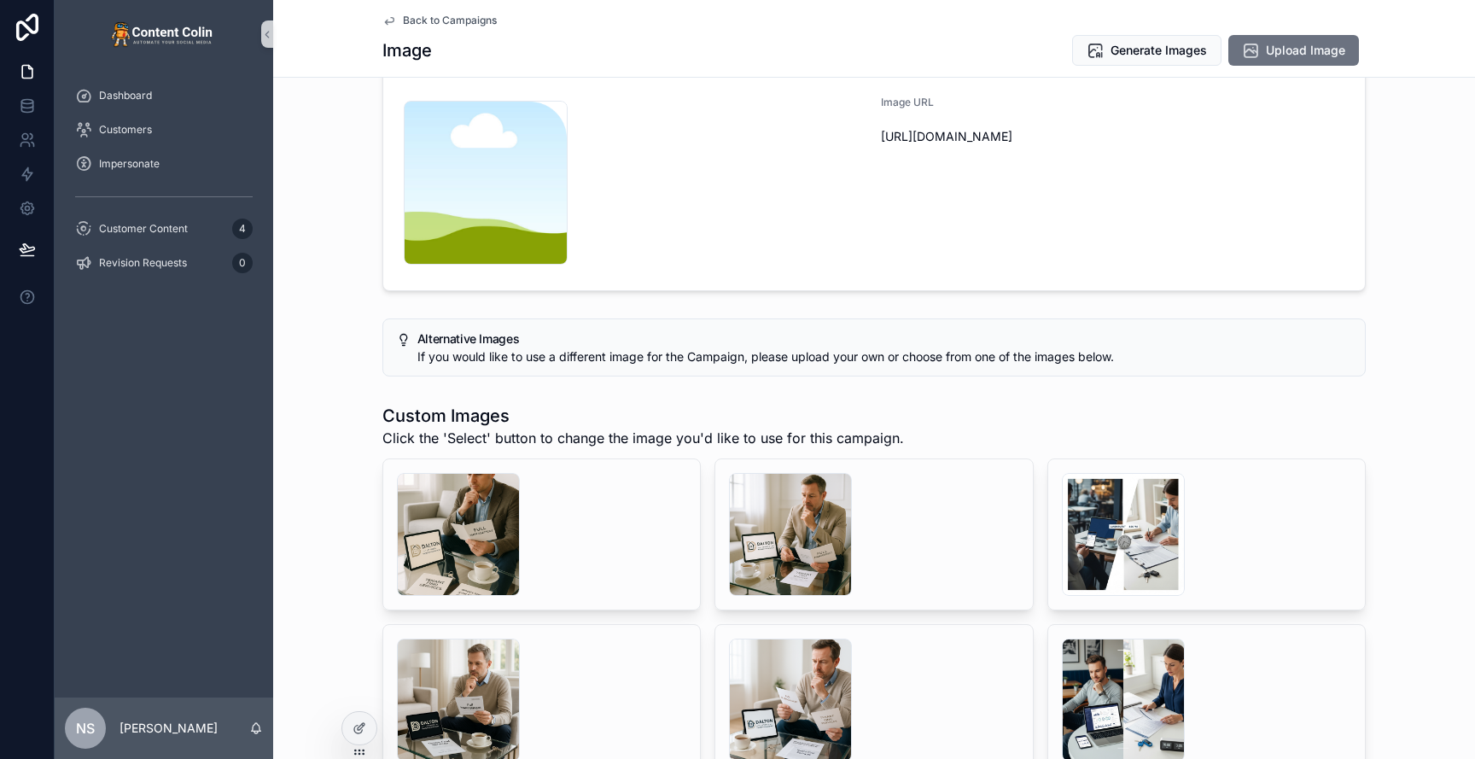
scroll to position [0, 0]
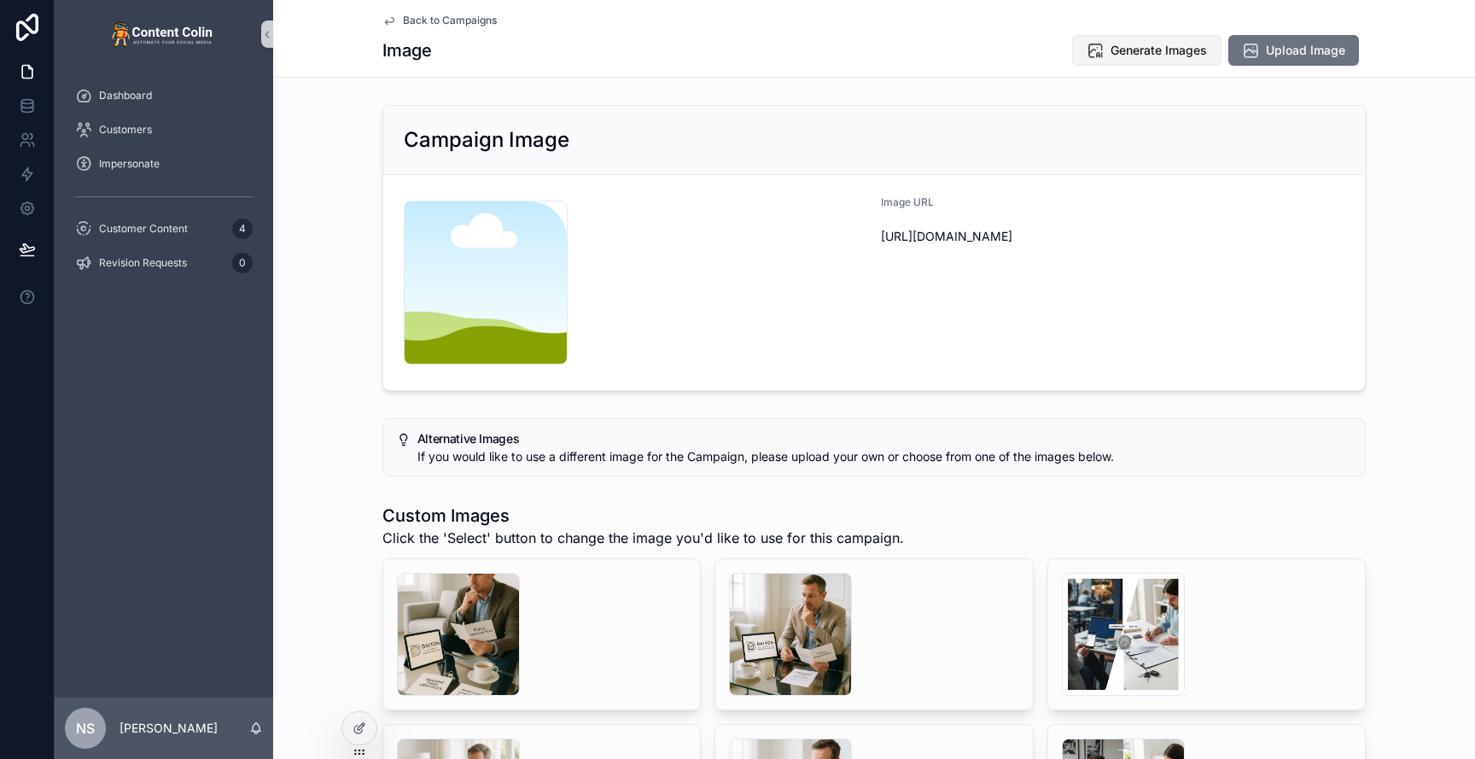
click at [1145, 45] on span "Generate Images" at bounding box center [1159, 50] width 96 height 17
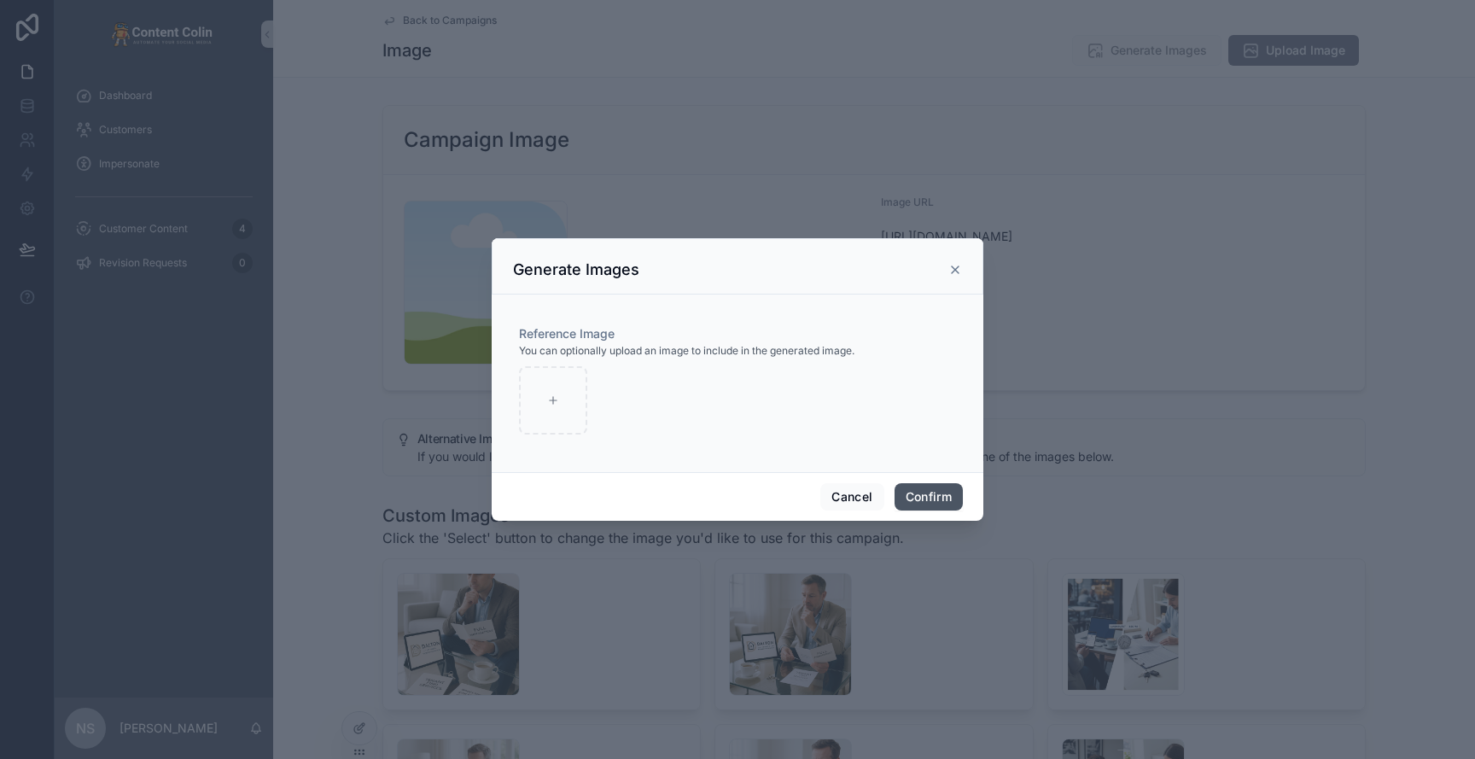
click at [915, 493] on button "Confirm" at bounding box center [929, 496] width 68 height 27
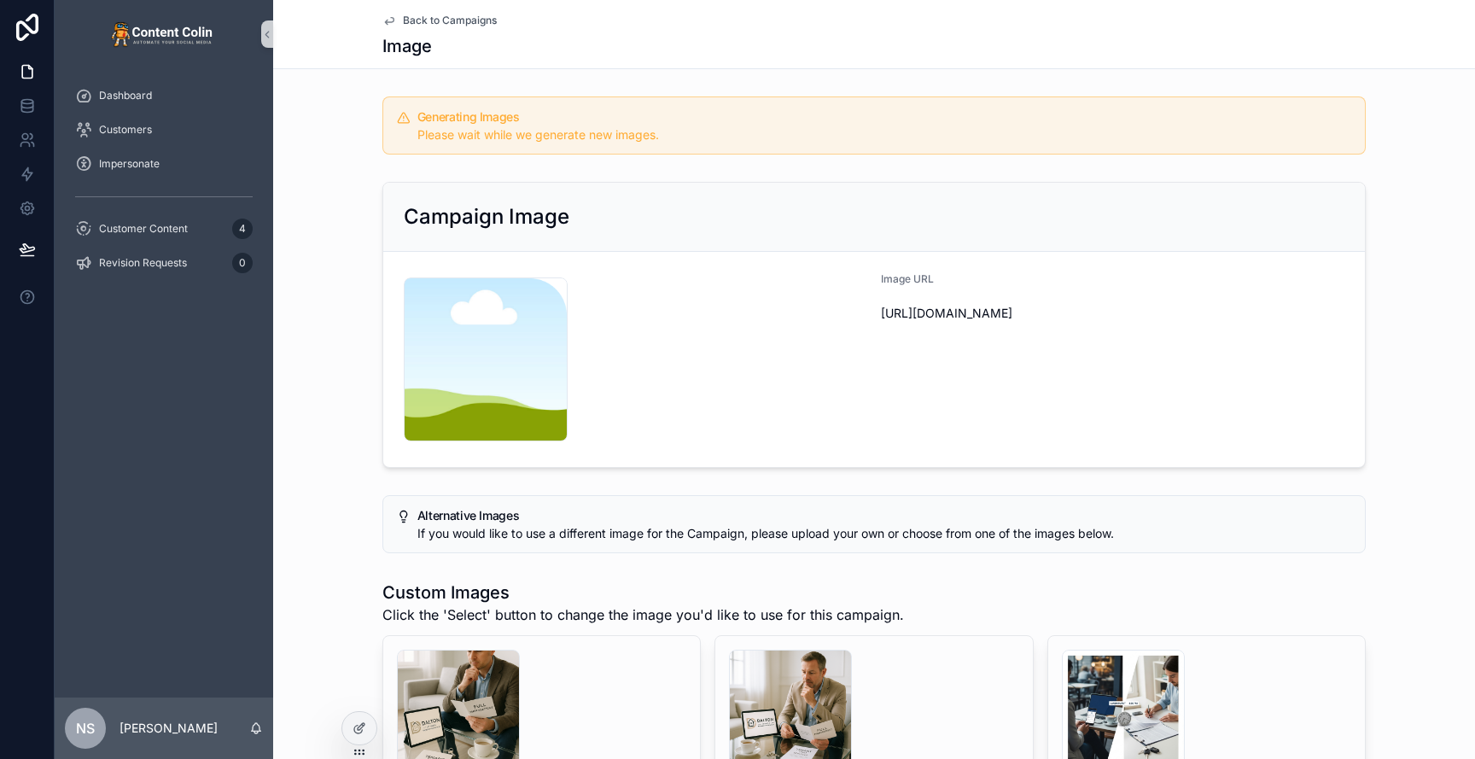
click at [466, 19] on span "Back to Campaigns" at bounding box center [450, 21] width 94 height 14
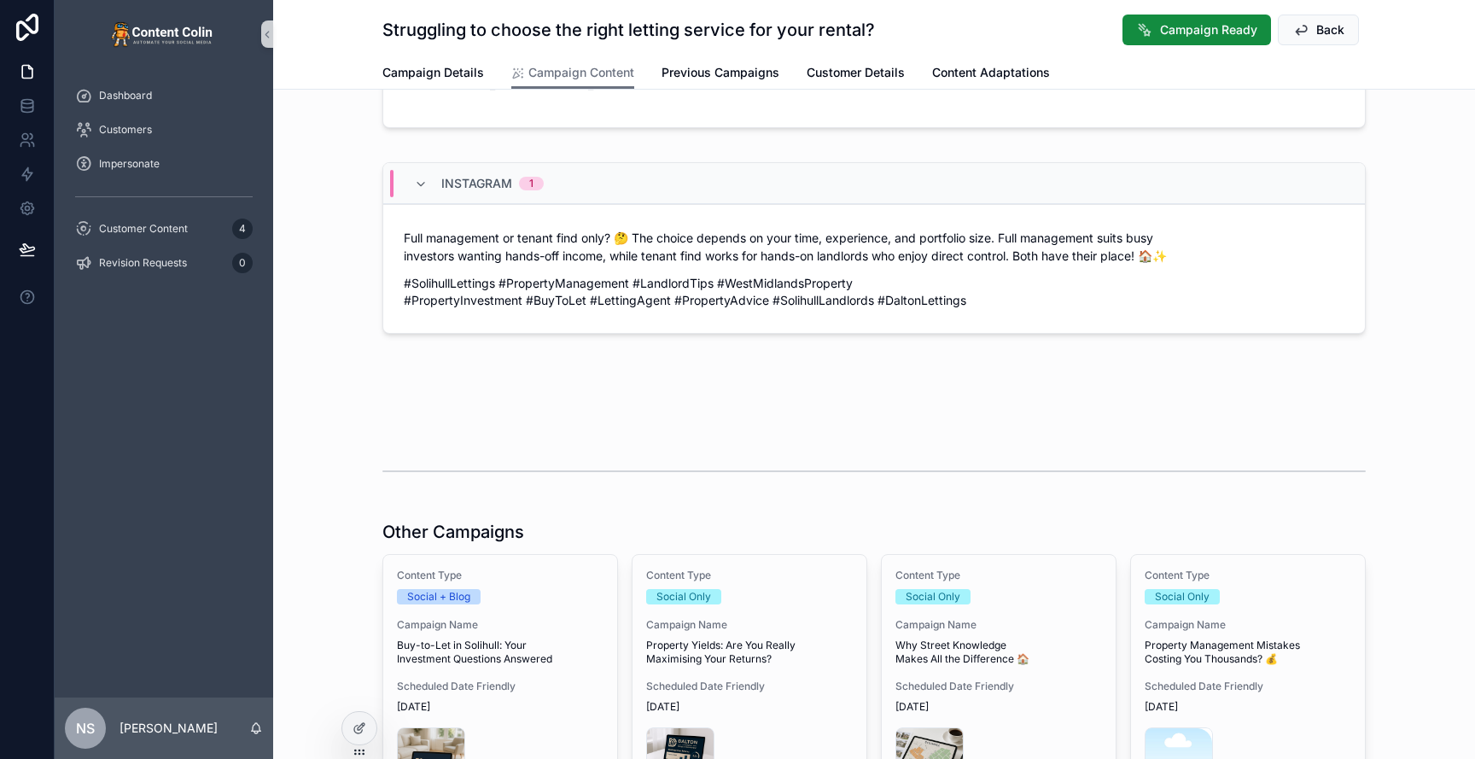
scroll to position [789, 0]
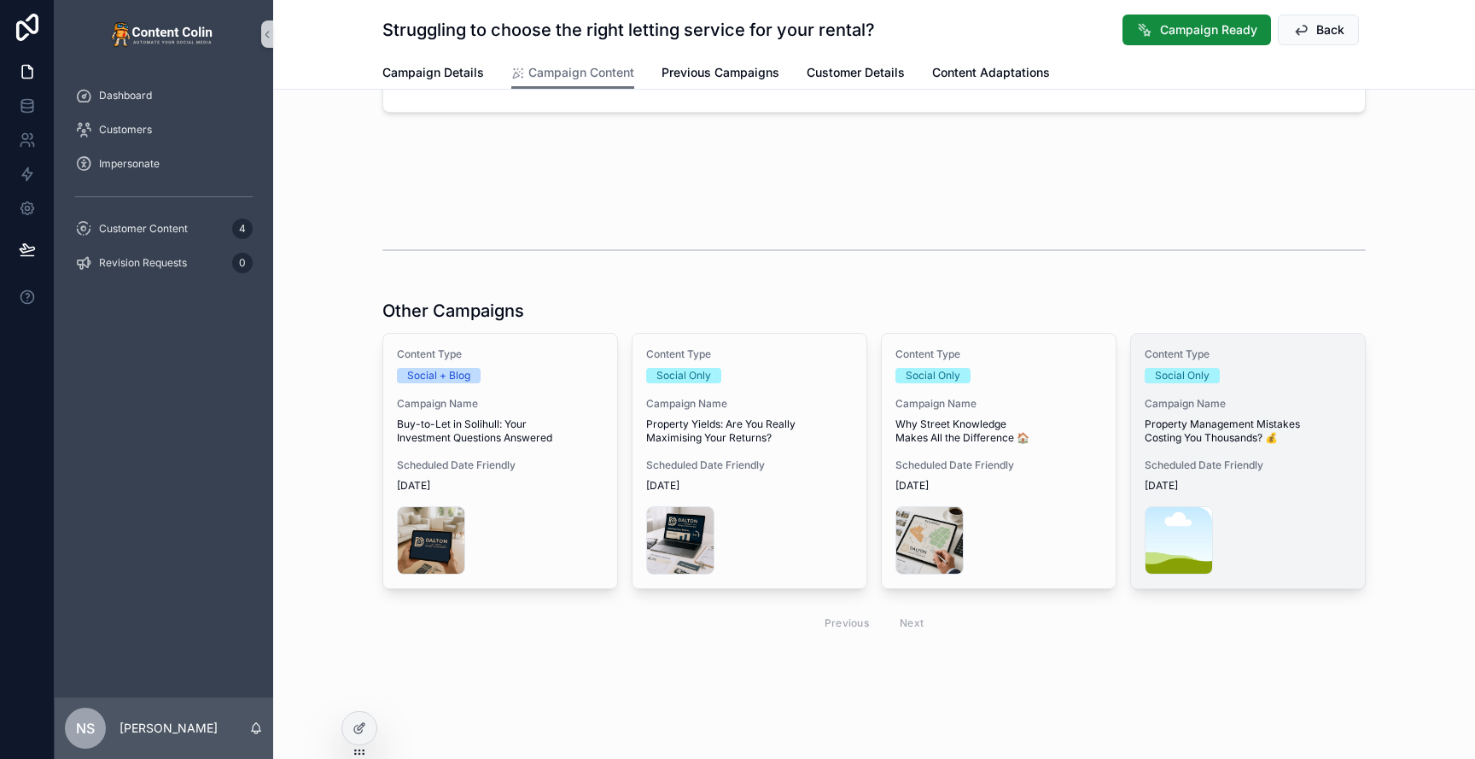
click at [1264, 491] on span "[DATE]" at bounding box center [1248, 486] width 207 height 14
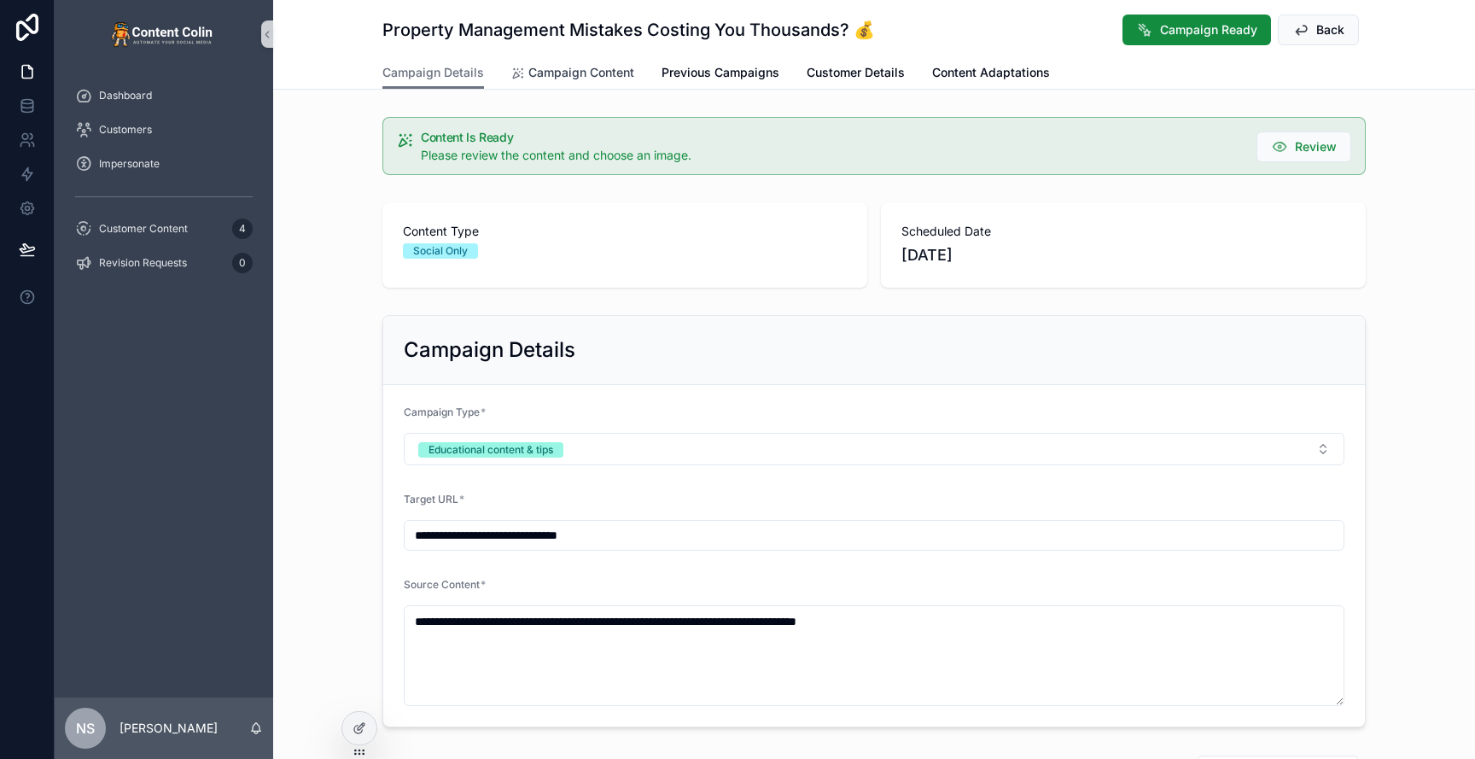
click at [574, 70] on span "Campaign Content" at bounding box center [581, 72] width 106 height 17
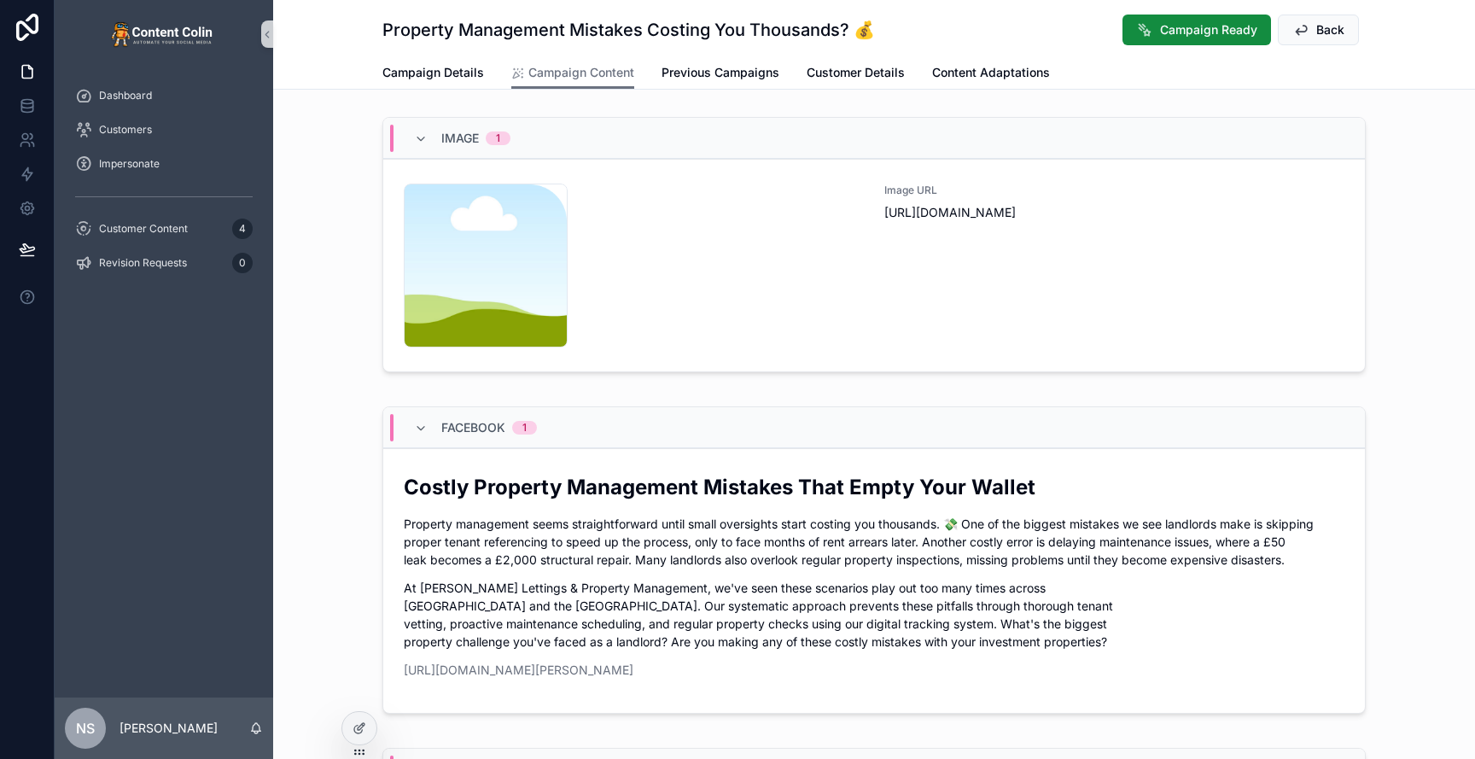
click at [808, 249] on div "content-placeholder .png" at bounding box center [634, 266] width 460 height 164
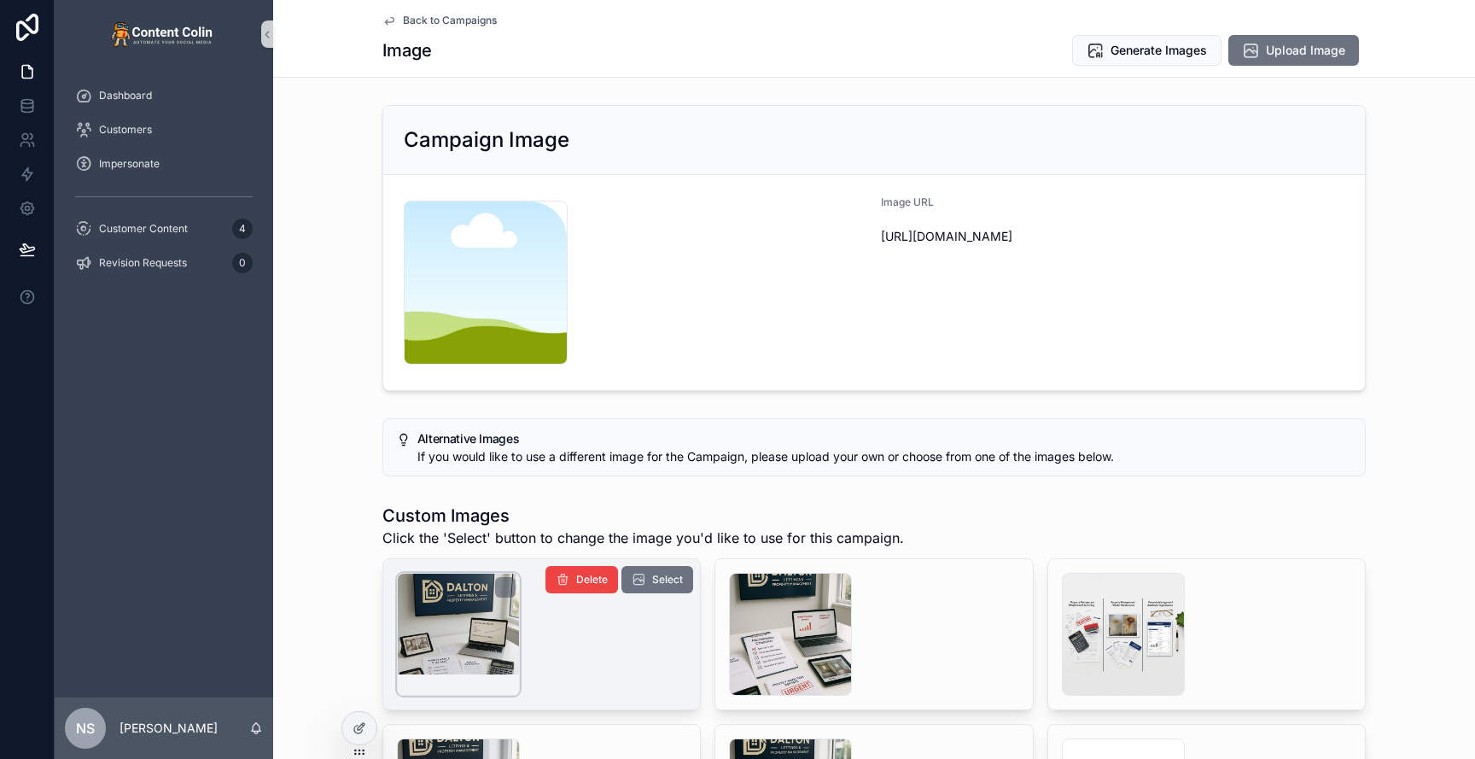
click at [448, 619] on div "scrollable content" at bounding box center [458, 634] width 123 height 123
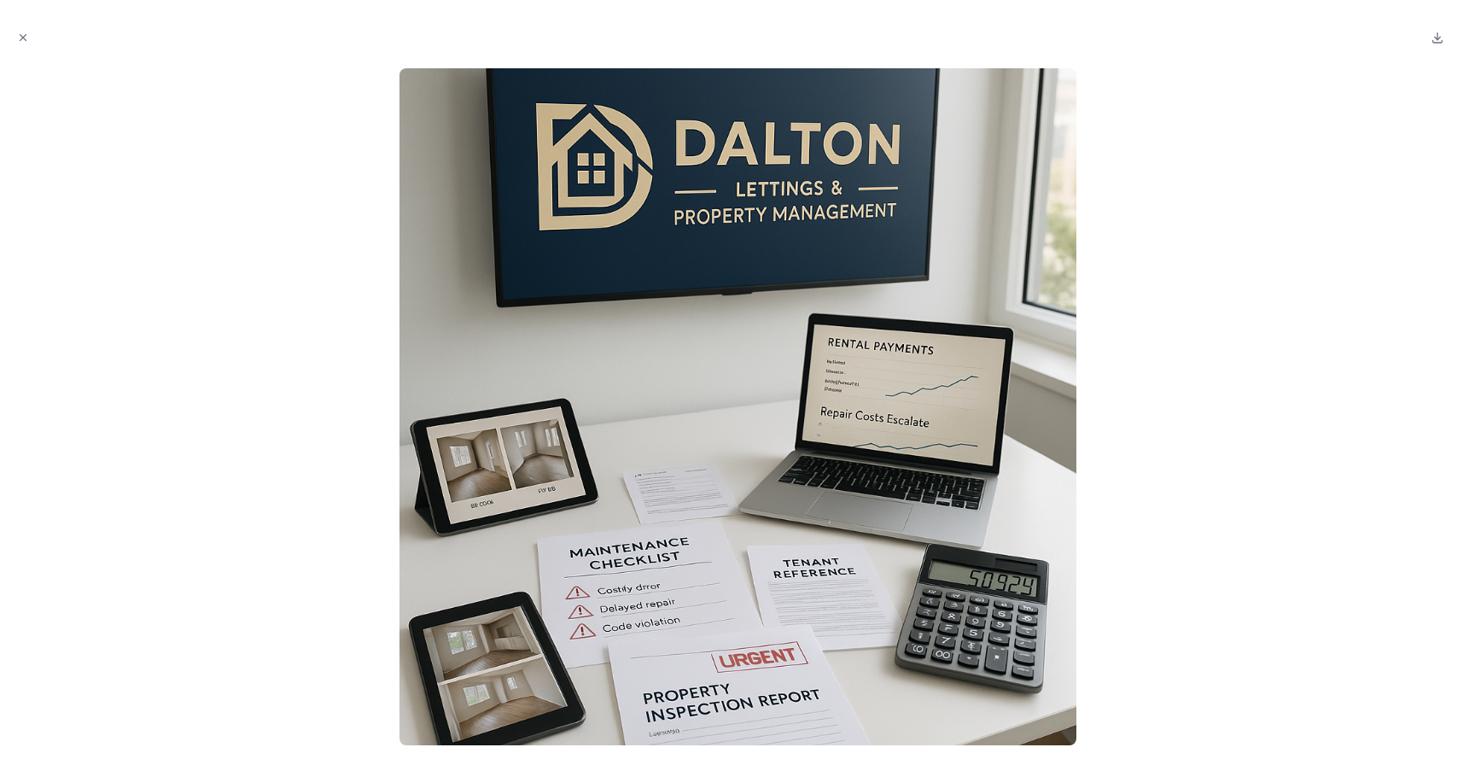
click at [1401, 241] on div at bounding box center [738, 406] width 1448 height 677
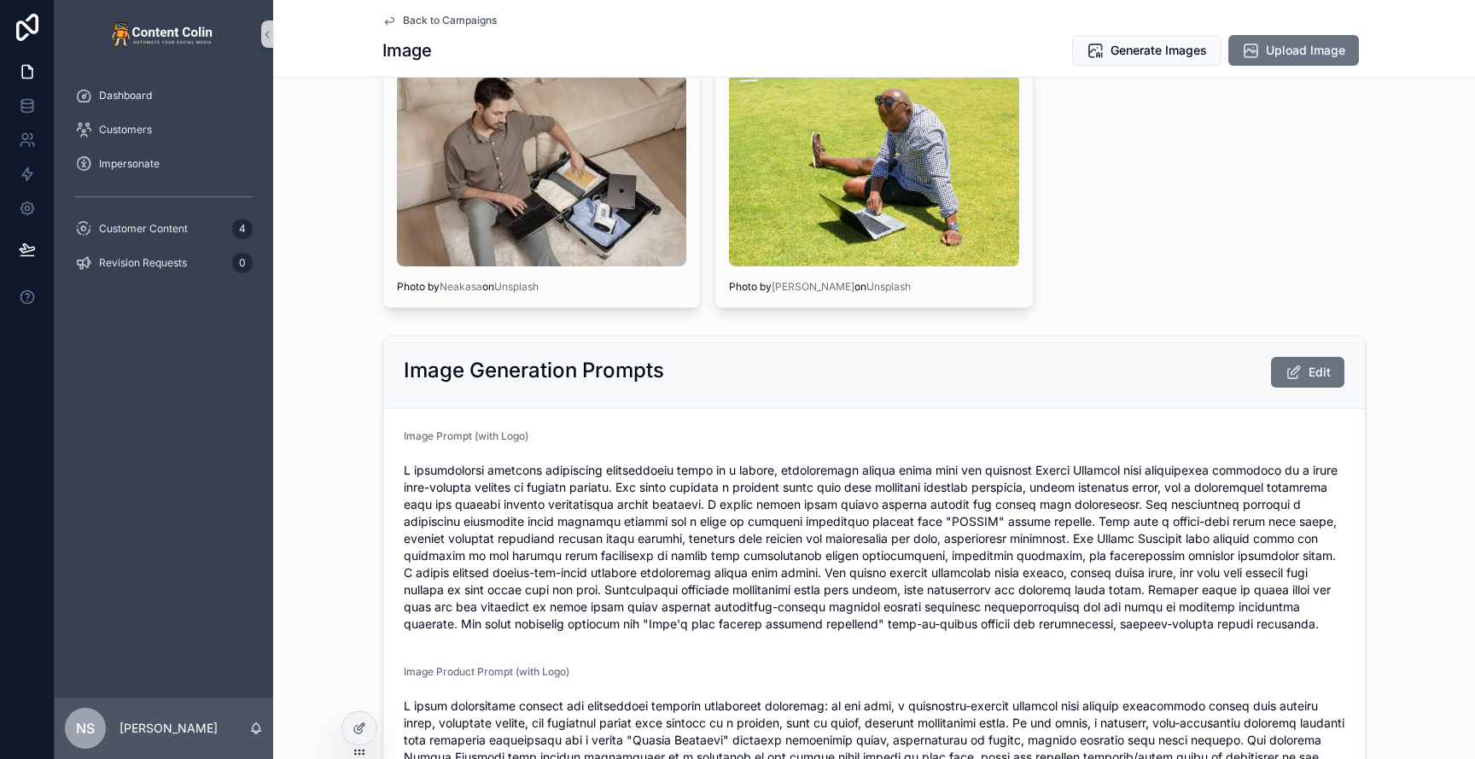
scroll to position [1925, 0]
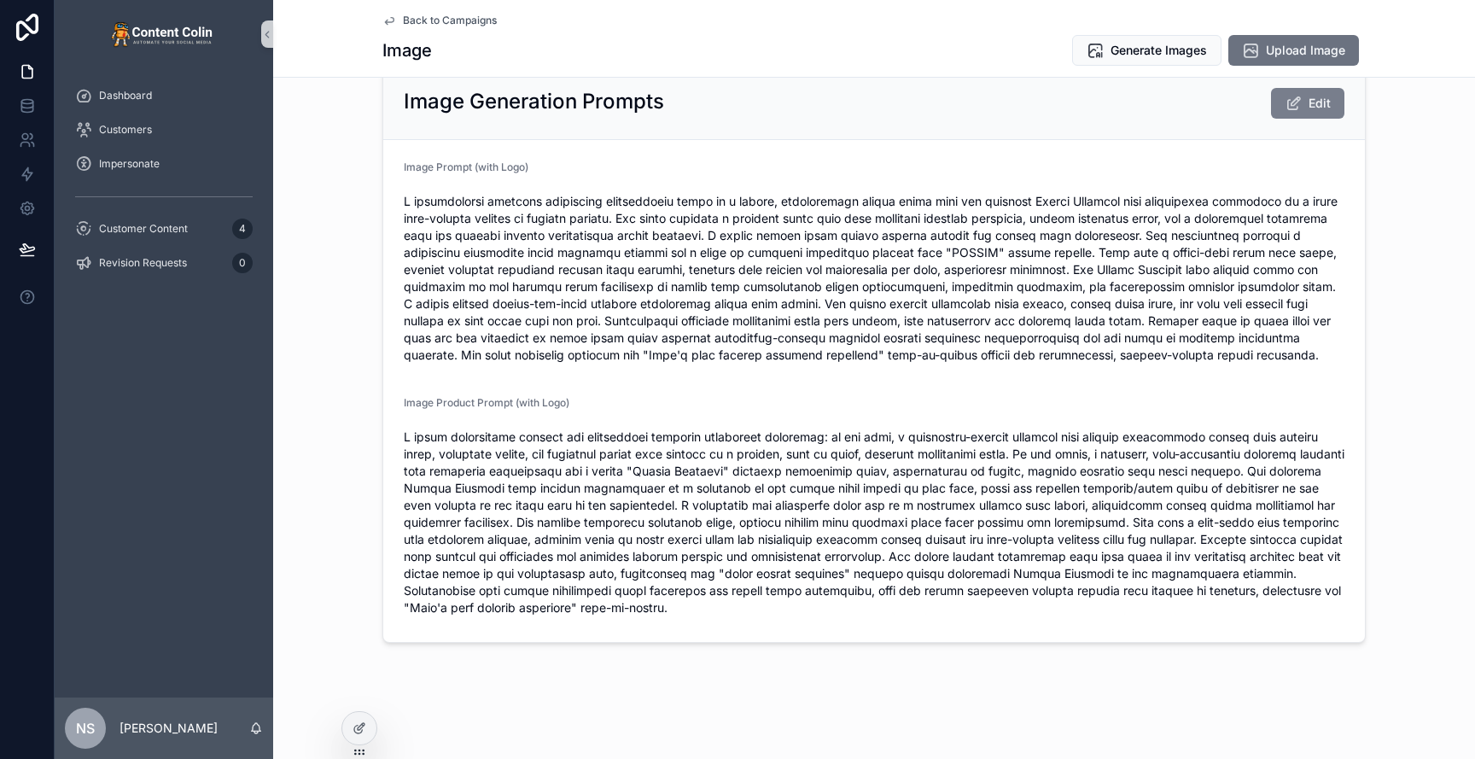
click at [1309, 96] on button "Edit" at bounding box center [1307, 103] width 73 height 31
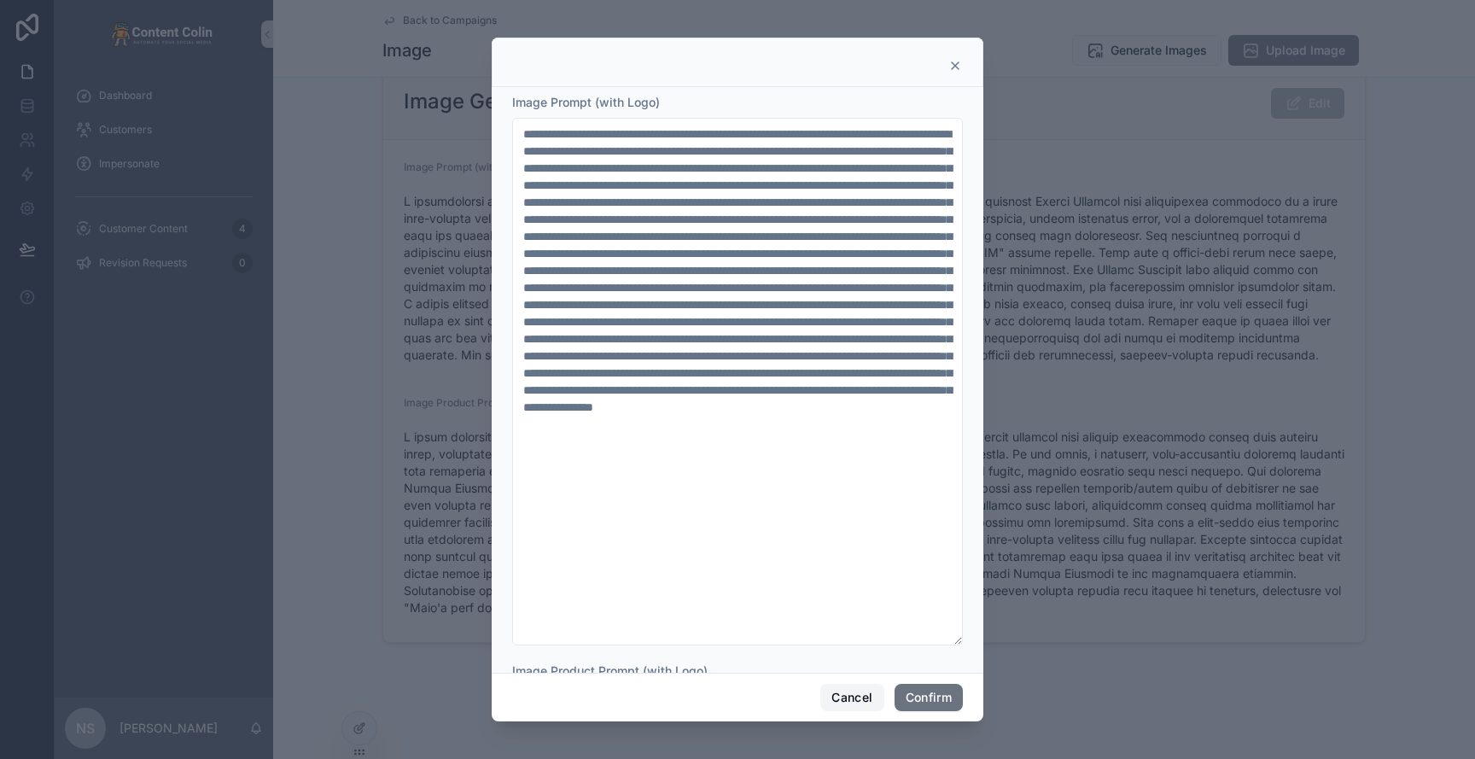
drag, startPoint x: 850, startPoint y: 697, endPoint x: 993, endPoint y: 598, distance: 173.6
click at [851, 696] on button "Cancel" at bounding box center [851, 697] width 63 height 27
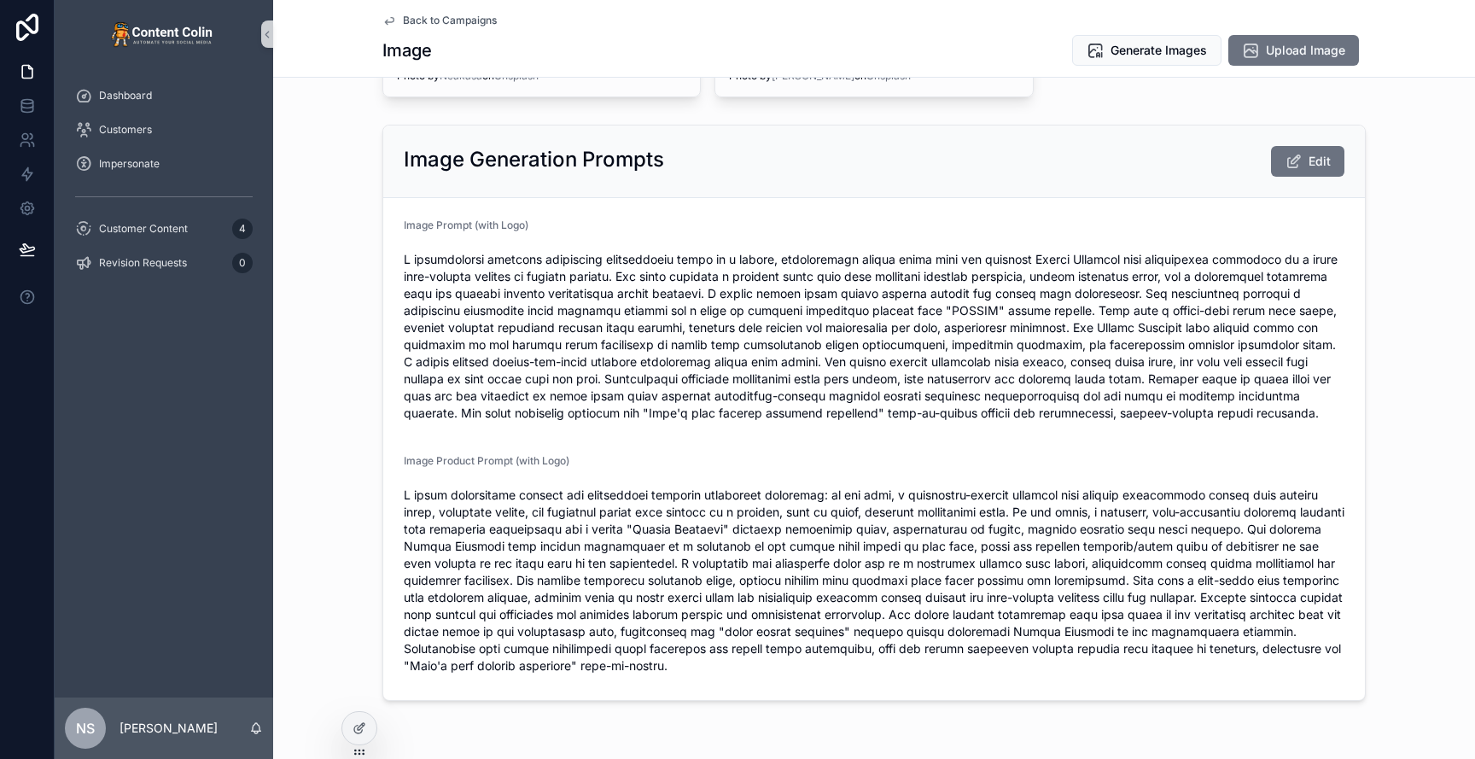
scroll to position [1847, 0]
click at [614, 390] on span "scrollable content" at bounding box center [874, 339] width 941 height 171
click at [1328, 161] on span "Edit" at bounding box center [1320, 163] width 22 height 17
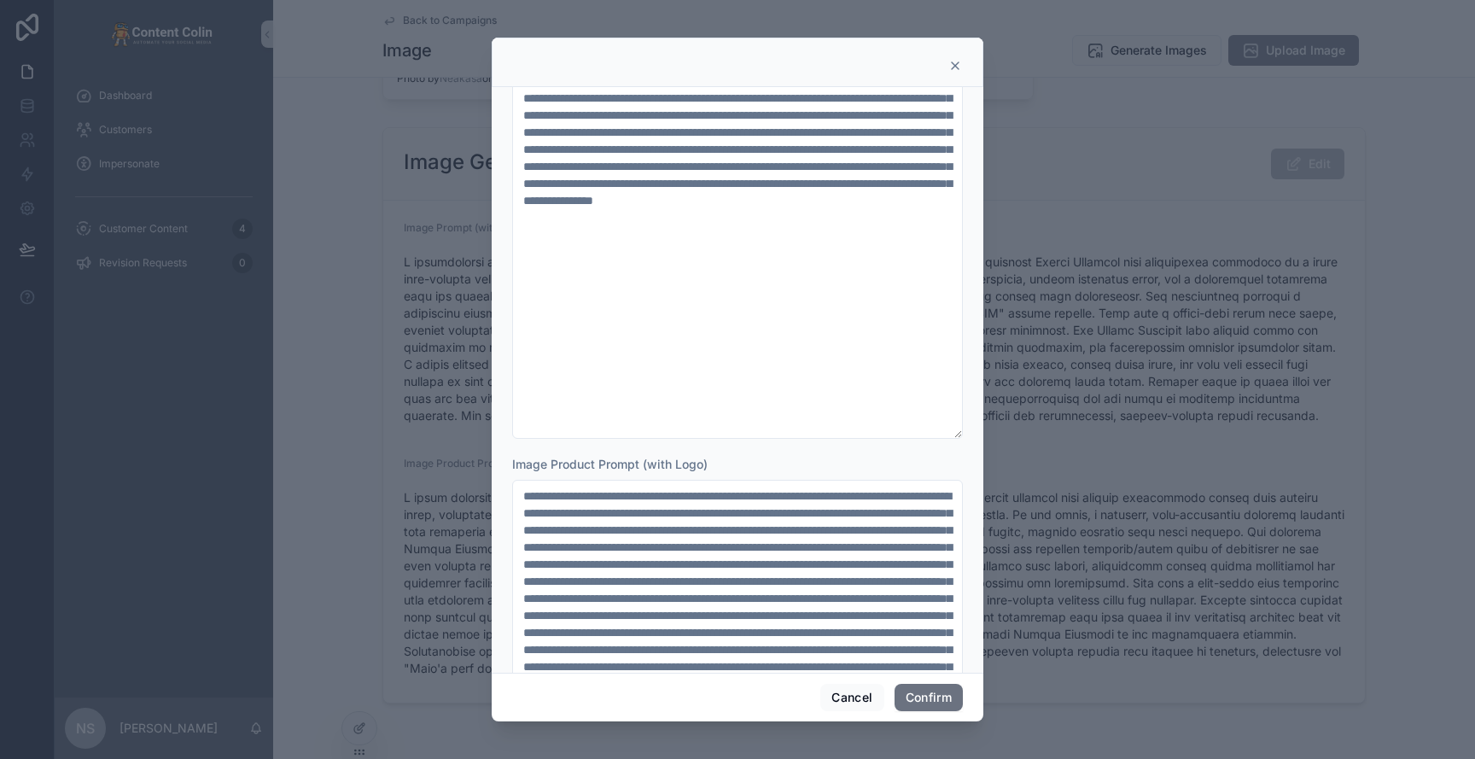
scroll to position [0, 0]
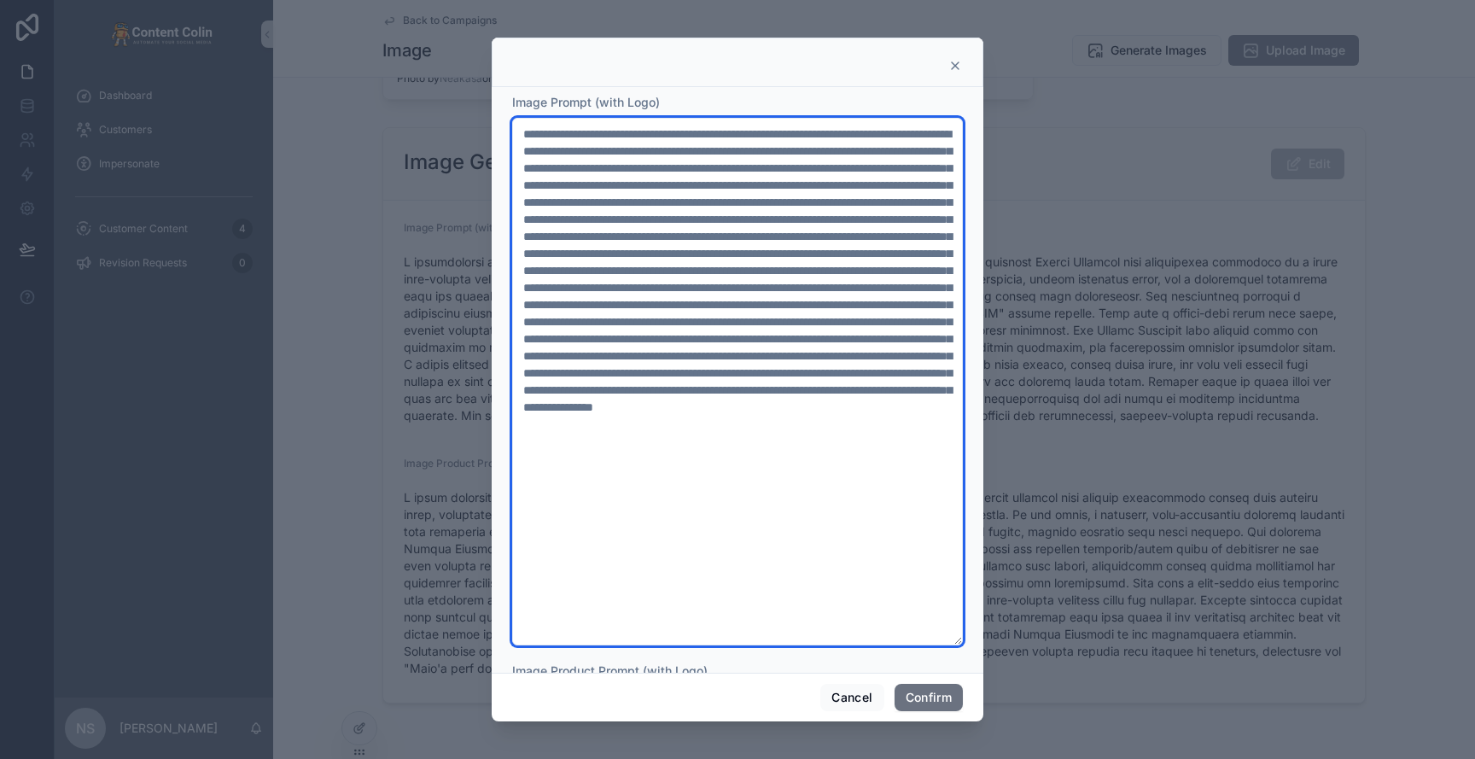
drag, startPoint x: 860, startPoint y: 501, endPoint x: 873, endPoint y: 528, distance: 29.8
click at [873, 528] on textarea at bounding box center [737, 382] width 451 height 528
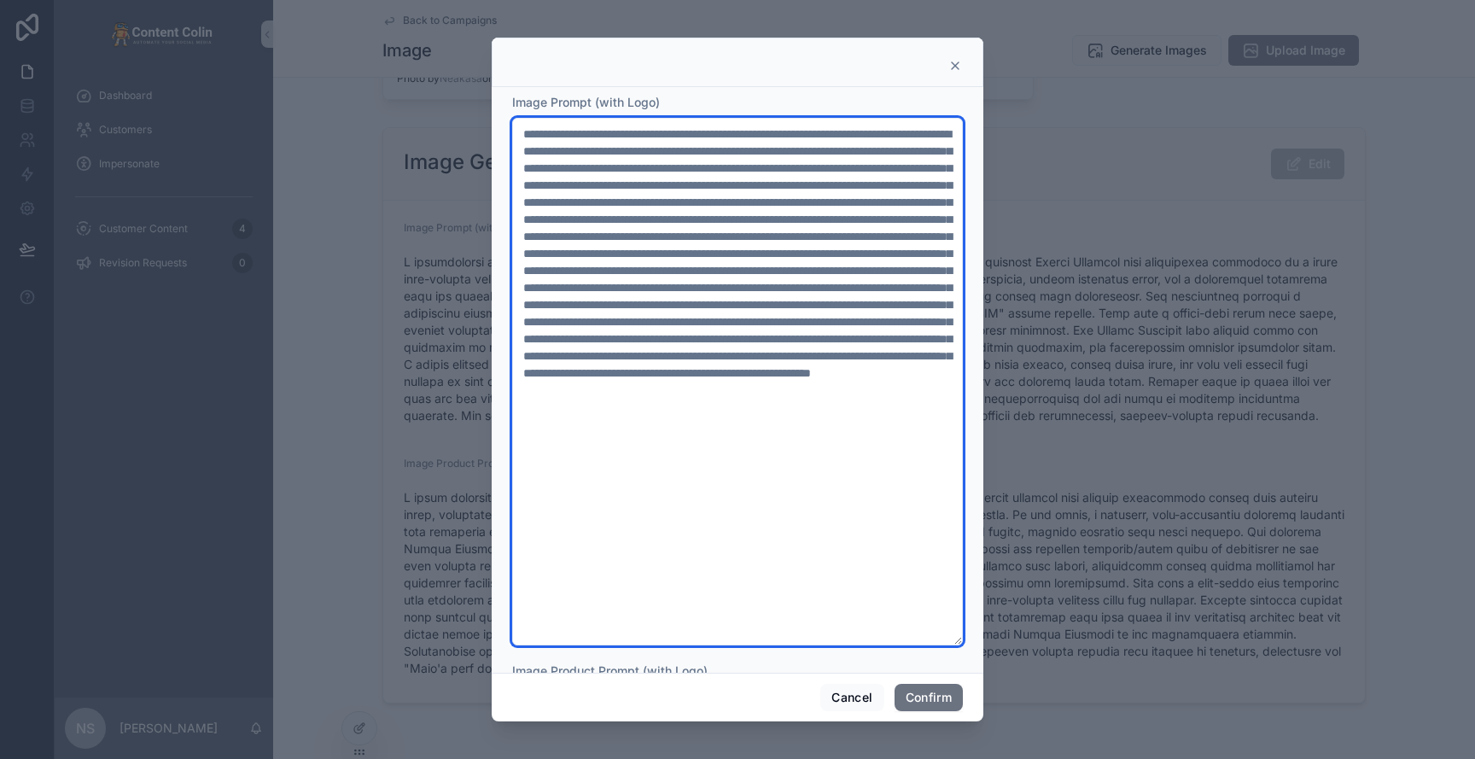
drag, startPoint x: 589, startPoint y: 201, endPoint x: 890, endPoint y: 200, distance: 301.3
click at [890, 200] on textarea at bounding box center [737, 382] width 451 height 528
drag, startPoint x: 900, startPoint y: 202, endPoint x: 899, endPoint y: 224, distance: 21.4
click at [899, 224] on textarea at bounding box center [737, 382] width 451 height 528
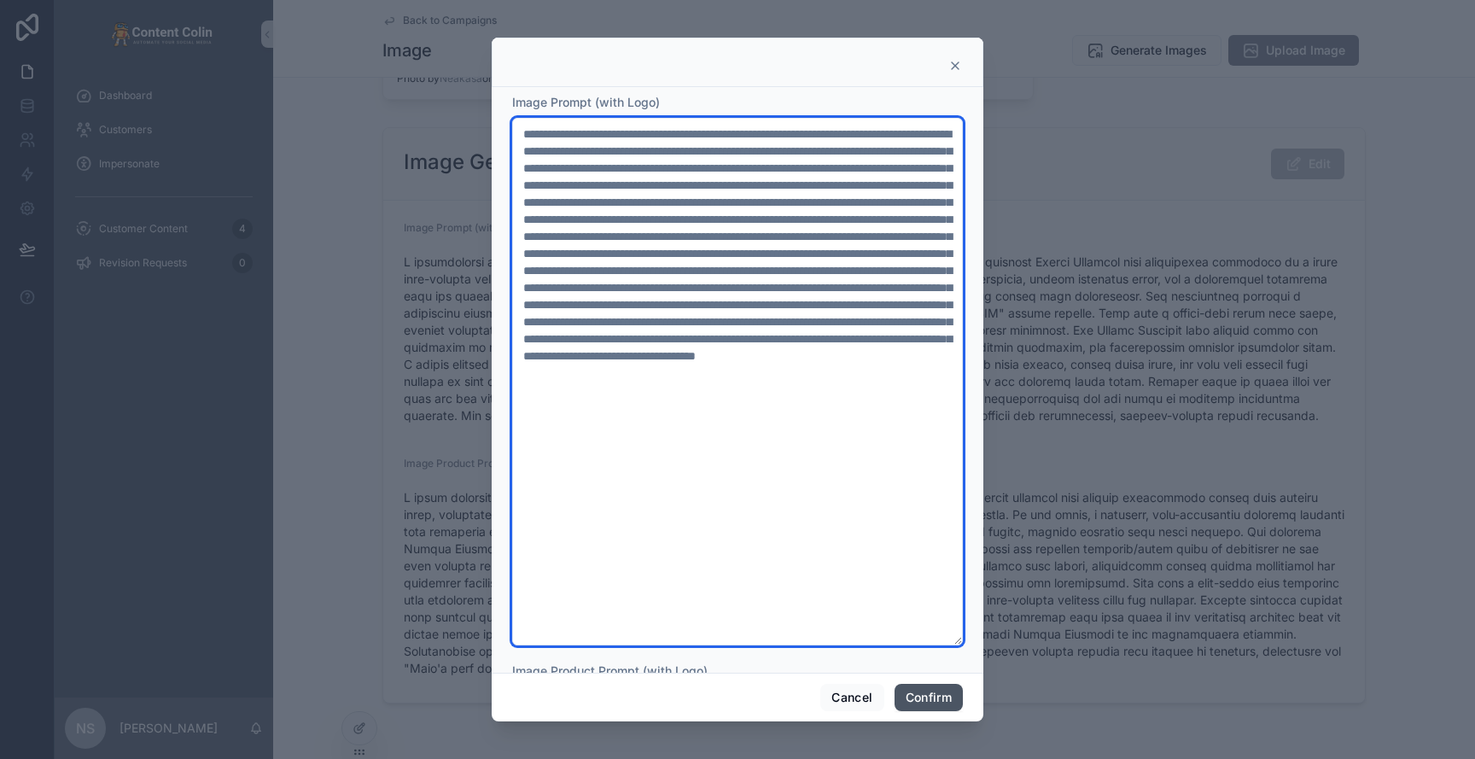
type textarea "**********"
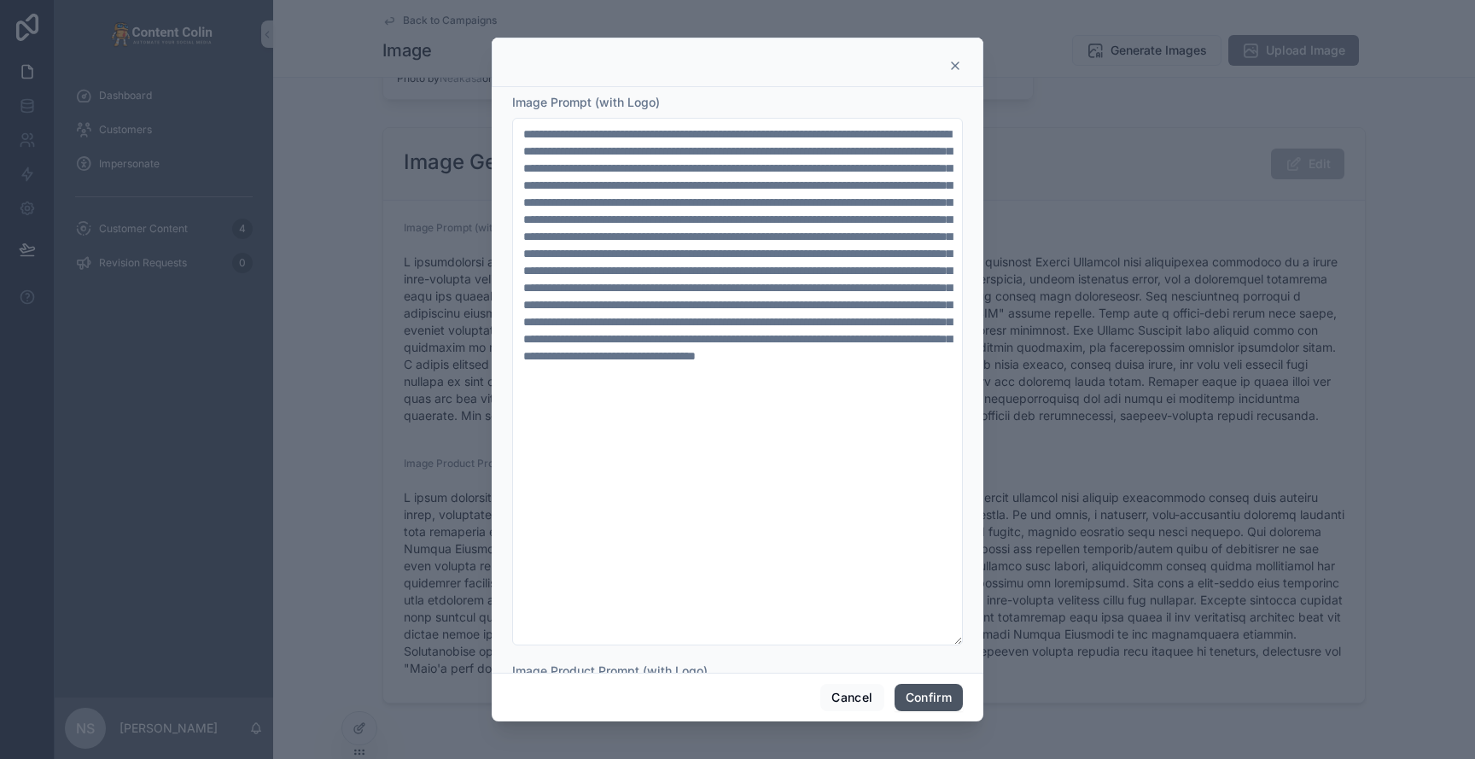
click at [927, 701] on button "Confirm" at bounding box center [929, 697] width 68 height 27
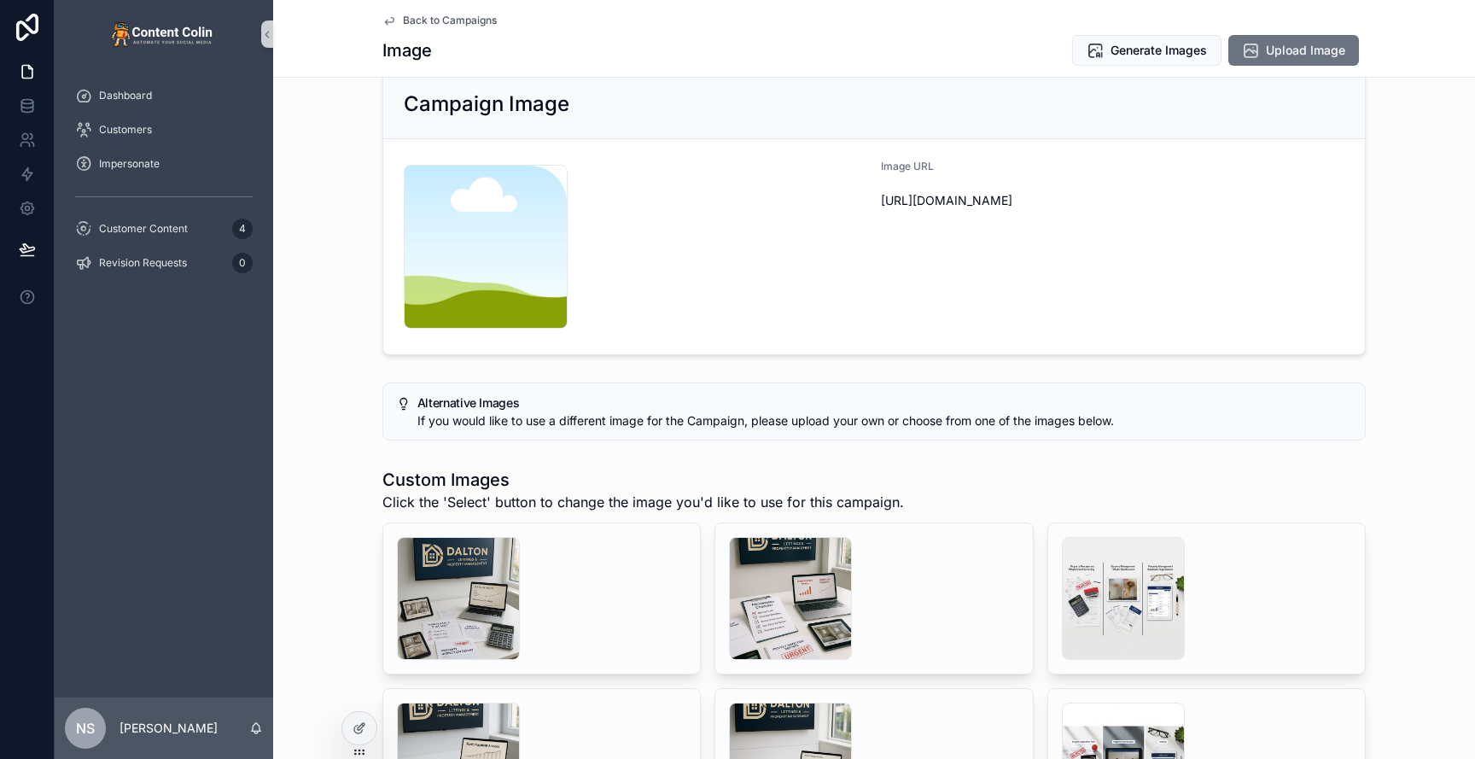
scroll to position [19, 0]
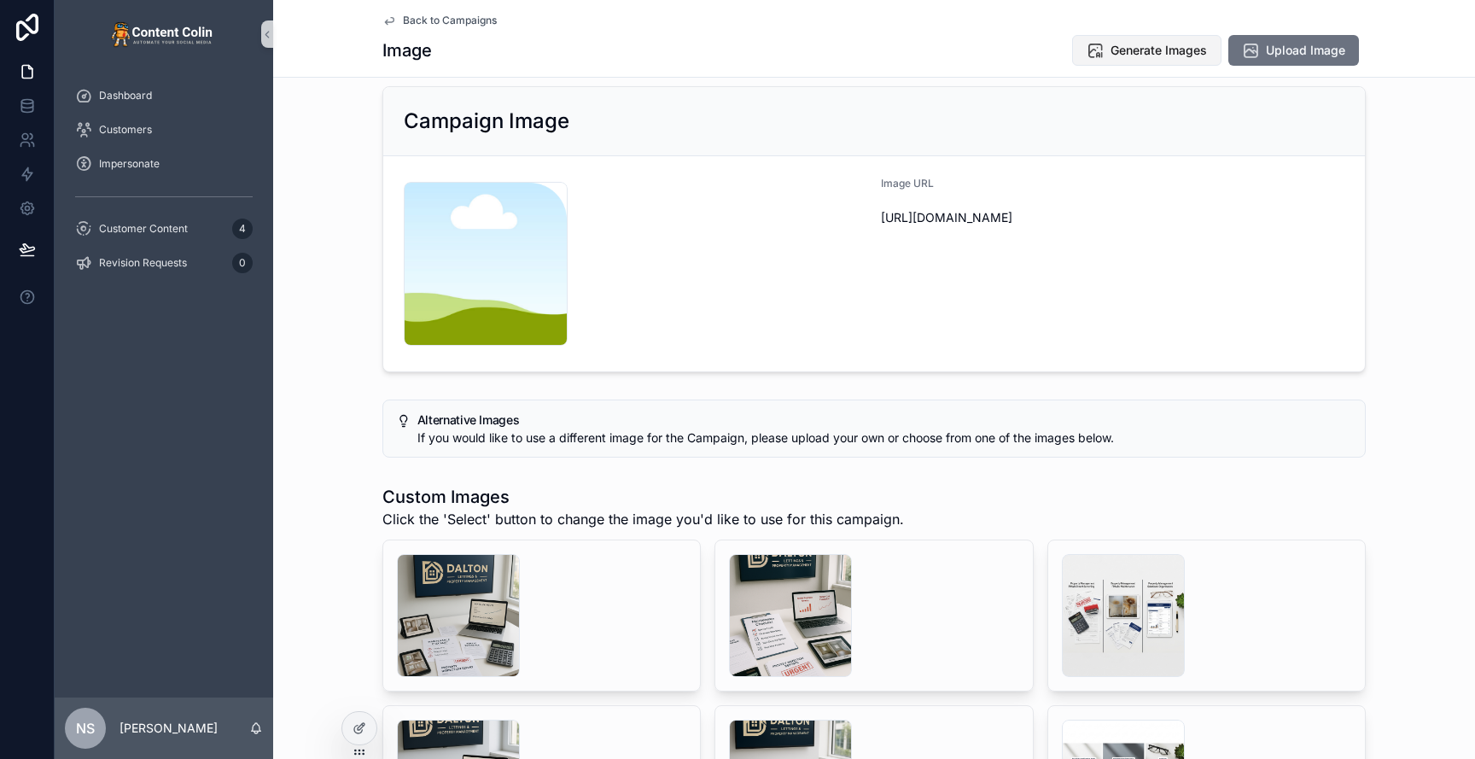
click at [1150, 43] on span "Generate Images" at bounding box center [1159, 50] width 96 height 17
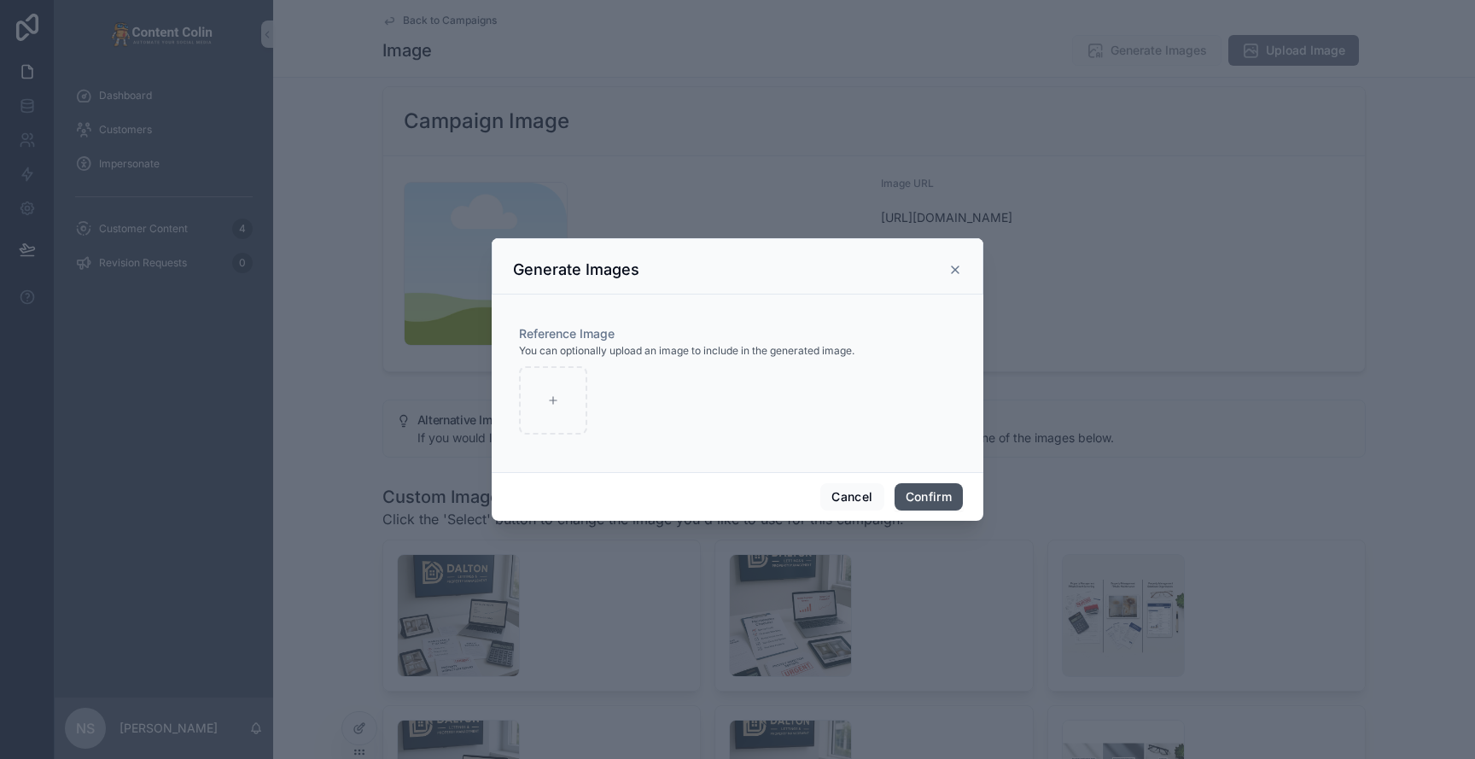
click at [922, 501] on button "Confirm" at bounding box center [929, 496] width 68 height 27
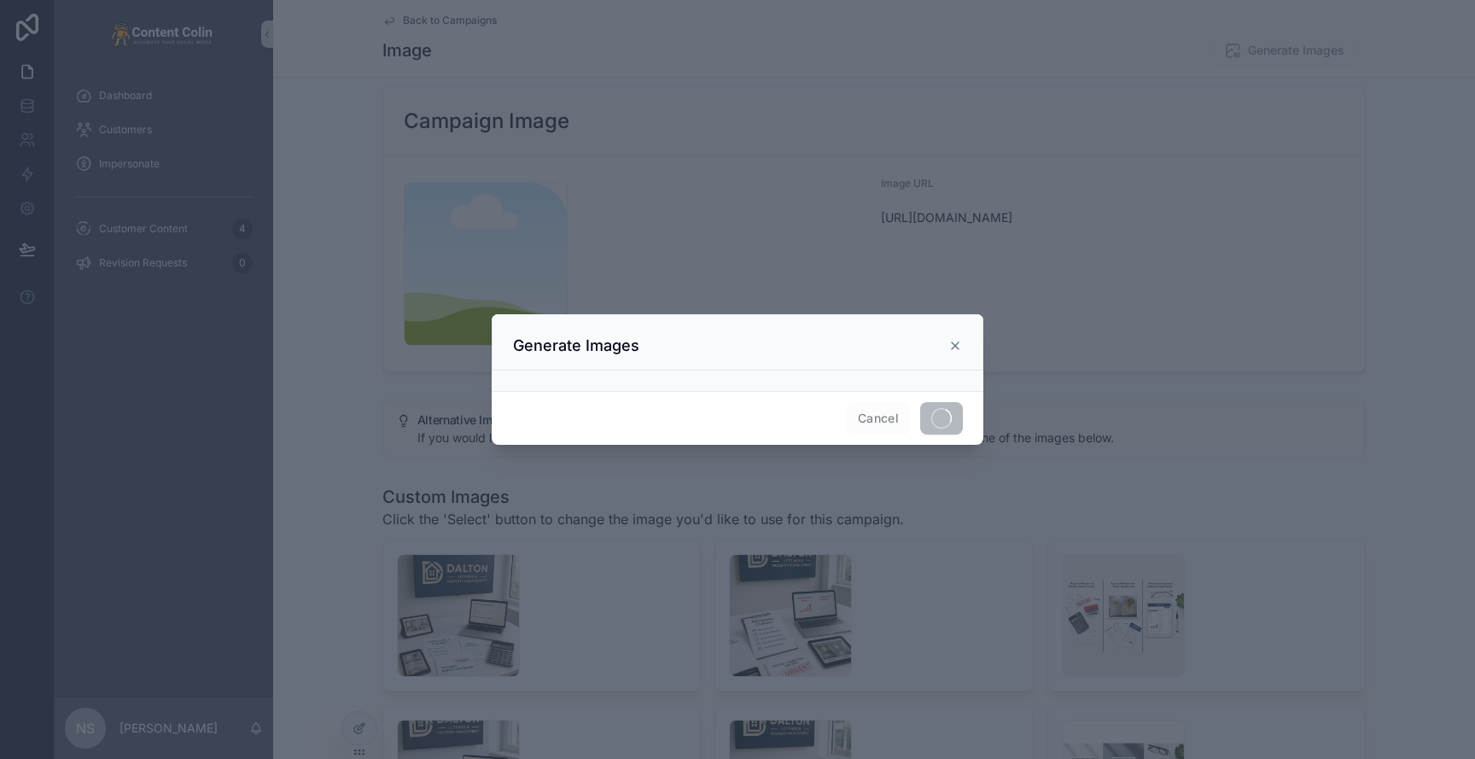
scroll to position [96, 0]
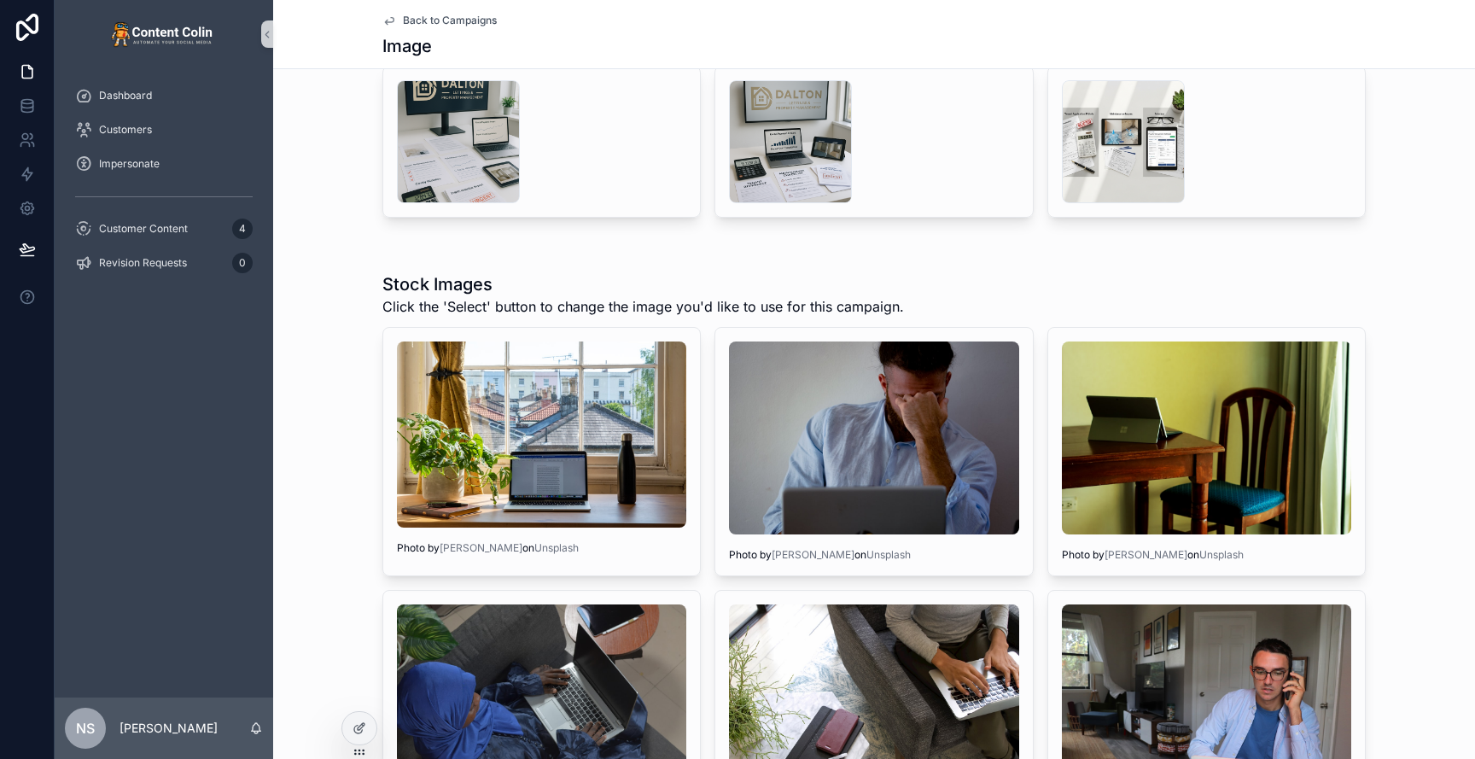
click at [479, 15] on span "Back to Campaigns" at bounding box center [450, 21] width 94 height 14
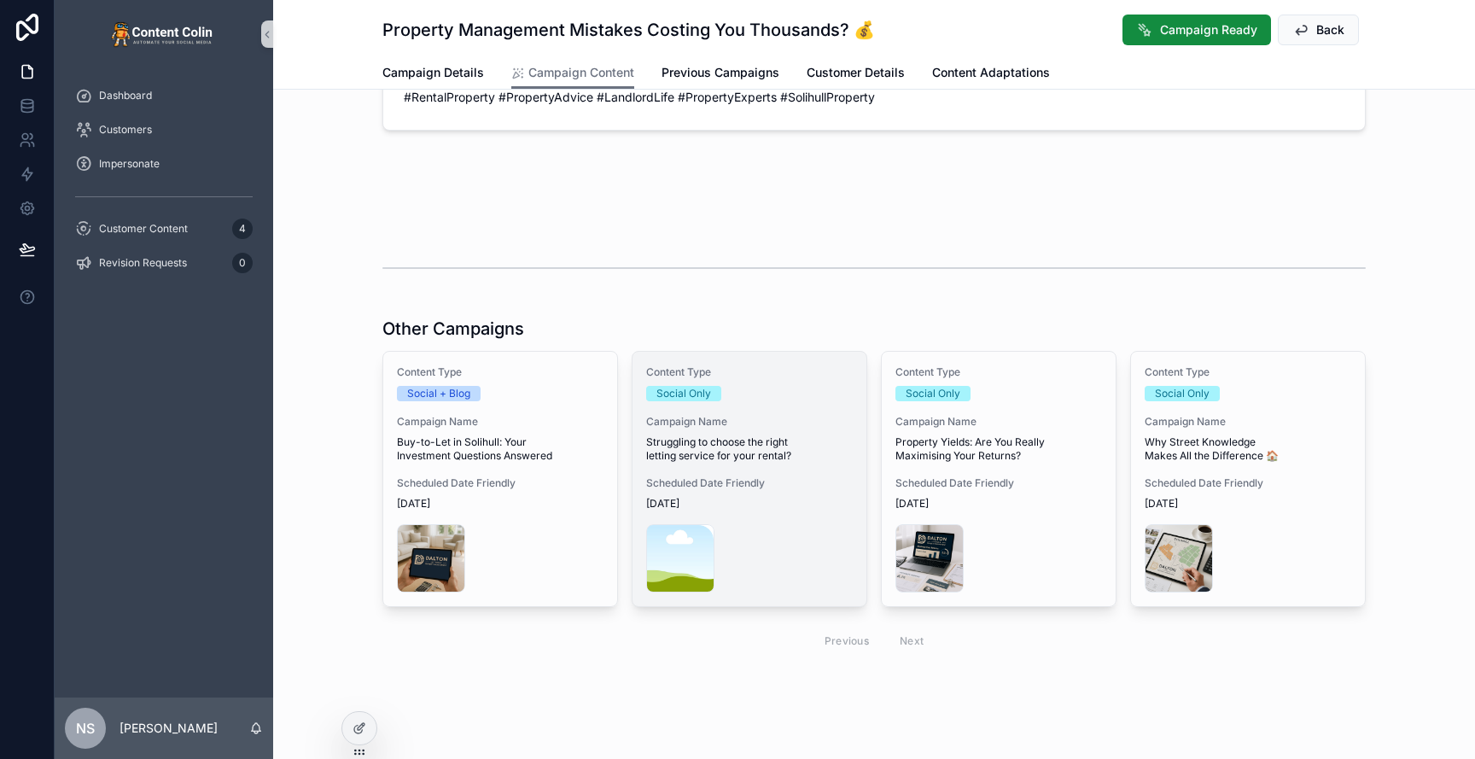
click at [752, 449] on div "Content Type Social Only Campaign Name Struggling to choose the right letting s…" at bounding box center [749, 479] width 234 height 254
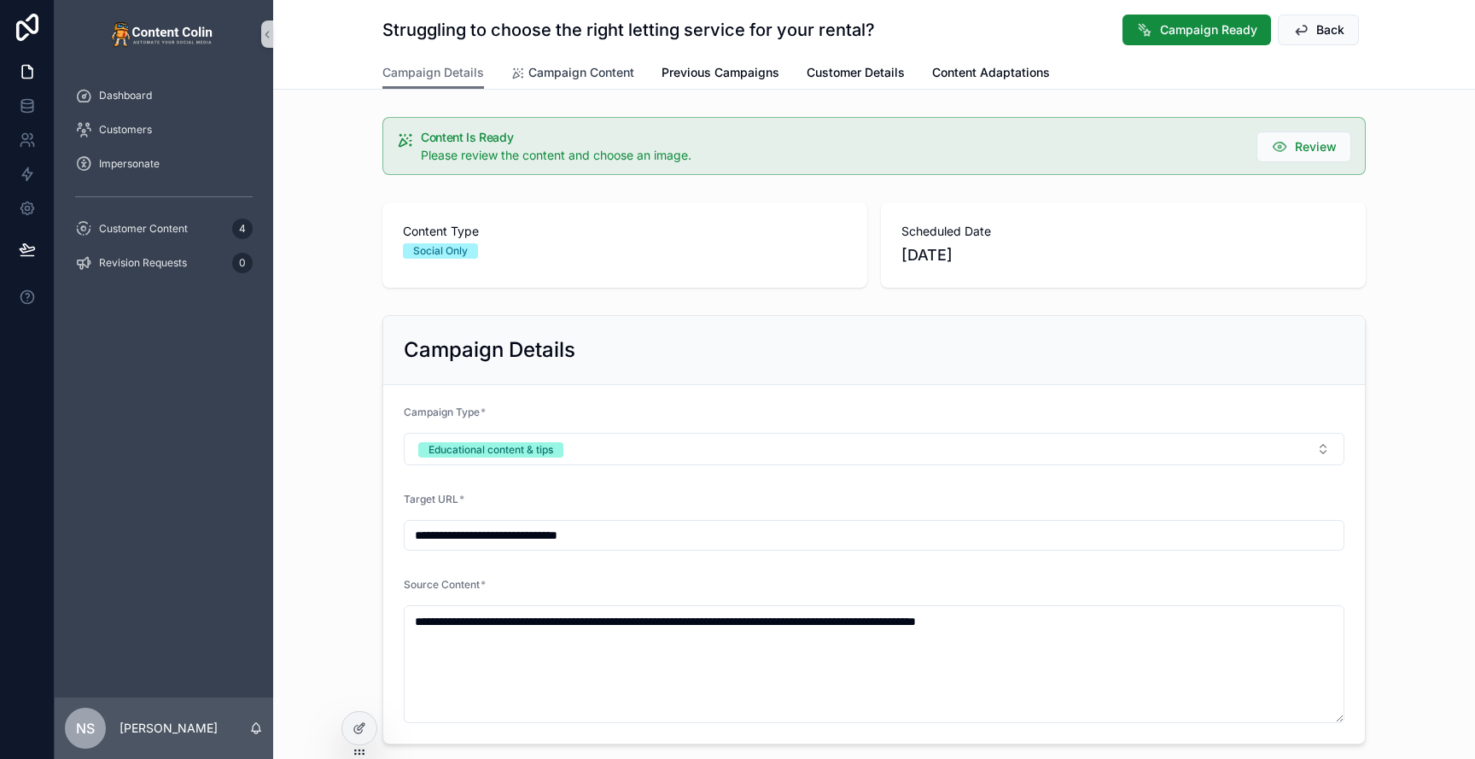
click at [574, 67] on span "Campaign Content" at bounding box center [581, 72] width 106 height 17
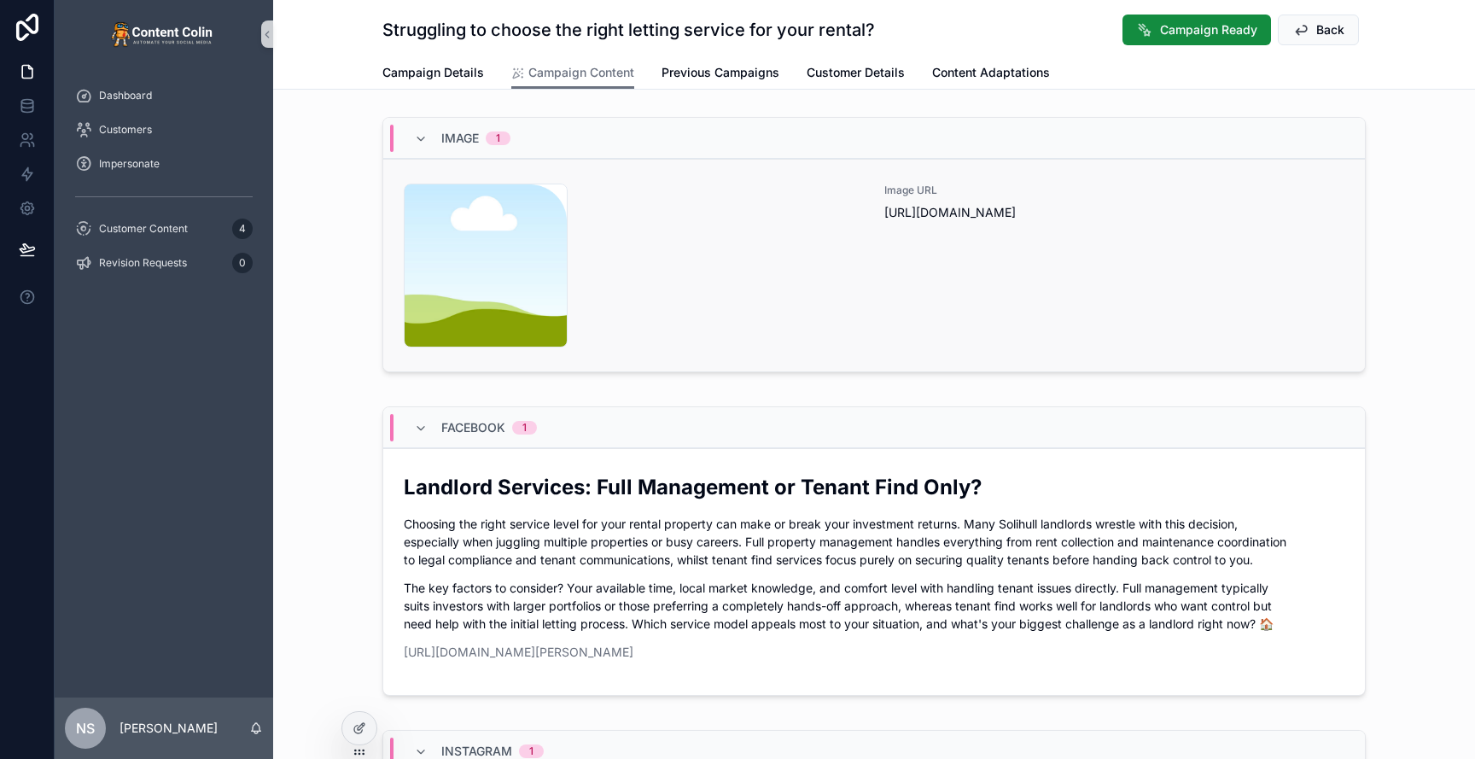
click at [729, 295] on div "content-placeholder .png" at bounding box center [634, 266] width 460 height 164
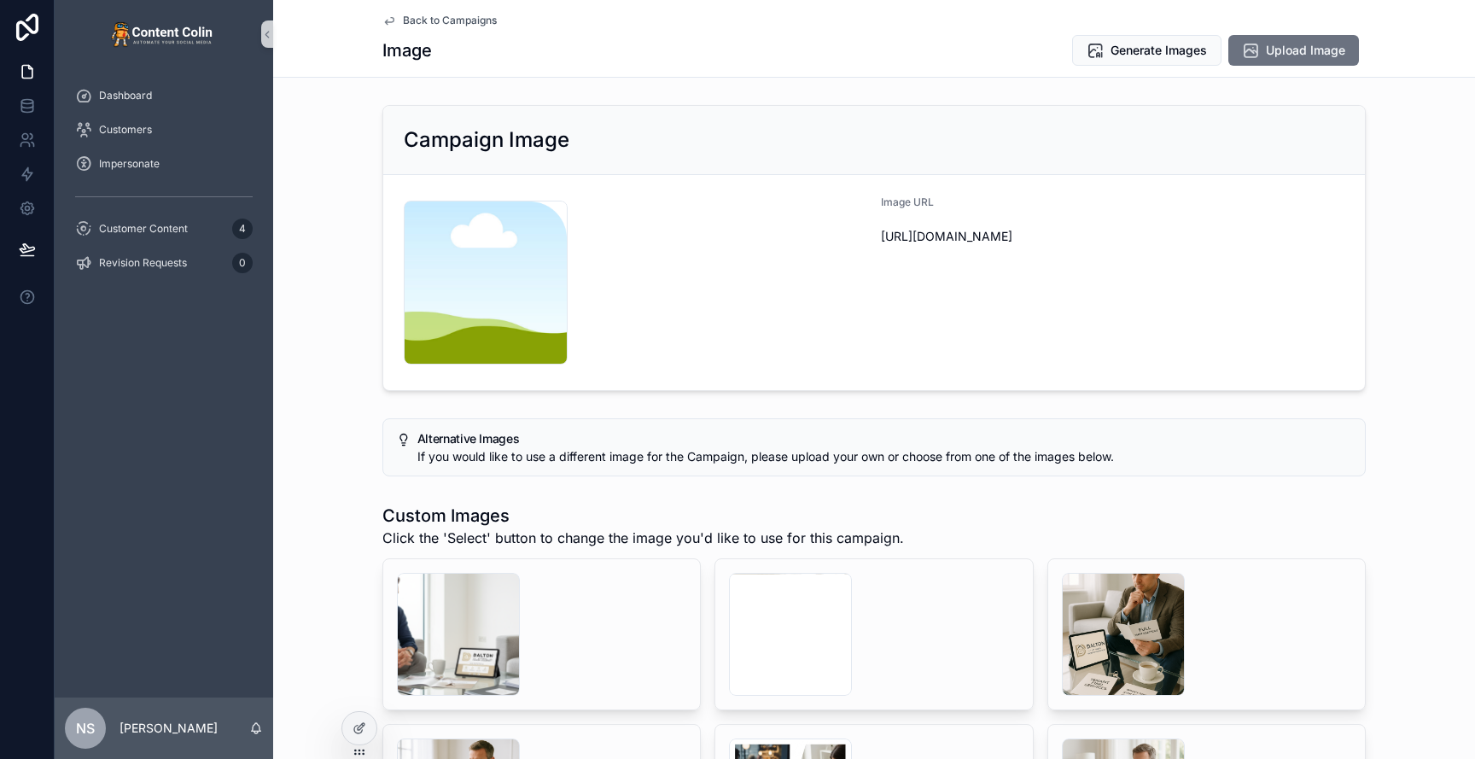
scroll to position [73, 0]
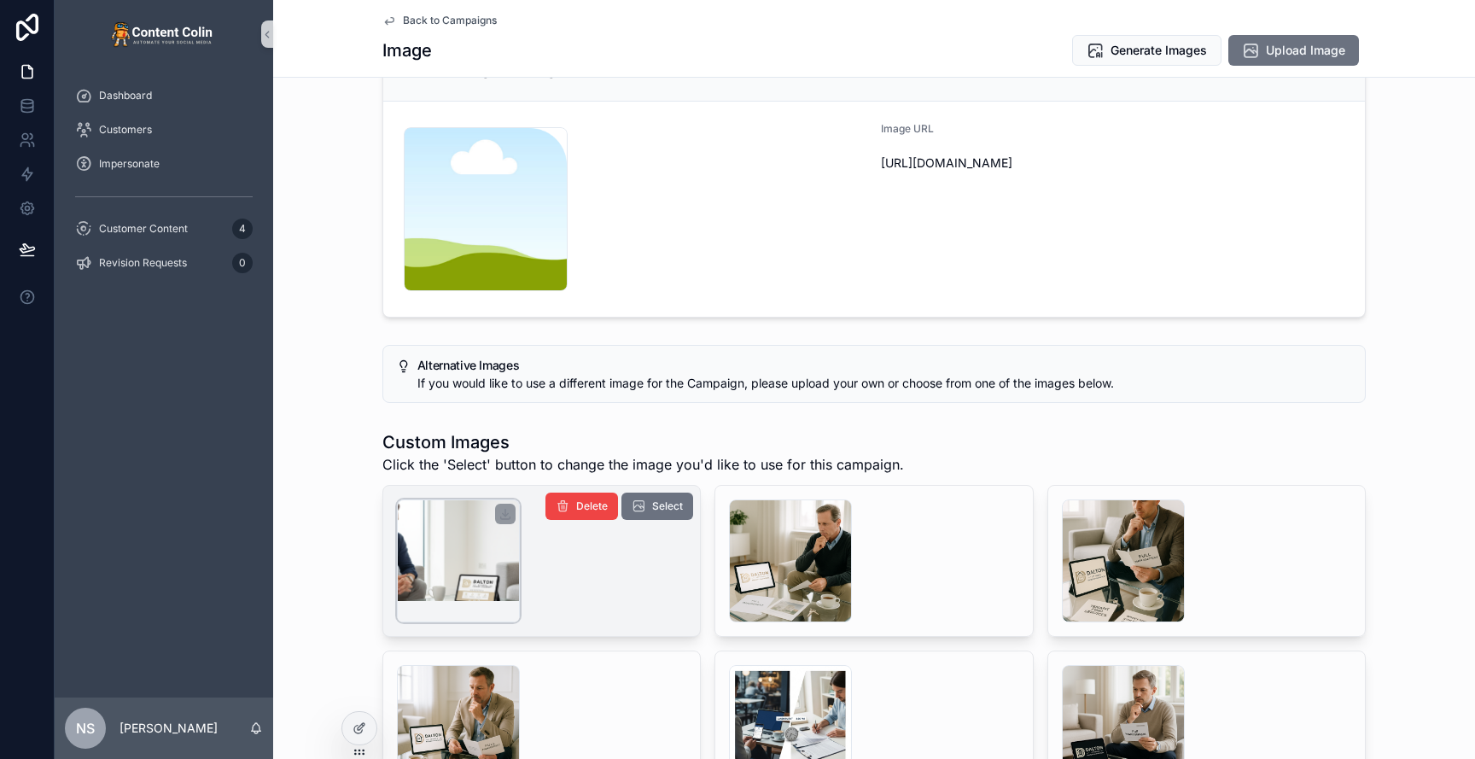
click at [478, 529] on div "scrollable content" at bounding box center [458, 560] width 123 height 123
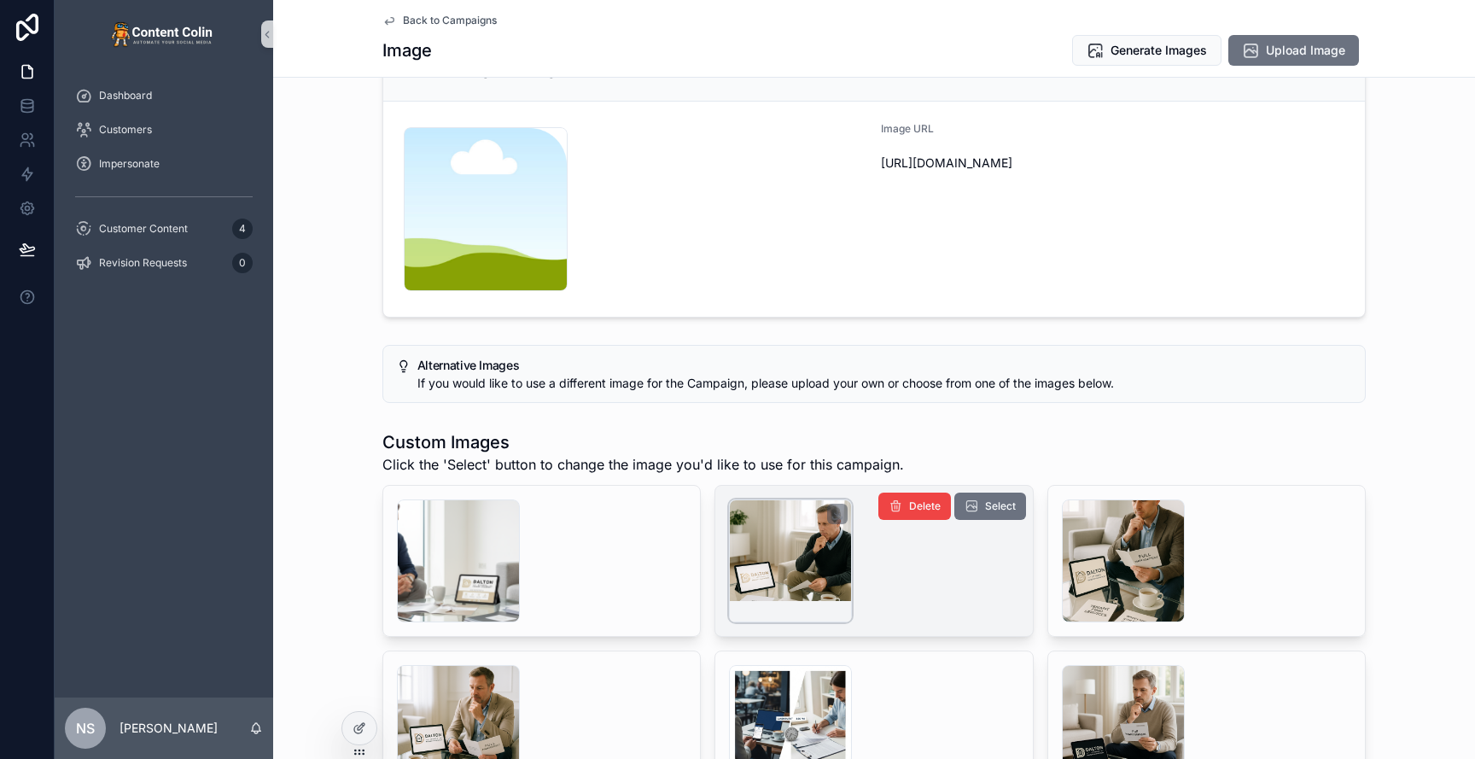
click at [760, 538] on div "scrollable content" at bounding box center [790, 560] width 123 height 123
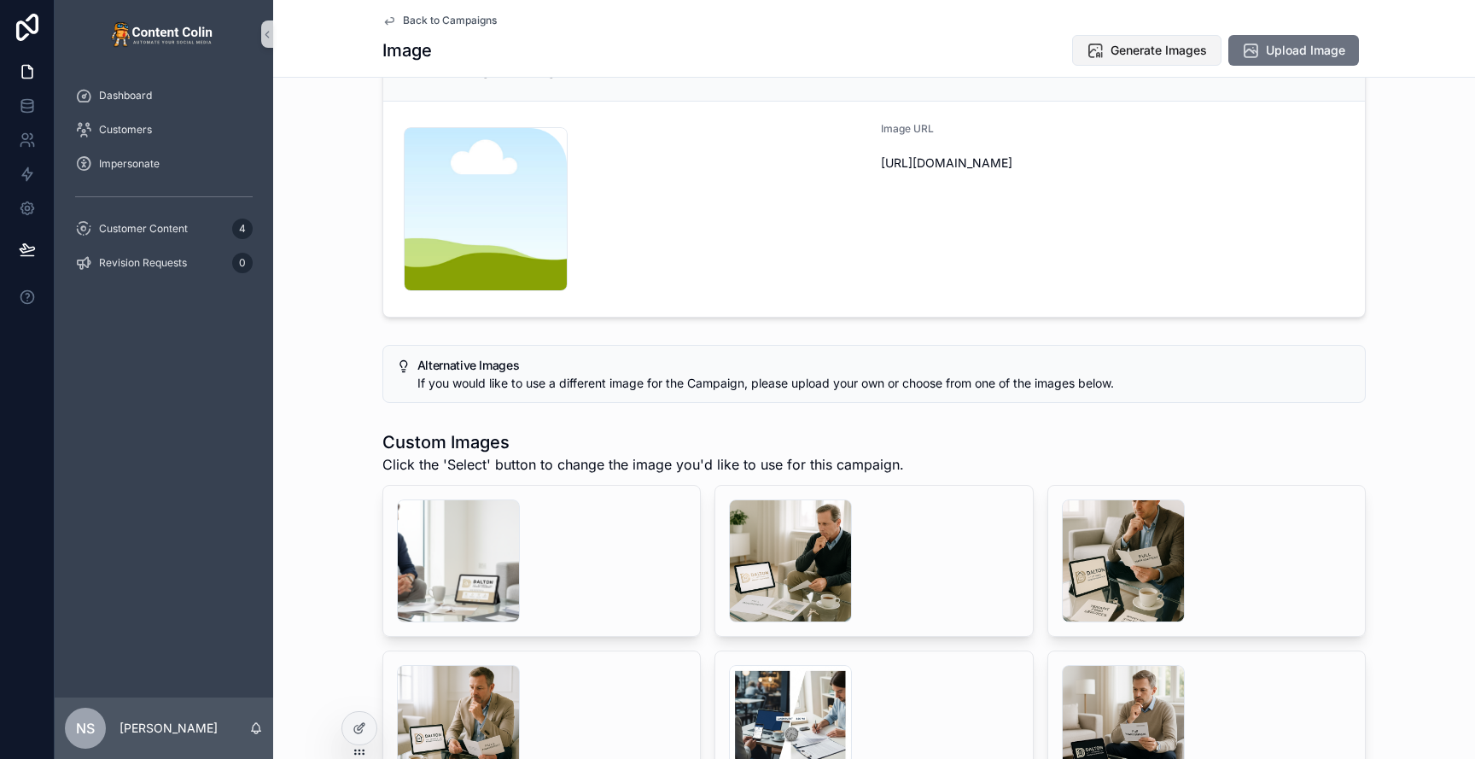
click at [1151, 57] on span "Generate Images" at bounding box center [1159, 50] width 96 height 17
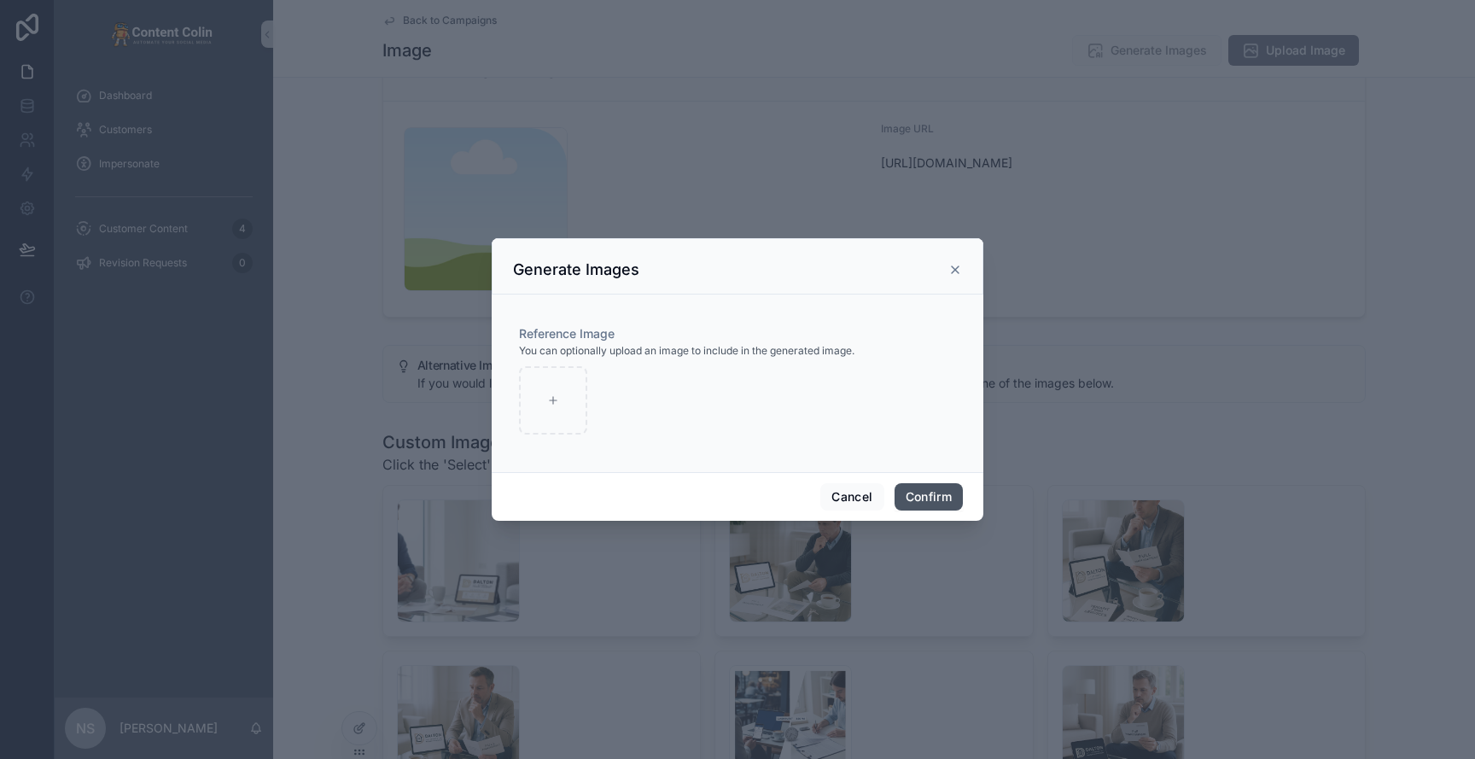
click at [931, 494] on button "Confirm" at bounding box center [929, 496] width 68 height 27
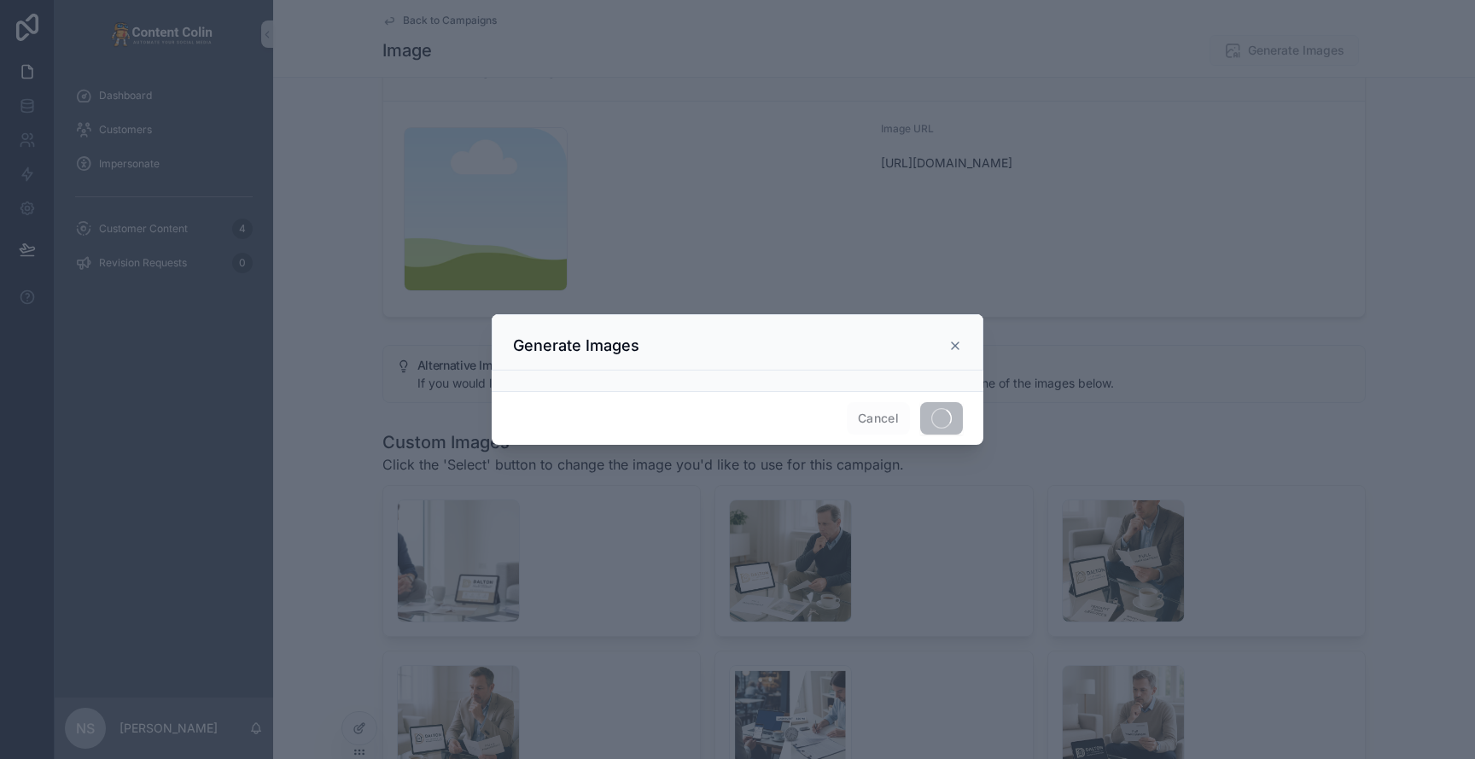
scroll to position [150, 0]
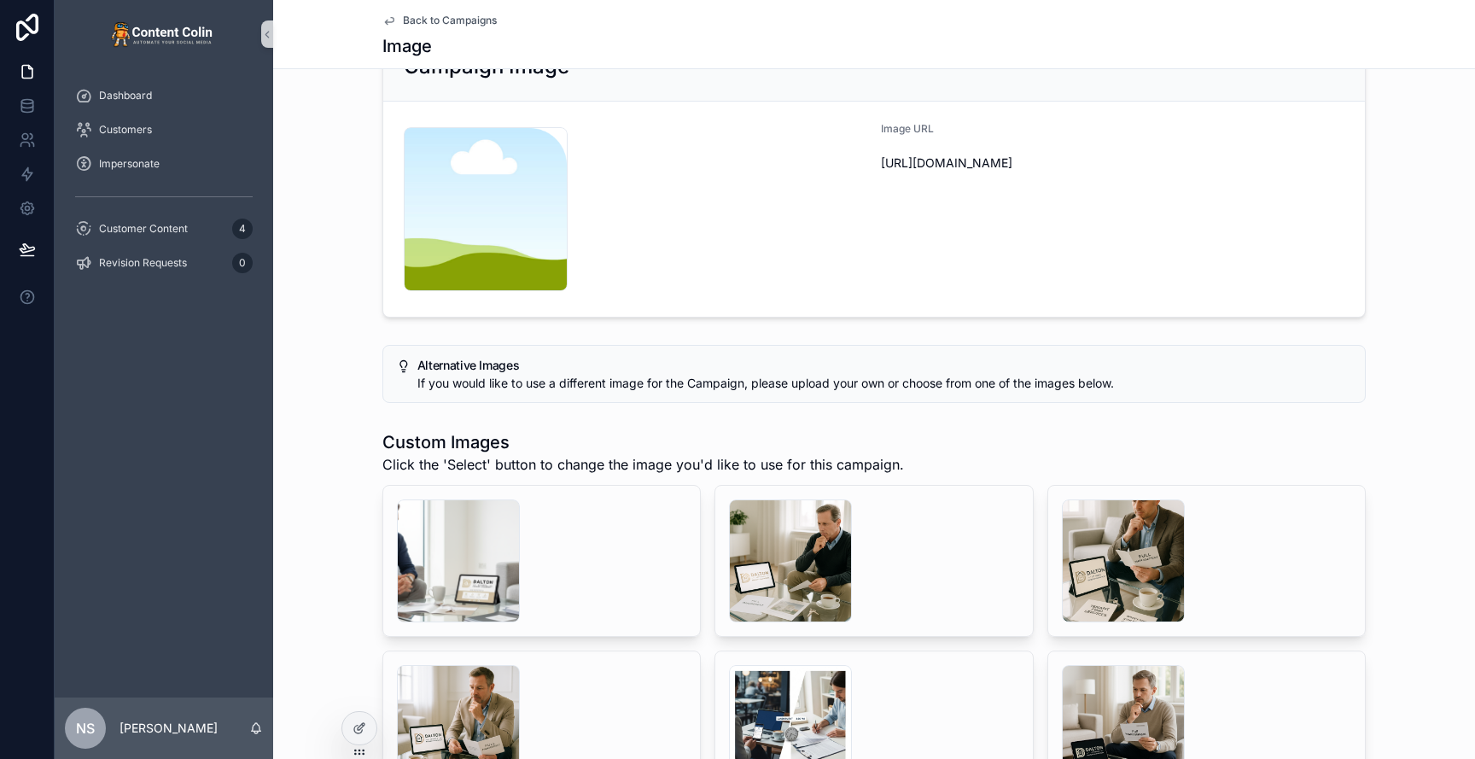
click at [446, 17] on span "Back to Campaigns" at bounding box center [450, 21] width 94 height 14
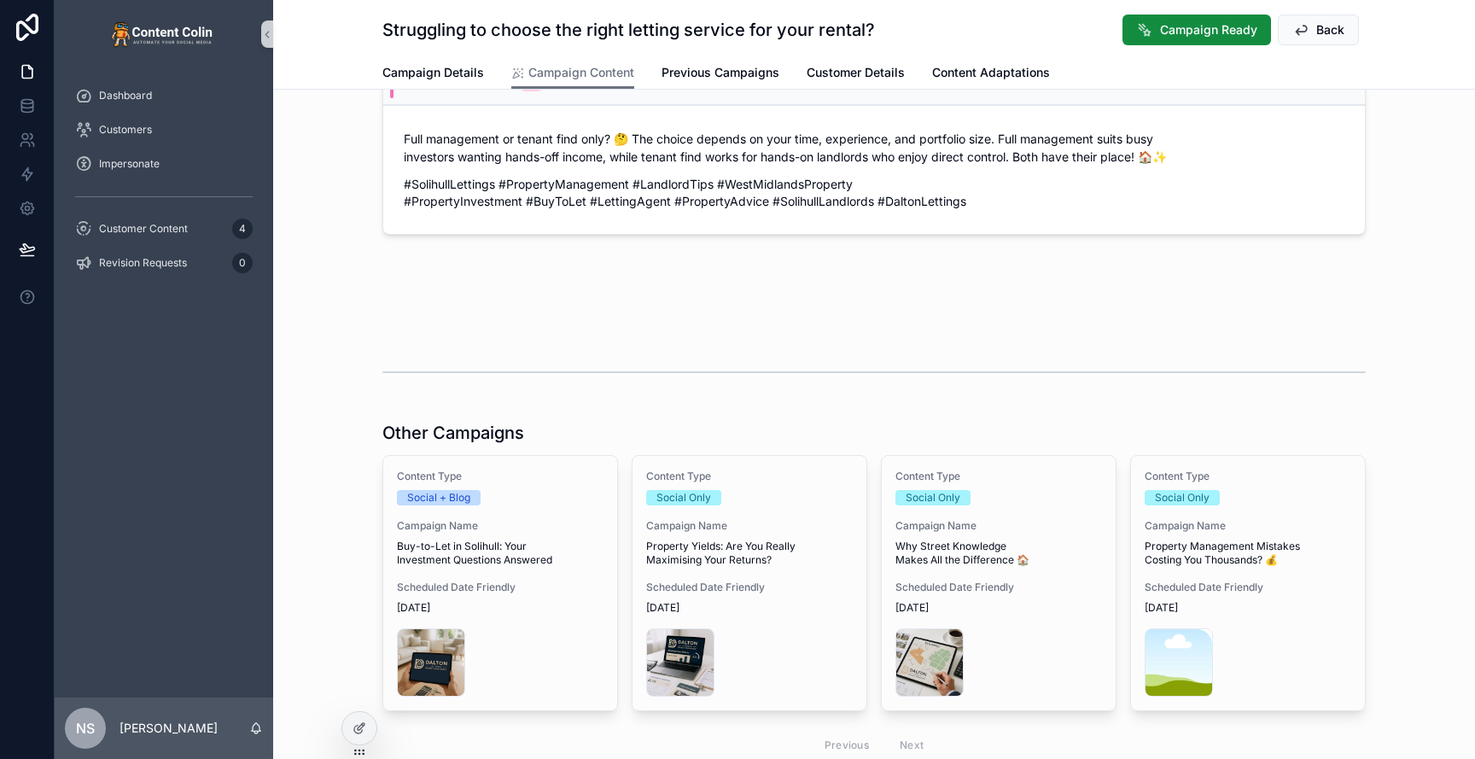
scroll to position [789, 0]
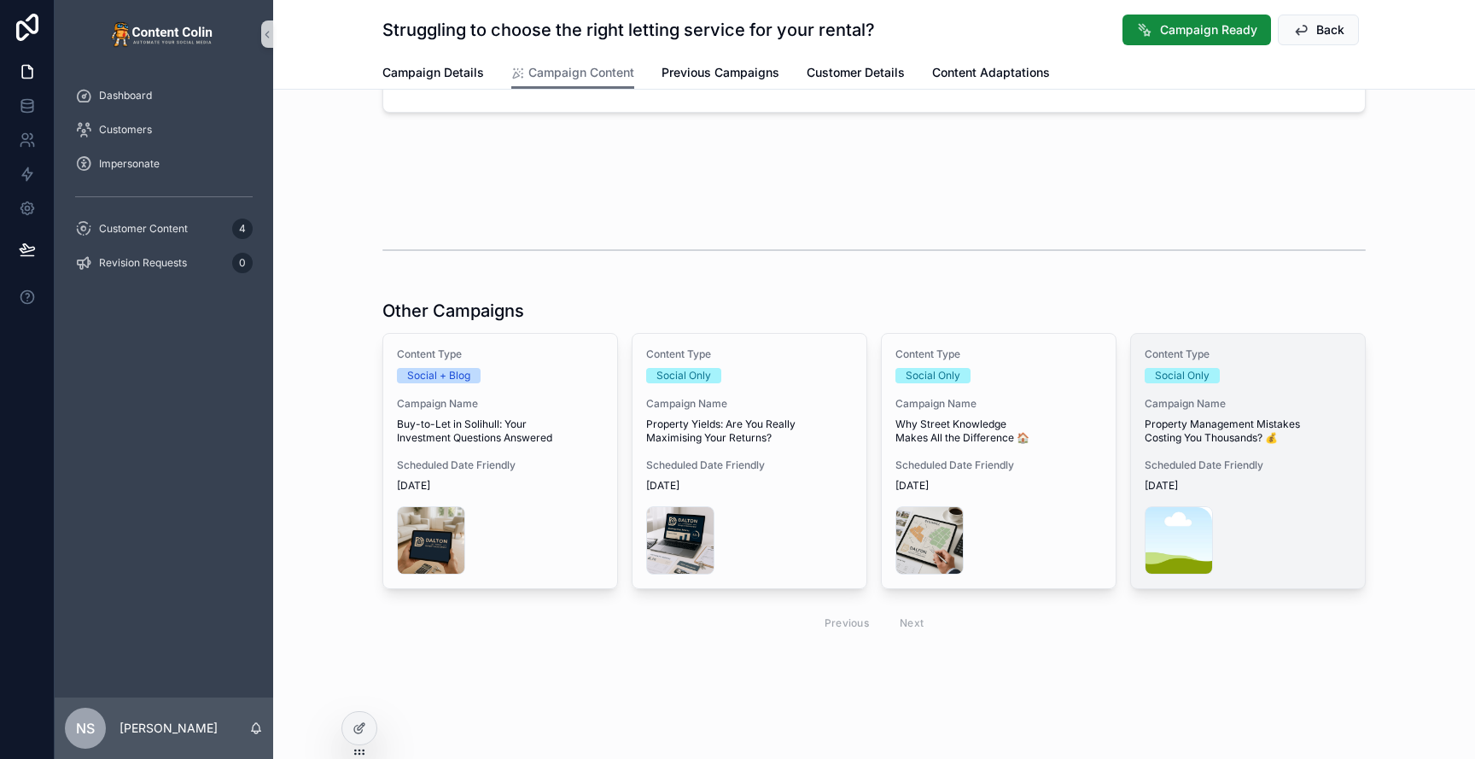
click at [1269, 514] on div "content-placeholder .png" at bounding box center [1248, 540] width 207 height 68
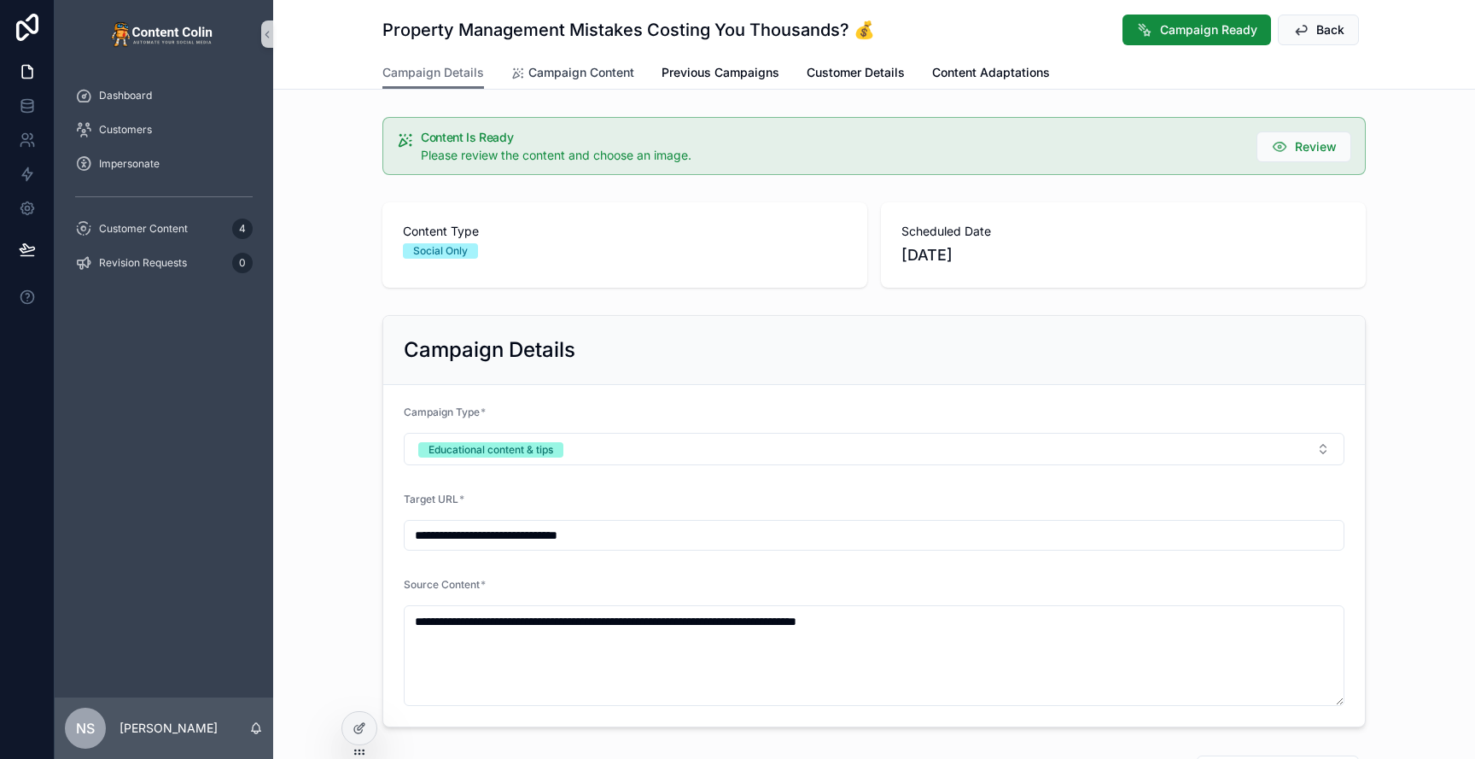
click at [573, 75] on span "Campaign Content" at bounding box center [581, 72] width 106 height 17
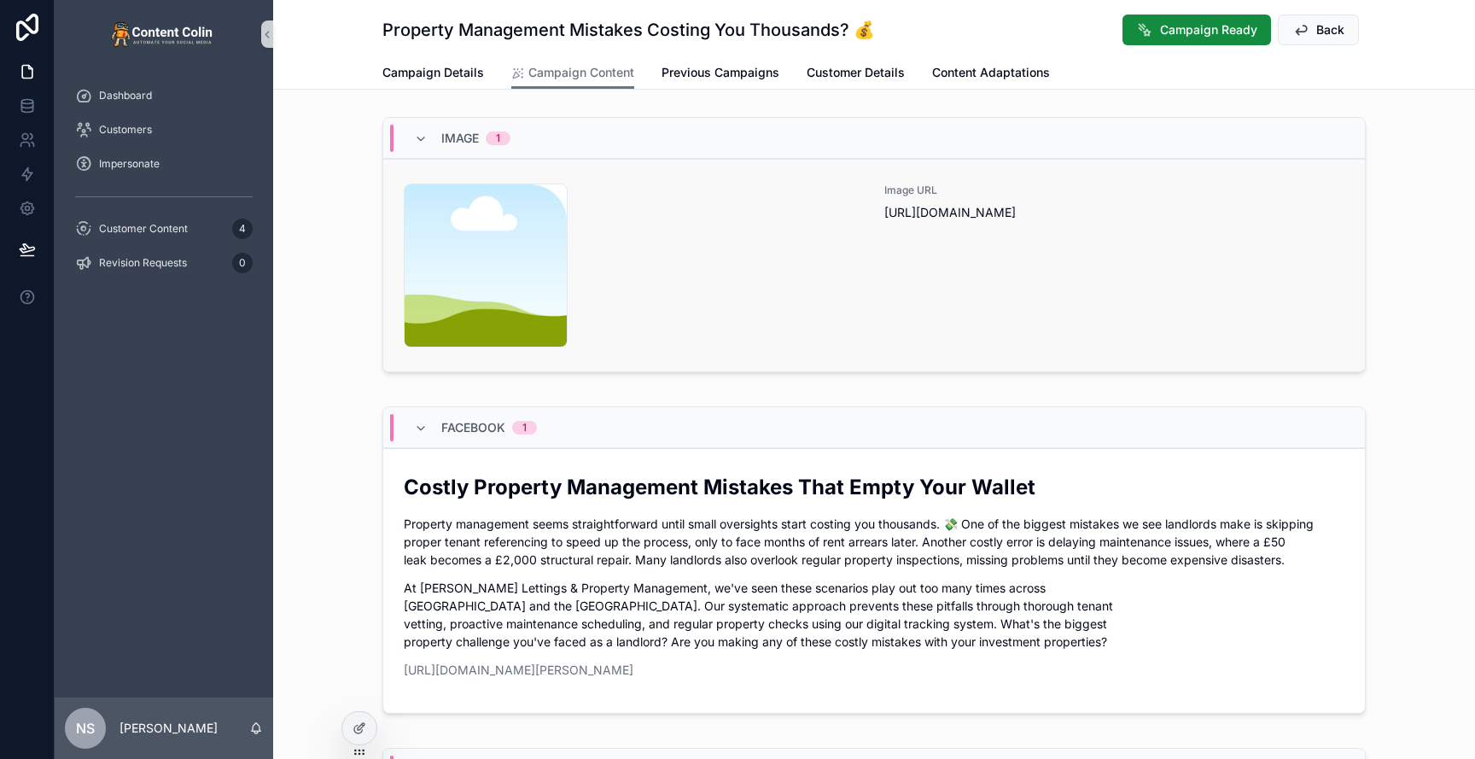
click at [831, 255] on div "content-placeholder .png" at bounding box center [634, 266] width 460 height 164
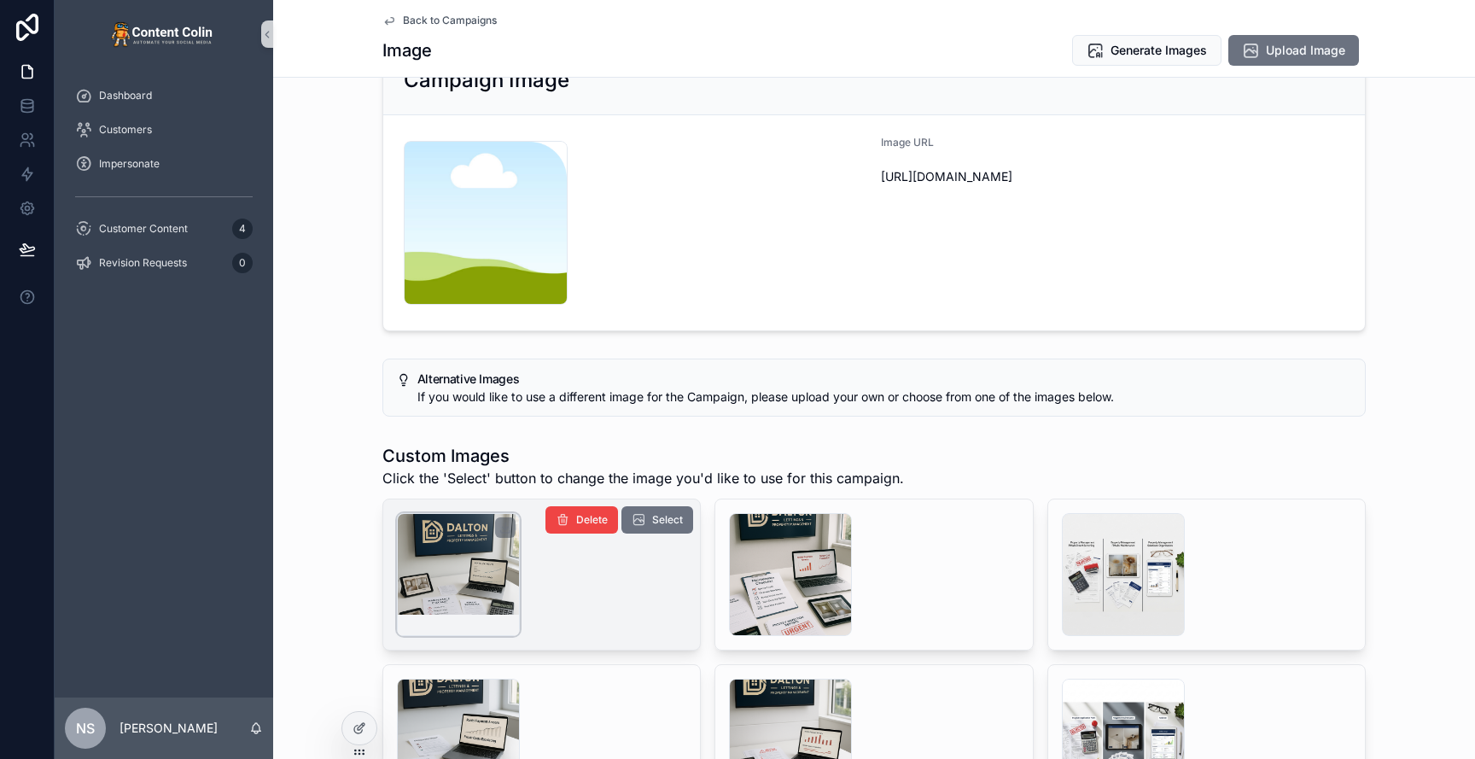
scroll to position [72, 0]
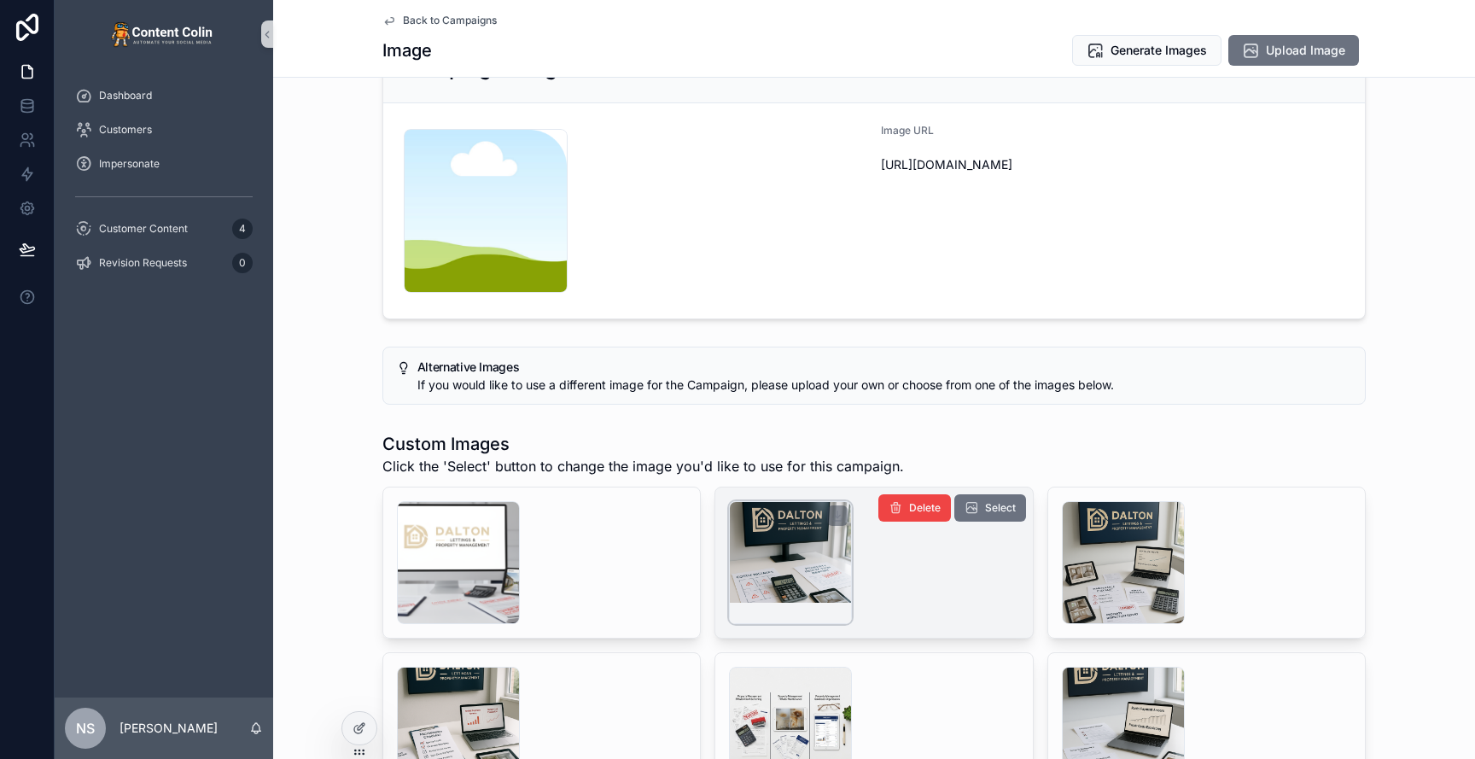
click at [792, 549] on div "scrollable content" at bounding box center [790, 562] width 123 height 123
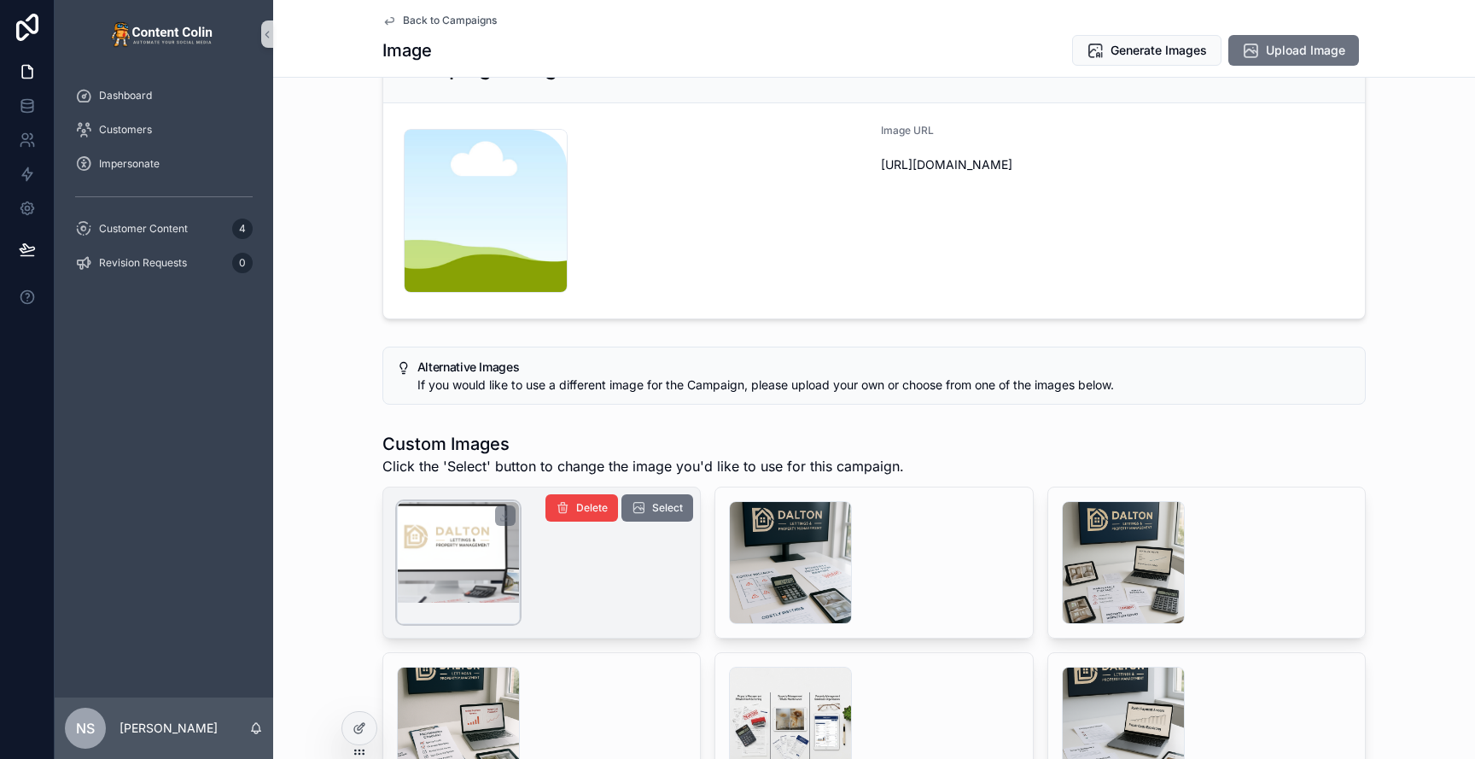
click at [463, 565] on div "scrollable content" at bounding box center [458, 562] width 123 height 123
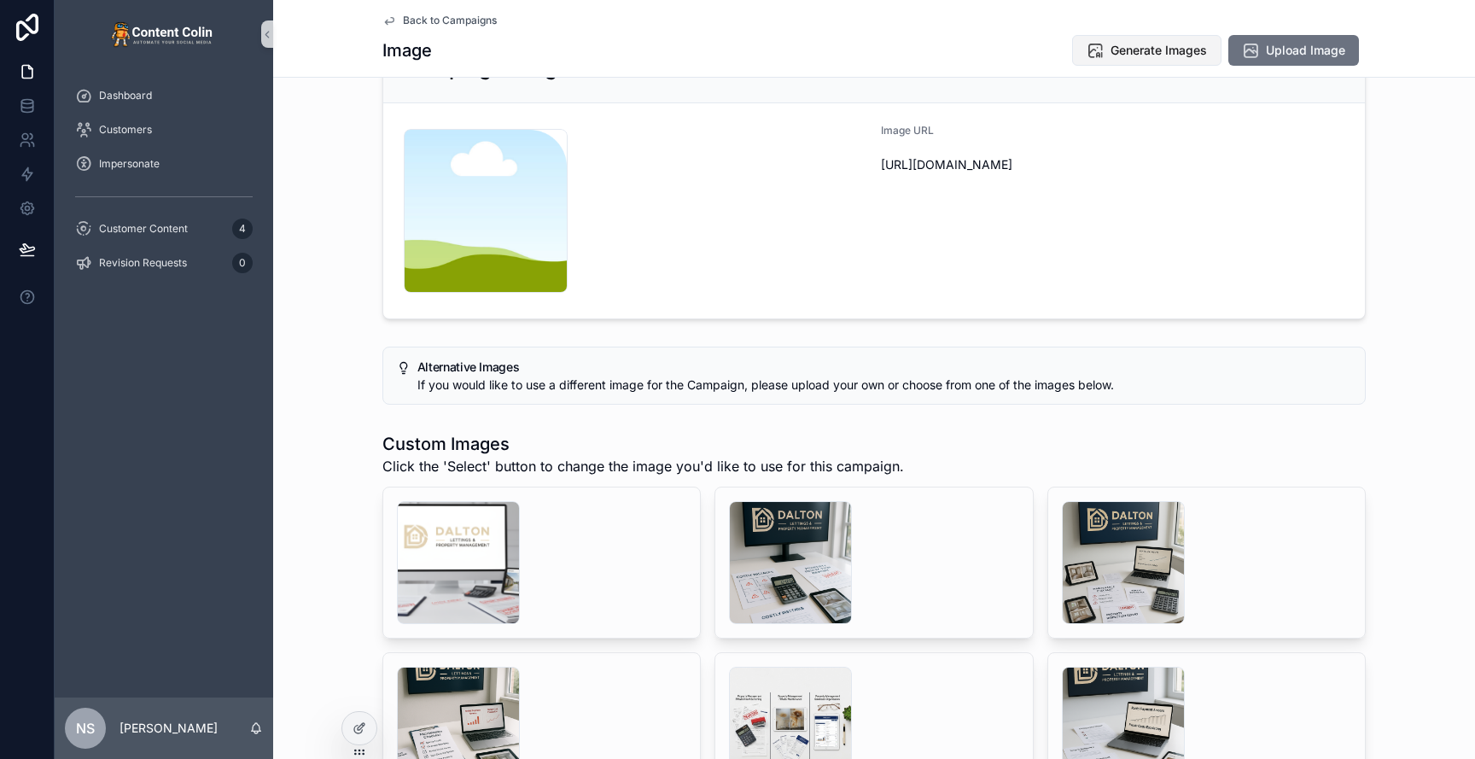
click at [1131, 55] on span "Generate Images" at bounding box center [1159, 50] width 96 height 17
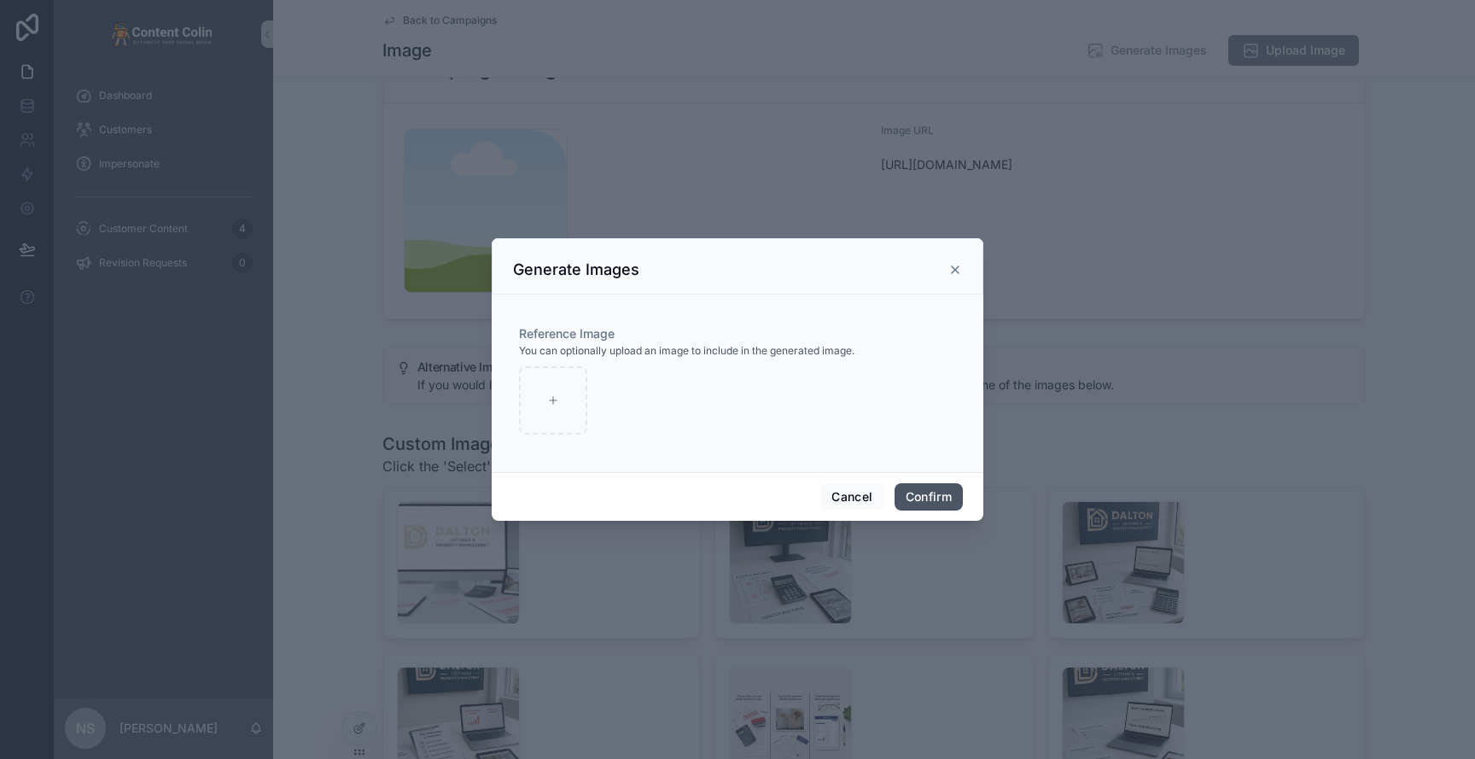
click at [939, 495] on button "Confirm" at bounding box center [929, 496] width 68 height 27
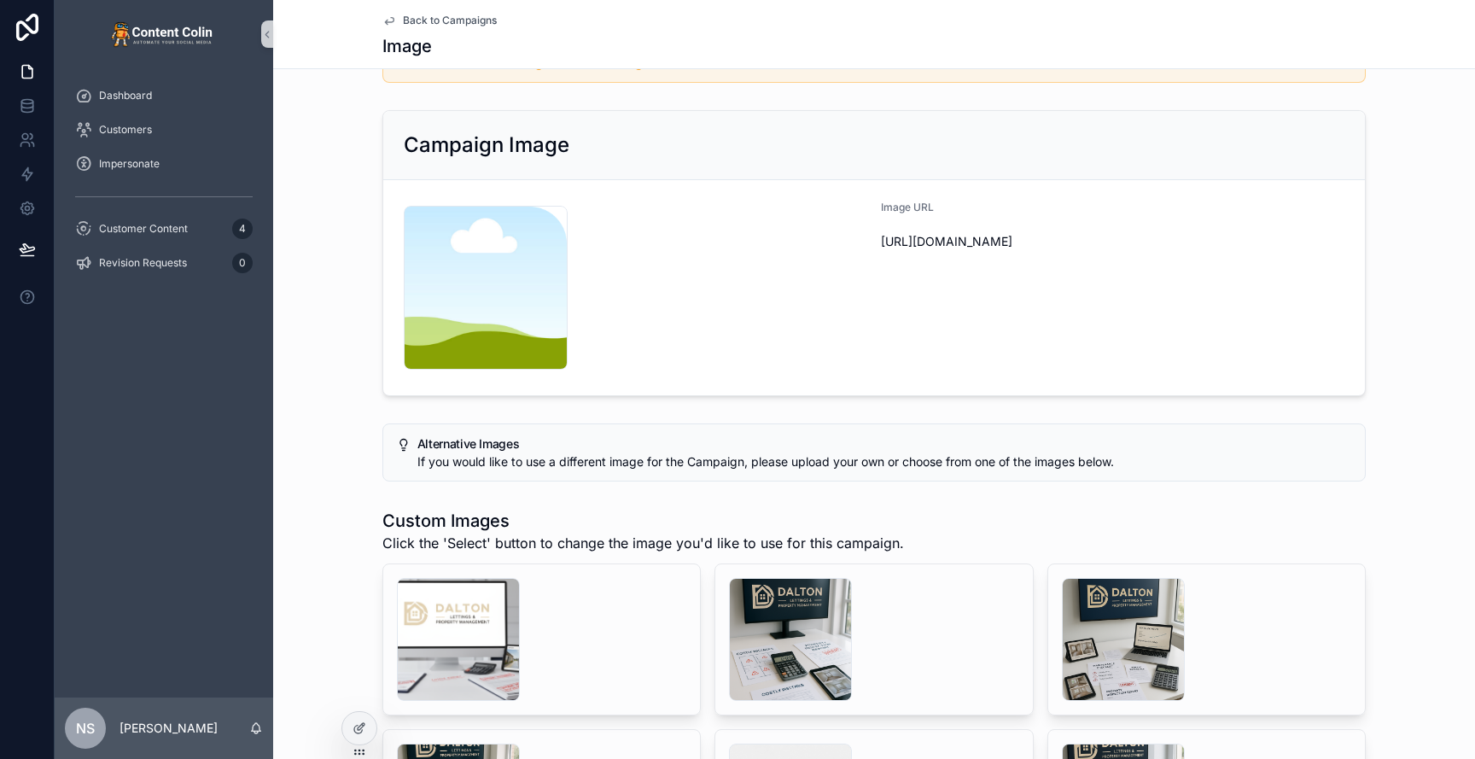
scroll to position [149, 0]
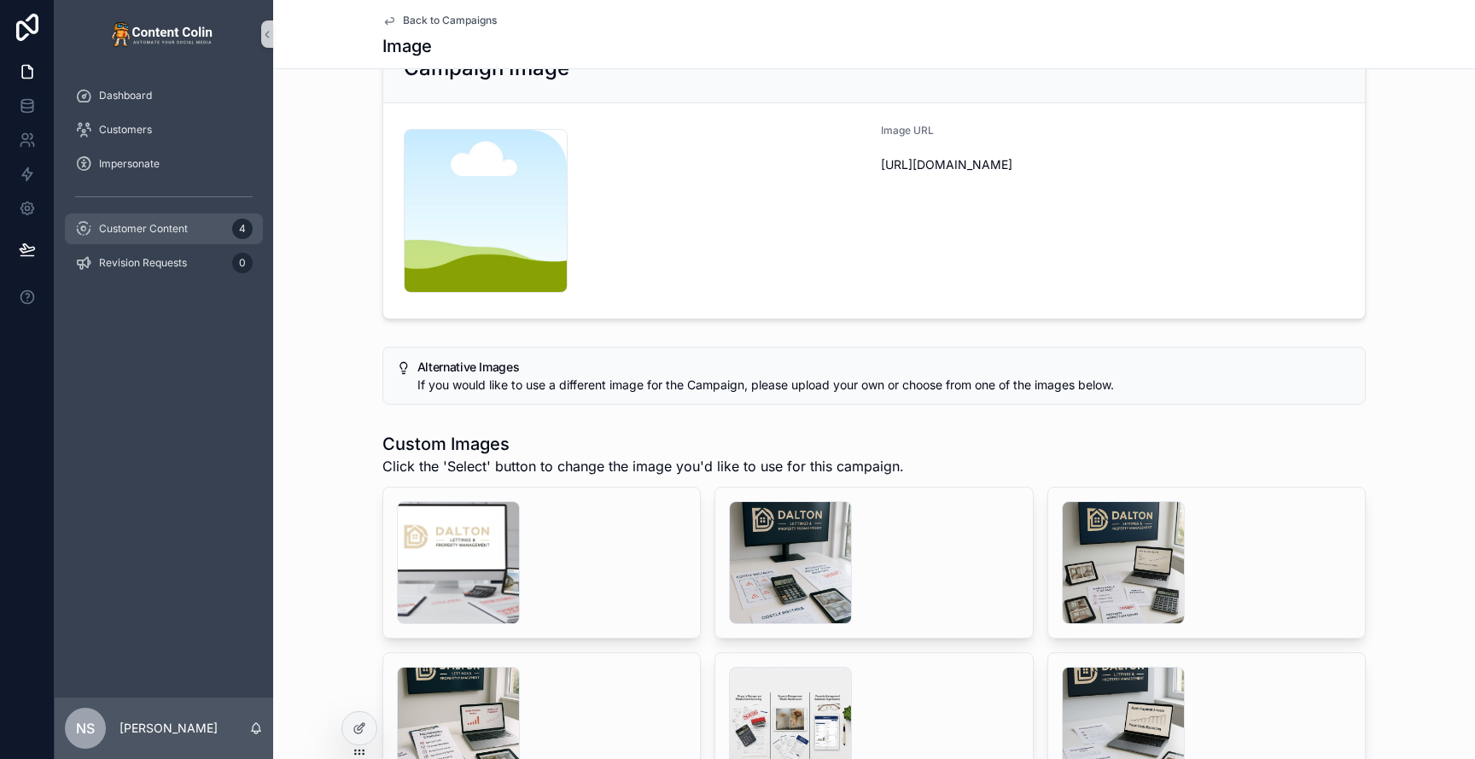
click at [148, 230] on span "Customer Content" at bounding box center [143, 229] width 89 height 14
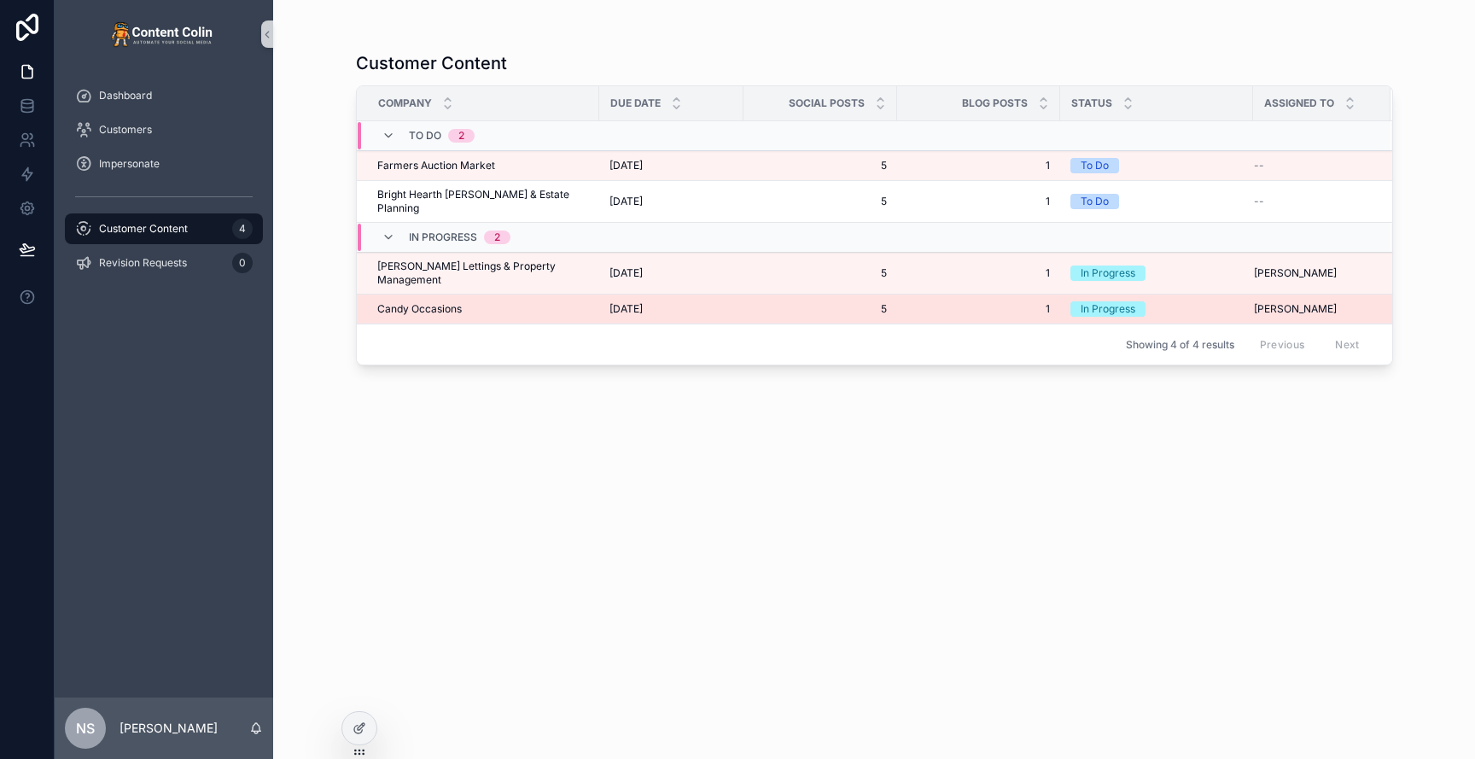
click at [499, 302] on div "Candy Occasions Candy Occasions" at bounding box center [483, 309] width 212 height 14
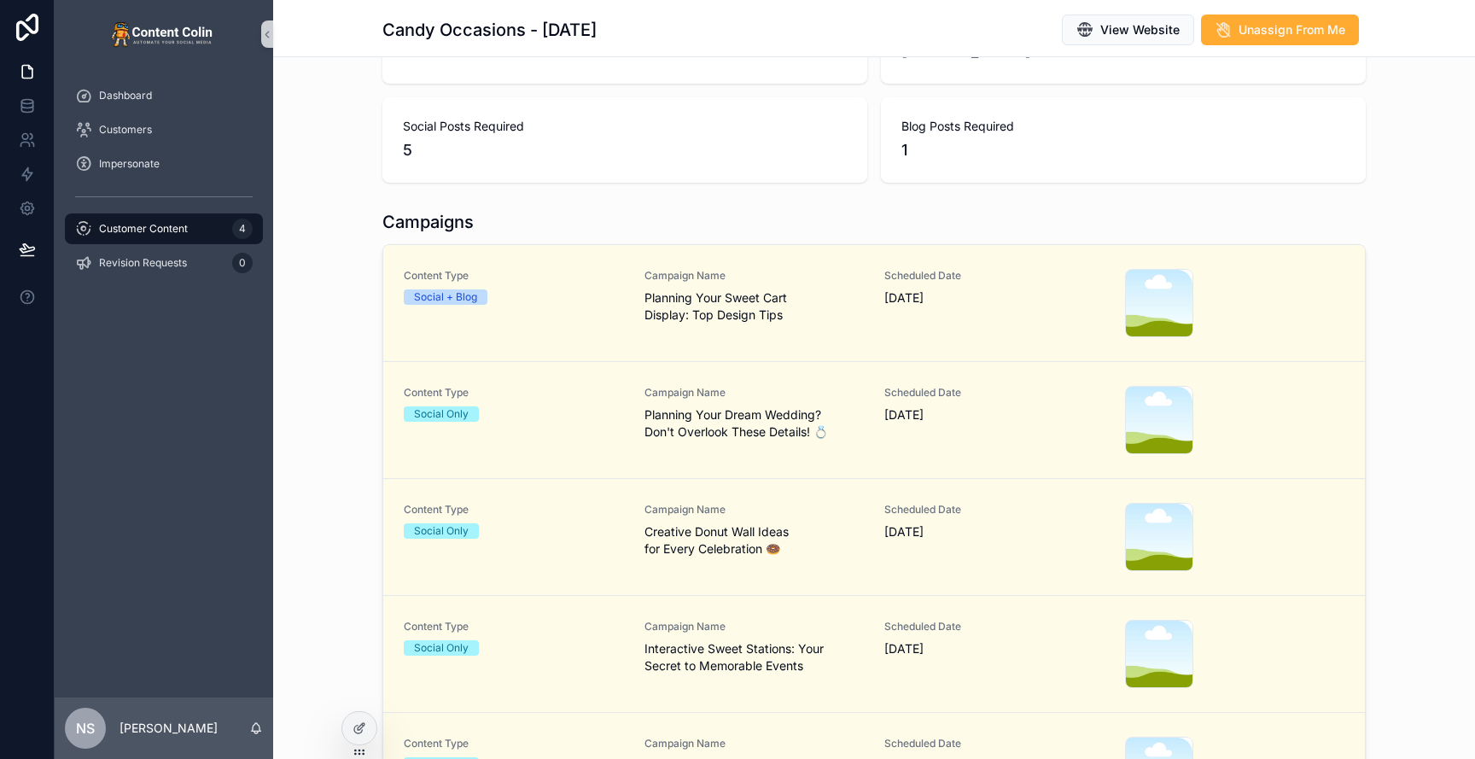
scroll to position [217, 0]
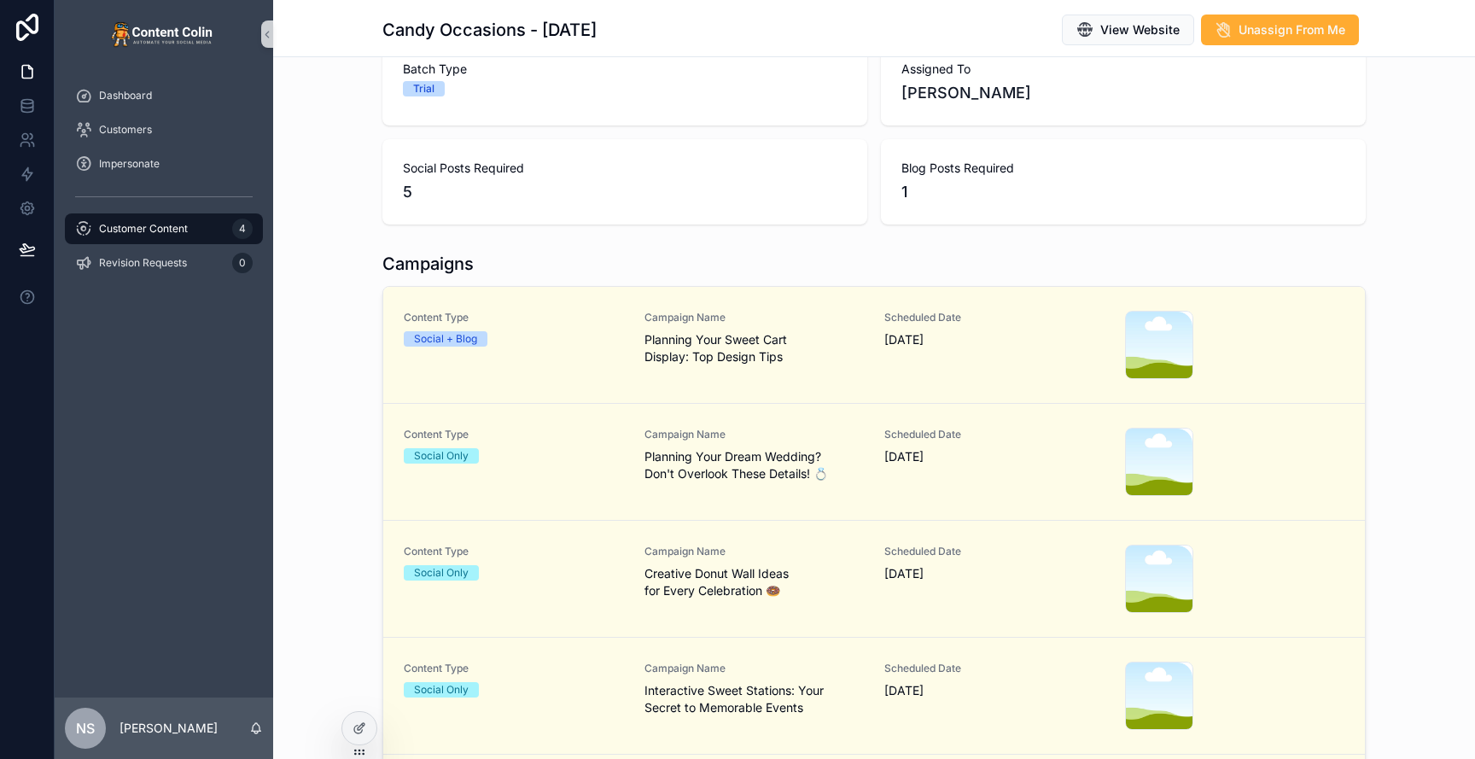
click at [326, 324] on div "Campaigns Content Type Social + Blog Campaign Name Planning Your Sweet Cart Dis…" at bounding box center [874, 553] width 1202 height 617
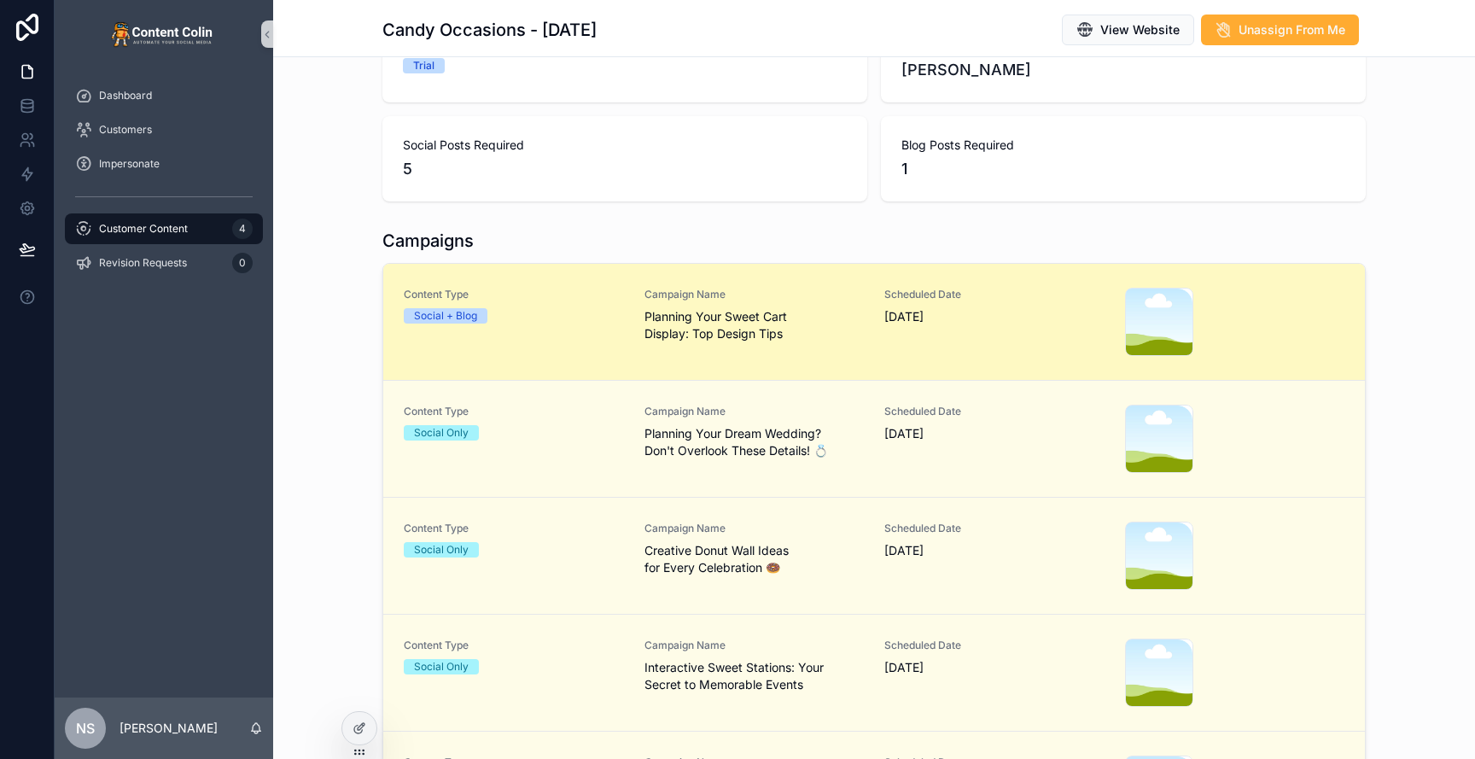
scroll to position [230, 0]
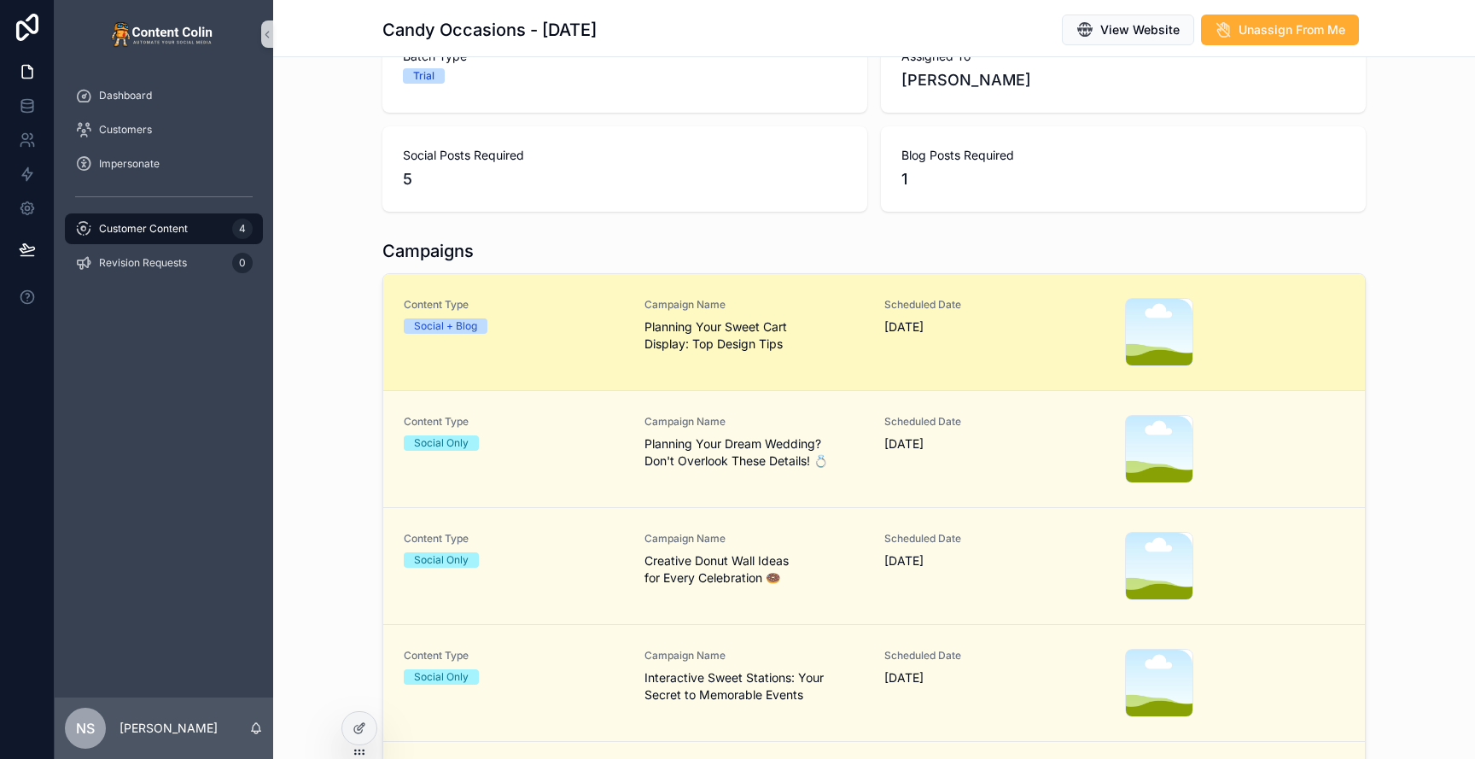
click at [715, 341] on span "Planning Your Sweet Cart Display: Top Design Tips" at bounding box center [754, 335] width 220 height 34
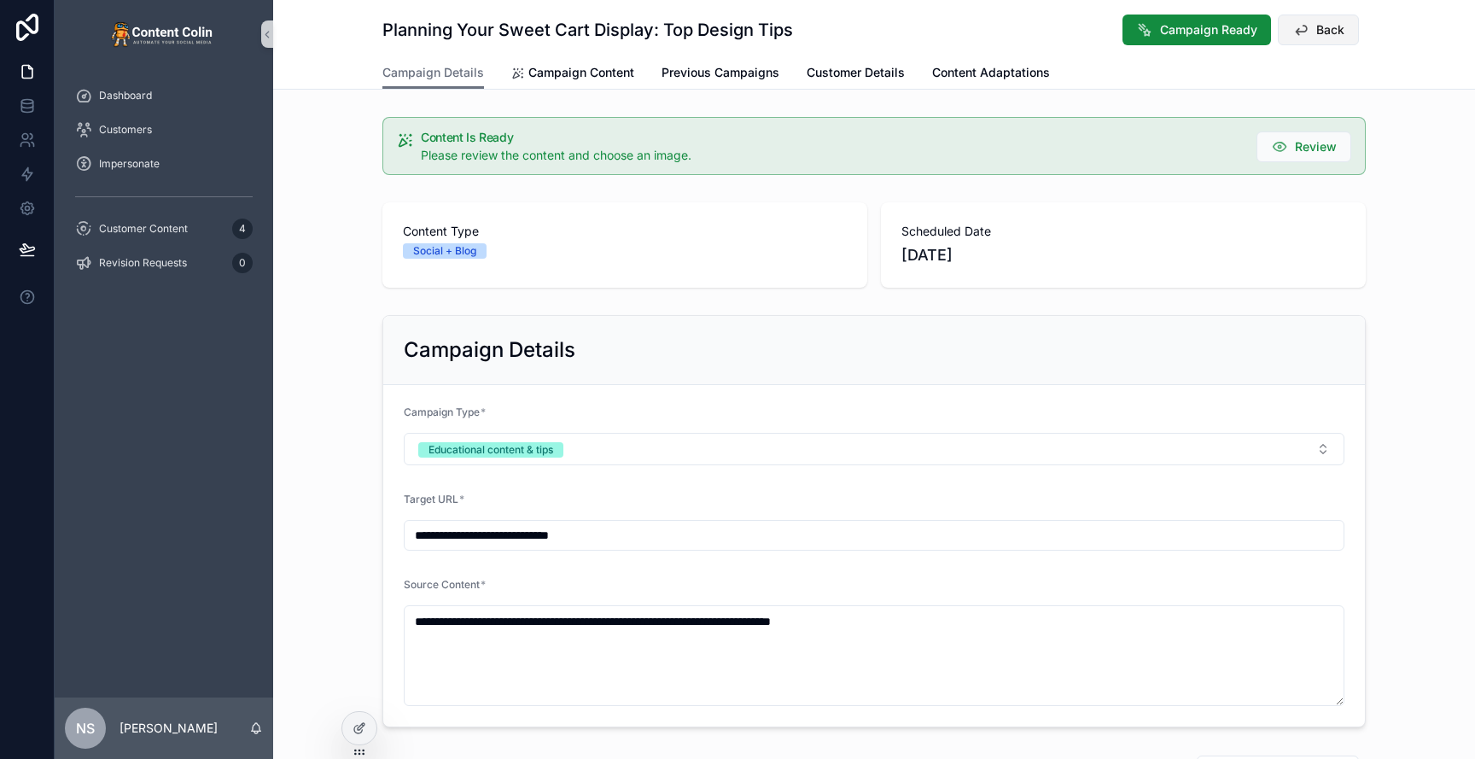
click at [1347, 26] on button "Back" at bounding box center [1318, 30] width 81 height 31
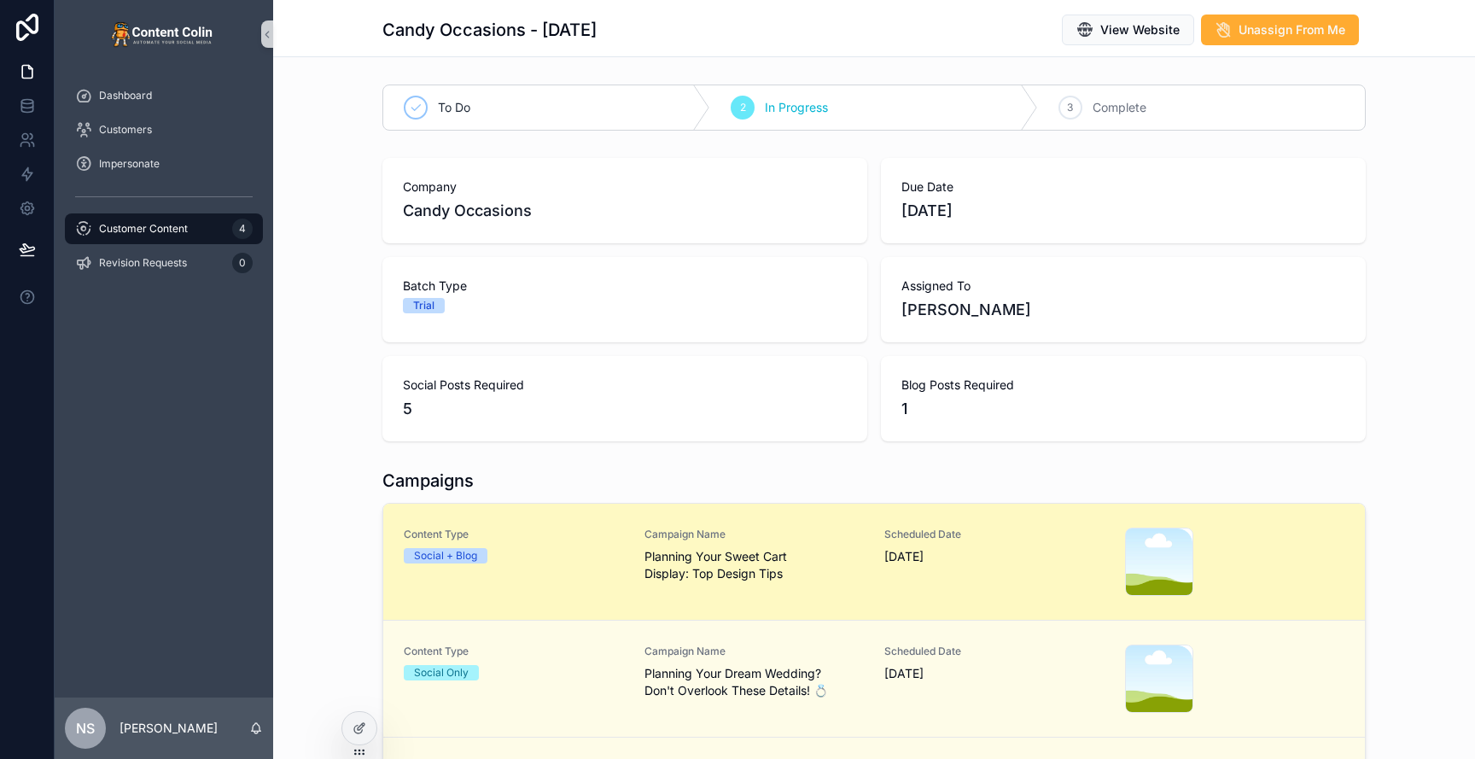
click at [802, 563] on span "Planning Your Sweet Cart Display: Top Design Tips" at bounding box center [754, 565] width 220 height 34
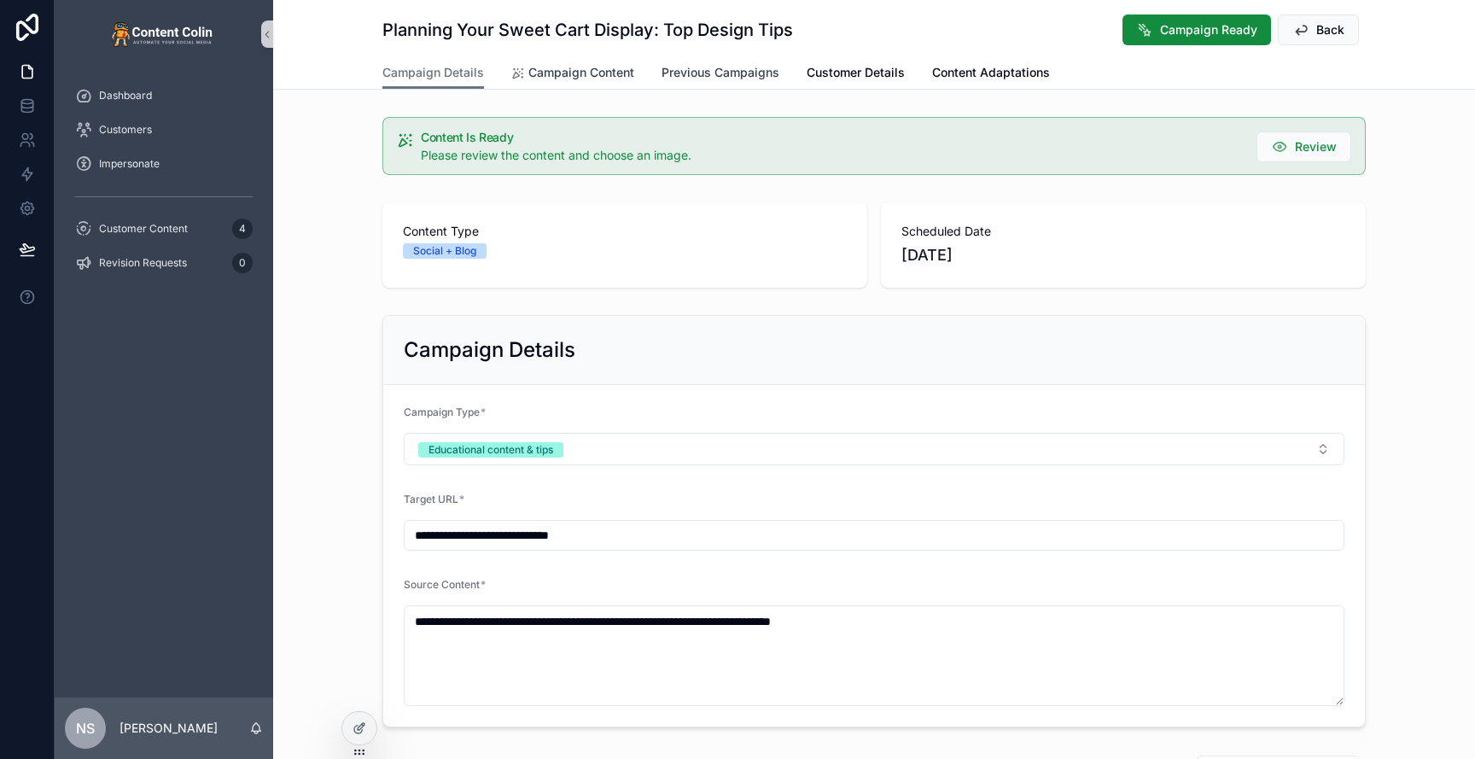
click at [601, 73] on span "Campaign Content" at bounding box center [581, 72] width 106 height 17
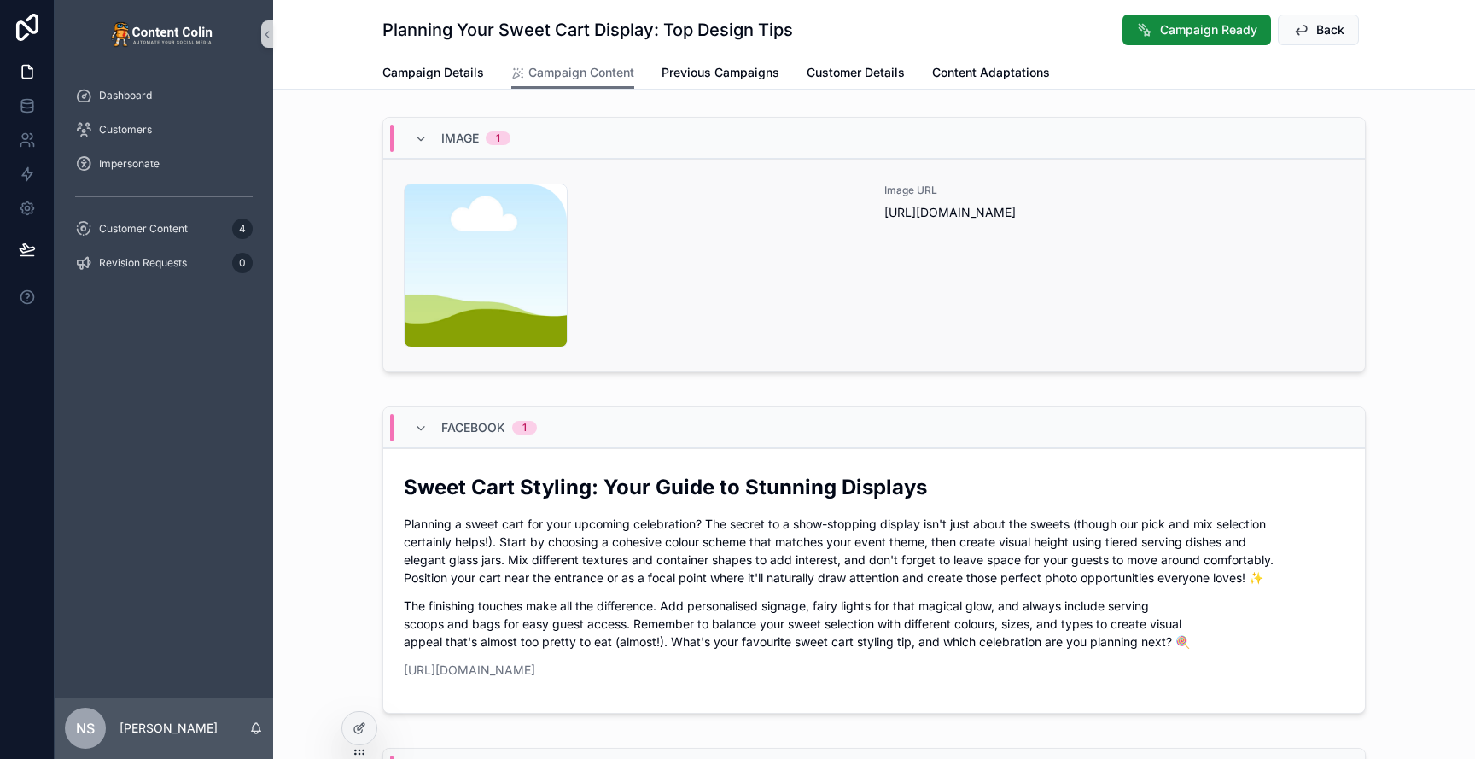
click at [719, 254] on div "content-placeholder .png" at bounding box center [634, 266] width 460 height 164
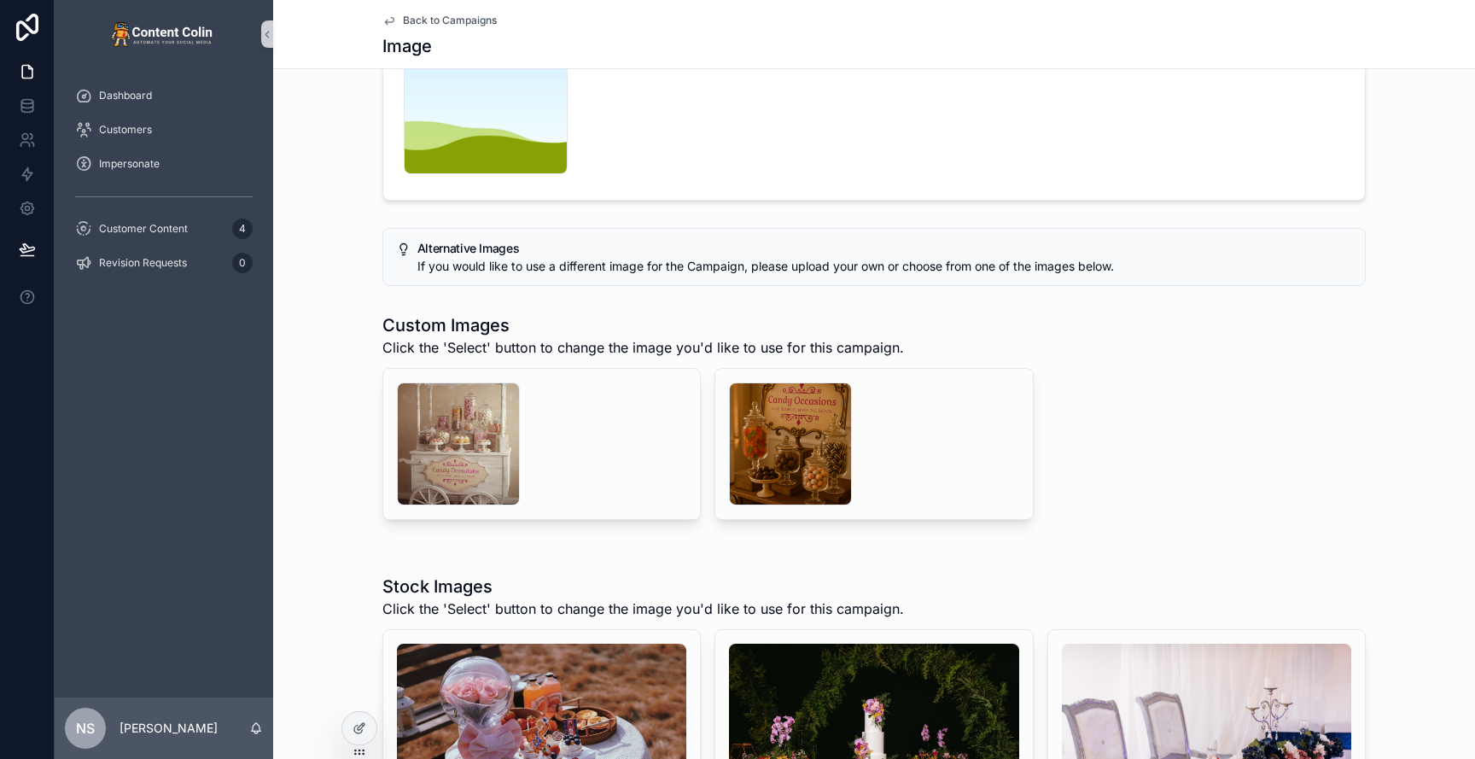
scroll to position [288, 0]
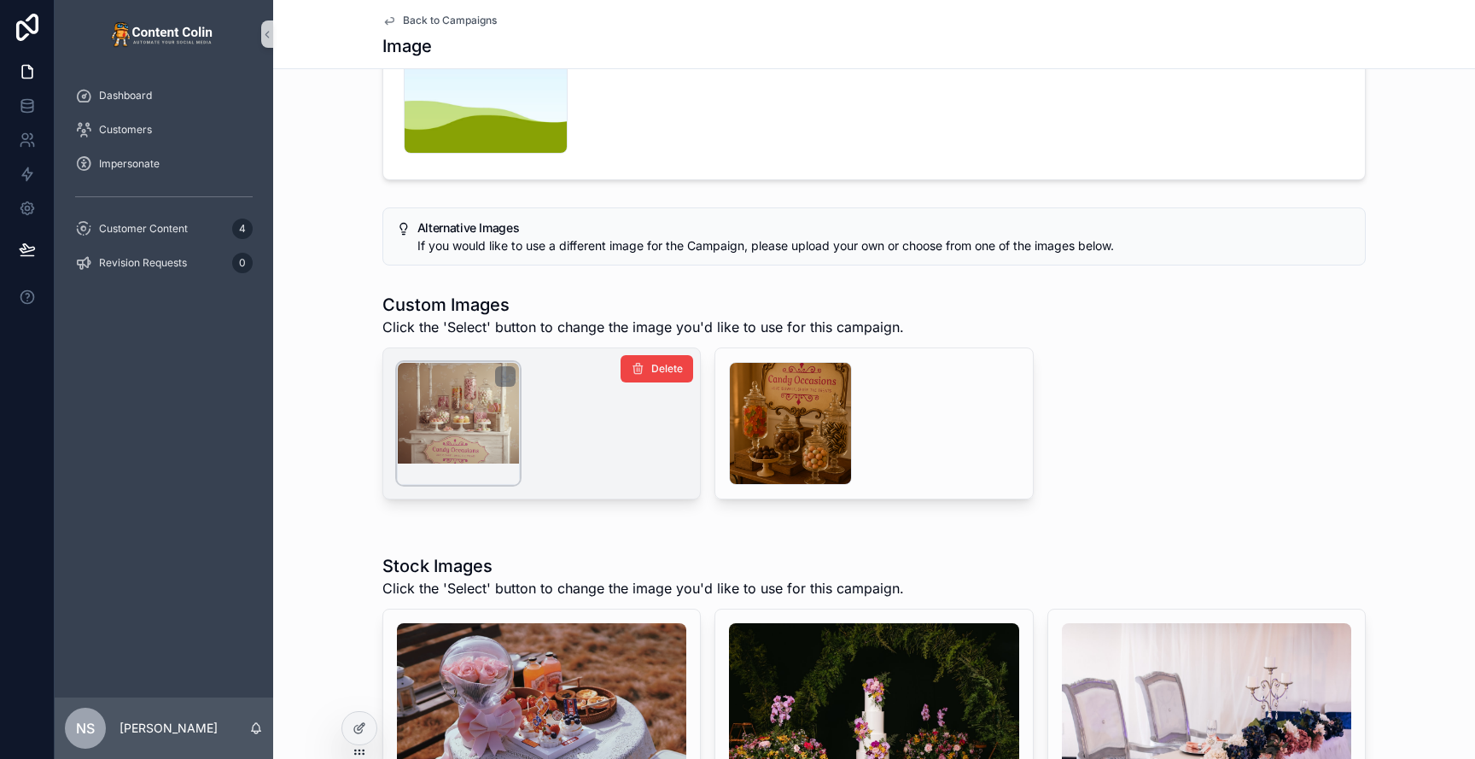
click at [481, 390] on div "scrollable content" at bounding box center [458, 423] width 123 height 123
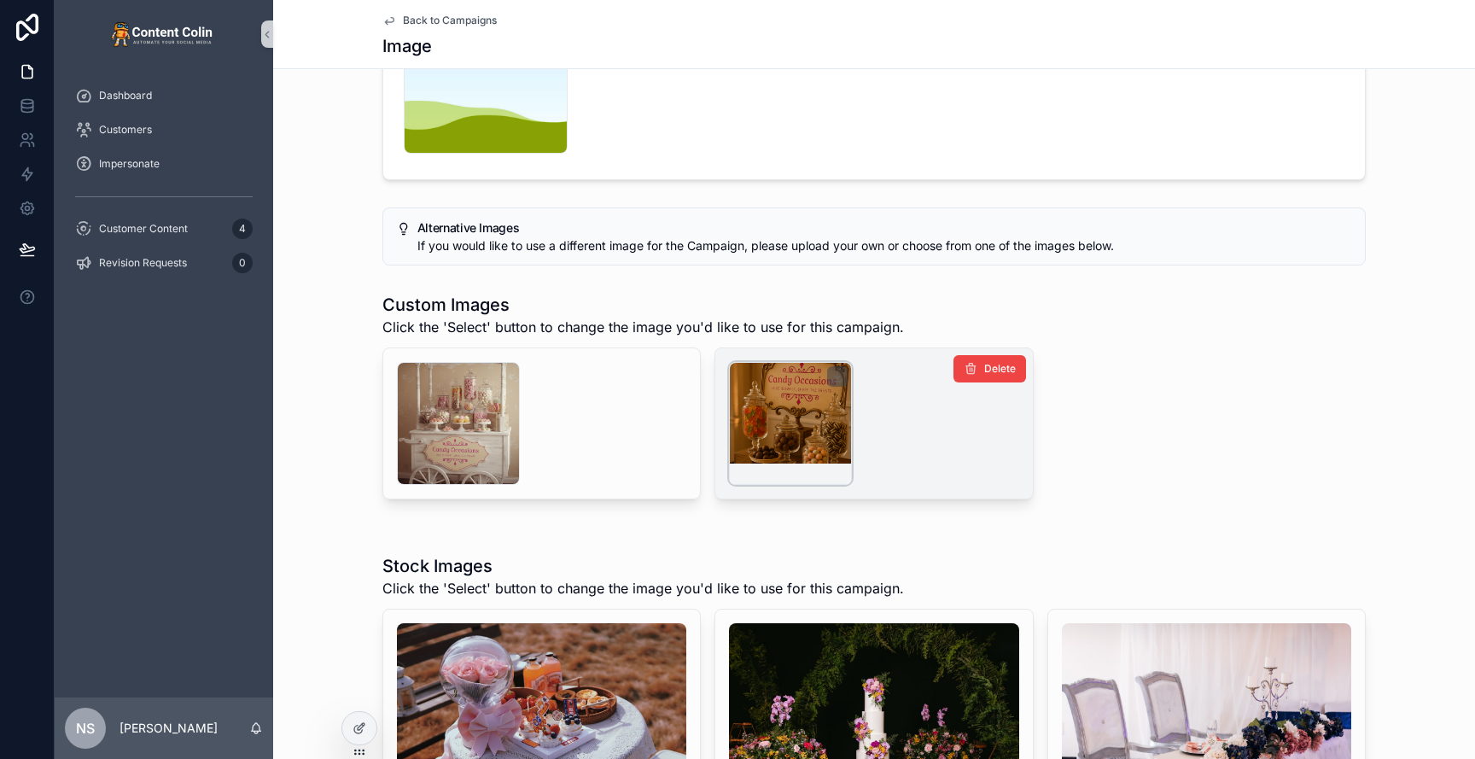
click at [780, 420] on div "scrollable content" at bounding box center [790, 423] width 123 height 123
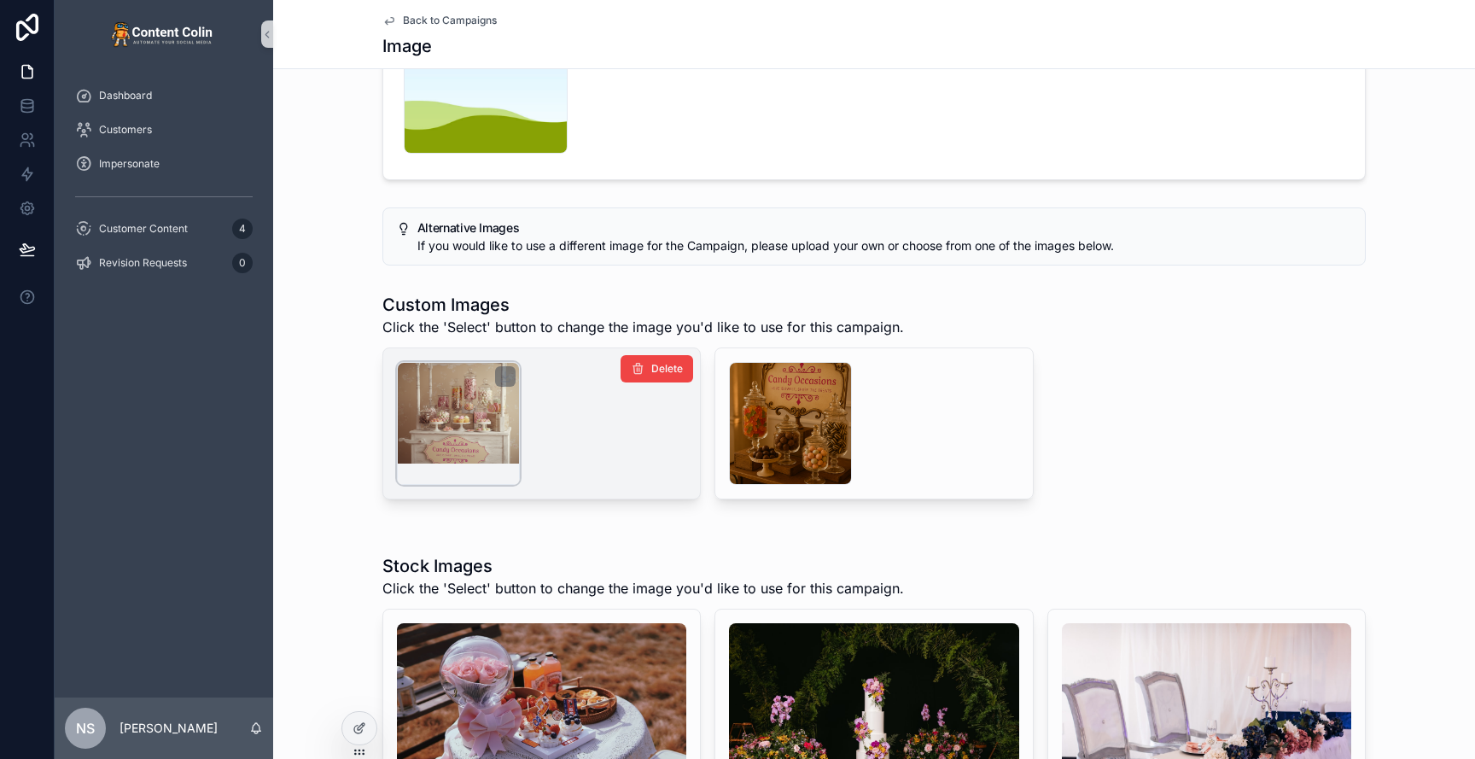
click at [450, 445] on div "scrollable content" at bounding box center [458, 423] width 123 height 123
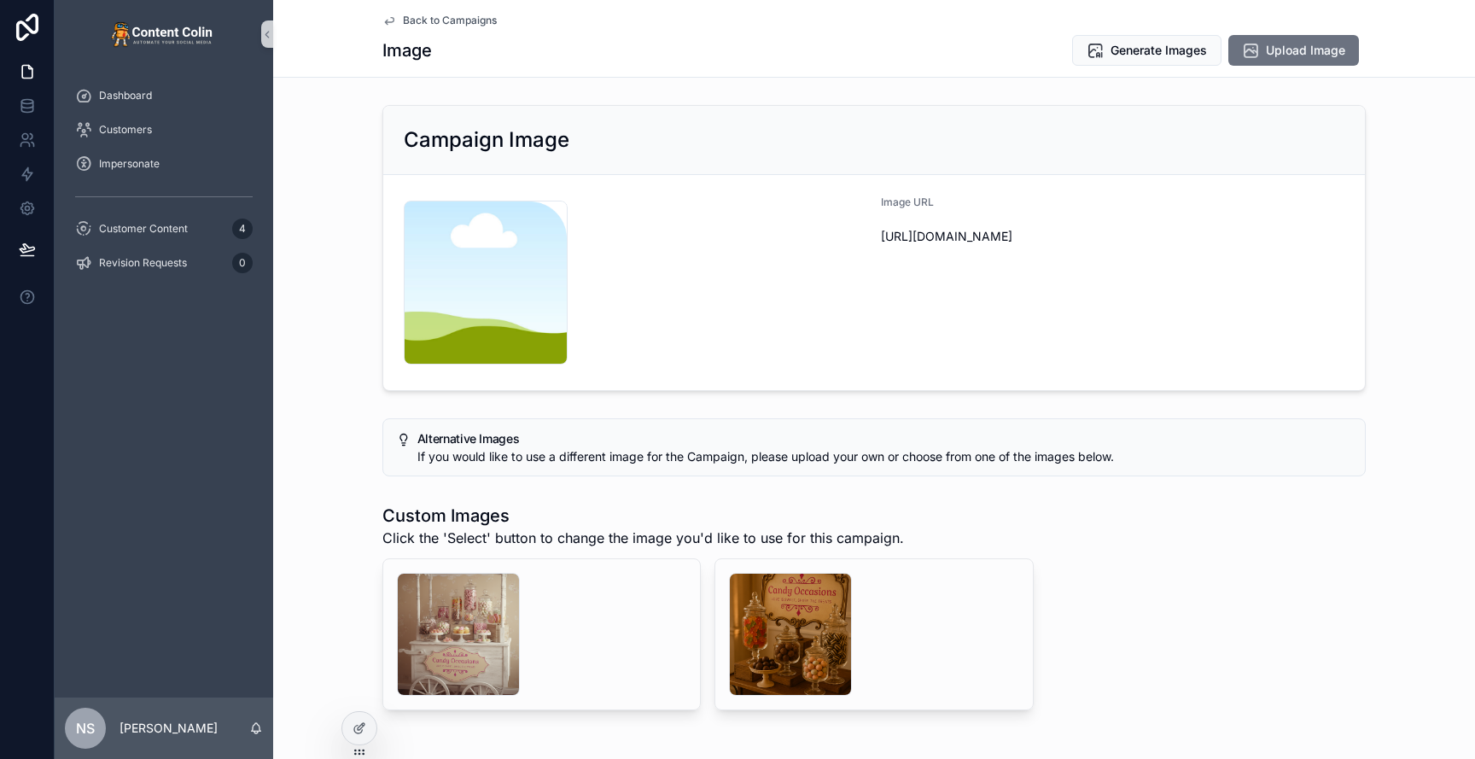
click at [466, 20] on span "Back to Campaigns" at bounding box center [450, 21] width 94 height 14
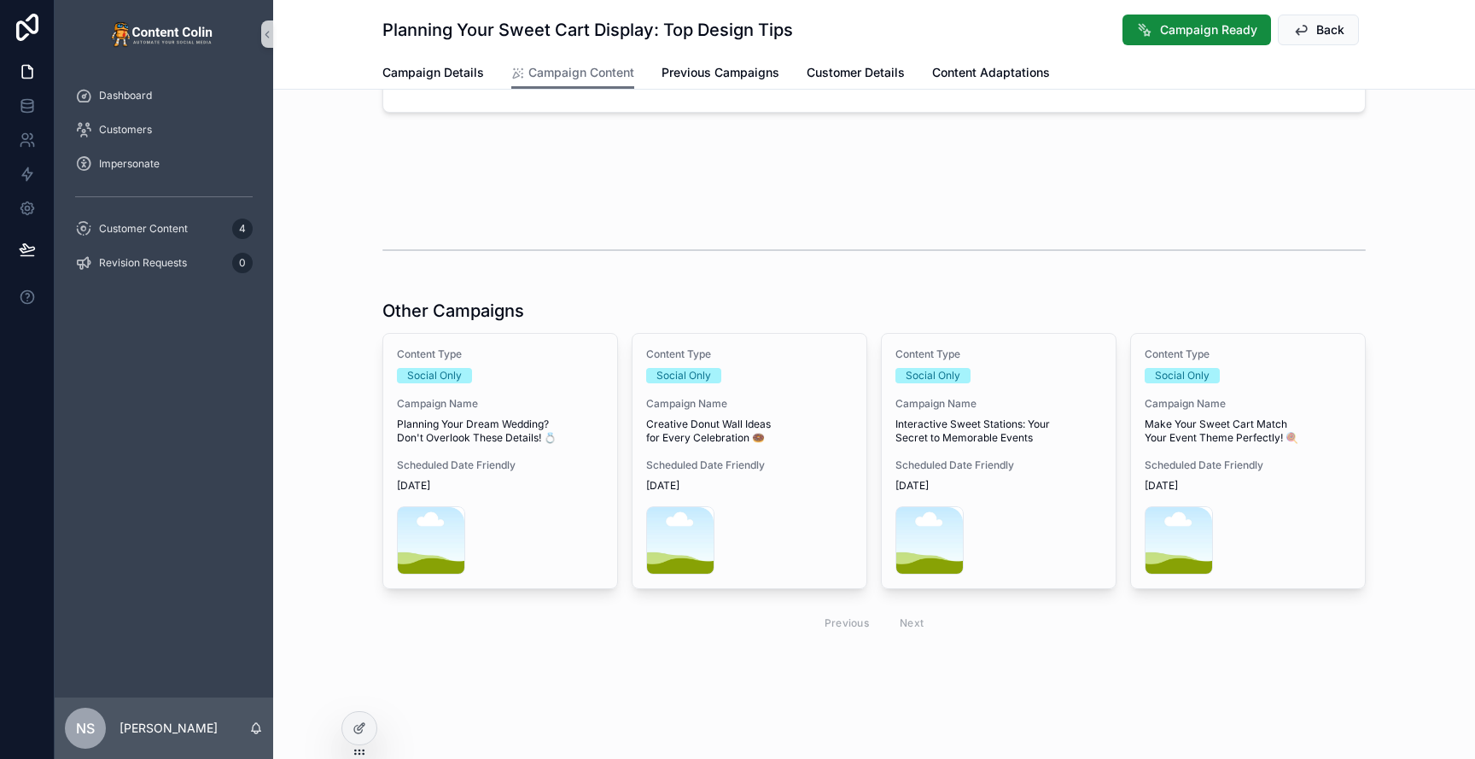
scroll to position [785, 0]
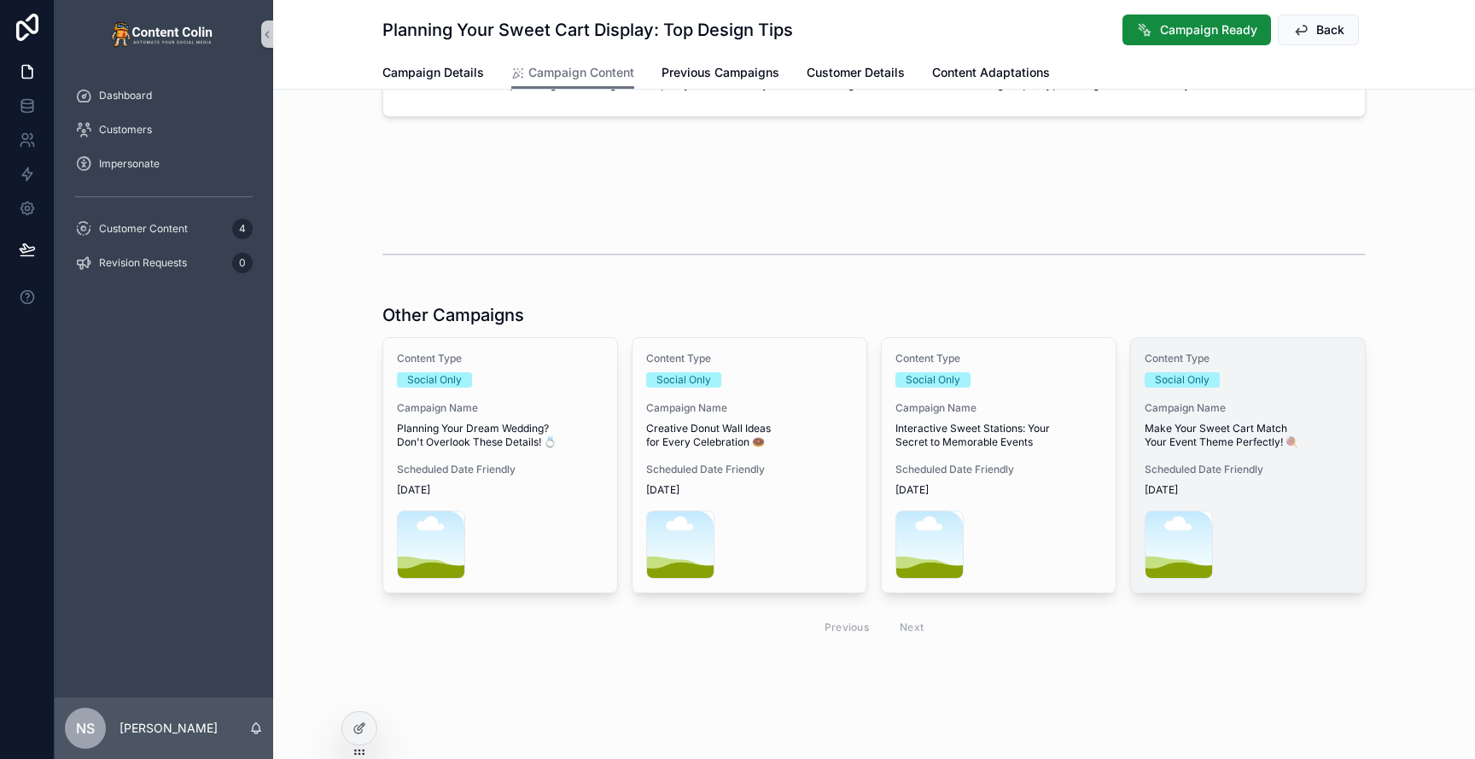
click at [1275, 474] on span "Scheduled Date Friendly" at bounding box center [1248, 470] width 207 height 14
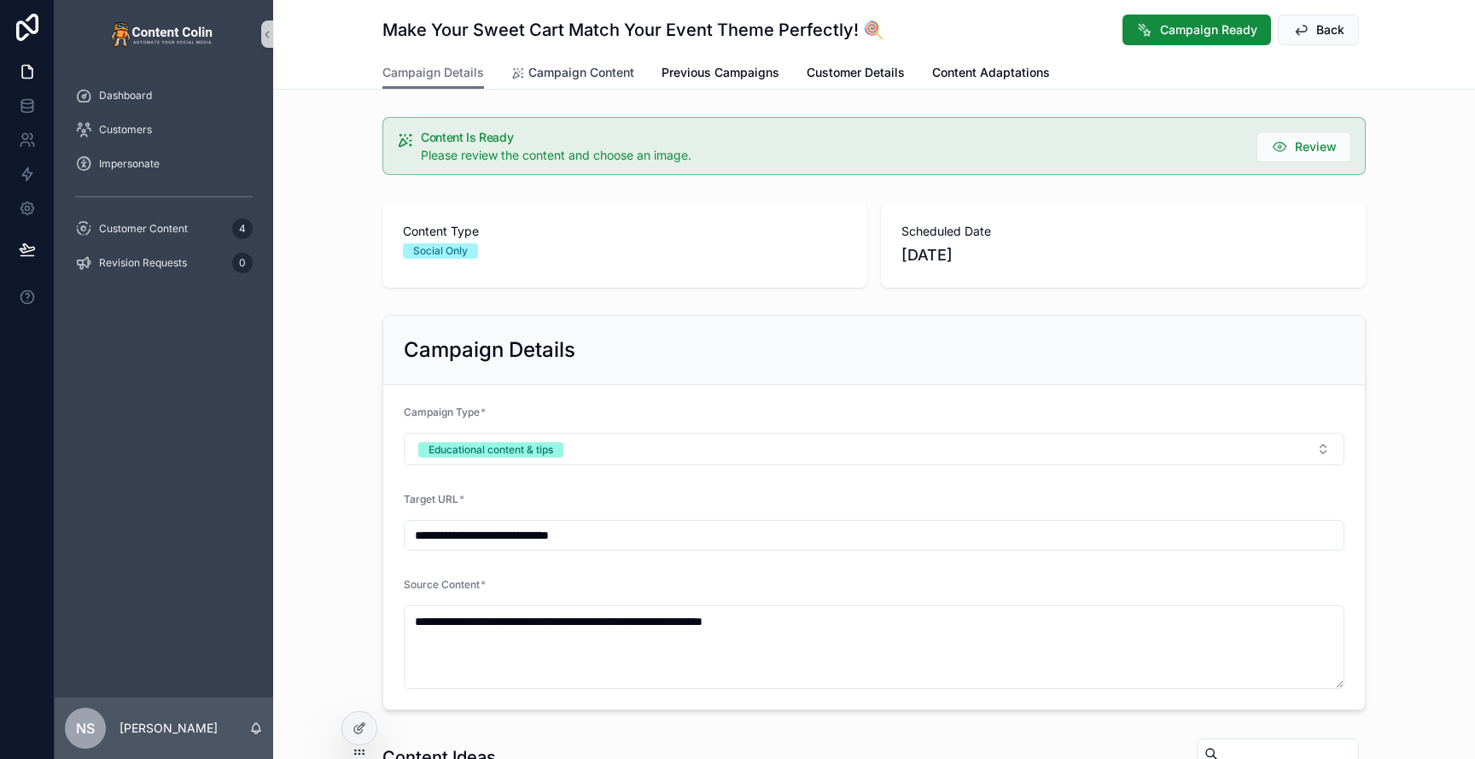
click at [586, 73] on span "Campaign Content" at bounding box center [581, 72] width 106 height 17
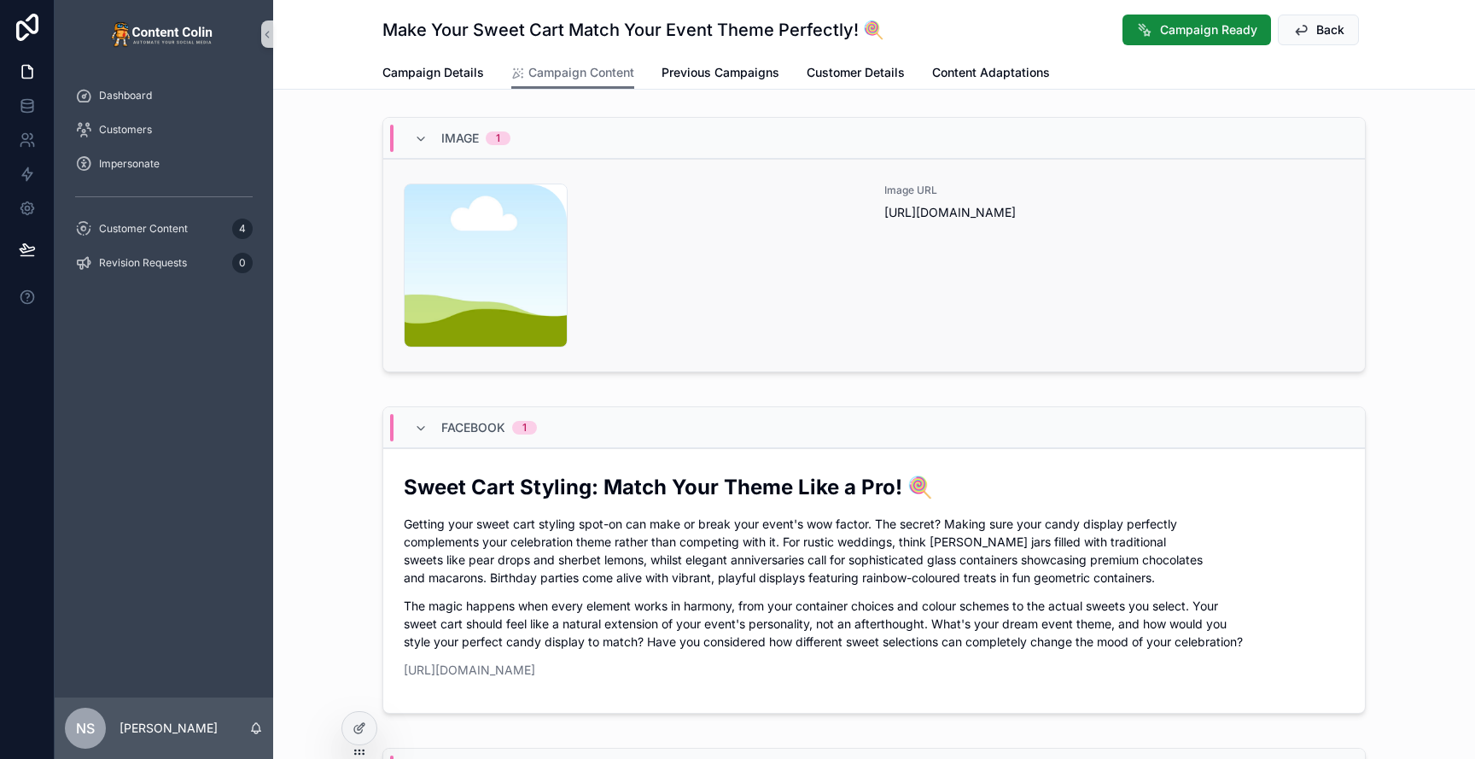
click at [887, 271] on div "Image URL [URL][DOMAIN_NAME]" at bounding box center [1114, 266] width 460 height 164
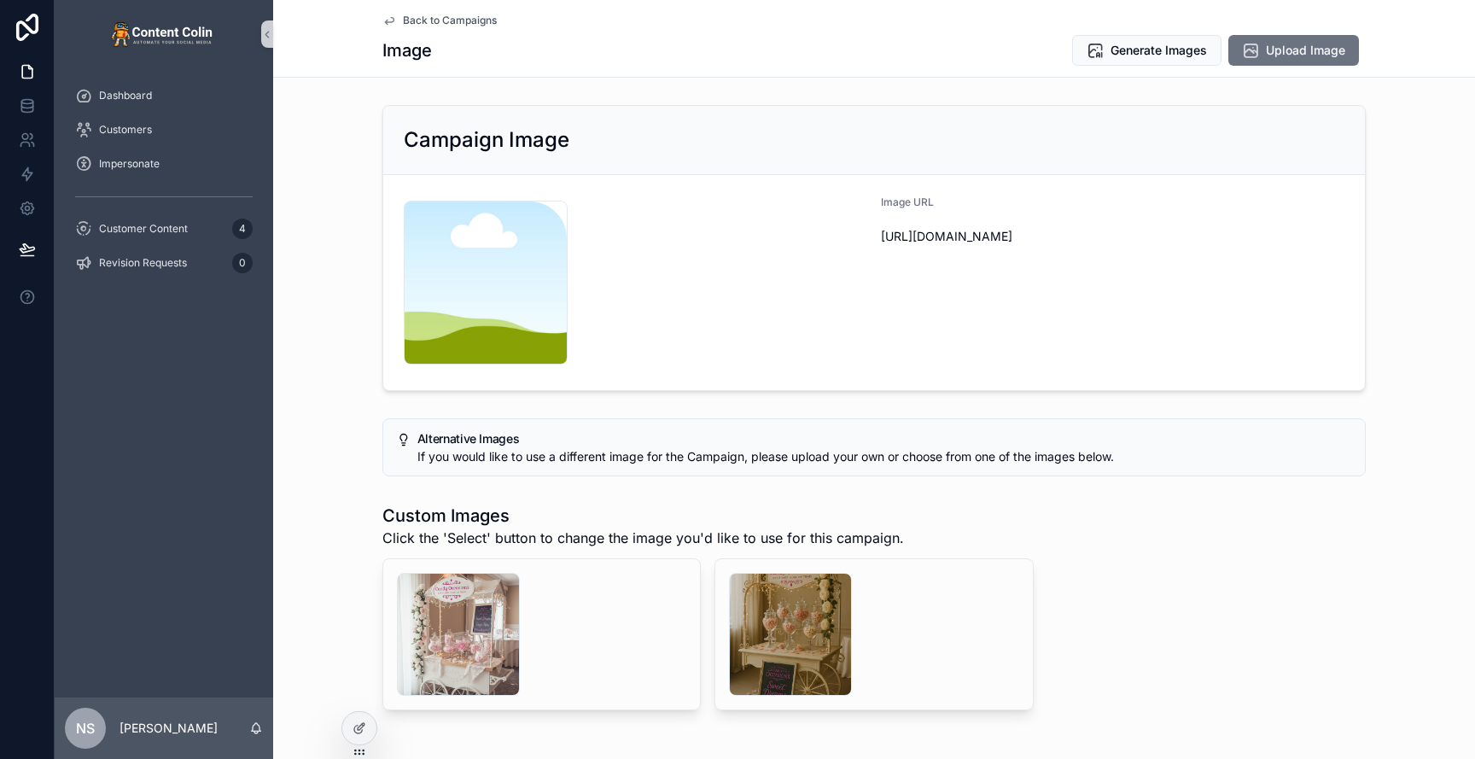
scroll to position [39, 0]
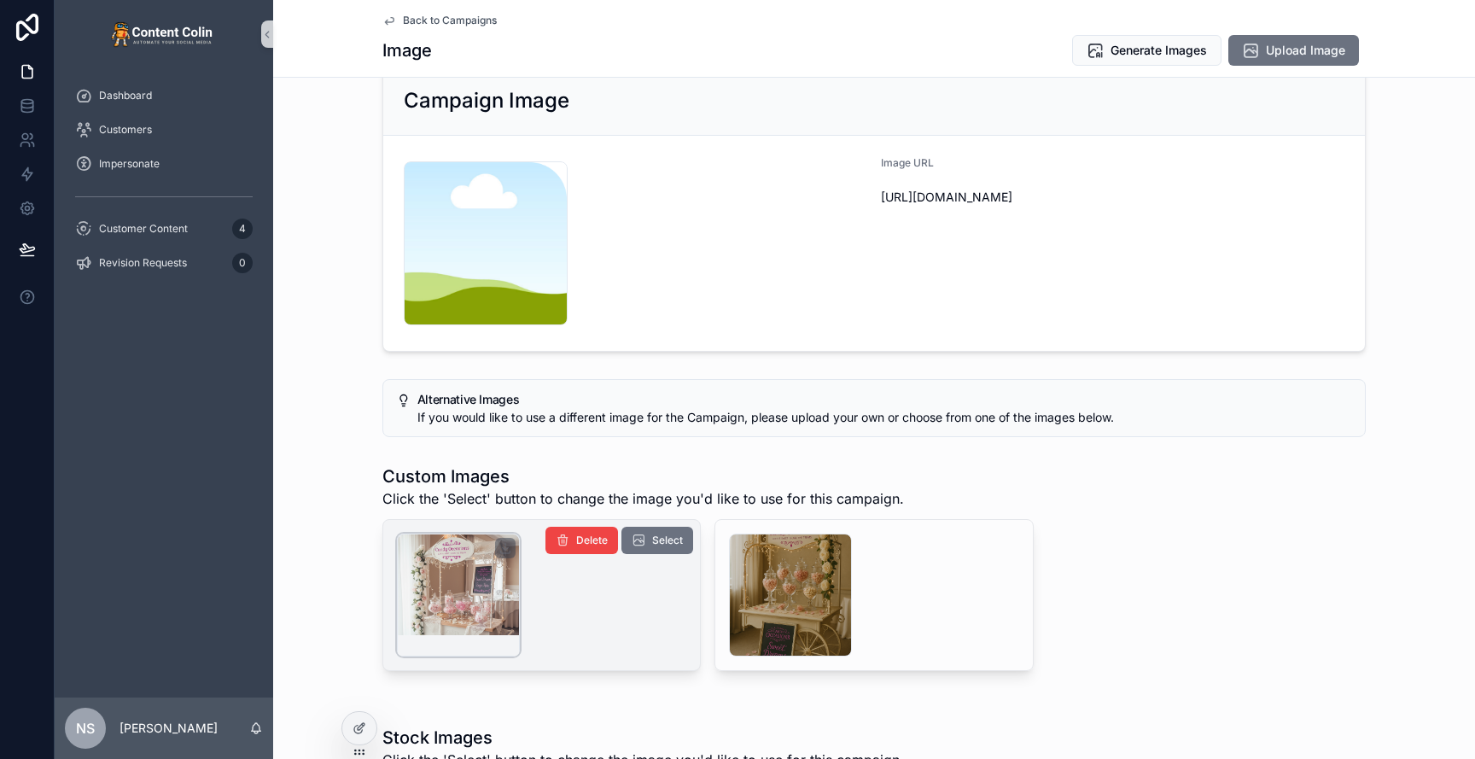
click at [483, 616] on div "scrollable content" at bounding box center [458, 594] width 123 height 123
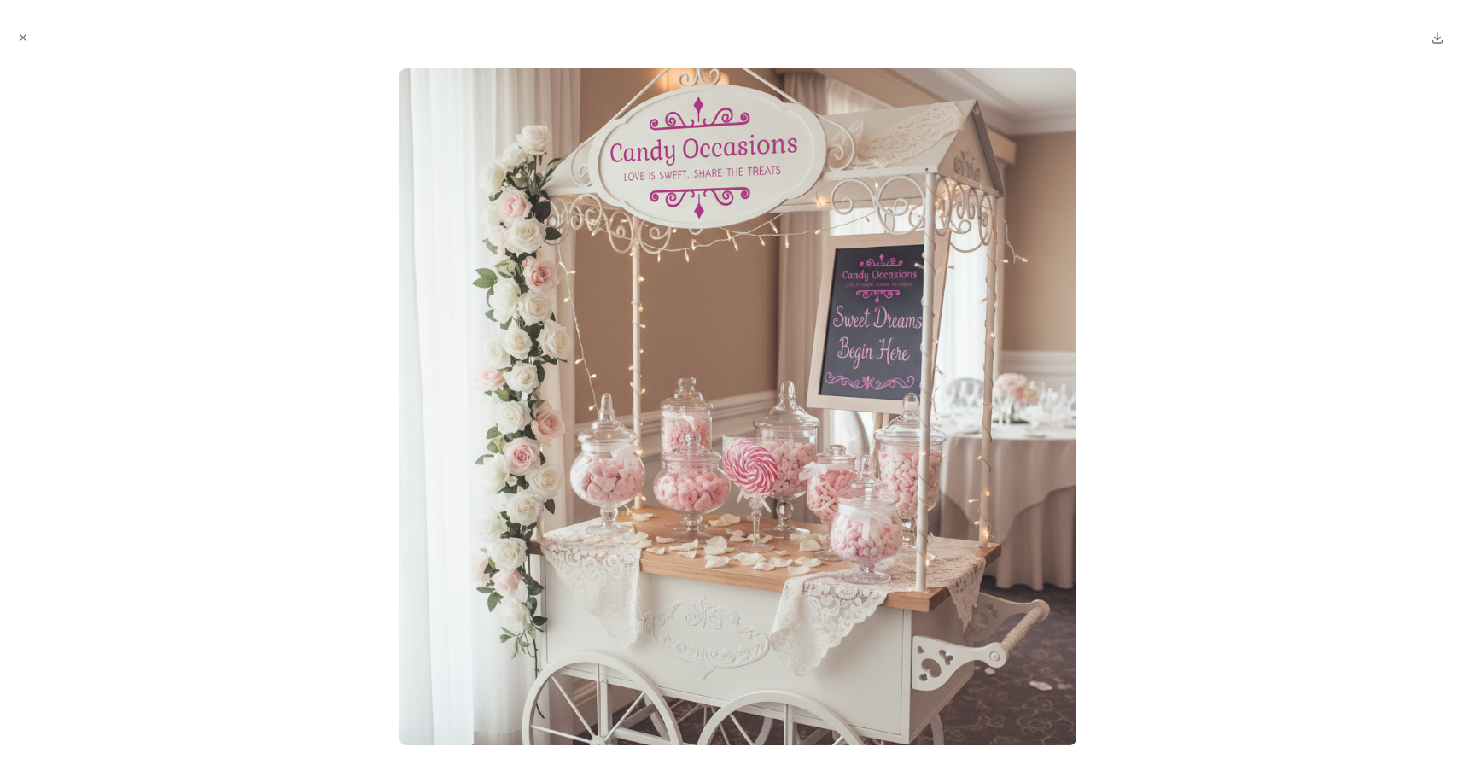
click at [20, 35] on icon "Close modal" at bounding box center [23, 38] width 6 height 6
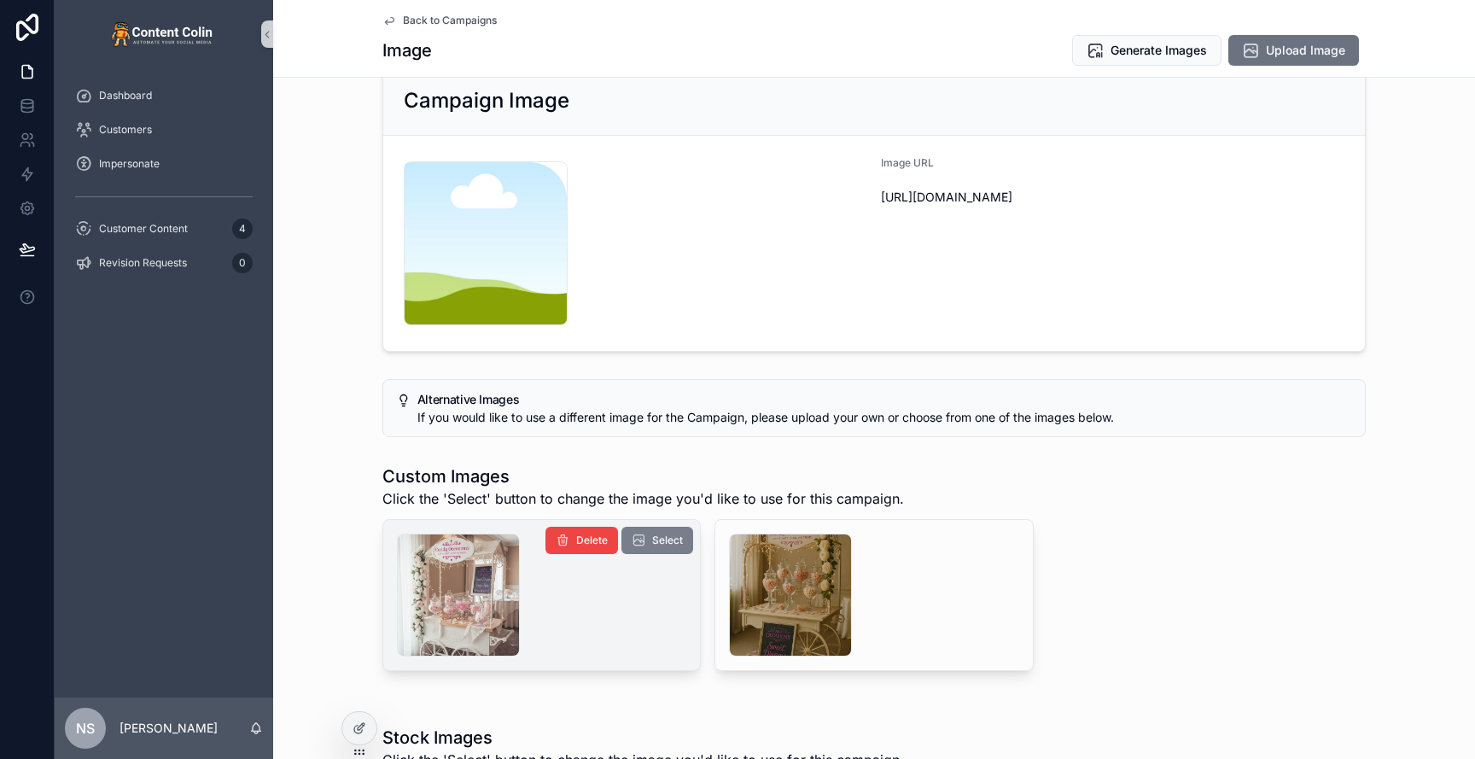
click at [655, 542] on span "Select" at bounding box center [667, 540] width 31 height 14
click at [439, 22] on span "Back to Campaigns" at bounding box center [450, 21] width 94 height 14
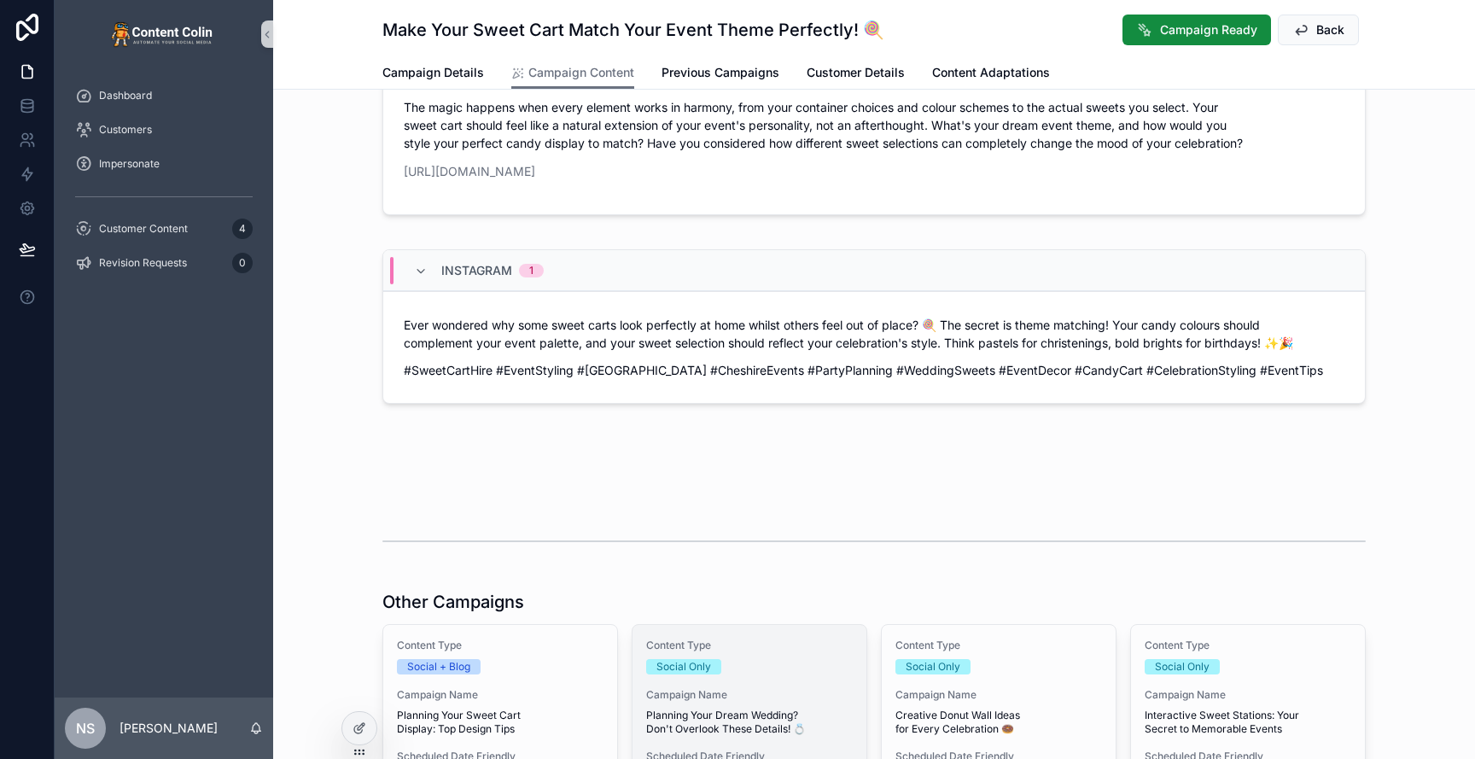
scroll to position [790, 0]
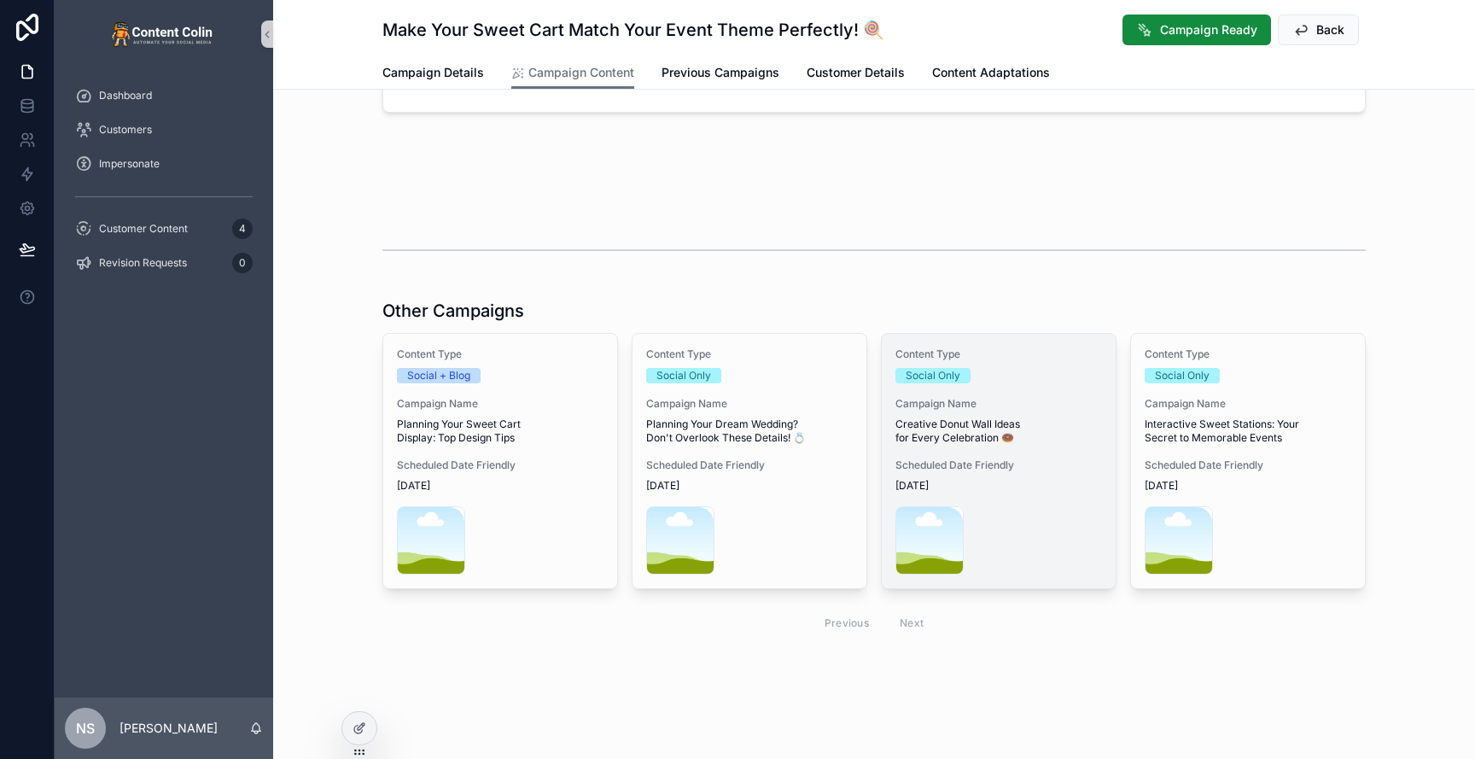
click at [971, 436] on span "Creative Donut Wall Ideas for Every Celebration 🍩" at bounding box center [998, 430] width 207 height 27
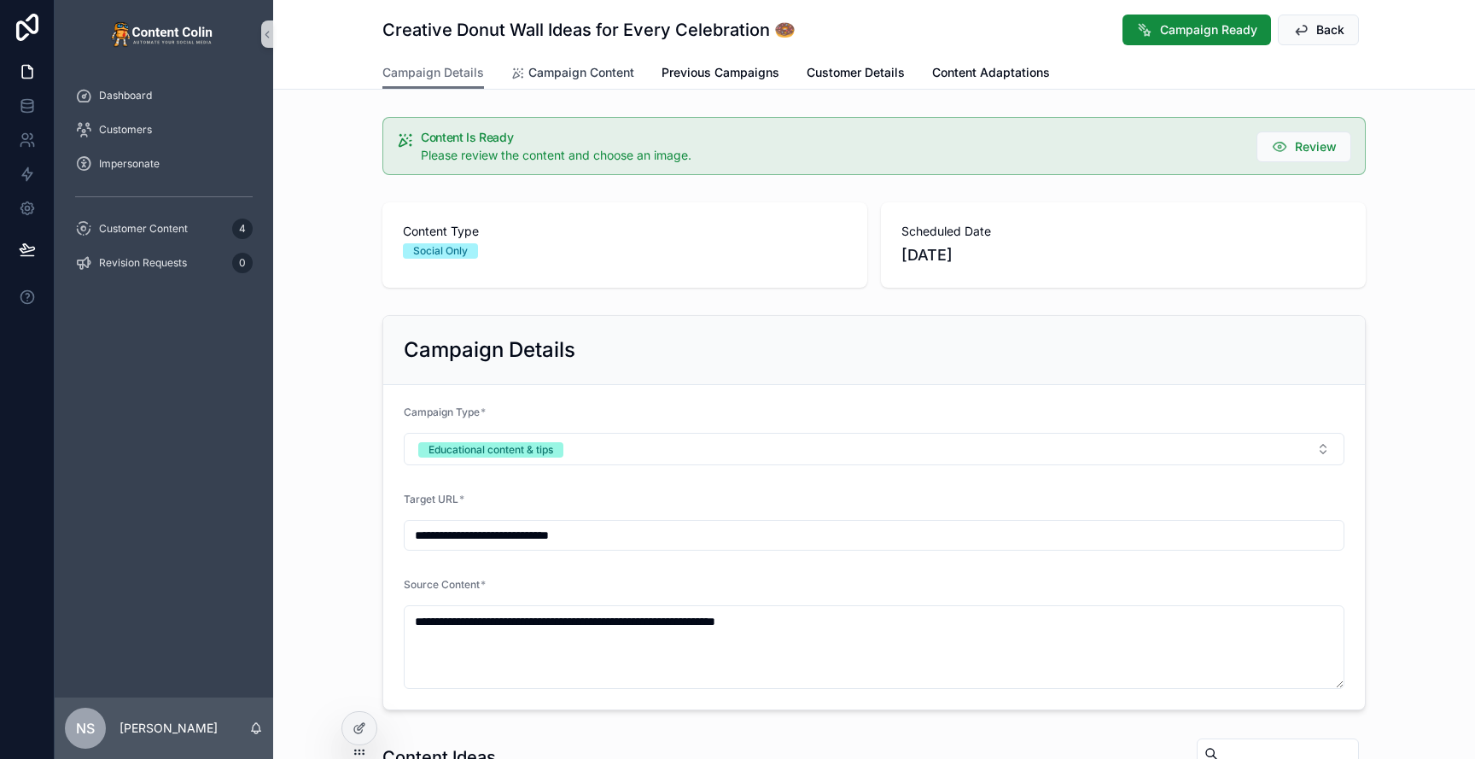
click at [598, 79] on span "Campaign Content" at bounding box center [581, 72] width 106 height 17
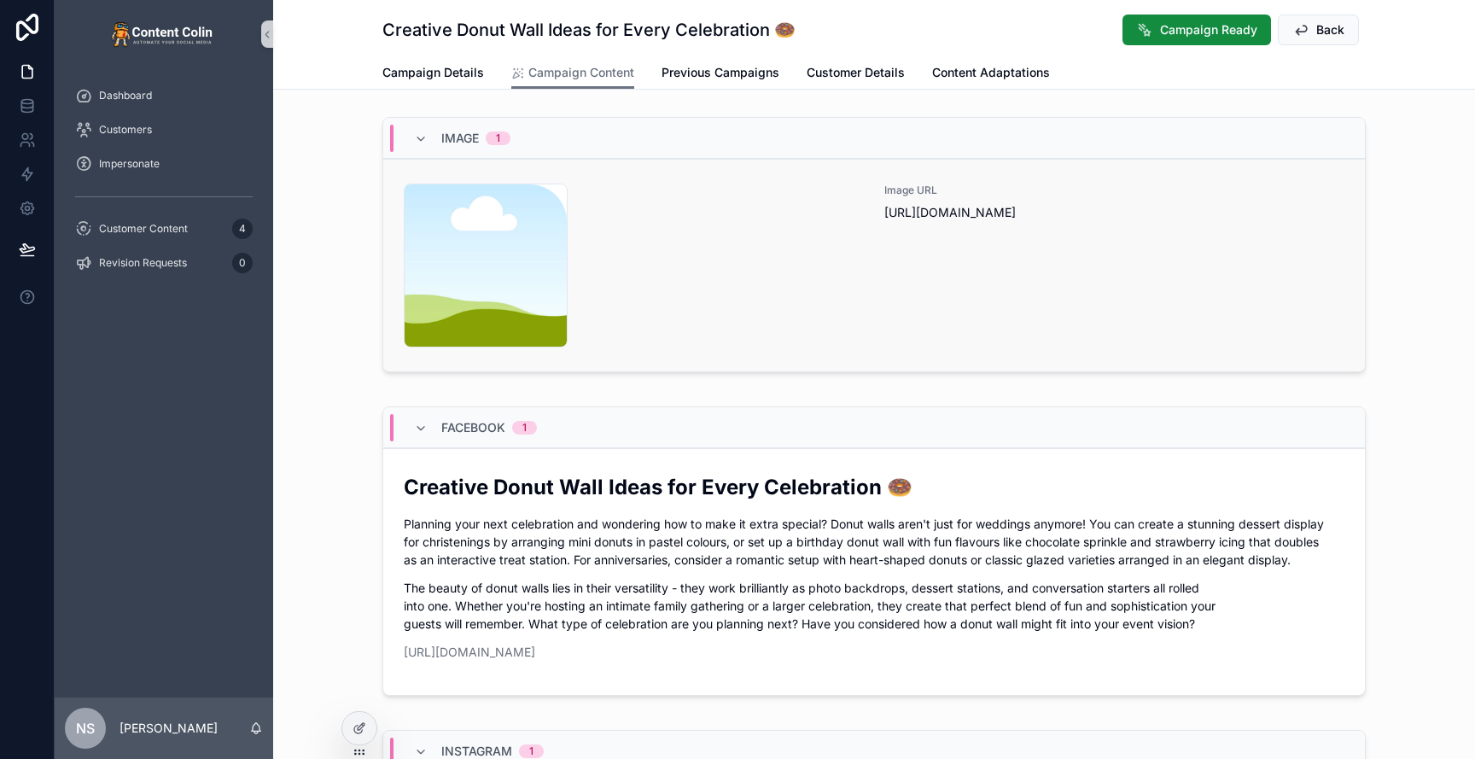
click at [629, 341] on div "content-placeholder .png" at bounding box center [634, 266] width 460 height 164
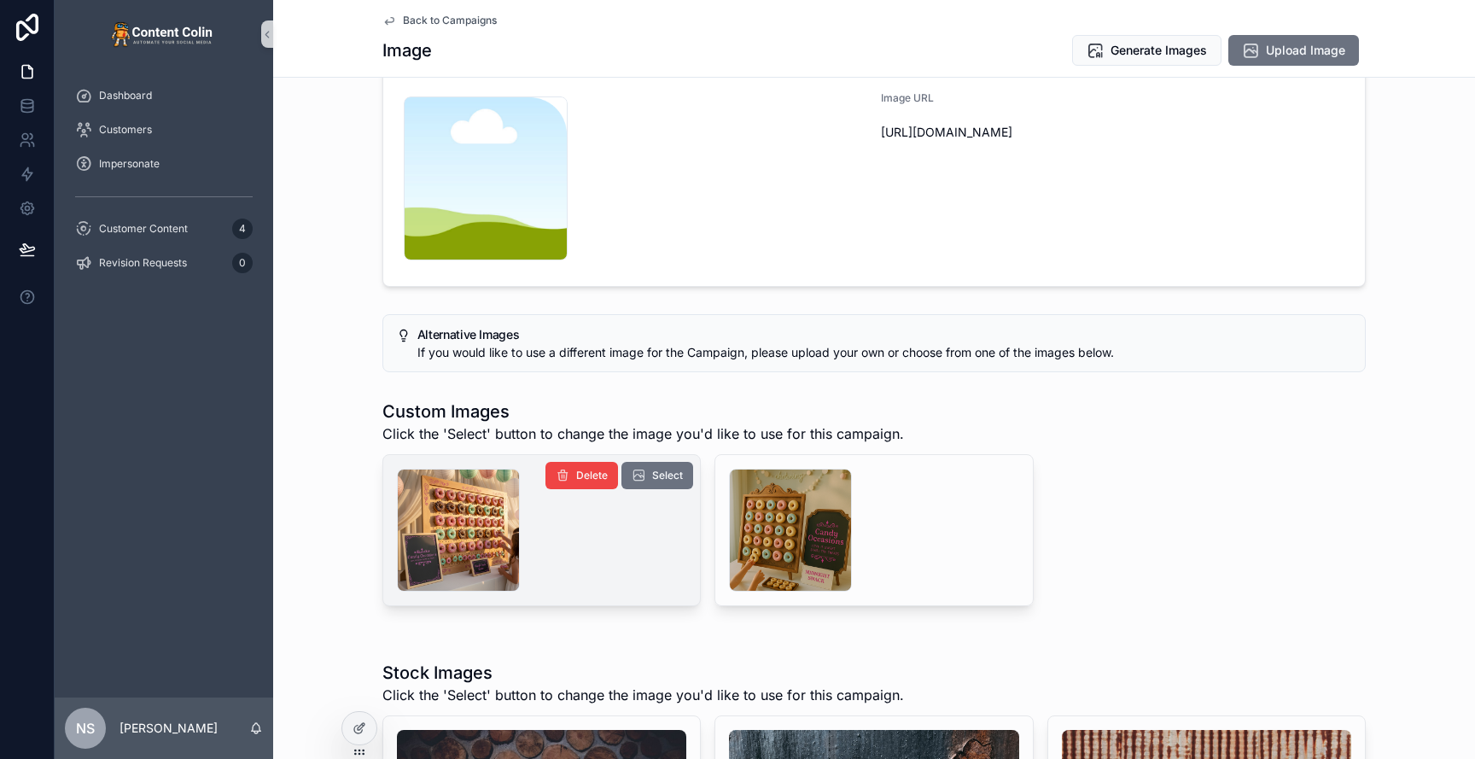
scroll to position [98, 0]
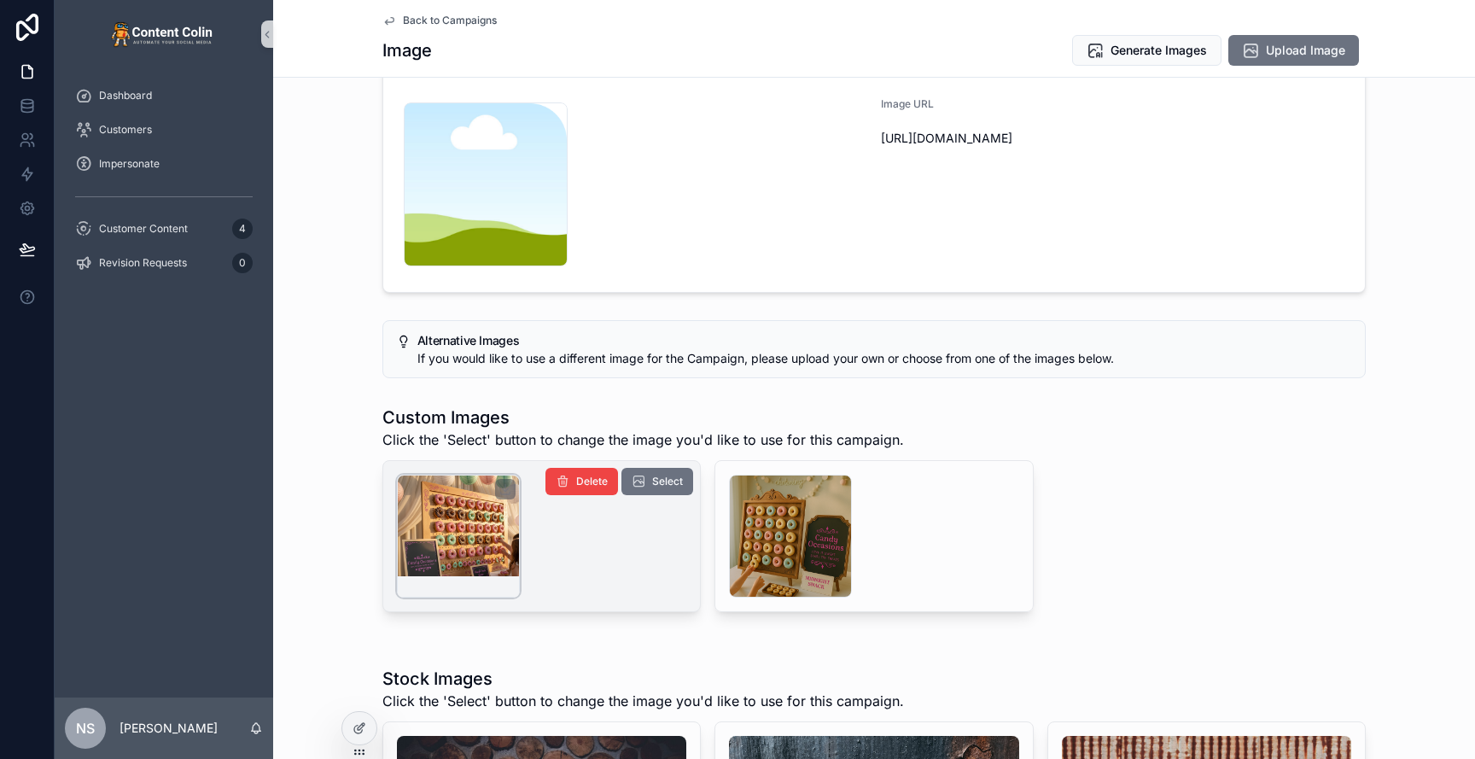
click at [445, 519] on div "scrollable content" at bounding box center [458, 536] width 123 height 123
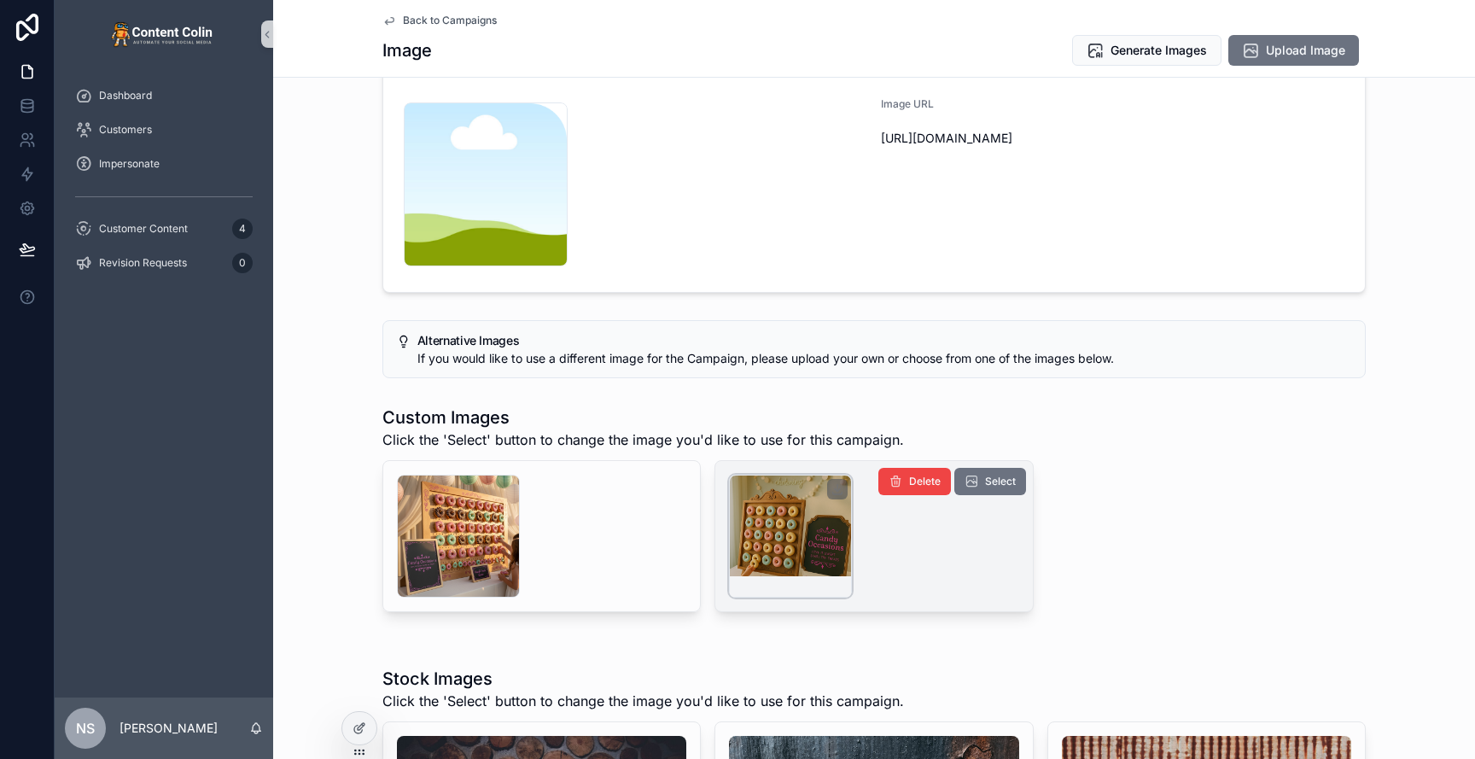
click at [788, 539] on div "scrollable content" at bounding box center [790, 536] width 123 height 123
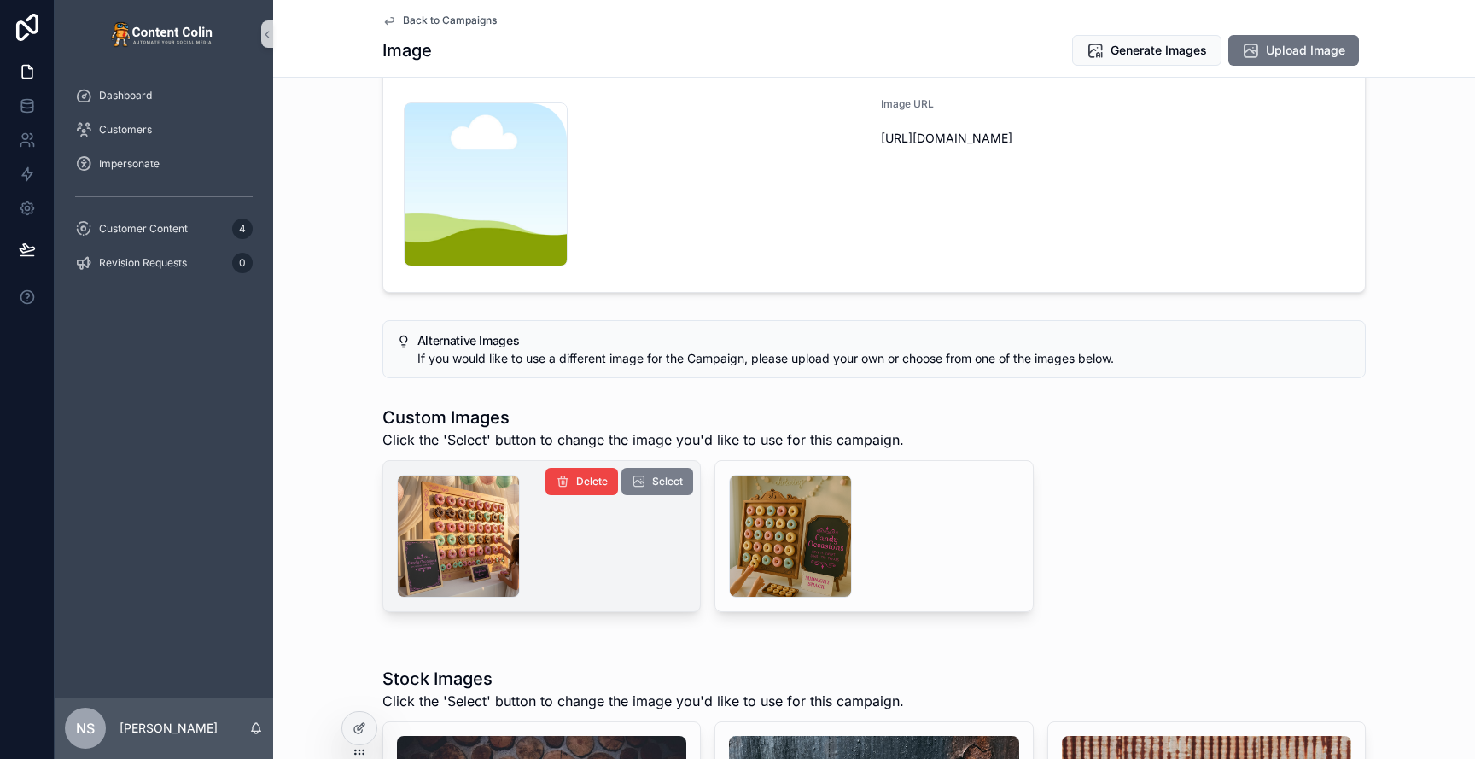
click at [649, 480] on button "Select" at bounding box center [657, 481] width 72 height 27
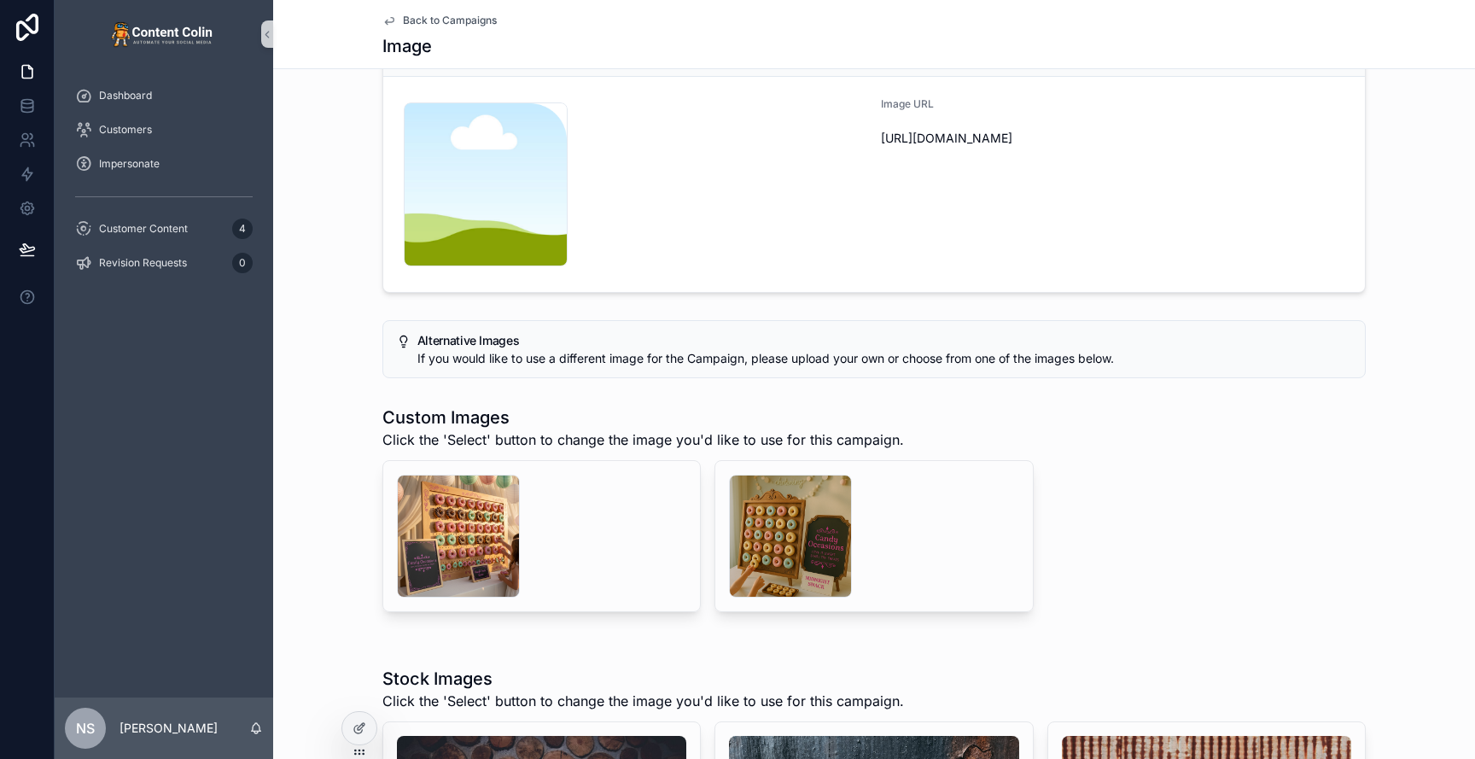
click at [441, 19] on span "Back to Campaigns" at bounding box center [450, 21] width 94 height 14
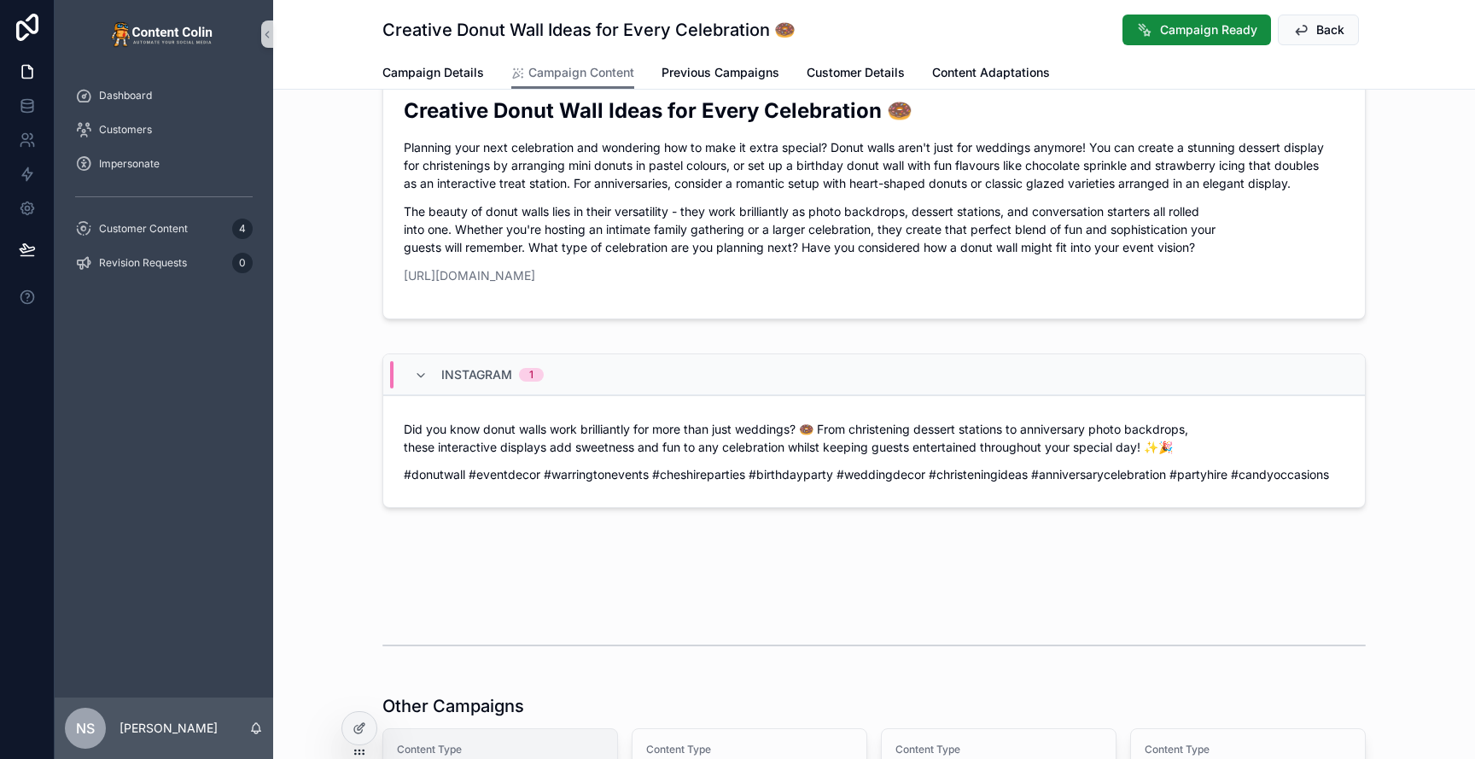
scroll to position [772, 0]
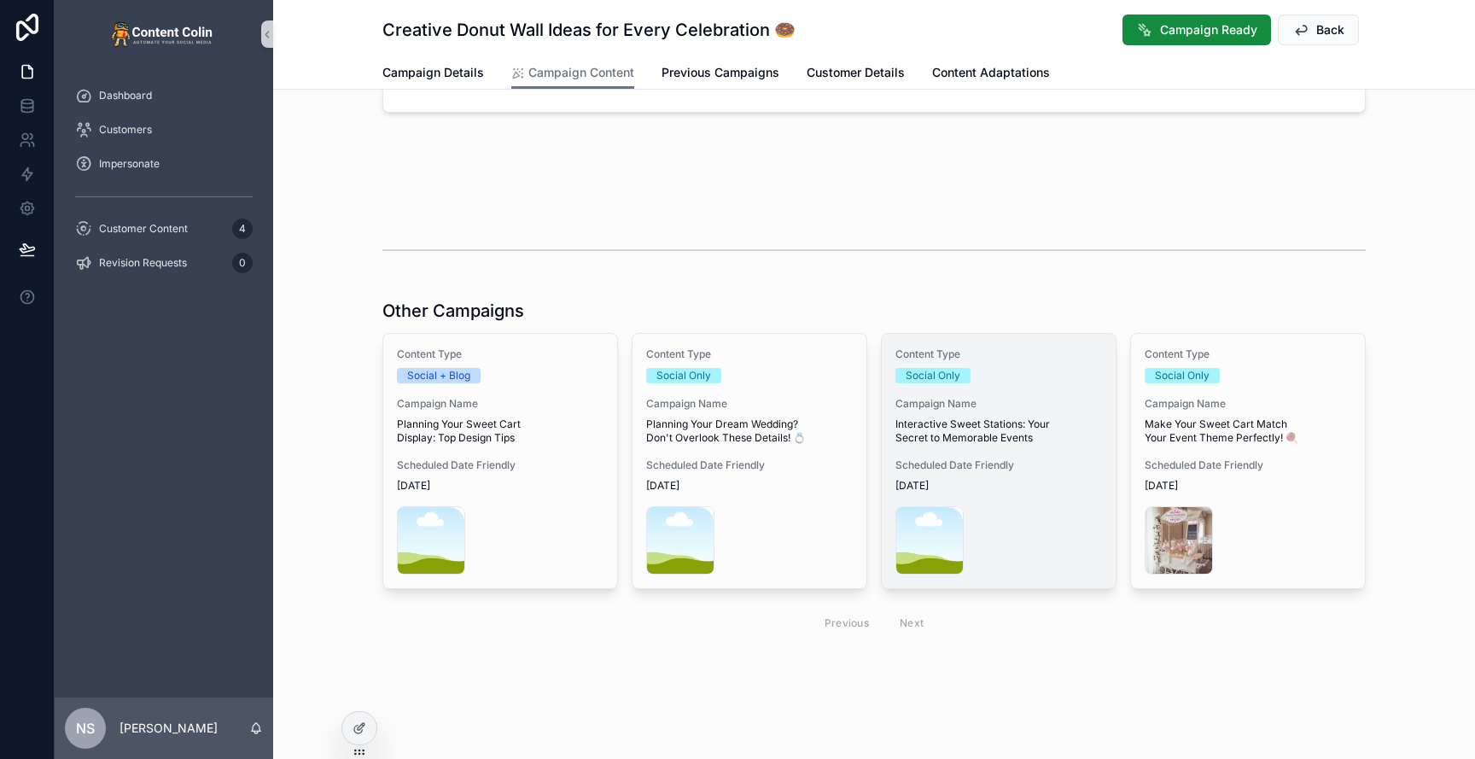
click at [969, 428] on span "Interactive Sweet Stations: Your Secret to Memorable Events" at bounding box center [998, 430] width 207 height 27
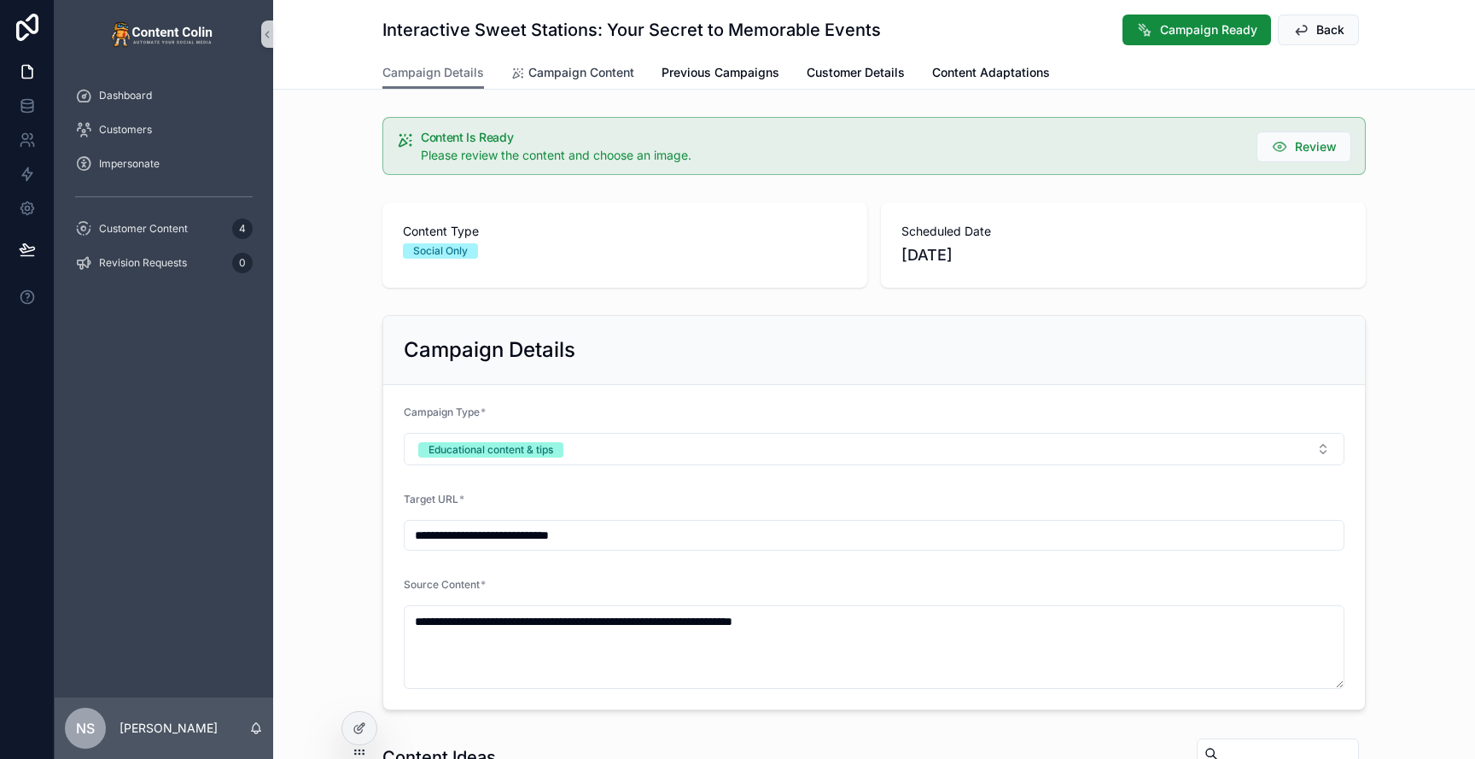
click at [593, 79] on span "Campaign Content" at bounding box center [581, 72] width 106 height 17
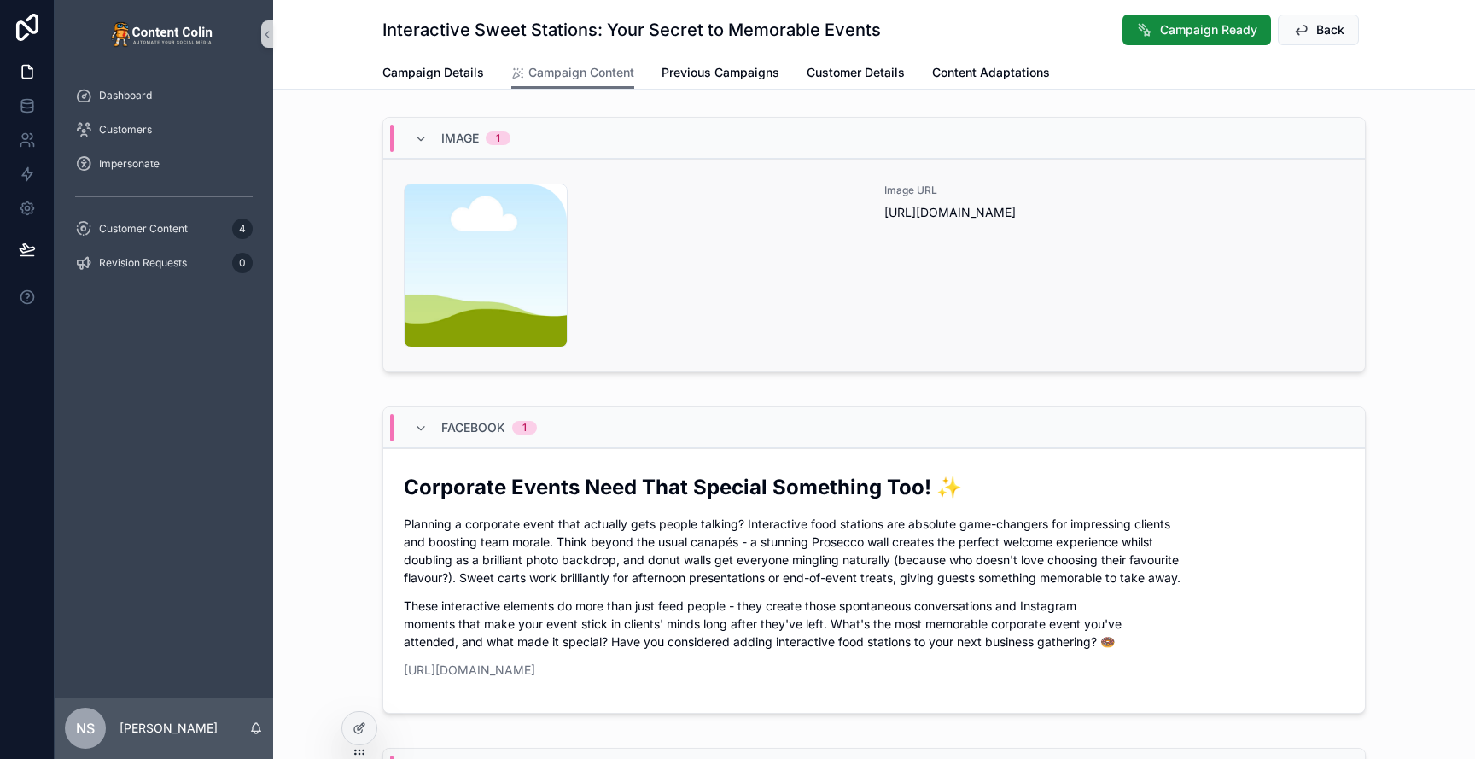
click at [772, 306] on div "content-placeholder .png" at bounding box center [634, 266] width 460 height 164
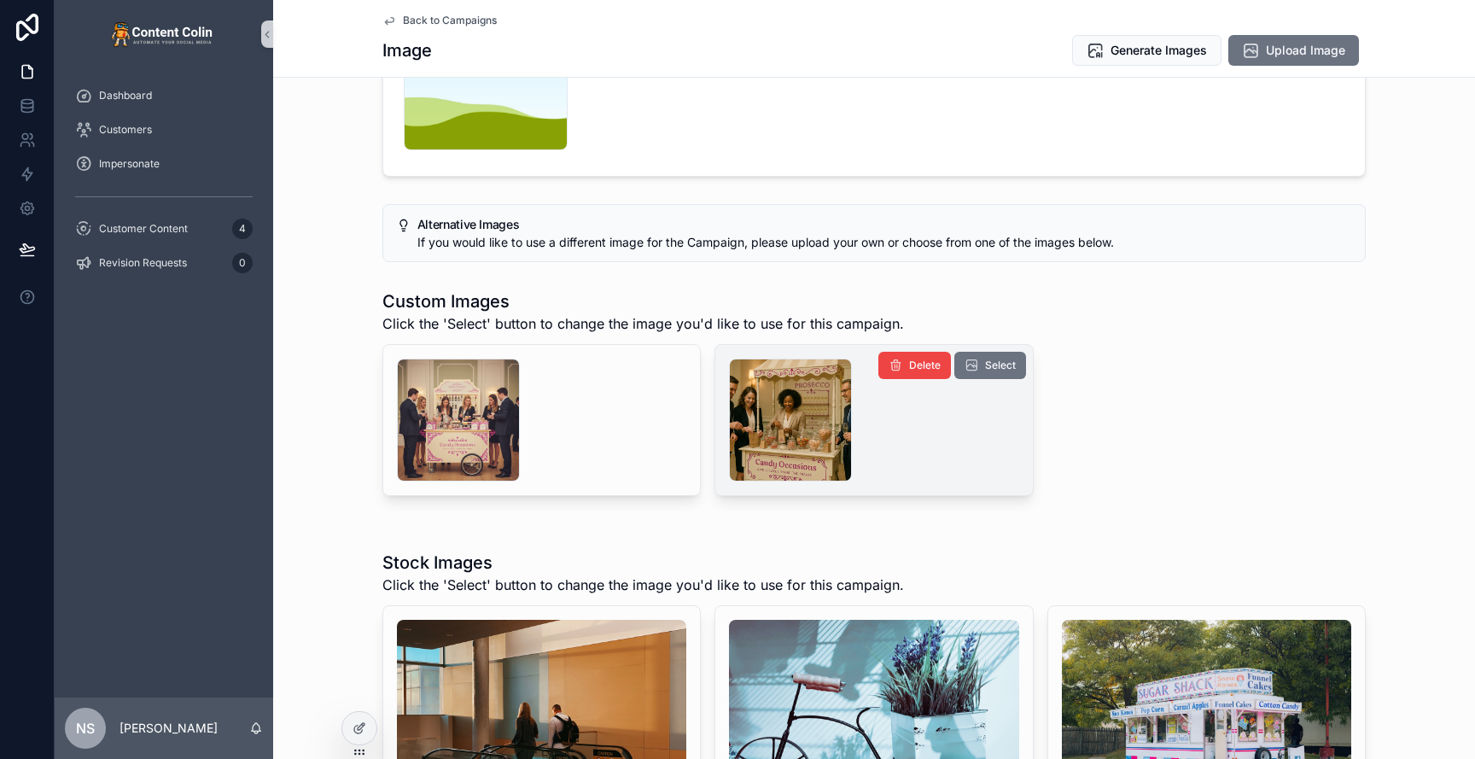
scroll to position [191, 0]
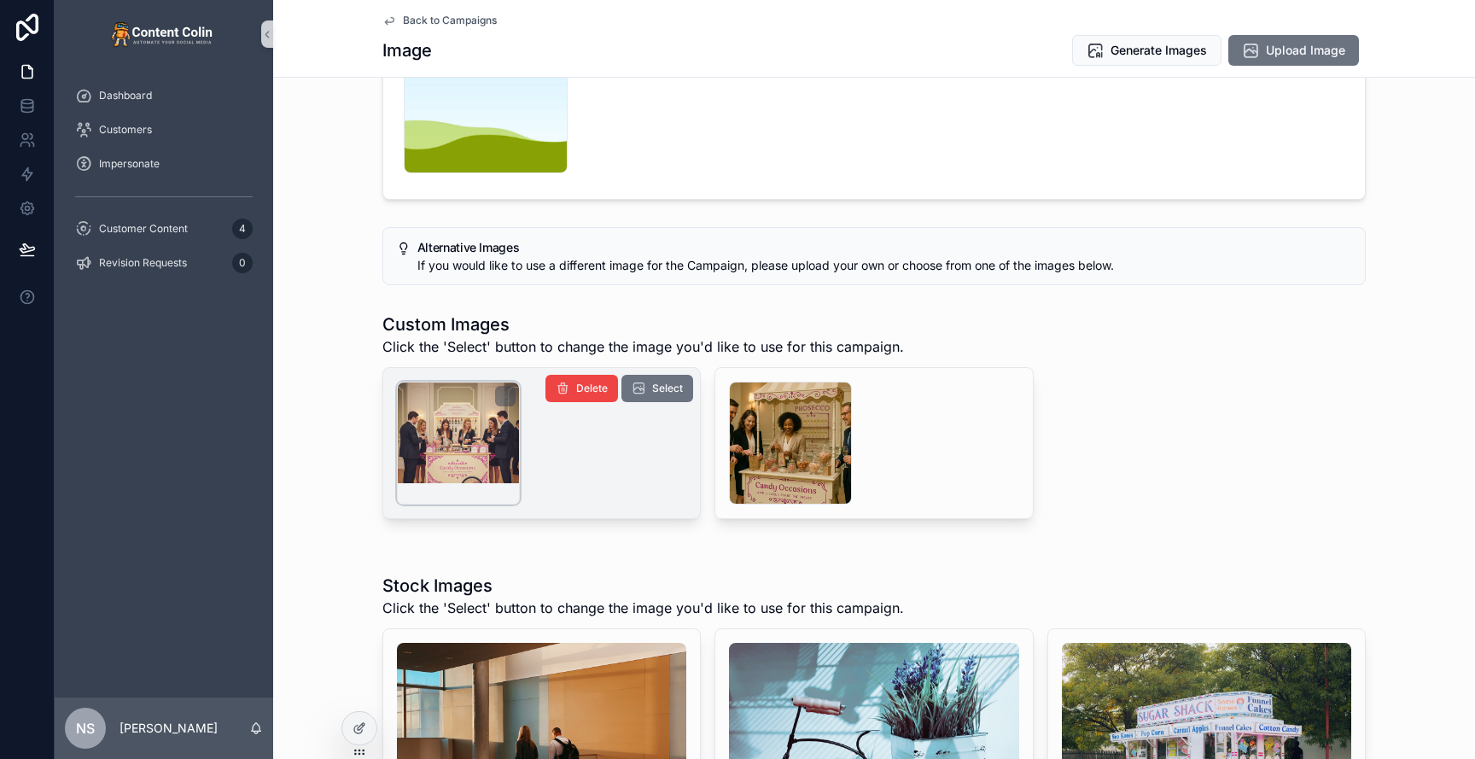
click at [446, 435] on div "scrollable content" at bounding box center [458, 443] width 123 height 123
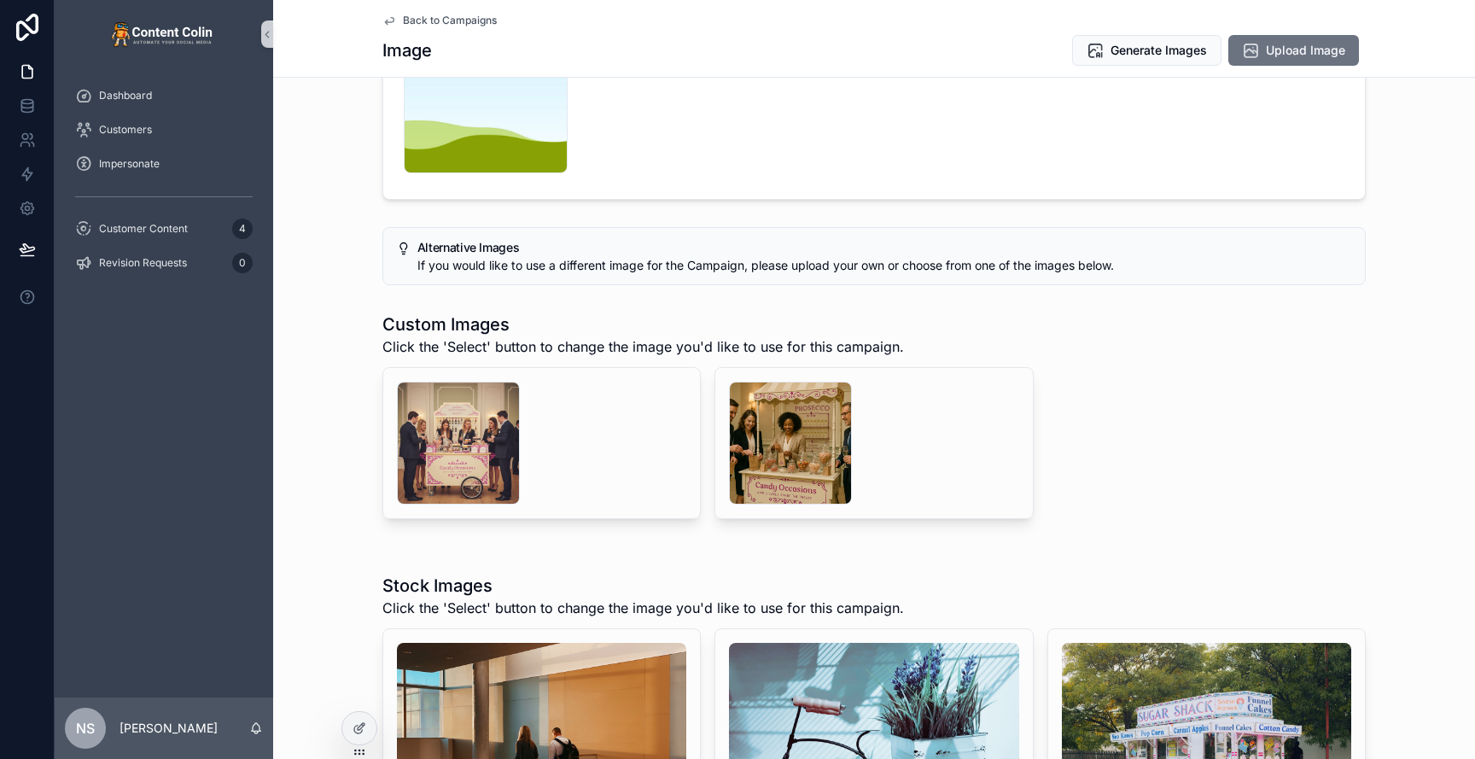
click at [453, 25] on span "Back to Campaigns" at bounding box center [450, 21] width 94 height 14
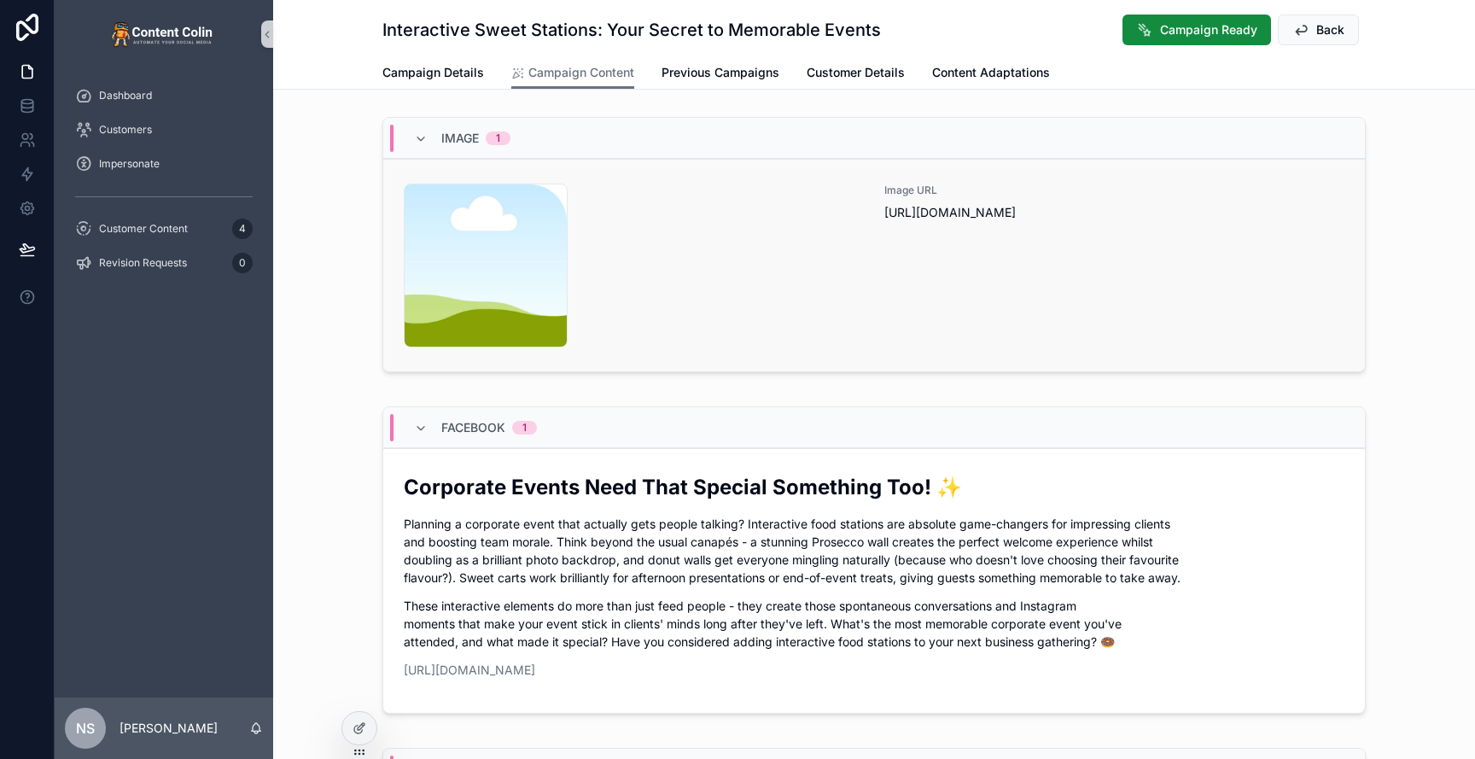
click at [791, 287] on div "content-placeholder .png" at bounding box center [634, 266] width 460 height 164
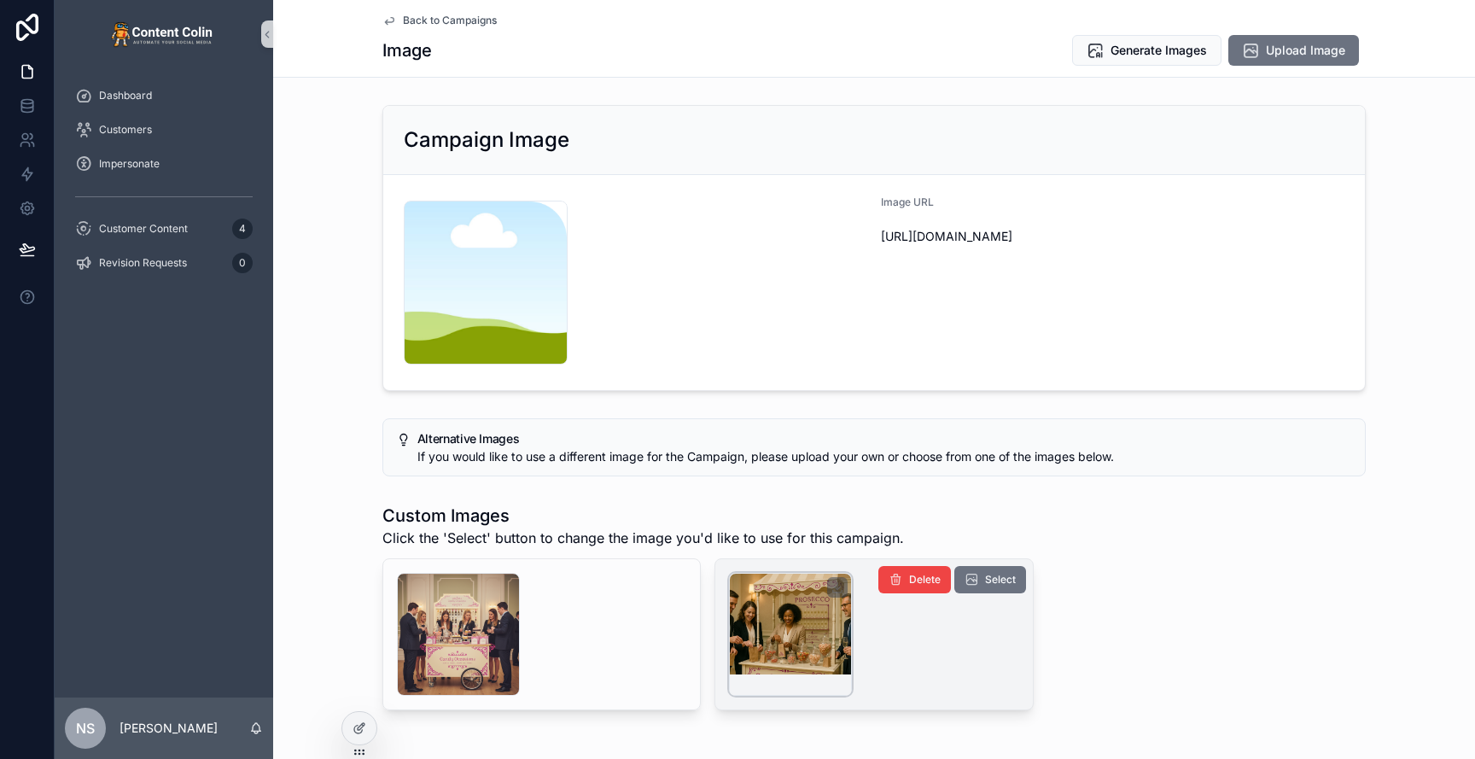
click at [796, 616] on div "scrollable content" at bounding box center [790, 634] width 123 height 123
click at [996, 584] on span "Select" at bounding box center [1000, 580] width 31 height 14
click at [458, 20] on span "Back to Campaigns" at bounding box center [450, 21] width 94 height 14
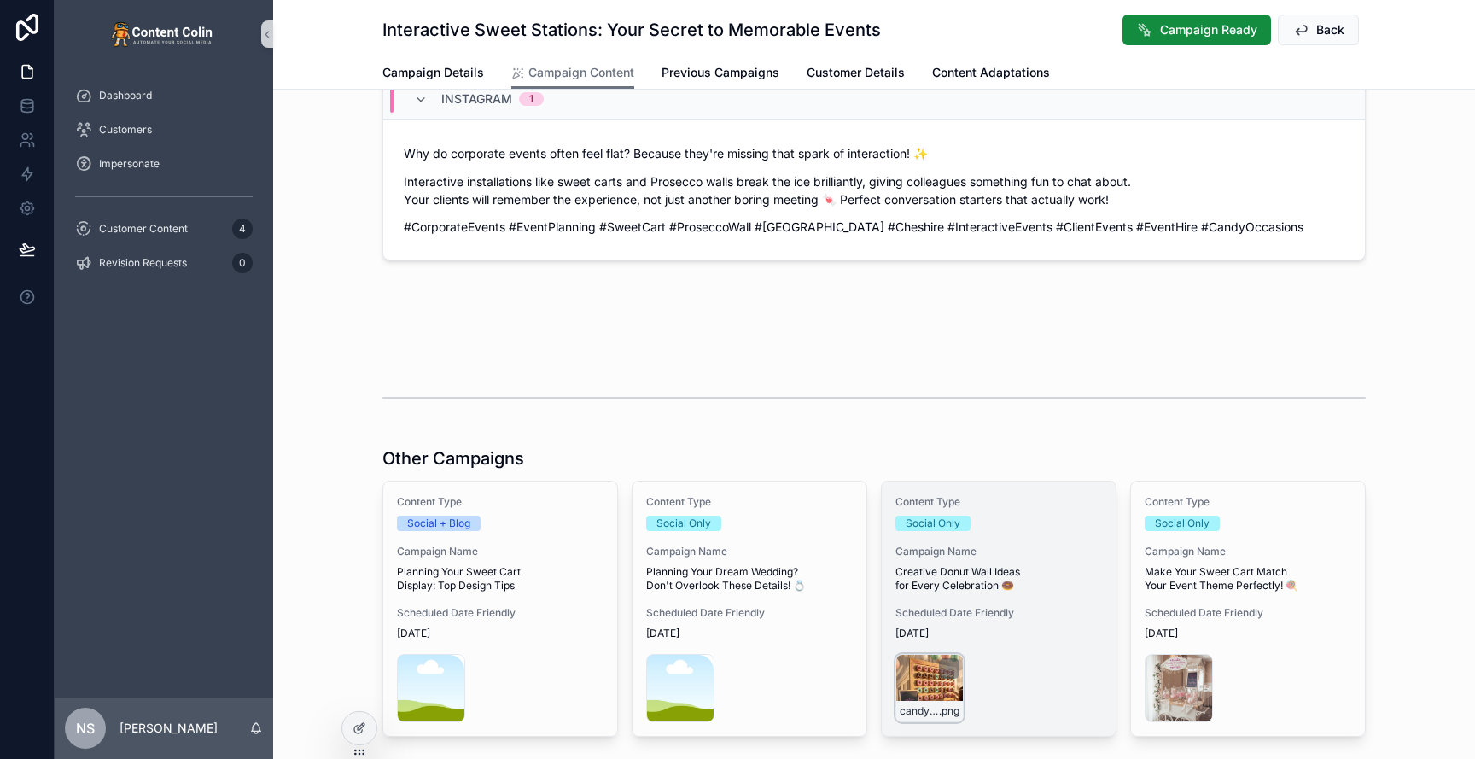
scroll to position [818, 0]
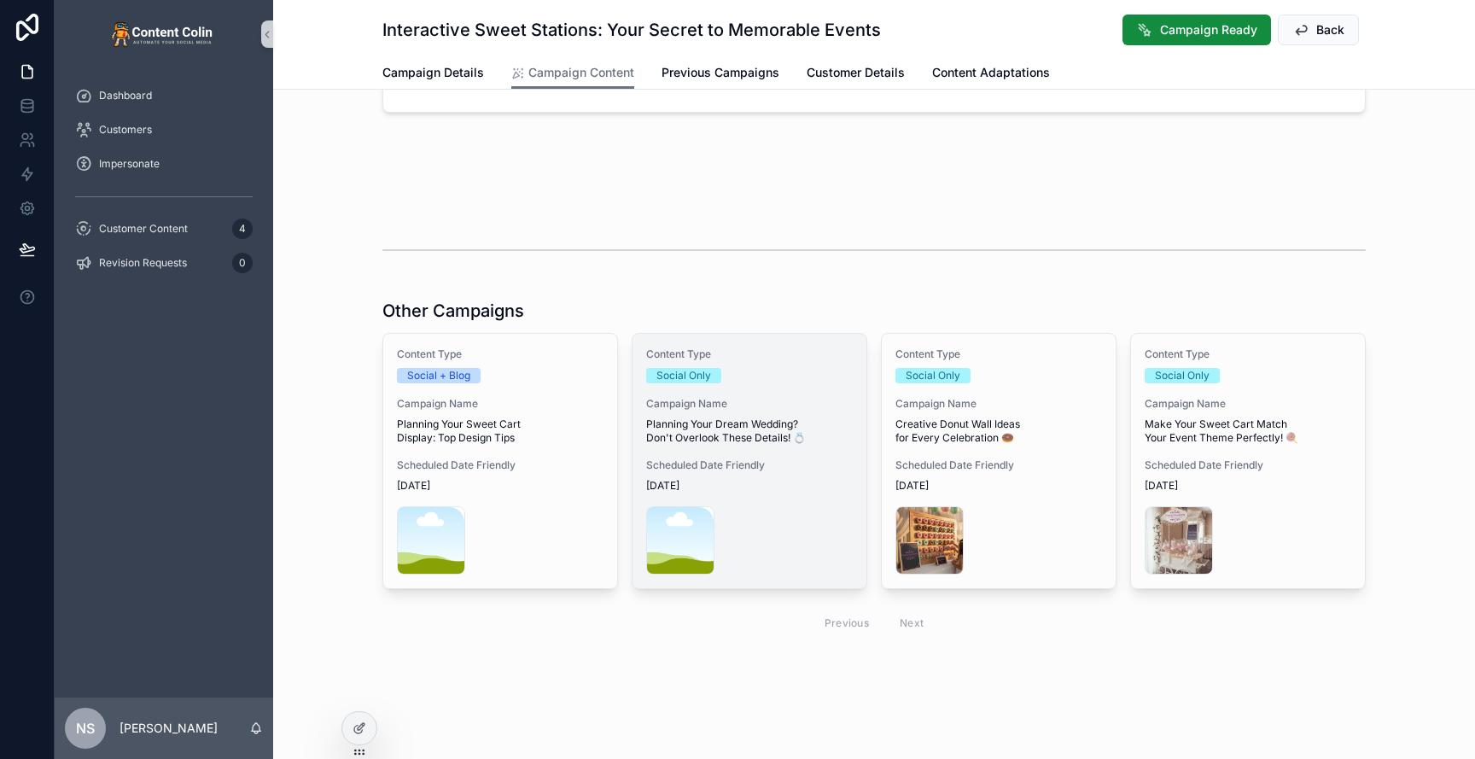
click at [757, 427] on span "Planning Your Dream Wedding? Don't Overlook These Details! 💍" at bounding box center [749, 430] width 207 height 27
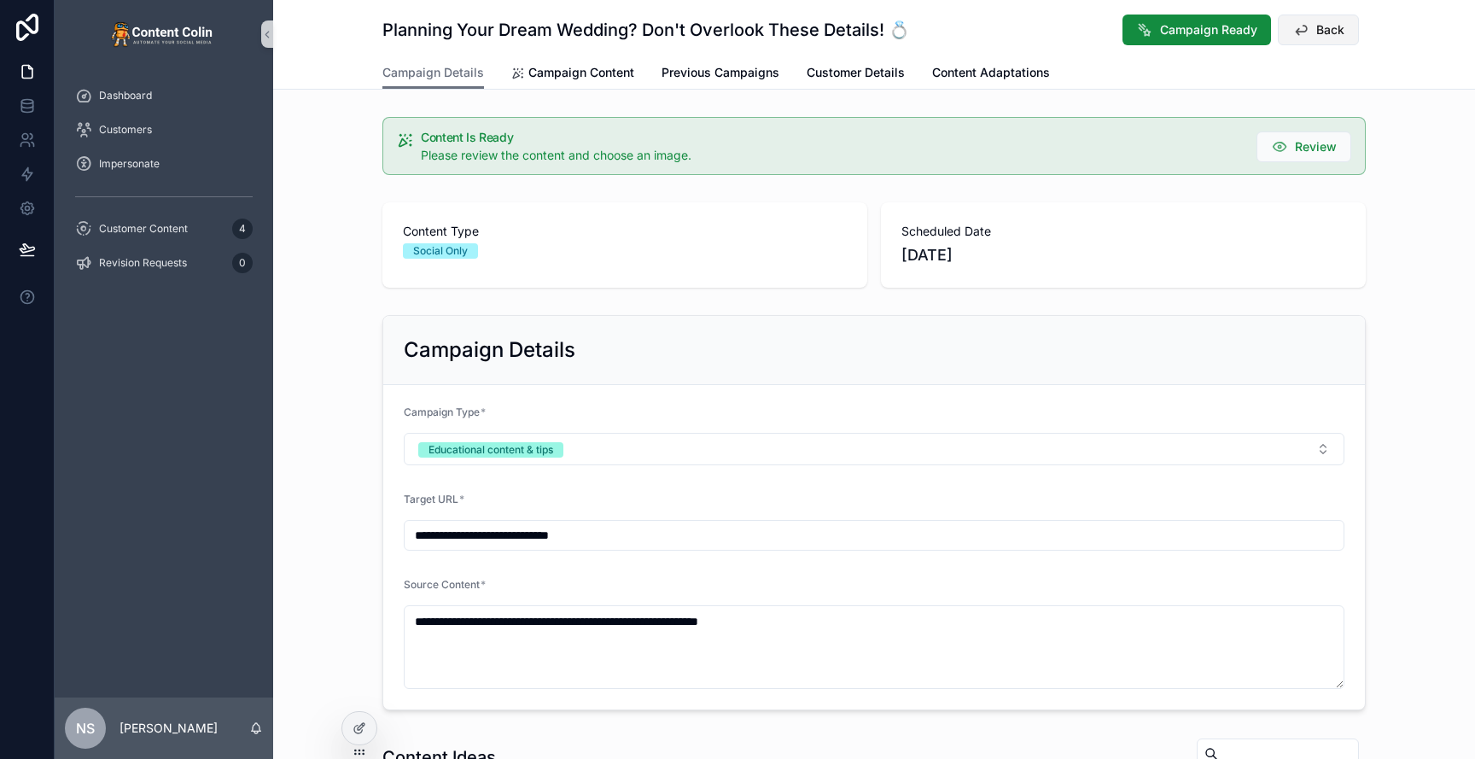
click at [1345, 27] on button "Back" at bounding box center [1318, 30] width 81 height 31
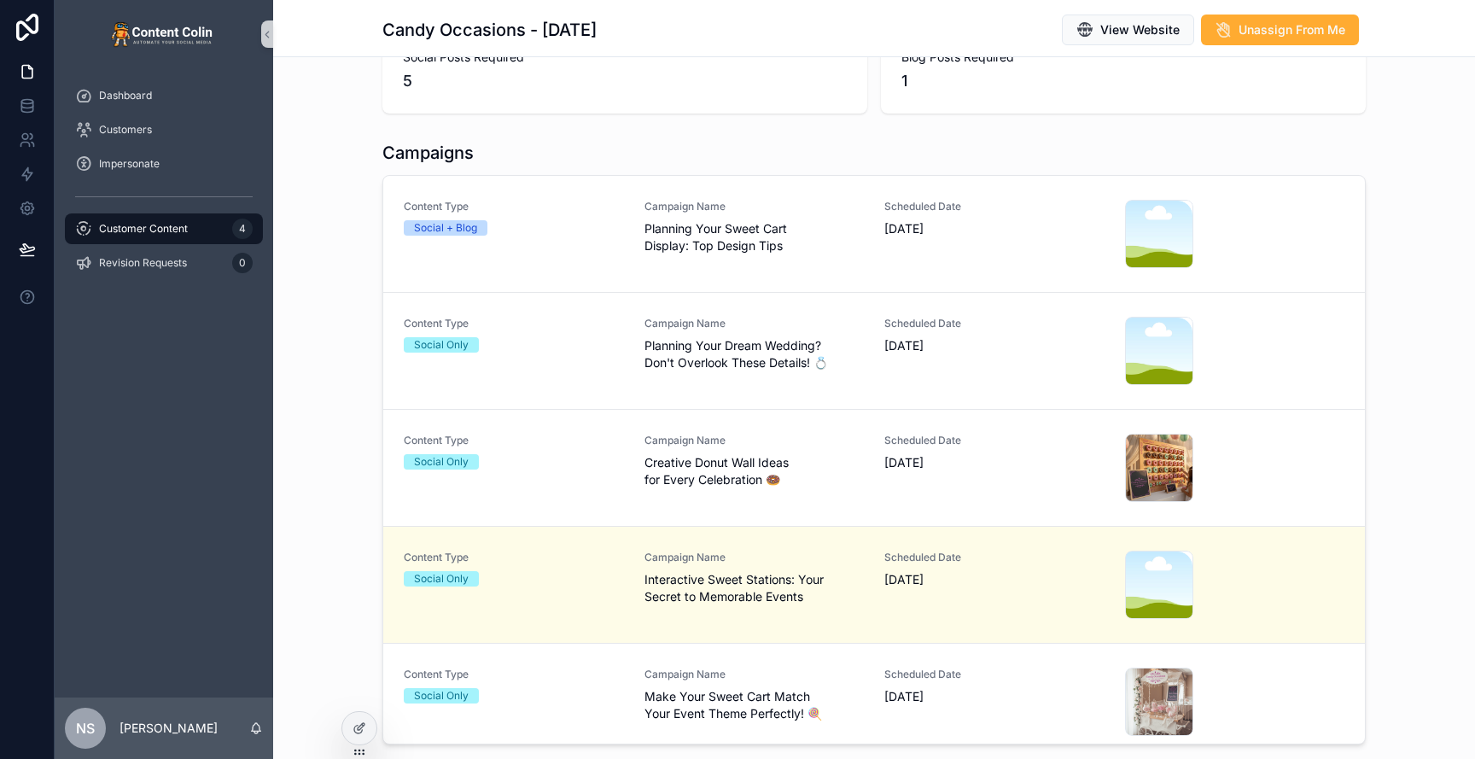
scroll to position [329, 0]
click at [723, 347] on span "Planning Your Dream Wedding? Don't Overlook These Details! 💍" at bounding box center [754, 352] width 220 height 34
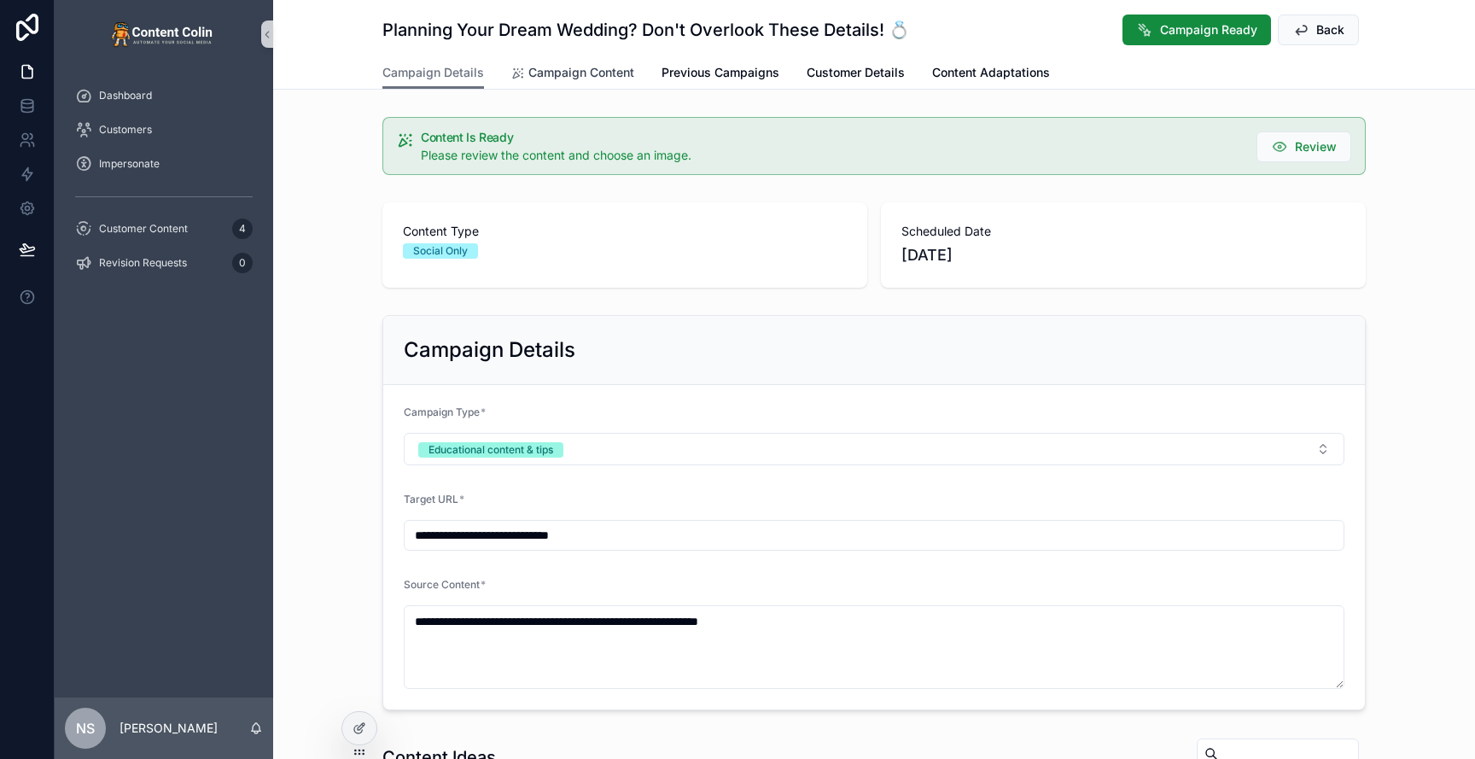
click at [593, 70] on span "Campaign Content" at bounding box center [581, 72] width 106 height 17
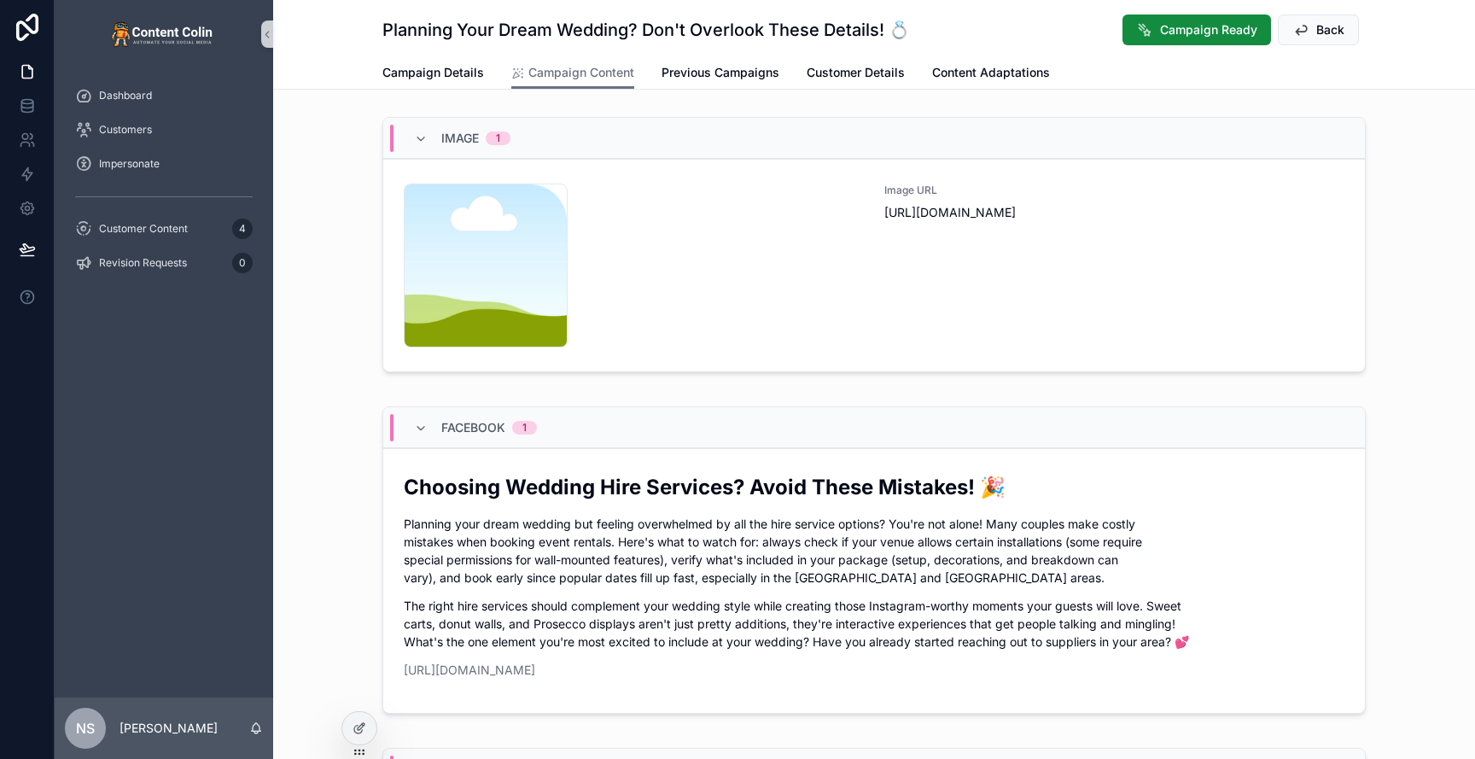
click at [716, 217] on div "content-placeholder .png" at bounding box center [634, 266] width 460 height 164
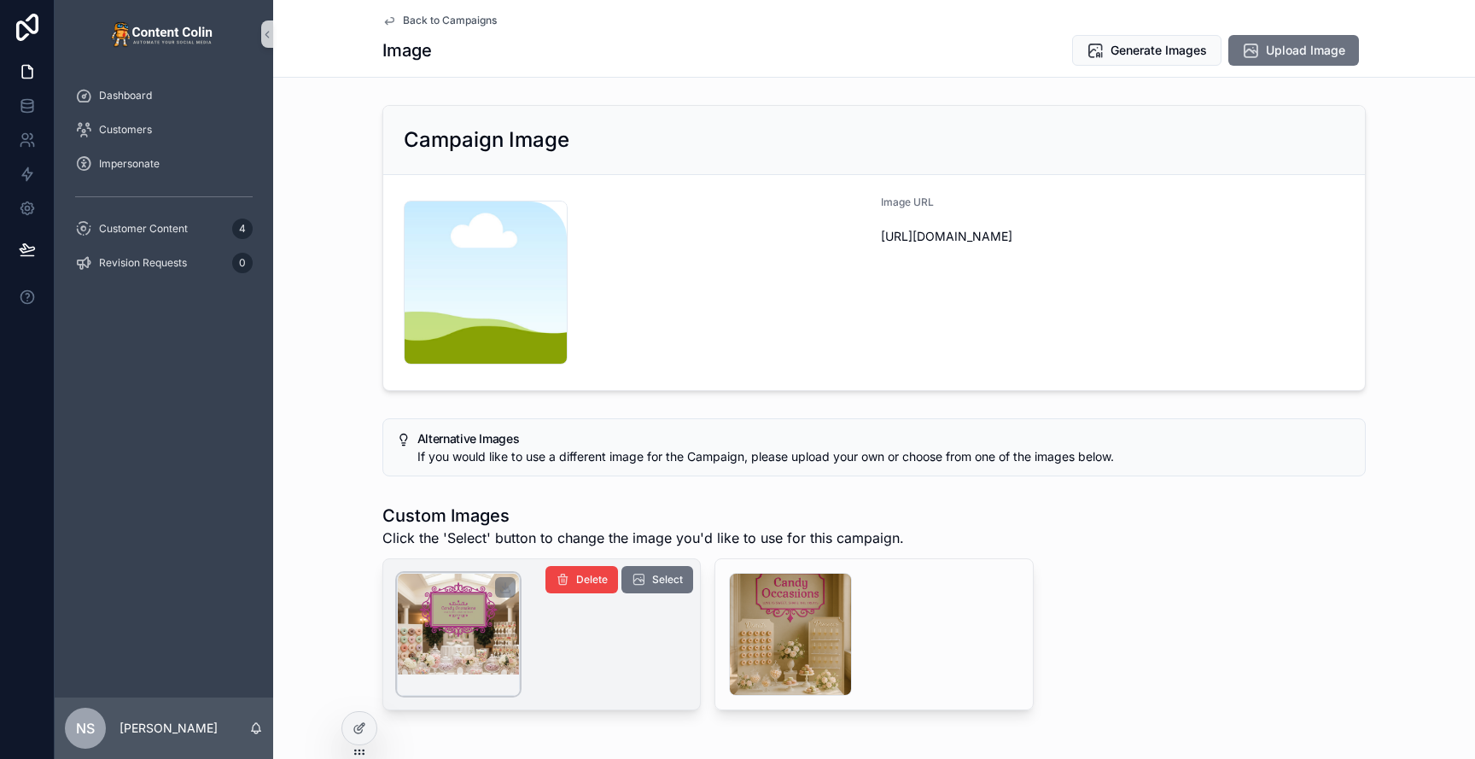
click at [465, 628] on div "scrollable content" at bounding box center [458, 634] width 123 height 123
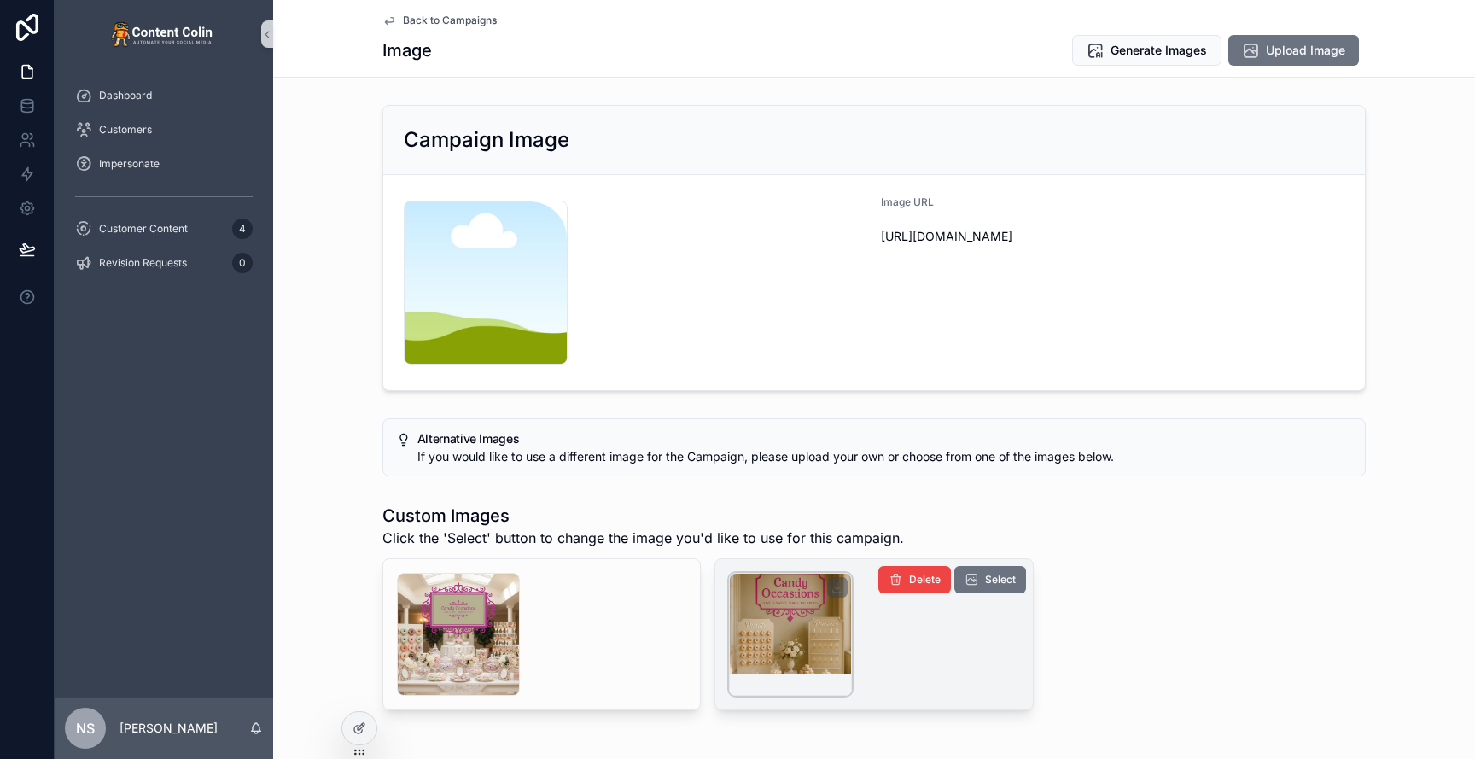
click at [819, 618] on div "scrollable content" at bounding box center [790, 634] width 123 height 123
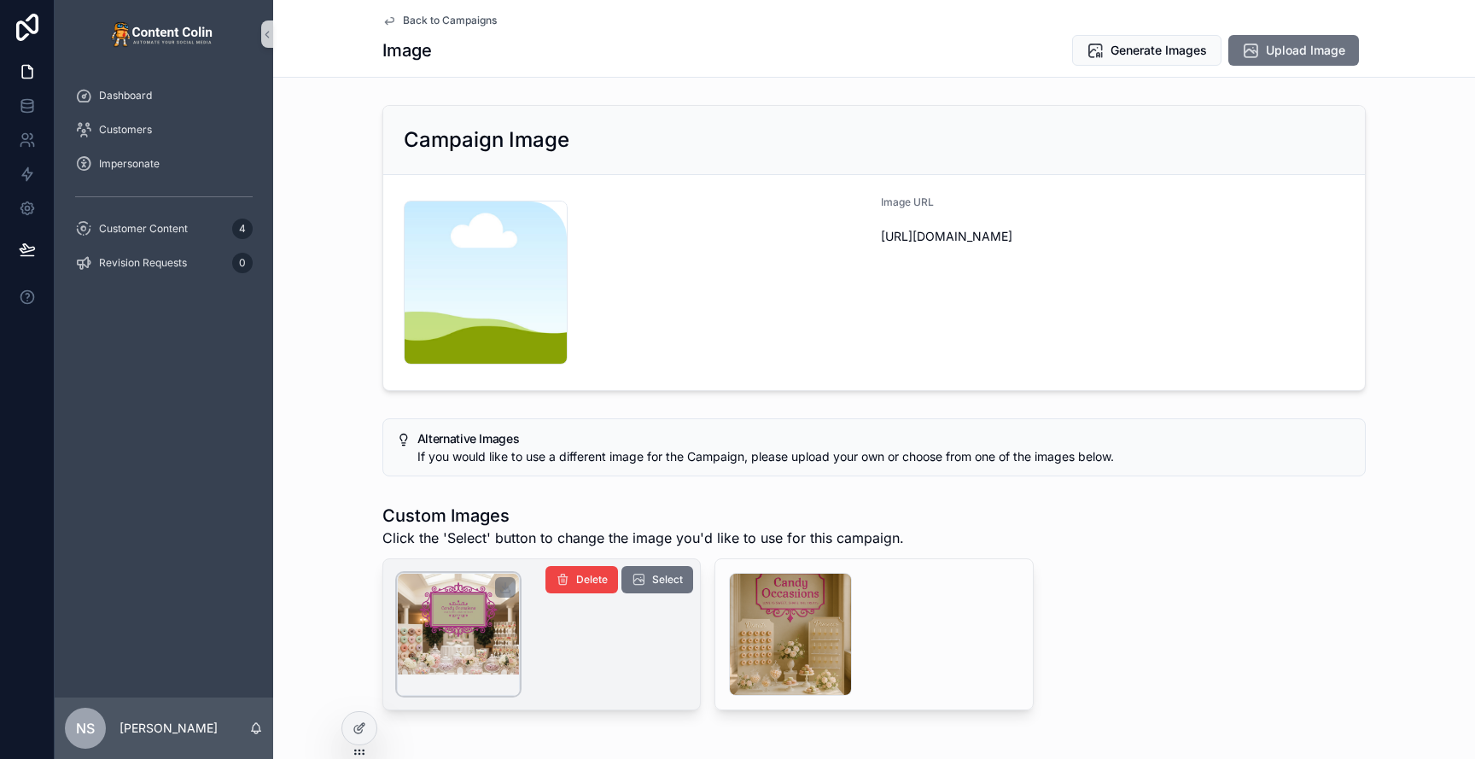
click at [447, 620] on div "scrollable content" at bounding box center [458, 634] width 123 height 123
click at [455, 607] on div "scrollable content" at bounding box center [458, 634] width 123 height 123
click at [658, 575] on span "Select" at bounding box center [667, 580] width 31 height 14
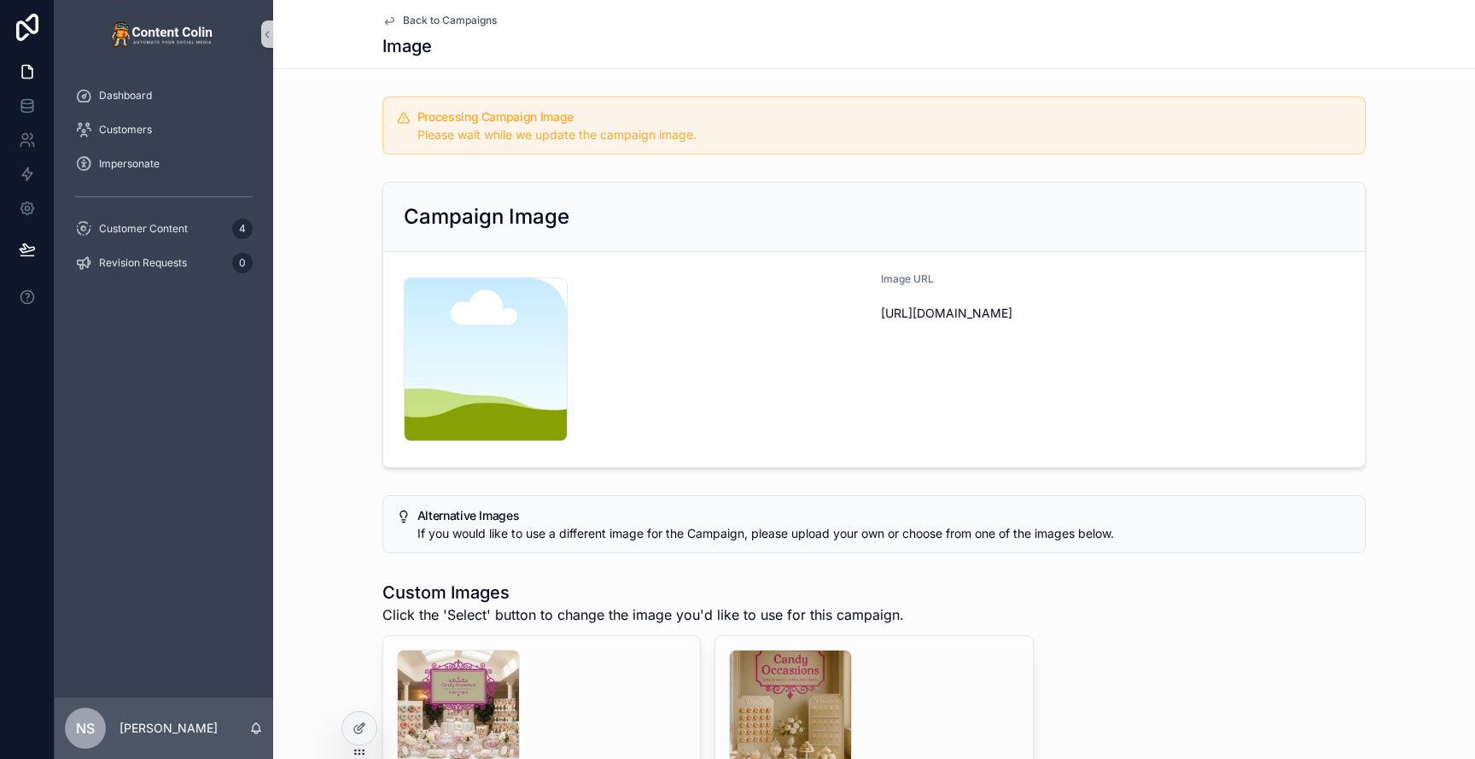
click at [446, 20] on span "Back to Campaigns" at bounding box center [450, 21] width 94 height 14
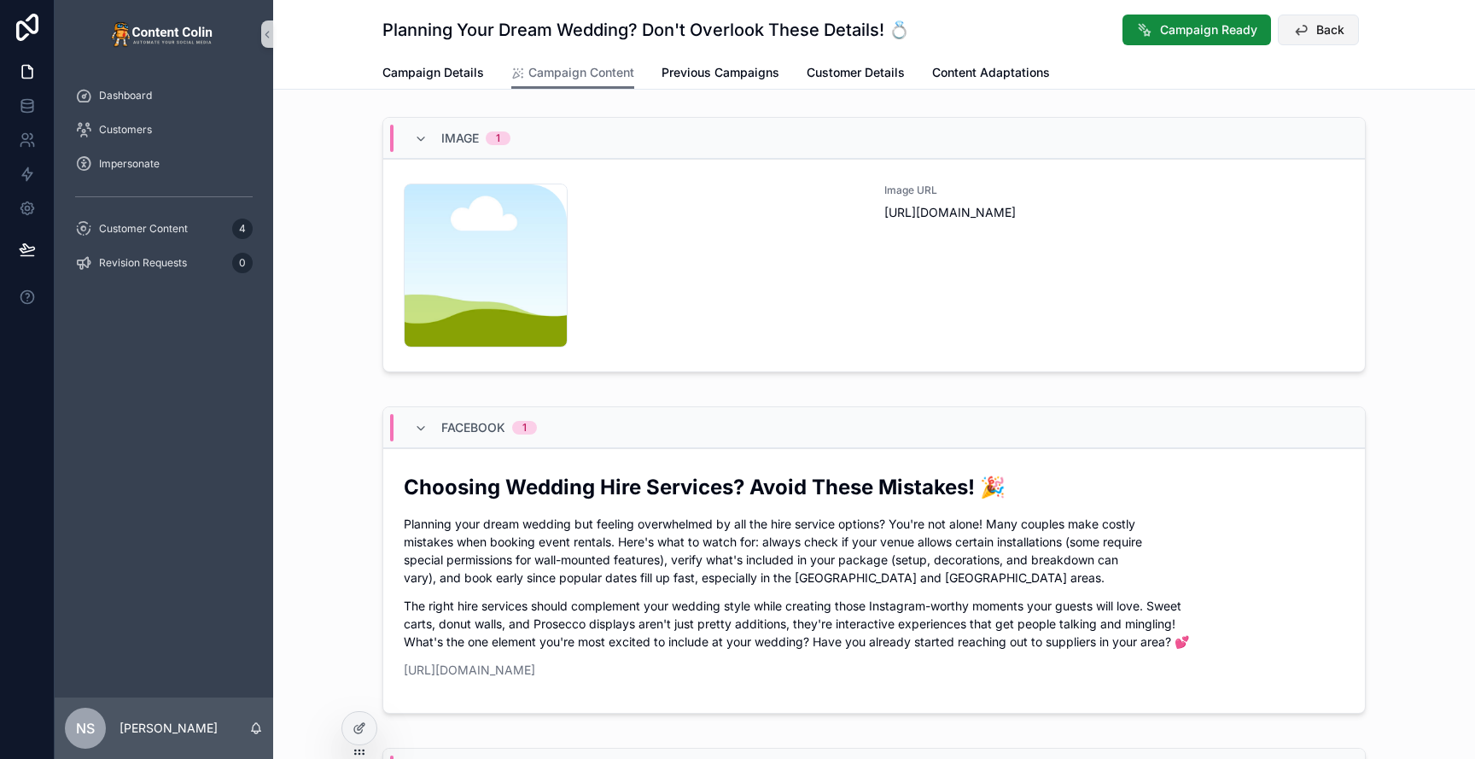
click at [1329, 29] on span "Back" at bounding box center [1330, 29] width 28 height 17
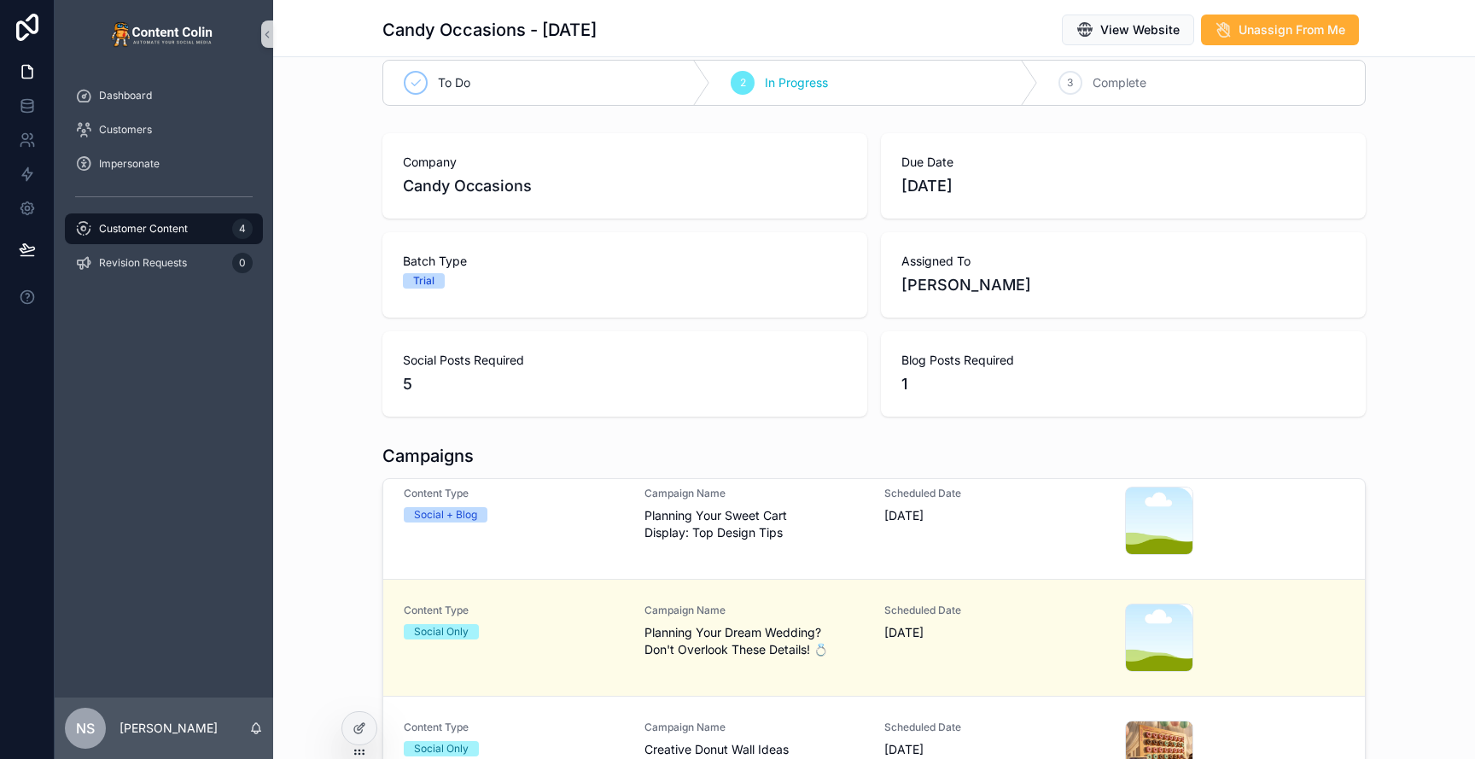
scroll to position [127, 0]
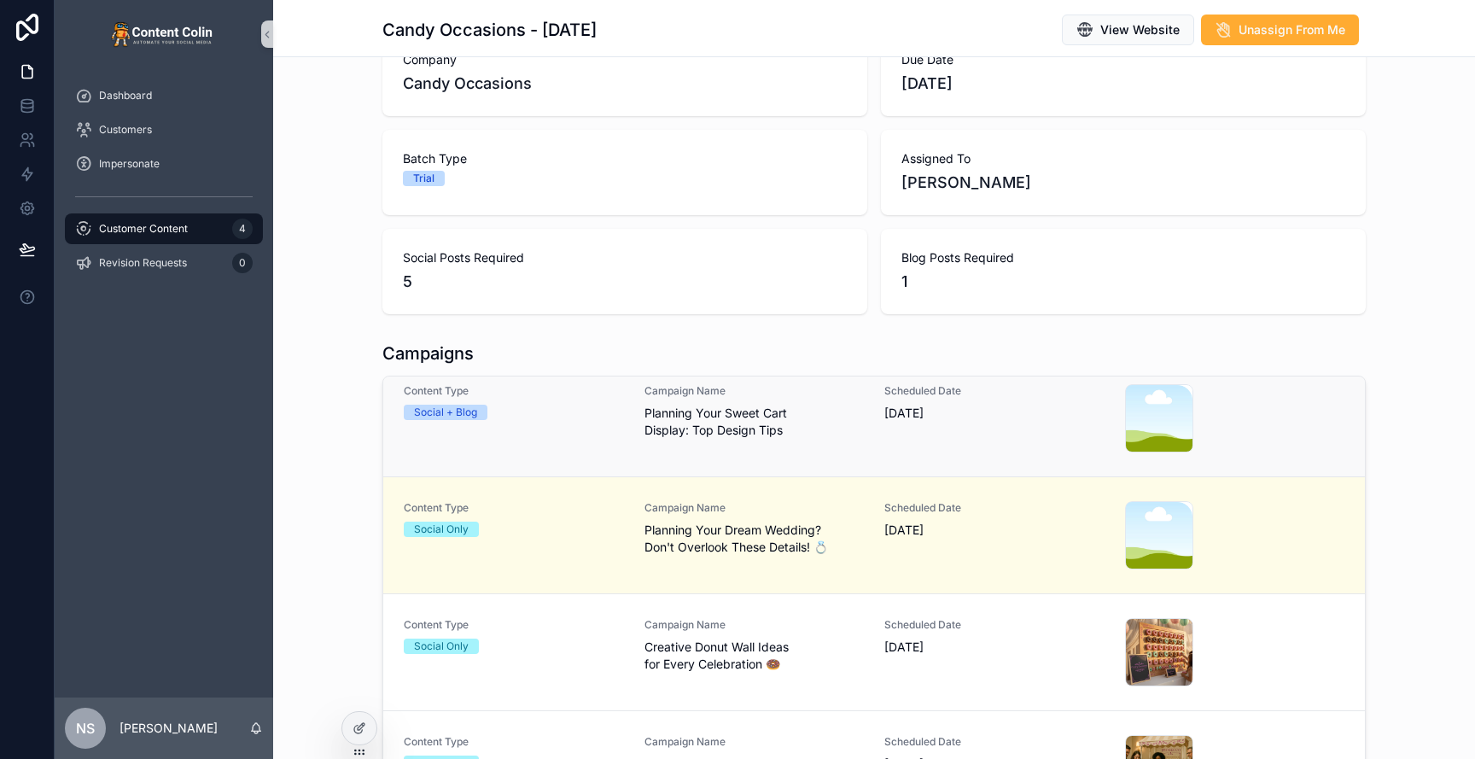
click at [1007, 425] on div "Scheduled Date 8th September 2025" at bounding box center [994, 418] width 220 height 68
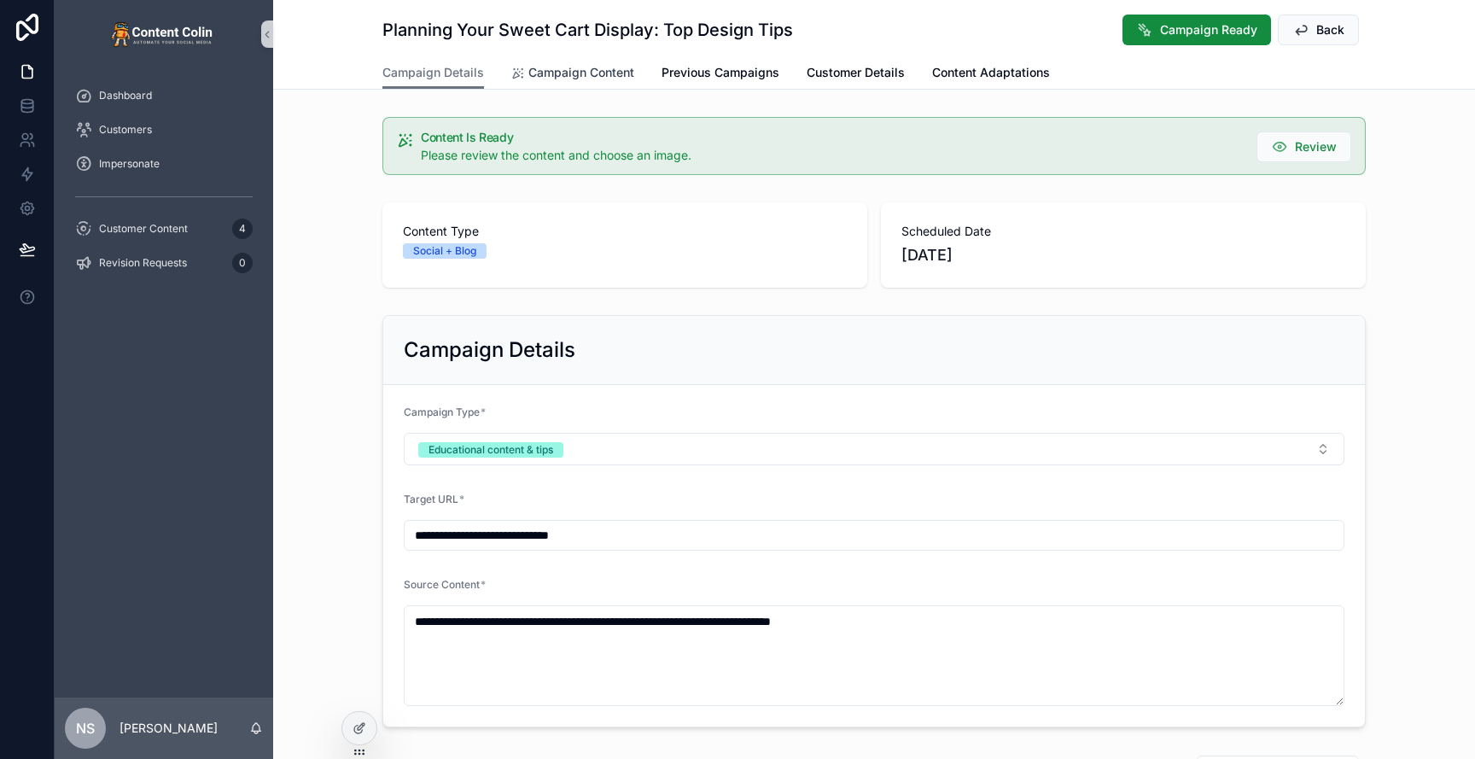
click at [561, 69] on span "Campaign Content" at bounding box center [581, 72] width 106 height 17
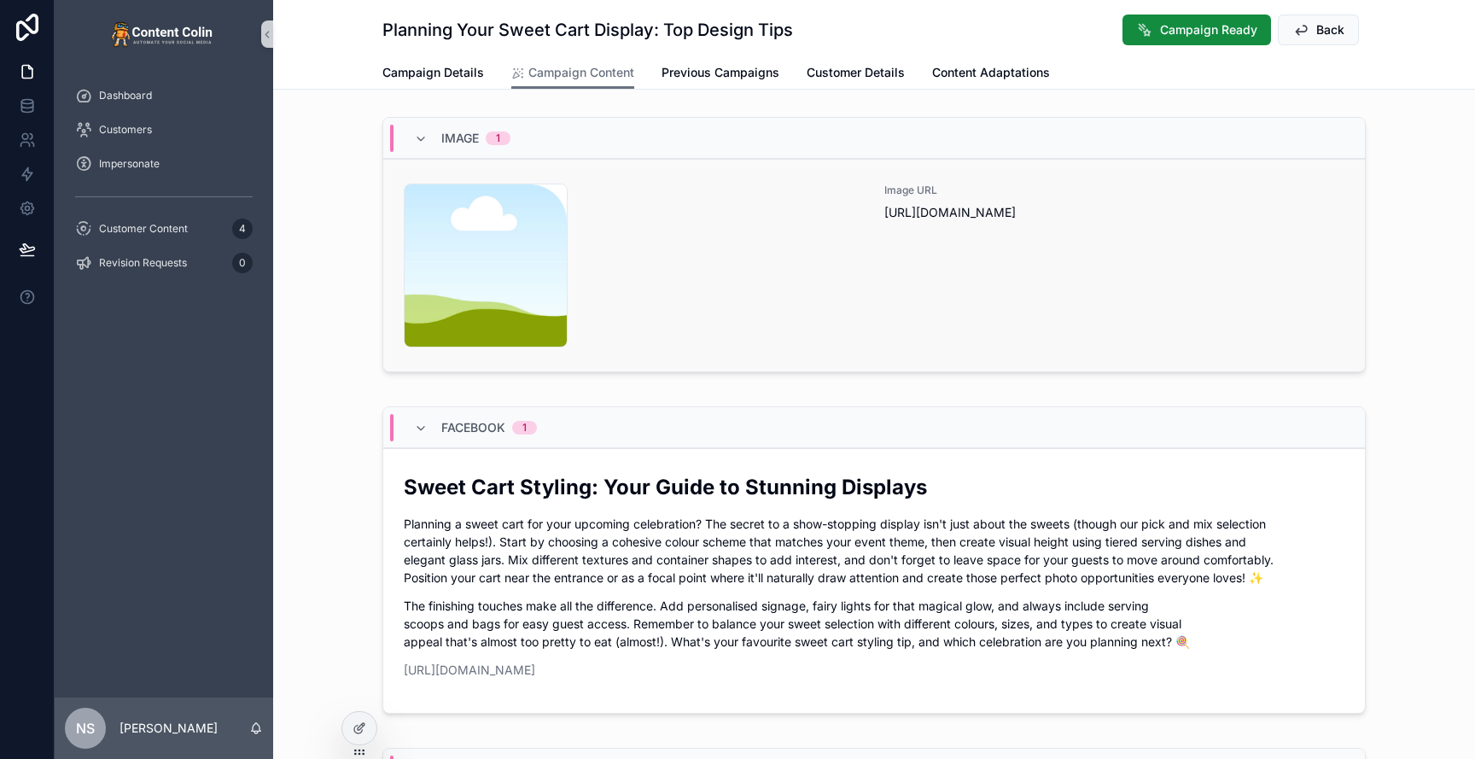
click at [777, 254] on div "content-placeholder .png" at bounding box center [634, 266] width 460 height 164
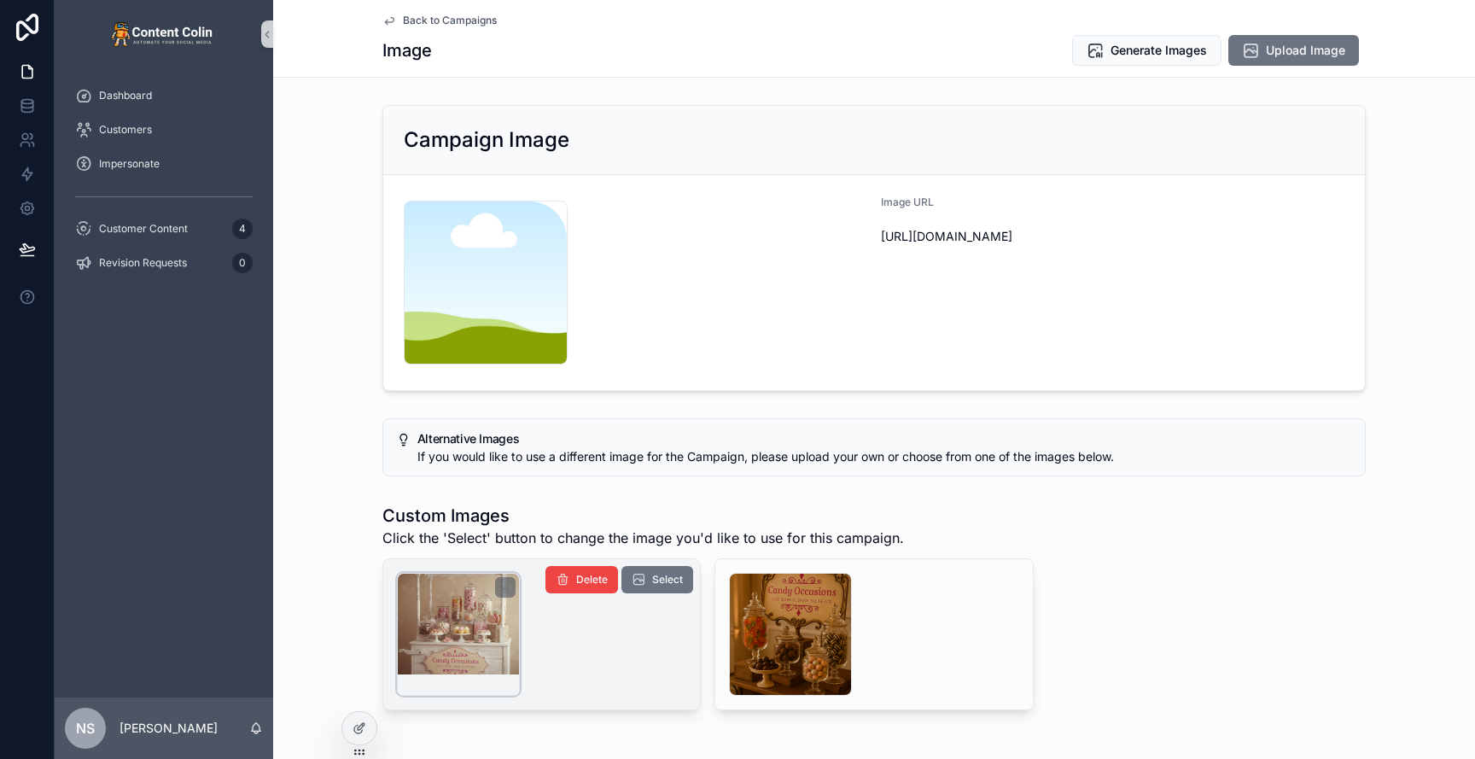
click at [479, 605] on div "scrollable content" at bounding box center [458, 634] width 123 height 123
click at [662, 585] on span "Select" at bounding box center [667, 580] width 31 height 14
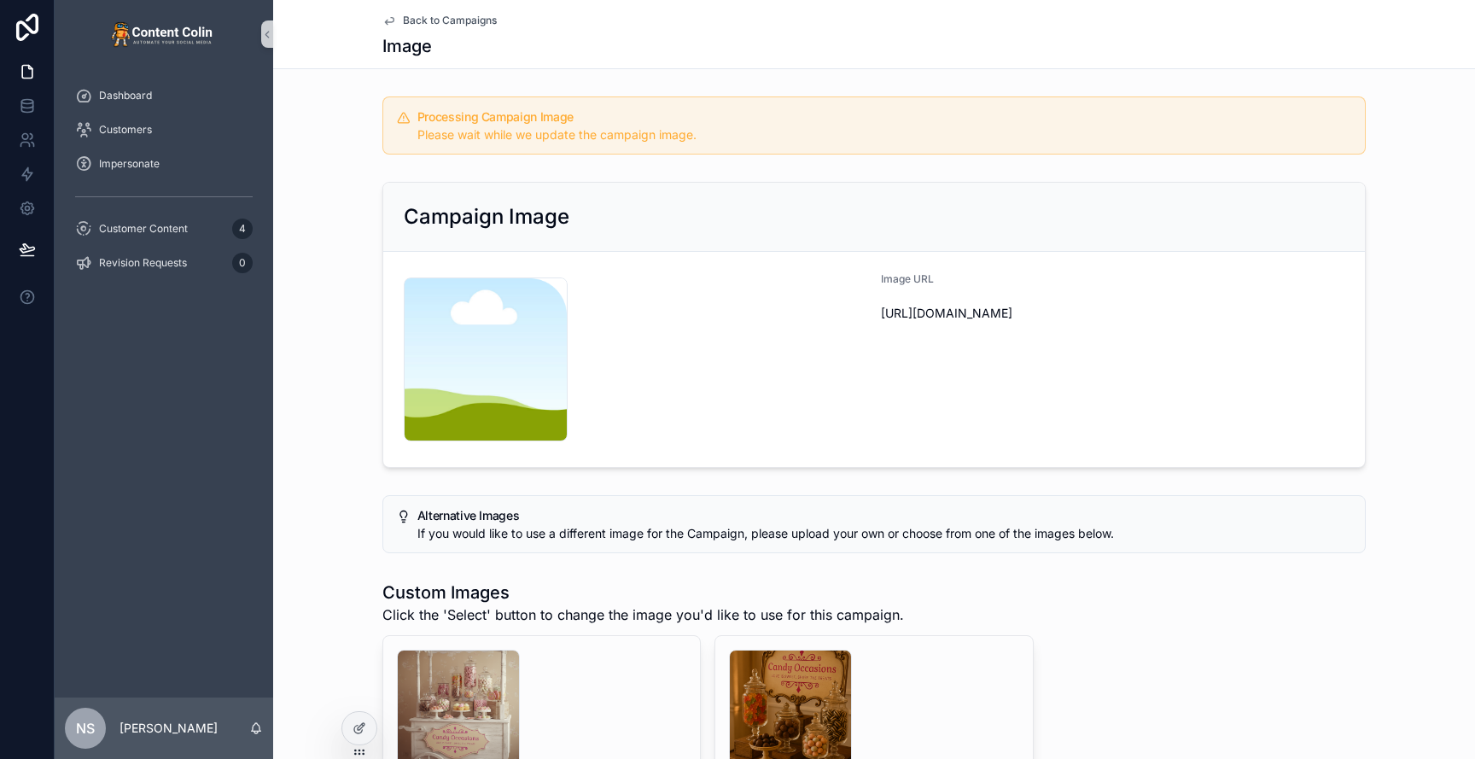
click at [465, 20] on span "Back to Campaigns" at bounding box center [450, 21] width 94 height 14
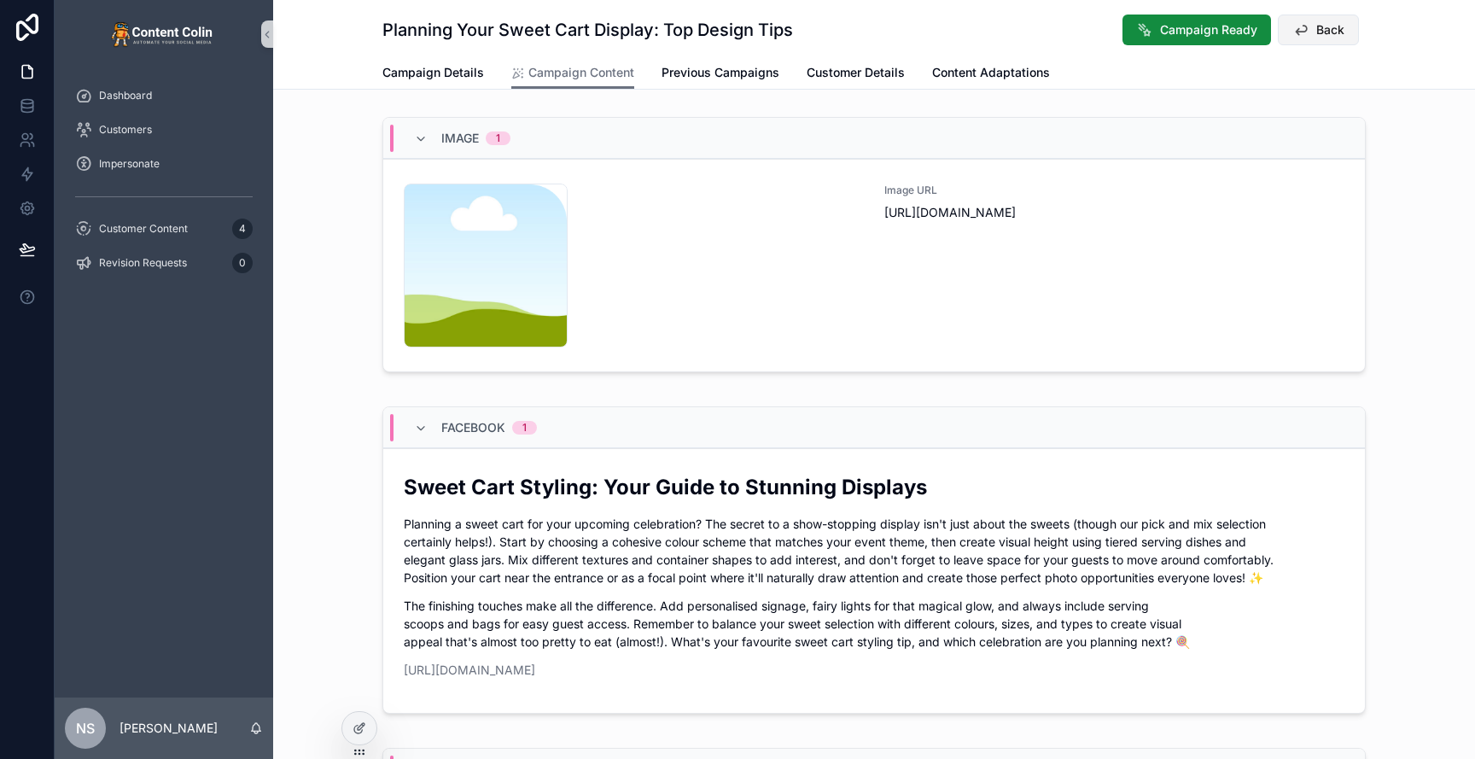
click at [1348, 30] on button "Back" at bounding box center [1318, 30] width 81 height 31
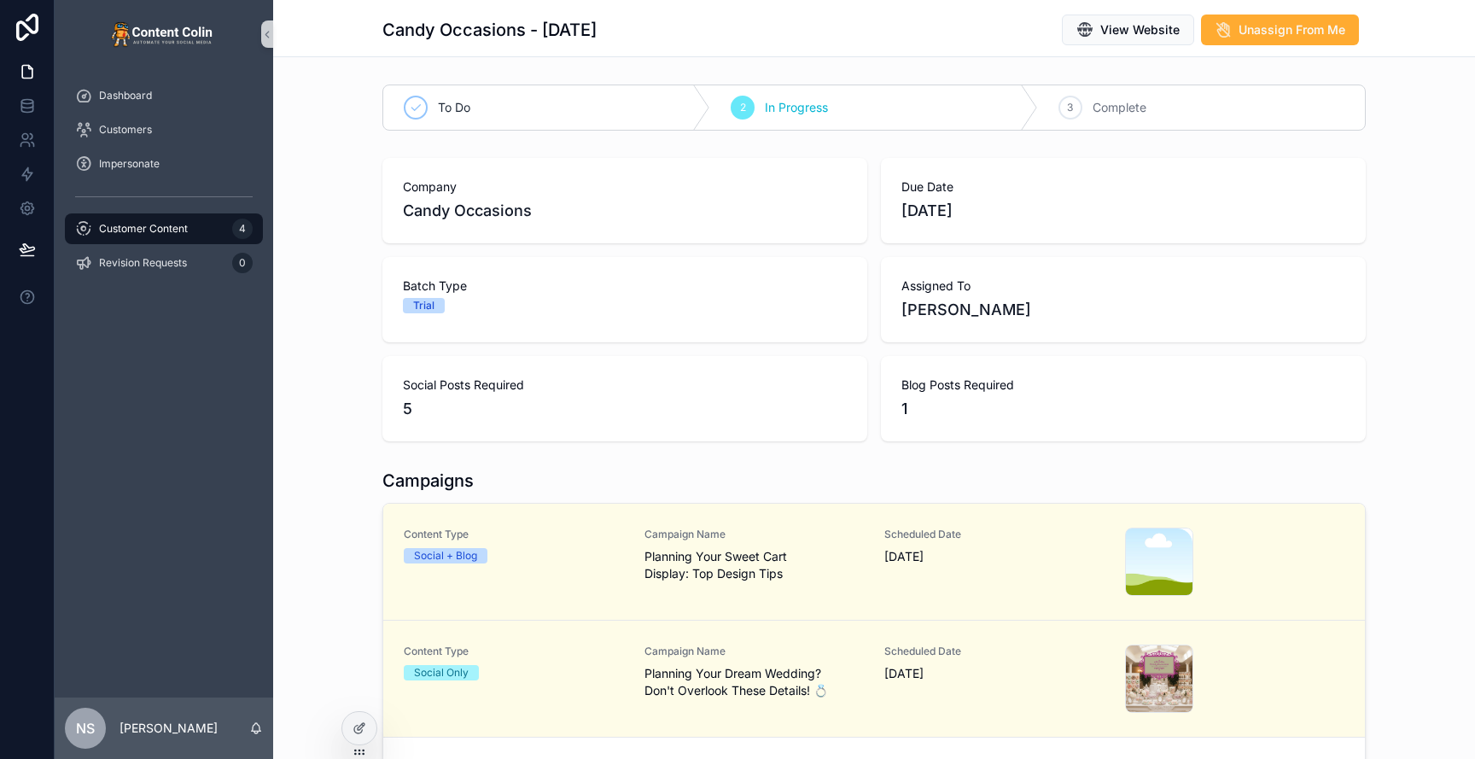
click at [180, 236] on div "Customer Content 4" at bounding box center [164, 228] width 178 height 27
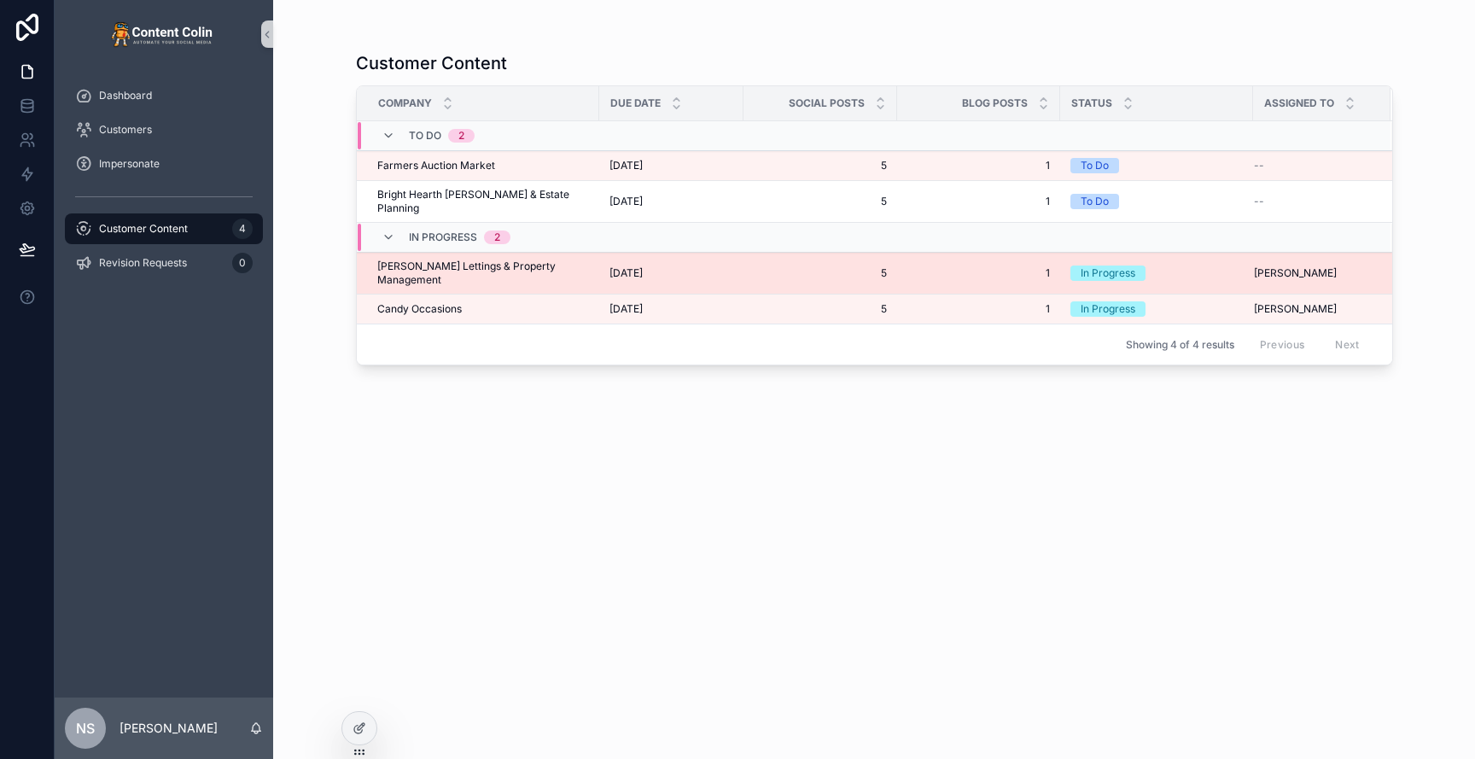
click at [643, 266] on span "[DATE]" at bounding box center [625, 273] width 33 height 14
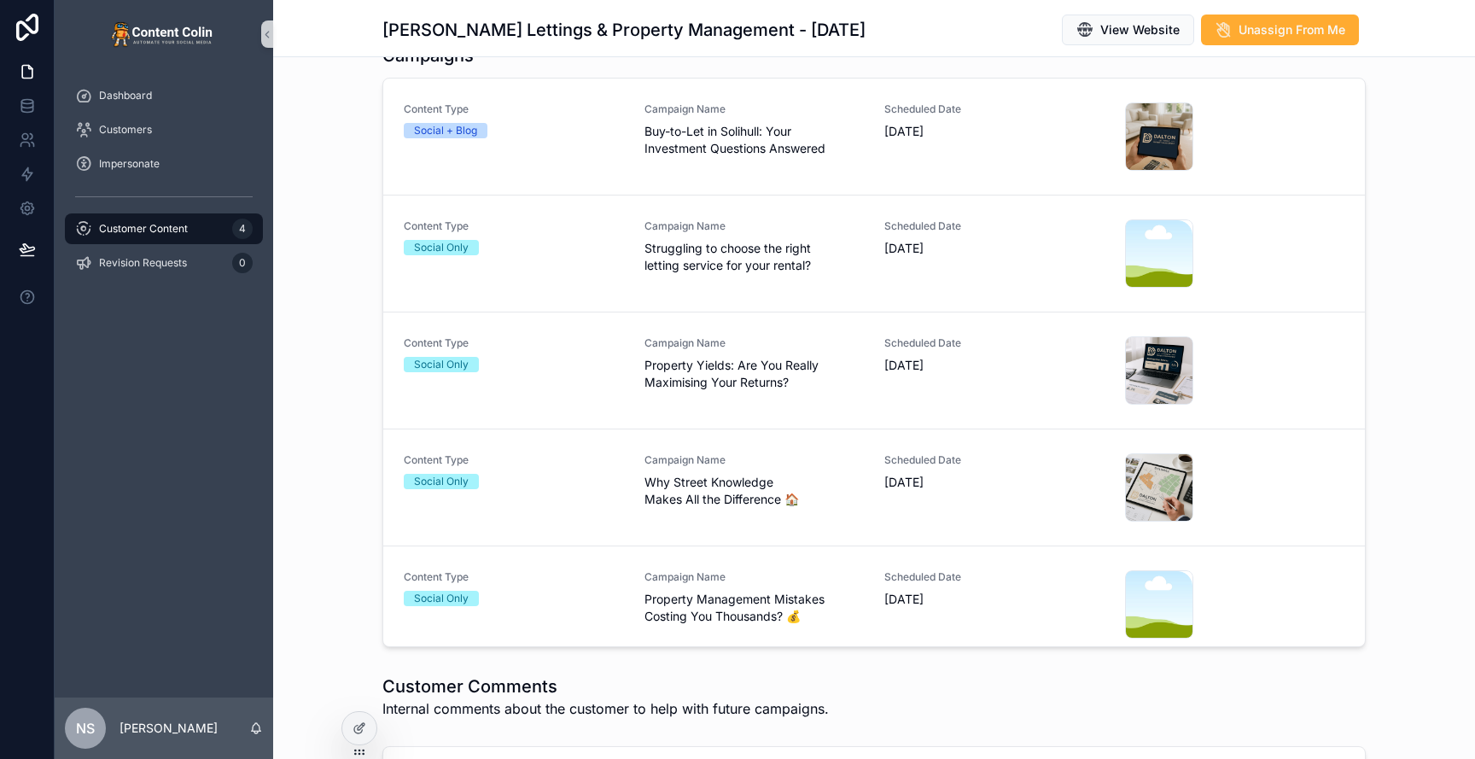
click at [659, 257] on span "Struggling to choose the right letting service for your rental?" at bounding box center [754, 257] width 220 height 34
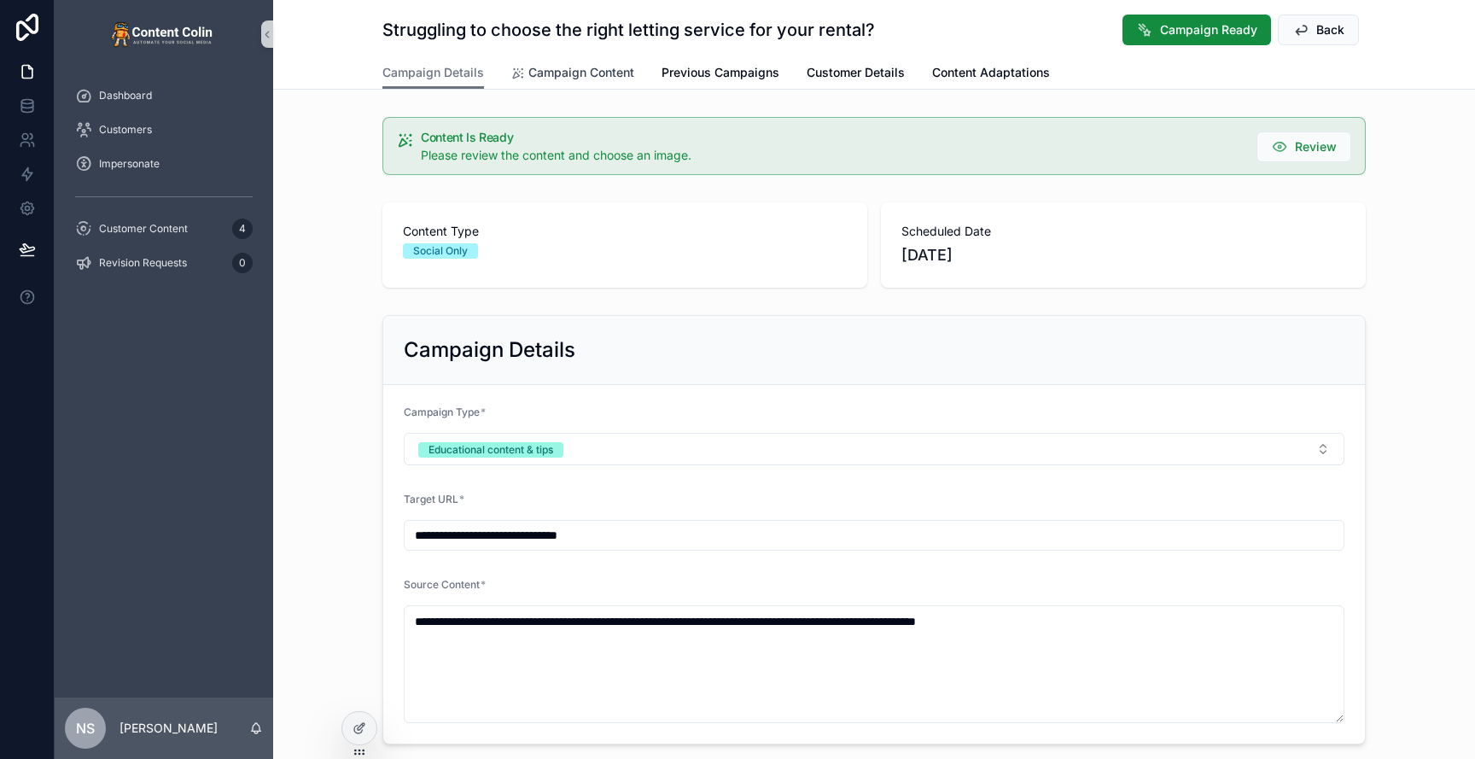
click at [595, 69] on span "Campaign Content" at bounding box center [581, 72] width 106 height 17
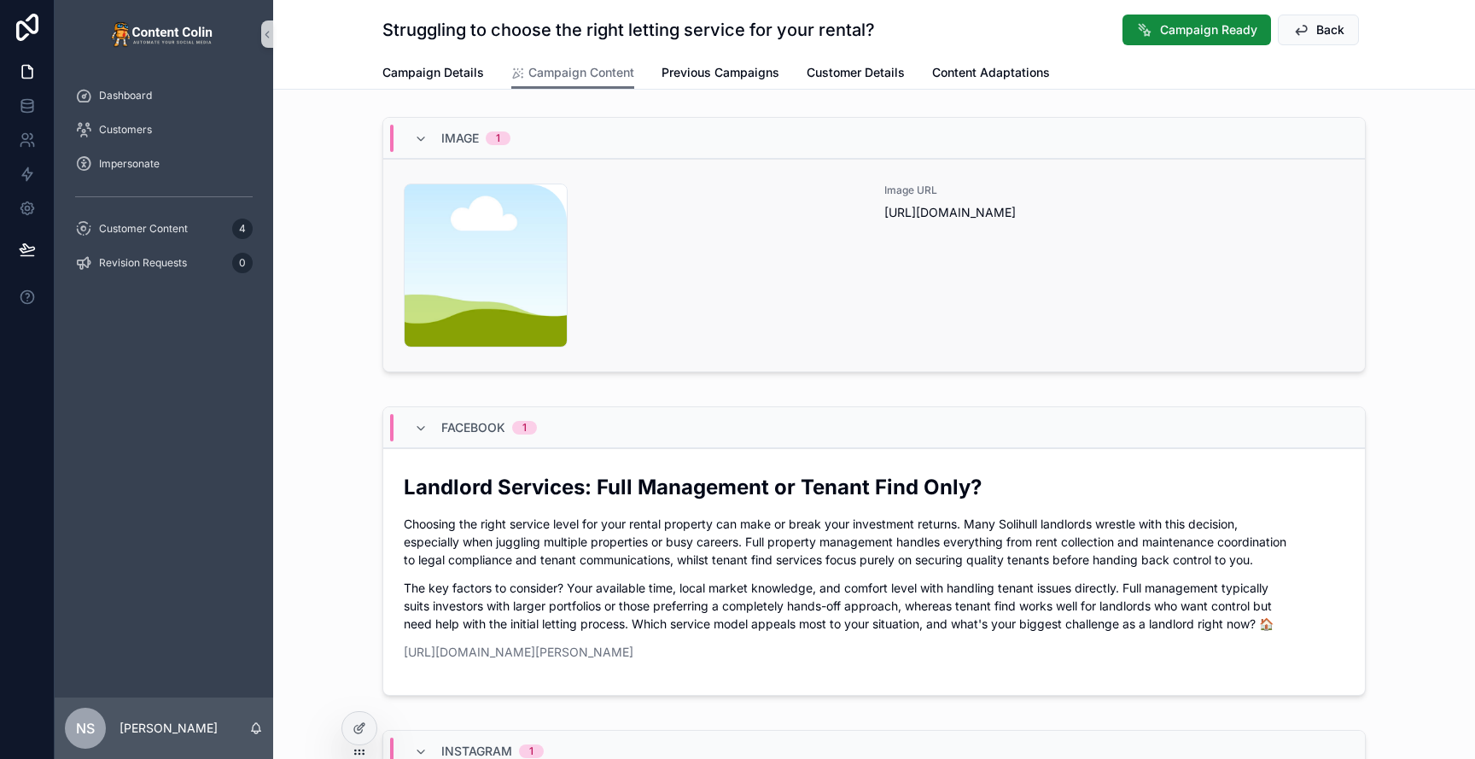
click at [842, 260] on div "content-placeholder .png" at bounding box center [634, 266] width 460 height 164
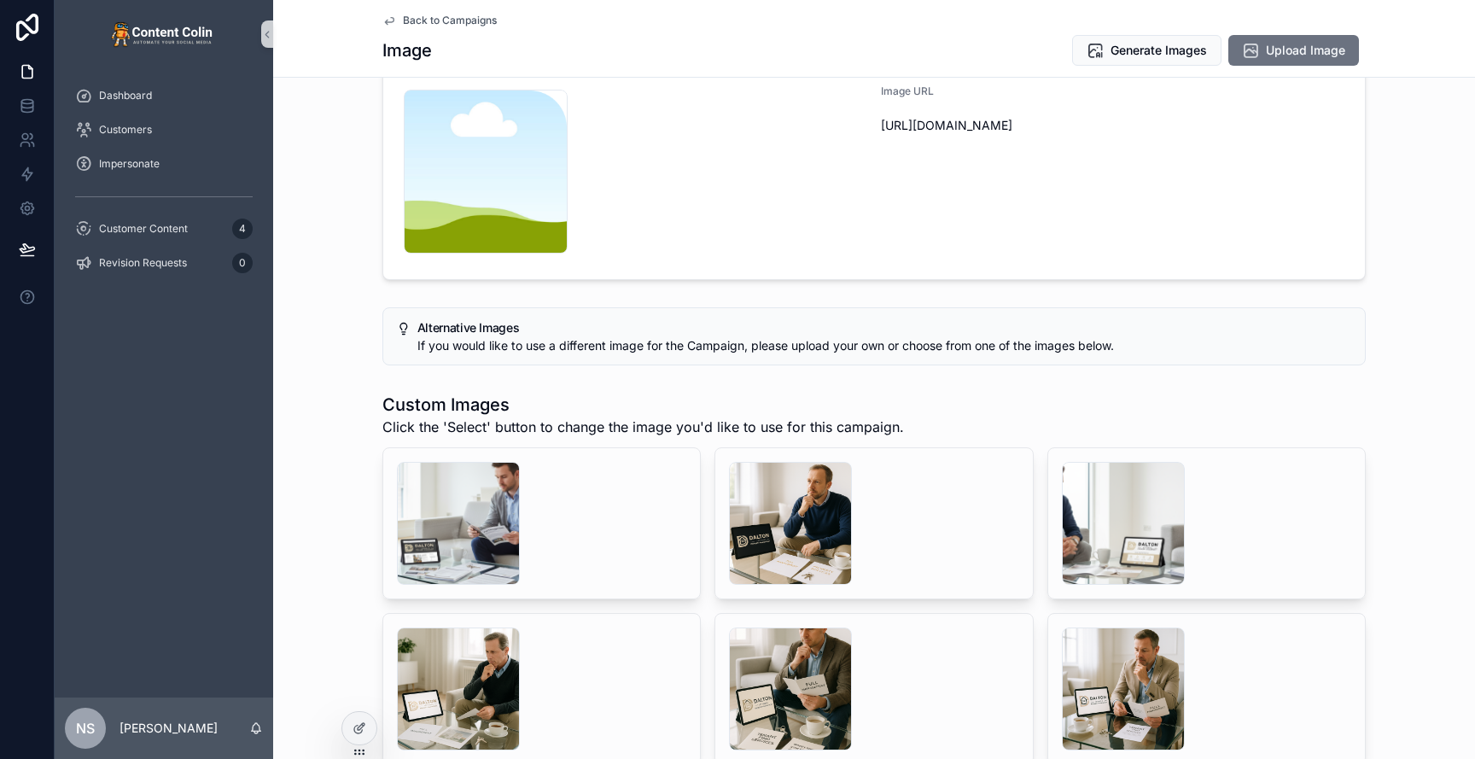
scroll to position [221, 0]
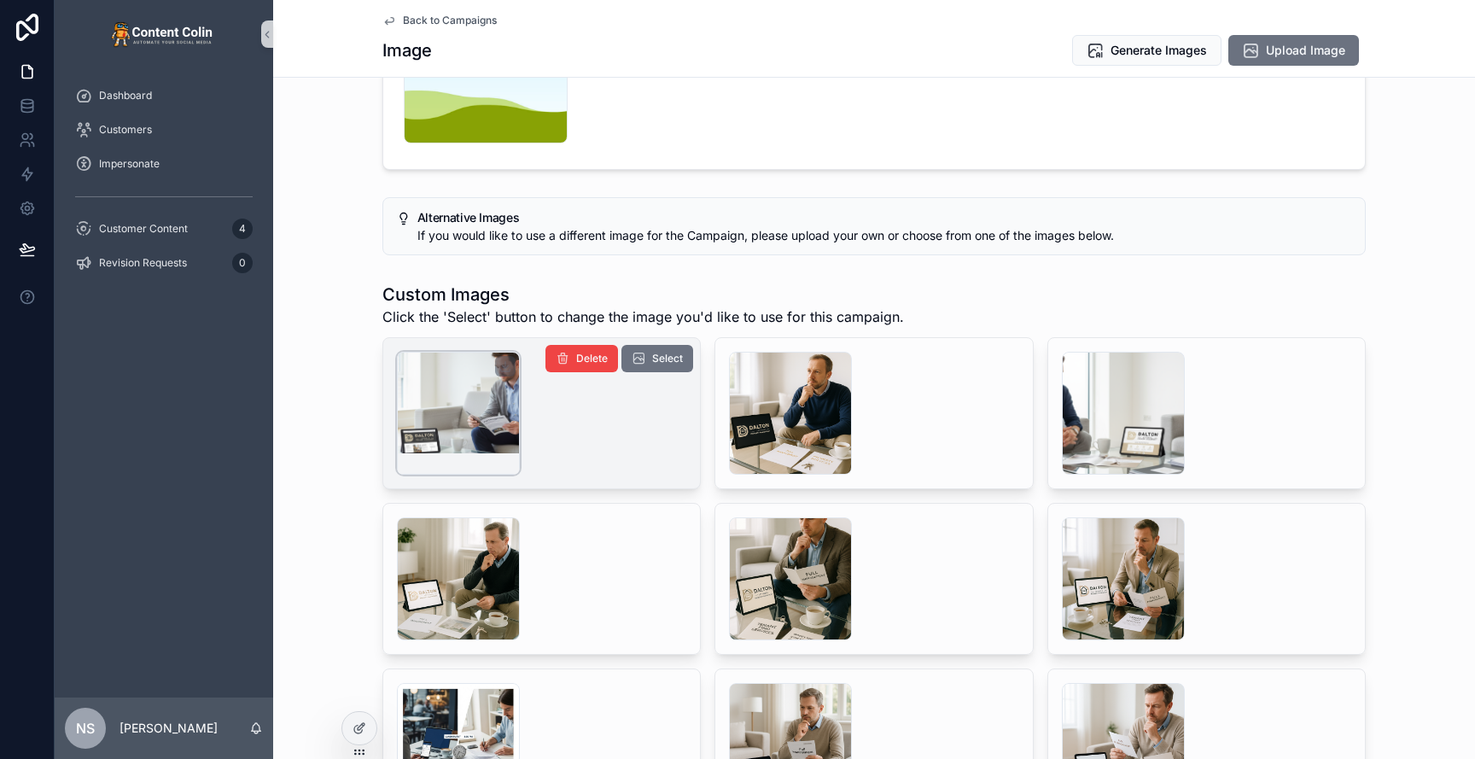
click at [449, 420] on div "scrollable content" at bounding box center [458, 413] width 123 height 123
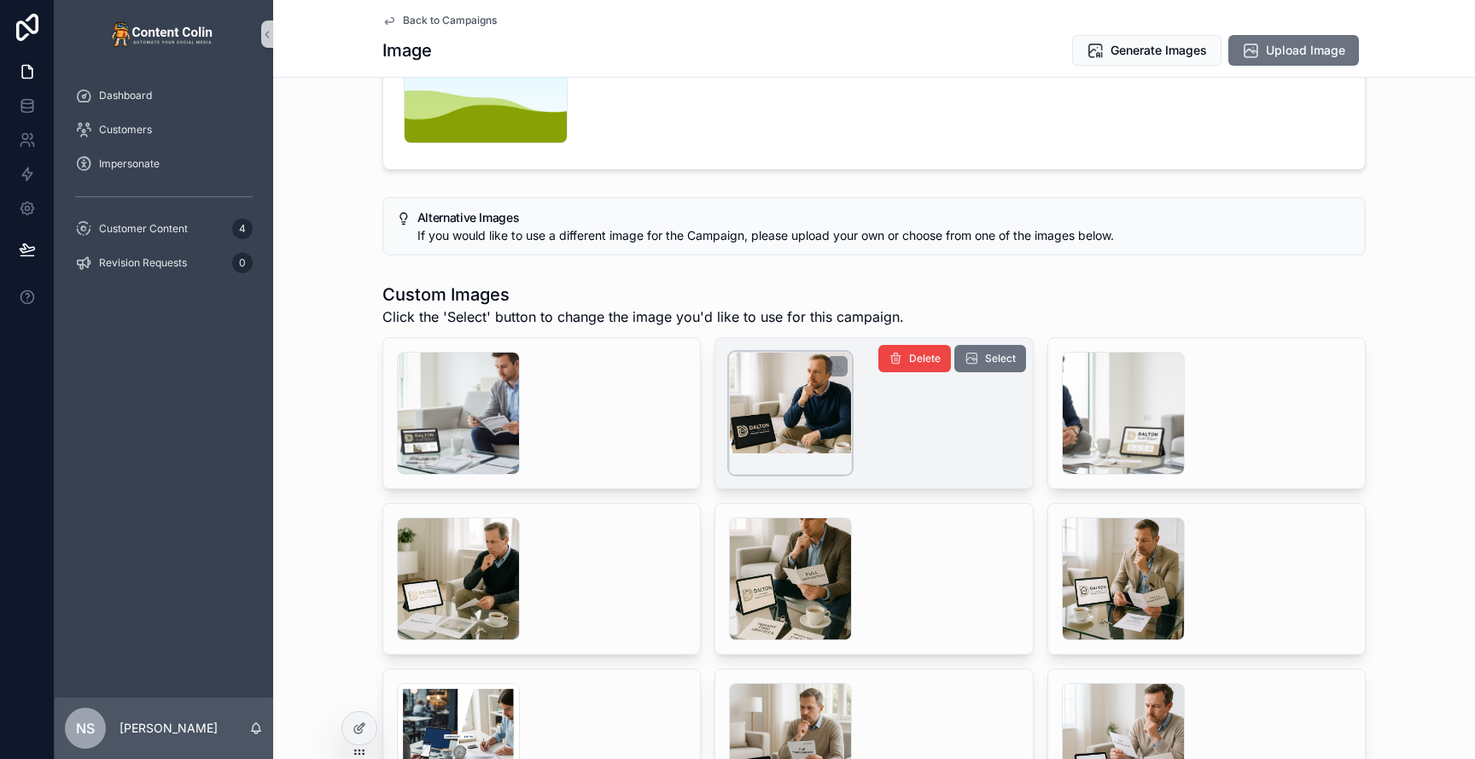
click at [834, 417] on div "scrollable content" at bounding box center [790, 413] width 123 height 123
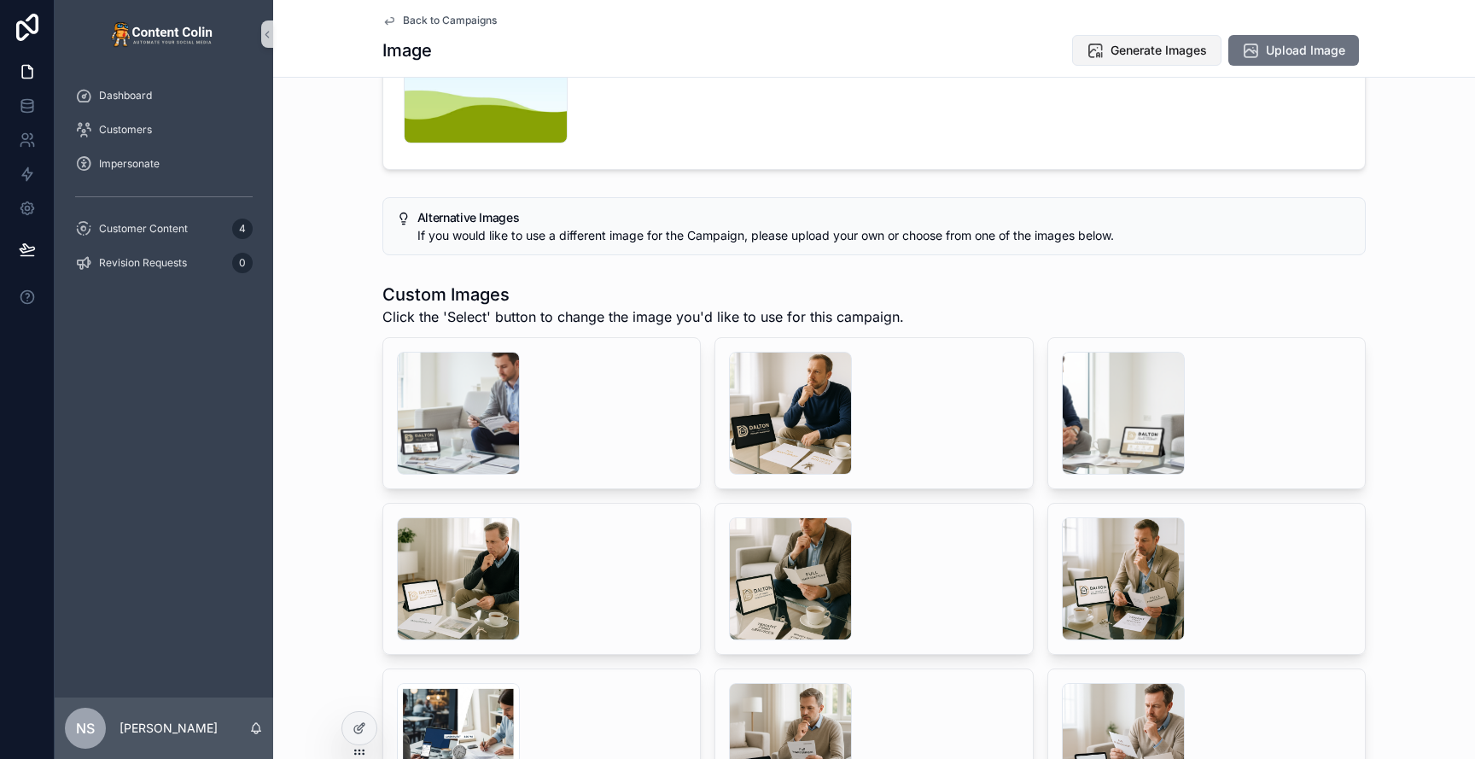
click at [1140, 55] on span "Generate Images" at bounding box center [1159, 50] width 96 height 17
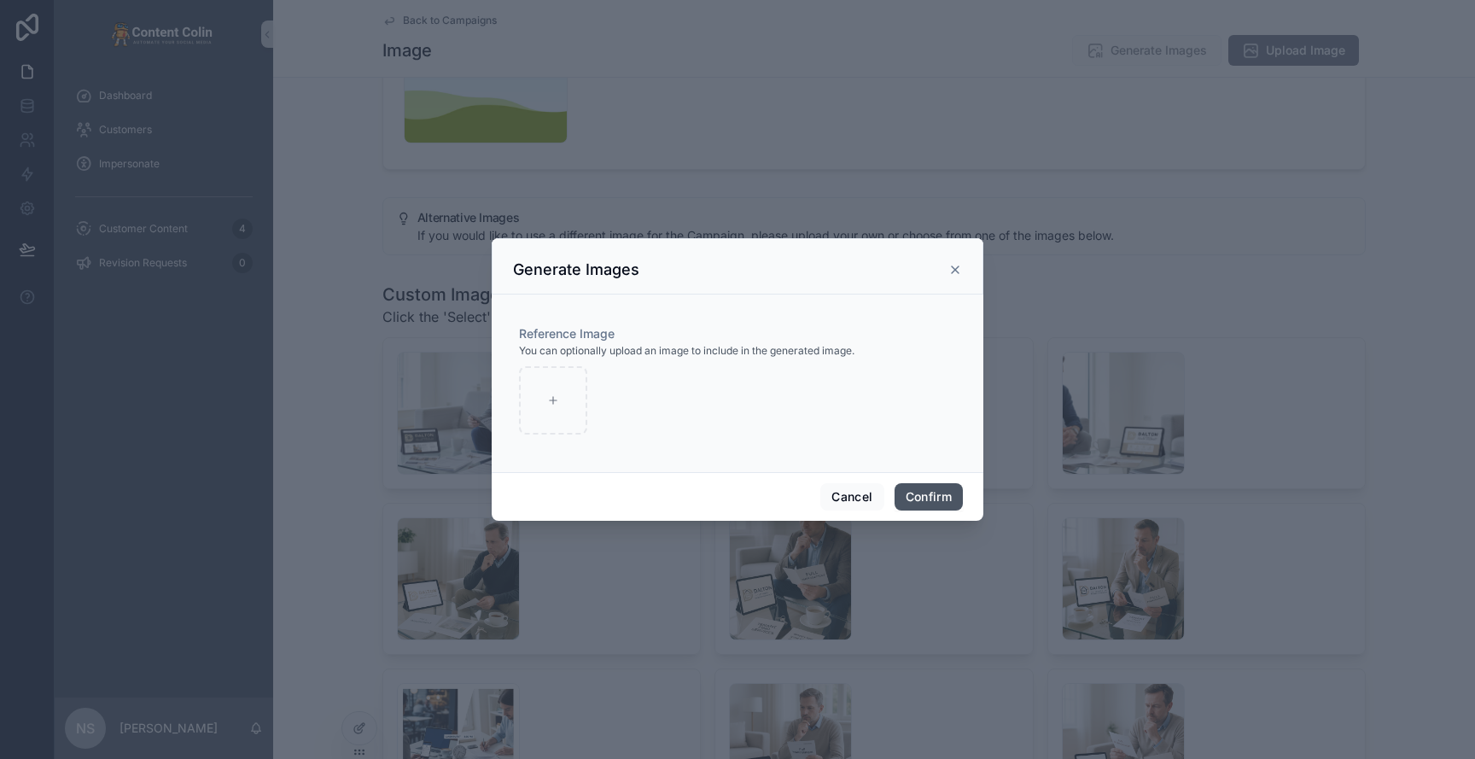
click at [924, 491] on button "Confirm" at bounding box center [929, 496] width 68 height 27
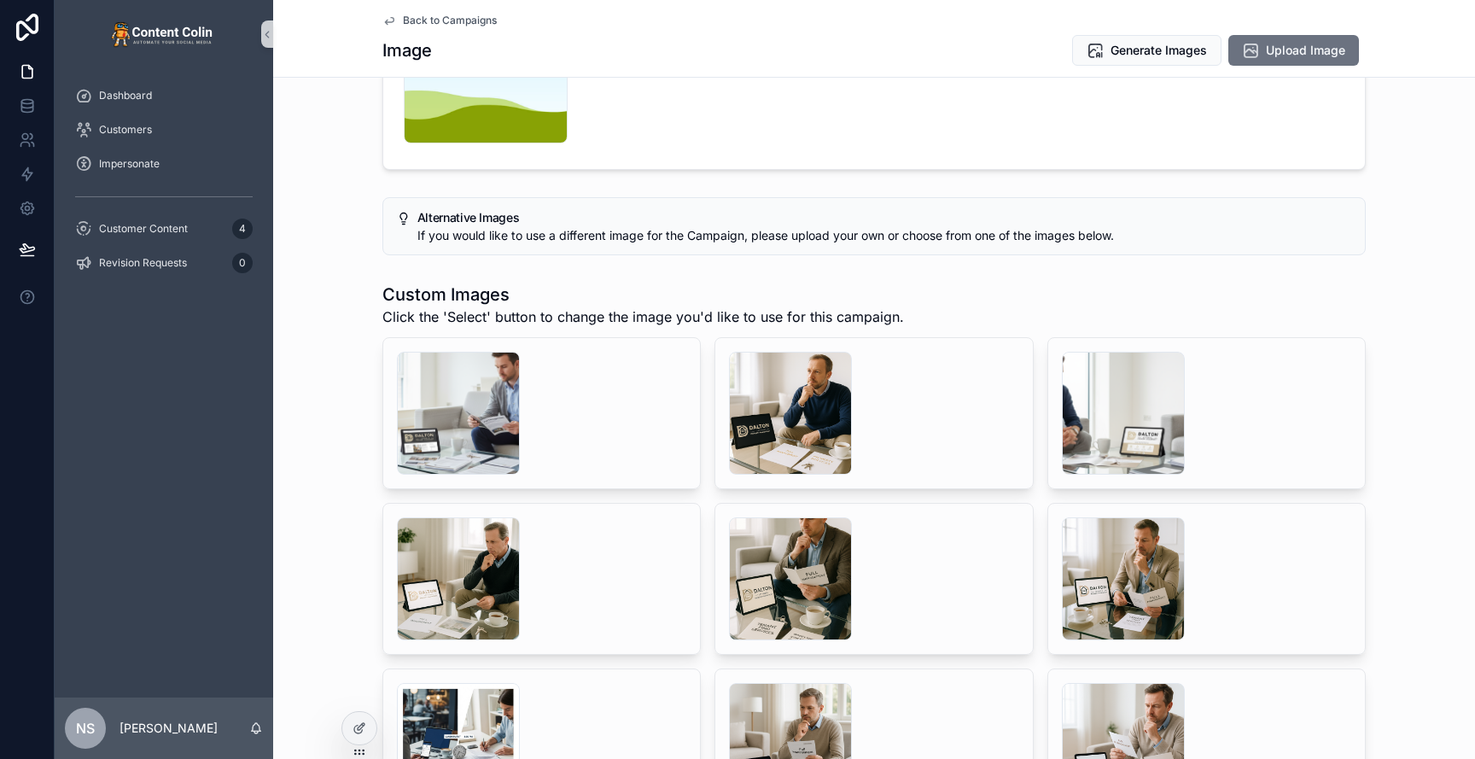
scroll to position [298, 0]
click at [447, 19] on span "Back to Campaigns" at bounding box center [450, 21] width 94 height 14
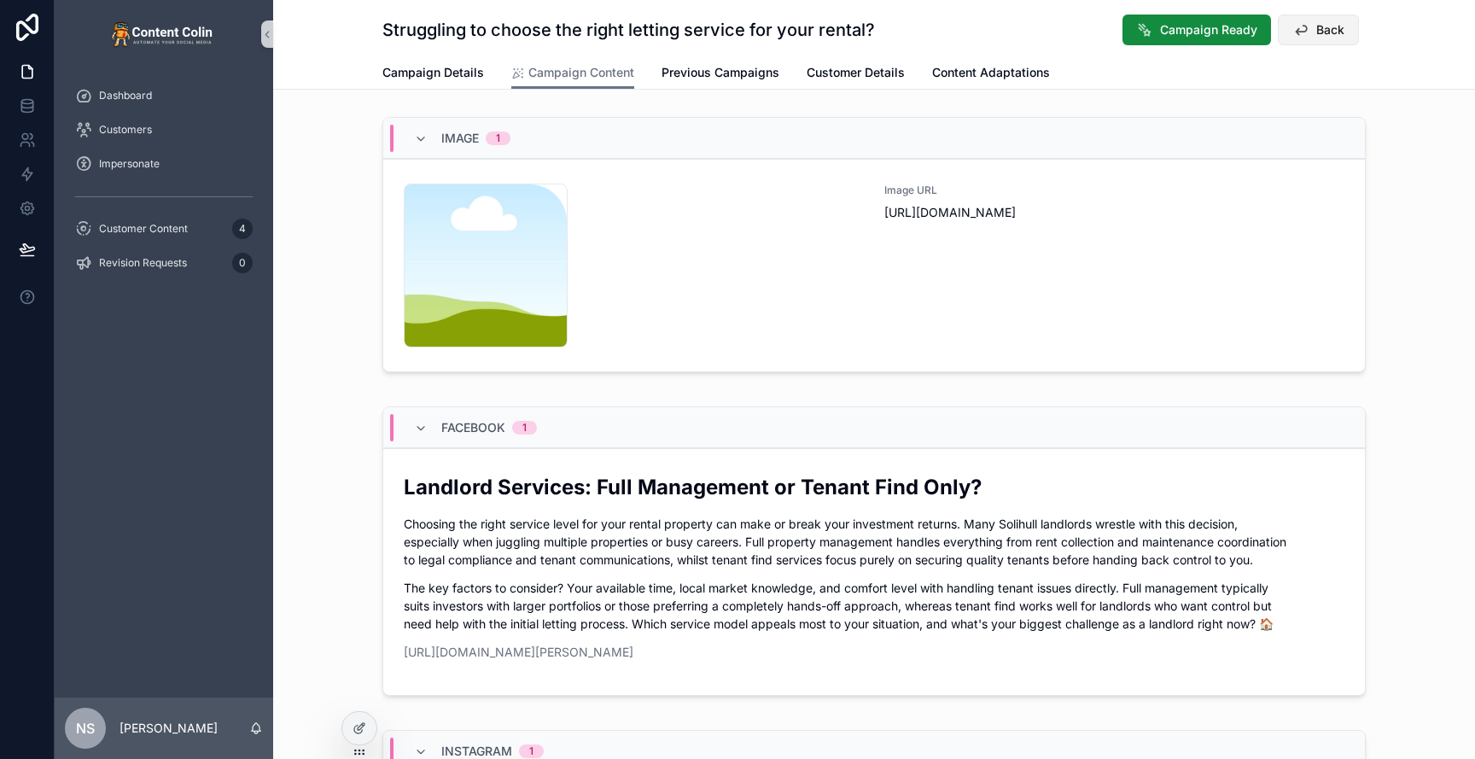
click at [1294, 29] on icon "scrollable content" at bounding box center [1300, 29] width 17 height 17
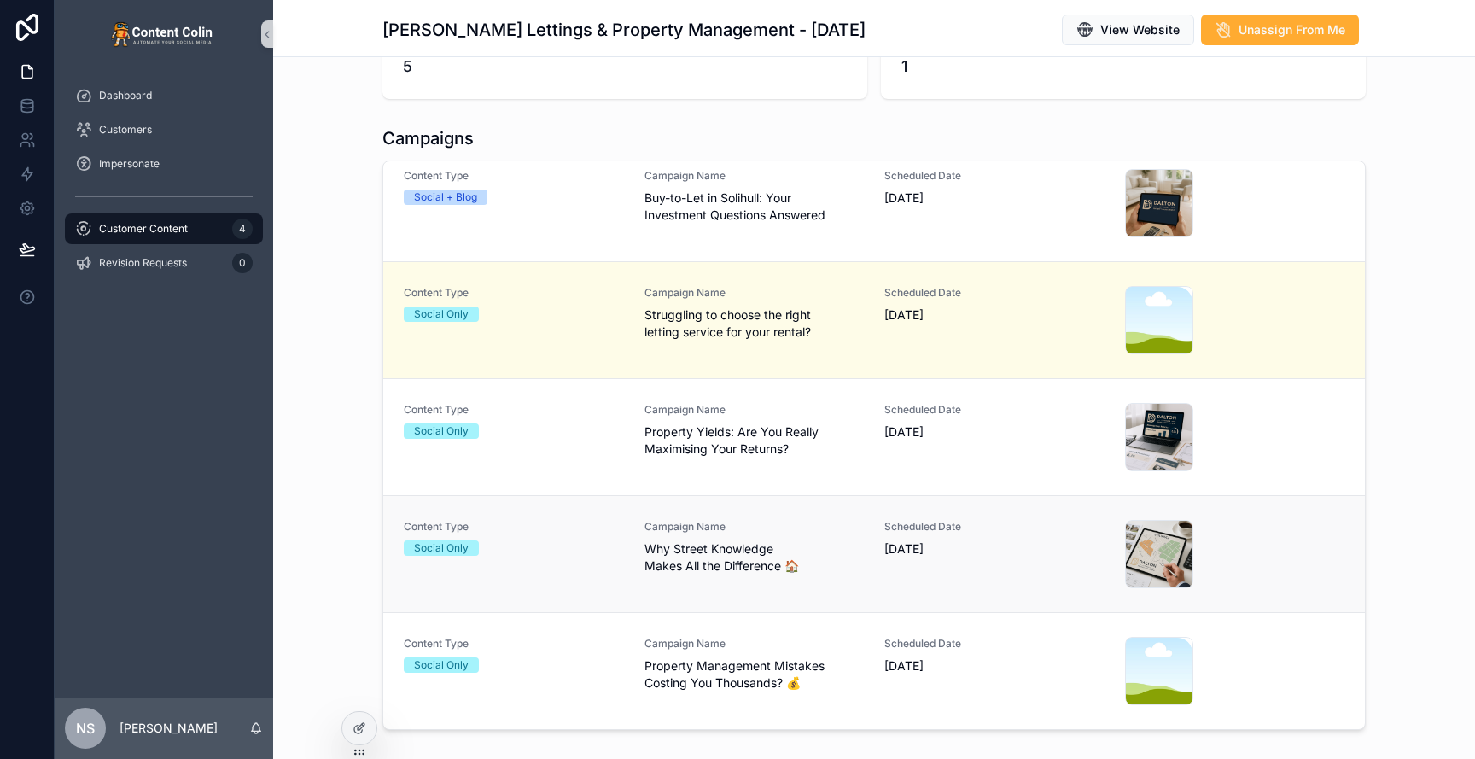
scroll to position [362, 0]
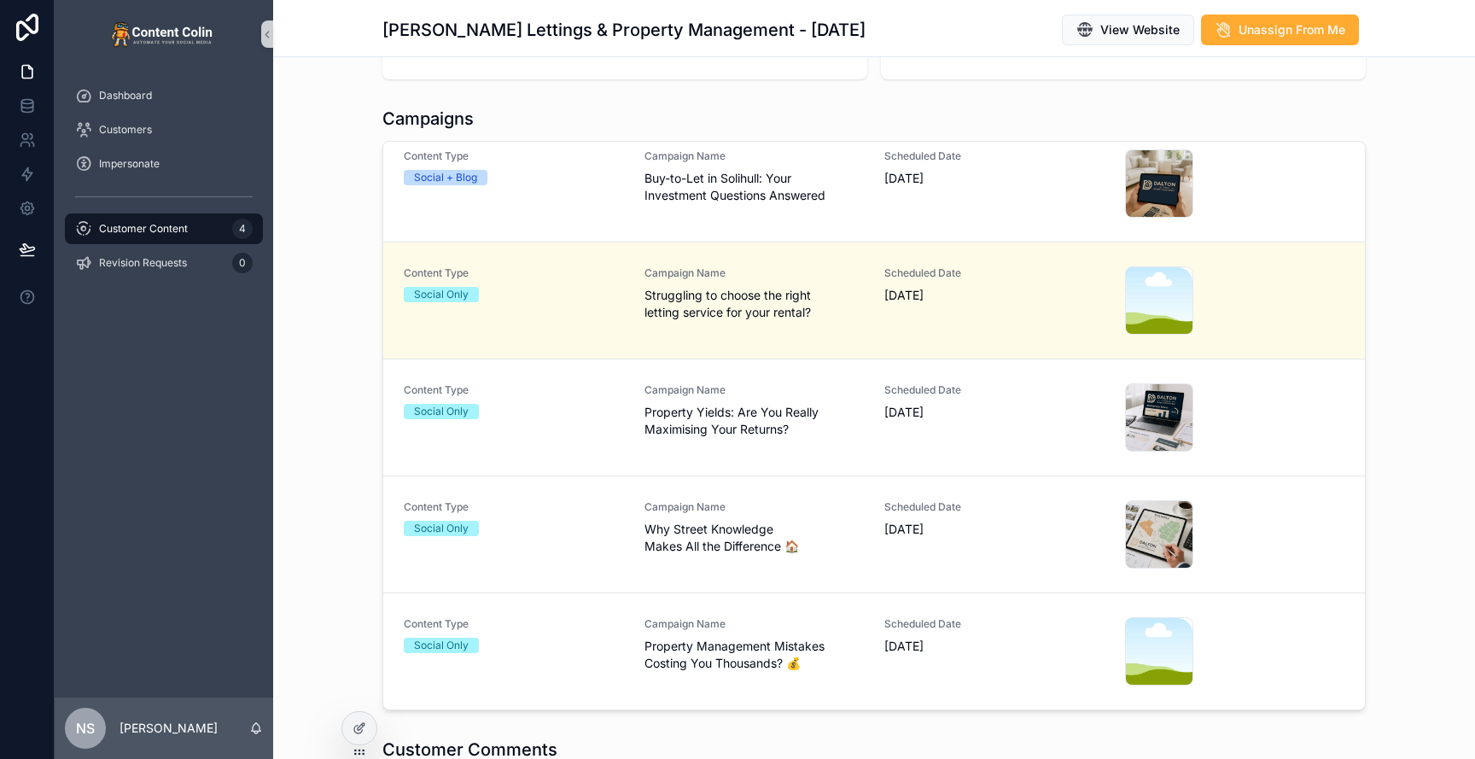
click at [775, 639] on span "Property Management Mistakes Costing You Thousands? 💰" at bounding box center [754, 655] width 220 height 34
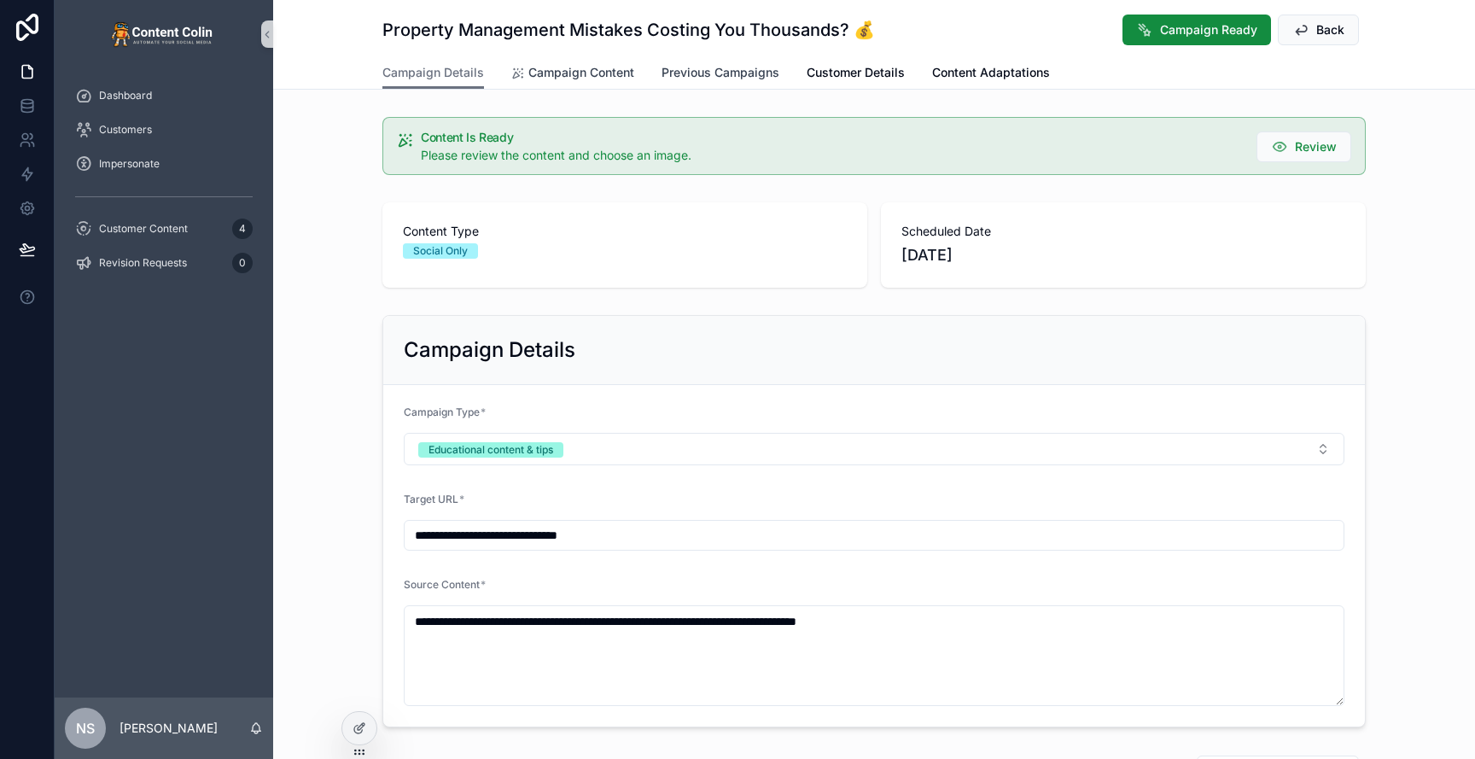
drag, startPoint x: 561, startPoint y: 73, endPoint x: 565, endPoint y: 83, distance: 11.1
click at [562, 73] on span "Campaign Content" at bounding box center [581, 72] width 106 height 17
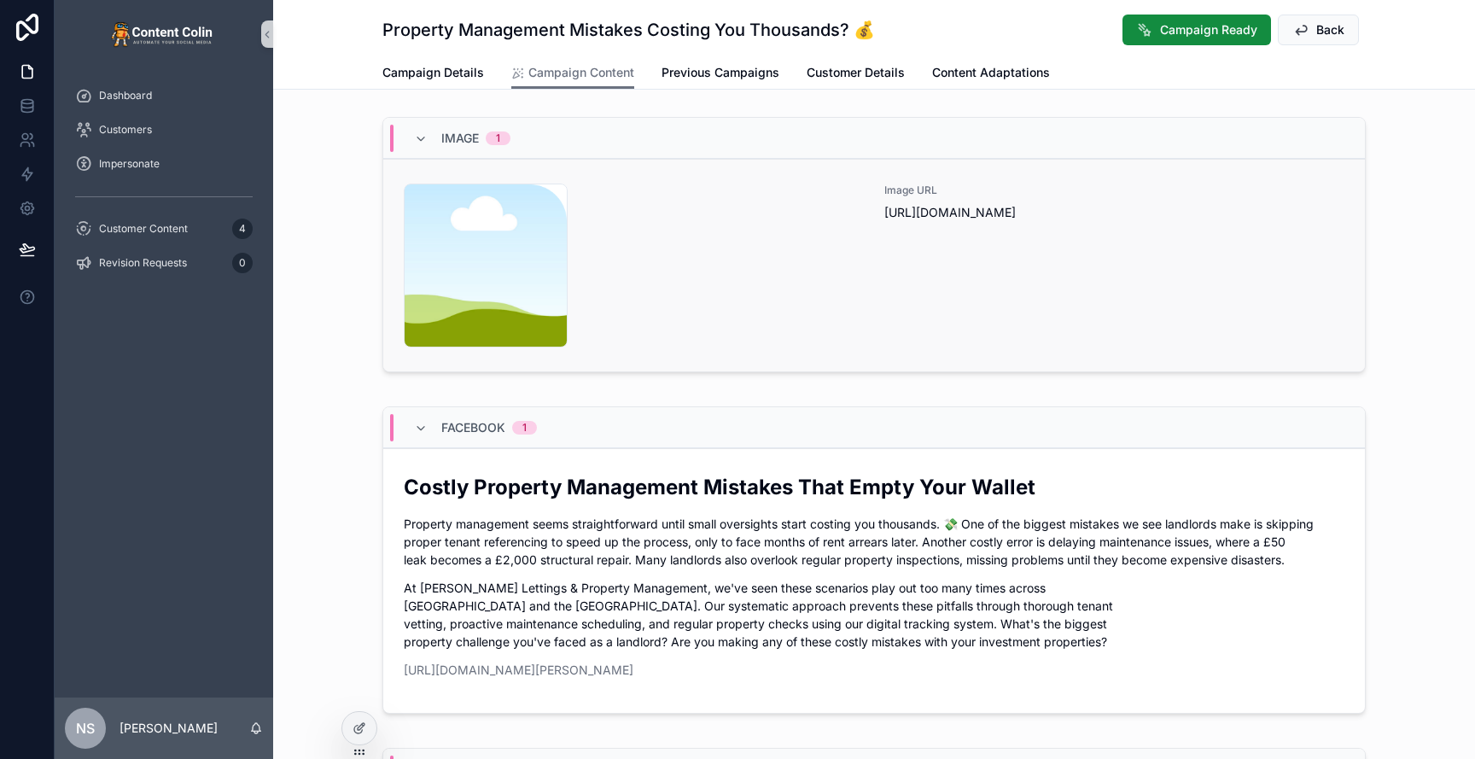
click at [880, 353] on link "content-placeholder .png Image URL [URL][DOMAIN_NAME]" at bounding box center [874, 265] width 982 height 213
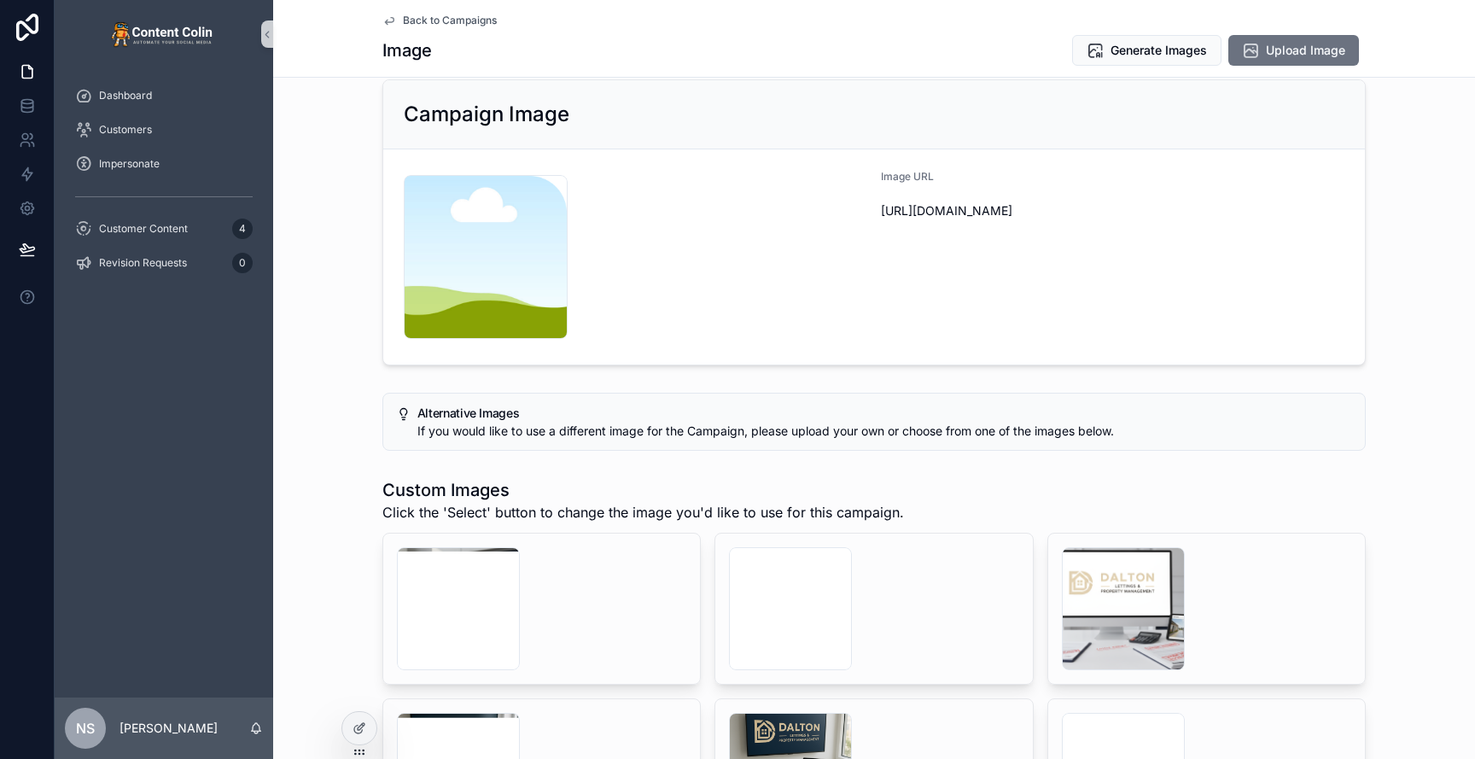
scroll to position [27, 0]
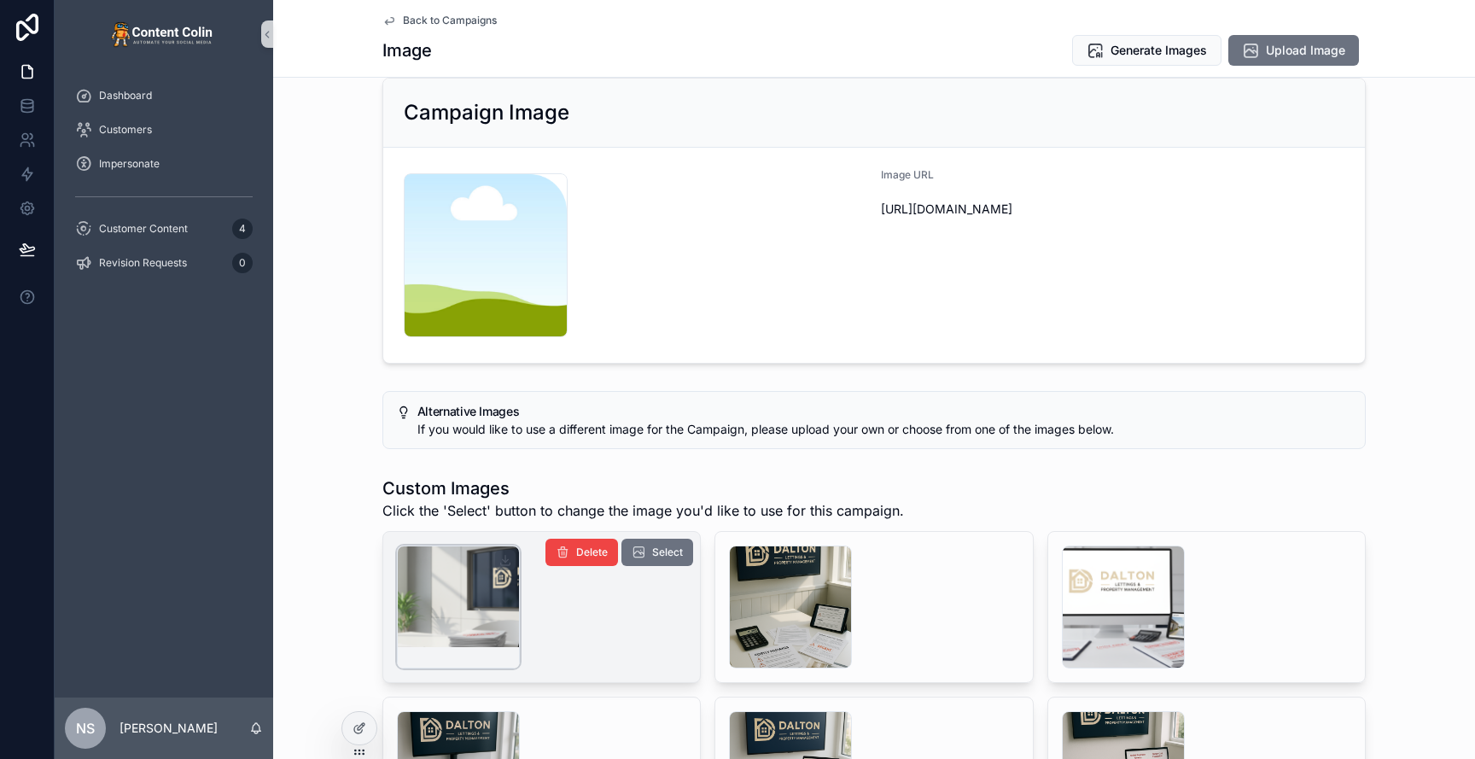
click at [475, 586] on div "scrollable content" at bounding box center [458, 606] width 123 height 123
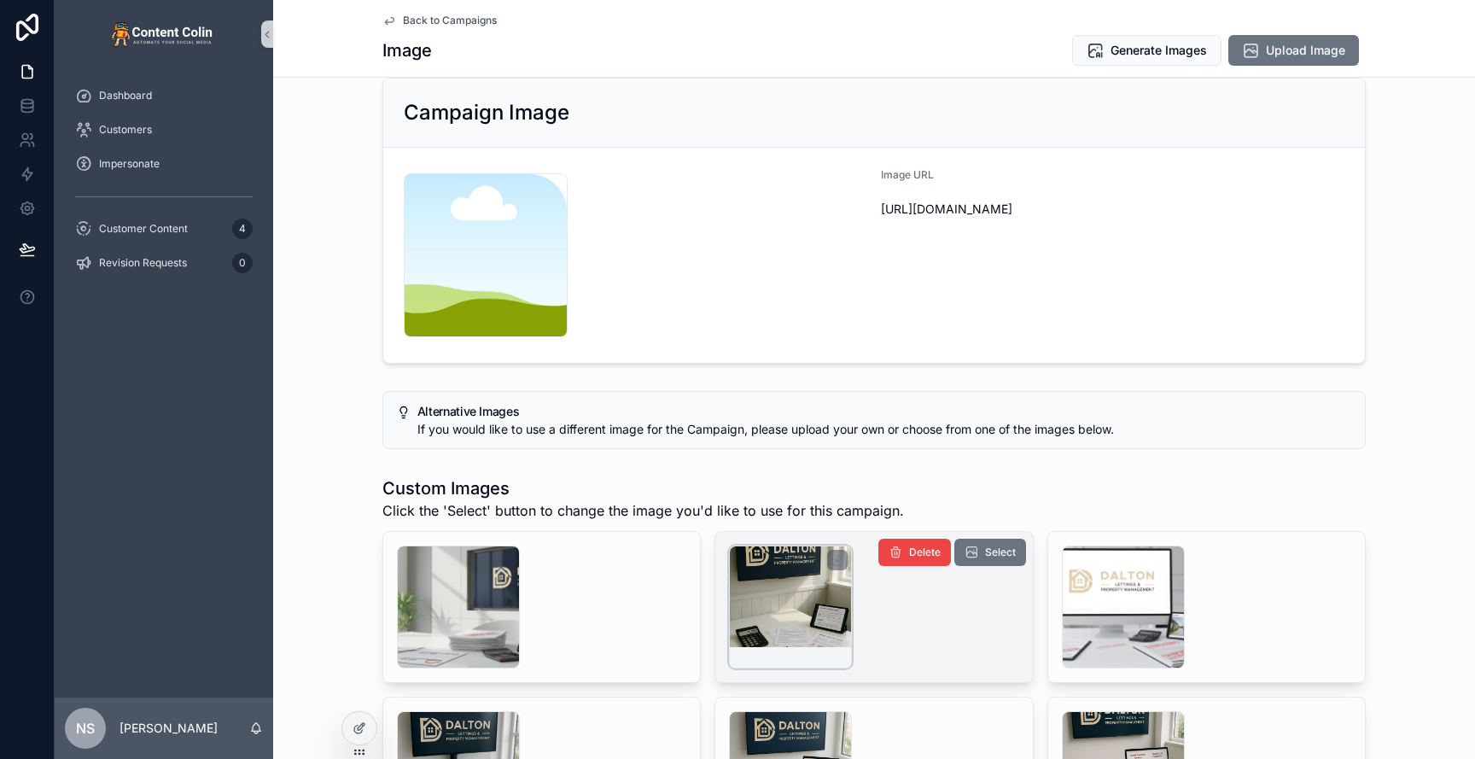
click at [774, 611] on div "scrollable content" at bounding box center [790, 606] width 123 height 123
click at [994, 555] on span "Select" at bounding box center [1000, 552] width 31 height 14
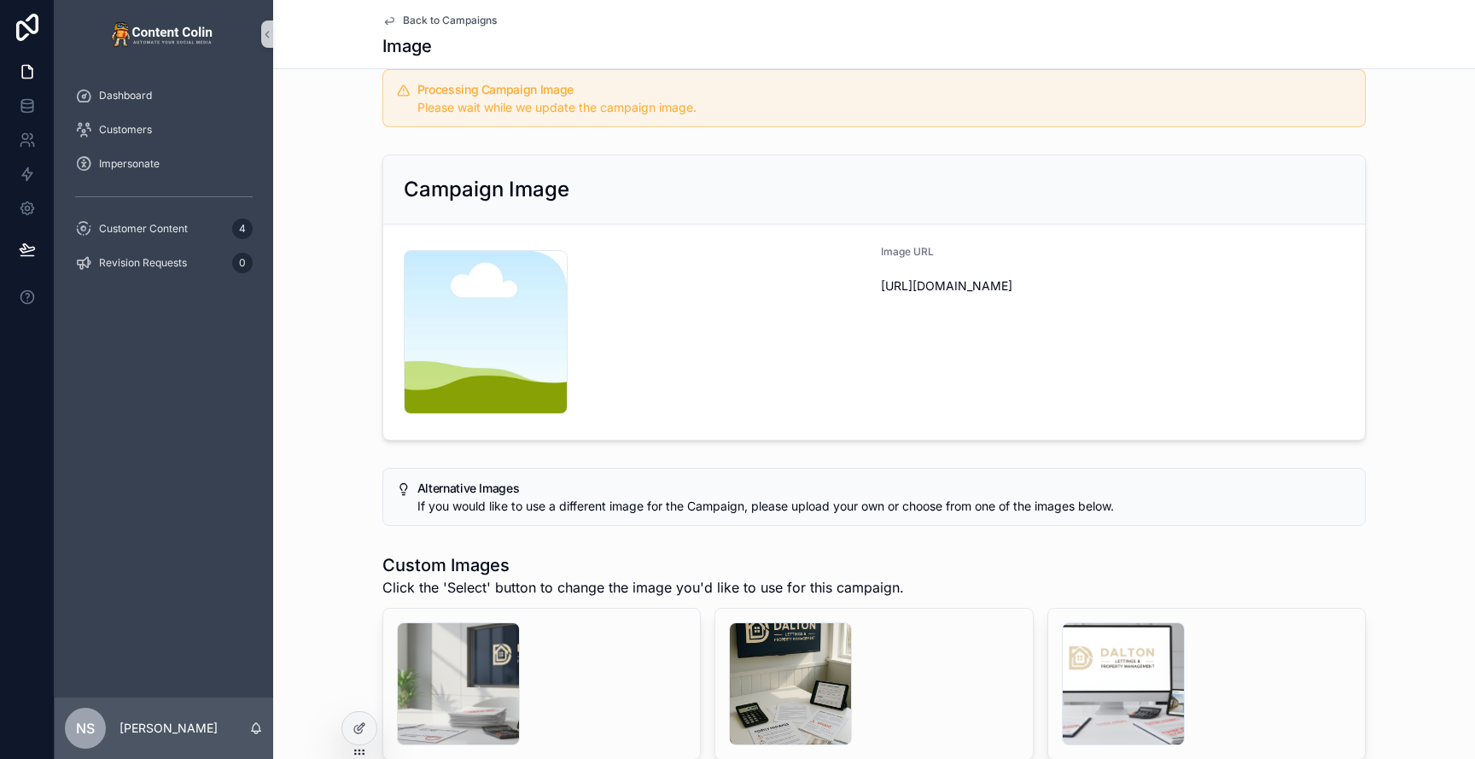
scroll to position [104, 0]
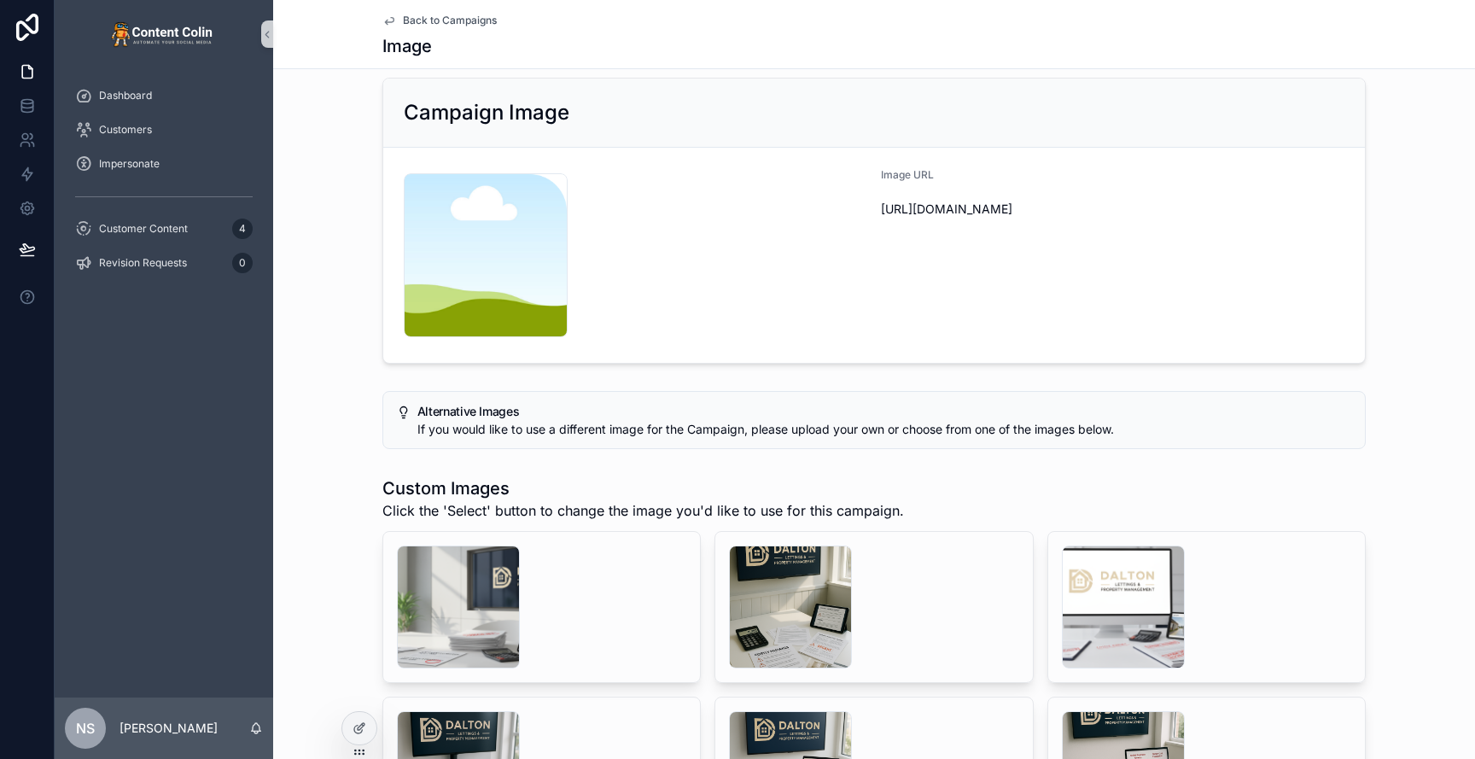
click at [449, 14] on span "Back to Campaigns" at bounding box center [450, 21] width 94 height 14
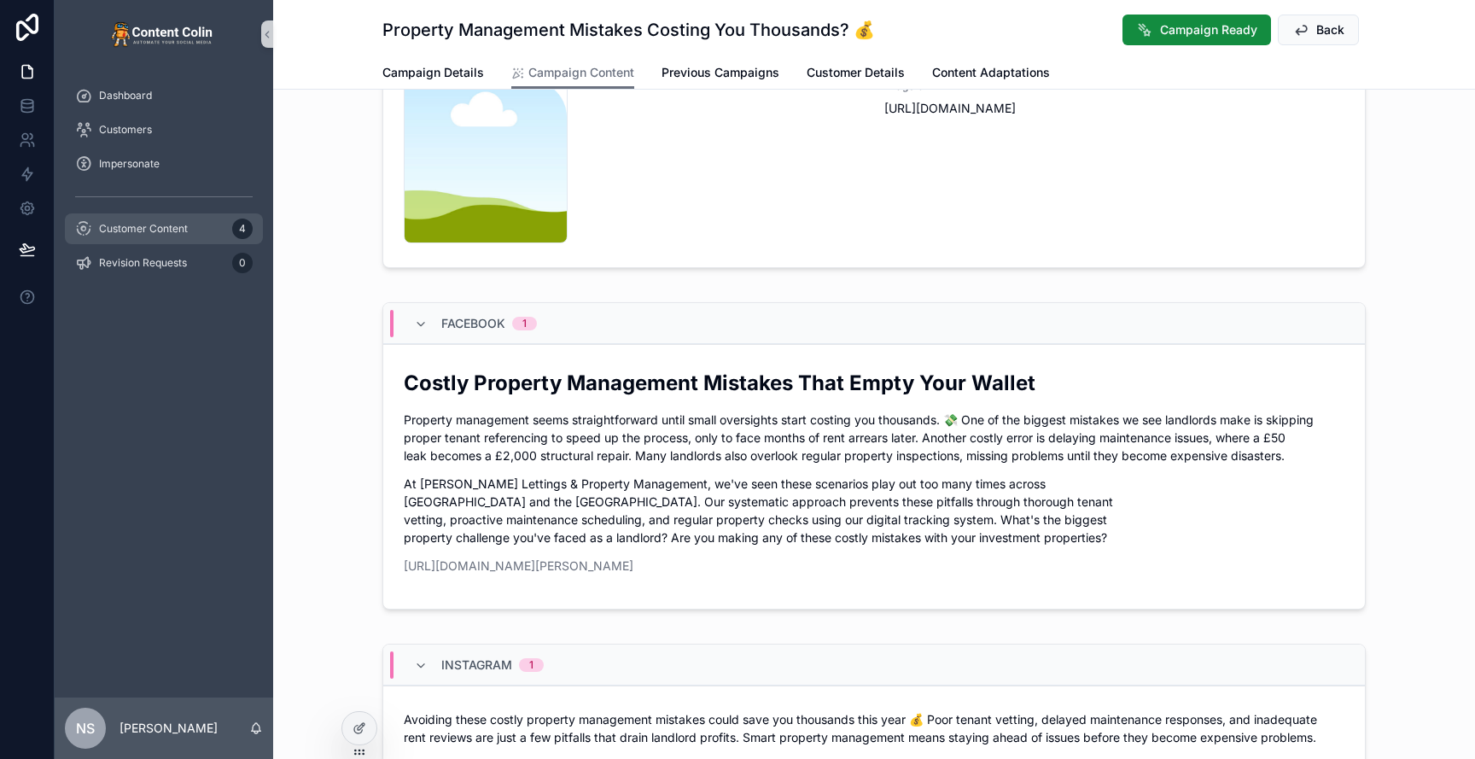
click at [162, 220] on div "Customer Content 4" at bounding box center [164, 228] width 178 height 27
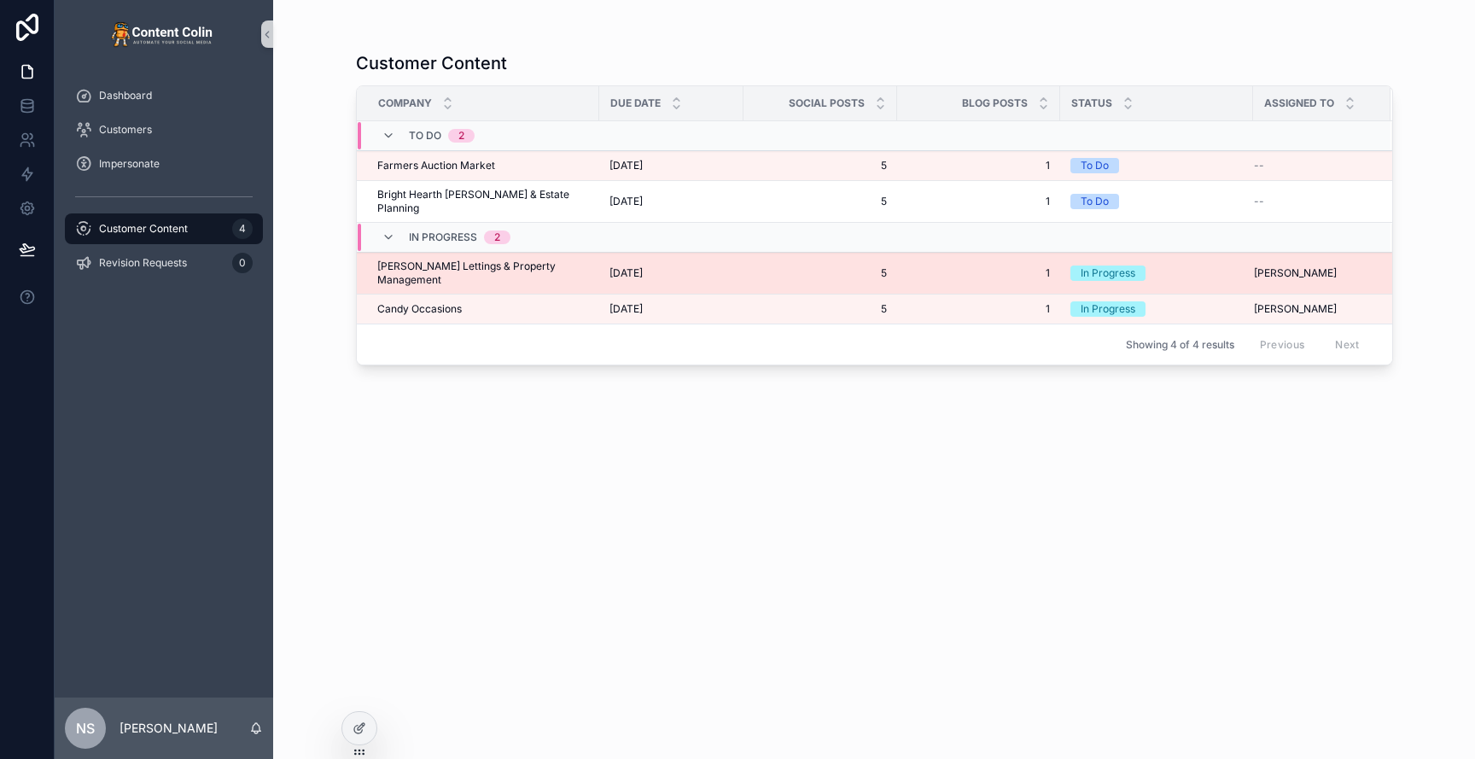
click at [537, 259] on span "[PERSON_NAME] Lettings & Property Management" at bounding box center [483, 272] width 212 height 27
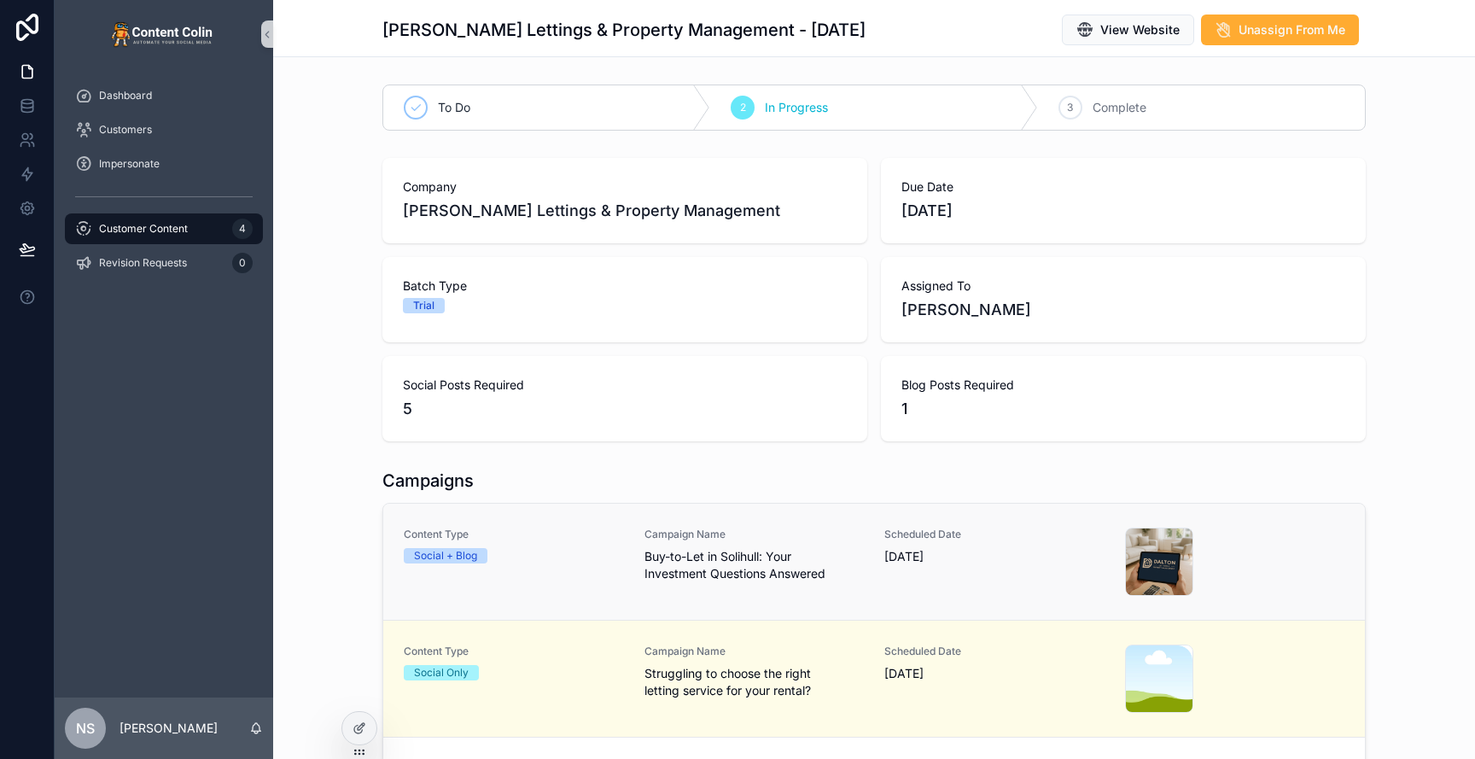
scroll to position [185, 0]
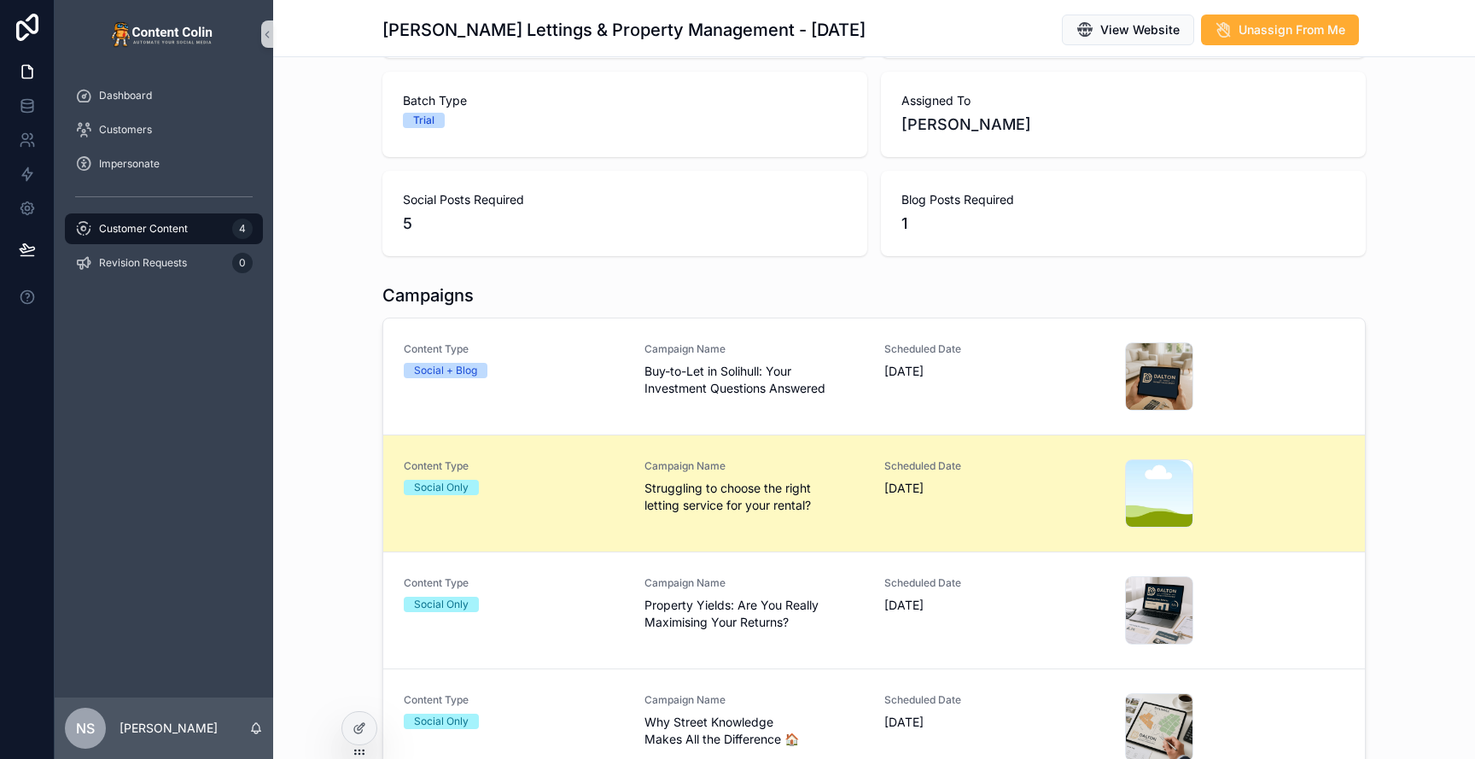
click at [791, 485] on span "Struggling to choose the right letting service for your rental?" at bounding box center [754, 497] width 220 height 34
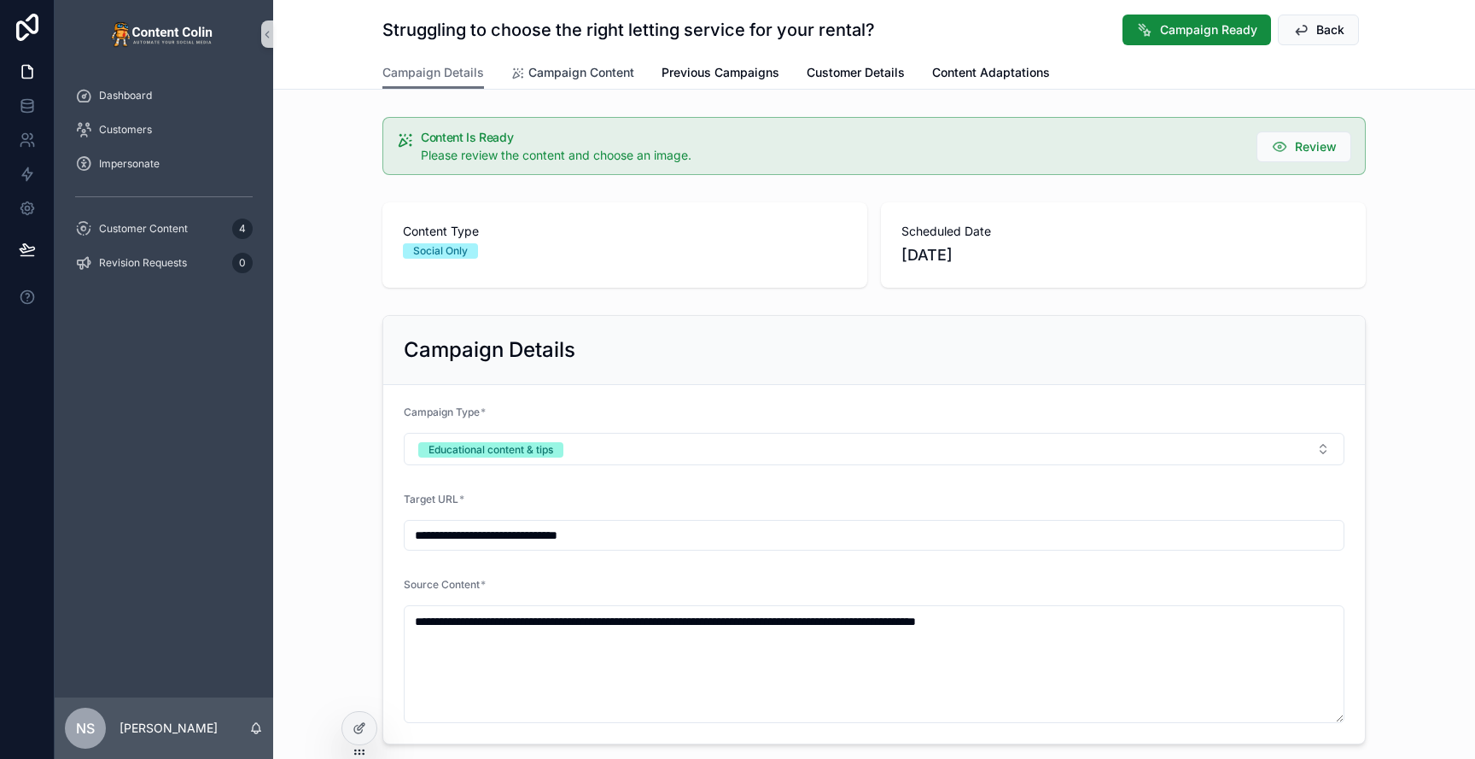
click at [615, 68] on span "Campaign Content" at bounding box center [581, 72] width 106 height 17
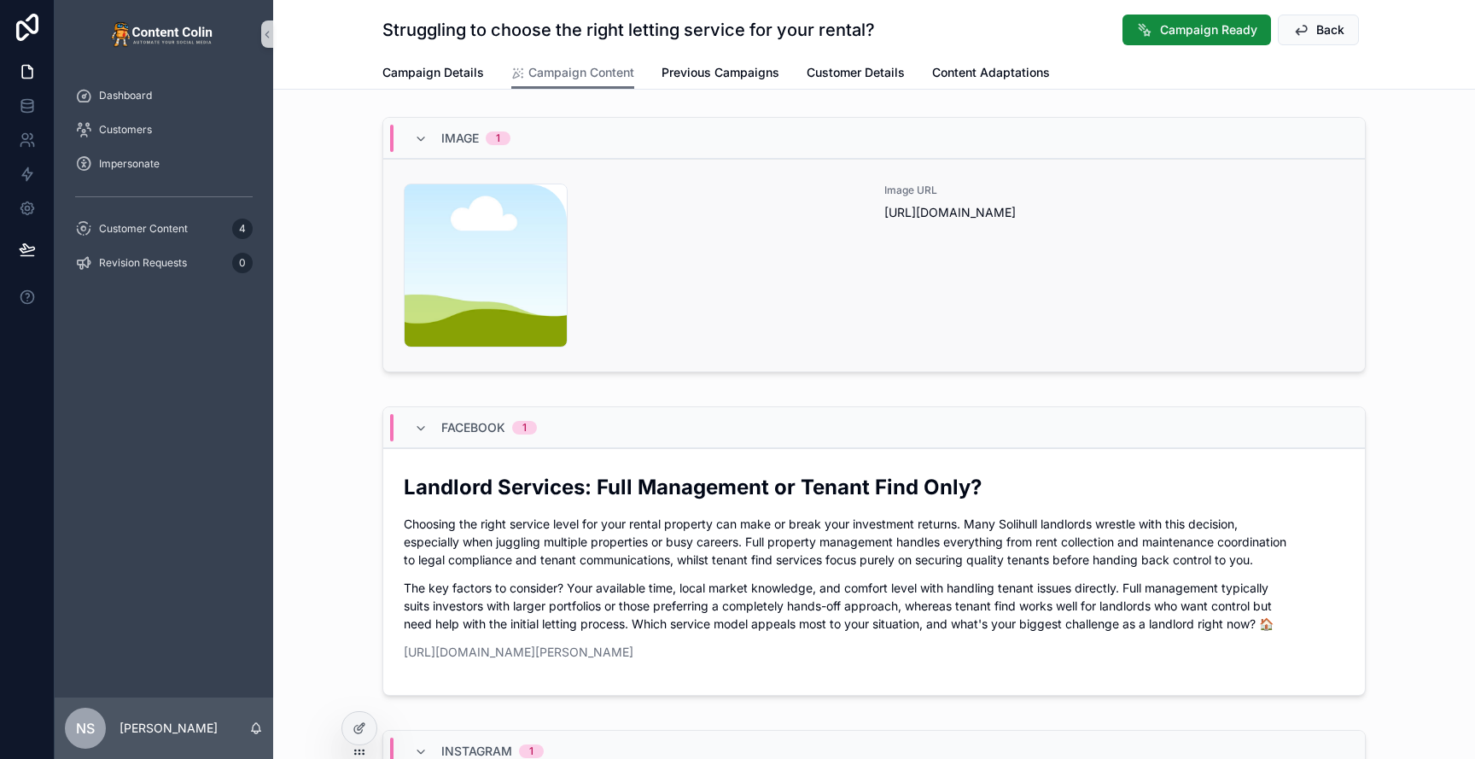
click at [941, 307] on div "Image URL [URL][DOMAIN_NAME]" at bounding box center [1114, 266] width 460 height 164
